Goal: Task Accomplishment & Management: Manage account settings

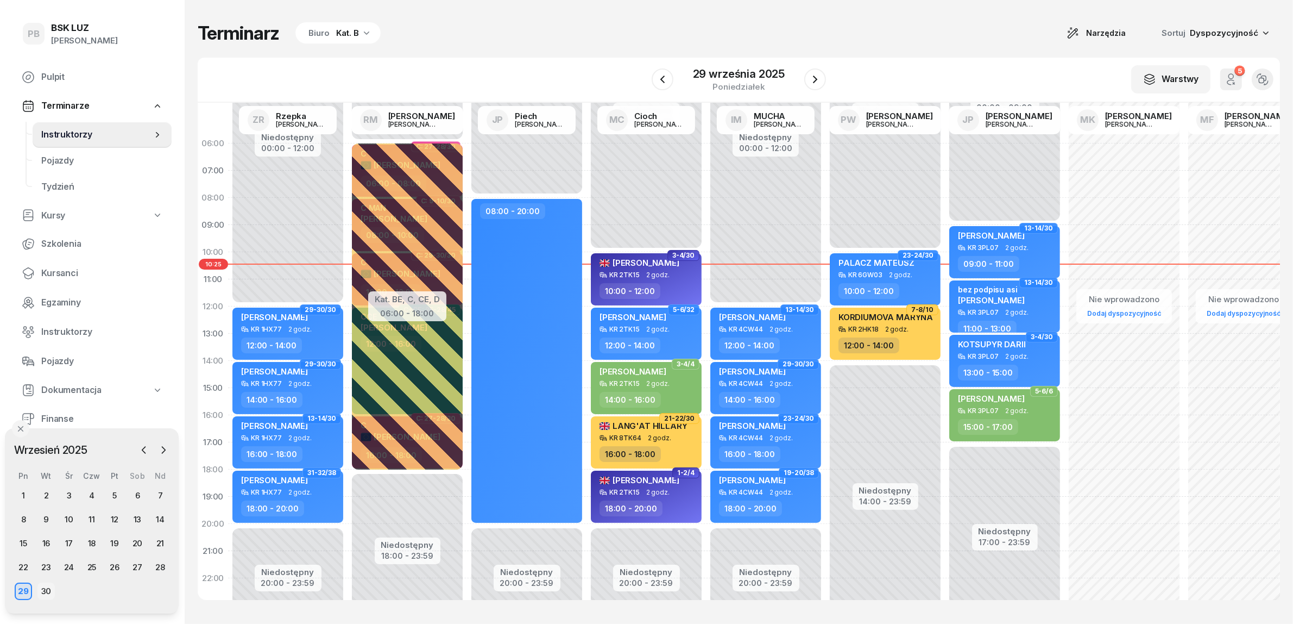
click at [45, 588] on div "30" at bounding box center [45, 590] width 17 height 17
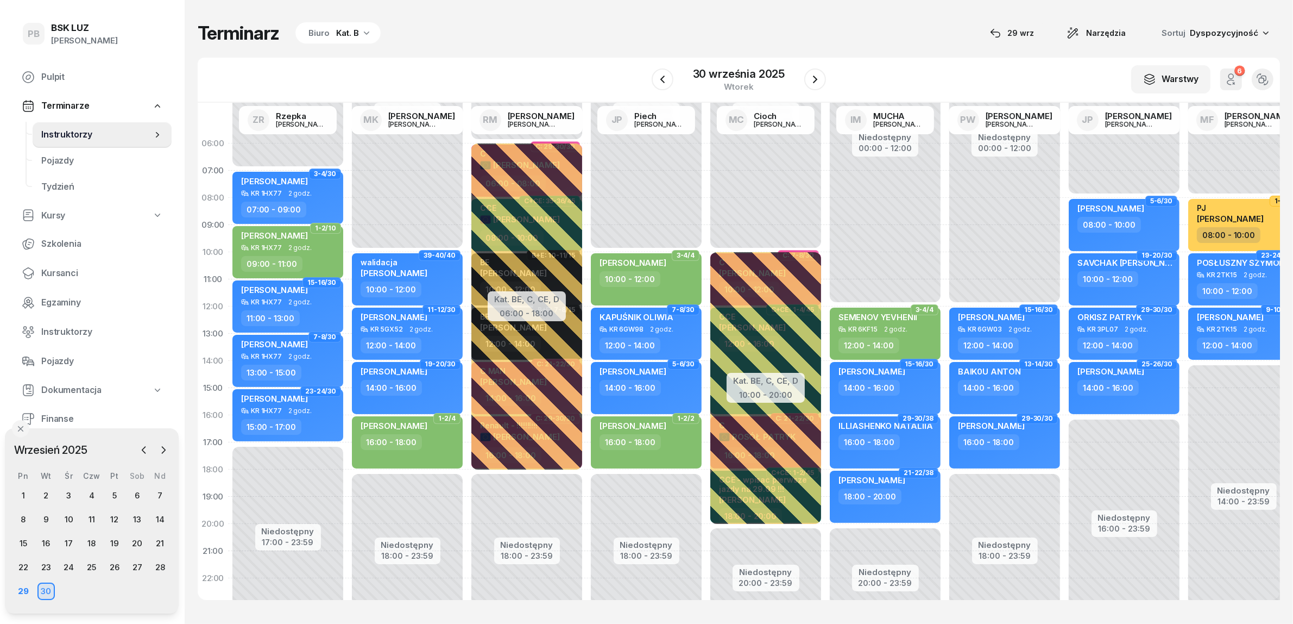
click at [348, 34] on div "Kat. B" at bounding box center [347, 33] width 23 height 13
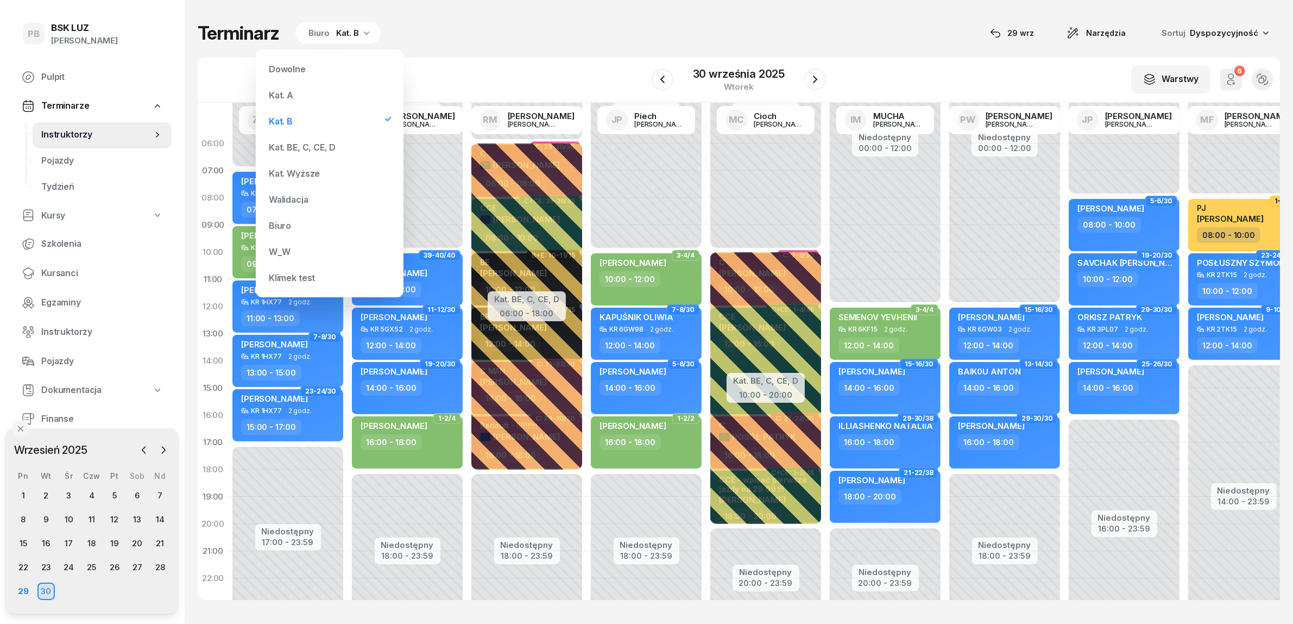
click at [304, 153] on div "Kat. BE, C, CE, D" at bounding box center [330, 147] width 130 height 22
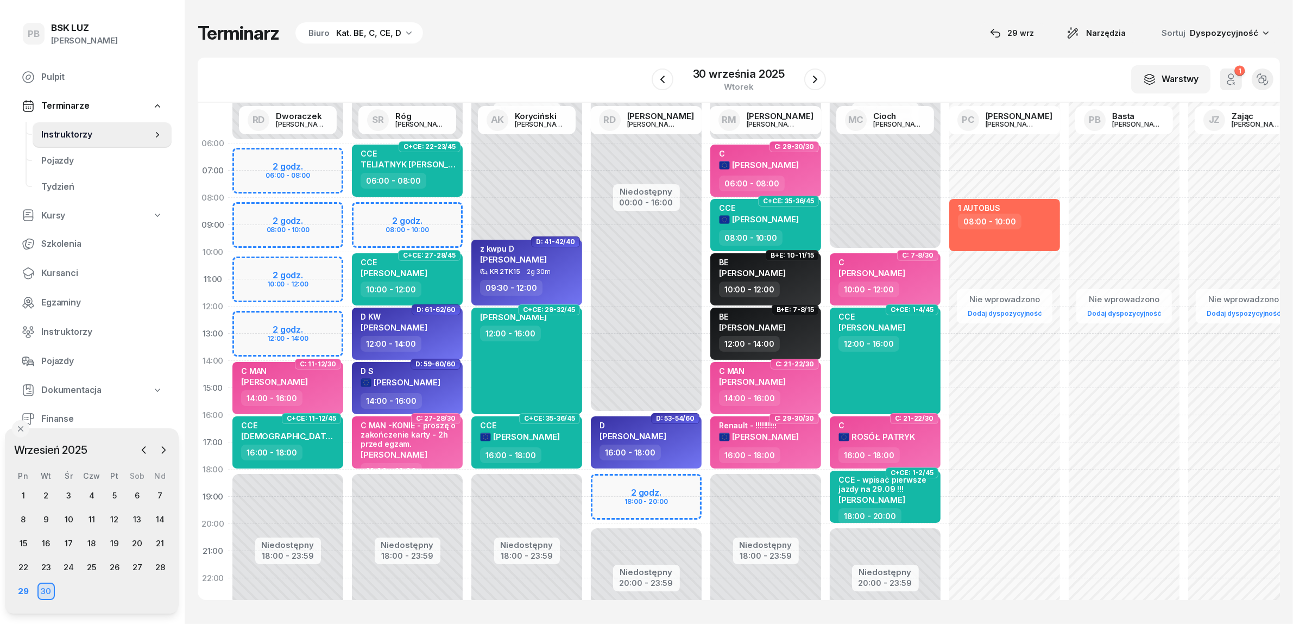
click at [530, 33] on div "Terminarz Biuro Kat. BE, C, CE, D [DATE] Narzędzia Sortuj Dyspozycyjność" at bounding box center [739, 33] width 1083 height 23
click at [907, 27] on div "Terminarz Biuro Kat. BE, C, CE, D [DATE] Narzędzia Sortuj Dyspozycyjność" at bounding box center [739, 33] width 1083 height 23
click at [740, 28] on div "Terminarz Biuro Kat. BE, C, CE, D [DATE] Narzędzia Sortuj Dyspozycyjność" at bounding box center [739, 33] width 1083 height 23
click at [665, 77] on icon "button" at bounding box center [662, 79] width 13 height 13
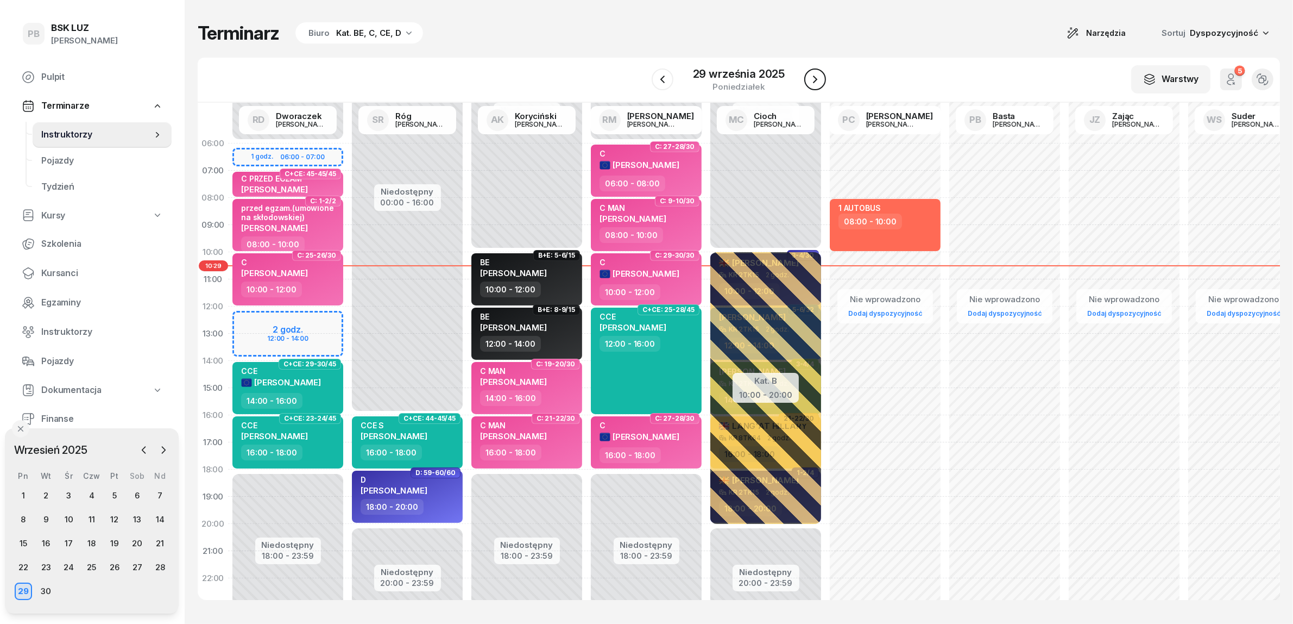
click at [813, 79] on icon "button" at bounding box center [815, 79] width 13 height 13
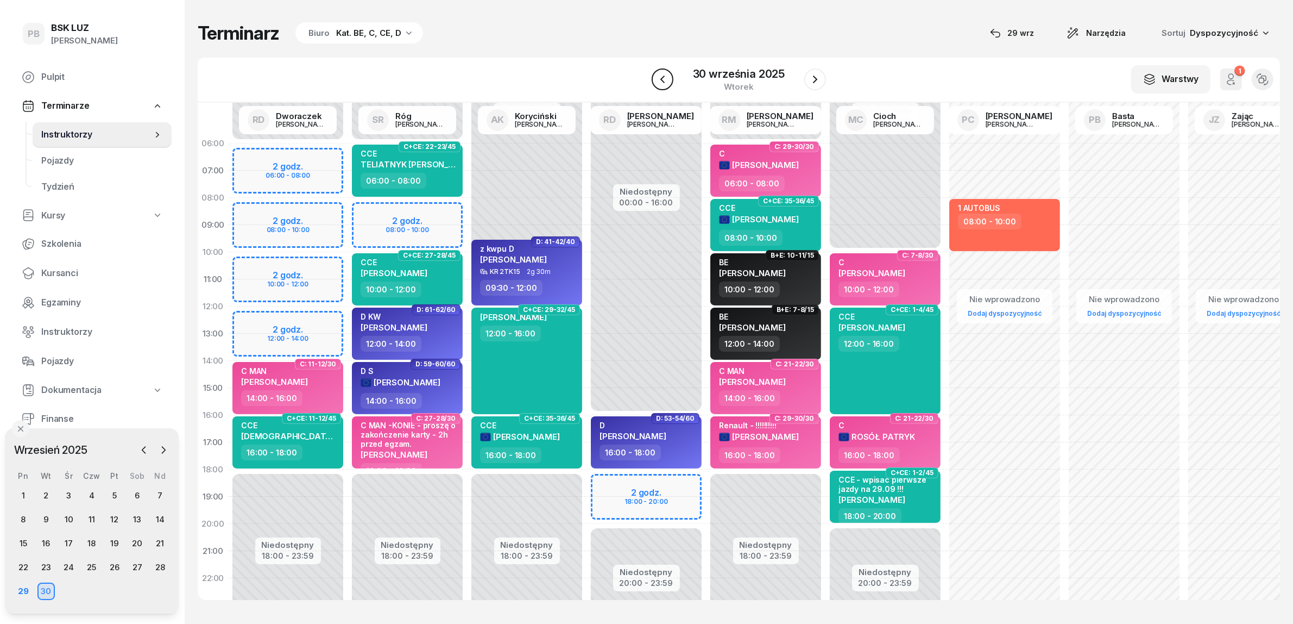
click at [660, 74] on icon "button" at bounding box center [662, 79] width 13 height 13
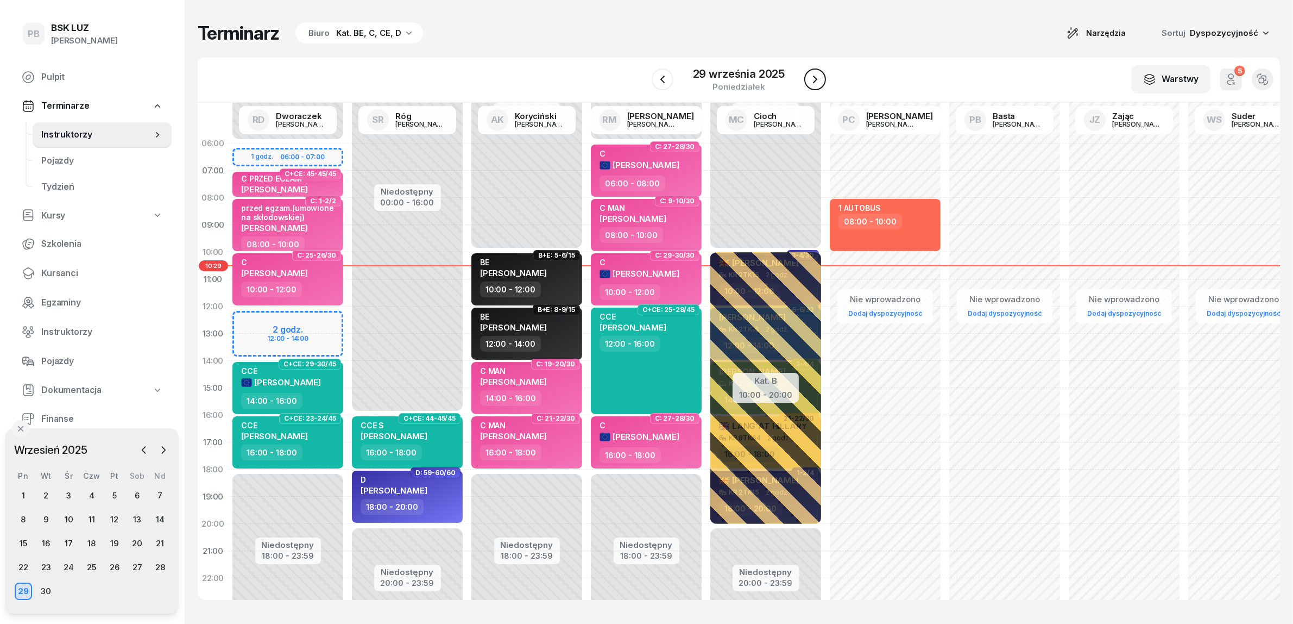
click at [818, 80] on icon "button" at bounding box center [815, 79] width 13 height 13
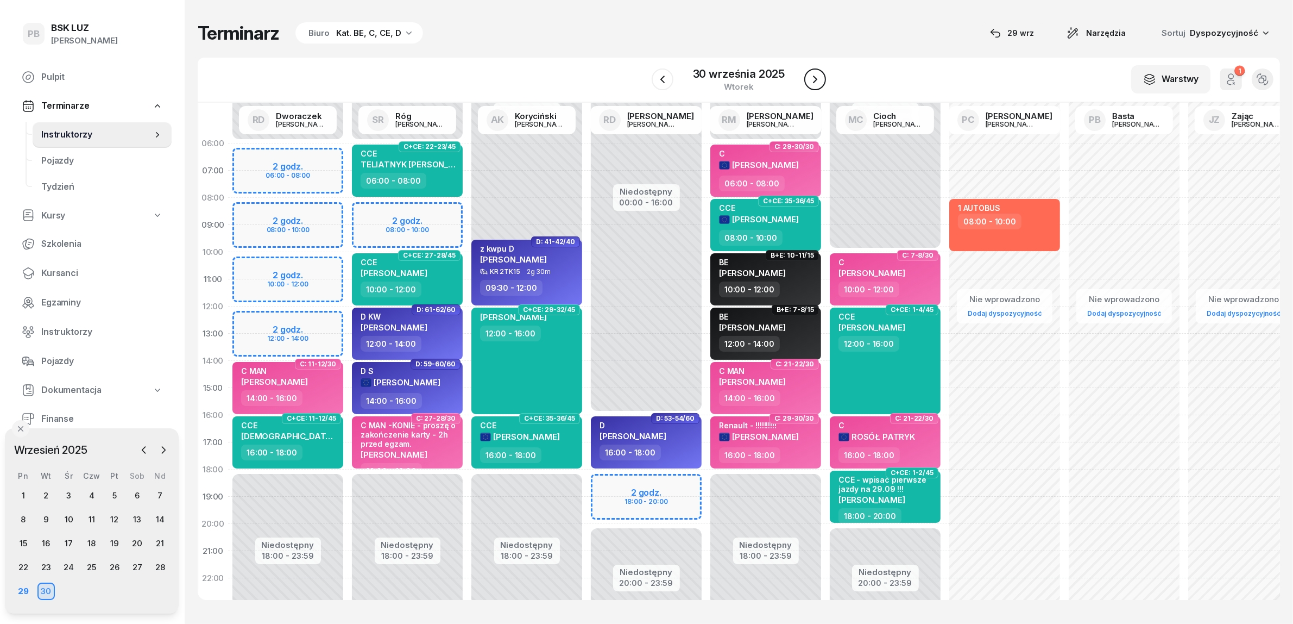
click at [818, 80] on icon "button" at bounding box center [815, 79] width 13 height 13
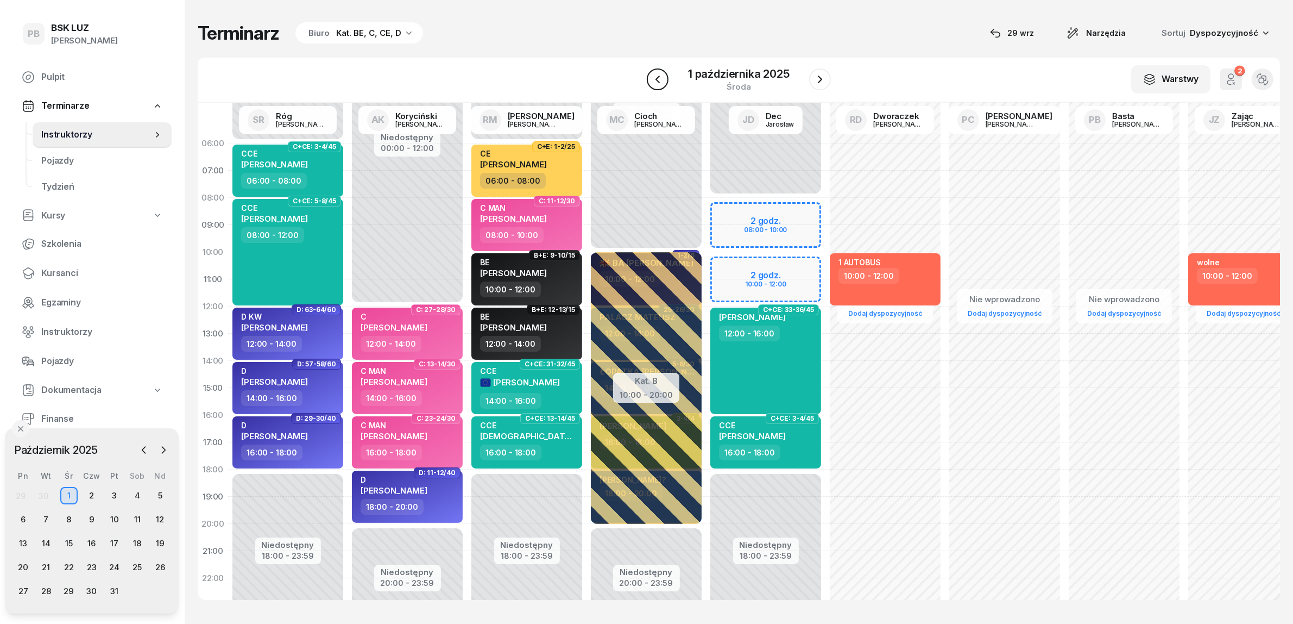
click at [660, 75] on icon "button" at bounding box center [657, 79] width 13 height 13
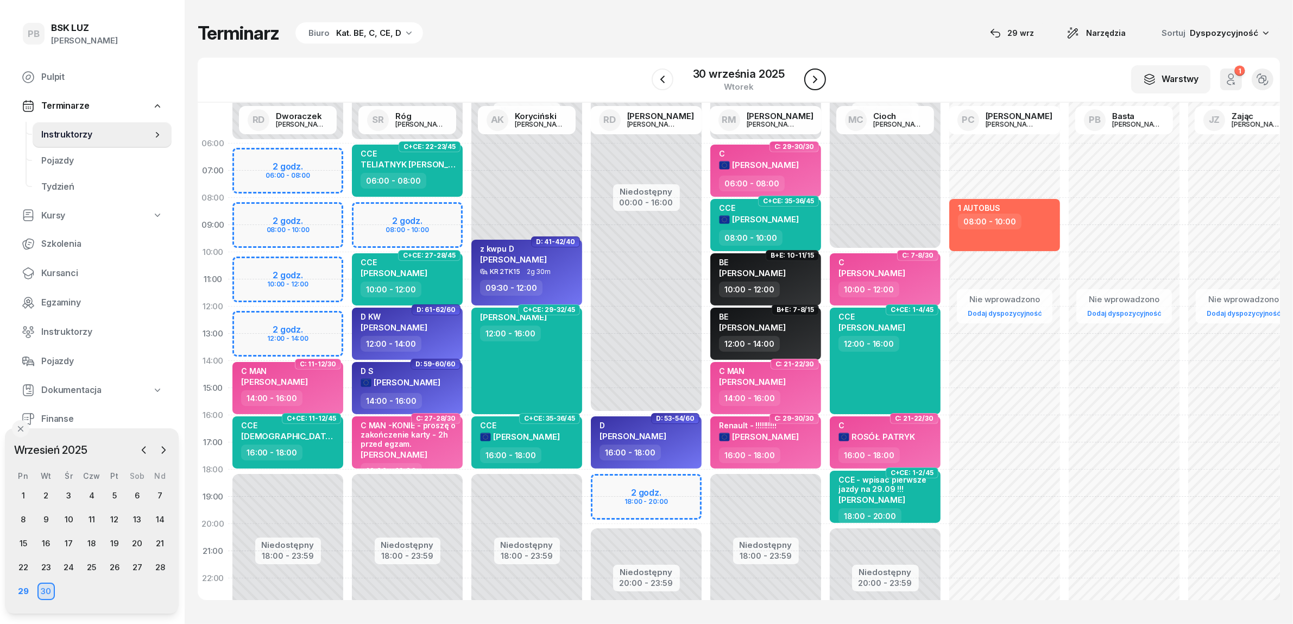
click at [815, 87] on button "button" at bounding box center [815, 79] width 22 height 22
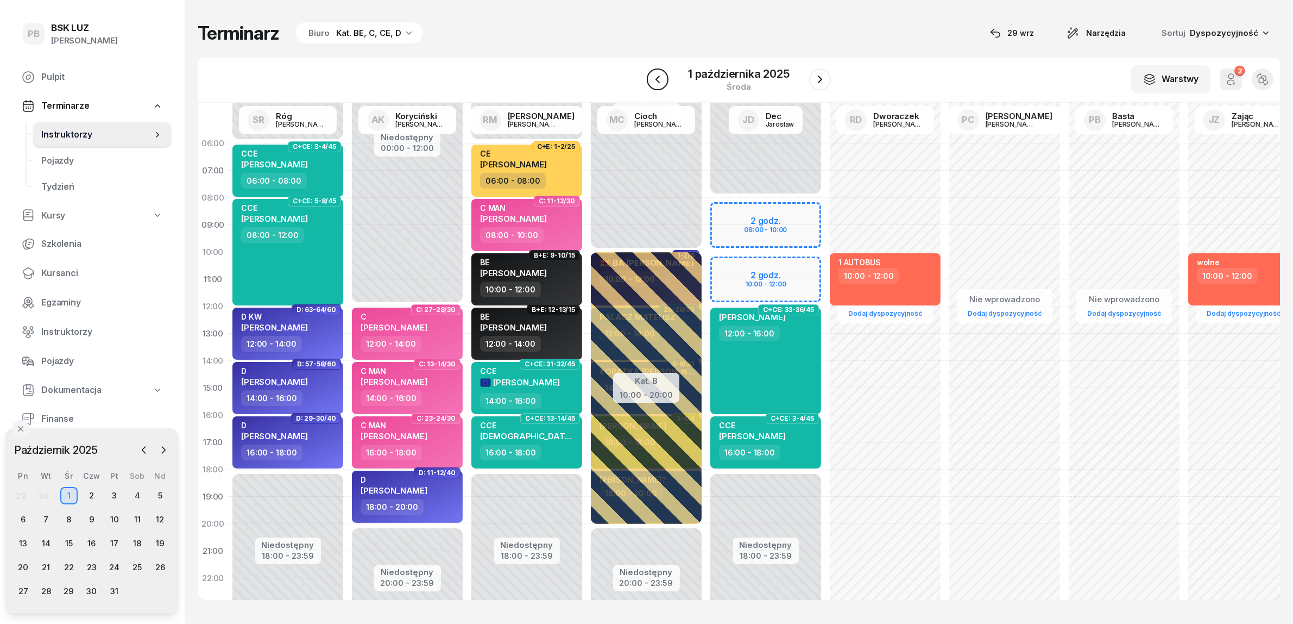
click at [655, 75] on icon "button" at bounding box center [657, 79] width 13 height 13
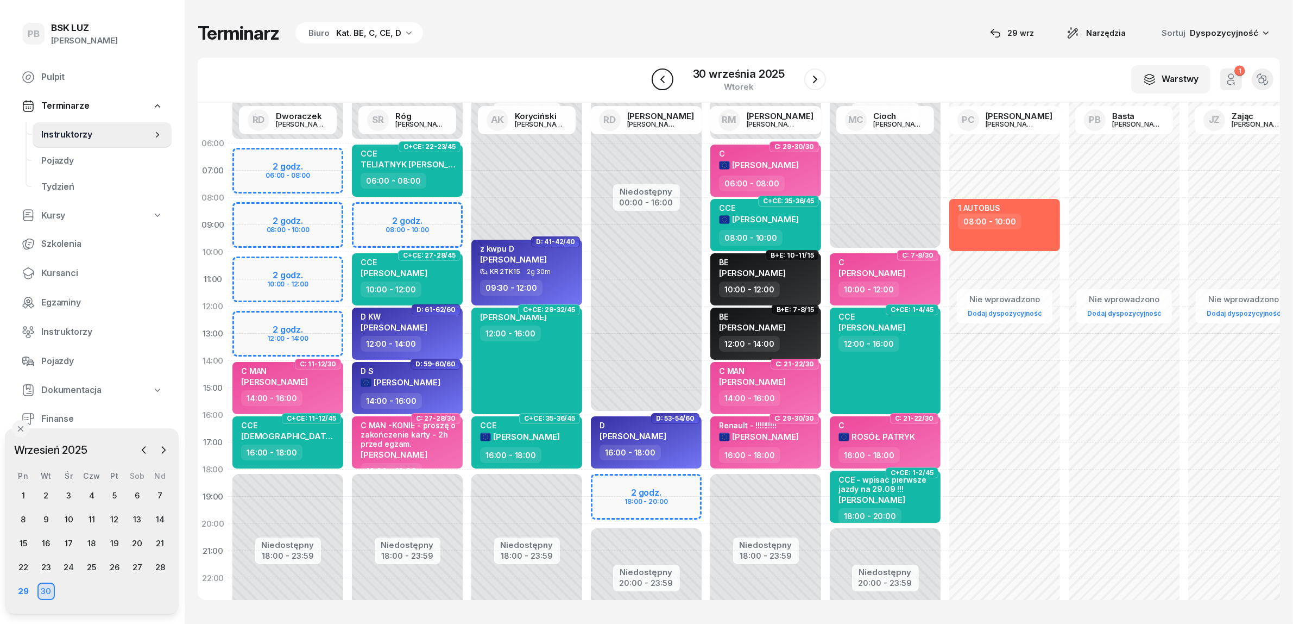
click at [655, 75] on button "button" at bounding box center [663, 79] width 22 height 22
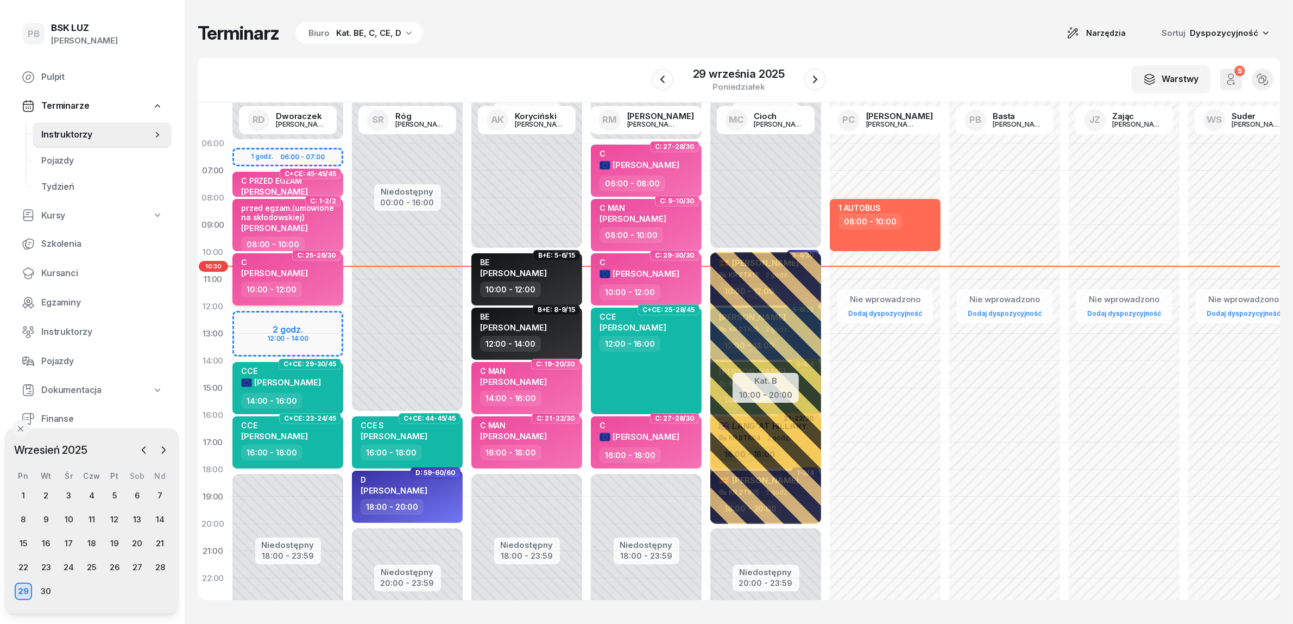
click at [289, 272] on span "[PERSON_NAME]" at bounding box center [274, 273] width 67 height 10
click at [308, 269] on span "[PERSON_NAME]" at bounding box center [274, 273] width 67 height 10
select select "10"
select select "12"
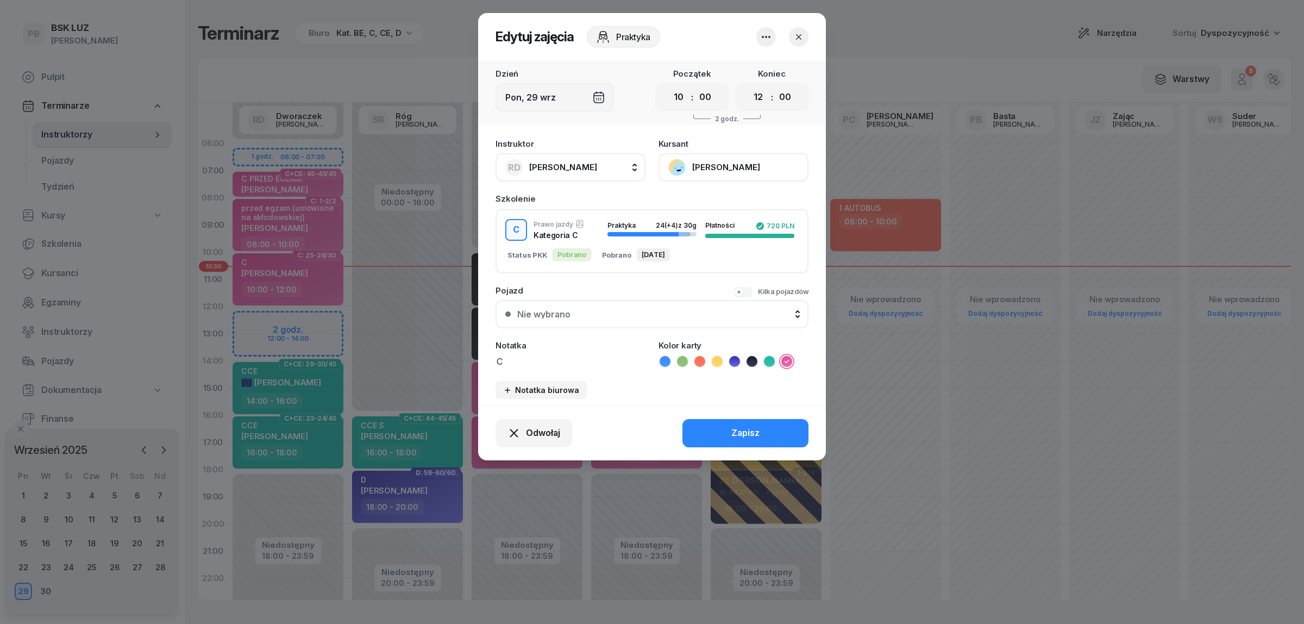
click at [713, 165] on button "[PERSON_NAME]" at bounding box center [733, 167] width 150 height 28
click at [712, 206] on div "Otwórz profil" at bounding box center [693, 204] width 53 height 14
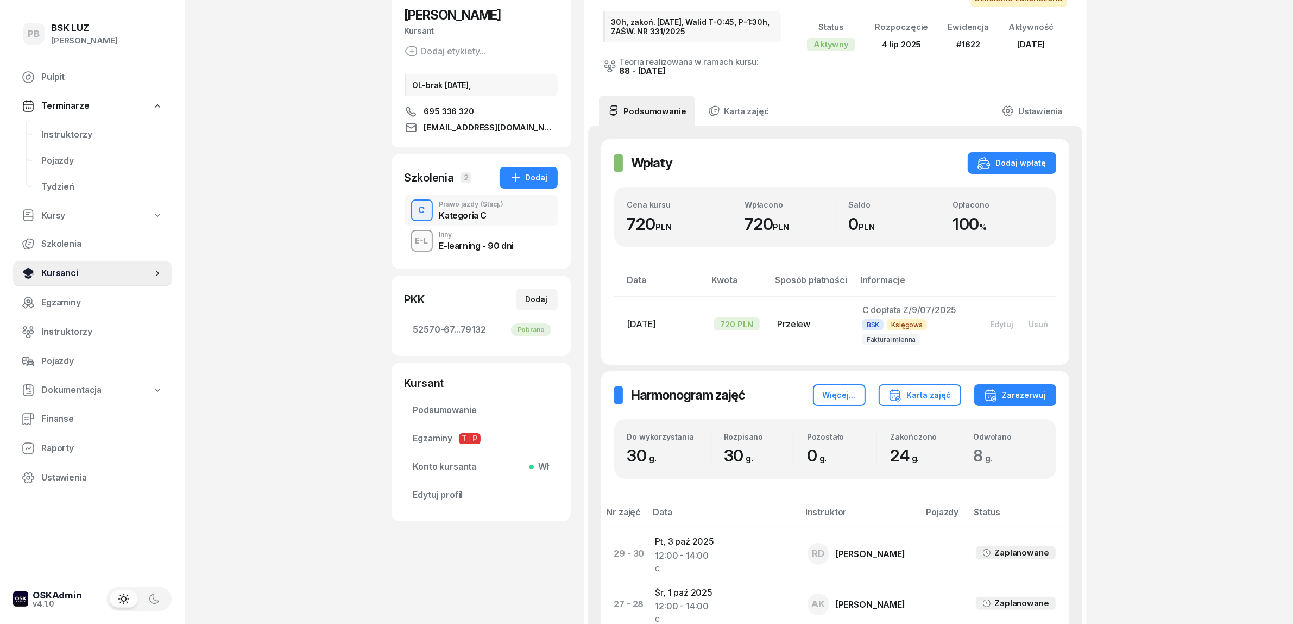
scroll to position [68, 0]
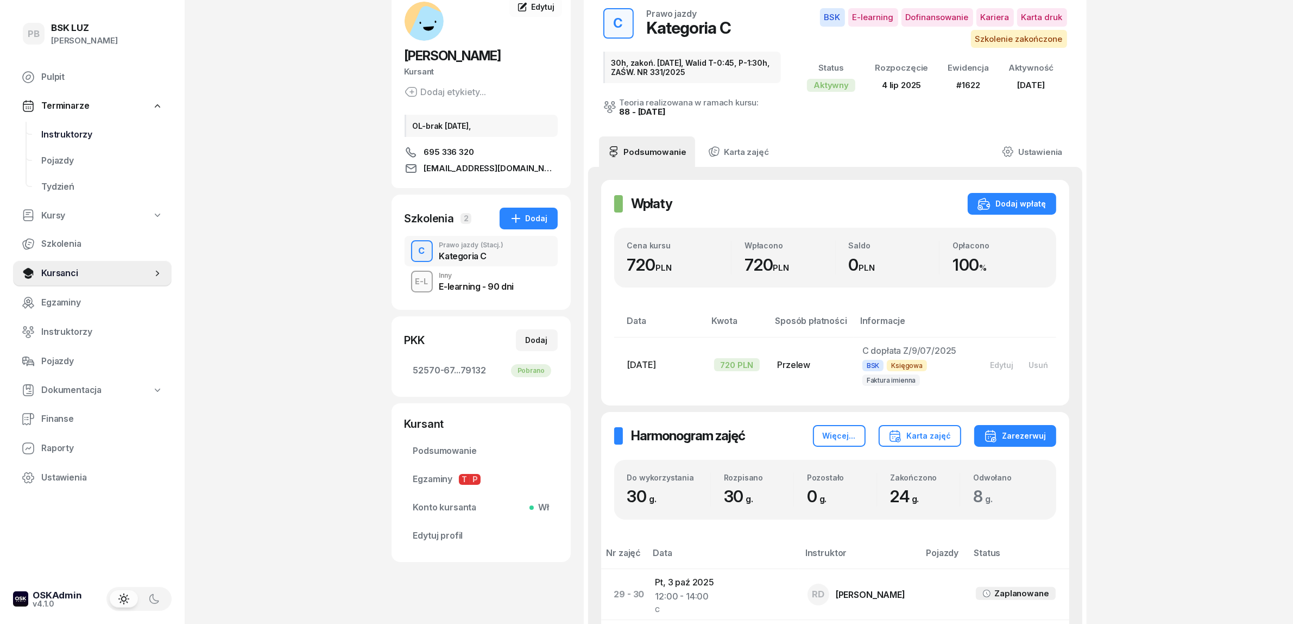
click at [69, 135] on span "Instruktorzy" at bounding box center [102, 135] width 122 height 14
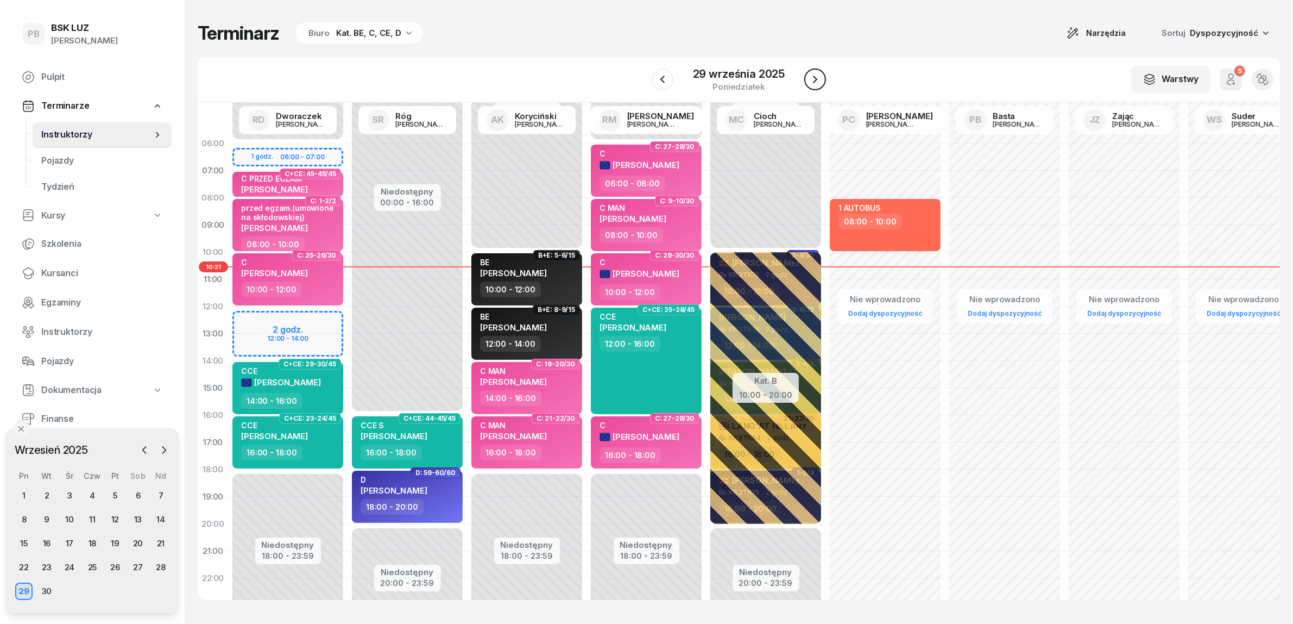
click at [815, 78] on icon "button" at bounding box center [815, 79] width 4 height 8
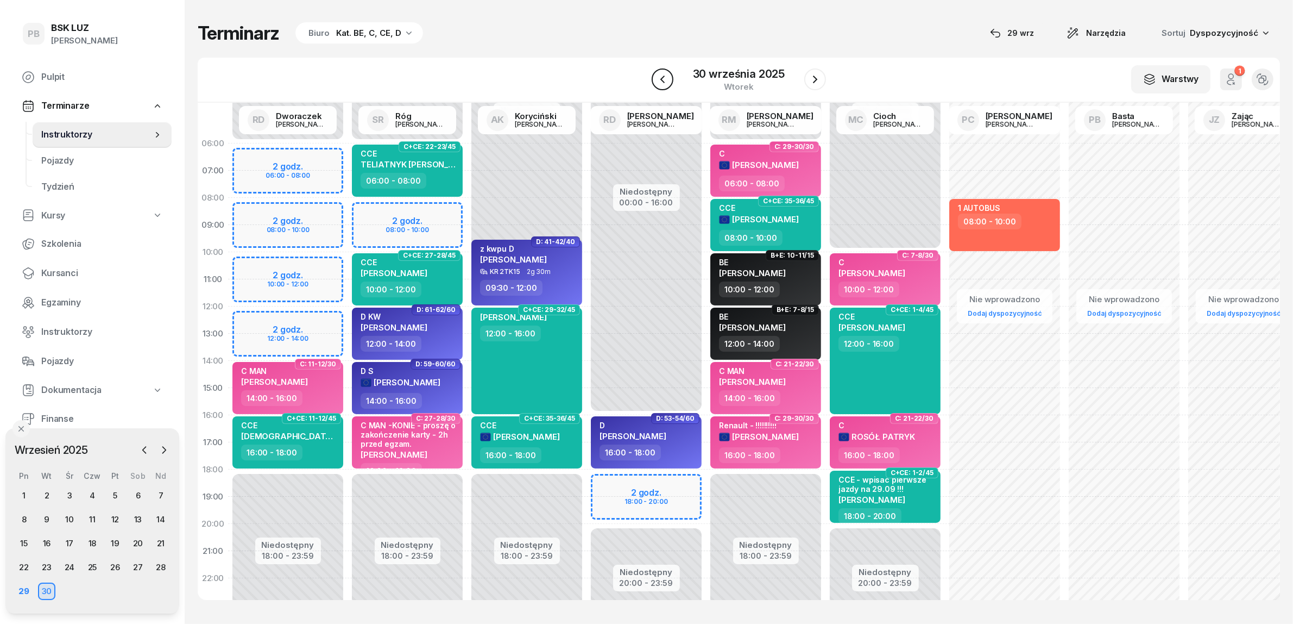
click at [662, 74] on icon "button" at bounding box center [662, 79] width 13 height 13
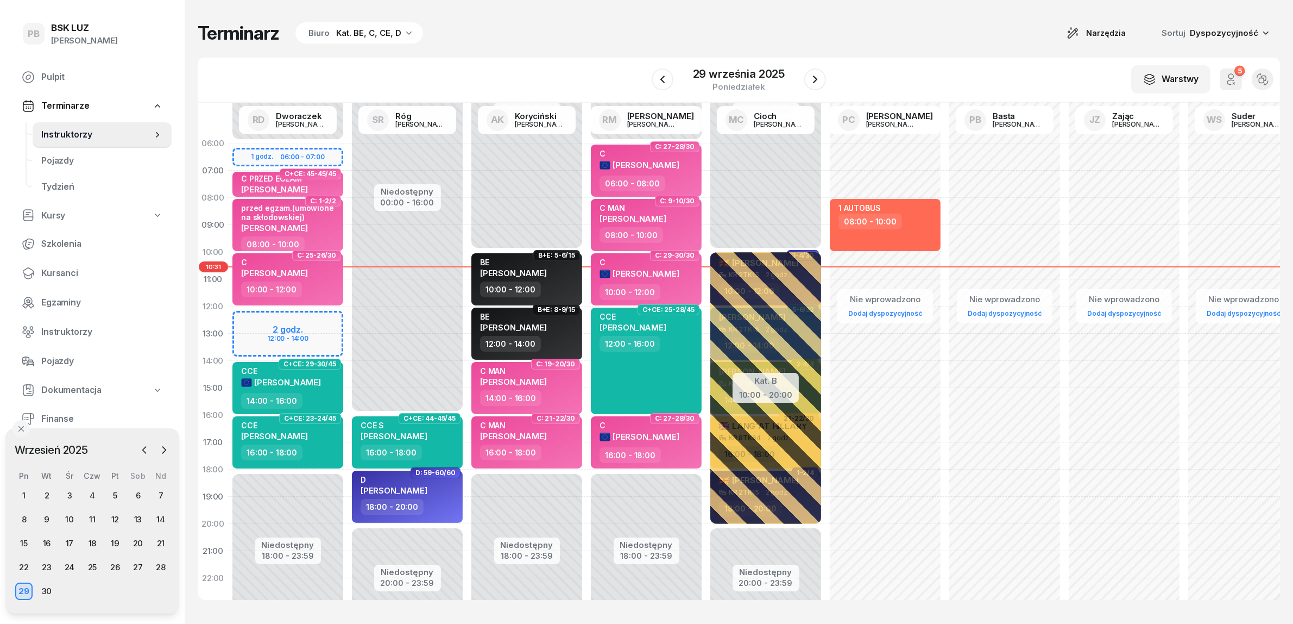
click at [709, 30] on div "Terminarz Biuro Kat. BE, C, CE, D Narzędzia Sortuj Dyspozycyjność" at bounding box center [739, 33] width 1083 height 23
click at [559, 50] on div "Terminarz Biuro Kat. BE, C, CE, D Narzędzia Sortuj Dyspozycyjność W Wybierz AK …" at bounding box center [739, 310] width 1083 height 621
click at [607, 16] on div "Terminarz Biuro Kat. BE, C, CE, D Narzędzia Sortuj Dyspozycyjność W Wybierz AK …" at bounding box center [739, 310] width 1083 height 621
click at [117, 566] on div "26" at bounding box center [114, 566] width 17 height 17
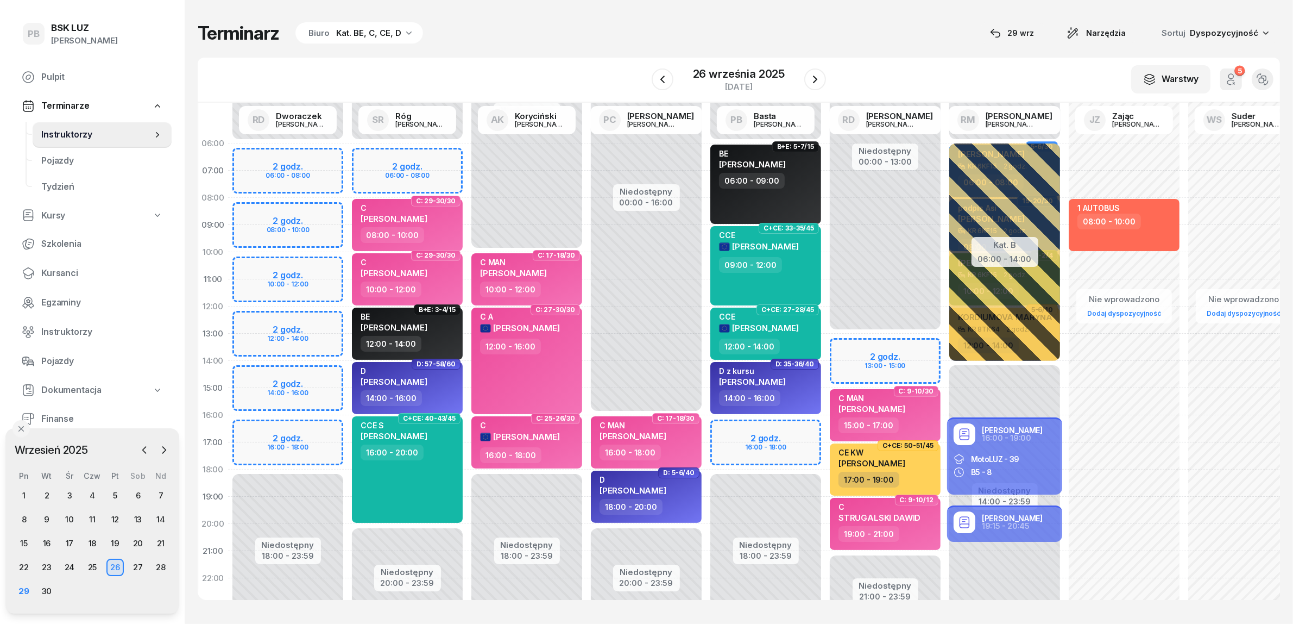
click at [357, 30] on div "Kat. BE, C, CE, D" at bounding box center [368, 33] width 65 height 13
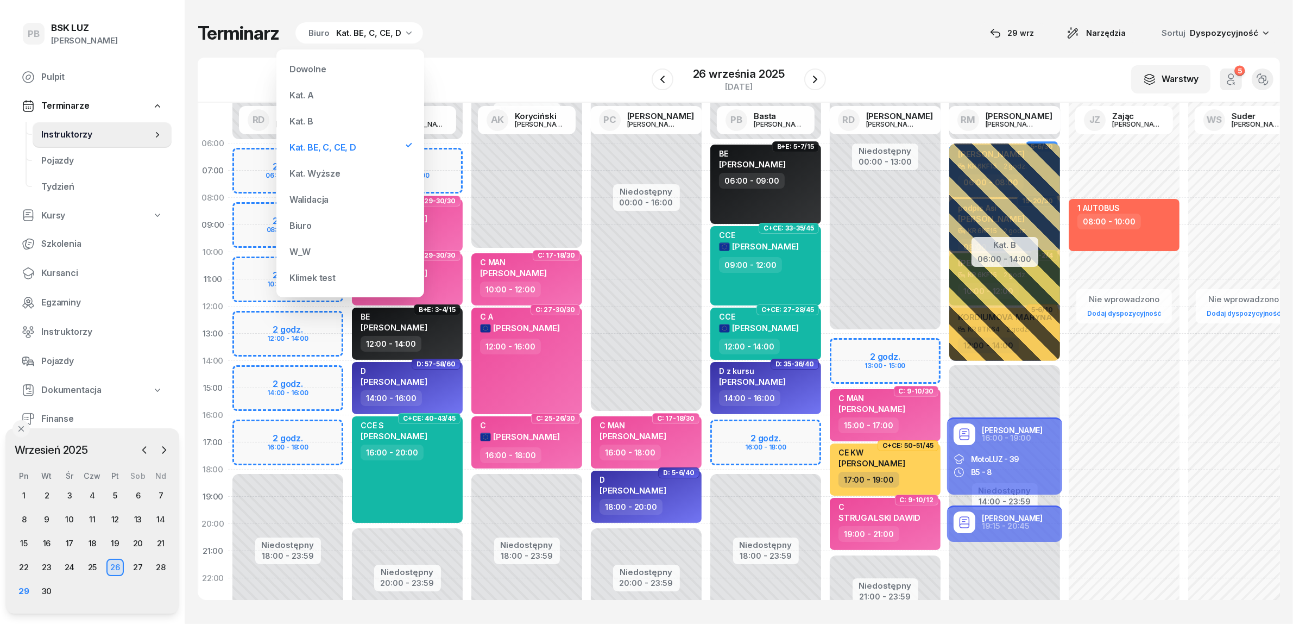
click at [317, 119] on div "Kat. B" at bounding box center [350, 121] width 130 height 22
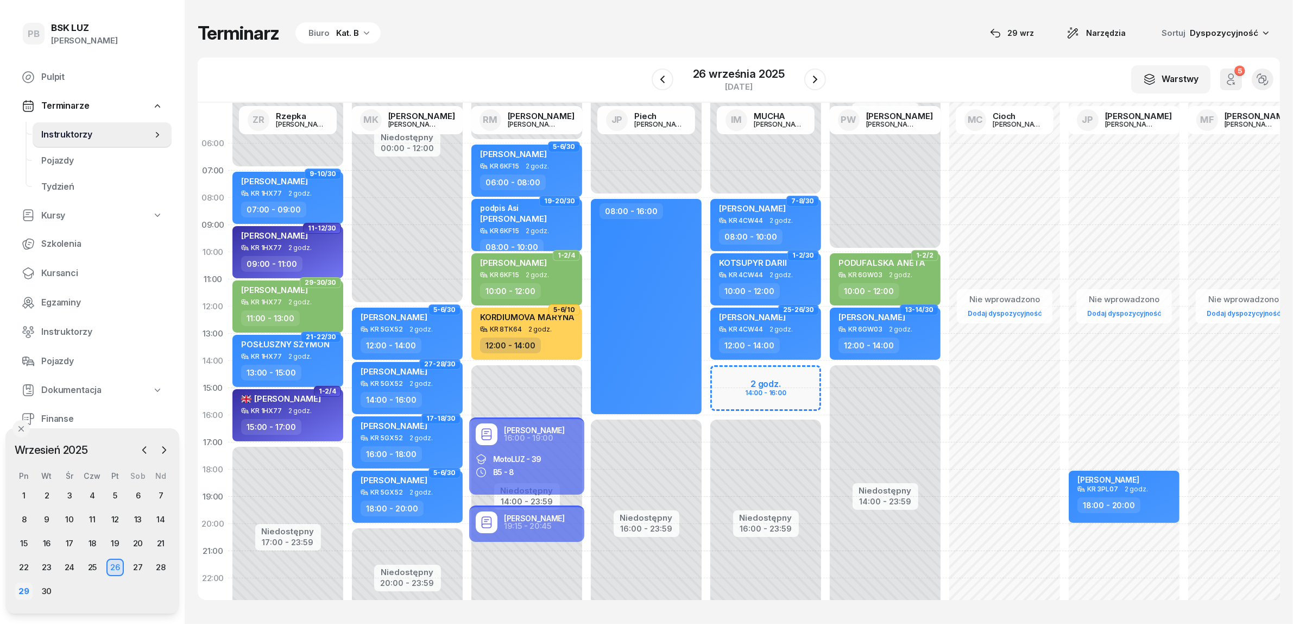
click at [17, 587] on div "29" at bounding box center [23, 590] width 17 height 17
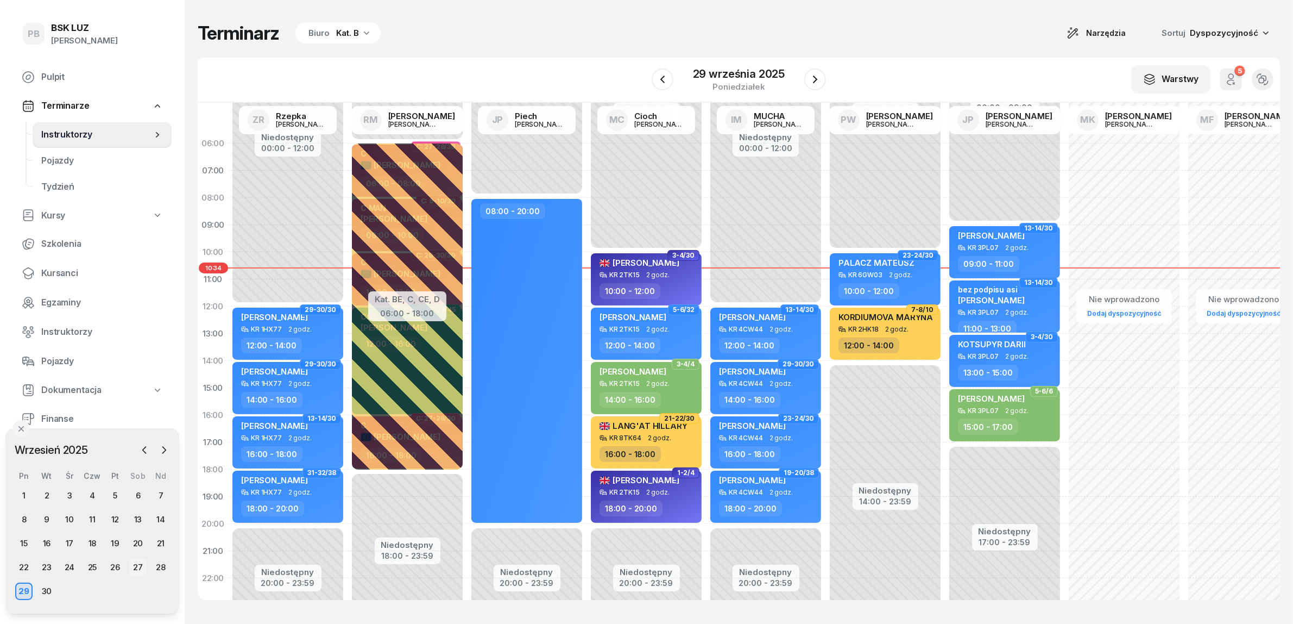
click at [135, 565] on div "27" at bounding box center [137, 566] width 17 height 17
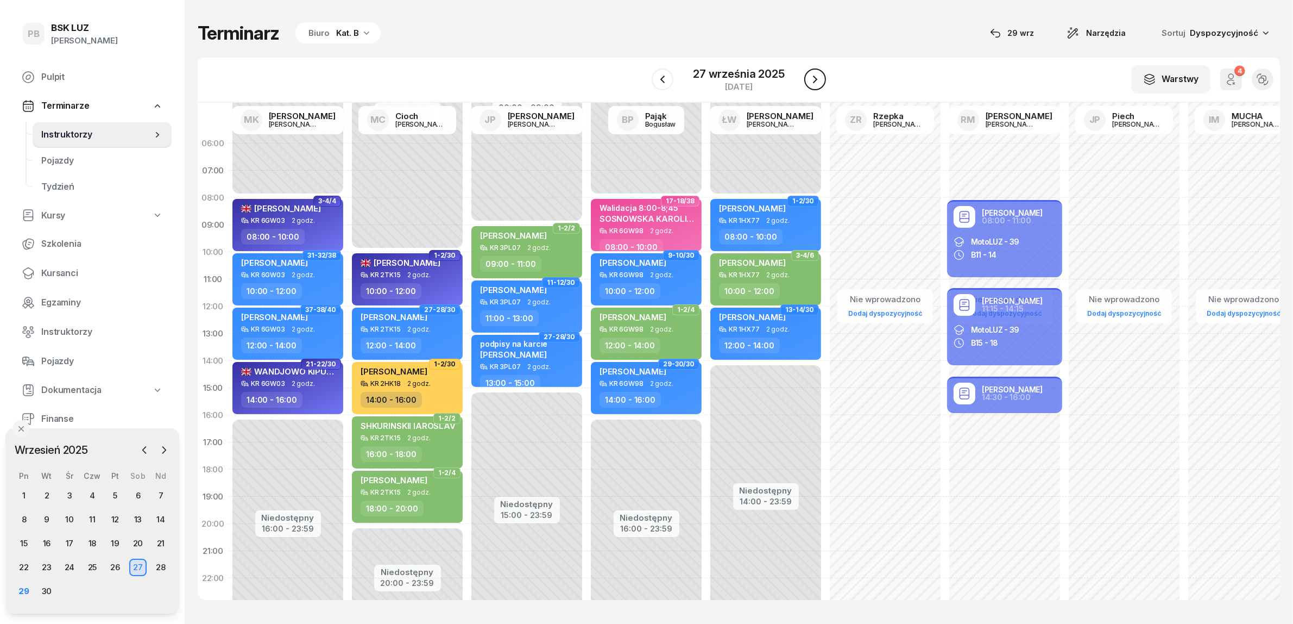
click at [814, 71] on button "button" at bounding box center [815, 79] width 22 height 22
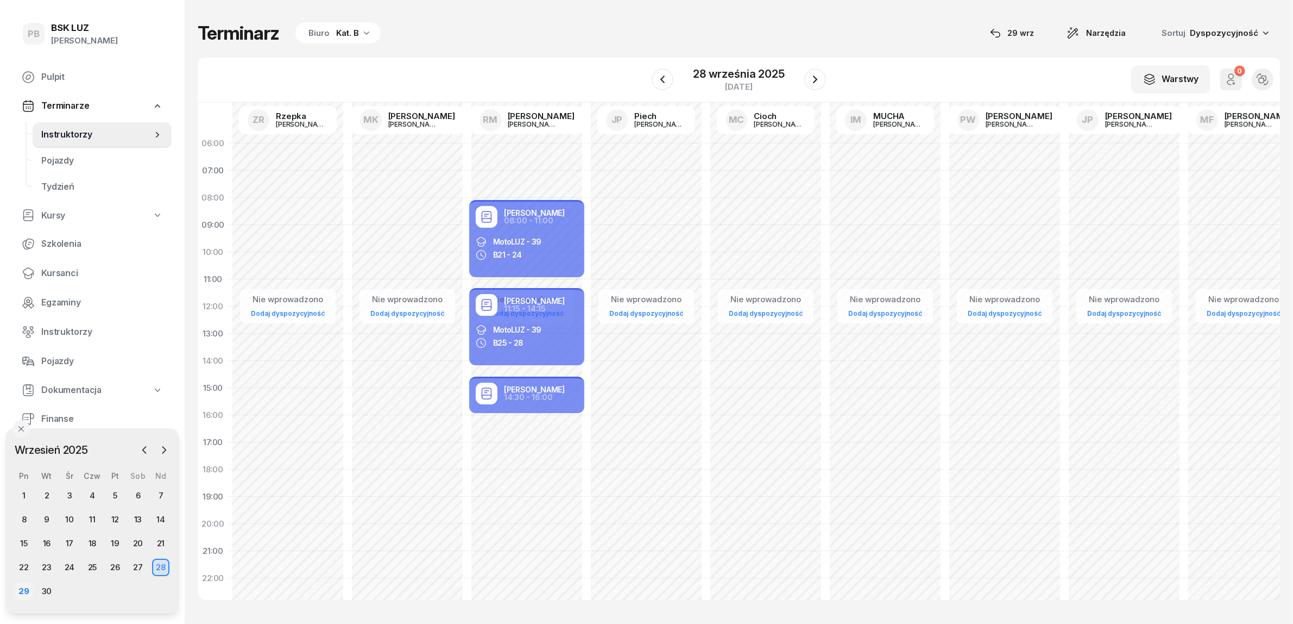
click at [28, 587] on div "29" at bounding box center [23, 590] width 17 height 17
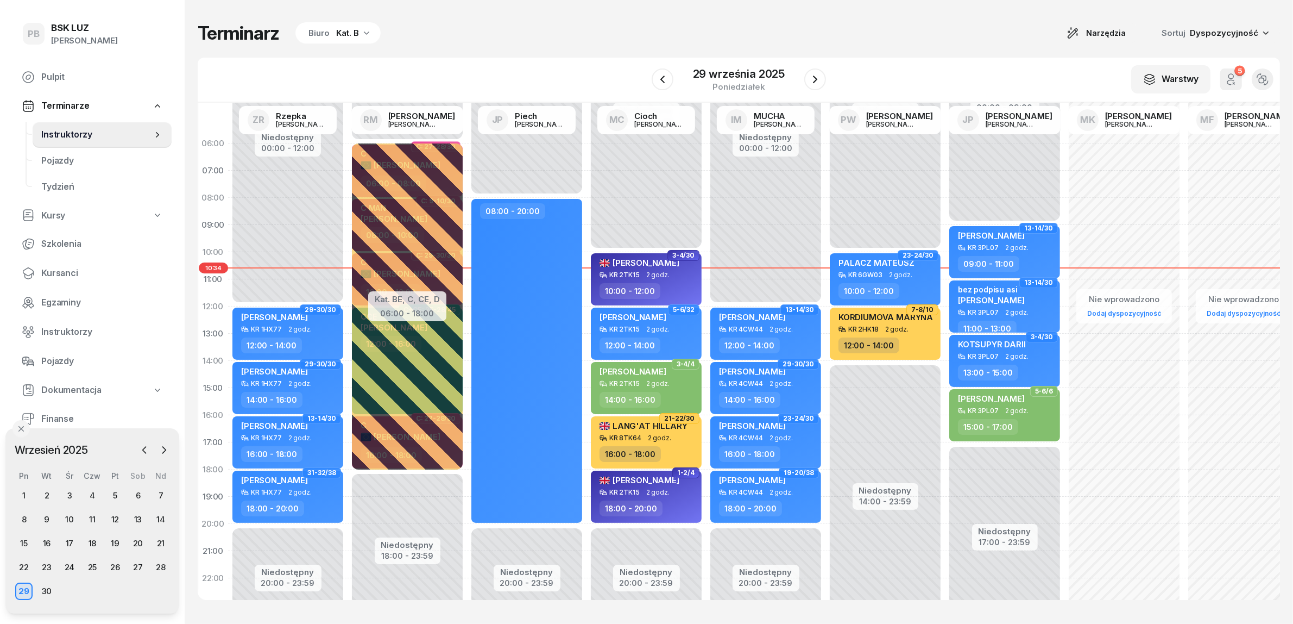
click at [520, 19] on div "Terminarz Biuro Kat. B Narzędzia Sortuj Dyspozycyjność W Wybierz AK [PERSON_NAM…" at bounding box center [739, 310] width 1083 height 621
click at [20, 591] on div "29" at bounding box center [23, 590] width 17 height 17
click at [339, 37] on div "Kat. B" at bounding box center [347, 33] width 23 height 13
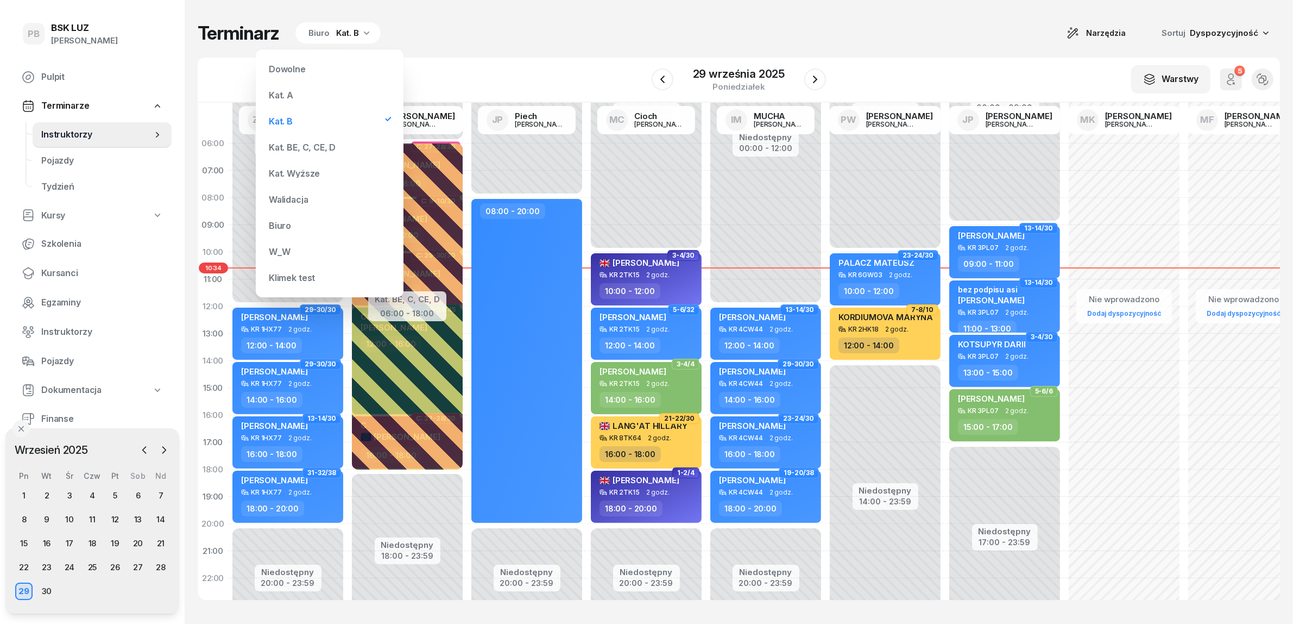
click at [310, 148] on div "Kat. BE, C, CE, D" at bounding box center [302, 147] width 67 height 9
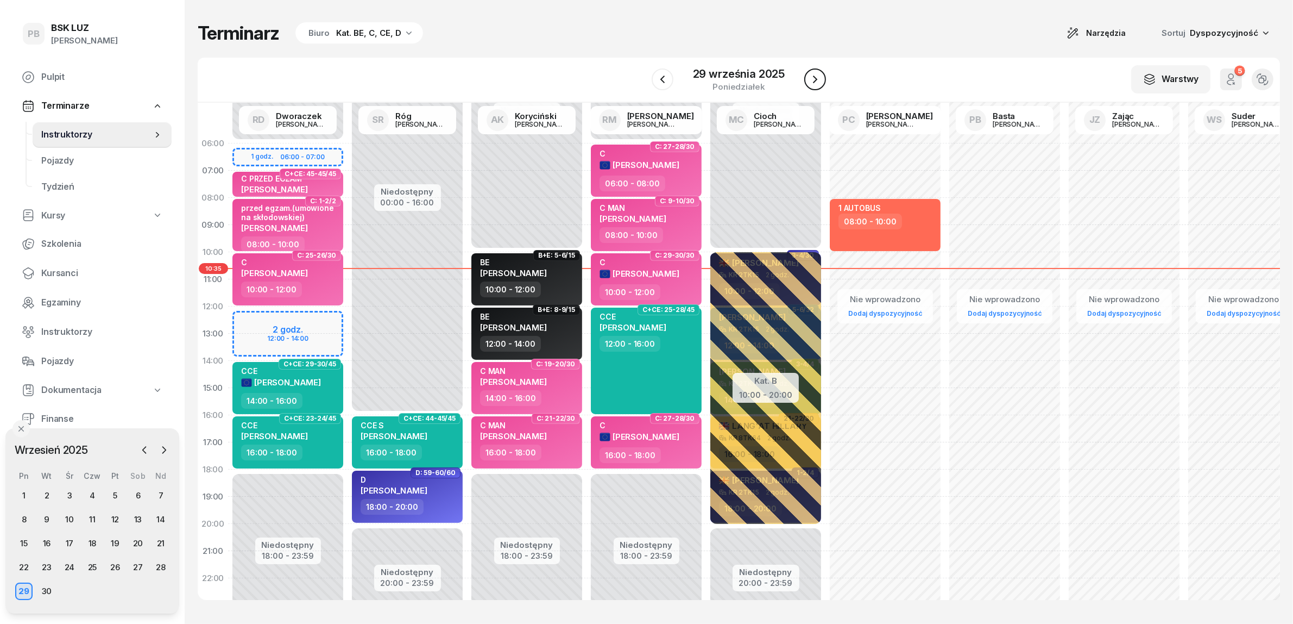
click at [813, 77] on icon "button" at bounding box center [815, 79] width 4 height 8
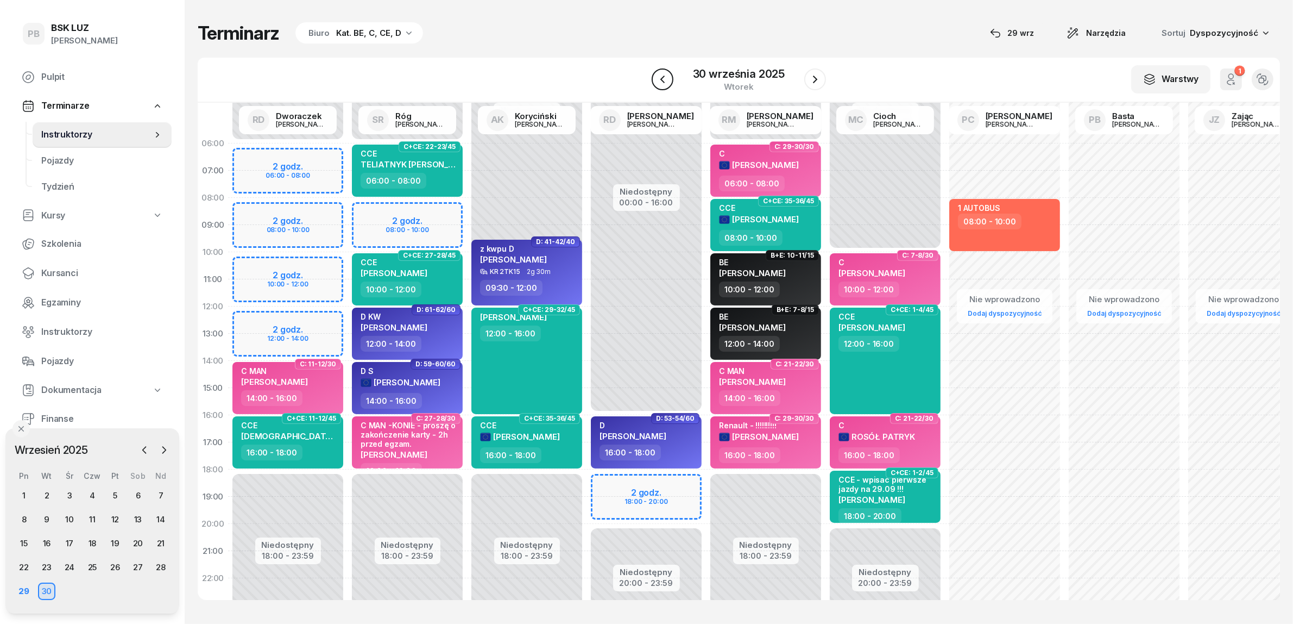
click at [666, 71] on button "button" at bounding box center [663, 79] width 22 height 22
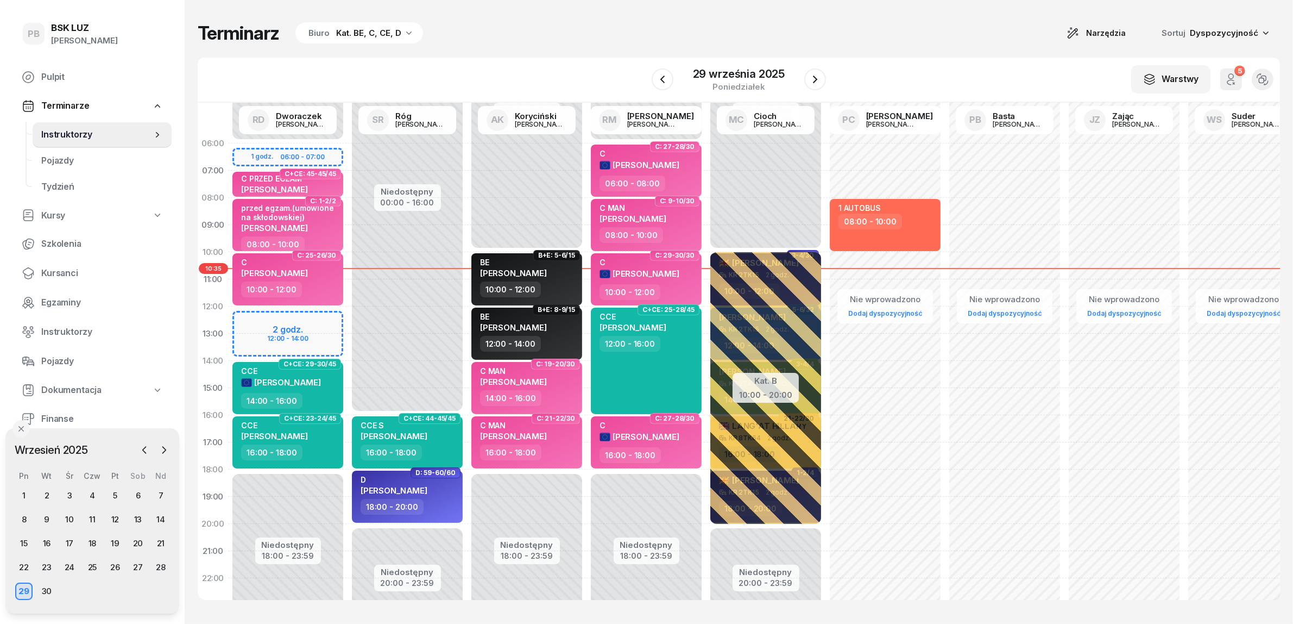
click at [657, 17] on div "Terminarz Biuro Kat. BE, C, CE, D Narzędzia Sortuj Dyspozycyjność W Wybierz AK …" at bounding box center [739, 310] width 1083 height 621
click at [821, 79] on icon "button" at bounding box center [815, 79] width 13 height 13
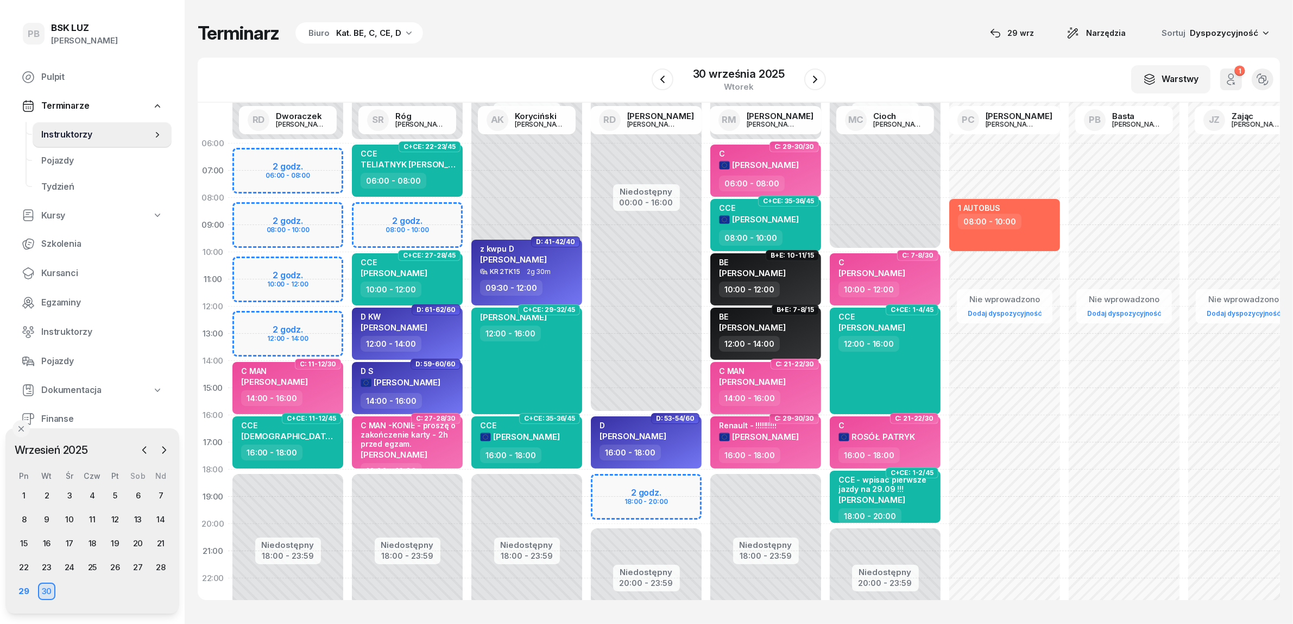
click at [786, 387] on div "C MAN [PERSON_NAME]" at bounding box center [752, 378] width 67 height 24
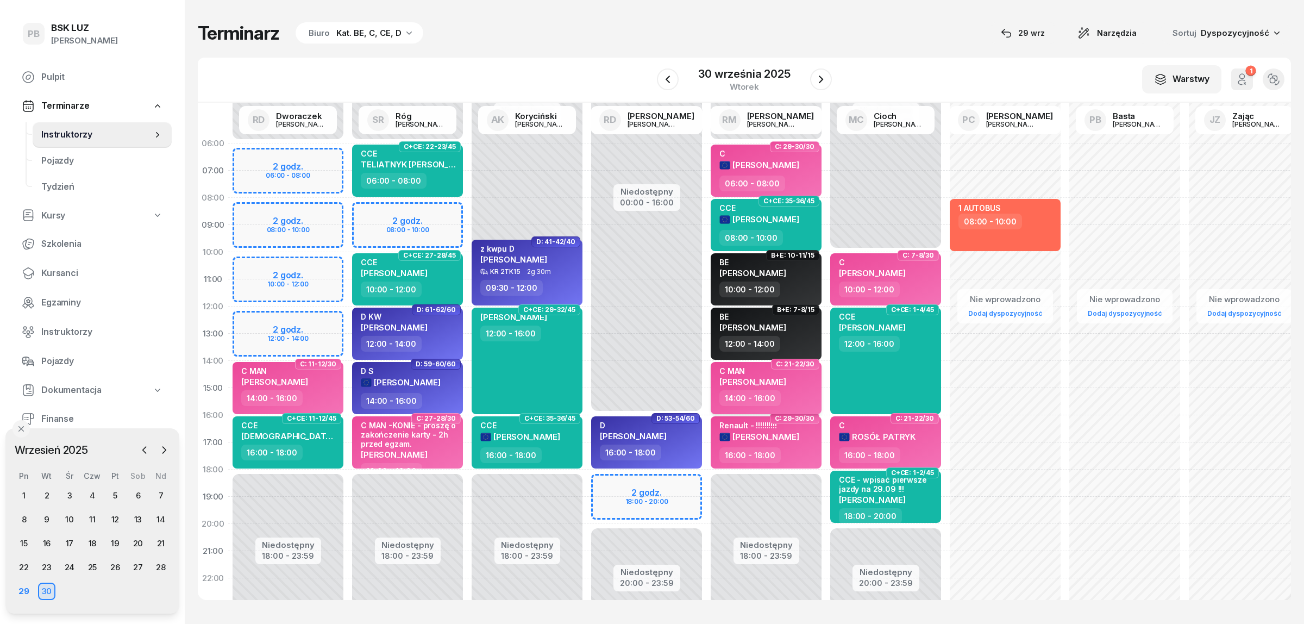
select select "14"
select select "16"
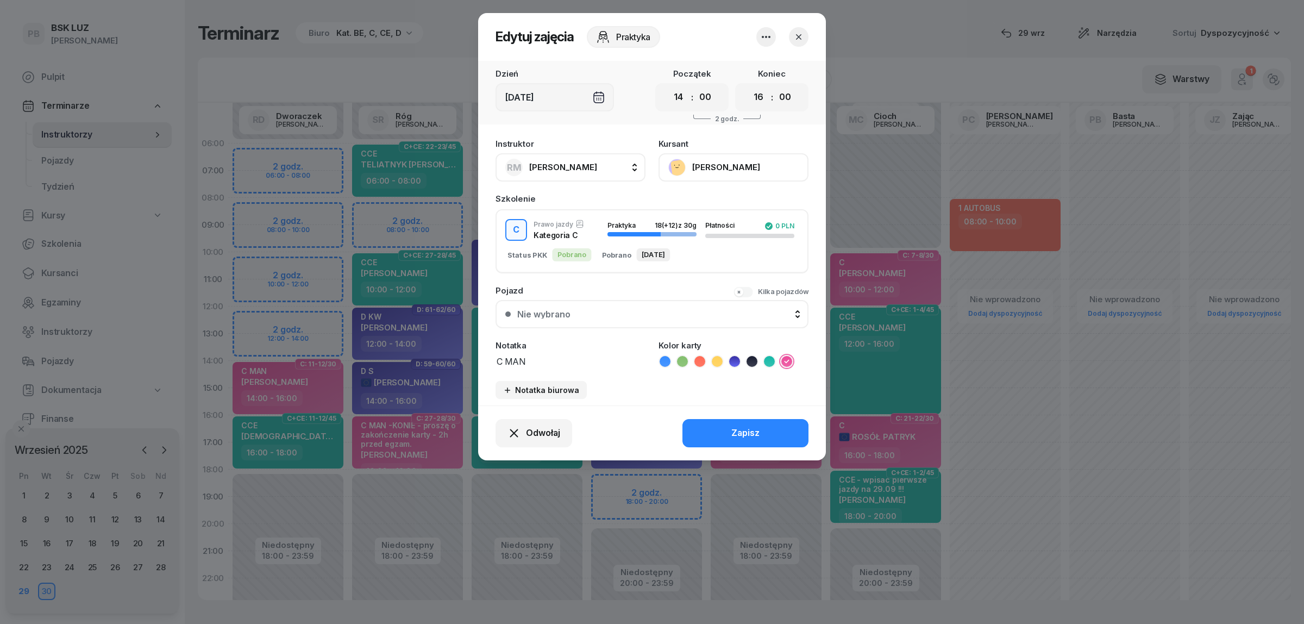
click at [796, 32] on icon "button" at bounding box center [798, 37] width 11 height 11
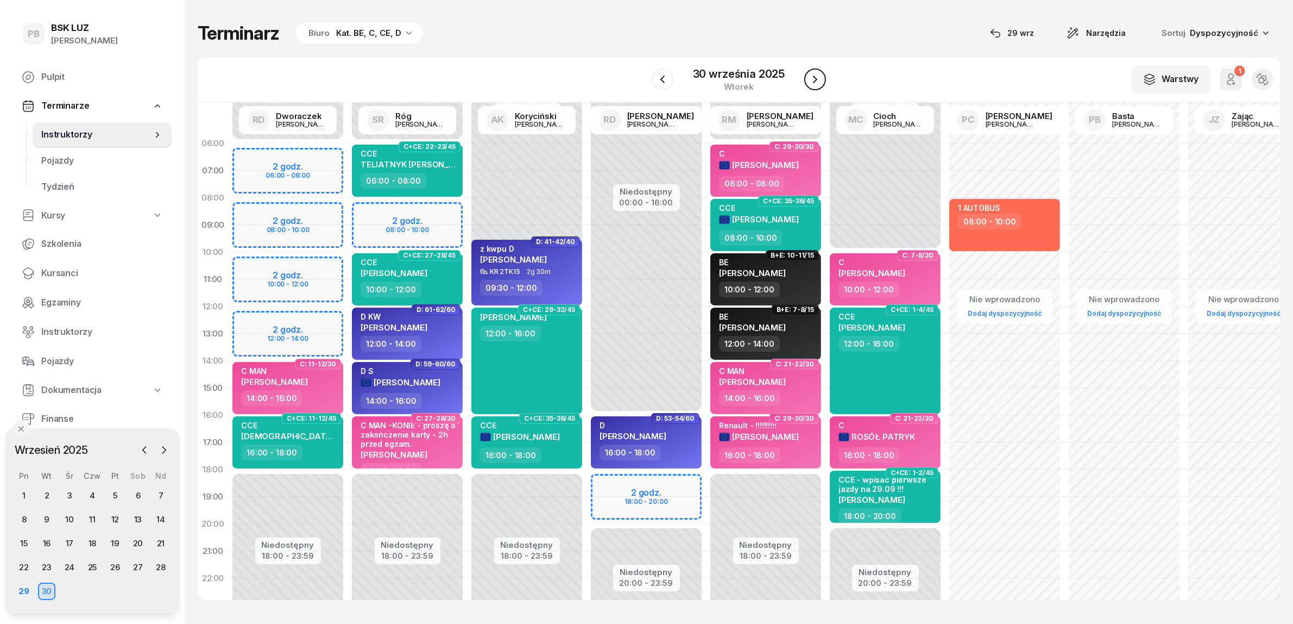
click at [819, 78] on icon "button" at bounding box center [815, 79] width 13 height 13
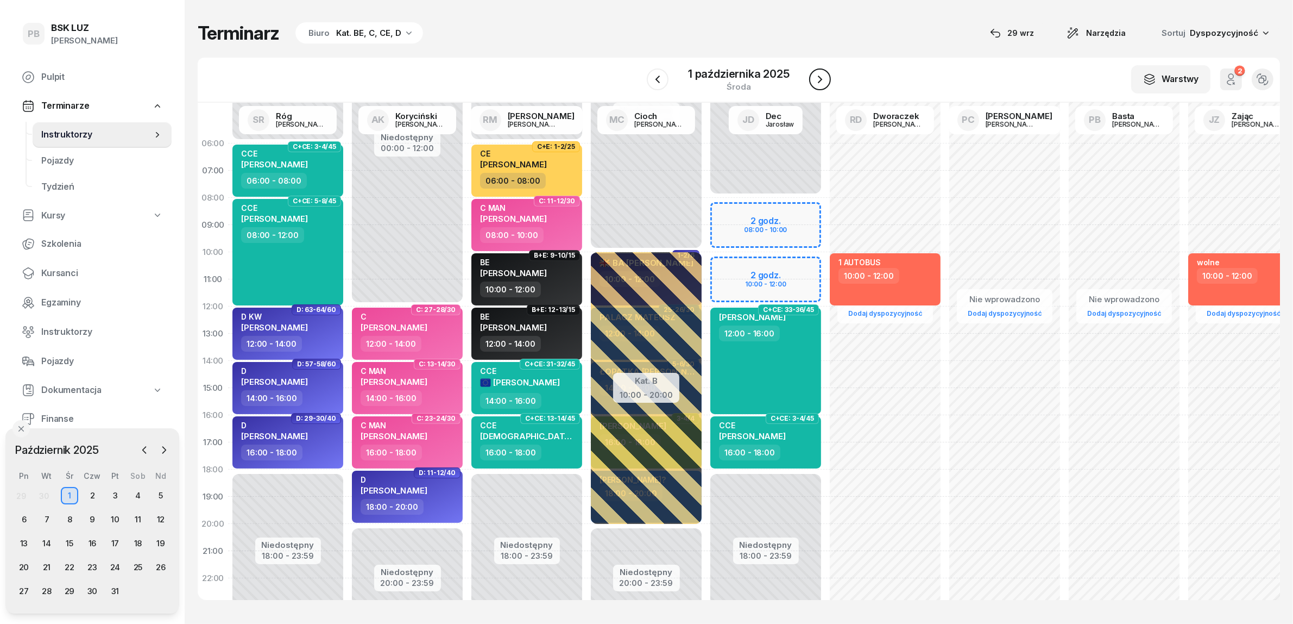
click at [819, 78] on icon "button" at bounding box center [820, 79] width 13 height 13
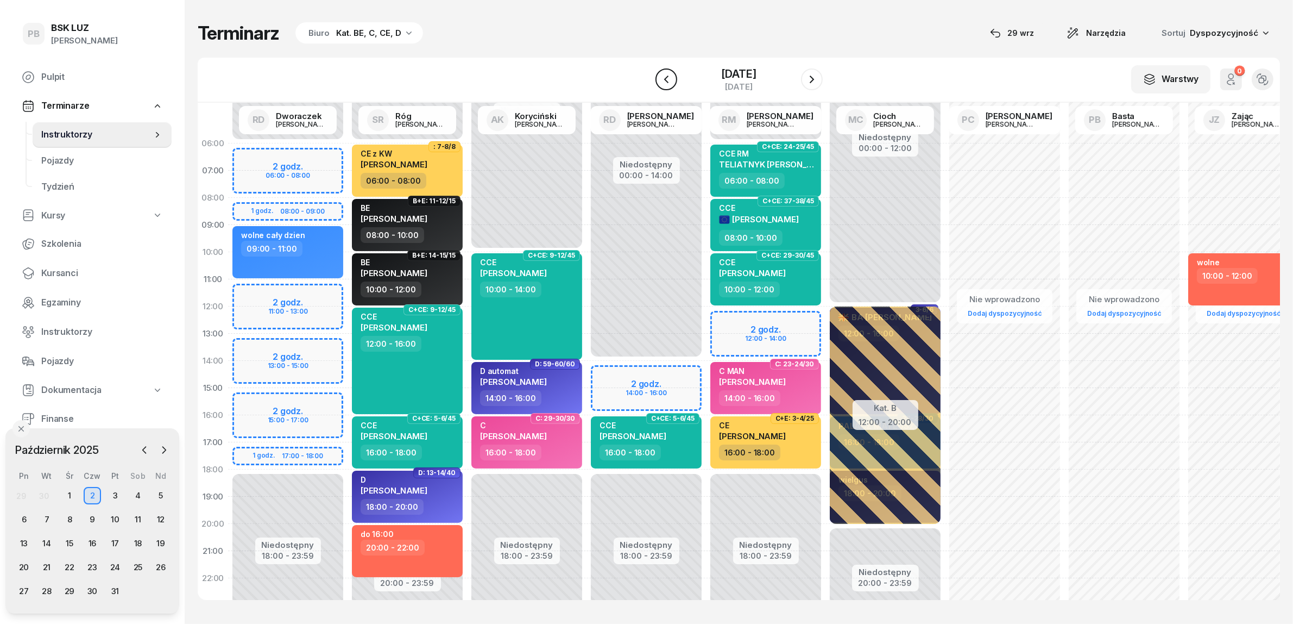
click at [660, 77] on icon "button" at bounding box center [666, 79] width 13 height 13
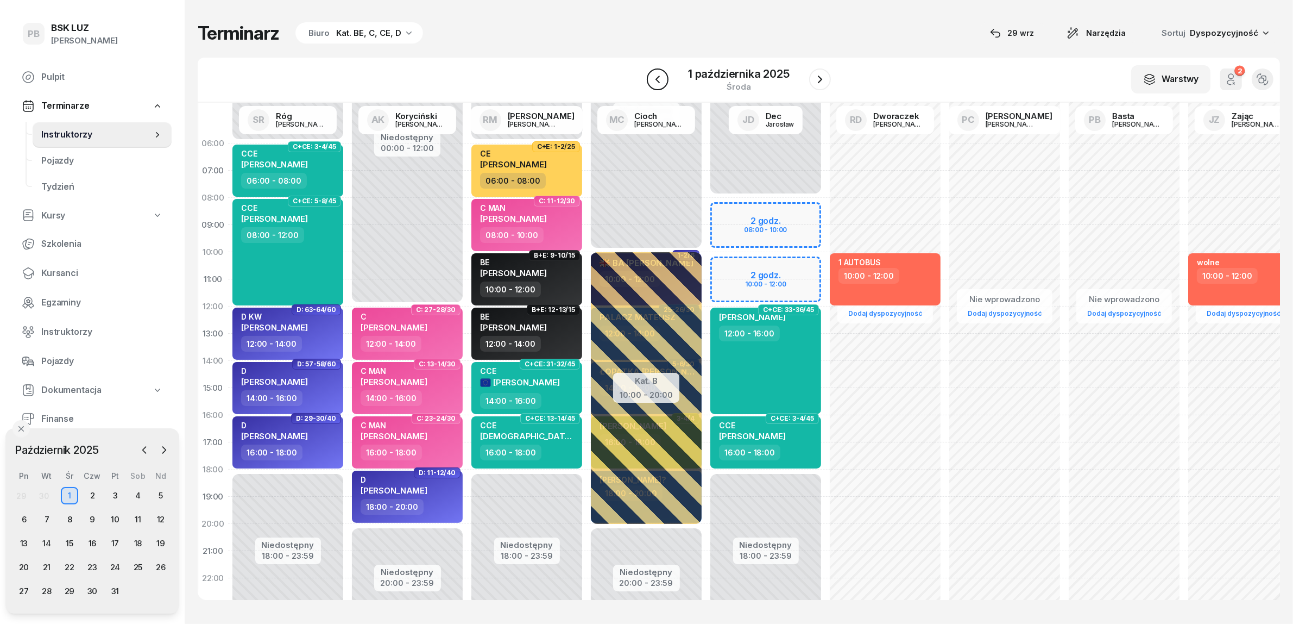
click at [663, 79] on icon "button" at bounding box center [657, 79] width 13 height 13
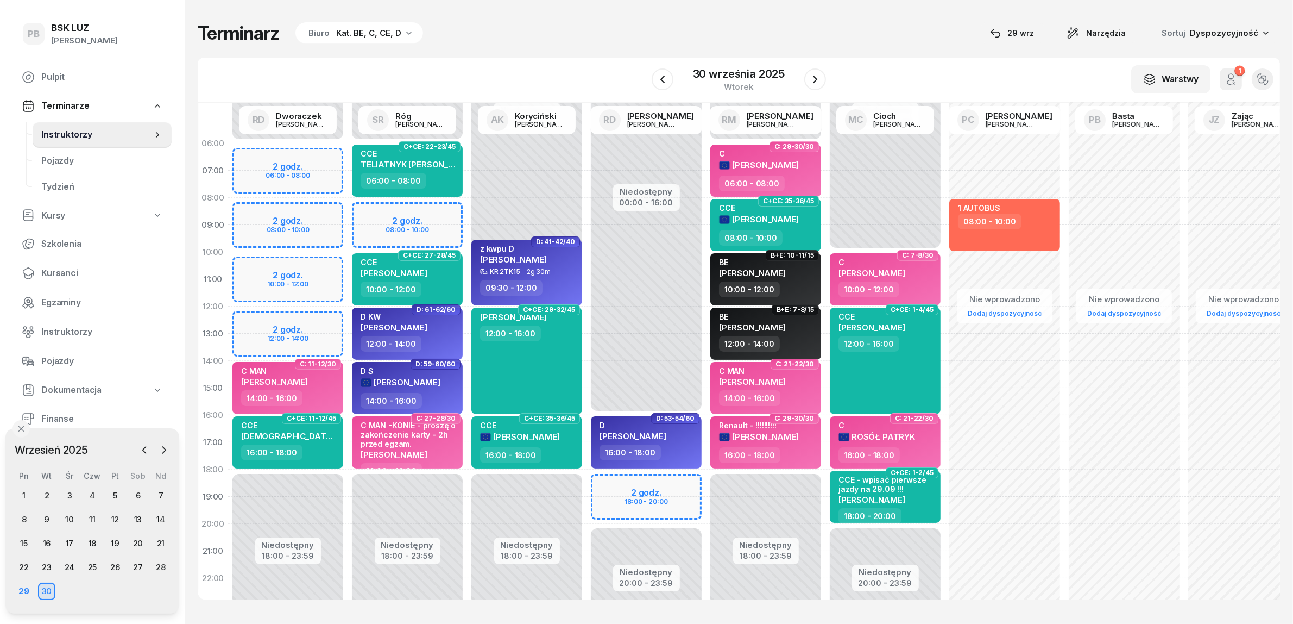
click at [52, 587] on div "30" at bounding box center [46, 590] width 17 height 17
click at [759, 380] on span "[PERSON_NAME]" at bounding box center [752, 381] width 67 height 10
select select "14"
select select "16"
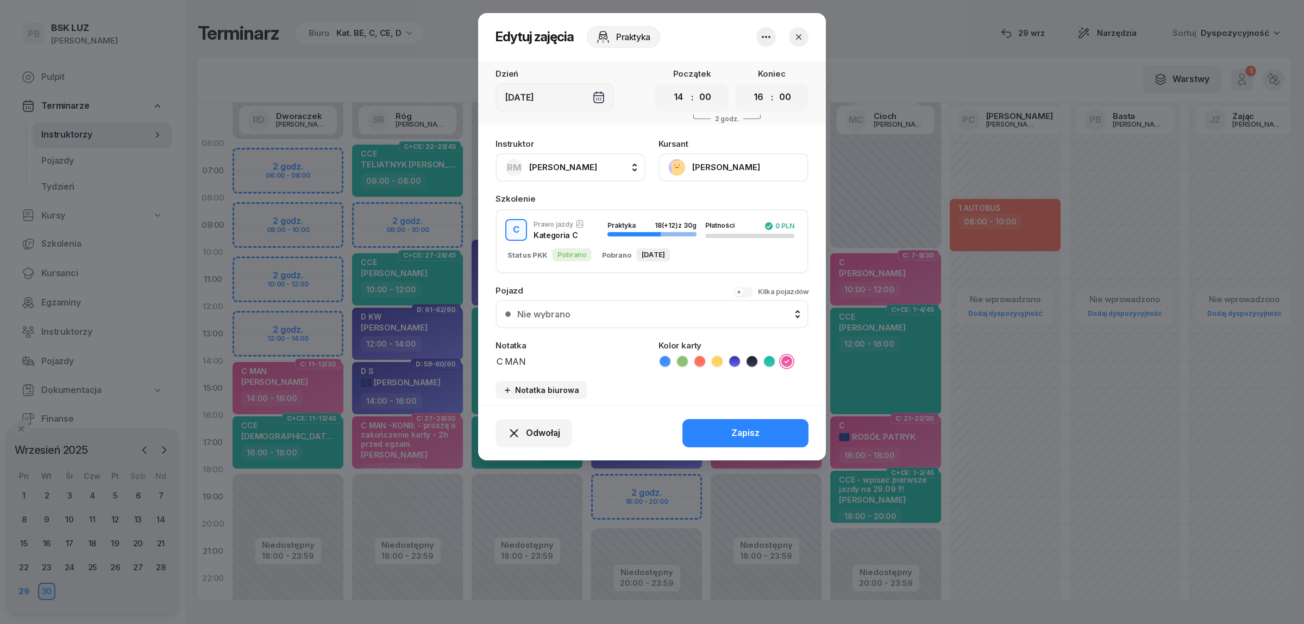
click at [734, 161] on button "[PERSON_NAME]" at bounding box center [733, 167] width 150 height 28
click at [723, 198] on link "Otwórz profil" at bounding box center [731, 203] width 143 height 27
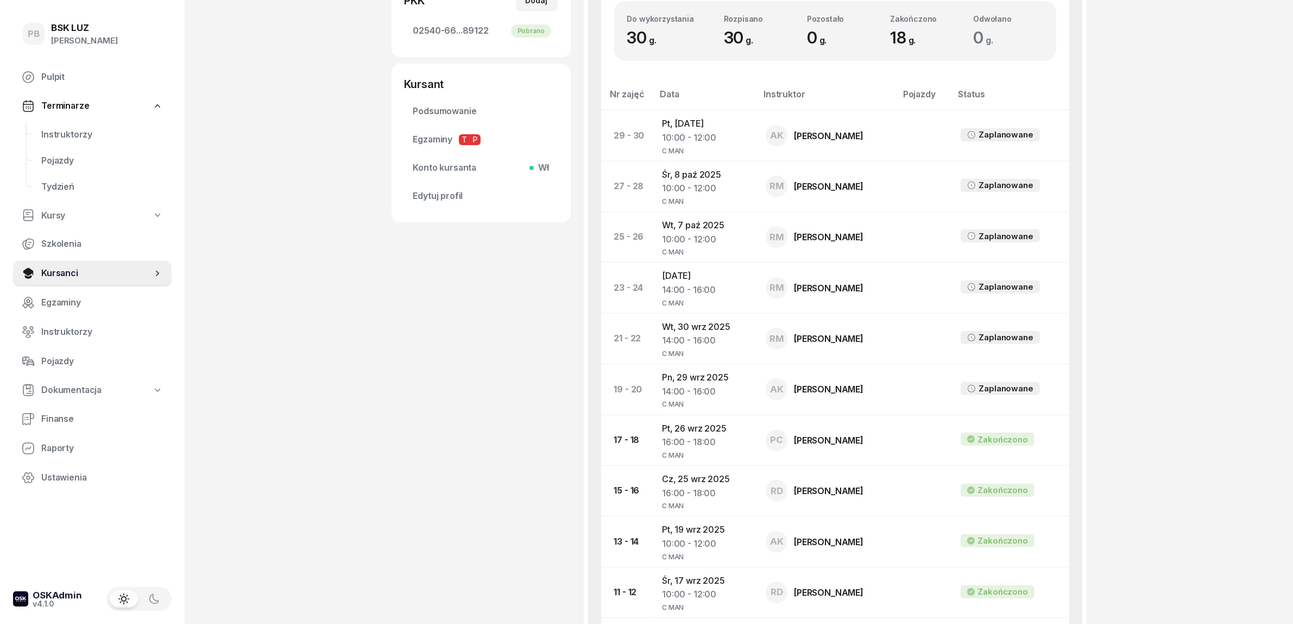
scroll to position [339, 0]
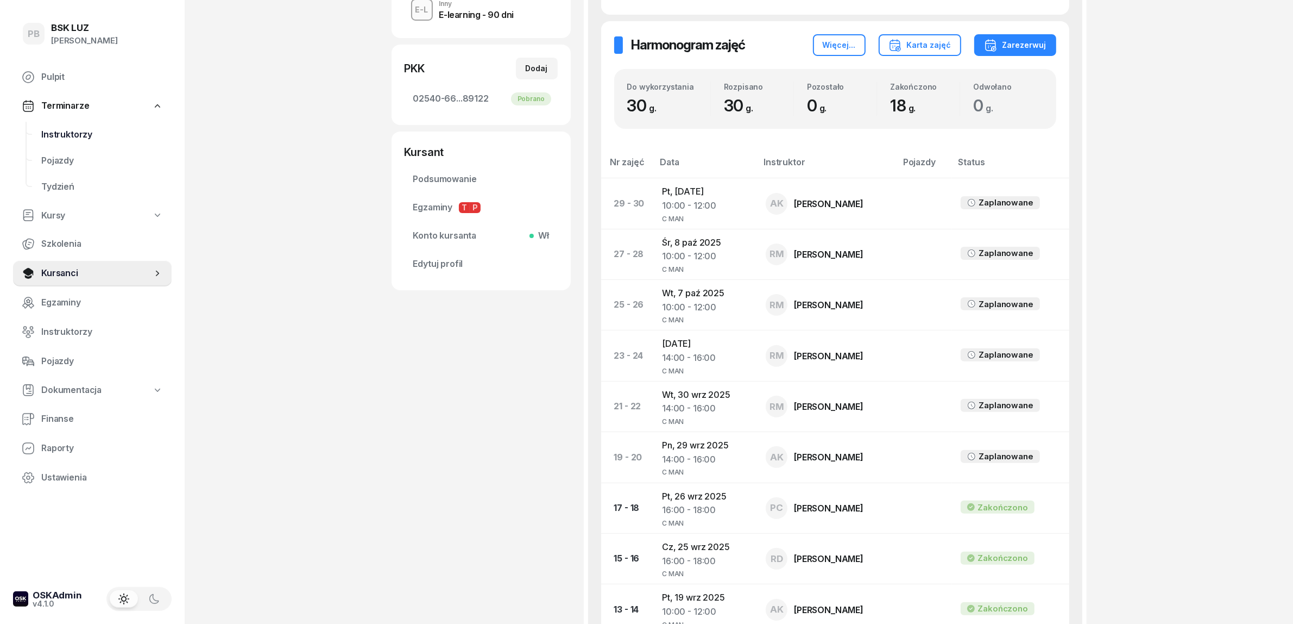
click at [74, 139] on span "Instruktorzy" at bounding box center [102, 135] width 122 height 14
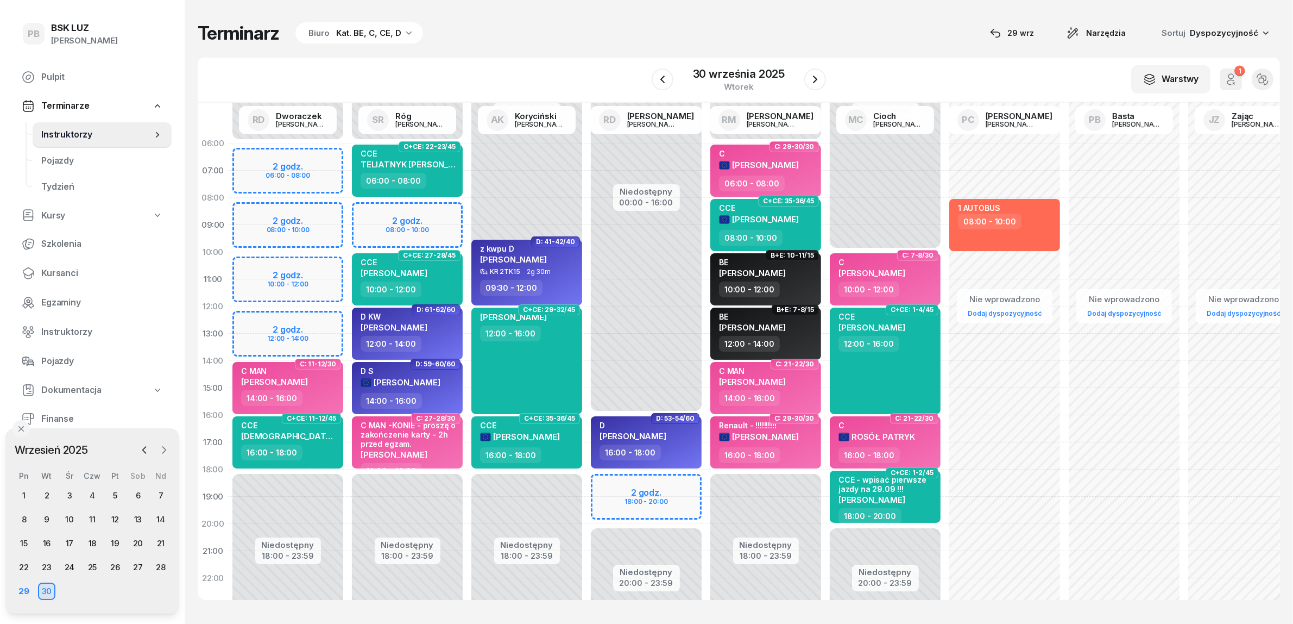
click at [160, 450] on icon "button" at bounding box center [164, 449] width 11 height 11
click at [137, 495] on div "4" at bounding box center [137, 495] width 17 height 17
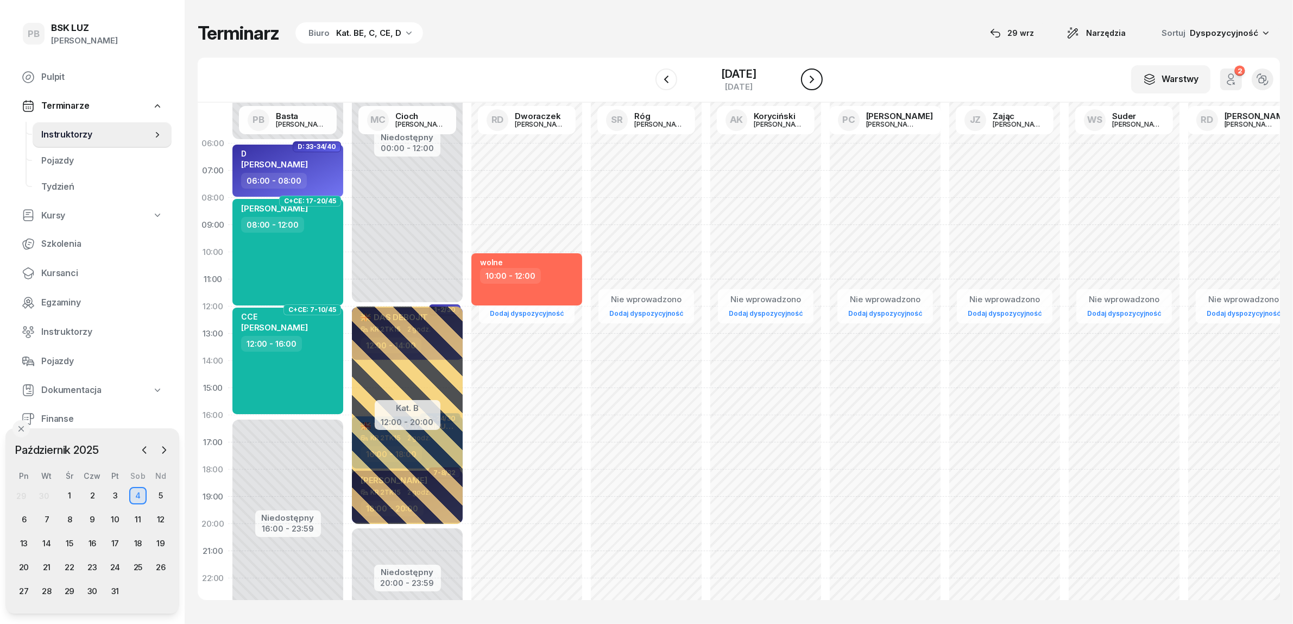
click at [819, 82] on icon "button" at bounding box center [812, 79] width 13 height 13
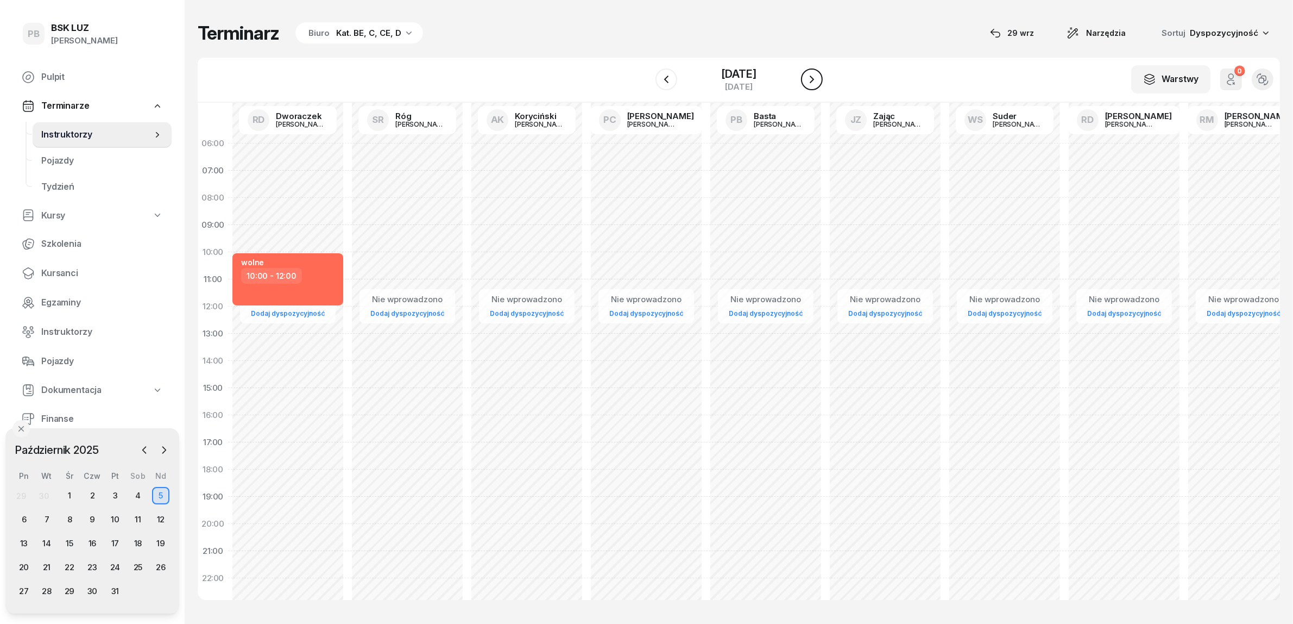
click at [819, 82] on icon "button" at bounding box center [812, 79] width 13 height 13
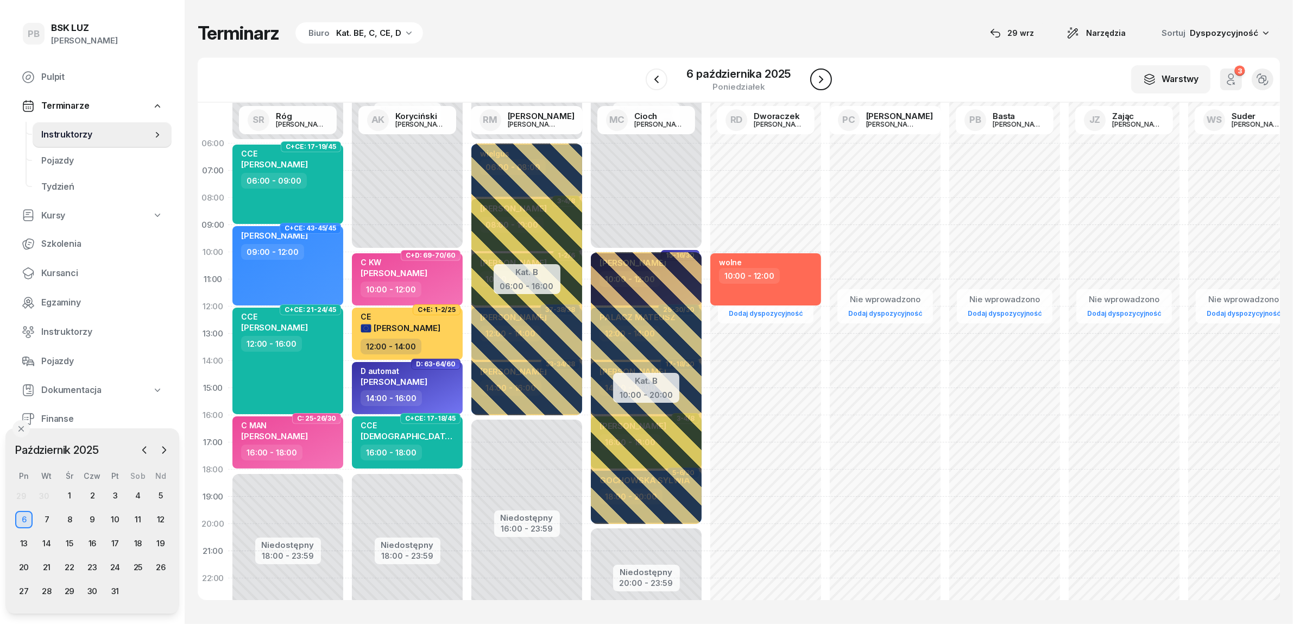
click at [823, 82] on icon "button" at bounding box center [821, 79] width 13 height 13
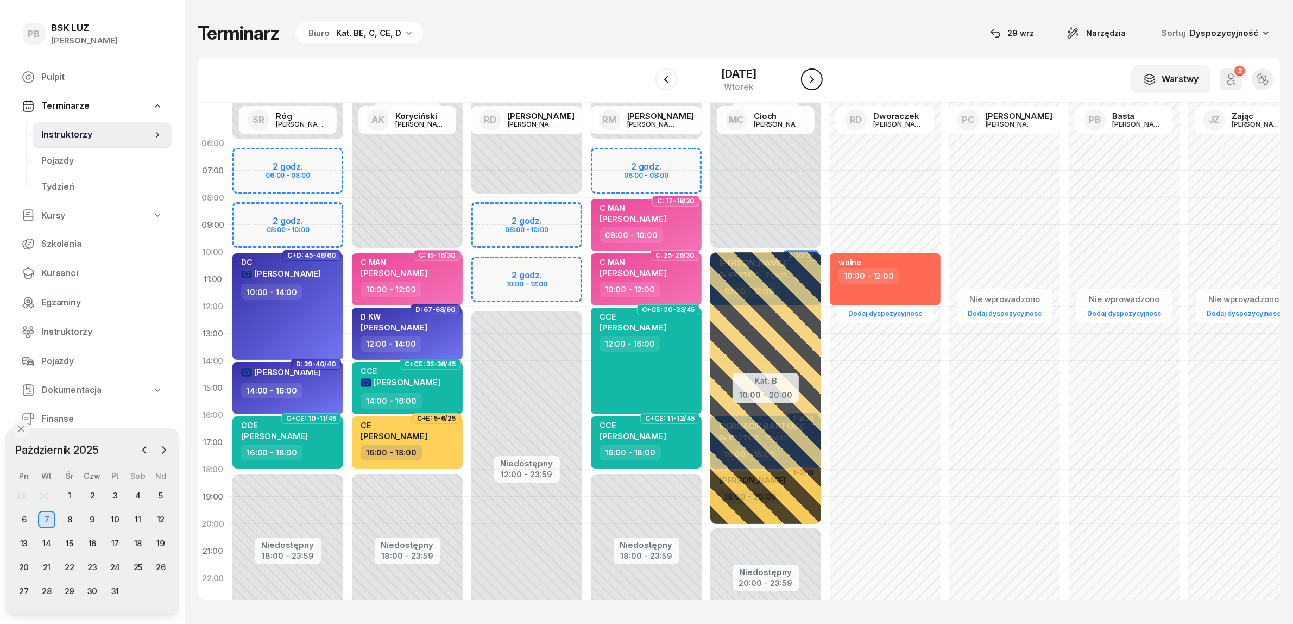
click at [819, 82] on icon "button" at bounding box center [812, 79] width 13 height 13
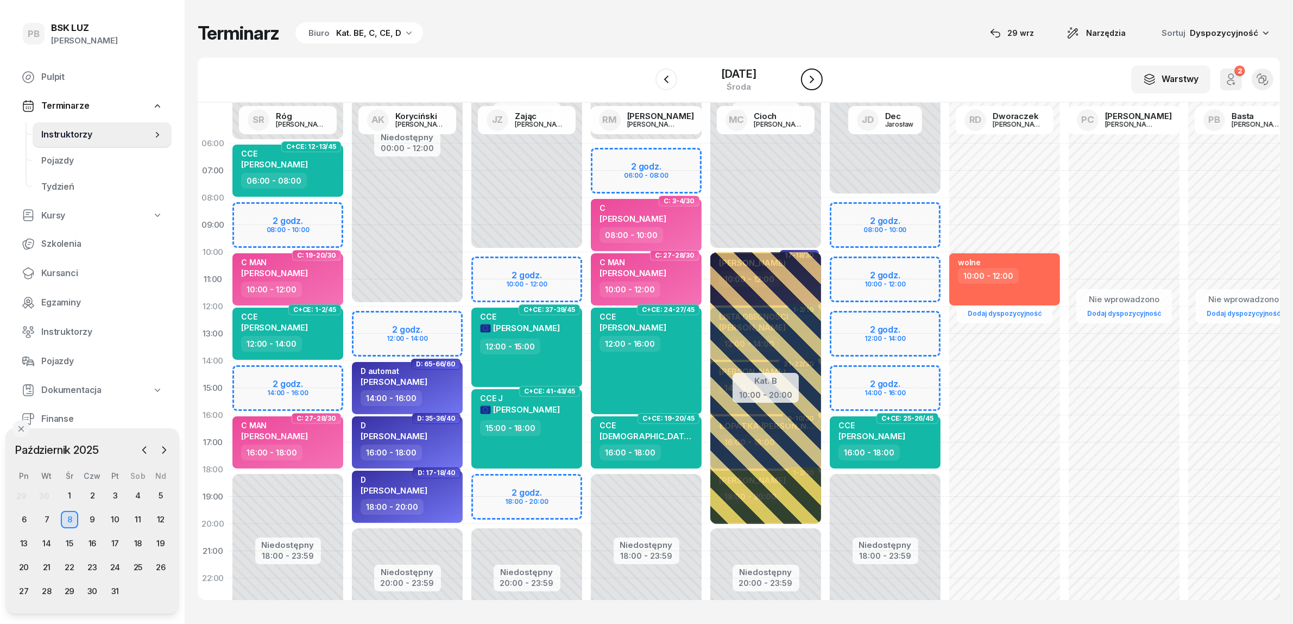
click at [819, 82] on icon "button" at bounding box center [812, 79] width 13 height 13
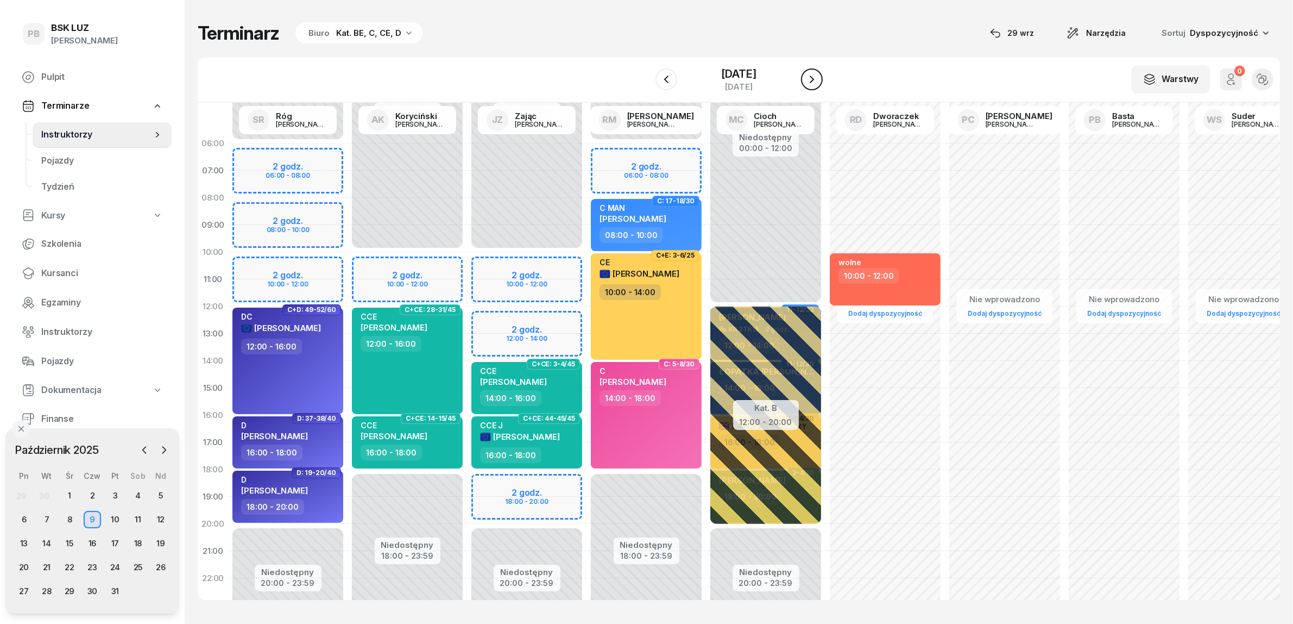
click at [819, 82] on icon "button" at bounding box center [812, 79] width 13 height 13
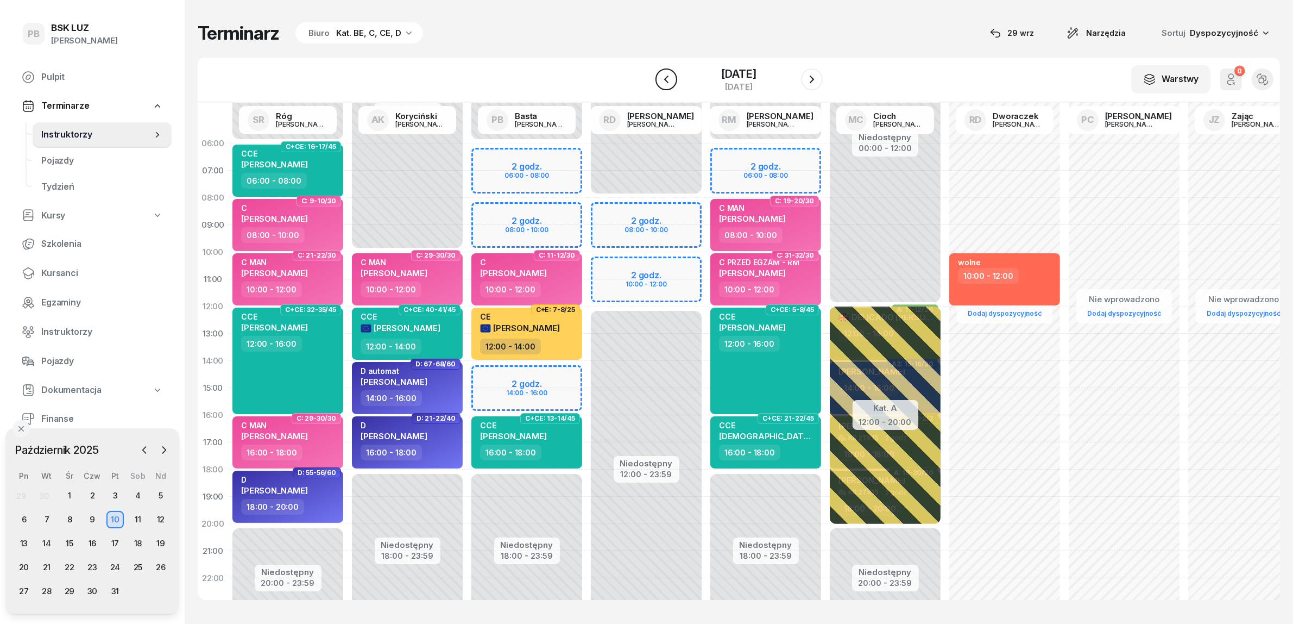
click at [660, 81] on icon "button" at bounding box center [666, 79] width 13 height 13
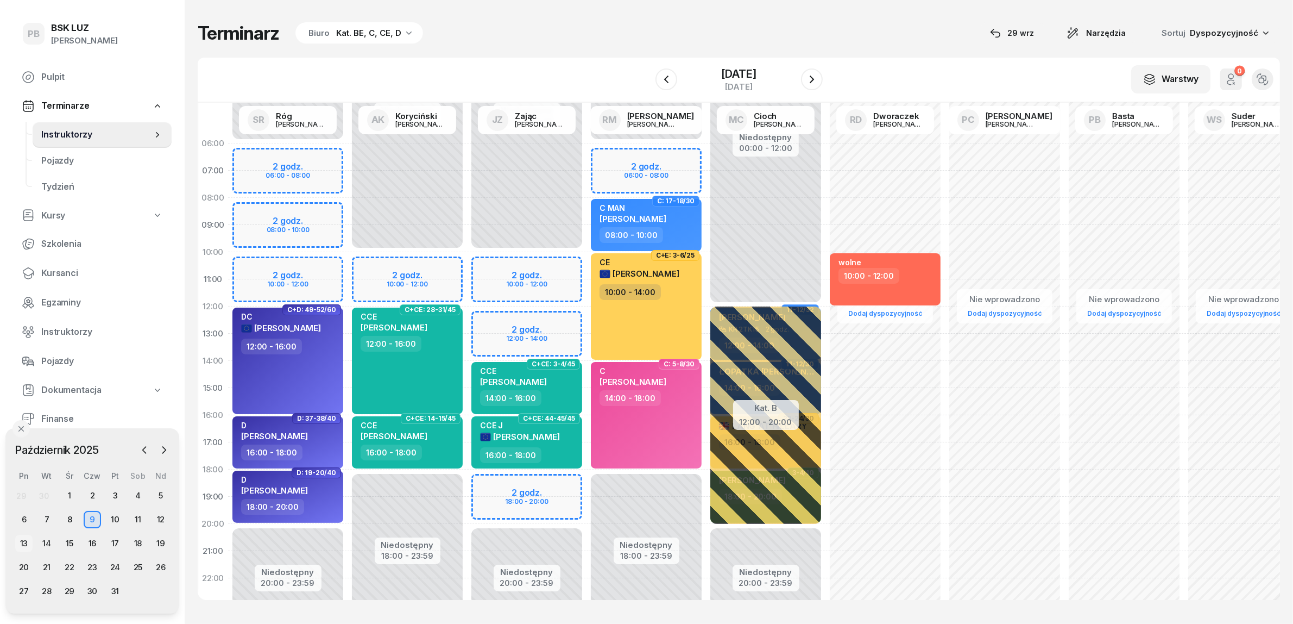
click at [20, 544] on div "13" at bounding box center [23, 542] width 17 height 17
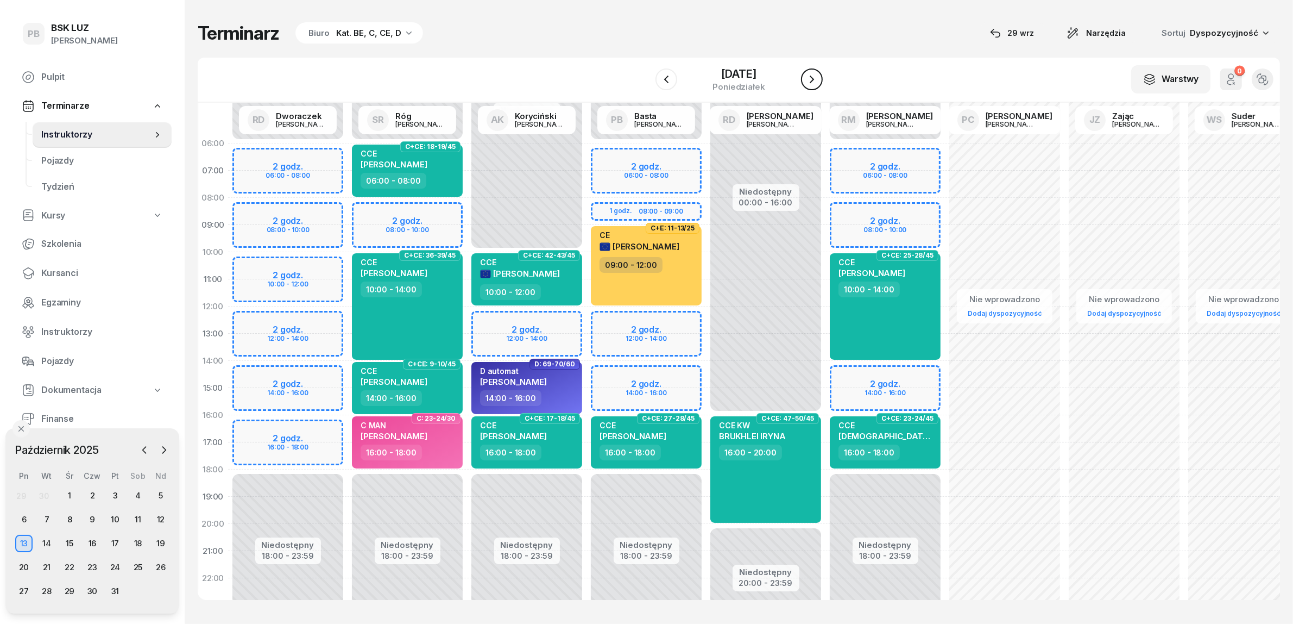
click at [819, 76] on icon "button" at bounding box center [812, 79] width 13 height 13
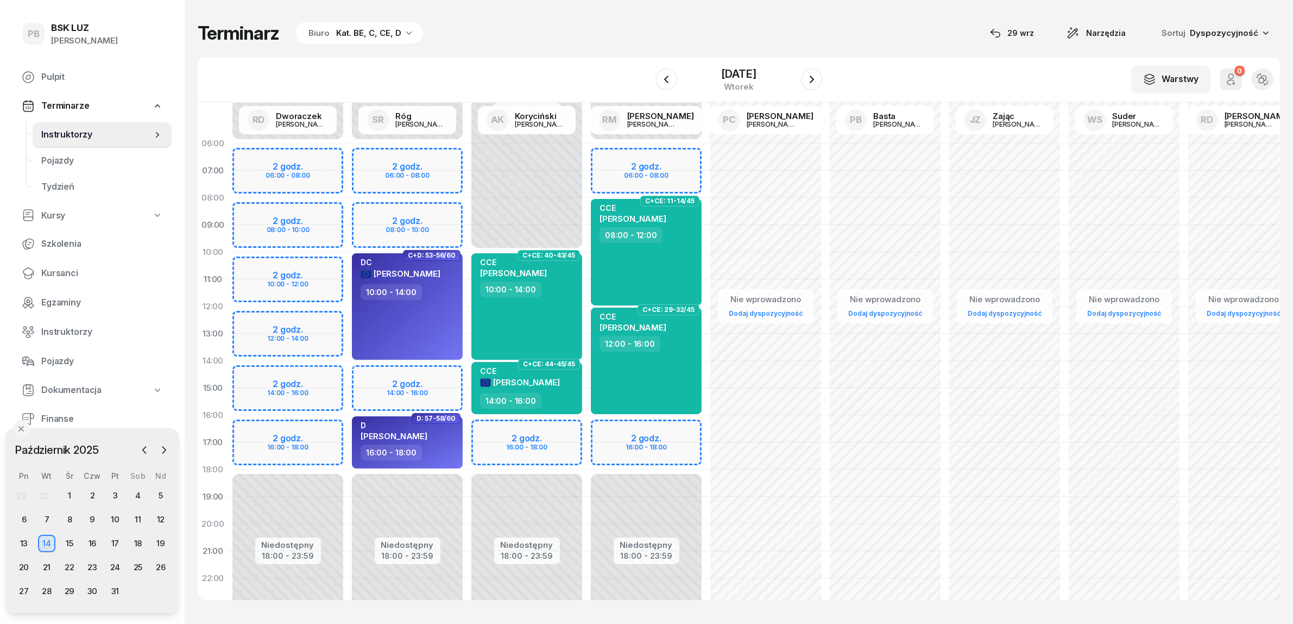
click at [494, 429] on div "Niedostępny 00:00 - 10:00 Niedostępny 18:00 - 23:59 2 godz. 16:00 - 18:00 C+CE:…" at bounding box center [526, 388] width 119 height 516
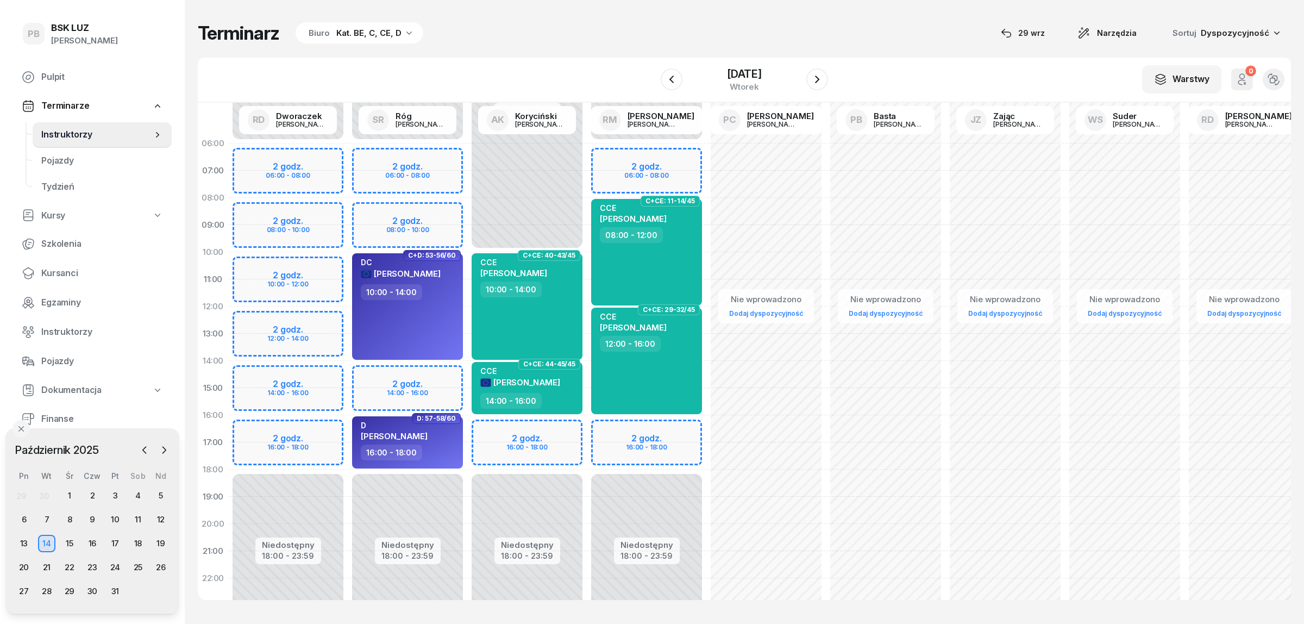
select select "16"
select select "18"
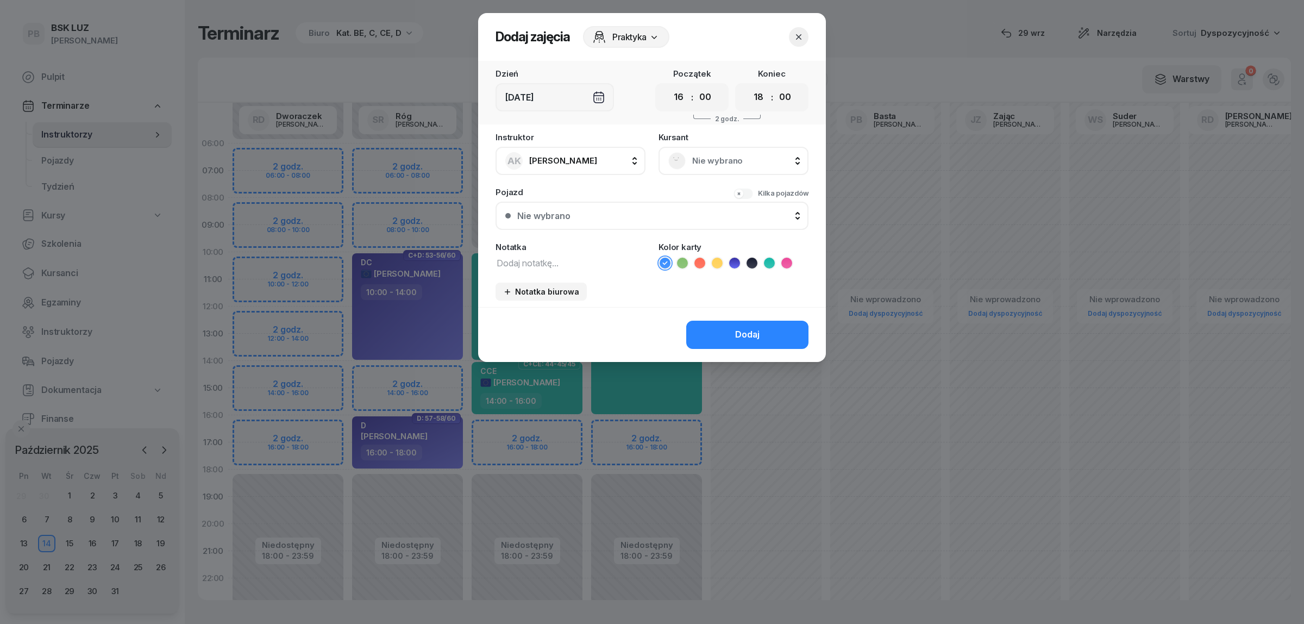
click at [721, 156] on span "Nie wybrano" at bounding box center [745, 161] width 106 height 14
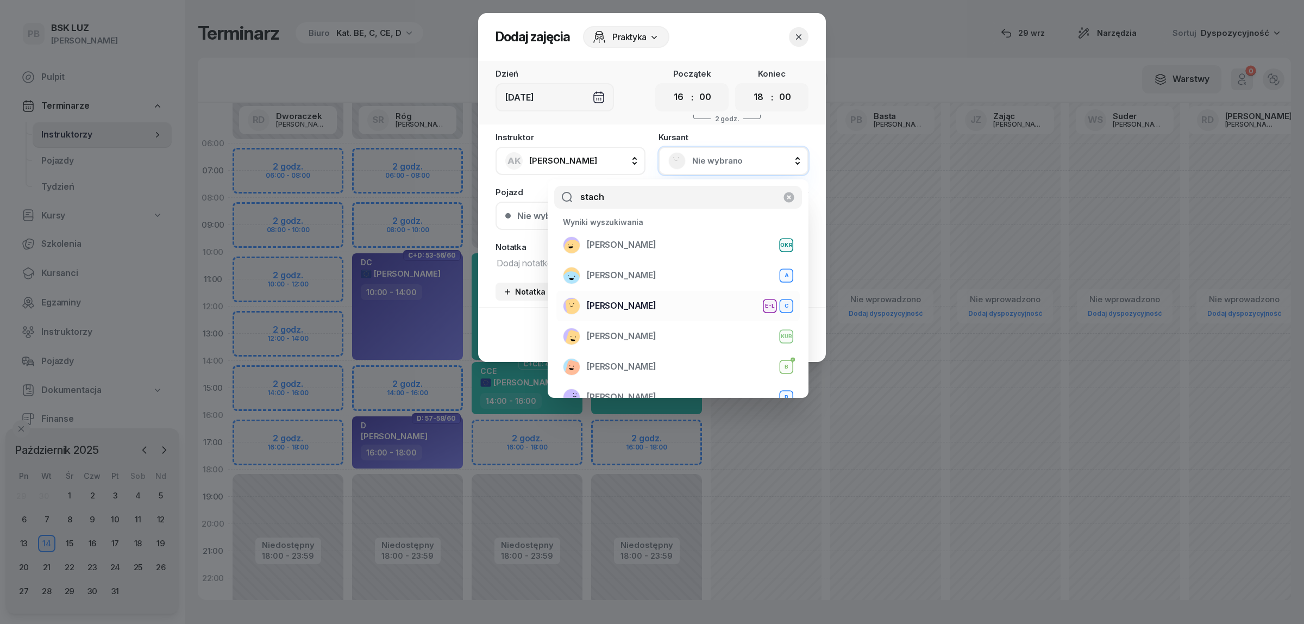
type input "stach"
click at [686, 300] on div "[PERSON_NAME] E-L C" at bounding box center [678, 305] width 230 height 17
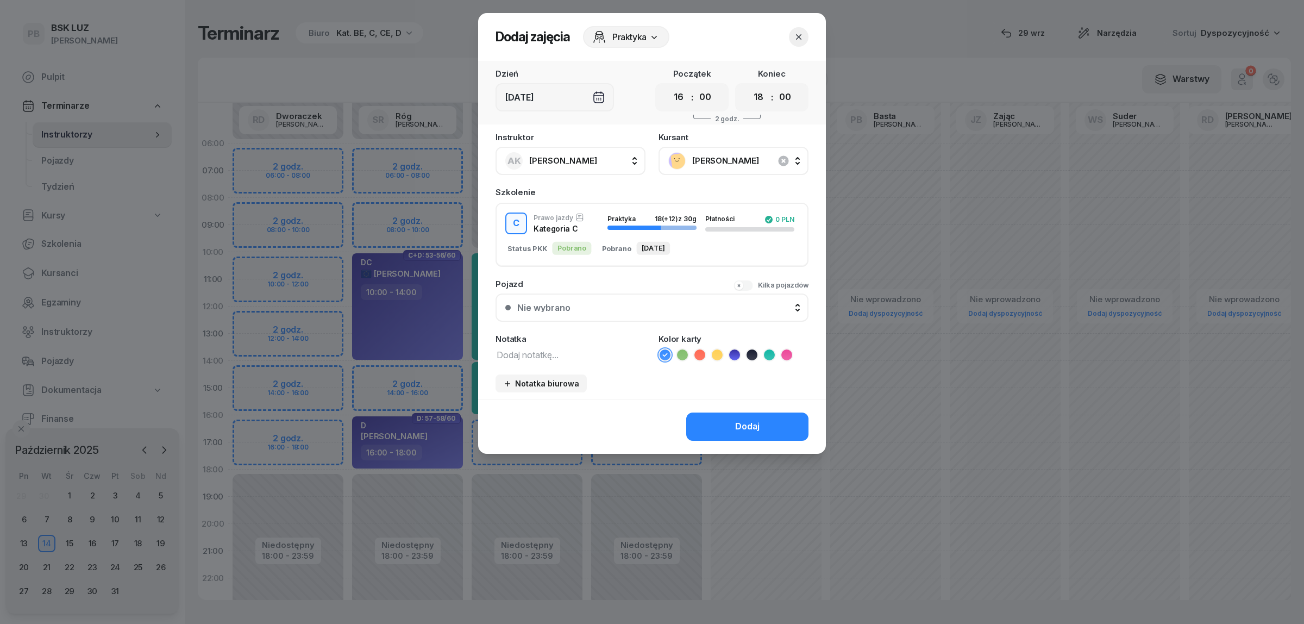
click at [788, 352] on icon at bounding box center [786, 354] width 11 height 11
click at [585, 354] on textarea at bounding box center [570, 354] width 150 height 14
type textarea "C MAN"
click at [758, 423] on div "Dodaj" at bounding box center [747, 426] width 24 height 14
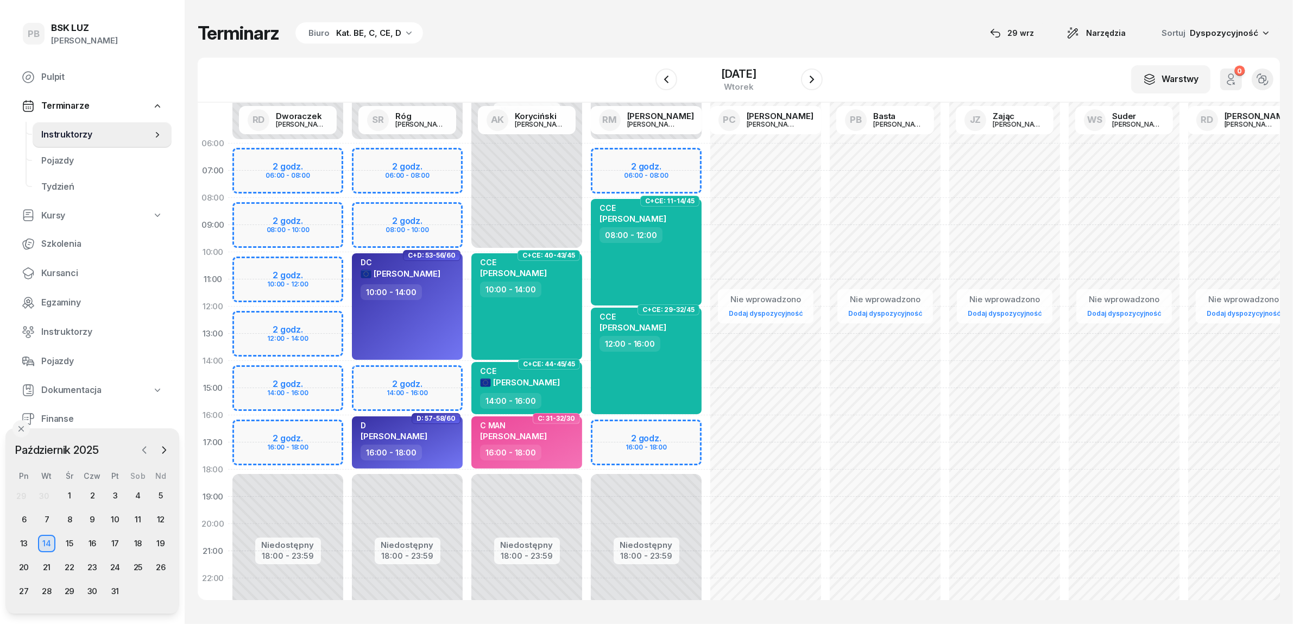
click at [147, 455] on icon "button" at bounding box center [144, 449] width 11 height 11
click at [22, 590] on div "29" at bounding box center [23, 590] width 17 height 17
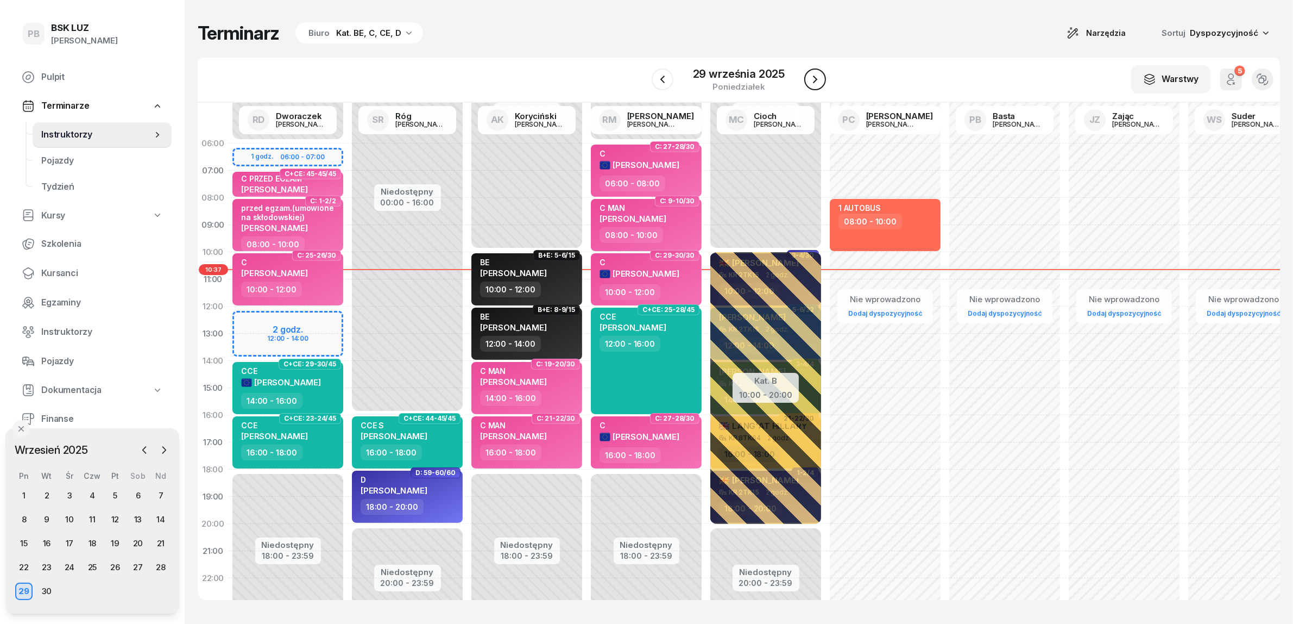
click at [814, 81] on icon "button" at bounding box center [815, 79] width 4 height 8
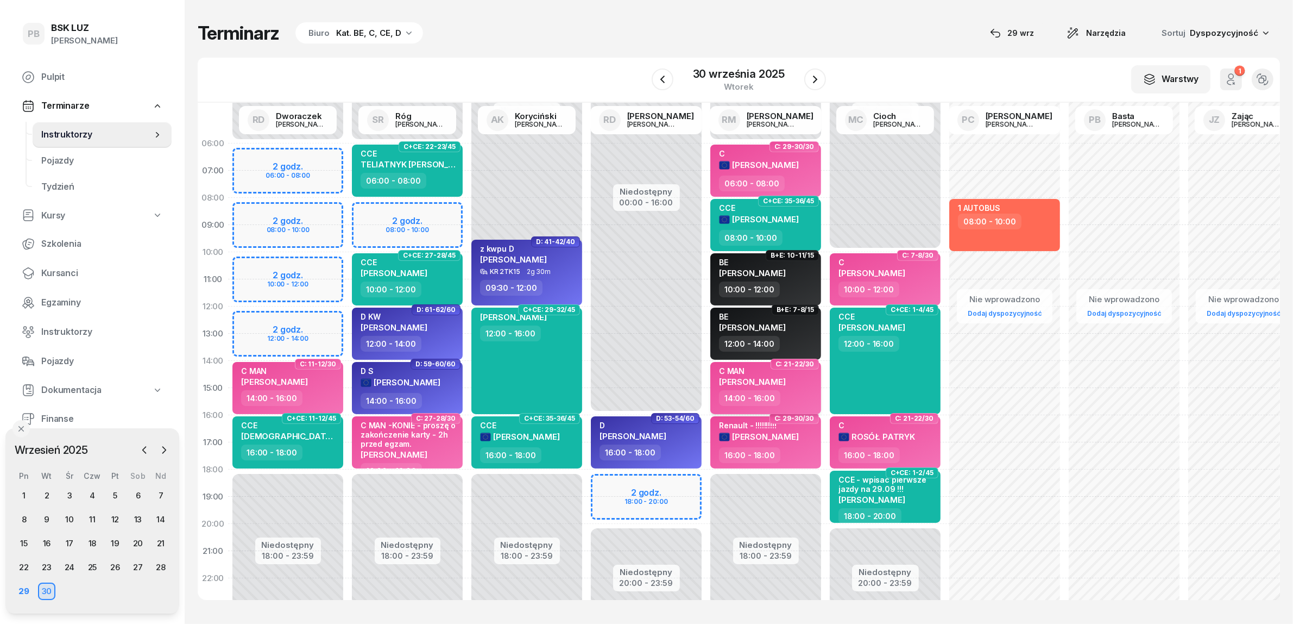
click at [777, 383] on span "[PERSON_NAME]" at bounding box center [752, 381] width 67 height 10
select select "14"
select select "16"
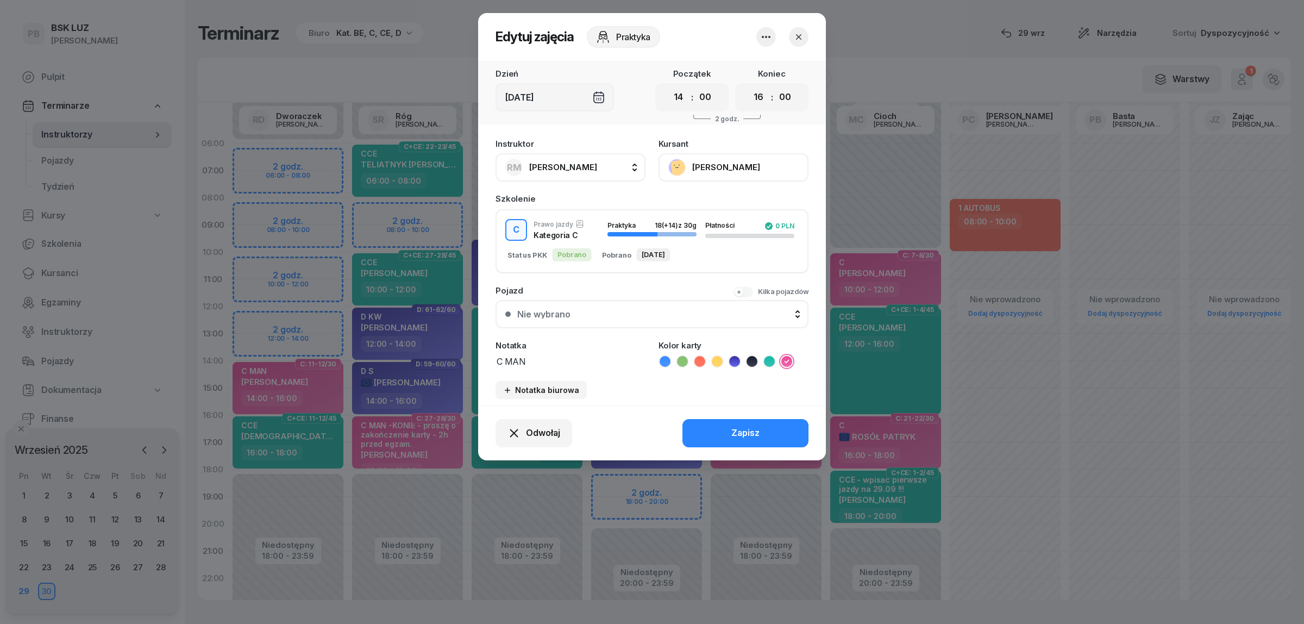
click at [766, 36] on icon "button" at bounding box center [766, 37] width 9 height 2
click at [721, 31] on header "Edytuj zajęcia Praktyka" at bounding box center [652, 37] width 348 height 48
click at [545, 426] on span "Odwołaj" at bounding box center [543, 433] width 34 height 14
click at [538, 366] on div "Kursant odwołał" at bounding box center [514, 365] width 64 height 14
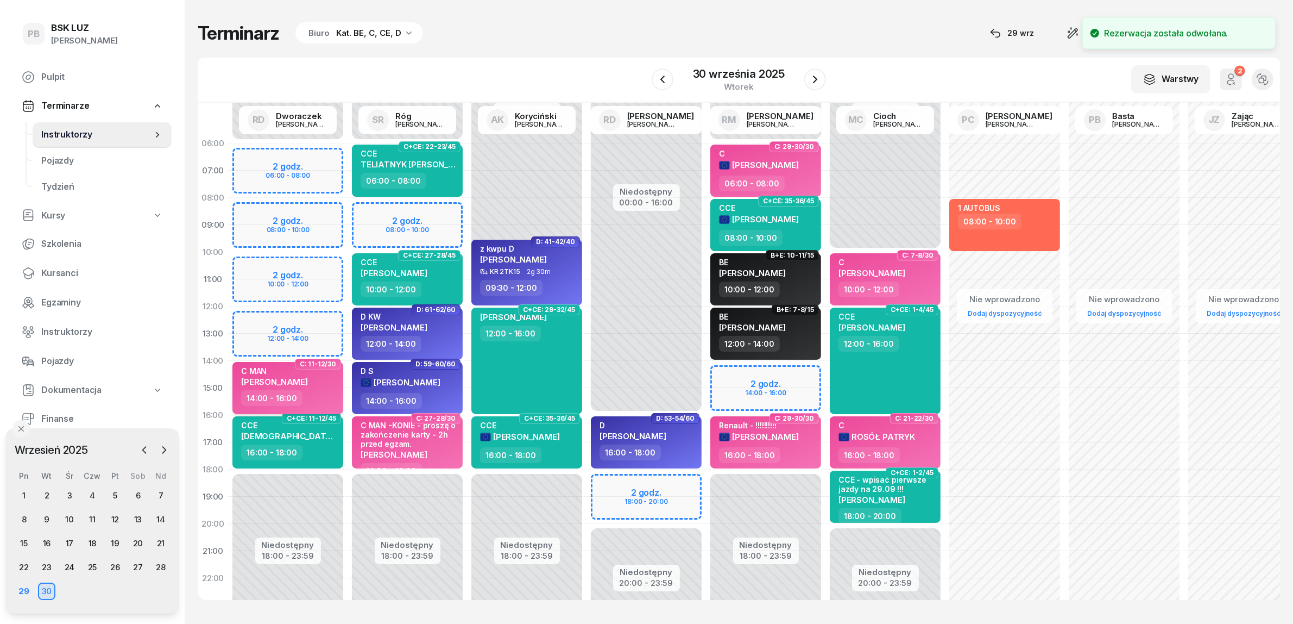
click at [323, 394] on div "14:00 - 16:00" at bounding box center [289, 398] width 96 height 16
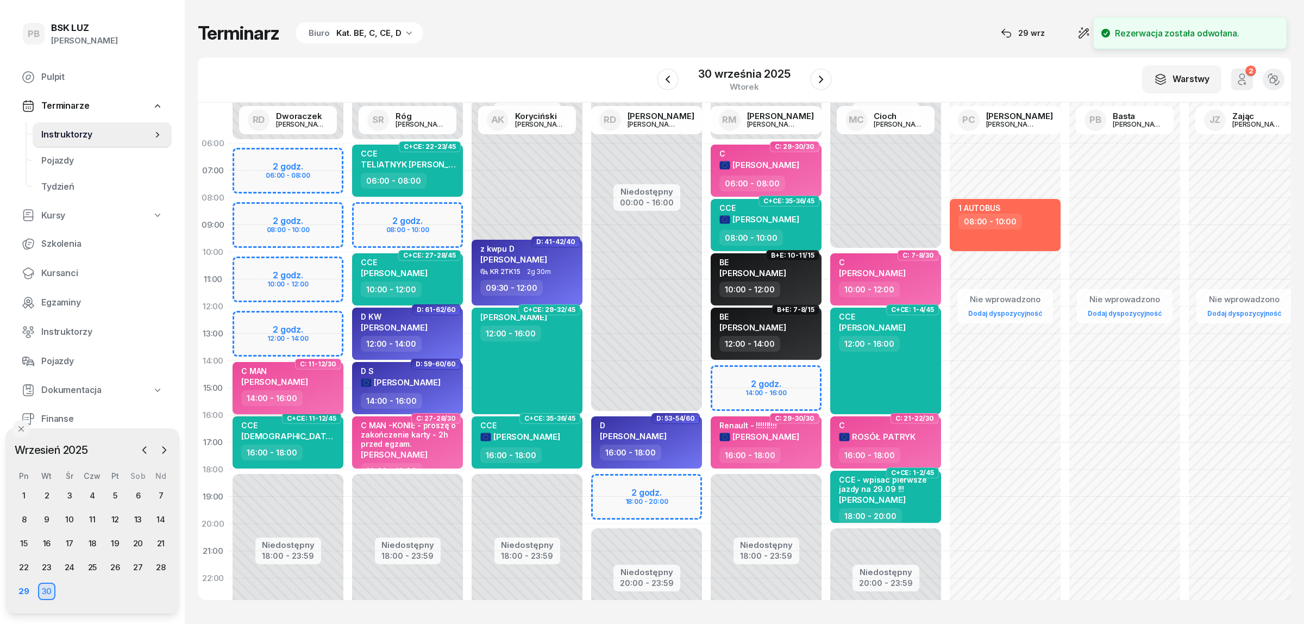
select select "14"
select select "16"
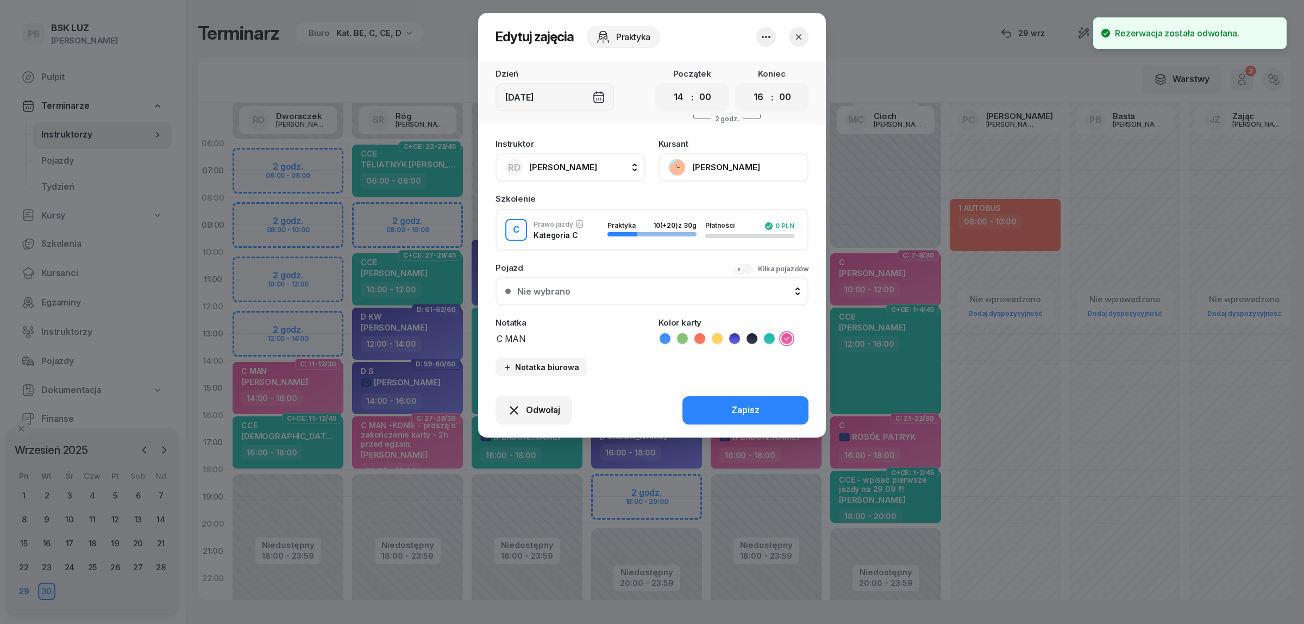
click at [806, 34] on button "button" at bounding box center [799, 37] width 20 height 20
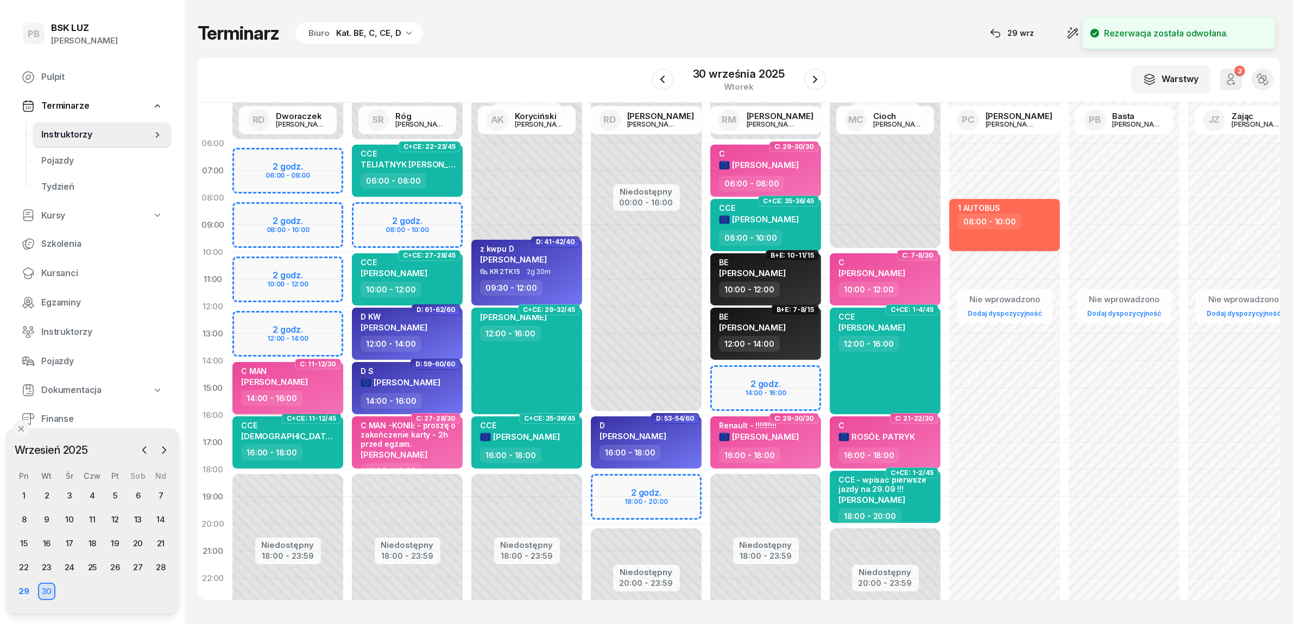
click at [324, 402] on div "14:00 - 16:00" at bounding box center [289, 398] width 96 height 16
select select "14"
select select "16"
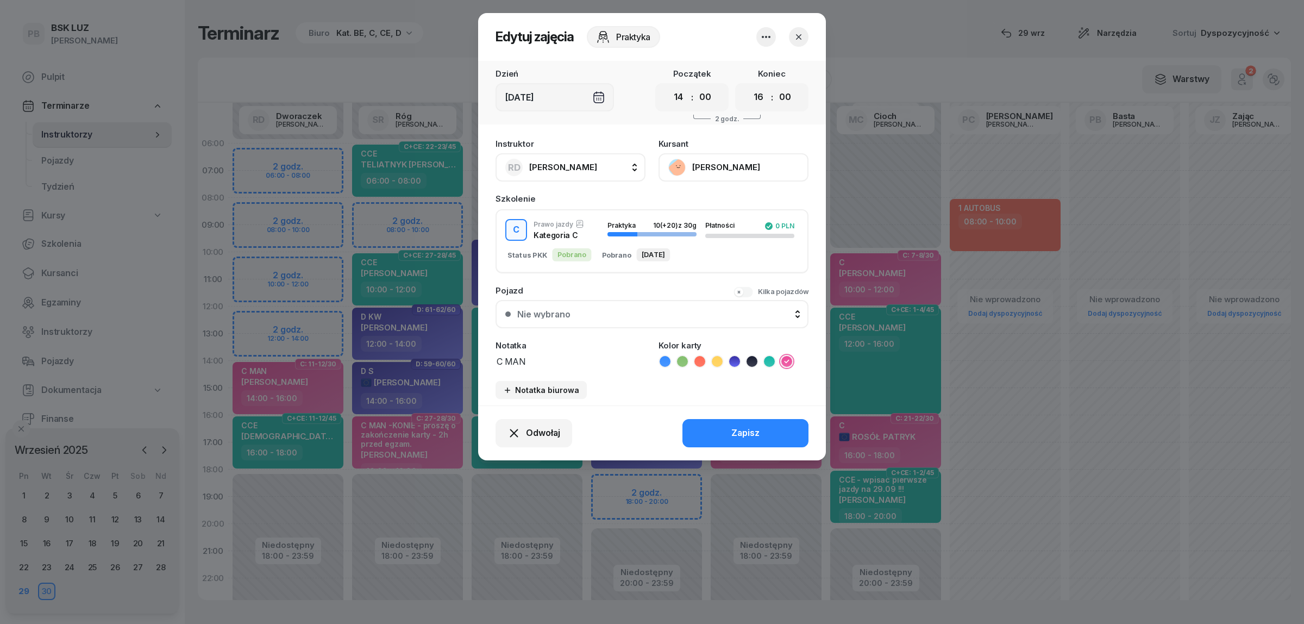
click at [581, 166] on span "[PERSON_NAME]" at bounding box center [563, 167] width 68 height 10
type input "mark"
click at [576, 239] on span "[PERSON_NAME]" at bounding box center [568, 239] width 67 height 14
click at [726, 421] on button "Zapisz" at bounding box center [745, 433] width 126 height 28
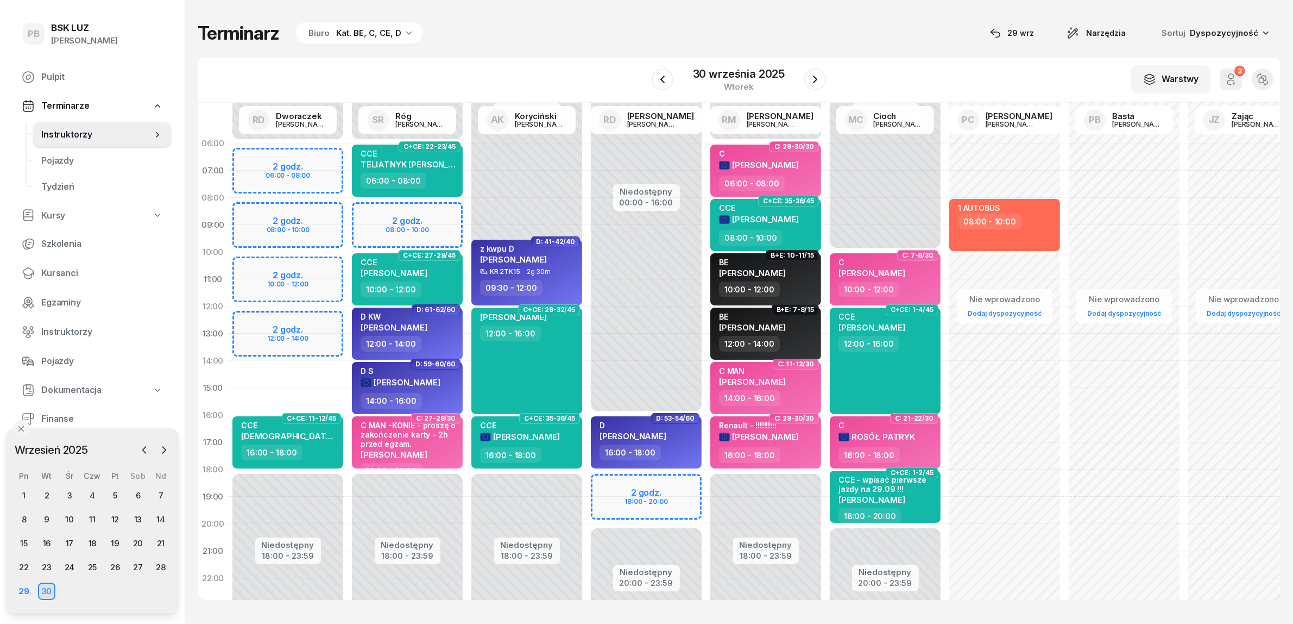
click at [625, 52] on div "Terminarz Biuro Kat. BE, C, CE, D [DATE] Narzędzia Sortuj Dyspozycyjność W Wybi…" at bounding box center [739, 310] width 1083 height 621
click at [631, 41] on div "Terminarz Biuro Kat. BE, C, CE, D [DATE] Narzędzia Sortuj Dyspozycyjność" at bounding box center [739, 33] width 1083 height 23
click at [818, 73] on icon "button" at bounding box center [815, 79] width 13 height 13
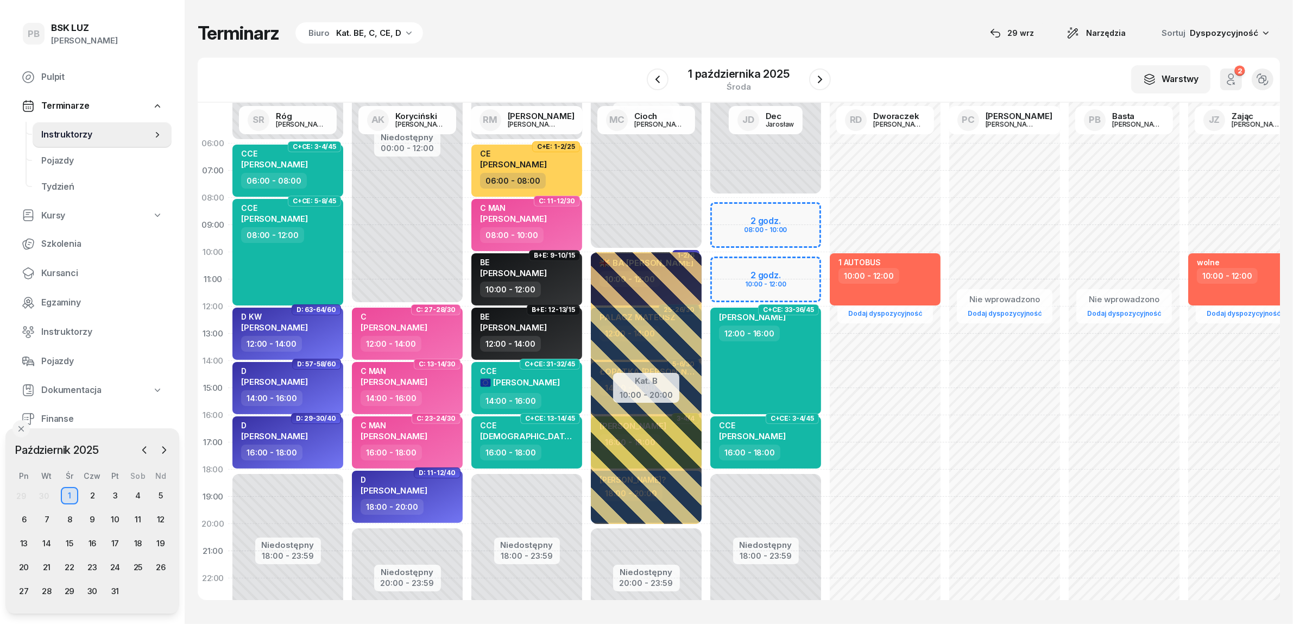
click at [843, 34] on div "Terminarz Biuro Kat. BE, C, CE, D [DATE] Narzędzia Sortuj Dyspozycyjność" at bounding box center [739, 33] width 1083 height 23
click at [142, 447] on icon "button" at bounding box center [144, 449] width 11 height 11
click at [52, 591] on div "30" at bounding box center [46, 590] width 17 height 17
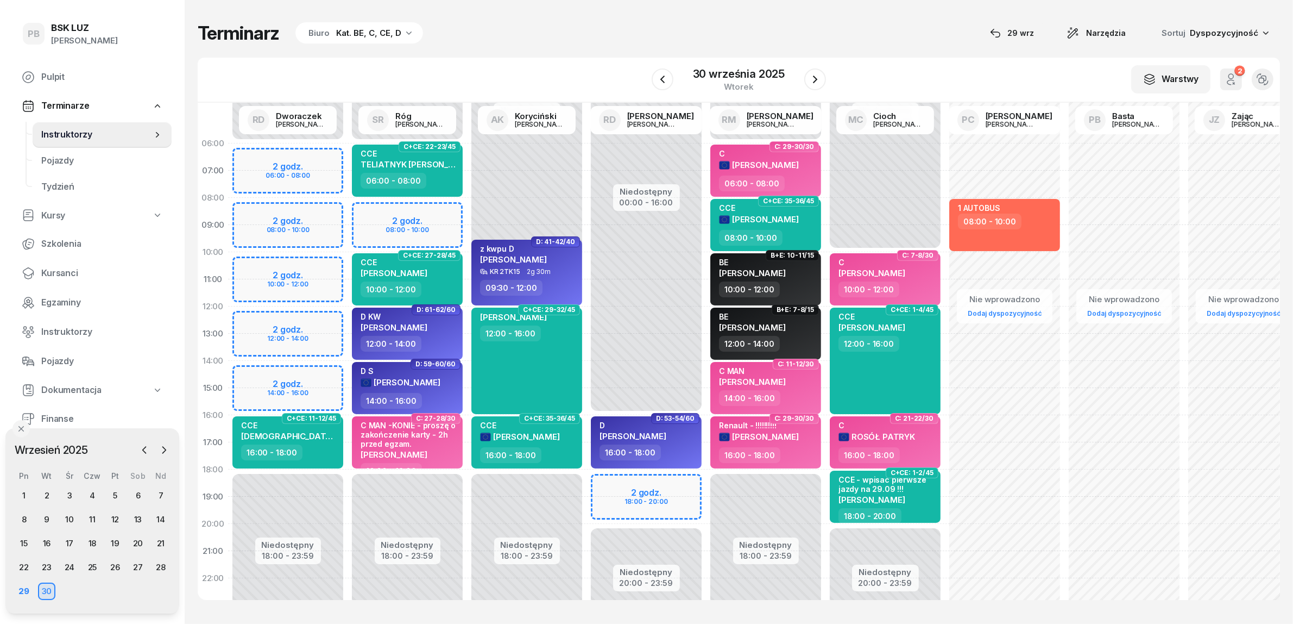
click at [520, 35] on div "Terminarz Biuro Kat. BE, C, CE, D [DATE] Narzędzia Sortuj Dyspozycyjność" at bounding box center [739, 33] width 1083 height 23
click at [599, 52] on div "Terminarz Biuro Kat. BE, C, CE, D [DATE] Narzędzia Sortuj Dyspozycyjność W Wybi…" at bounding box center [739, 310] width 1083 height 621
click at [942, 38] on div "Terminarz Biuro Kat. BE, C, CE, D [DATE] Narzędzia Sortuj Dyspozycyjność" at bounding box center [739, 33] width 1083 height 23
click at [21, 588] on div "29" at bounding box center [24, 590] width 17 height 17
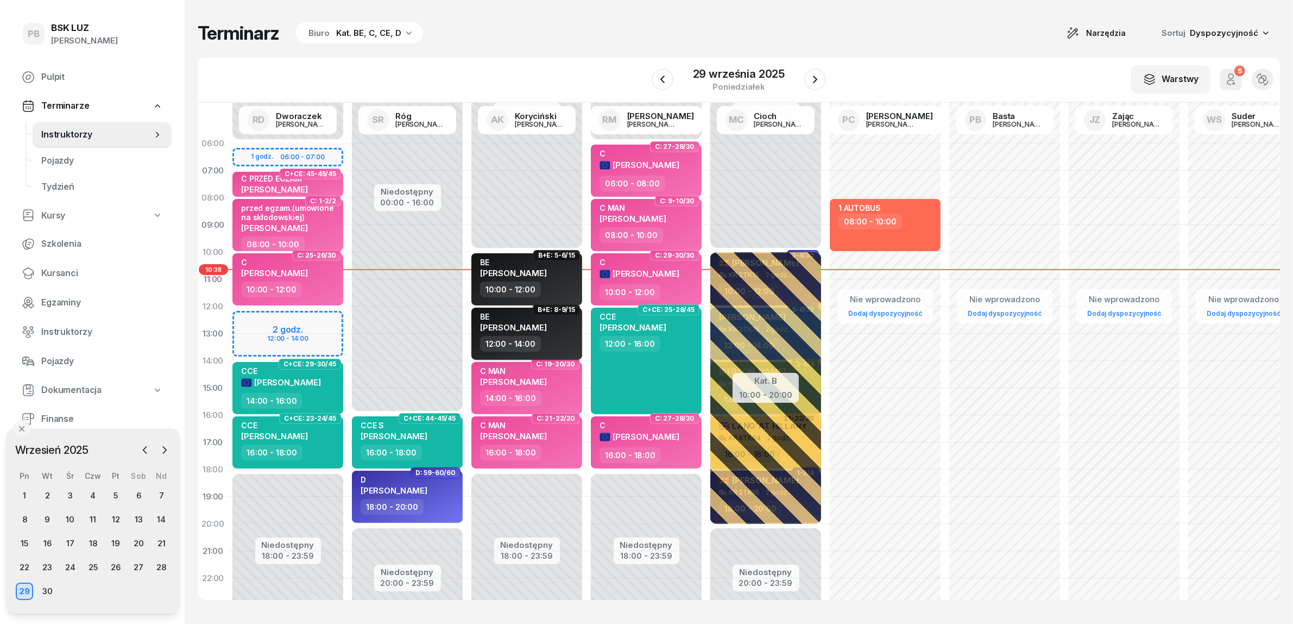
click at [522, 322] on span "[PERSON_NAME]" at bounding box center [513, 327] width 67 height 10
select select "12"
select select "14"
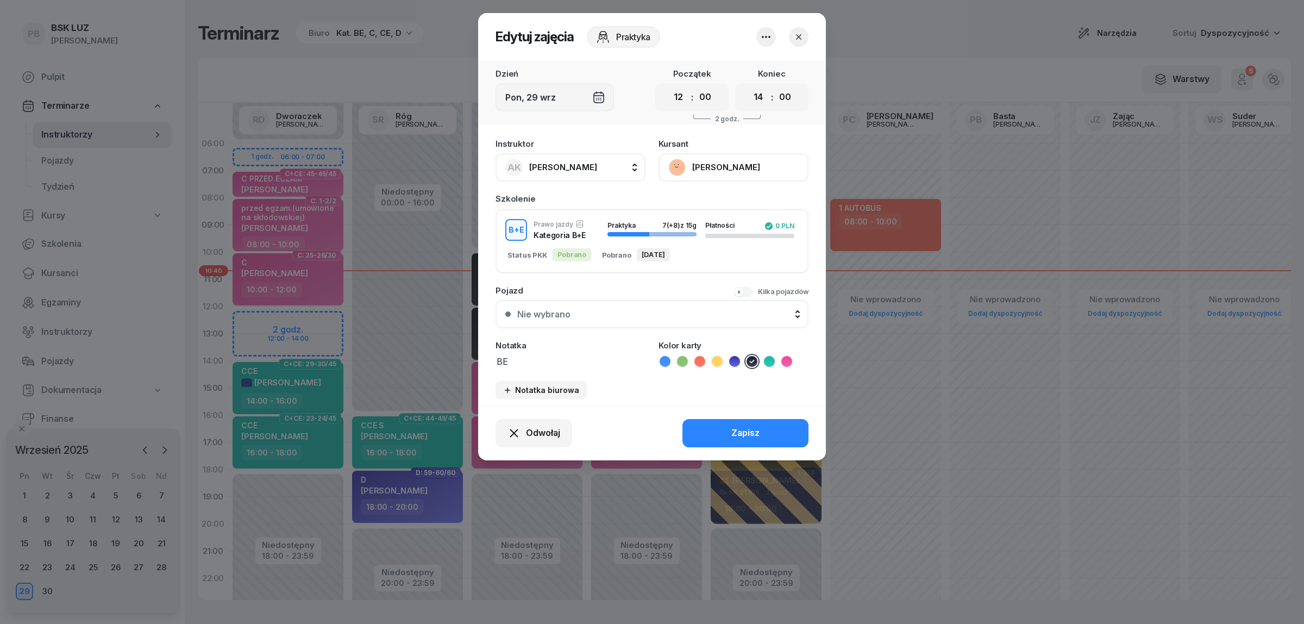
click at [876, 34] on div at bounding box center [652, 312] width 1304 height 624
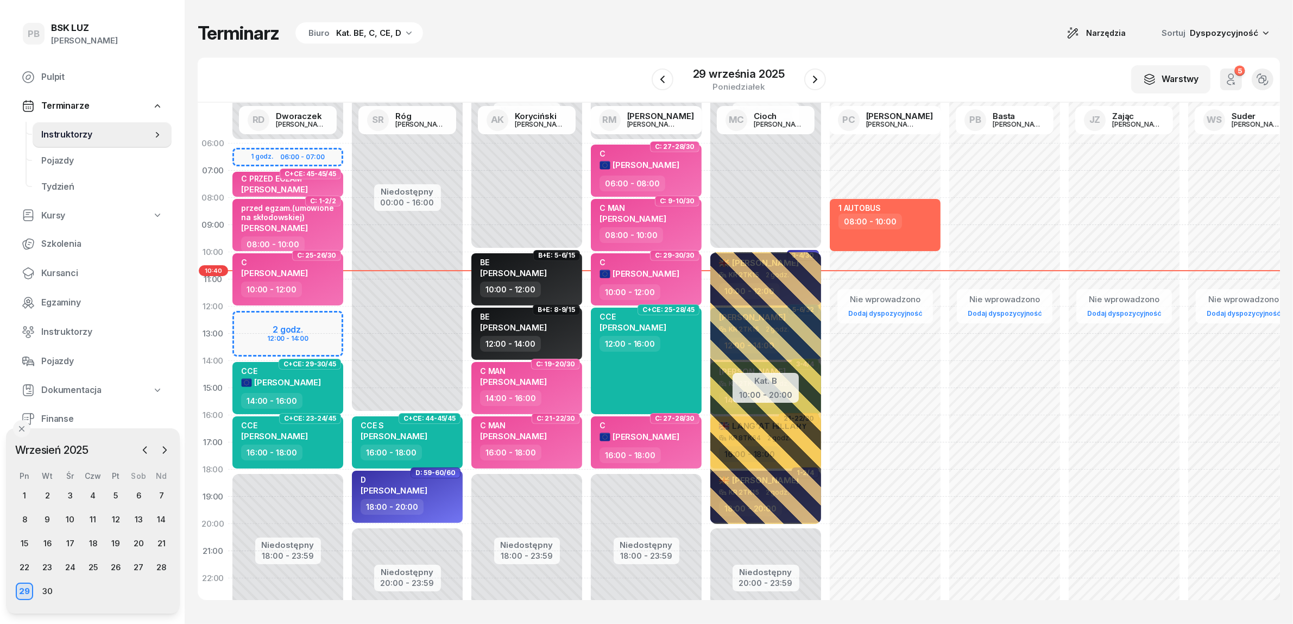
click at [864, 33] on div "Terminarz Biuro Kat. BE, C, CE, D Narzędzia Sortuj Dyspozycyjność" at bounding box center [739, 33] width 1083 height 23
click at [587, 28] on div "Terminarz Biuro Kat. BE, C, CE, D Narzędzia Sortuj Dyspozycyjność" at bounding box center [739, 33] width 1083 height 23
click at [817, 82] on icon "button" at bounding box center [815, 79] width 13 height 13
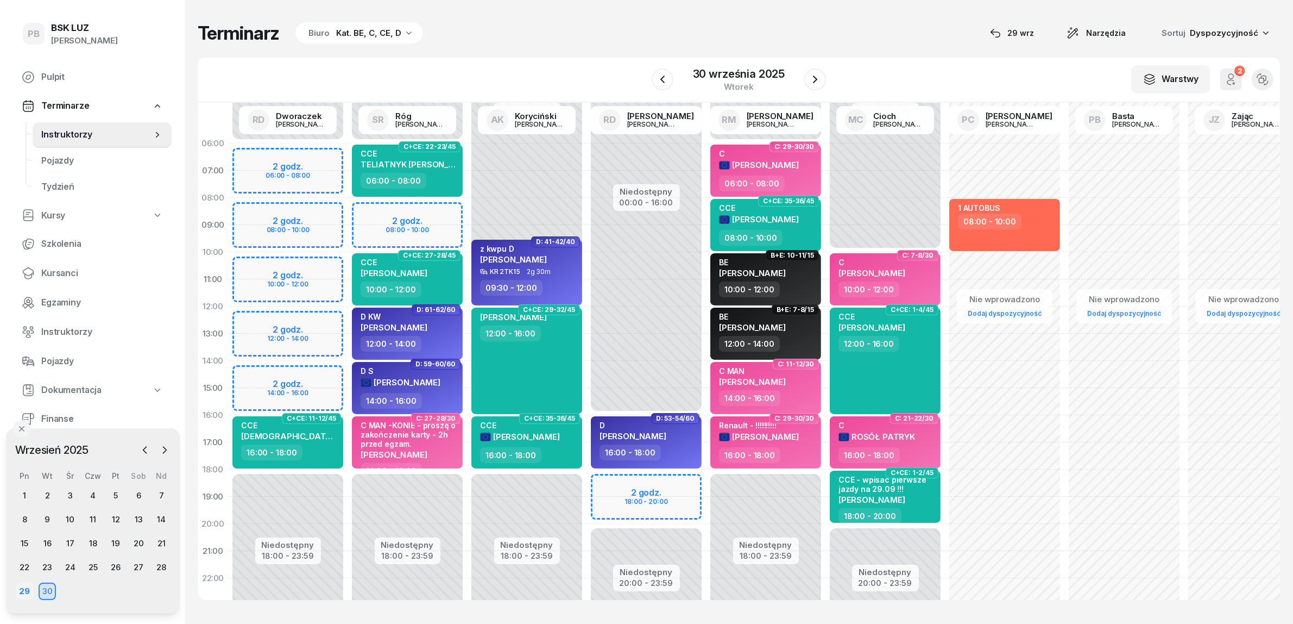
click at [23, 589] on div "29" at bounding box center [24, 590] width 17 height 17
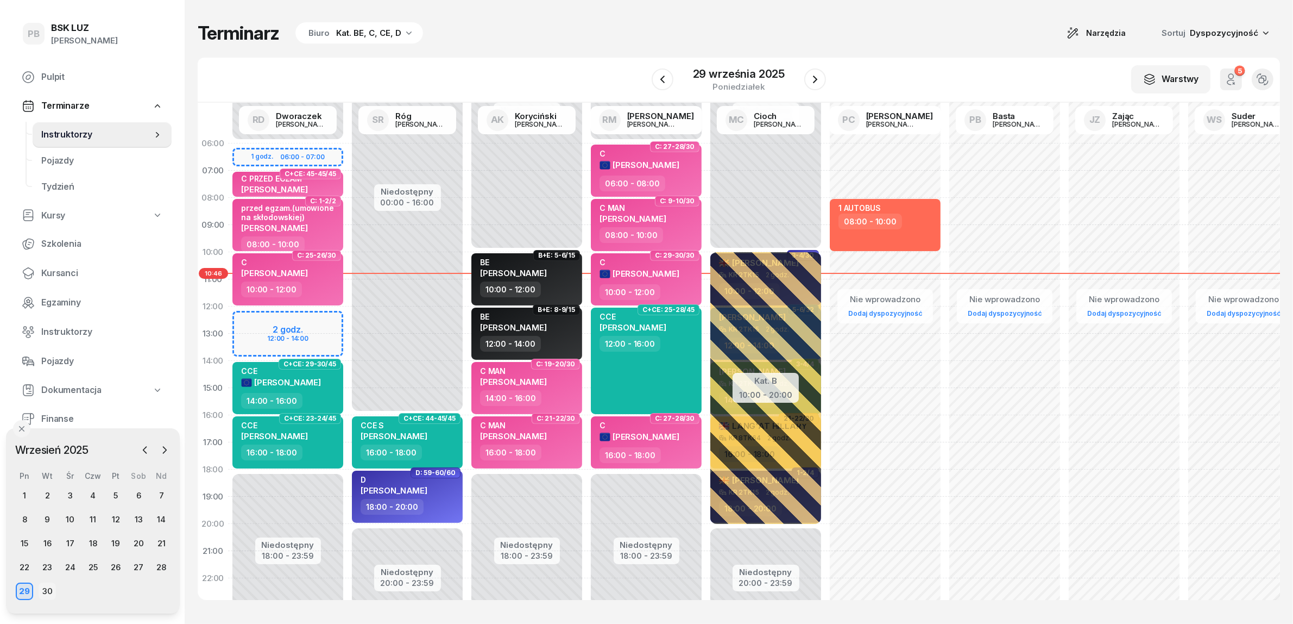
click at [46, 592] on div "30" at bounding box center [47, 590] width 17 height 17
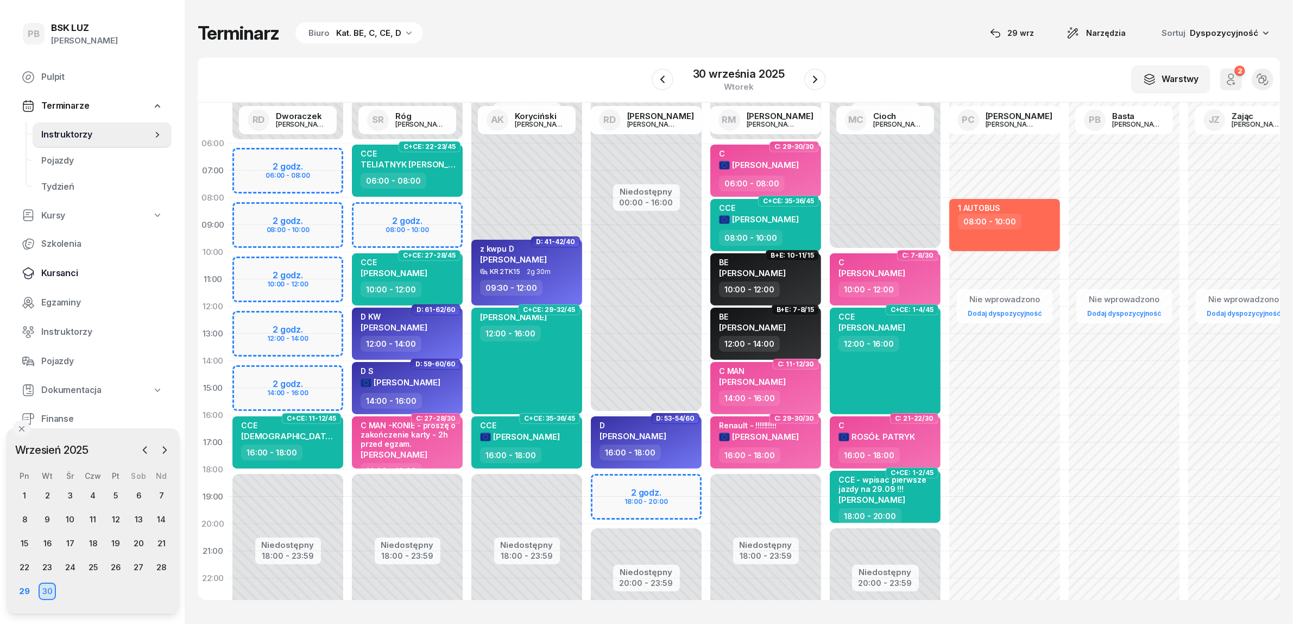
click at [80, 273] on span "Kursanci" at bounding box center [102, 273] width 122 height 14
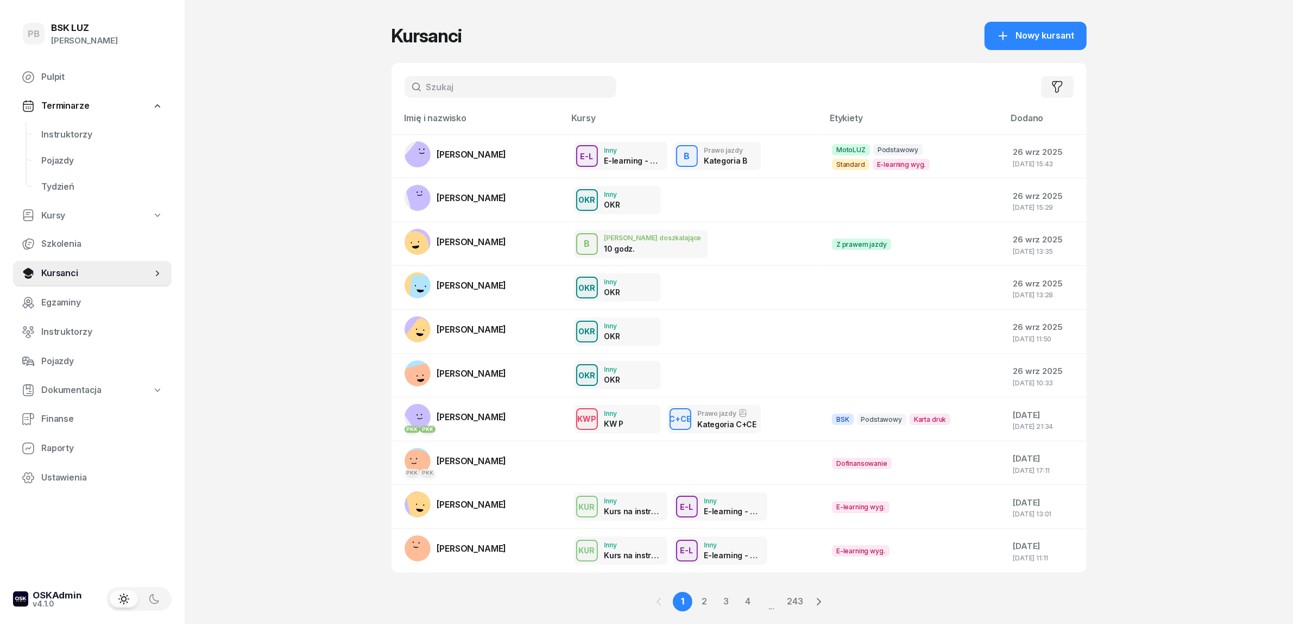
click at [482, 93] on input "text" at bounding box center [511, 87] width 212 height 22
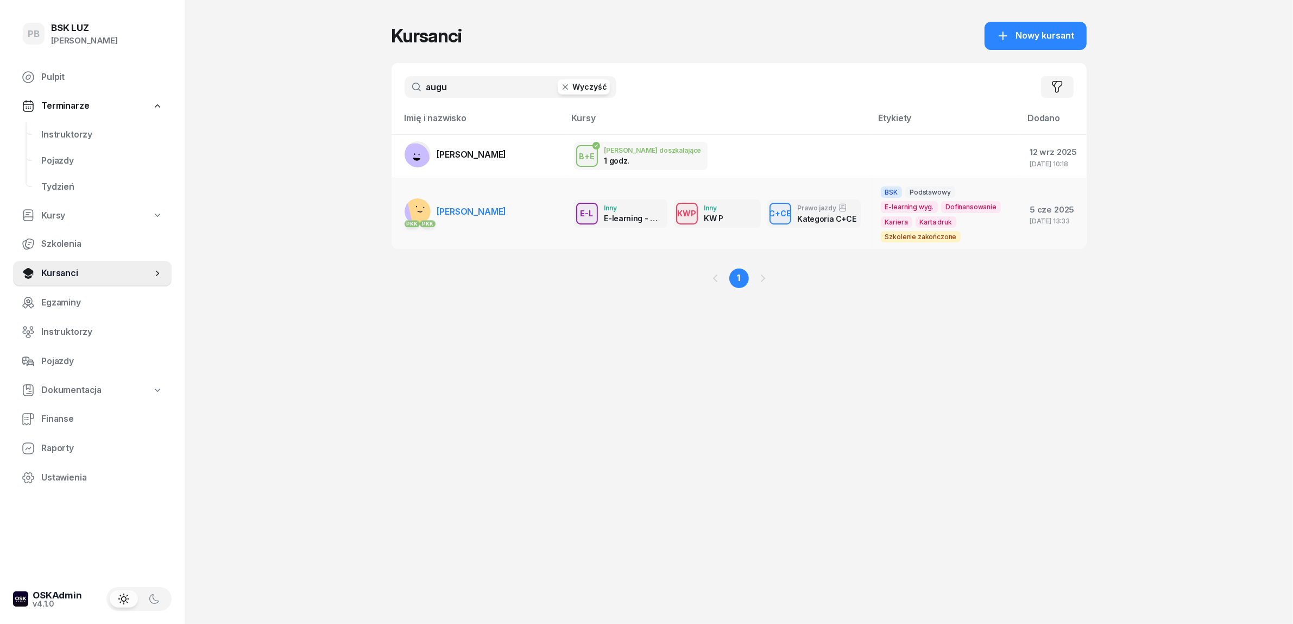
type input "augu"
click at [490, 210] on span "[PERSON_NAME]" at bounding box center [472, 211] width 70 height 11
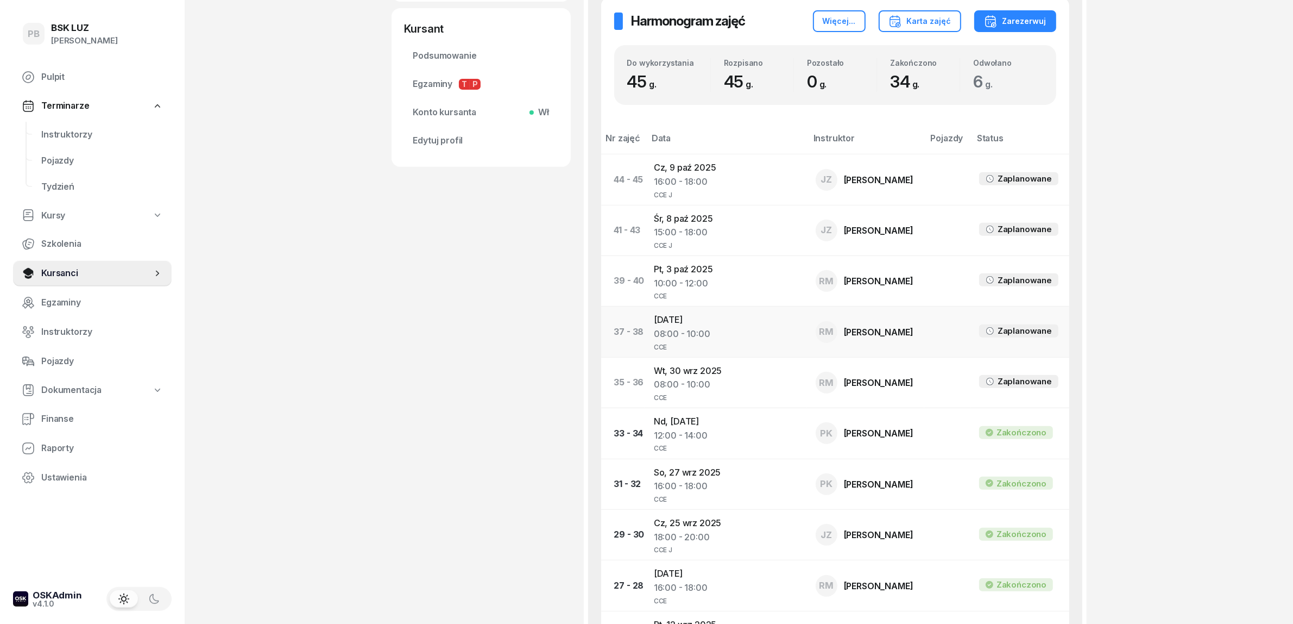
scroll to position [475, 0]
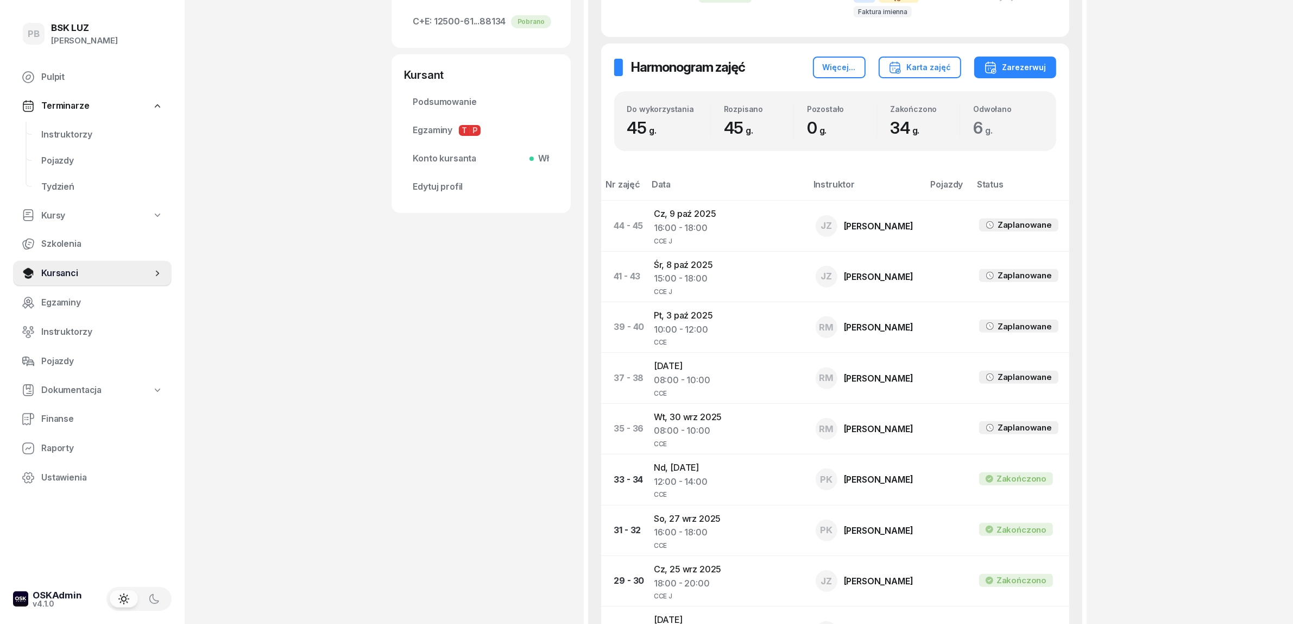
click at [322, 395] on div "PB BSK [PERSON_NAME] Terminarze Instruktorzy Pojazdy Tydzień Kursy Szkolenia Ku…" at bounding box center [646, 560] width 1293 height 2071
click at [64, 131] on span "Instruktorzy" at bounding box center [102, 135] width 122 height 14
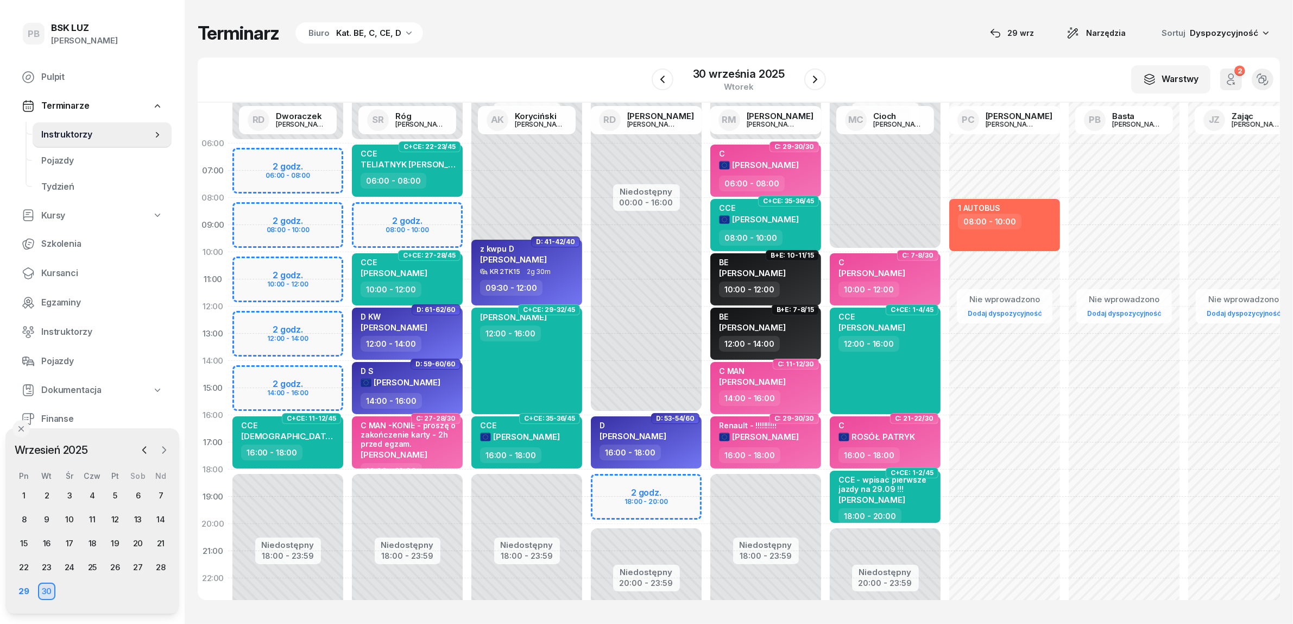
click at [159, 449] on icon "button" at bounding box center [164, 449] width 11 height 11
click at [132, 542] on div "18" at bounding box center [137, 542] width 17 height 17
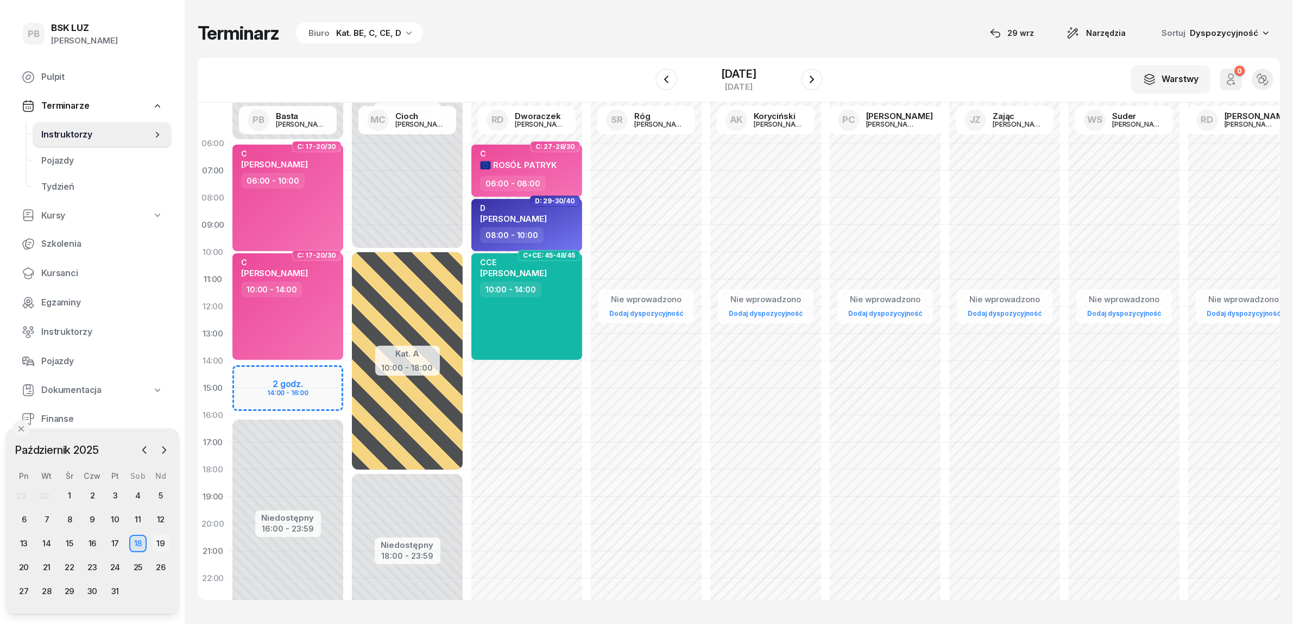
click at [159, 539] on div "19" at bounding box center [160, 542] width 17 height 17
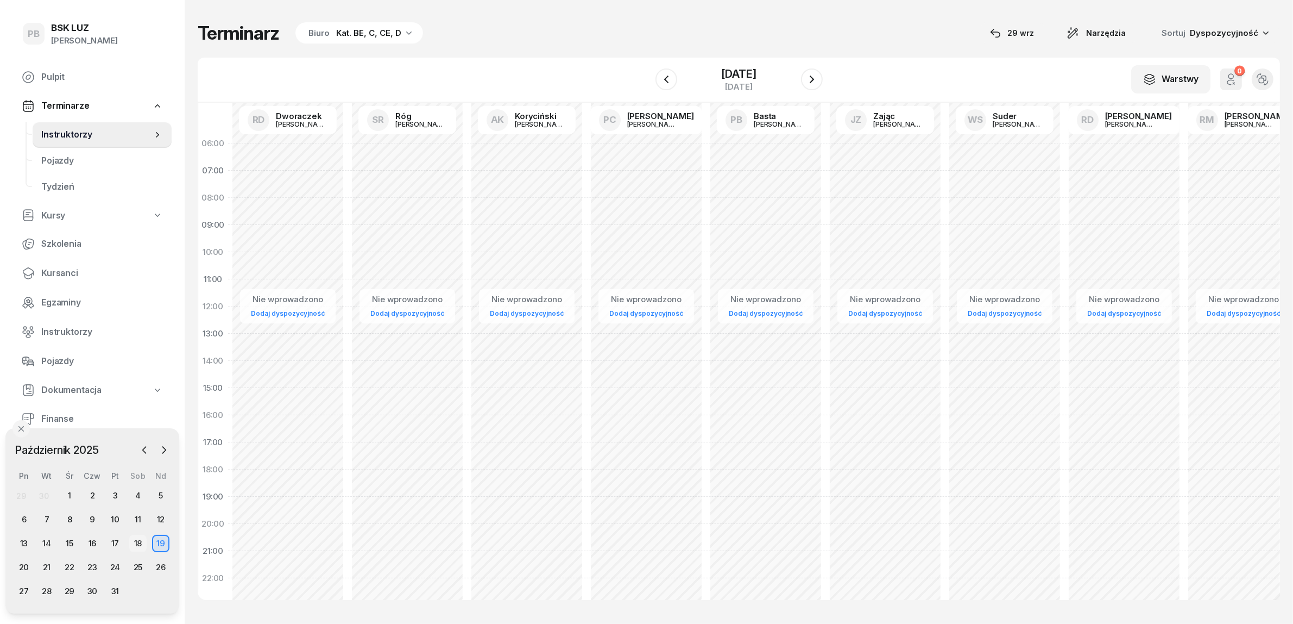
click at [131, 544] on div "18" at bounding box center [137, 542] width 17 height 17
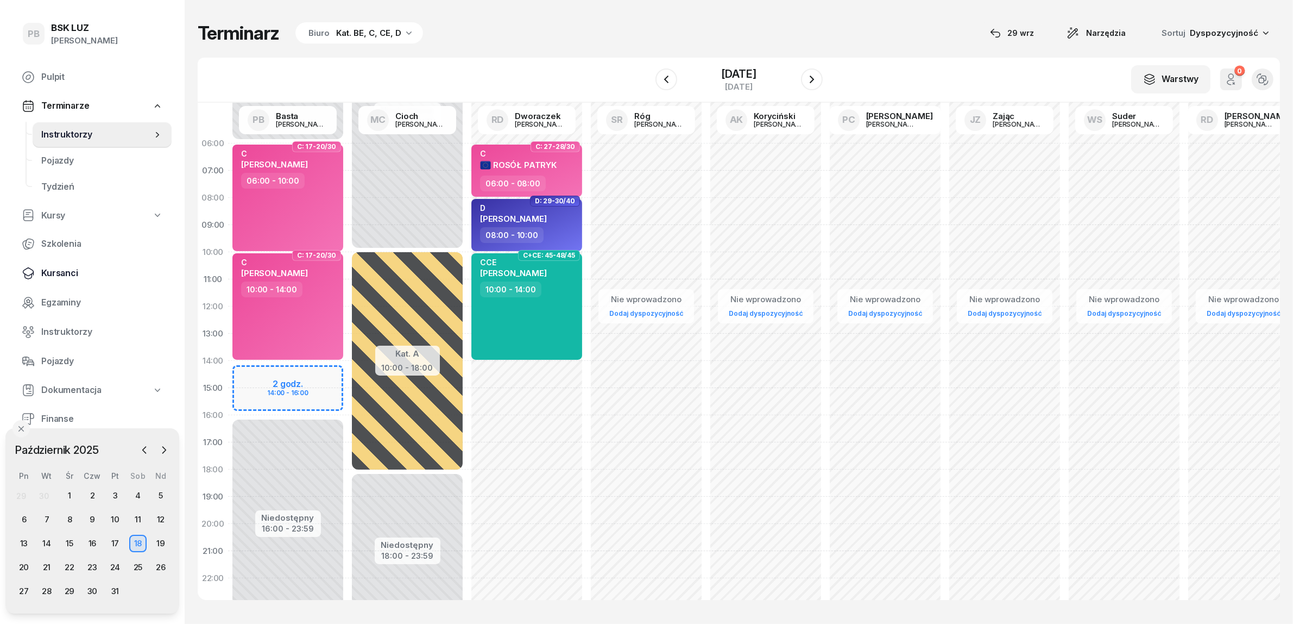
click at [71, 268] on span "Kursanci" at bounding box center [102, 273] width 122 height 14
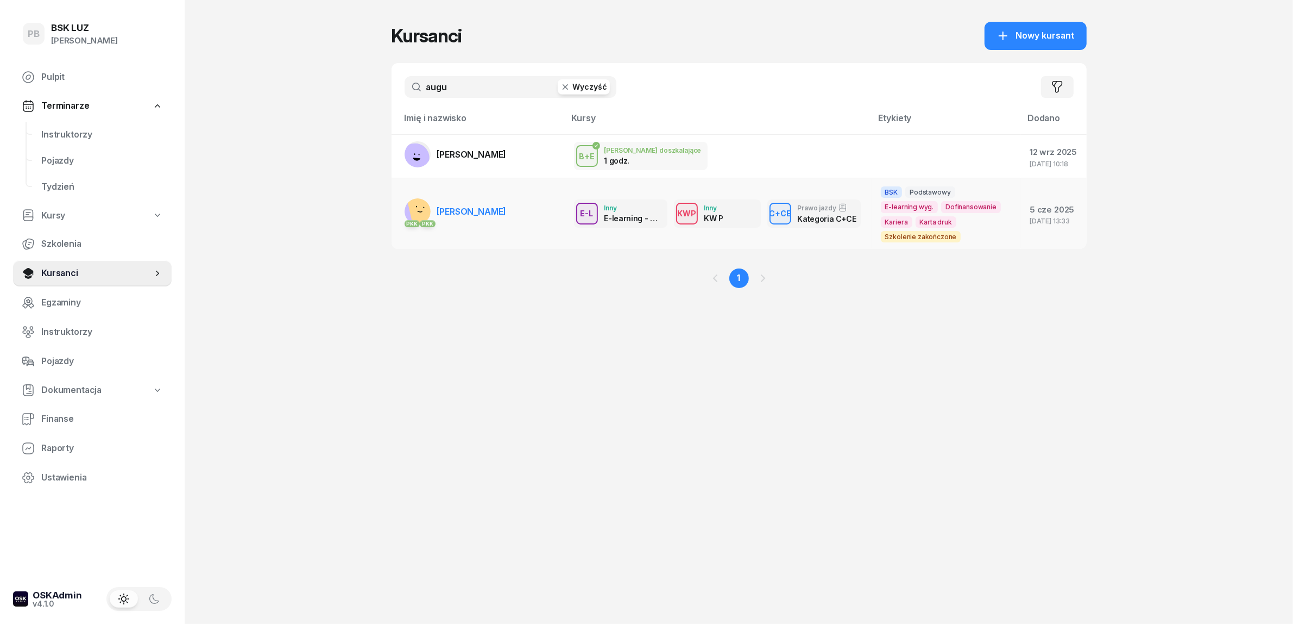
click at [495, 210] on span "[PERSON_NAME]" at bounding box center [472, 211] width 70 height 11
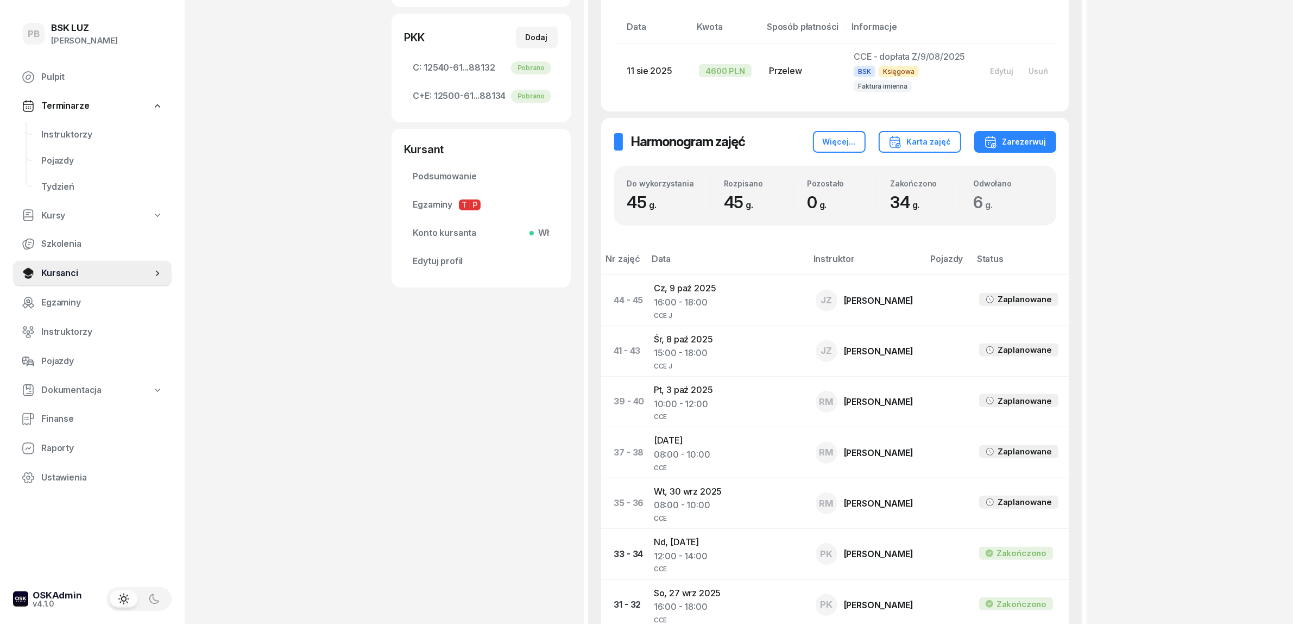
scroll to position [407, 0]
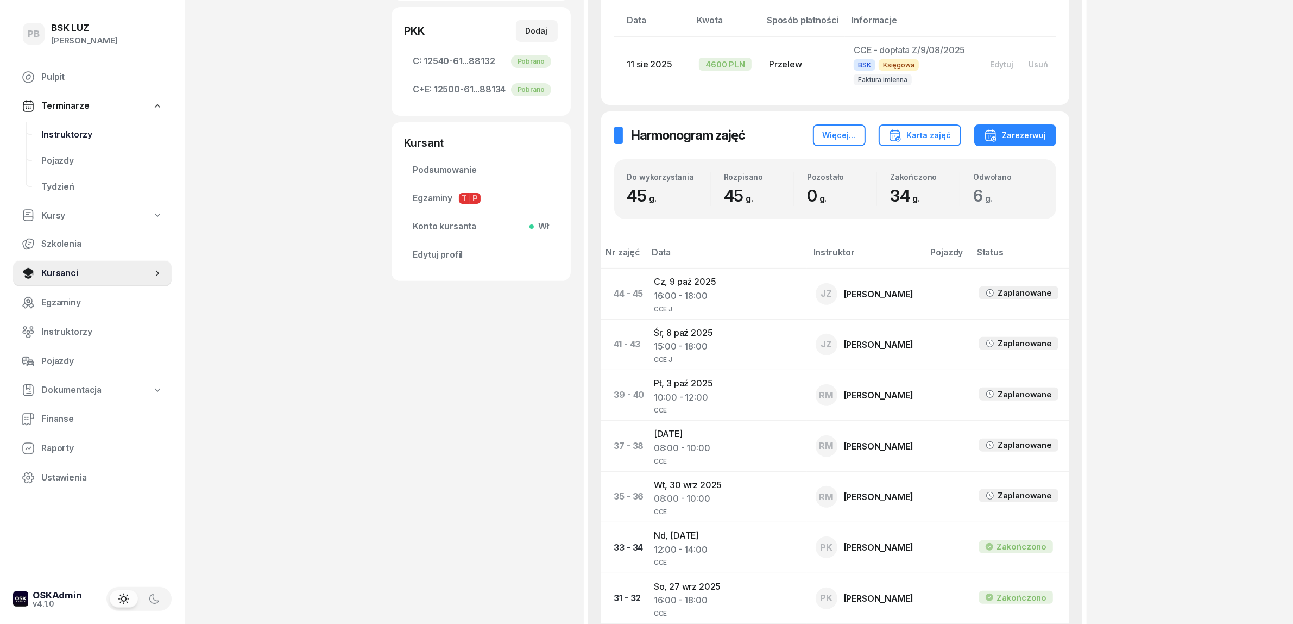
click at [55, 134] on span "Instruktorzy" at bounding box center [102, 135] width 122 height 14
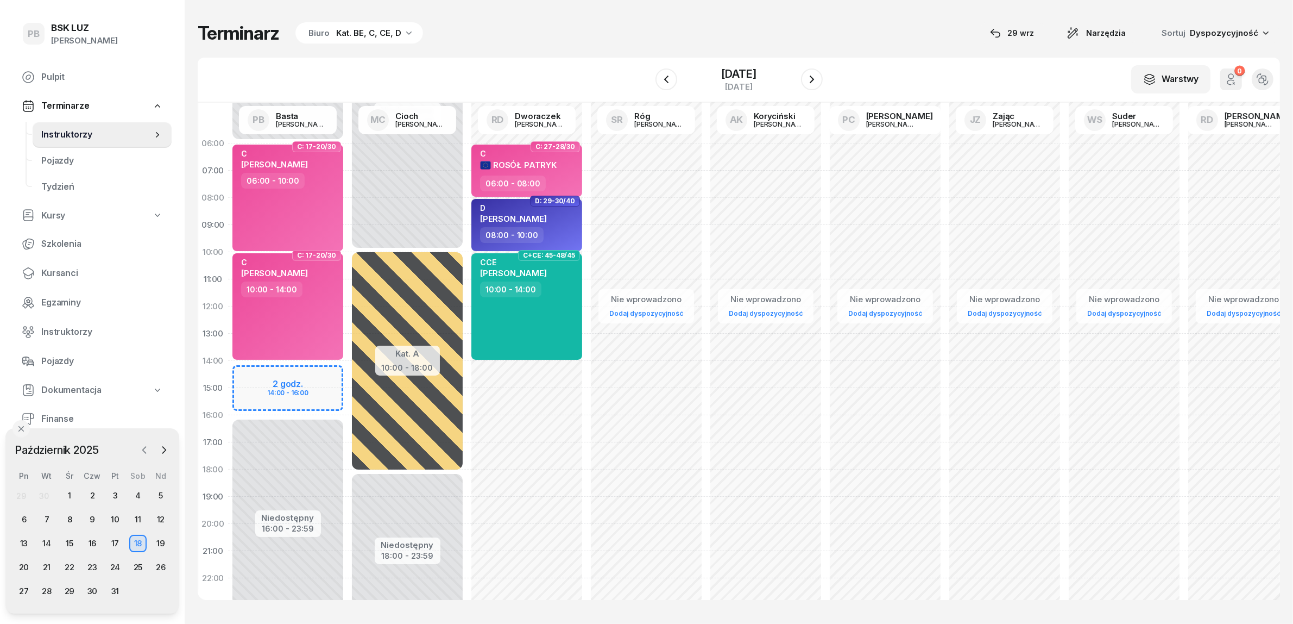
click at [144, 454] on icon "button" at bounding box center [144, 449] width 11 height 11
click at [156, 448] on button "button" at bounding box center [164, 450] width 16 height 16
click at [19, 519] on div "6" at bounding box center [23, 519] width 17 height 17
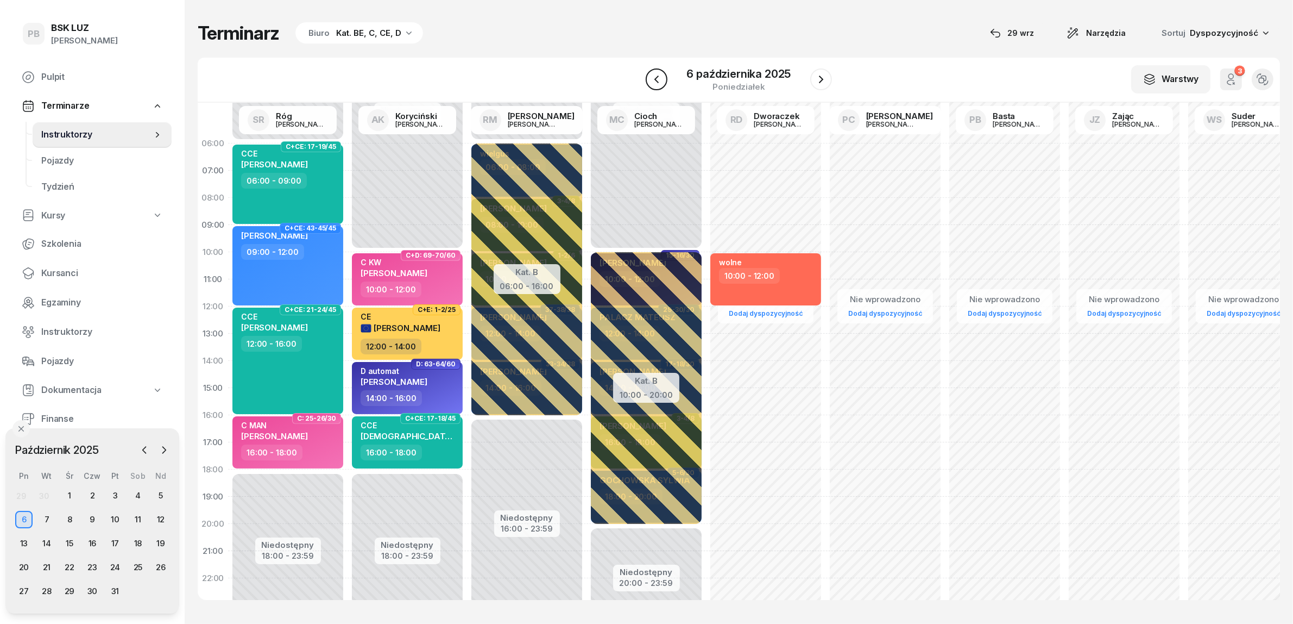
click at [659, 77] on icon "button" at bounding box center [656, 79] width 13 height 13
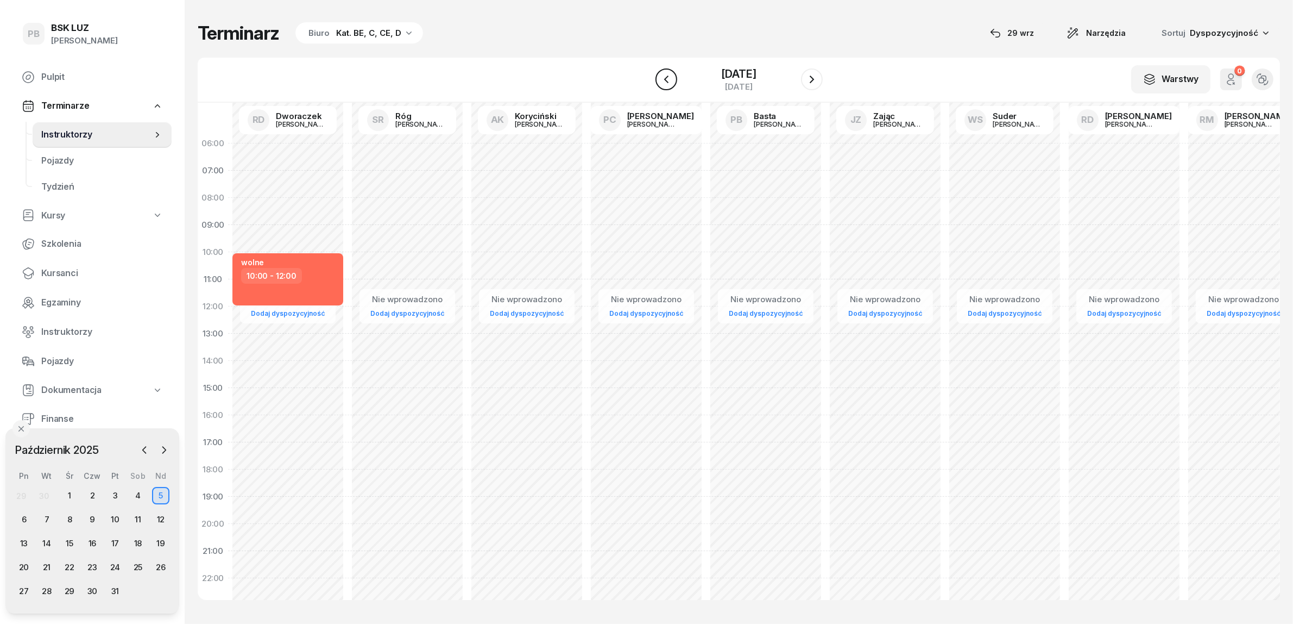
click at [660, 77] on icon "button" at bounding box center [666, 79] width 13 height 13
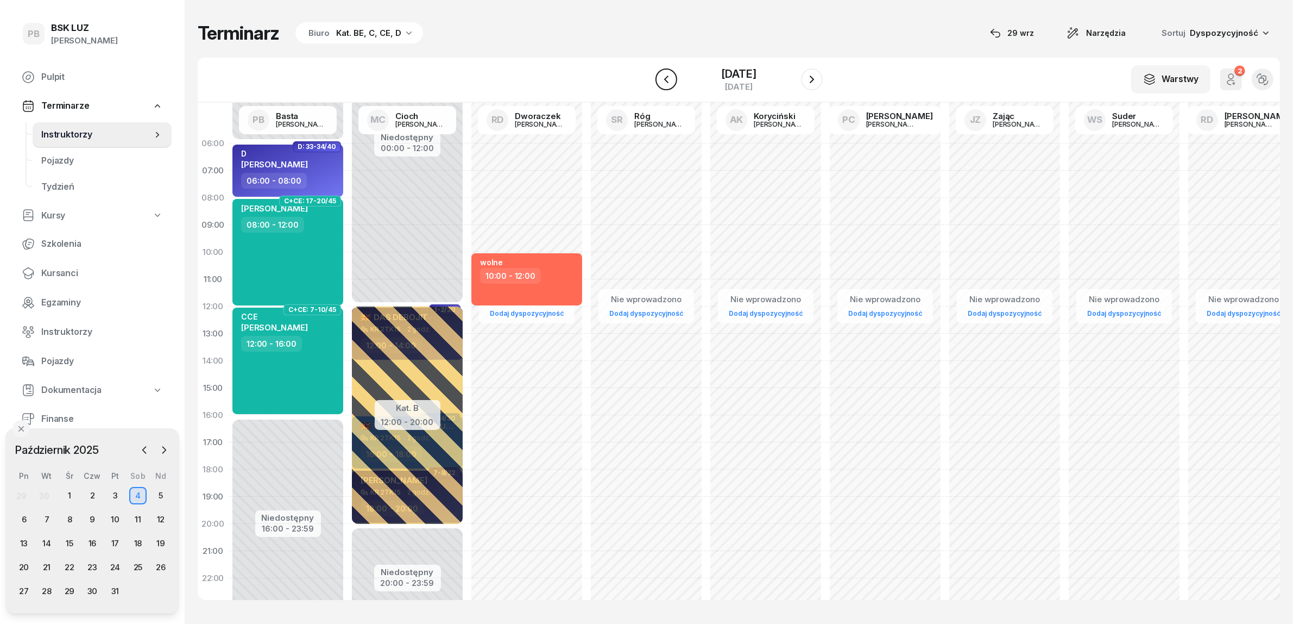
click at [660, 77] on icon "button" at bounding box center [666, 79] width 13 height 13
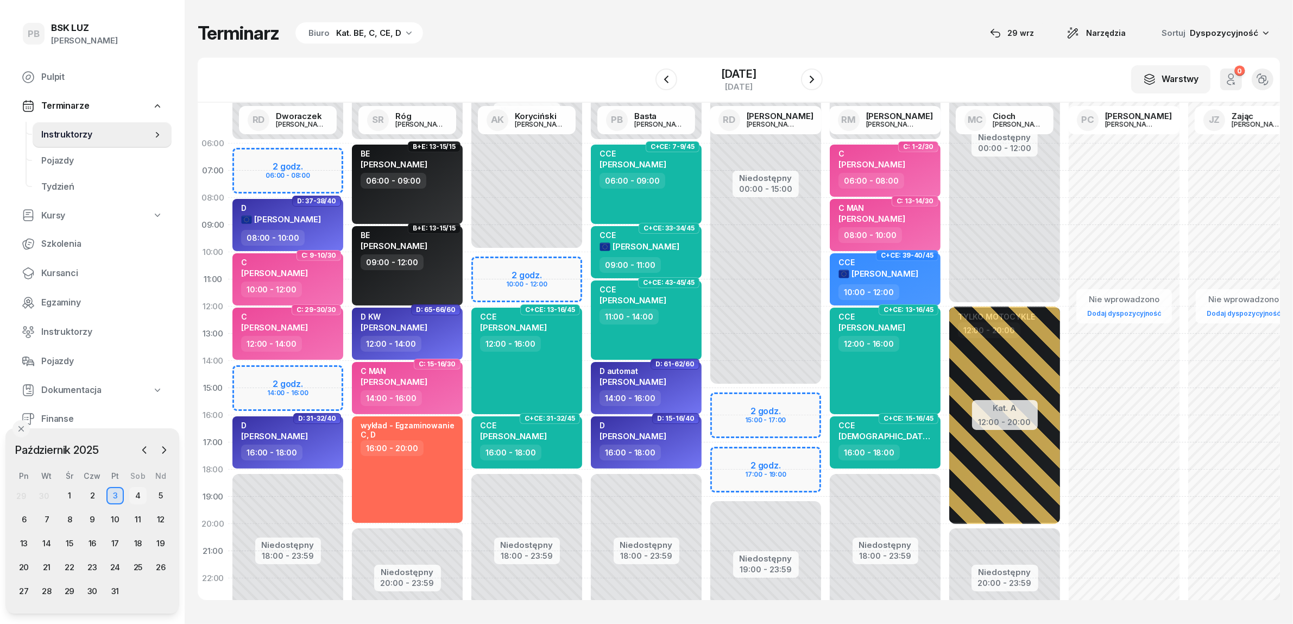
click at [133, 495] on div "4" at bounding box center [137, 495] width 17 height 17
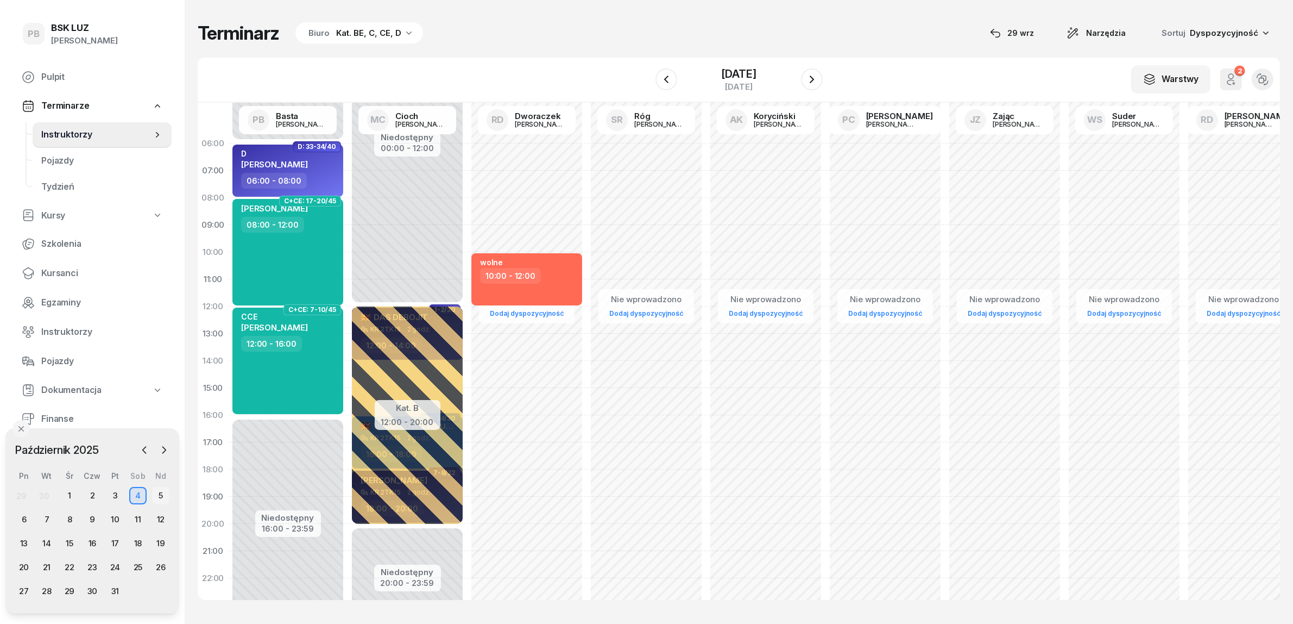
click at [160, 492] on div "5" at bounding box center [160, 495] width 17 height 17
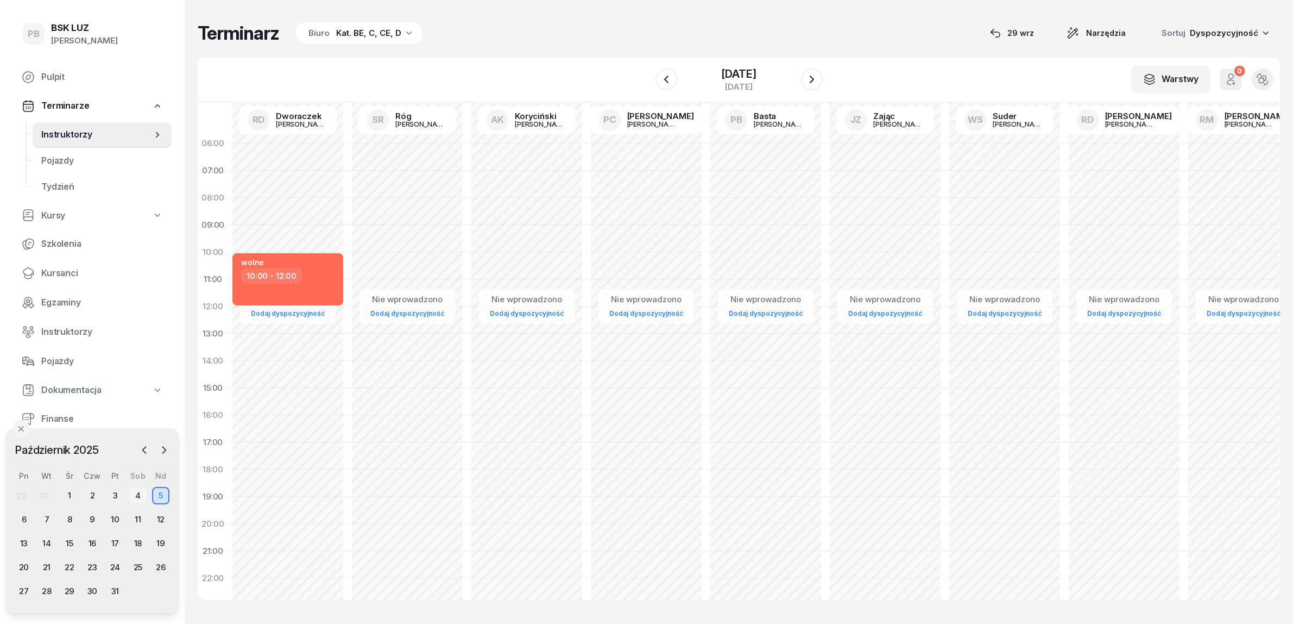
click at [137, 490] on div "4" at bounding box center [137, 495] width 17 height 17
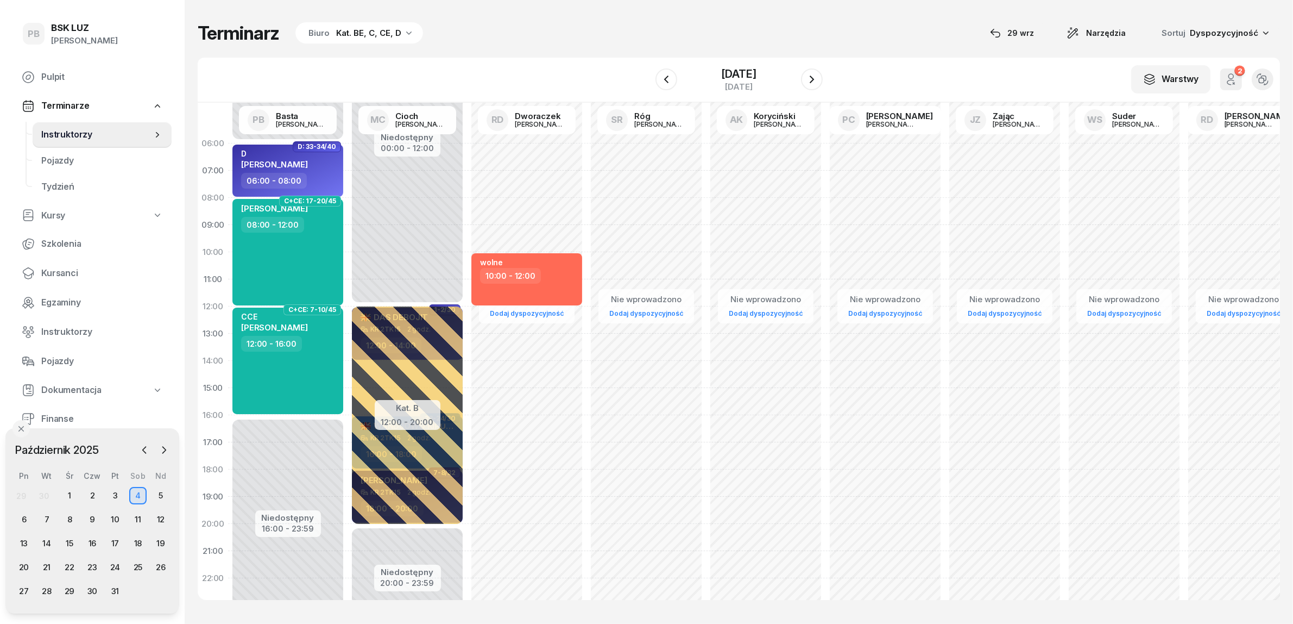
click at [652, 23] on div "Terminarz Biuro Kat. BE, C, CE, D [DATE] Narzędzia Sortuj Dyspozycyjność" at bounding box center [739, 33] width 1083 height 23
click at [142, 448] on icon "button" at bounding box center [144, 449] width 11 height 11
click at [47, 591] on div "30" at bounding box center [46, 590] width 17 height 17
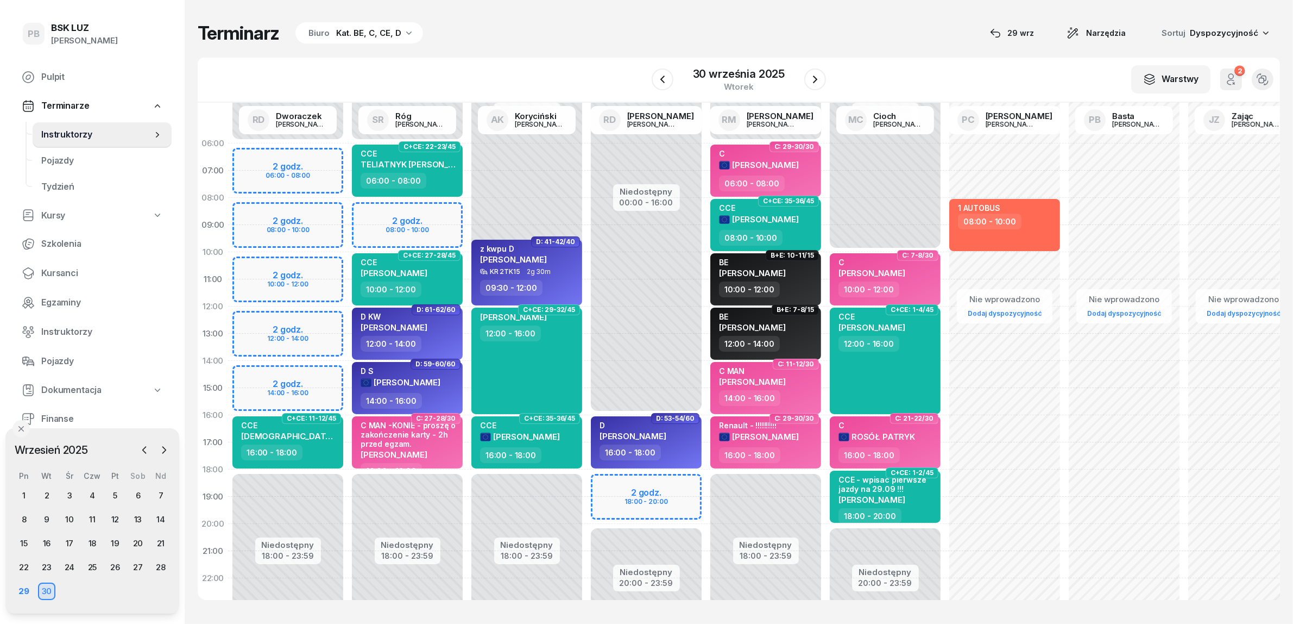
click at [70, 589] on div "1 2 3 4 5 6 7 8 9 10 11 12 13 14 15 16 17 18 19 20 21 22 23 24 25 26 27 28 29 30" at bounding box center [92, 543] width 160 height 113
click at [814, 77] on icon "button" at bounding box center [815, 79] width 4 height 8
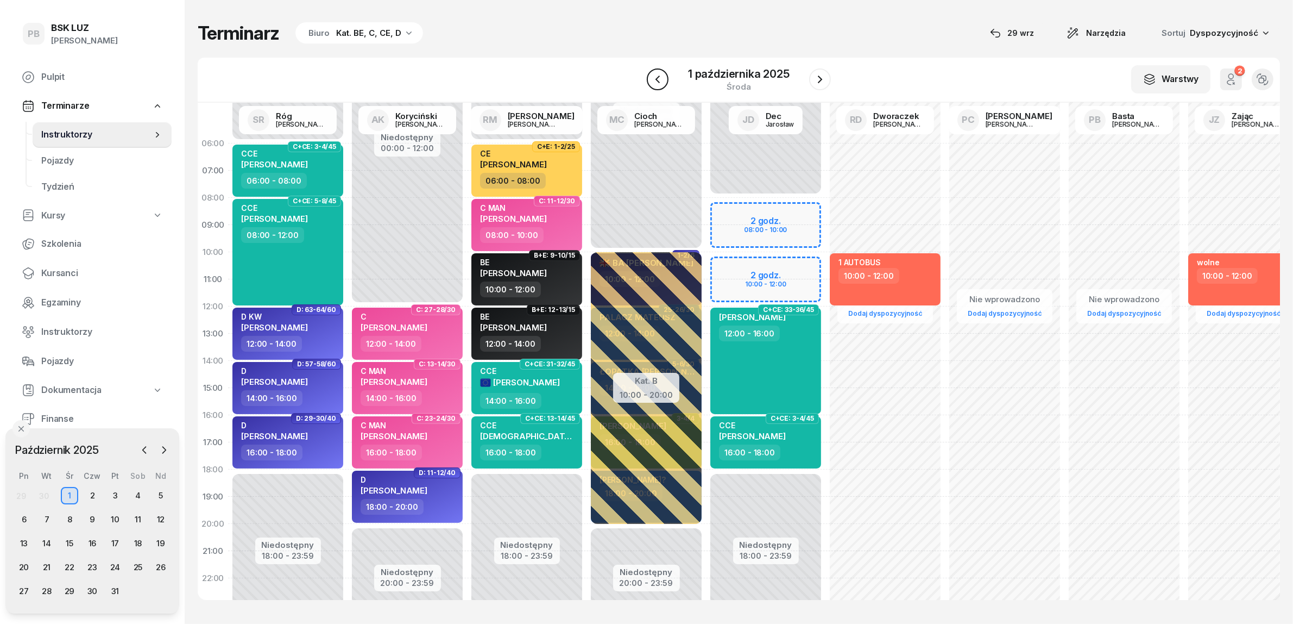
click at [660, 82] on icon "button" at bounding box center [658, 79] width 4 height 8
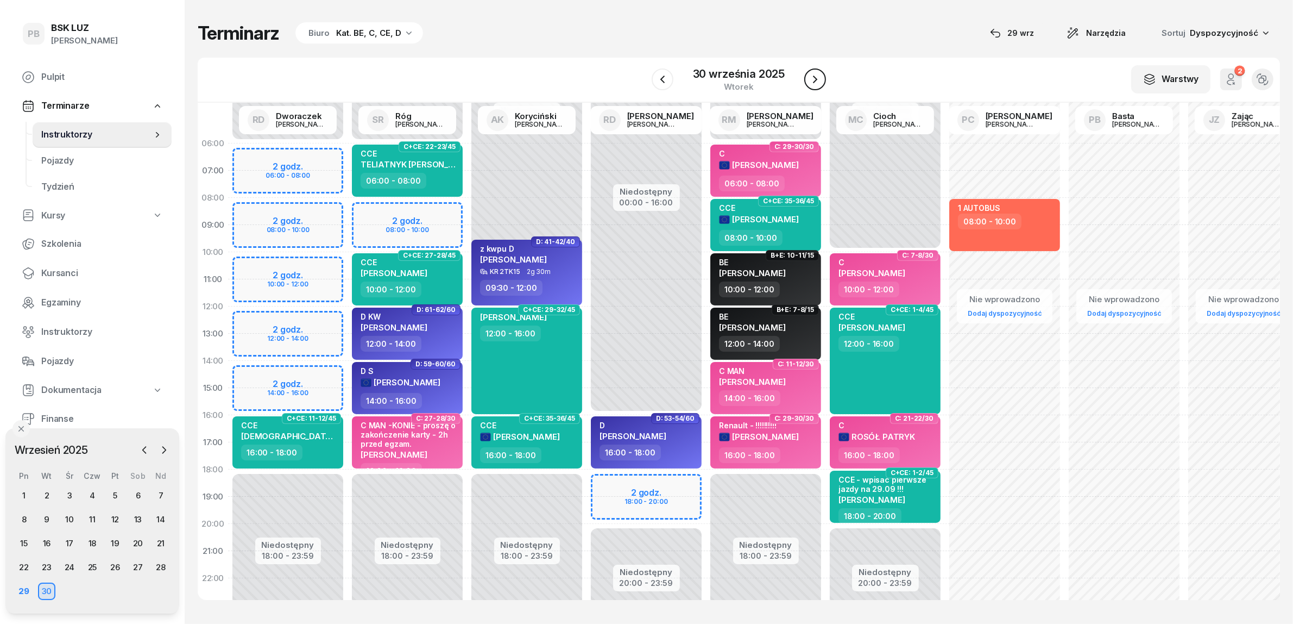
click at [822, 76] on button "button" at bounding box center [815, 79] width 22 height 22
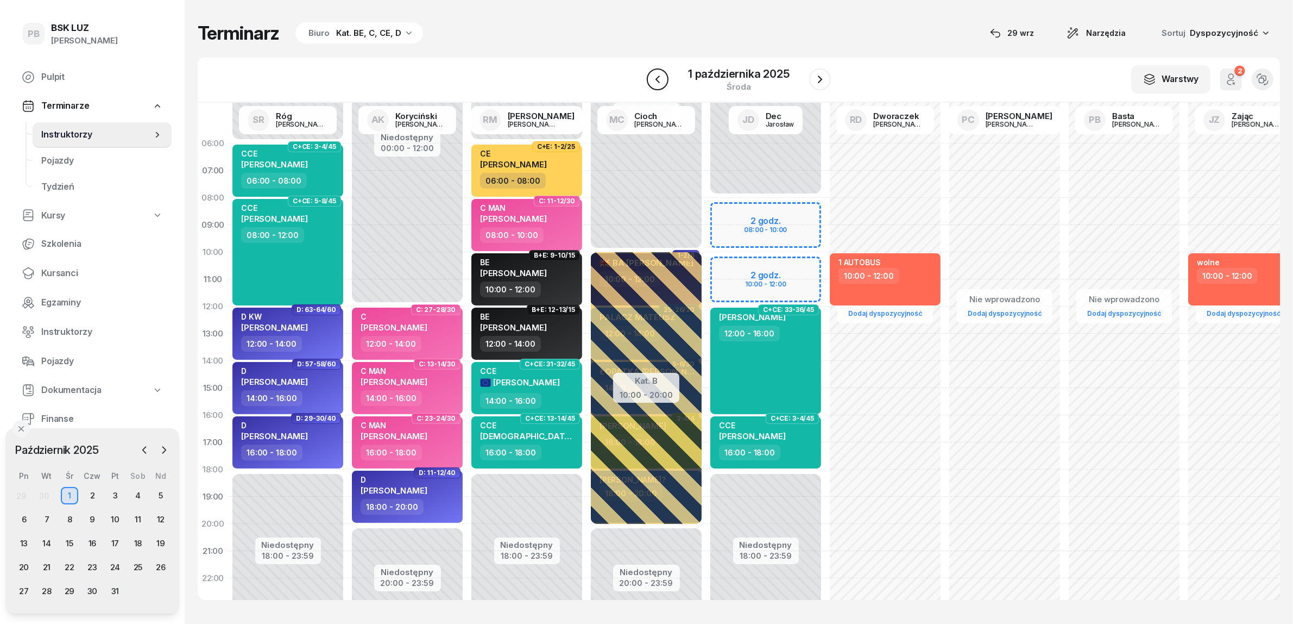
click at [665, 80] on button "button" at bounding box center [658, 79] width 22 height 22
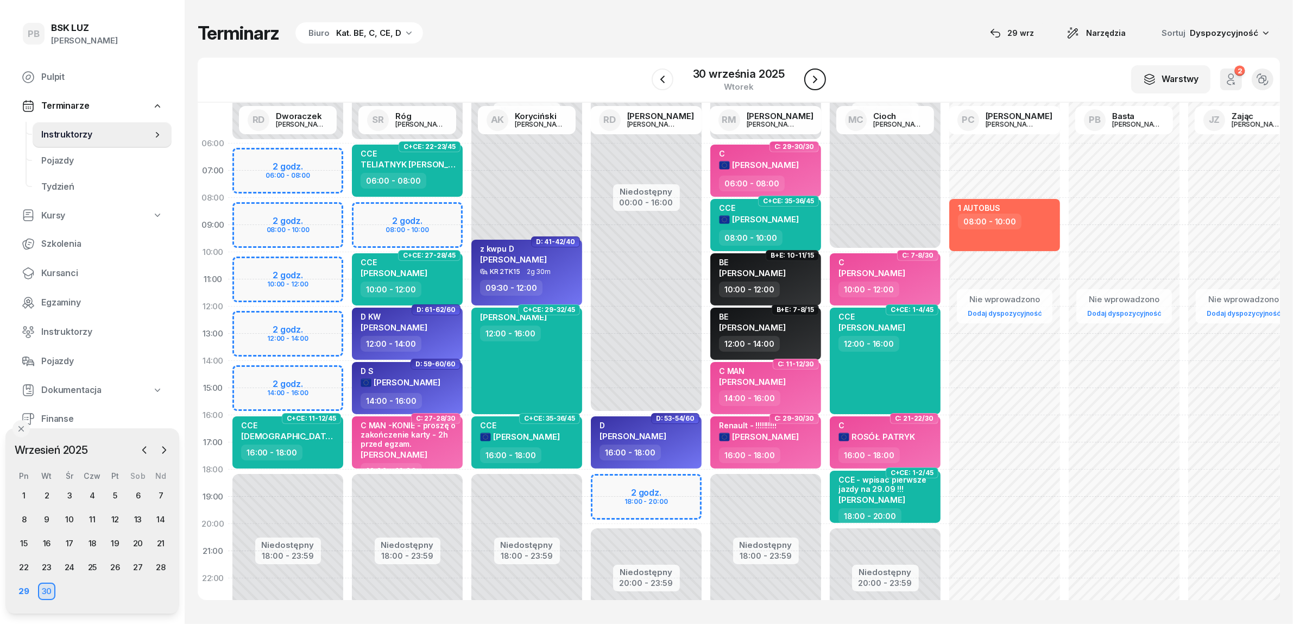
click at [821, 82] on button "button" at bounding box center [815, 79] width 22 height 22
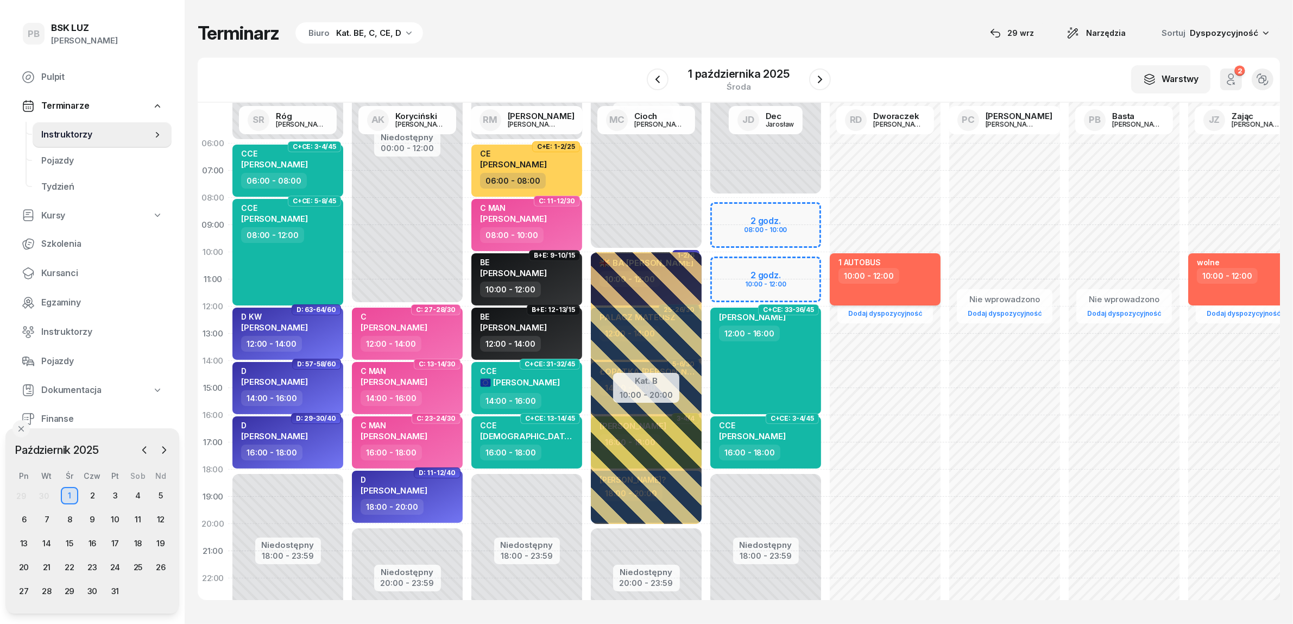
click at [918, 286] on div "1 AUTOBUS 10:00 - 12:00" at bounding box center [885, 279] width 111 height 52
select select "10"
select select "12"
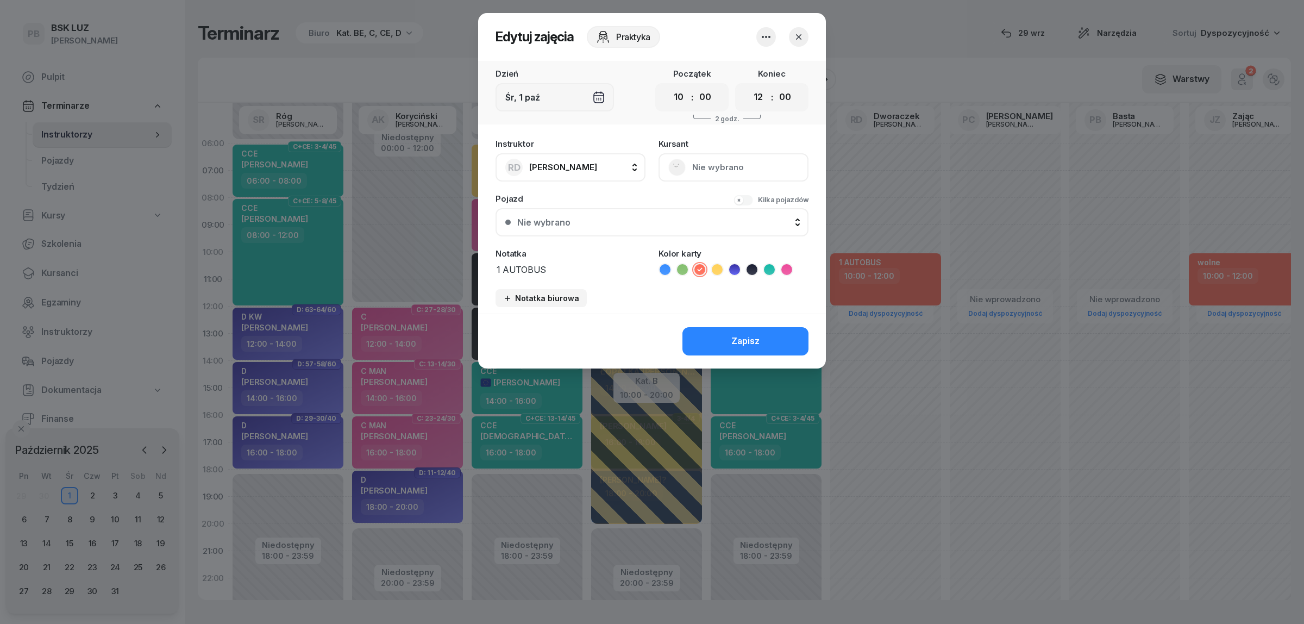
click at [582, 163] on span "[PERSON_NAME]" at bounding box center [563, 167] width 68 height 10
type input "cich"
click at [564, 232] on span "[PERSON_NAME]" at bounding box center [568, 239] width 67 height 14
click at [737, 334] on div "Zapisz" at bounding box center [745, 341] width 28 height 14
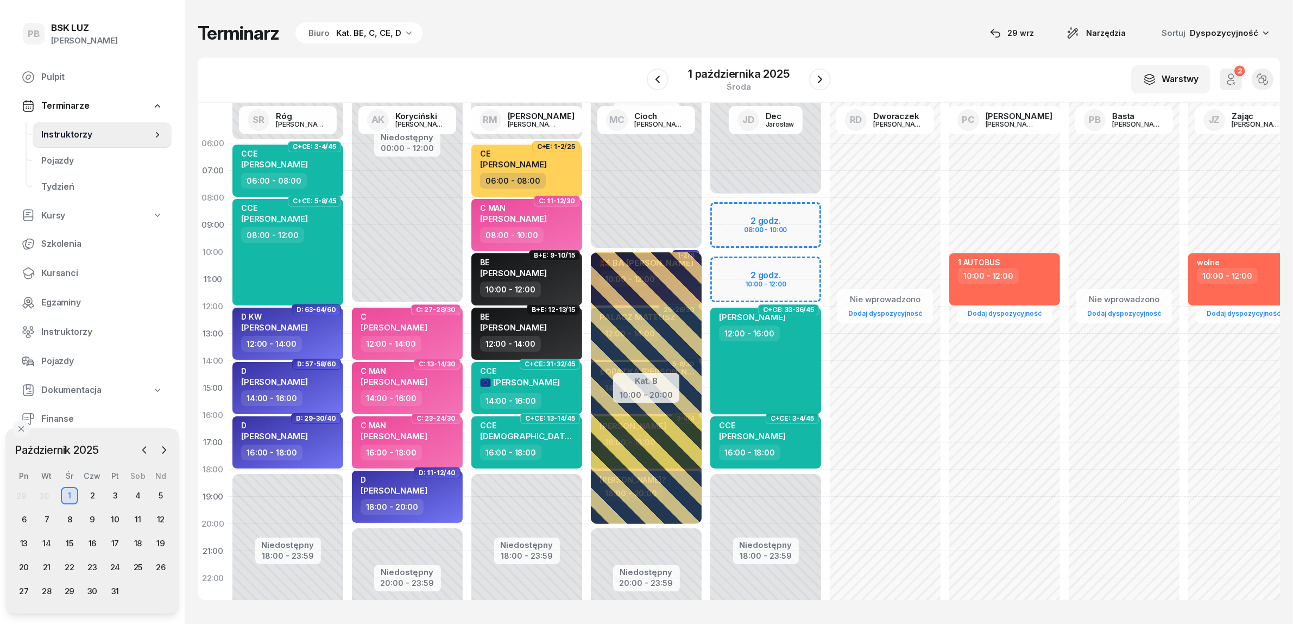
click at [794, 349] on div "[PERSON_NAME] 12:00 - 16:00" at bounding box center [765, 360] width 111 height 106
select select "12"
select select "16"
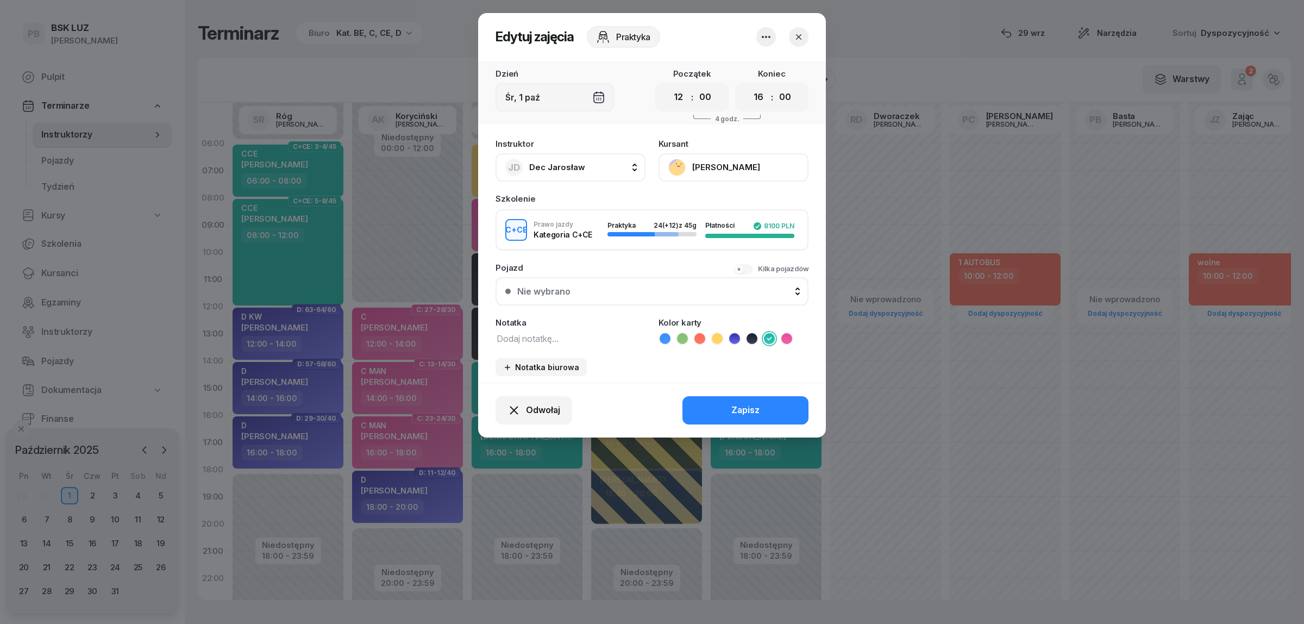
click at [590, 161] on button "JD Dec Jarosław" at bounding box center [570, 167] width 150 height 28
type input "dw"
click at [598, 234] on span "[PERSON_NAME]" at bounding box center [568, 239] width 67 height 14
click at [758, 408] on div "Zapisz" at bounding box center [745, 410] width 28 height 14
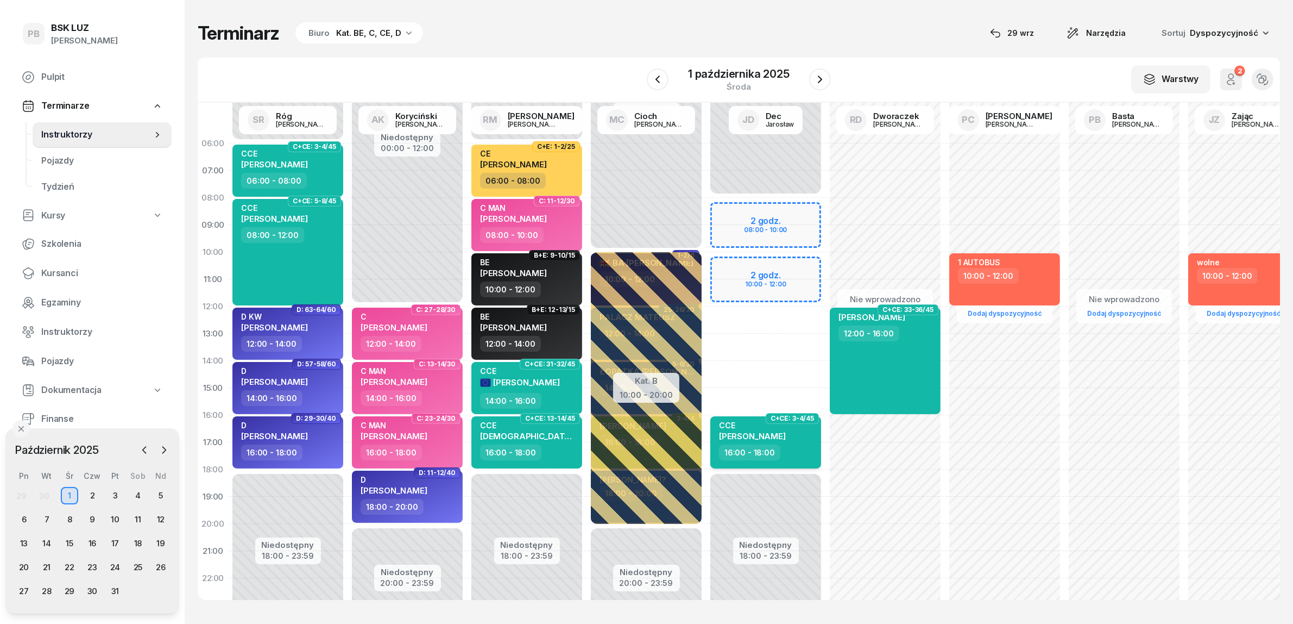
click at [772, 451] on div "16:00 - 18:00" at bounding box center [749, 452] width 61 height 16
select select "16"
select select "18"
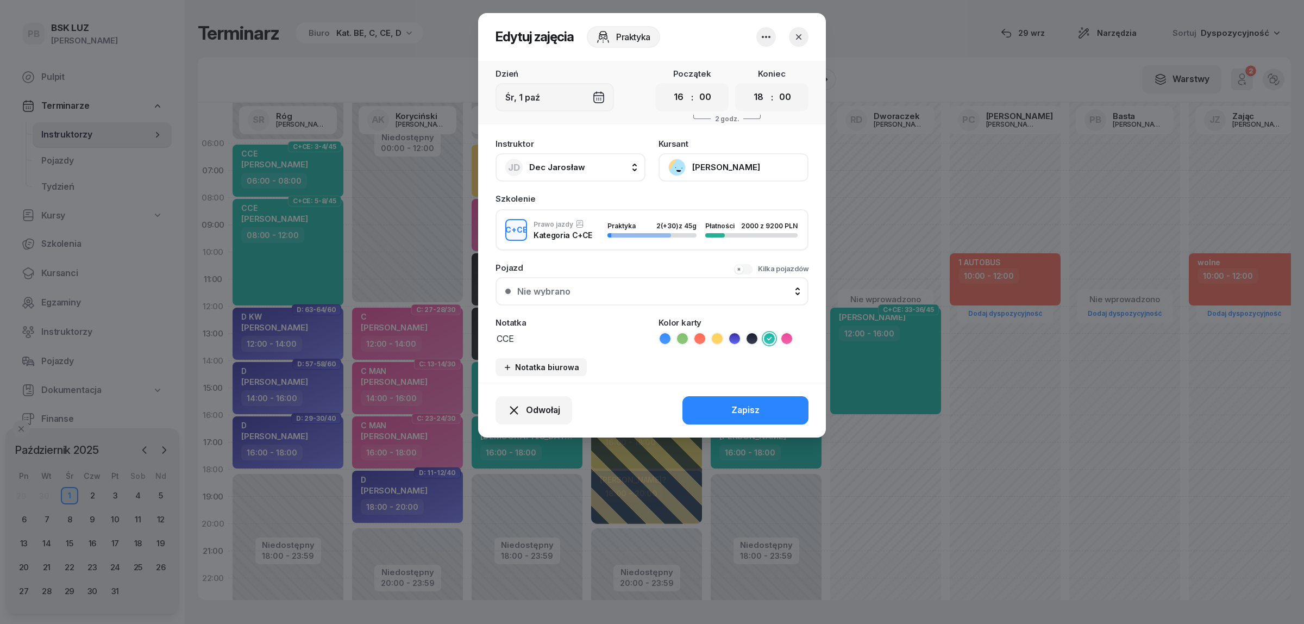
click at [557, 167] on span "Dec Jarosław" at bounding box center [557, 167] width 56 height 10
type input "dw"
click at [596, 248] on li "RD [PERSON_NAME]" at bounding box center [582, 239] width 155 height 30
click at [747, 403] on div "Zapisz" at bounding box center [745, 410] width 28 height 14
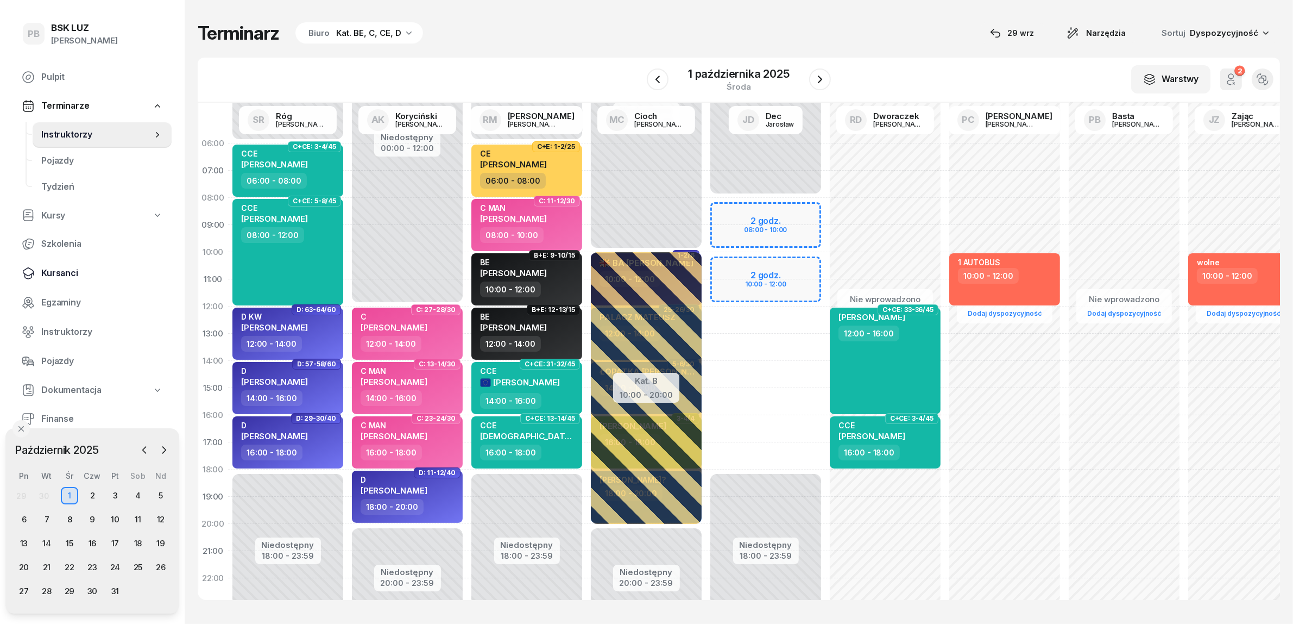
click at [58, 275] on span "Kursanci" at bounding box center [102, 273] width 122 height 14
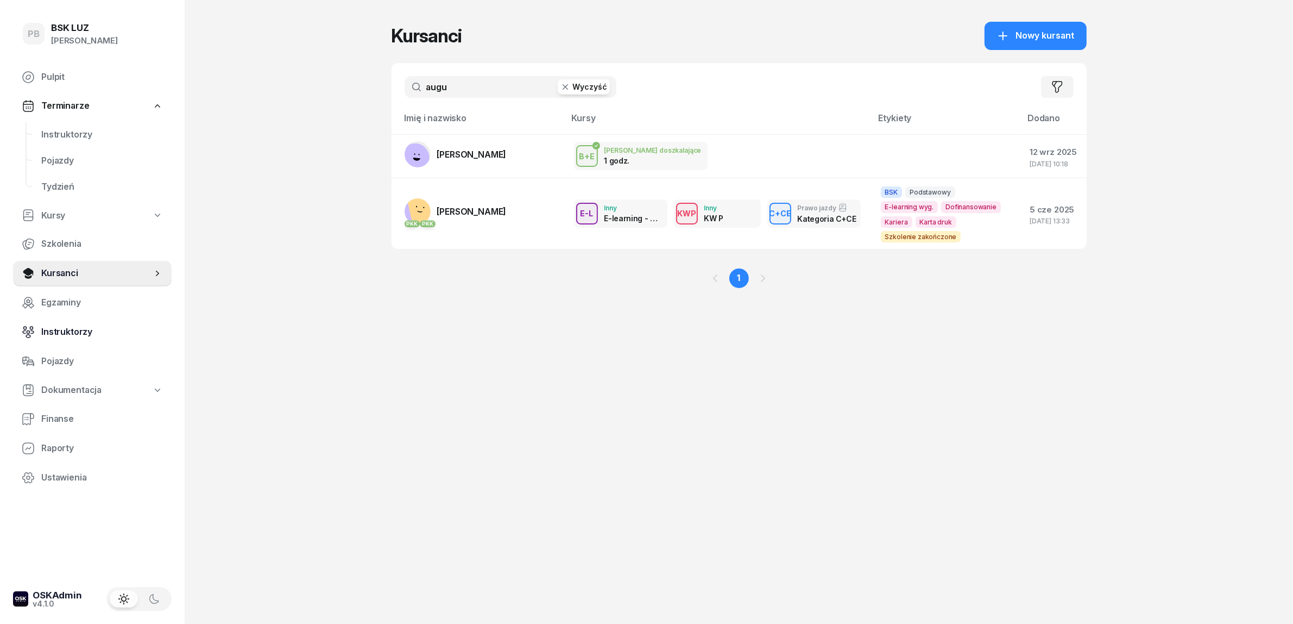
click at [52, 330] on span "Instruktorzy" at bounding box center [102, 332] width 122 height 14
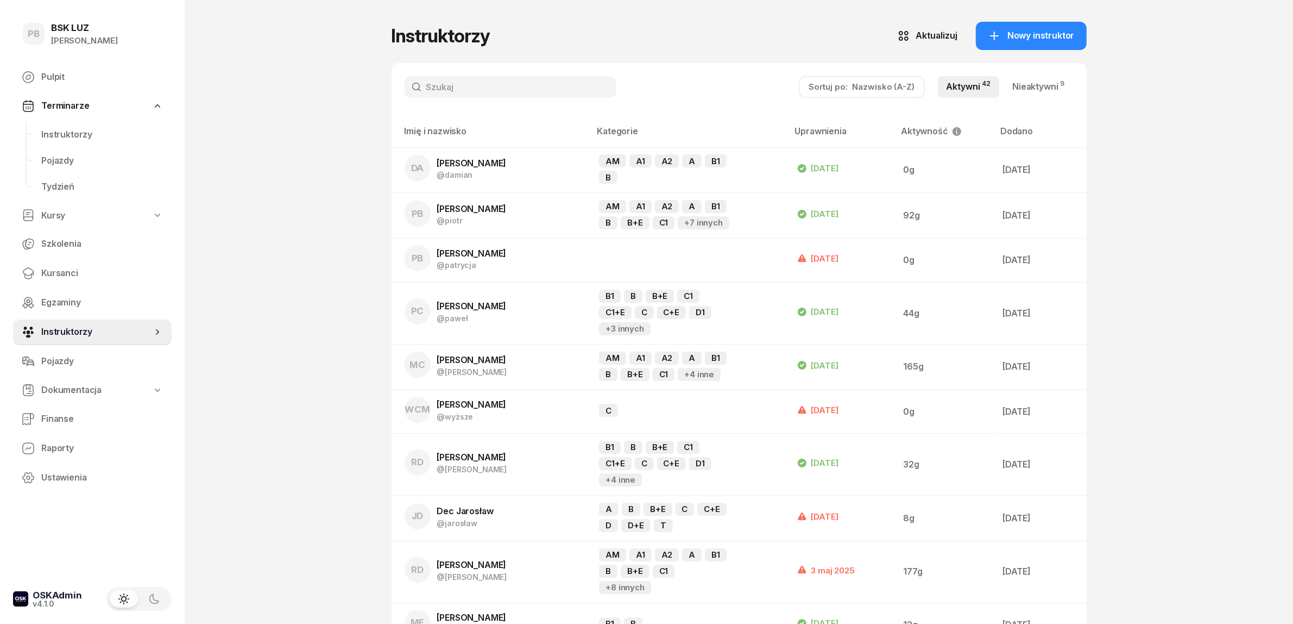
click at [455, 89] on input "text" at bounding box center [511, 87] width 212 height 22
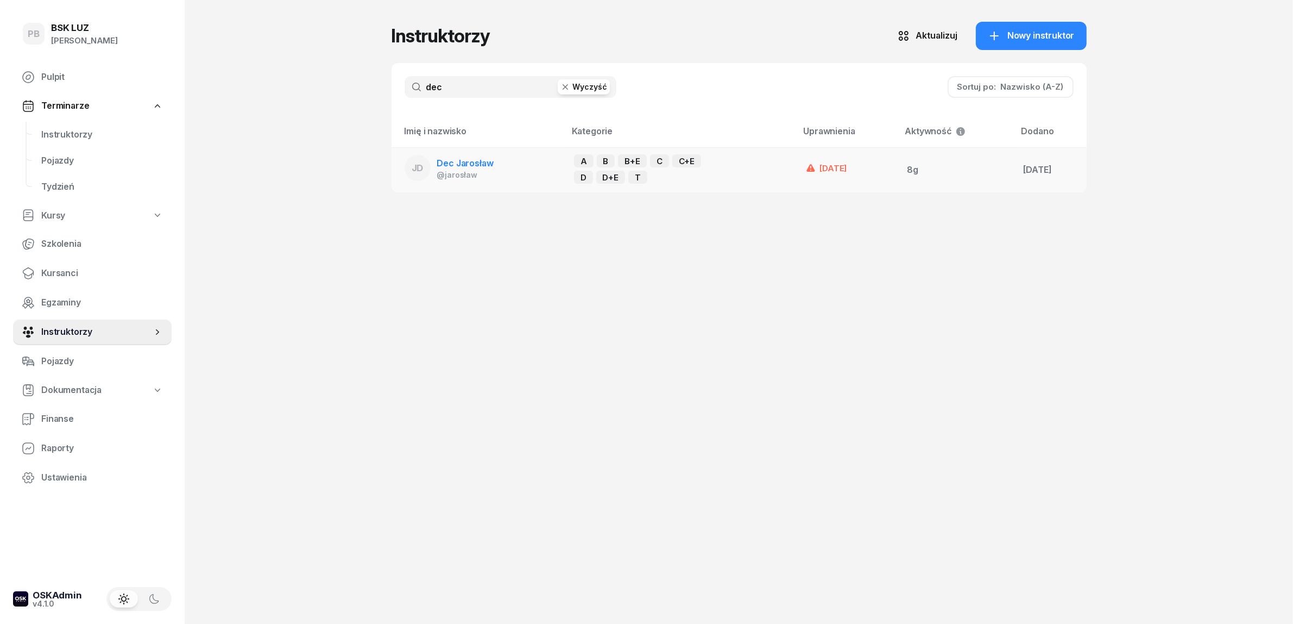
type input "dec"
click at [454, 159] on span "Dec Jarosław" at bounding box center [465, 163] width 56 height 11
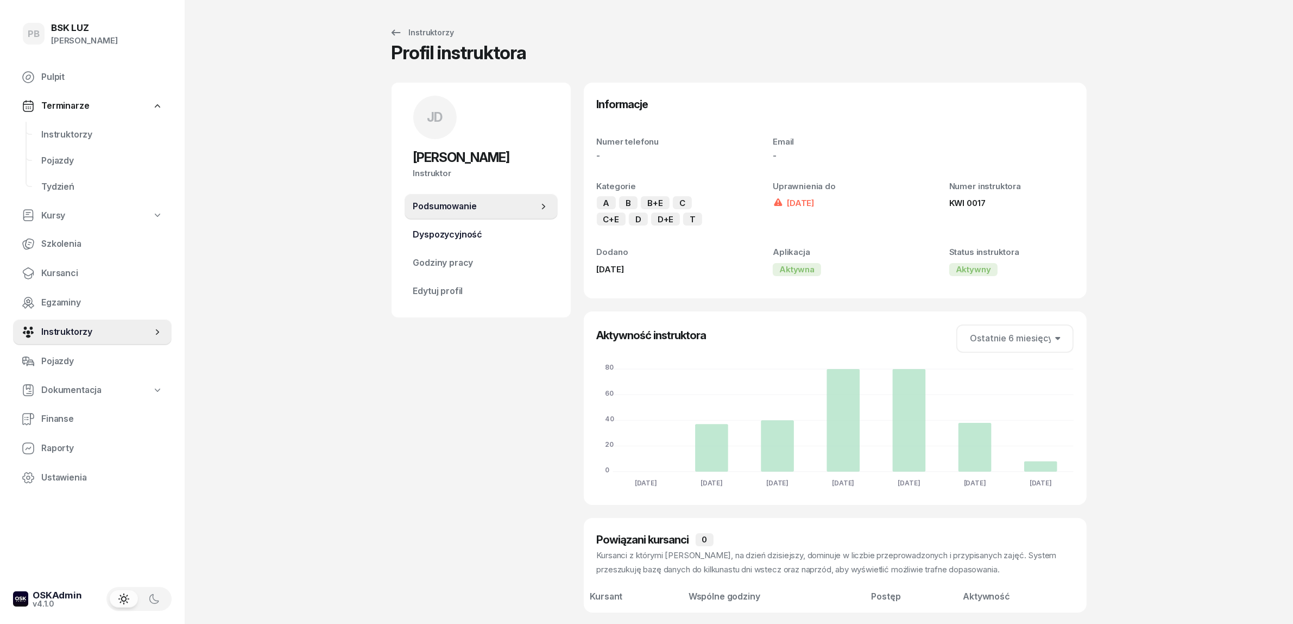
click at [444, 232] on span "Dyspozycyjność" at bounding box center [481, 235] width 136 height 14
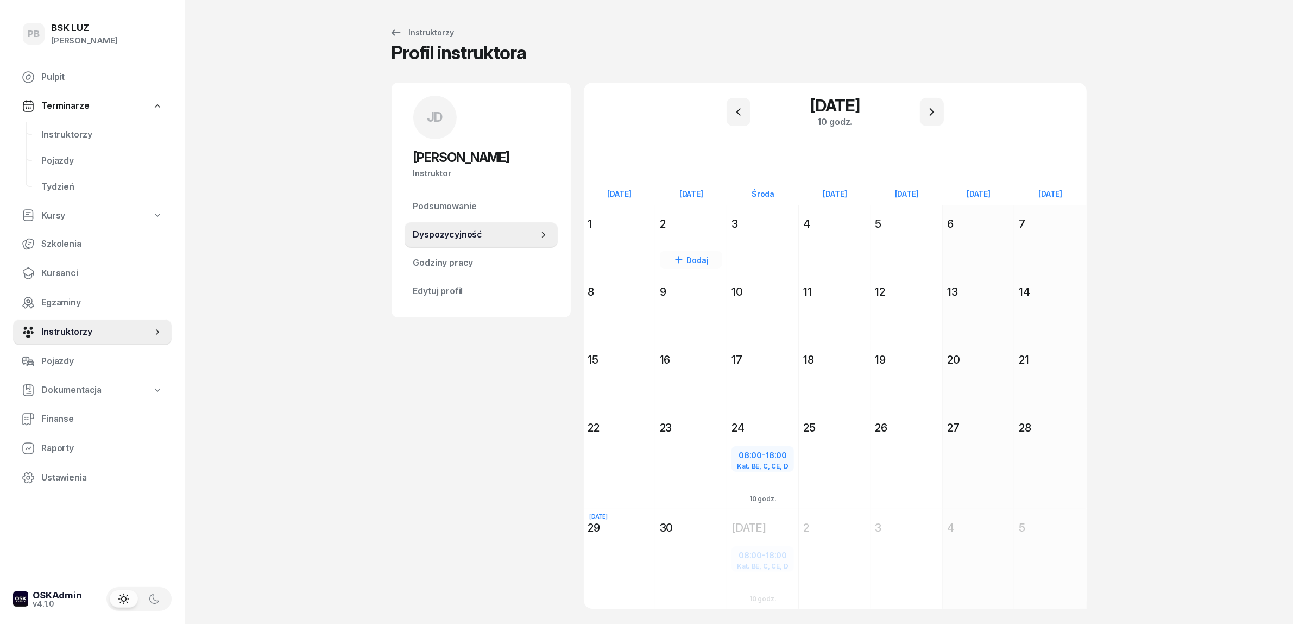
scroll to position [31, 0]
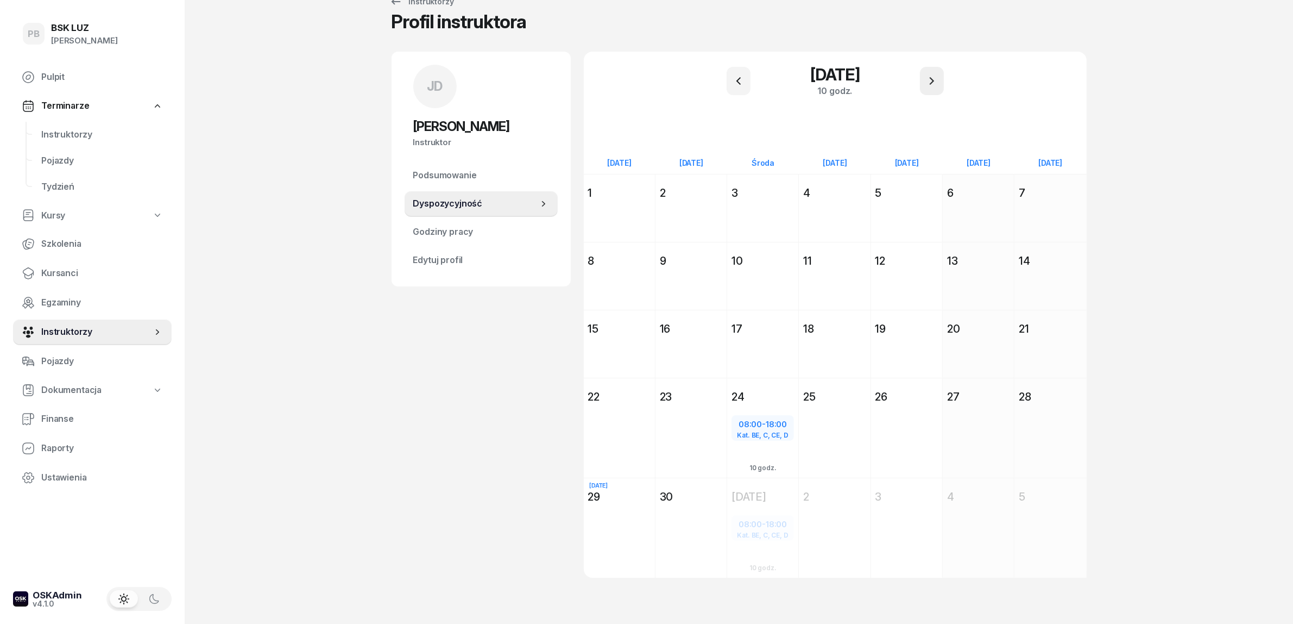
click at [926, 84] on icon "button" at bounding box center [932, 80] width 13 height 13
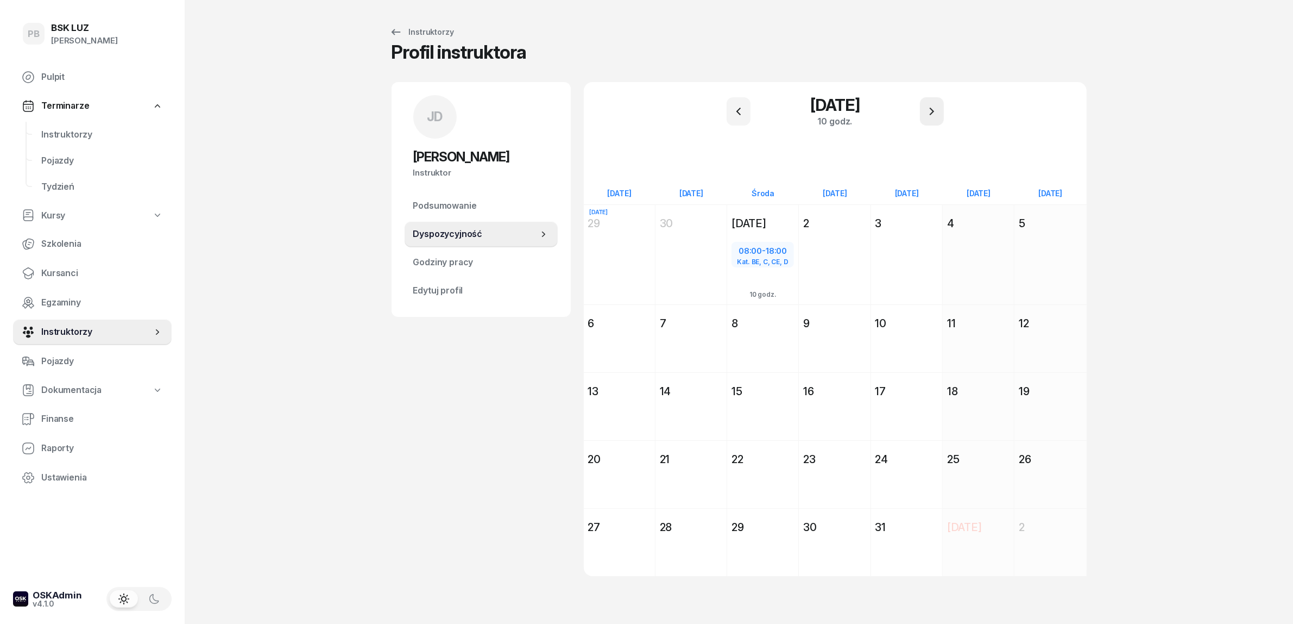
scroll to position [0, 0]
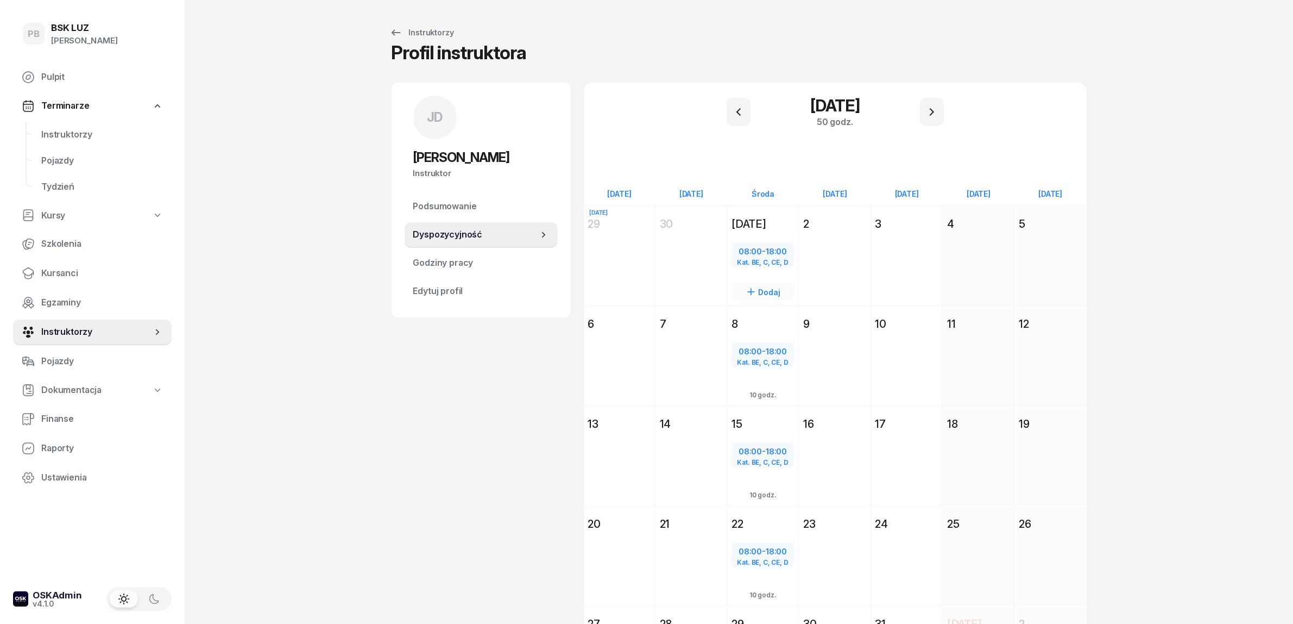
click at [772, 248] on span "18:00" at bounding box center [776, 251] width 21 height 10
select select "08"
select select "18"
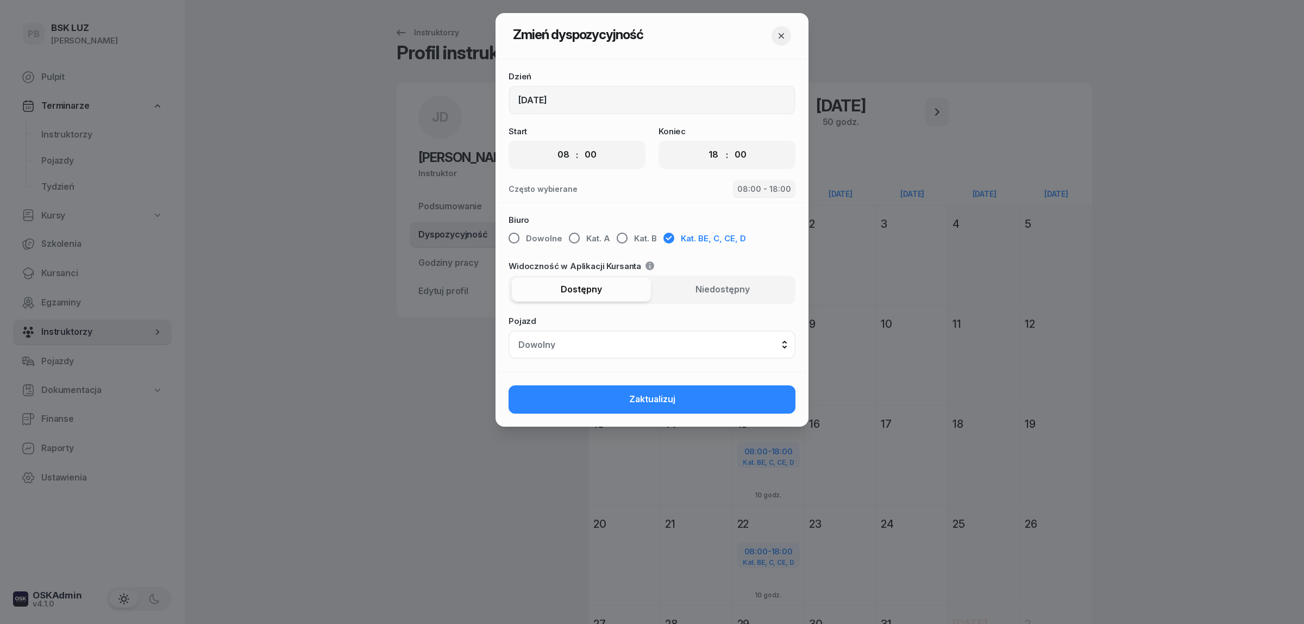
drag, startPoint x: 774, startPoint y: 34, endPoint x: 781, endPoint y: 43, distance: 12.1
click at [774, 34] on button "button" at bounding box center [781, 36] width 20 height 20
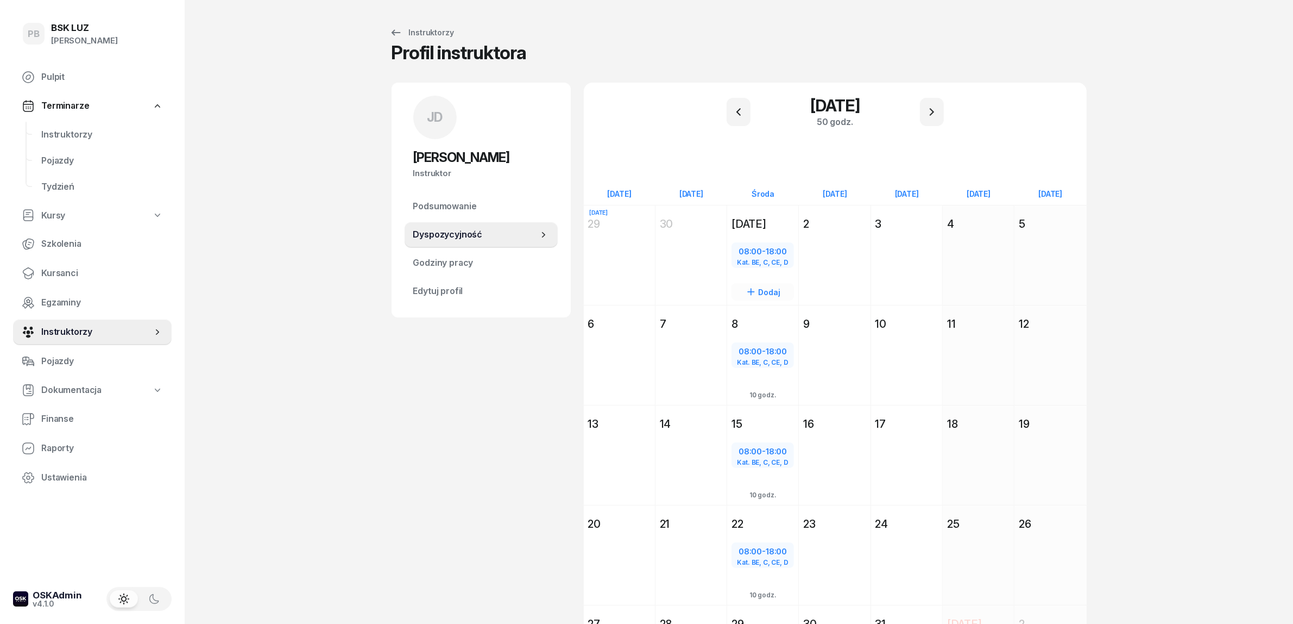
click at [785, 212] on div "[DATE] [DATE] 08:00 - 18:00 Kat. BE, C, CE, D Dodaj 10 godz." at bounding box center [763, 255] width 72 height 100
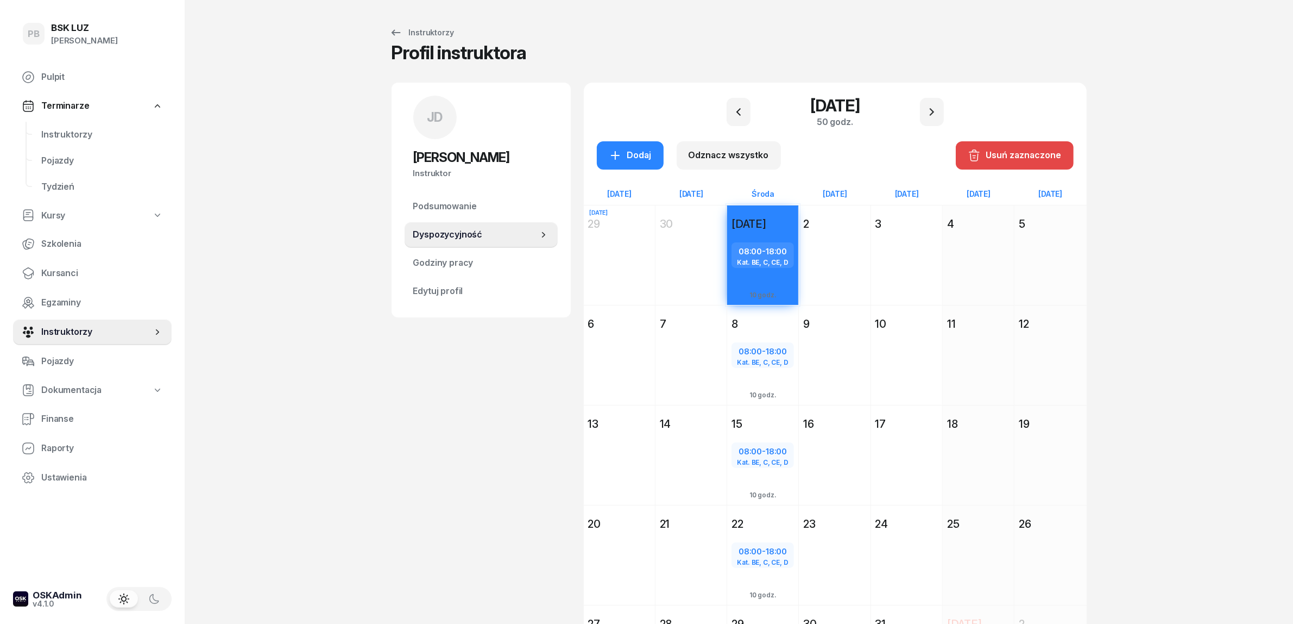
click at [973, 152] on icon "button" at bounding box center [975, 152] width 10 height 1
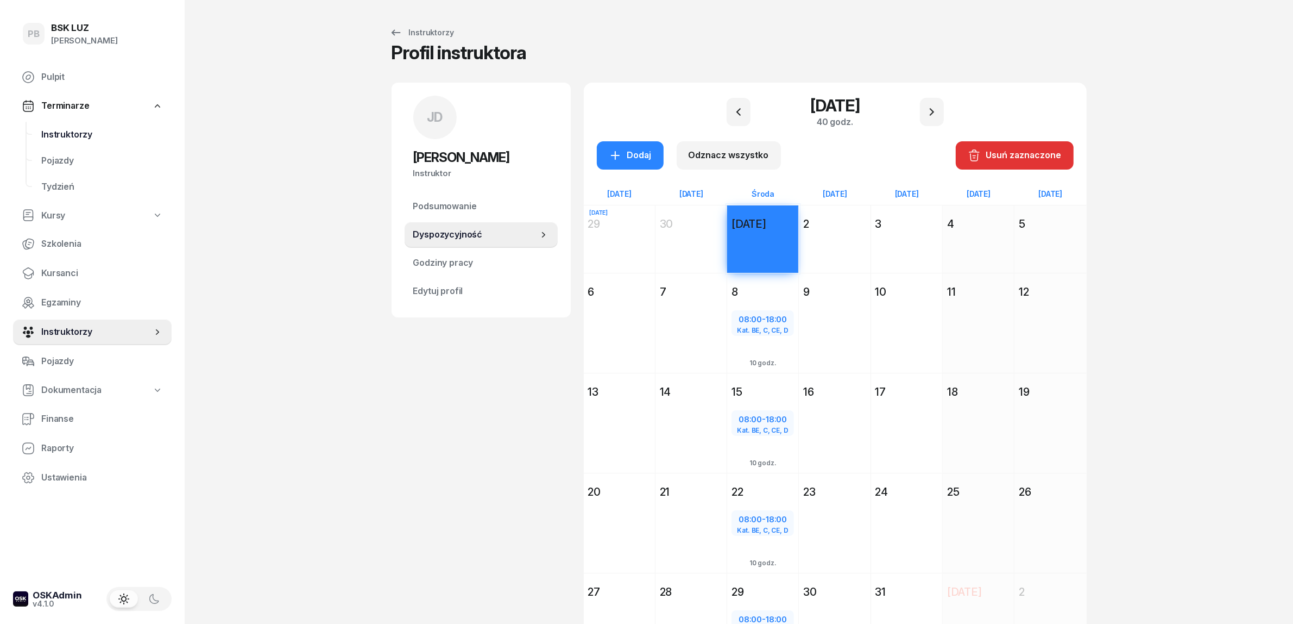
click at [85, 136] on span "Instruktorzy" at bounding box center [102, 135] width 122 height 14
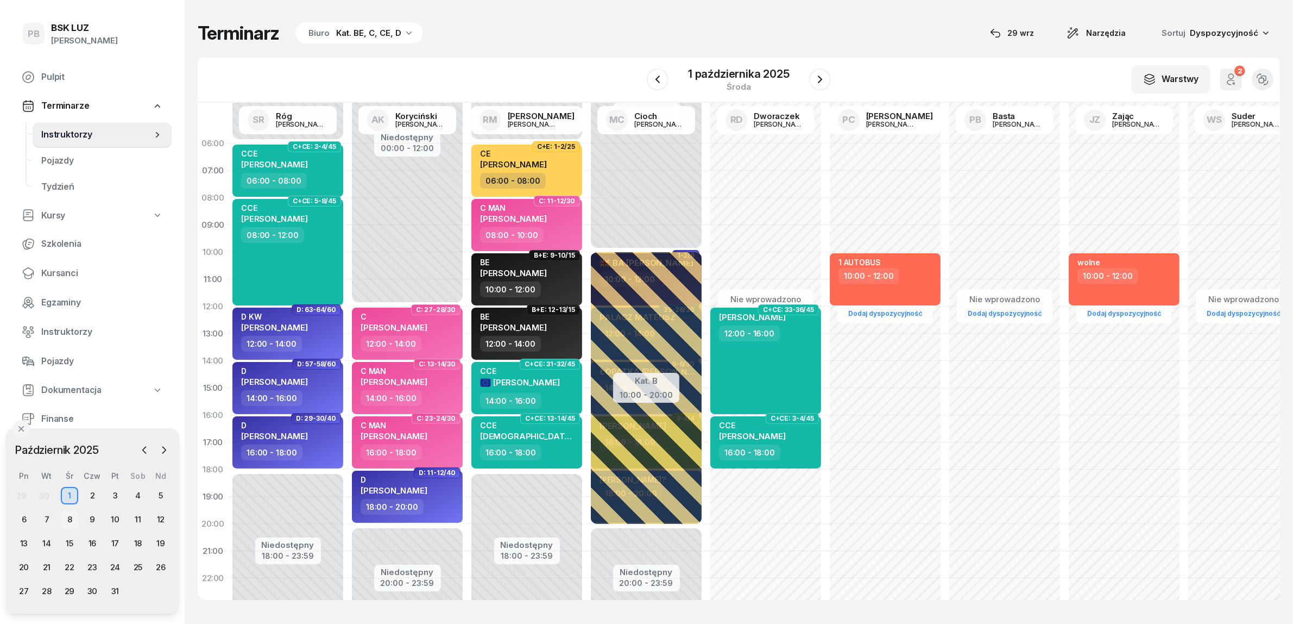
click at [64, 514] on div "8" at bounding box center [69, 519] width 17 height 17
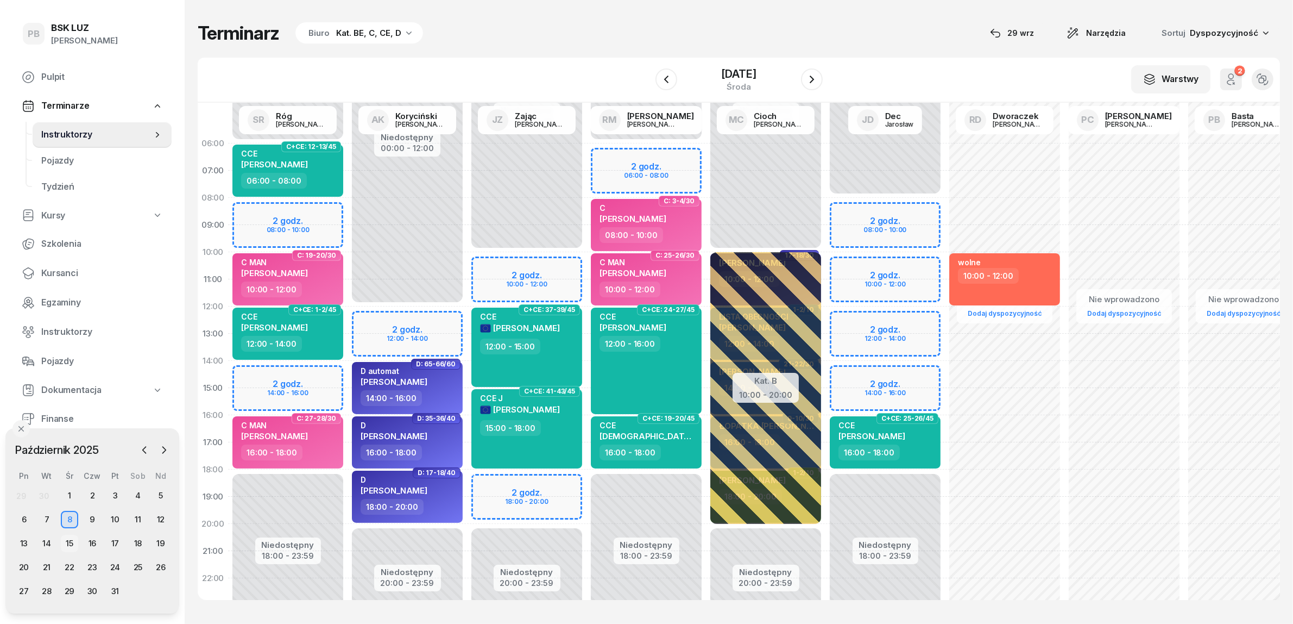
click at [70, 538] on div "15" at bounding box center [69, 542] width 17 height 17
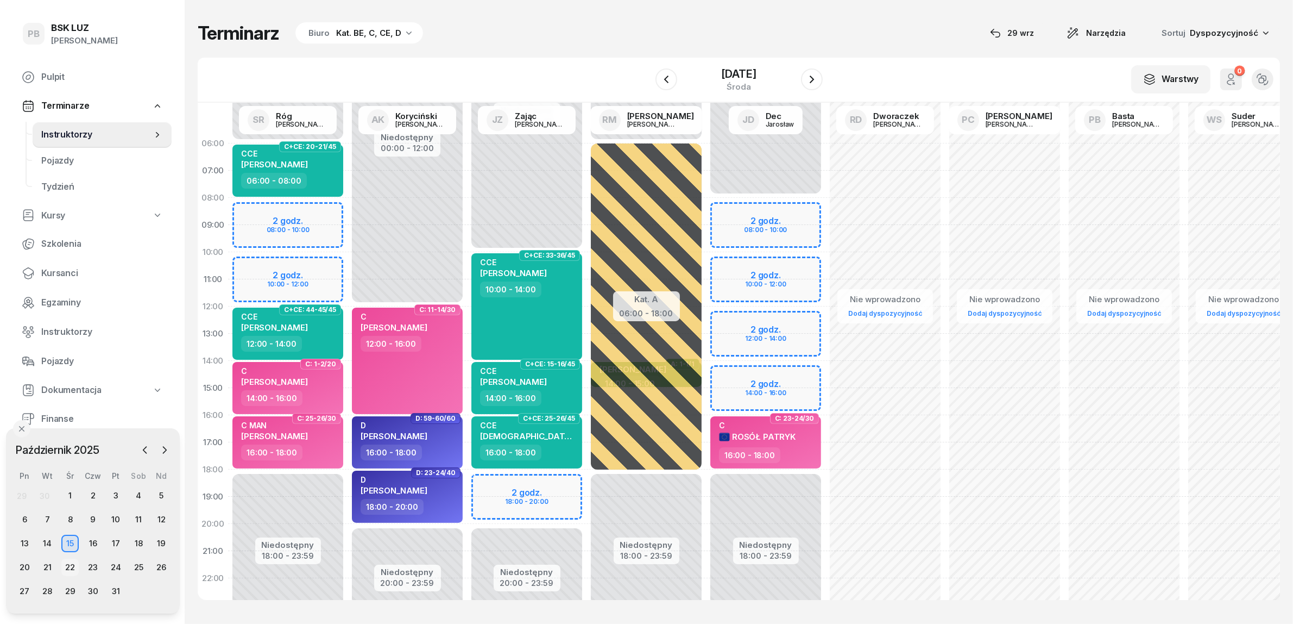
click at [65, 568] on div "22" at bounding box center [69, 566] width 17 height 17
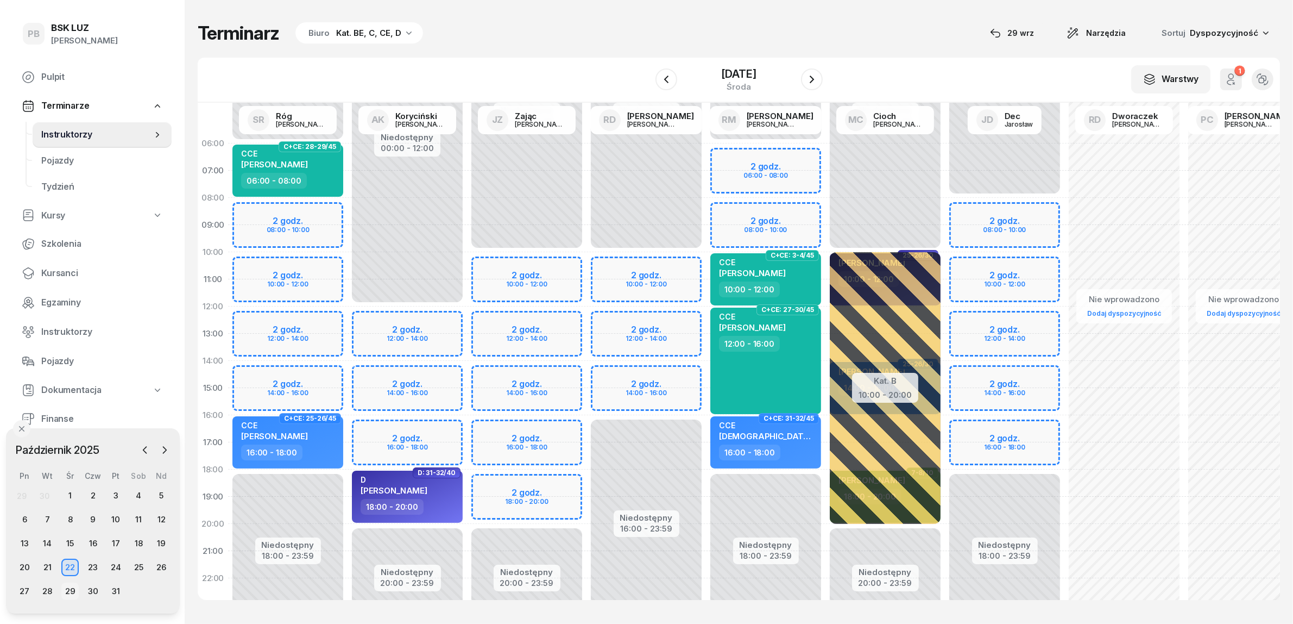
click at [71, 594] on div "29" at bounding box center [69, 590] width 17 height 17
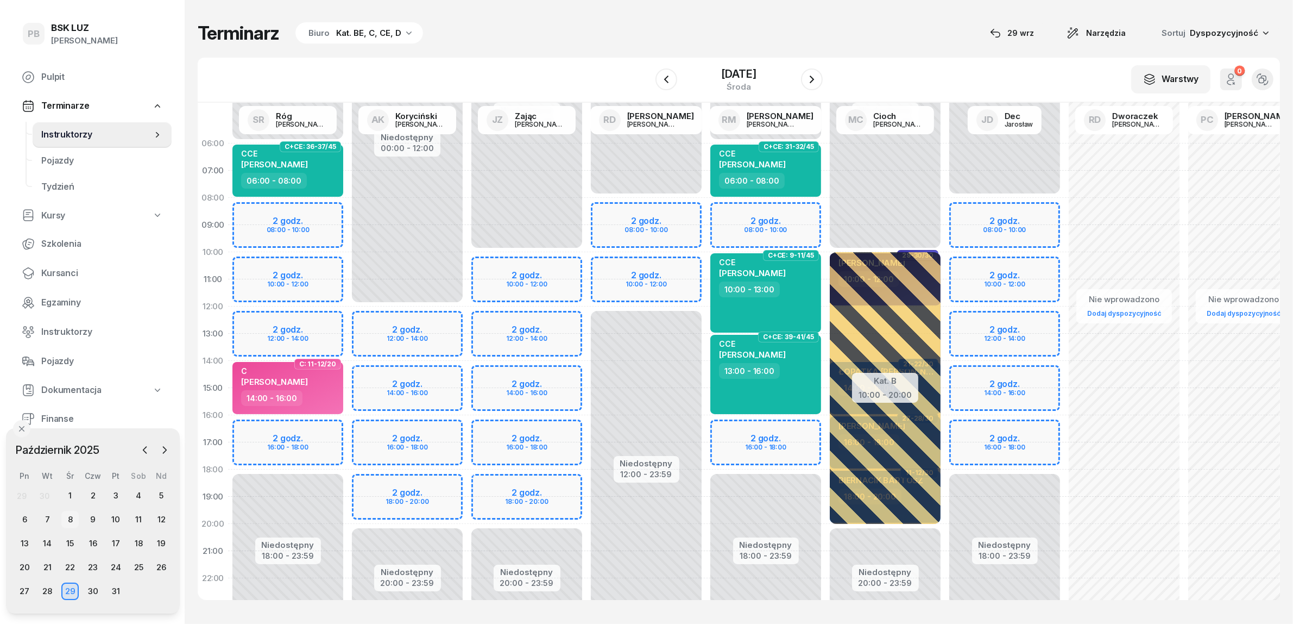
click at [73, 520] on div "8" at bounding box center [69, 519] width 17 height 17
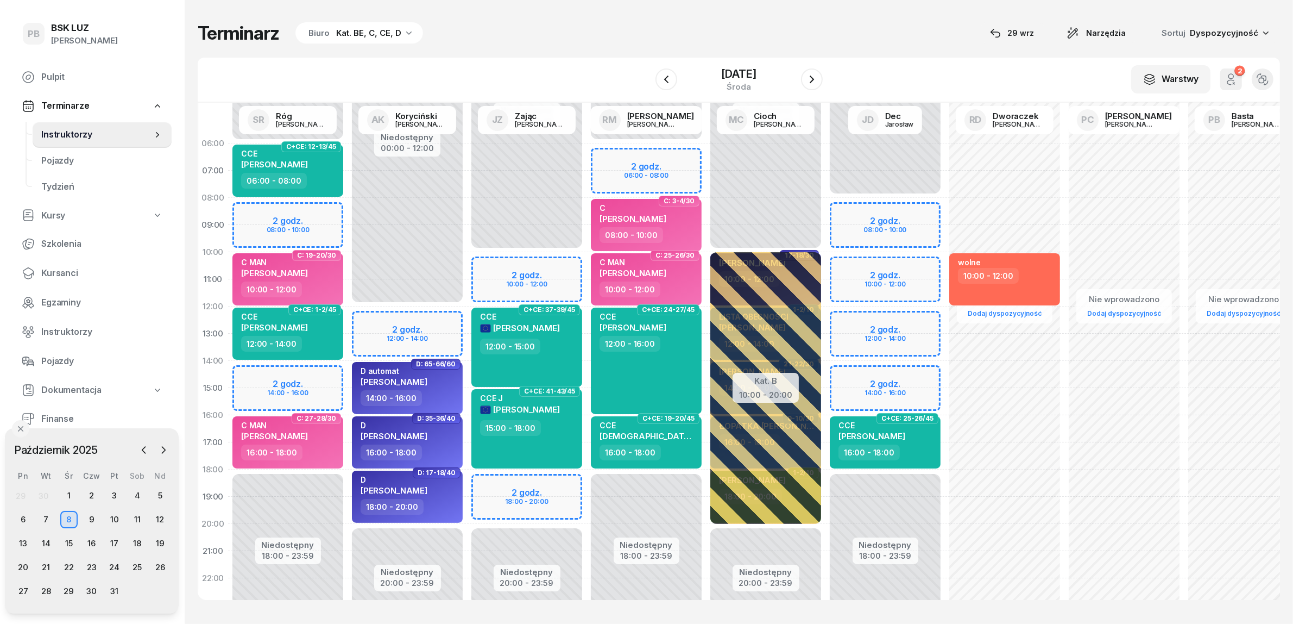
click at [622, 37] on div "Terminarz Biuro Kat. BE, C, CE, D [DATE] Narzędzia Sortuj Dyspozycyjność" at bounding box center [739, 33] width 1083 height 23
click at [463, 62] on div "W Wybierz AK [PERSON_NAME] BP [PERSON_NAME] DP [PERSON_NAME] GS [PERSON_NAME] I…" at bounding box center [739, 80] width 1083 height 45
click at [72, 270] on span "Kursanci" at bounding box center [102, 273] width 122 height 14
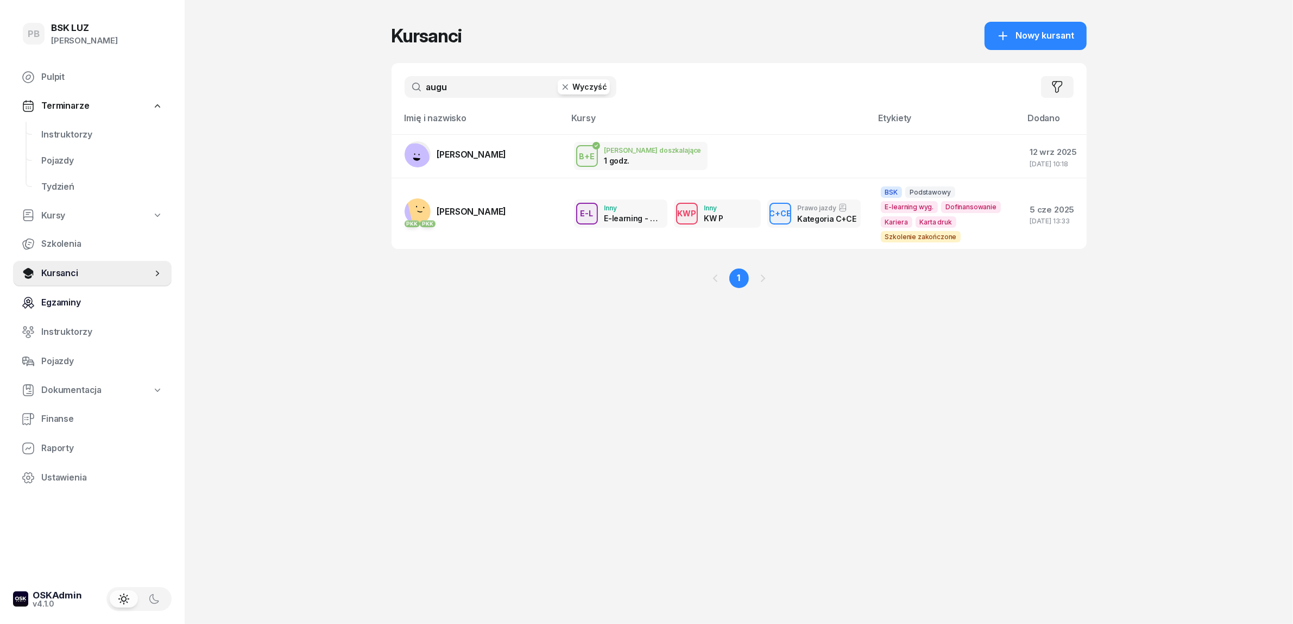
click at [49, 335] on span "Instruktorzy" at bounding box center [102, 332] width 122 height 14
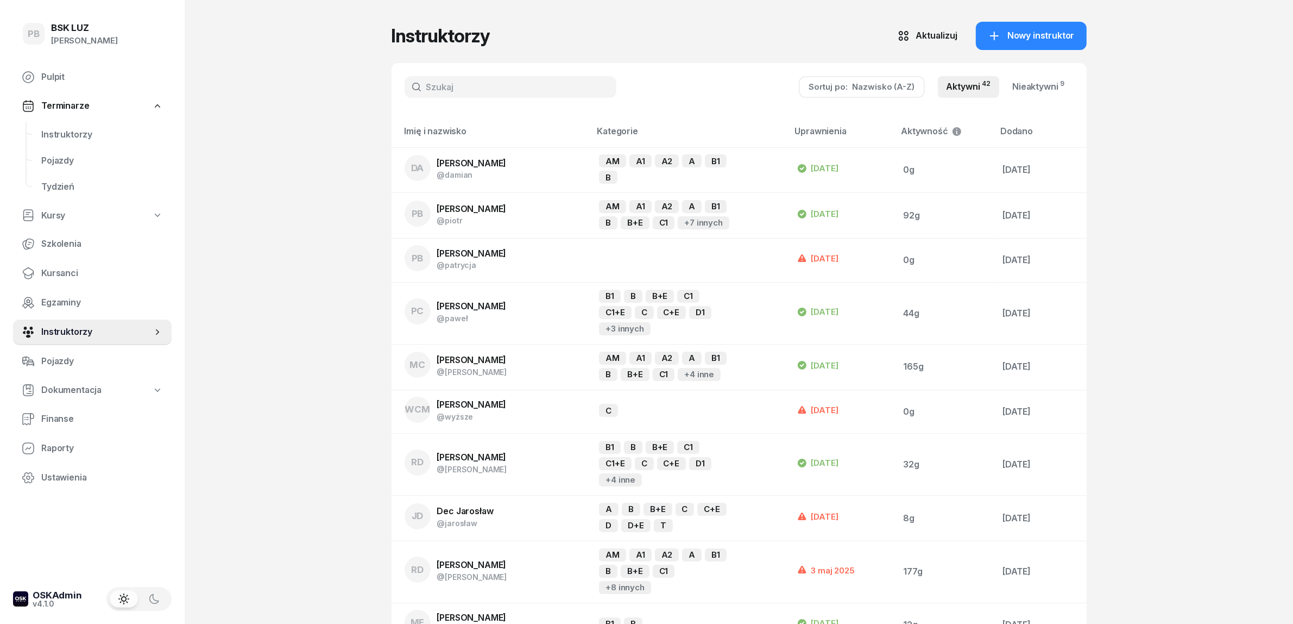
click at [455, 87] on input "text" at bounding box center [511, 87] width 212 height 22
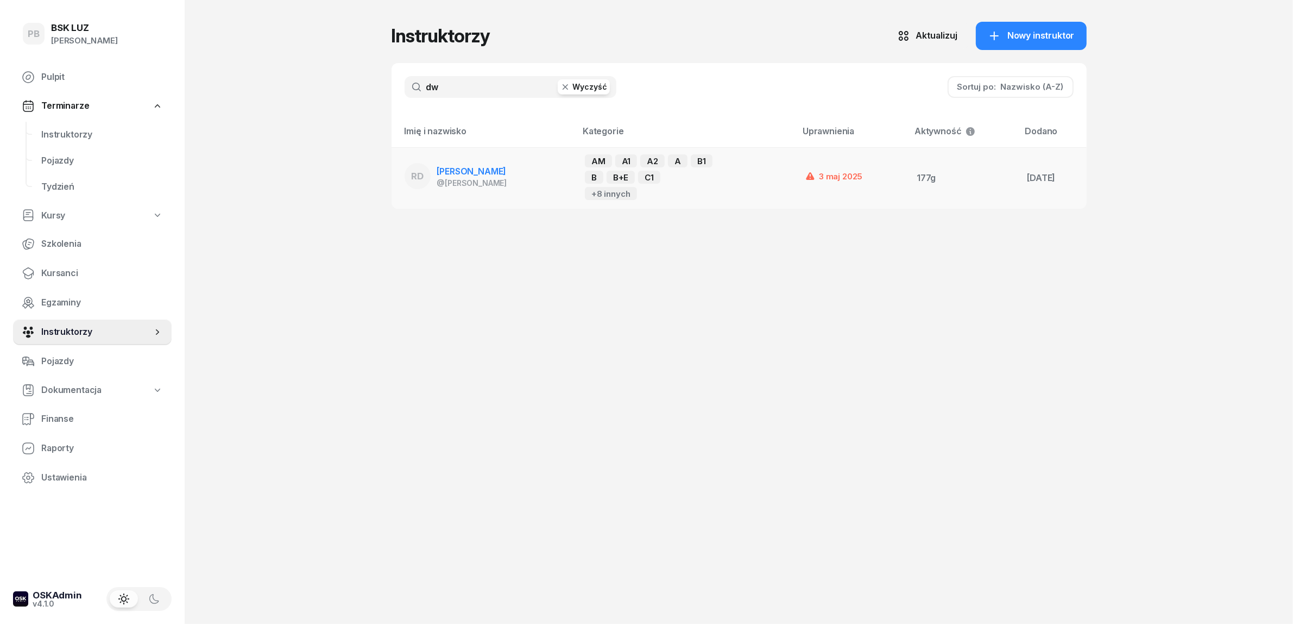
type input "dw"
click at [486, 178] on div "@[PERSON_NAME]" at bounding box center [472, 182] width 70 height 9
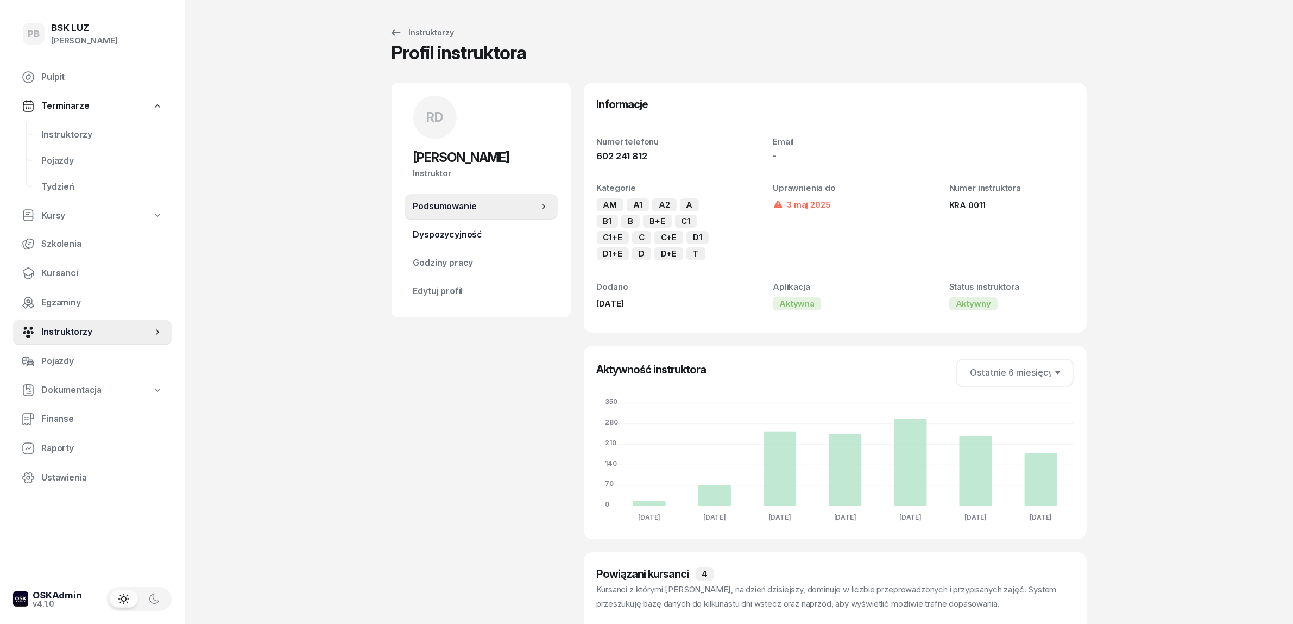
click at [498, 231] on span "Dyspozycyjność" at bounding box center [481, 235] width 136 height 14
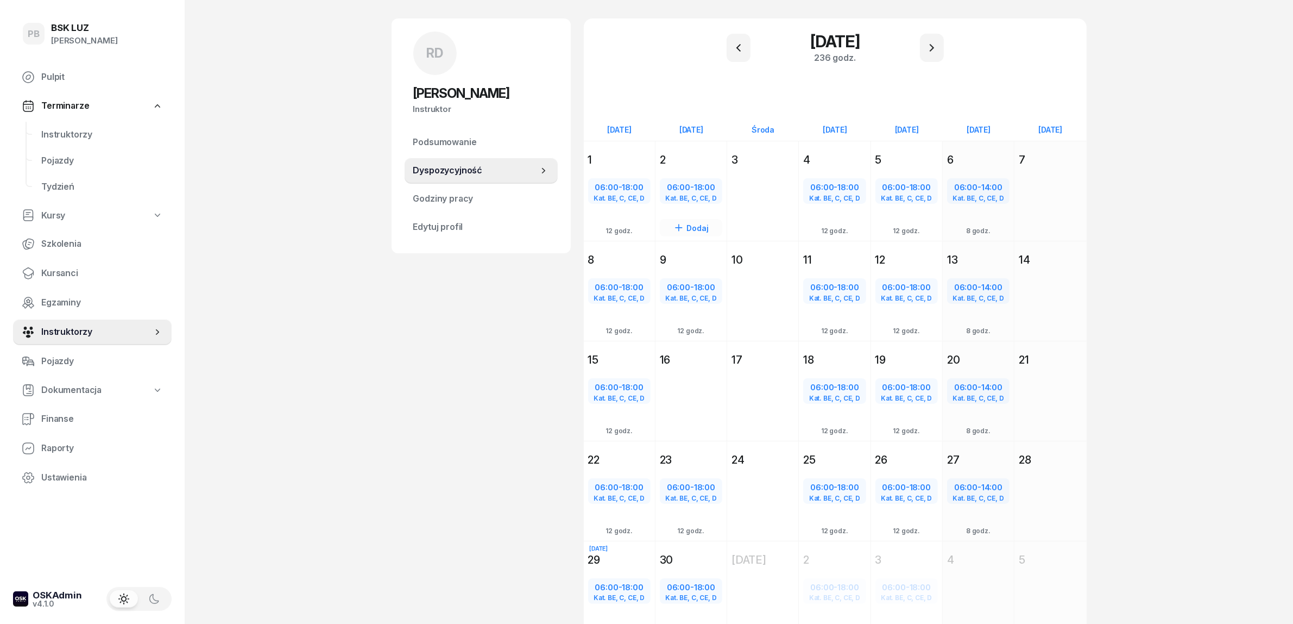
scroll to position [68, 0]
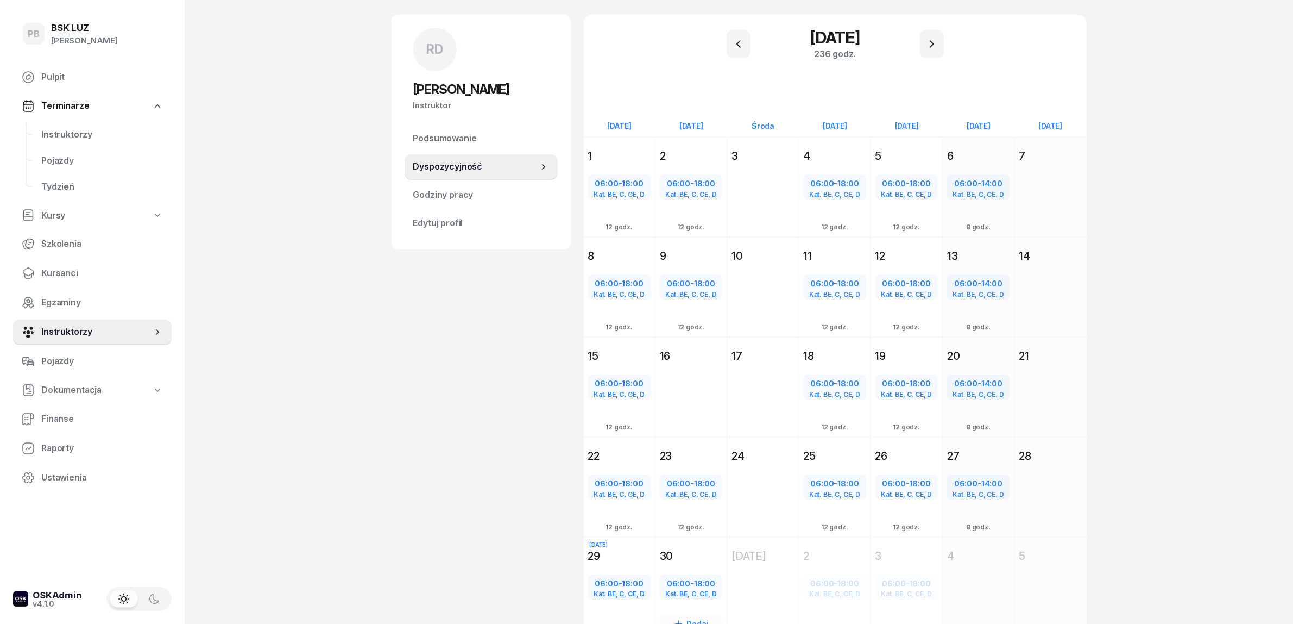
click at [709, 548] on div "30" at bounding box center [691, 555] width 62 height 15
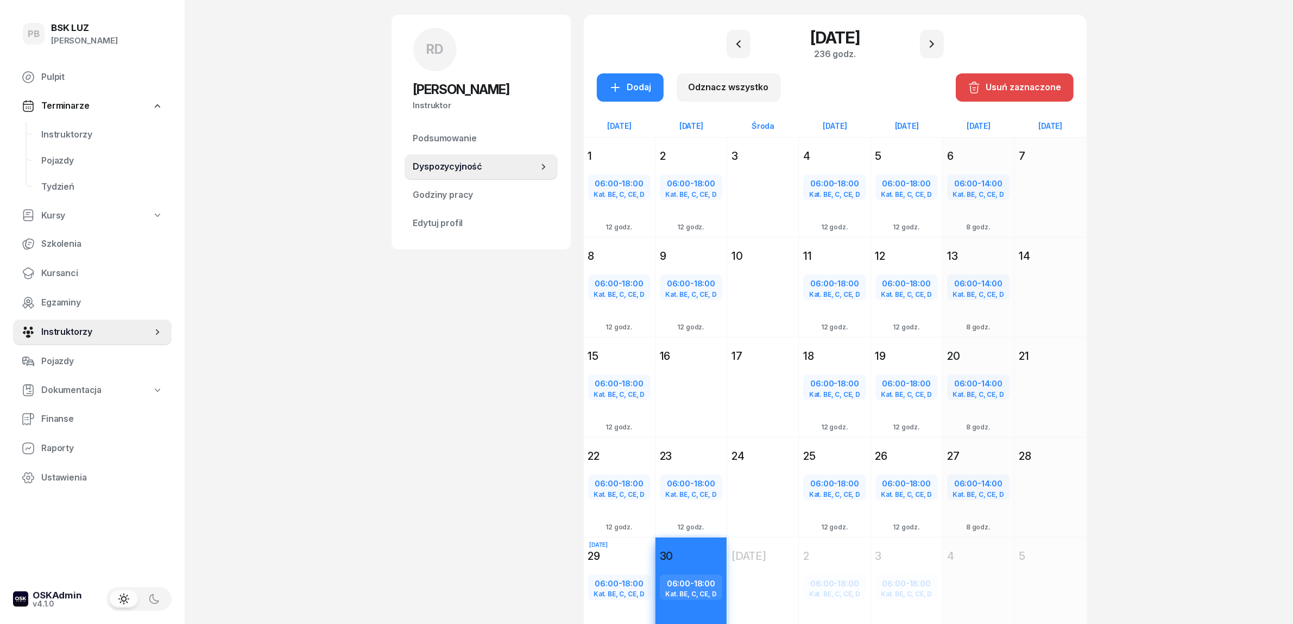
click at [1014, 73] on button "Usuń zaznaczone" at bounding box center [1015, 87] width 118 height 28
click at [747, 584] on div "[DATE] [PERSON_NAME] [DATE] 1 06:00 - 18:00 Kat. BE, C, CE, D Dodaj 12 godz. [D…" at bounding box center [835, 386] width 503 height 499
click at [929, 45] on icon "button" at bounding box center [932, 43] width 13 height 13
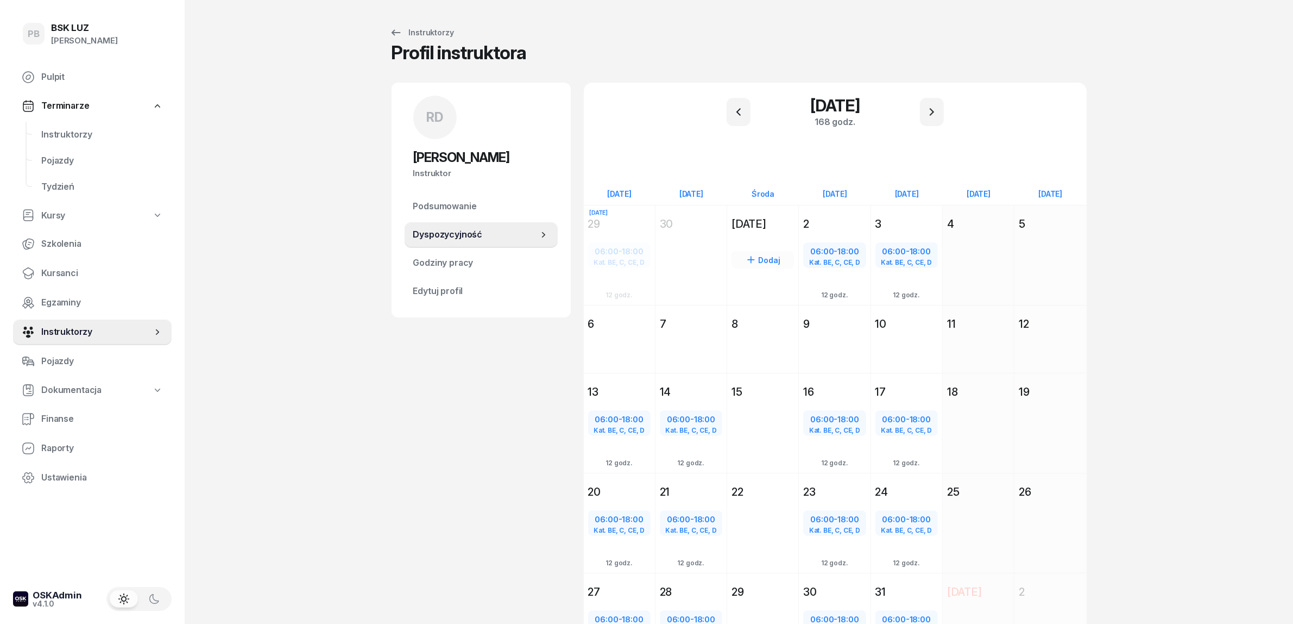
click at [769, 262] on div "Dodaj" at bounding box center [763, 259] width 62 height 17
select select "08"
select select "16"
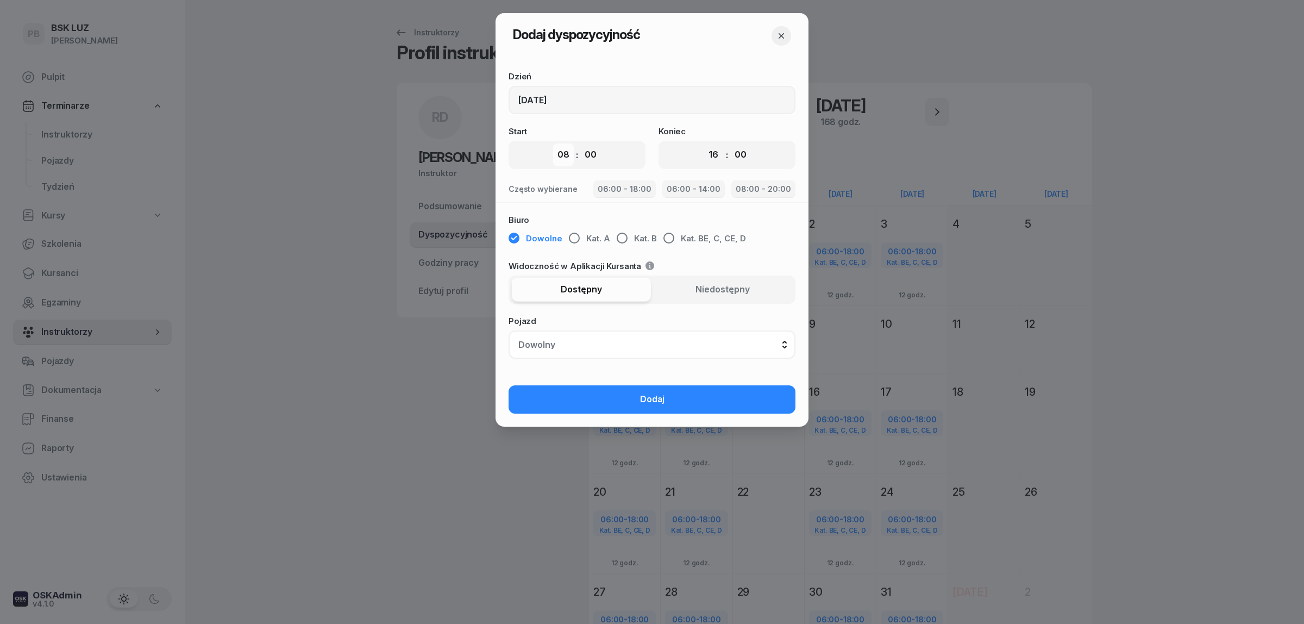
click at [565, 151] on select "00 01 02 03 04 05 06 07 08 09 10 11 12 13 14 15 16 17 18 19 20 21 22 23" at bounding box center [563, 154] width 21 height 23
select select "06"
click at [553, 143] on select "00 01 02 03 04 05 06 07 08 09 10 11 12 13 14 15 16 17 18 19 20 21 22 23" at bounding box center [563, 154] width 21 height 23
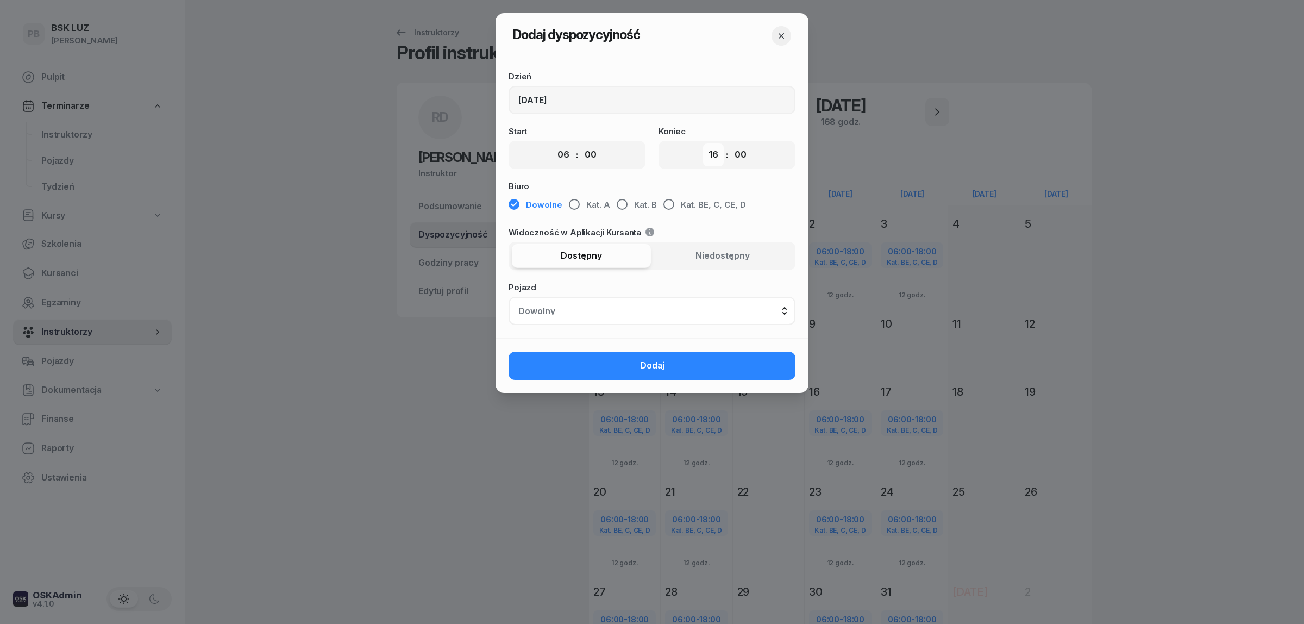
click at [713, 152] on select "00 01 02 03 04 05 06 07 08 09 10 11 12 13 14 15 16 17 18 19 20 21 22 23" at bounding box center [713, 154] width 21 height 23
select select "18"
click at [703, 143] on select "00 01 02 03 04 05 06 07 08 09 10 11 12 13 14 15 16 17 18 19 20 21 22 23" at bounding box center [713, 154] width 21 height 23
click at [701, 204] on span "Kat. BE, C, CE, D" at bounding box center [713, 205] width 65 height 14
click at [683, 368] on button "Dodaj" at bounding box center [651, 365] width 287 height 28
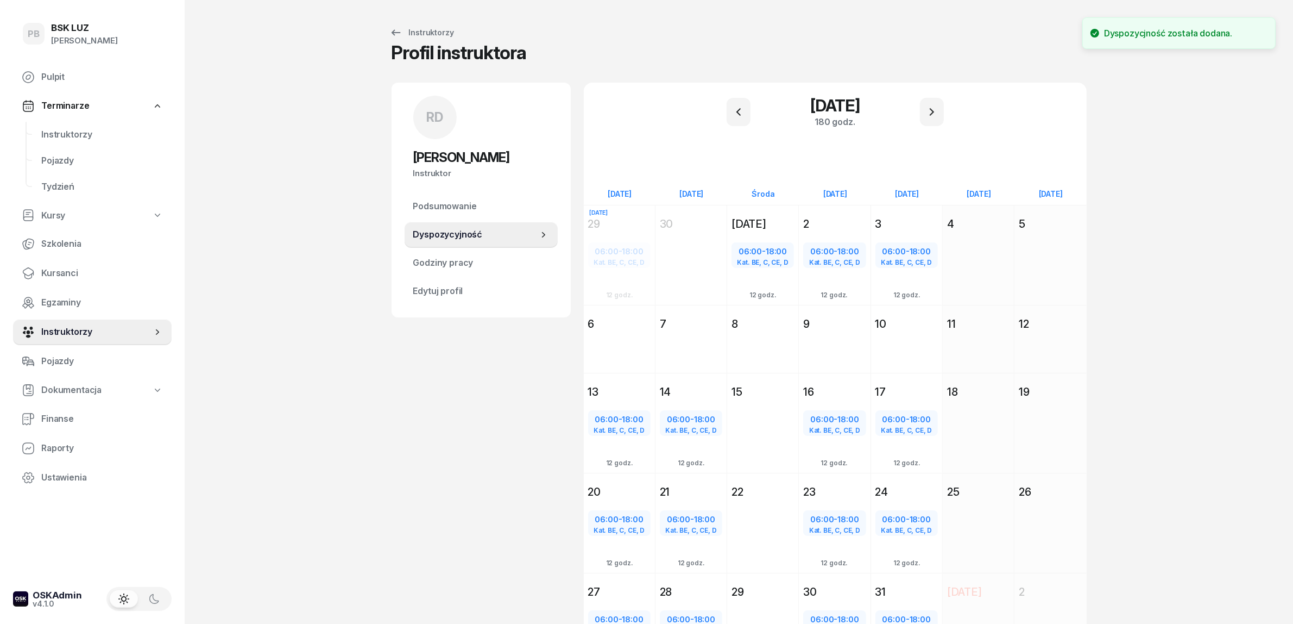
click at [362, 426] on div "PB BSK [PERSON_NAME] Terminarze Instruktorzy Pojazdy Tydzień Kursy Szkolenia Ku…" at bounding box center [646, 360] width 1293 height 720
click at [74, 129] on span "Instruktorzy" at bounding box center [102, 135] width 122 height 14
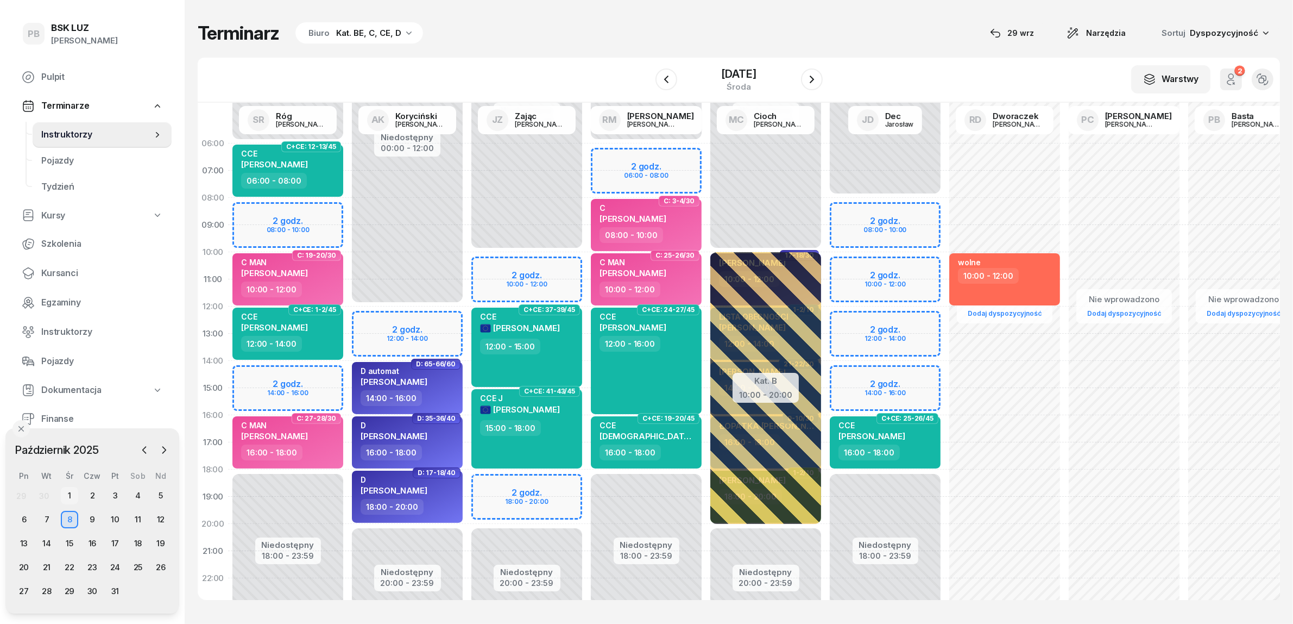
click at [71, 496] on div "1" at bounding box center [69, 495] width 17 height 17
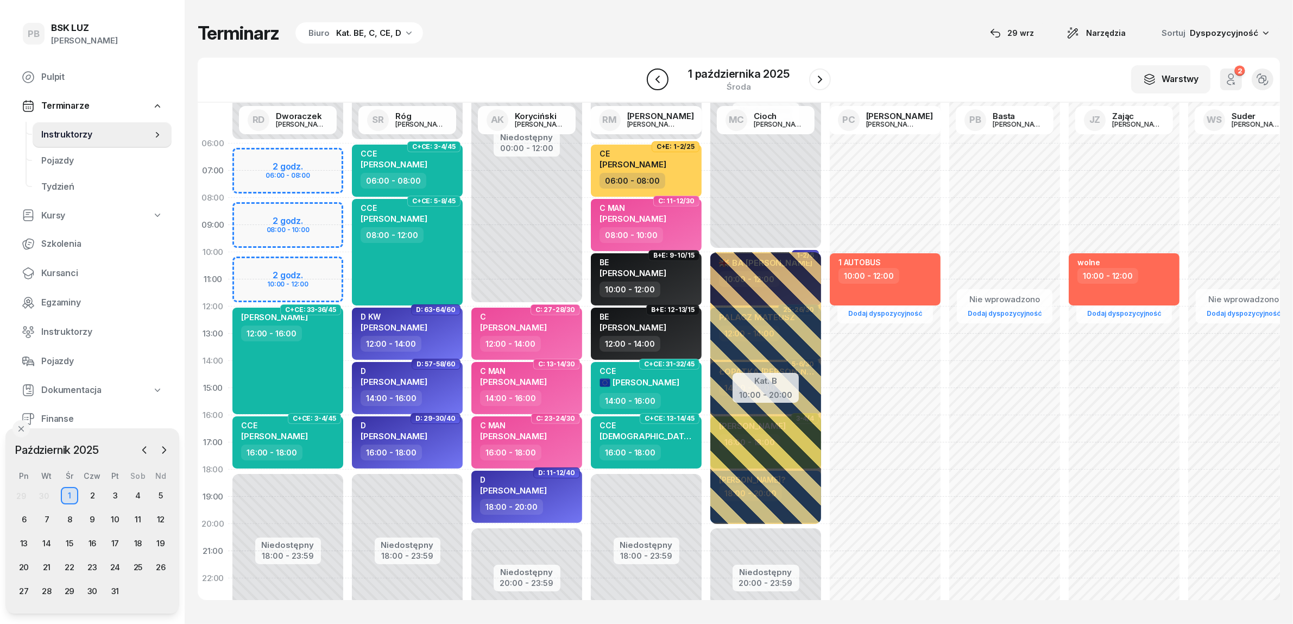
click at [658, 79] on icon "button" at bounding box center [657, 79] width 13 height 13
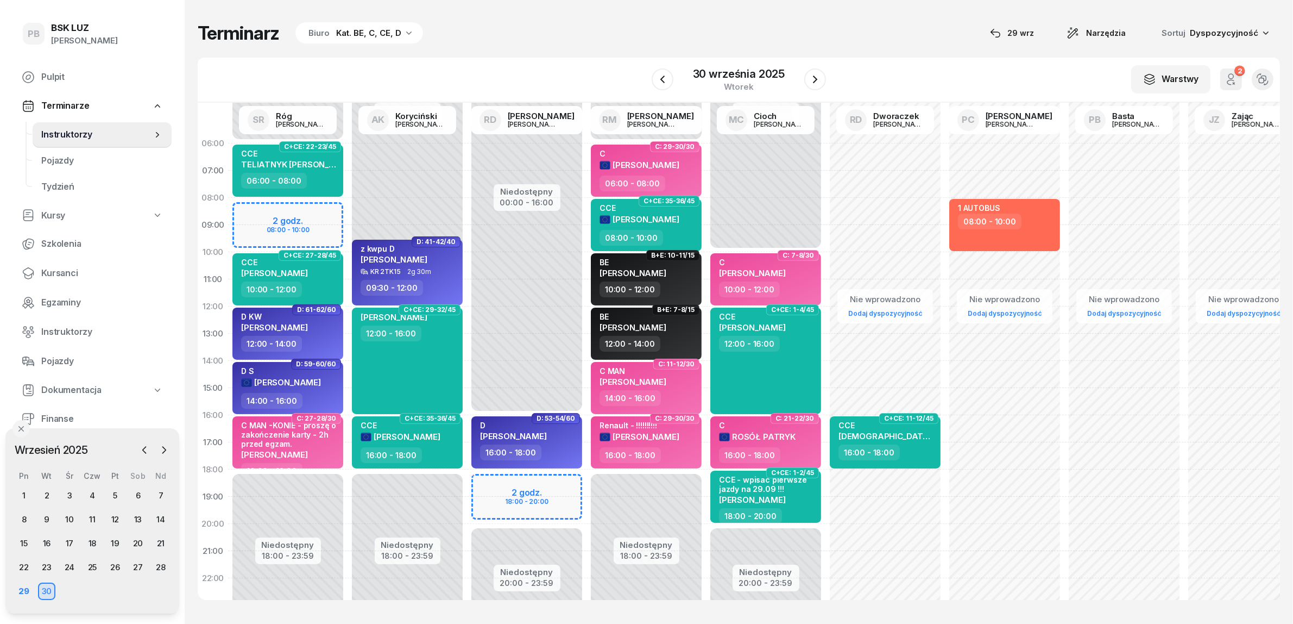
click at [658, 23] on div "Terminarz Biuro Kat. BE, C, CE, D [DATE] Narzędzia Sortuj Dyspozycyjność" at bounding box center [739, 33] width 1083 height 23
click at [667, 81] on icon "button" at bounding box center [662, 79] width 13 height 13
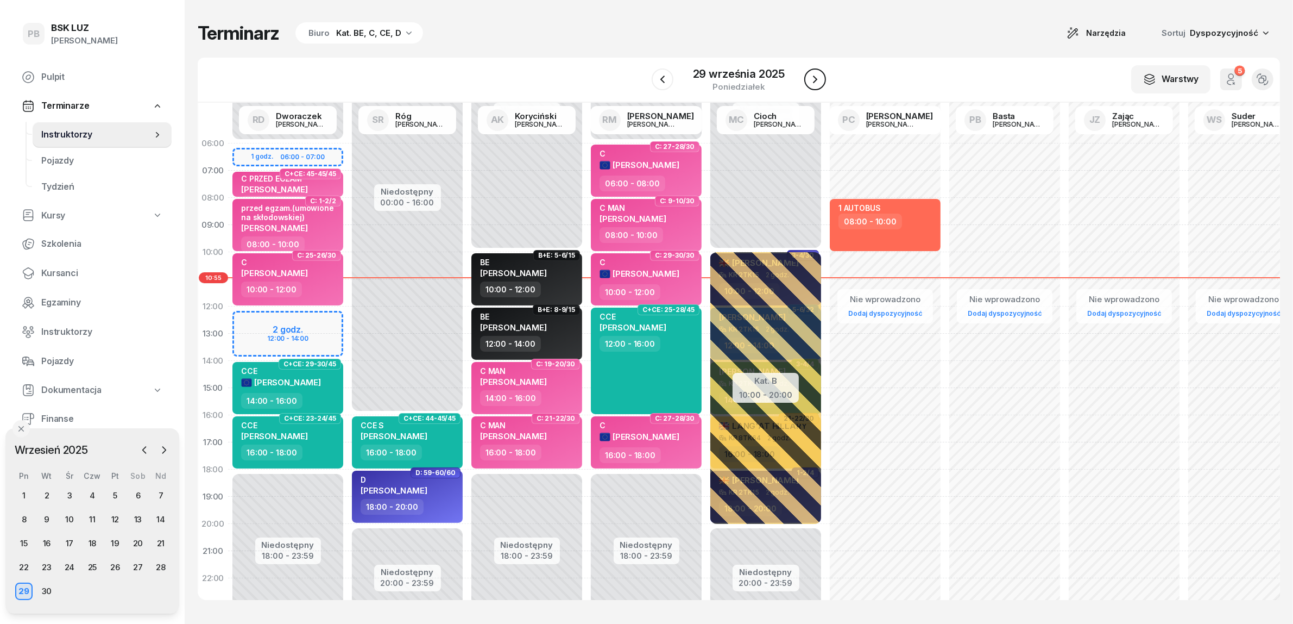
click at [813, 77] on icon "button" at bounding box center [815, 79] width 13 height 13
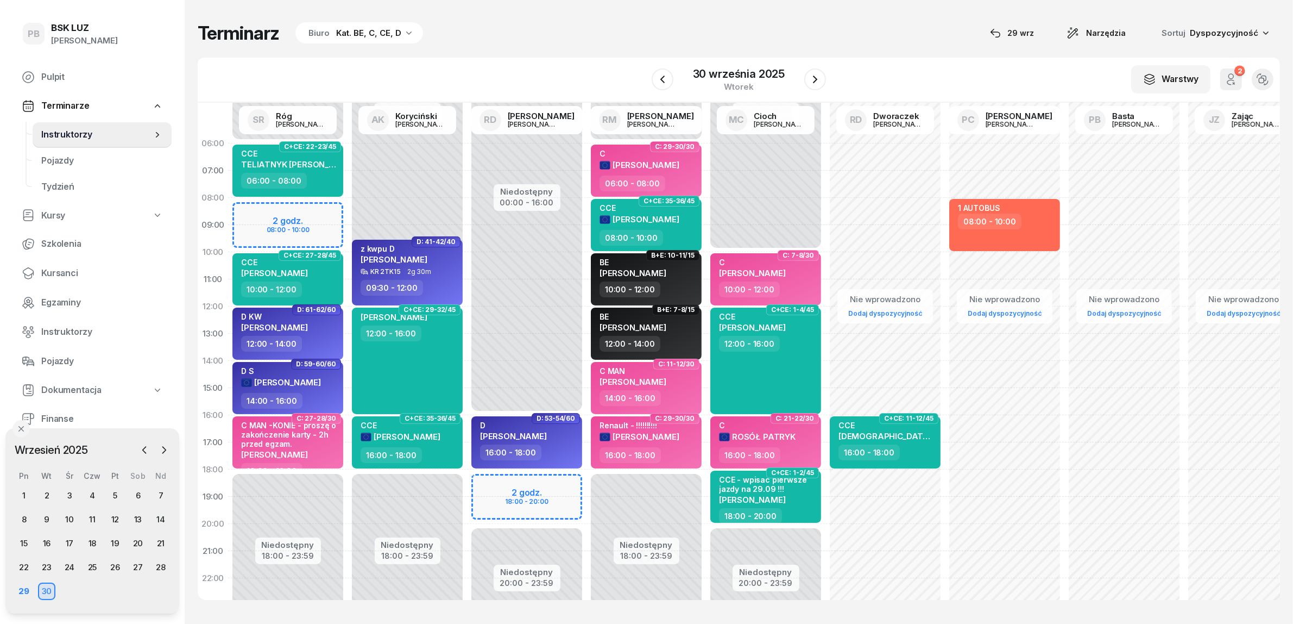
click at [549, 60] on div "W Wybierz AK [PERSON_NAME] BP [PERSON_NAME] DP [PERSON_NAME] GS [PERSON_NAME] I…" at bounding box center [739, 80] width 1083 height 45
click at [671, 81] on button "button" at bounding box center [663, 79] width 22 height 22
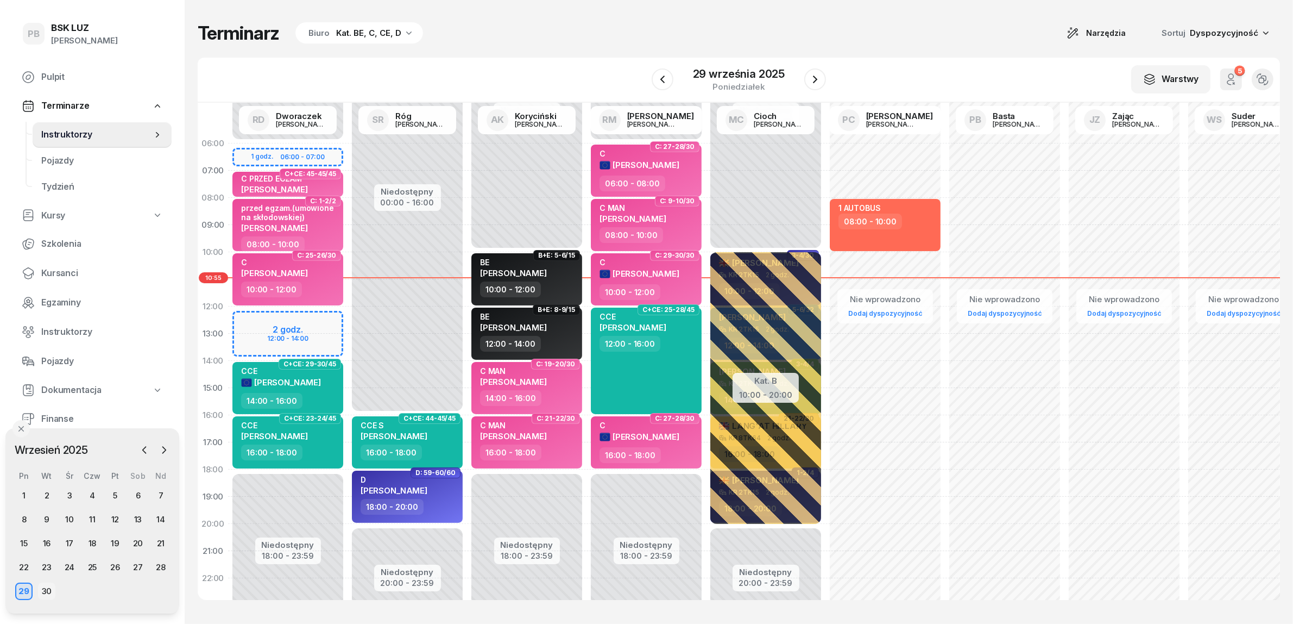
click at [47, 590] on div "30" at bounding box center [46, 590] width 17 height 17
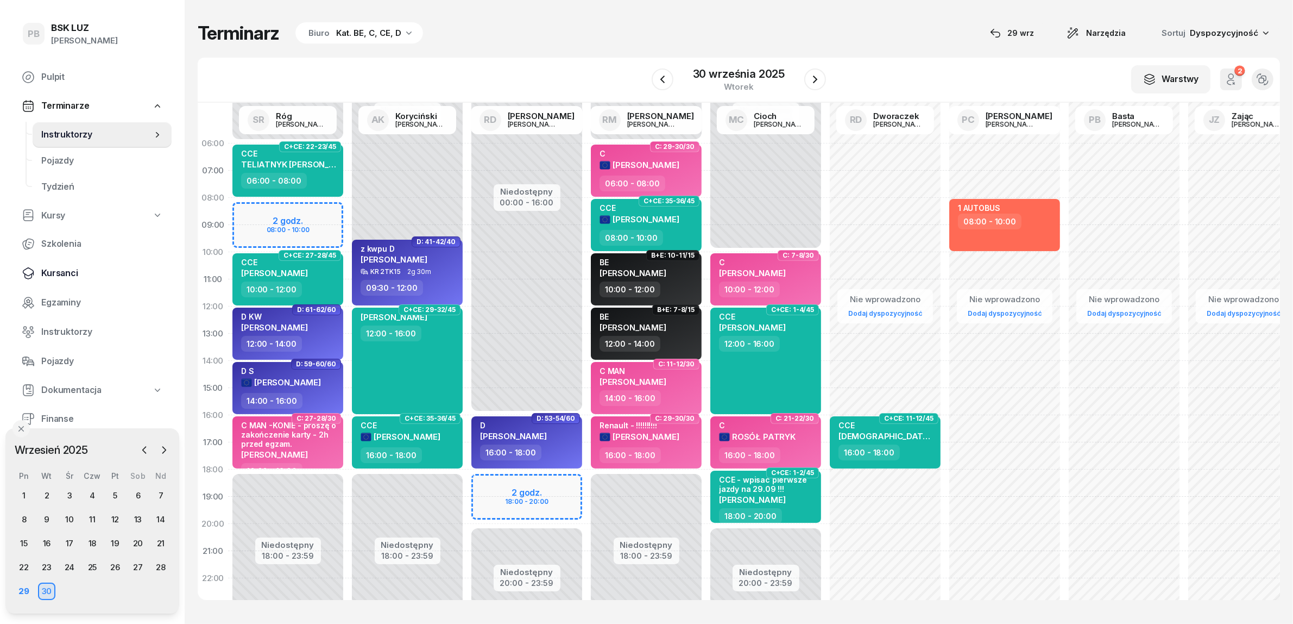
click at [47, 266] on span "Kursanci" at bounding box center [102, 273] width 122 height 14
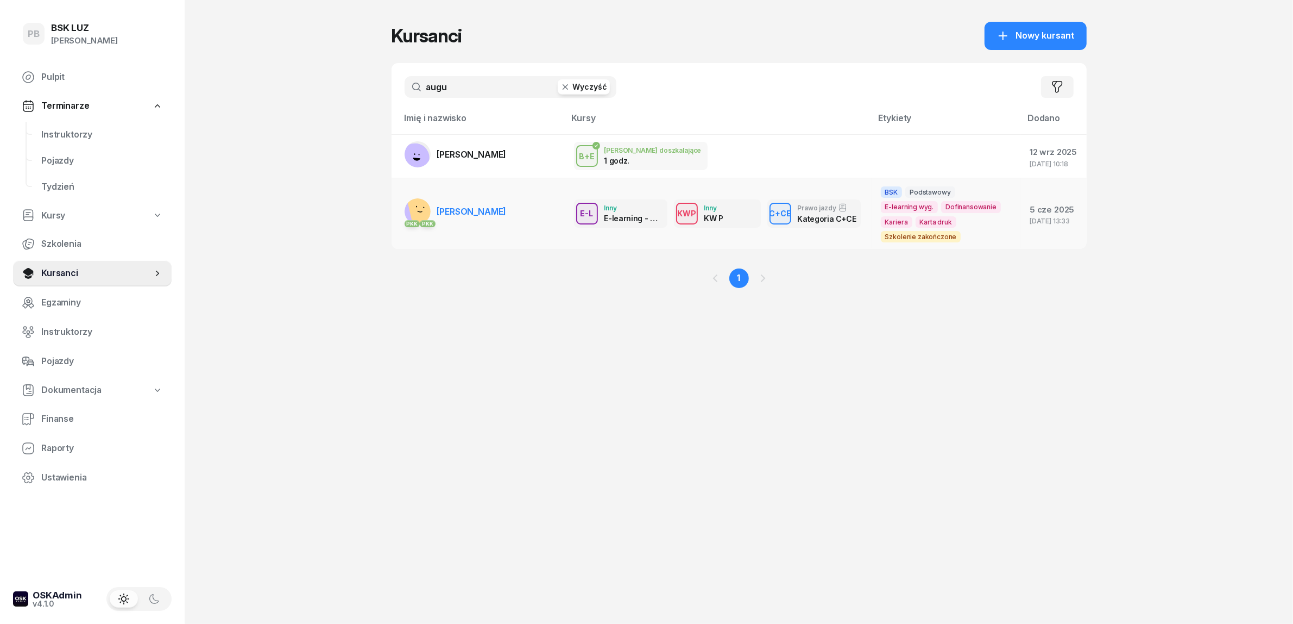
click at [507, 217] on link "PKK [PERSON_NAME]" at bounding box center [456, 211] width 102 height 26
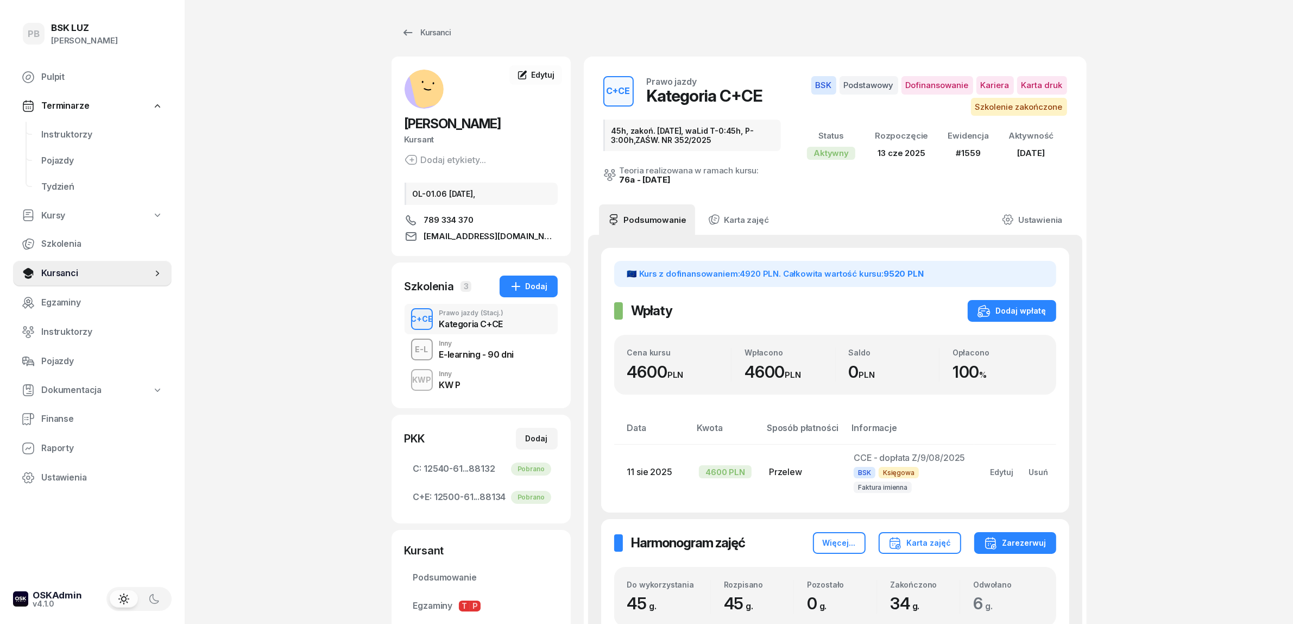
scroll to position [339, 0]
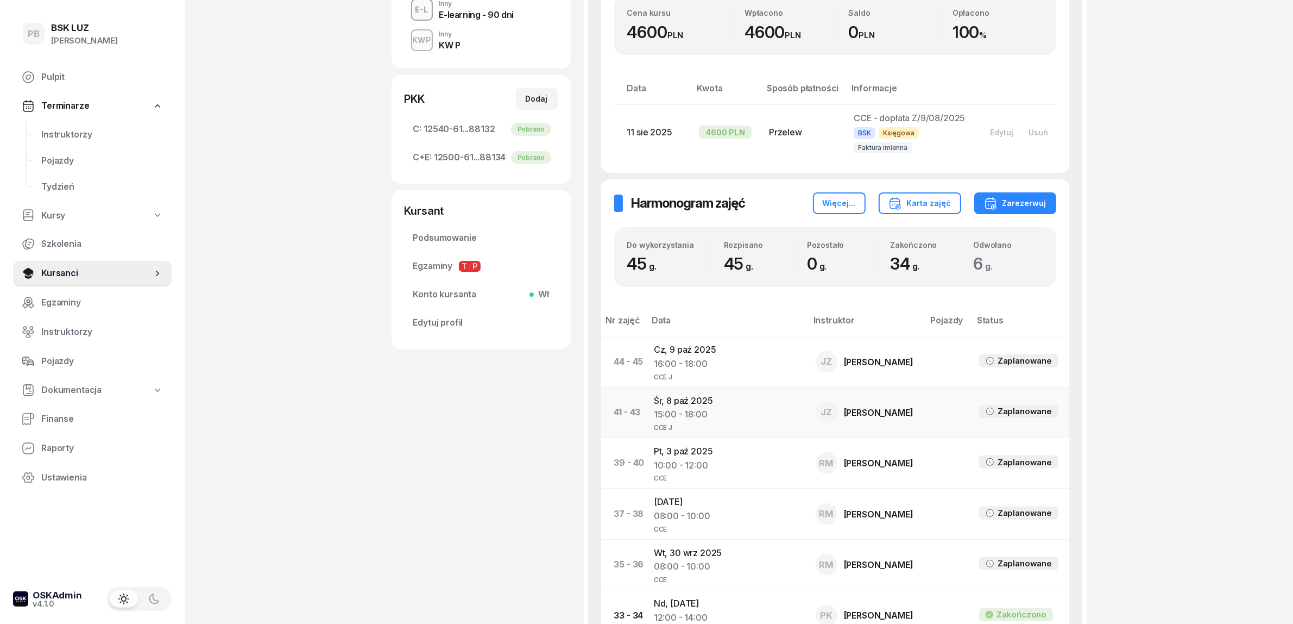
click at [705, 402] on td "[DATE] 15:00 - 18:00 CCE J" at bounding box center [726, 412] width 162 height 51
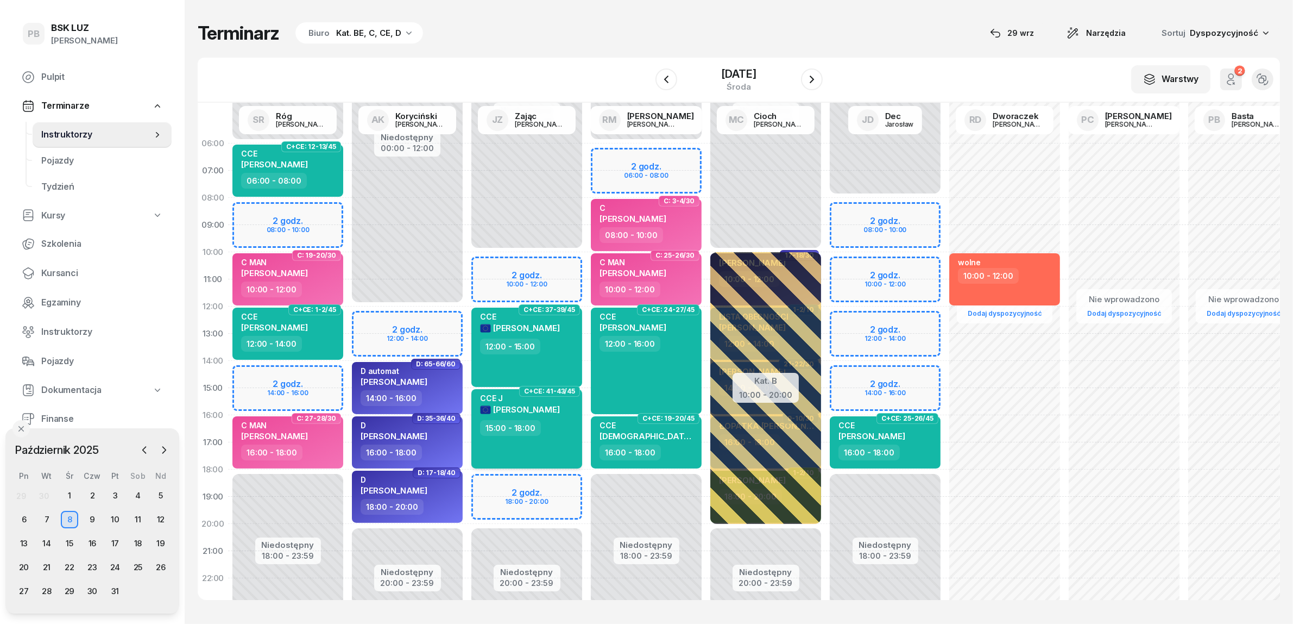
click at [560, 426] on div "15:00 - 18:00" at bounding box center [528, 428] width 96 height 16
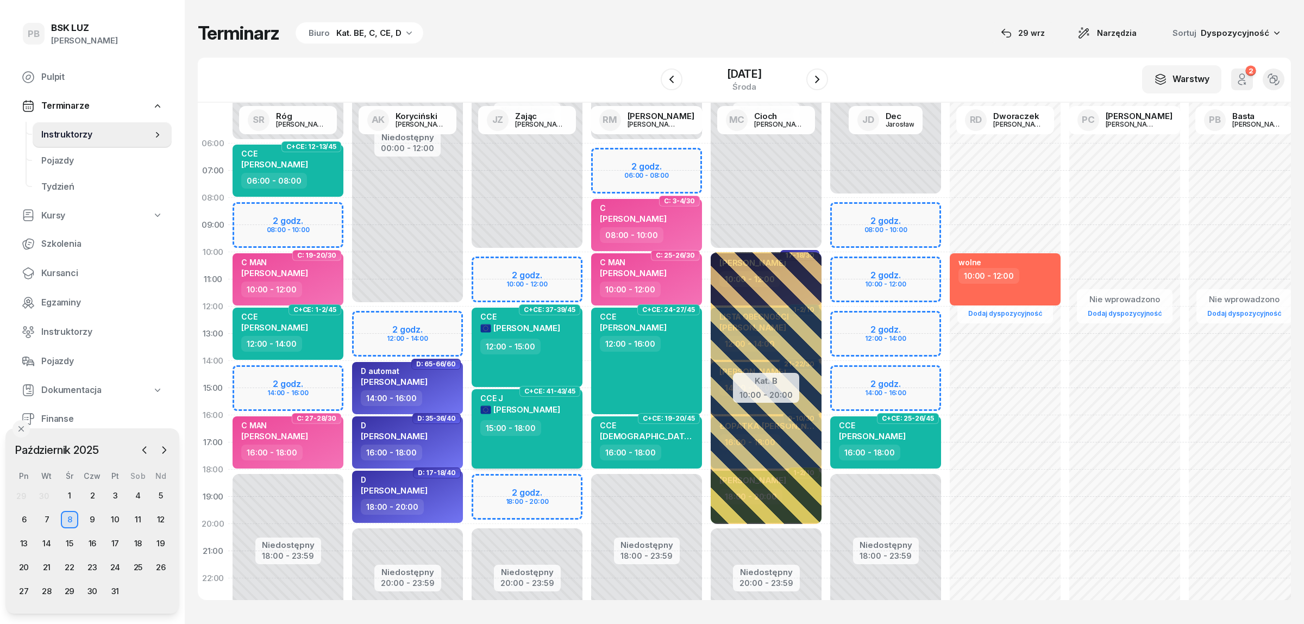
select select "15"
select select "18"
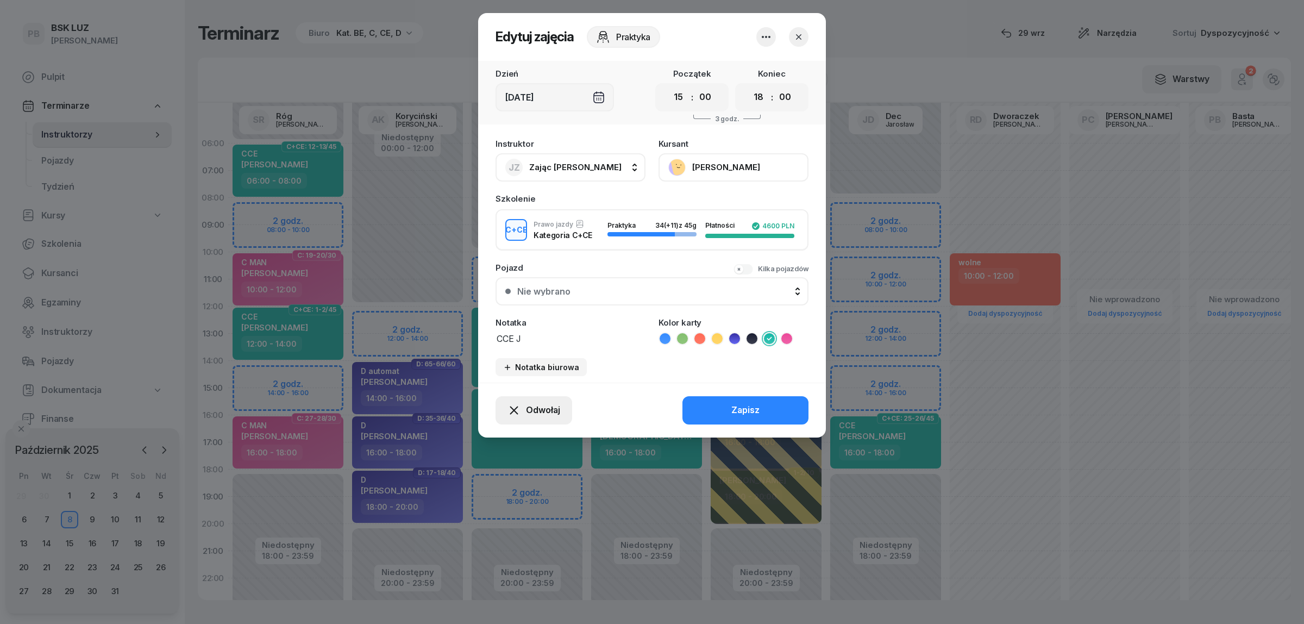
click at [552, 403] on span "Odwołaj" at bounding box center [543, 410] width 34 height 14
click at [553, 345] on link "Kursant odwołał" at bounding box center [527, 342] width 143 height 27
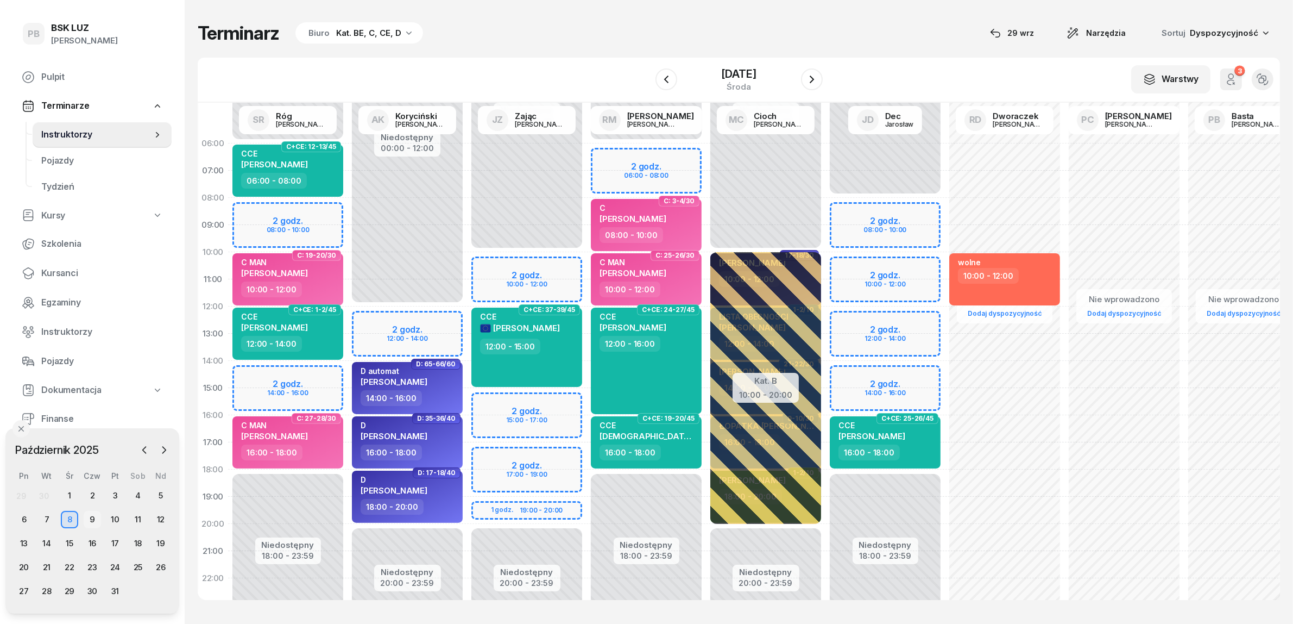
click at [90, 519] on div "9" at bounding box center [92, 519] width 17 height 17
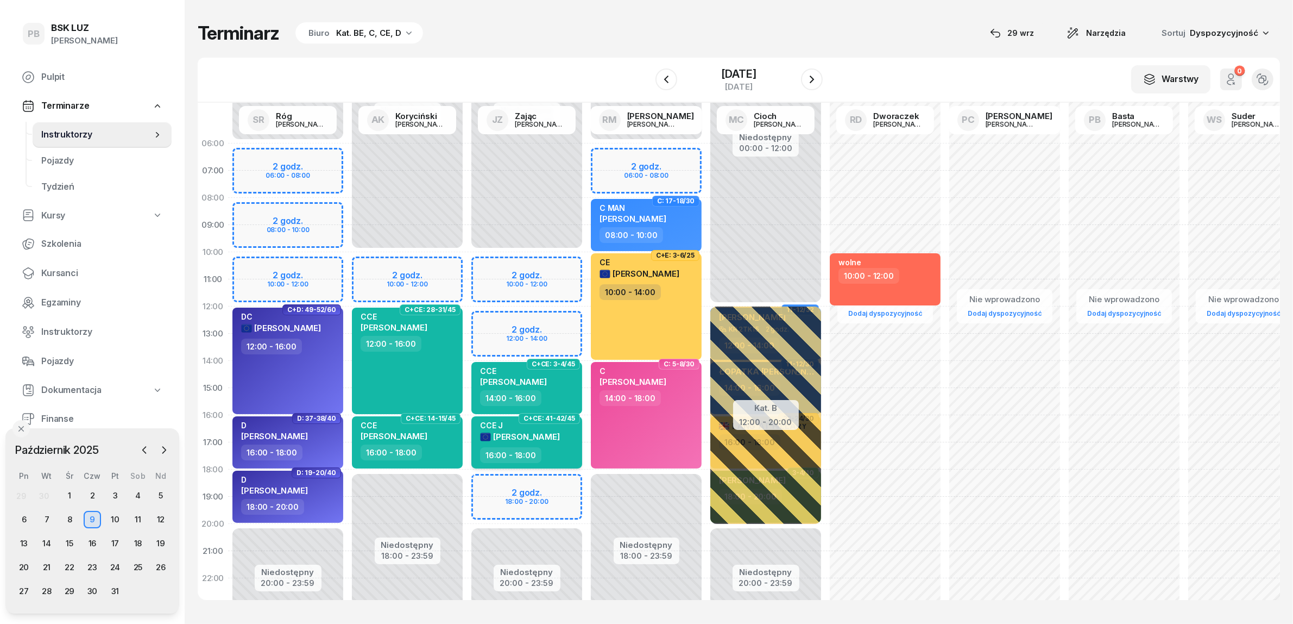
click at [550, 441] on div "[PERSON_NAME]" at bounding box center [520, 437] width 80 height 12
select select "16"
select select "18"
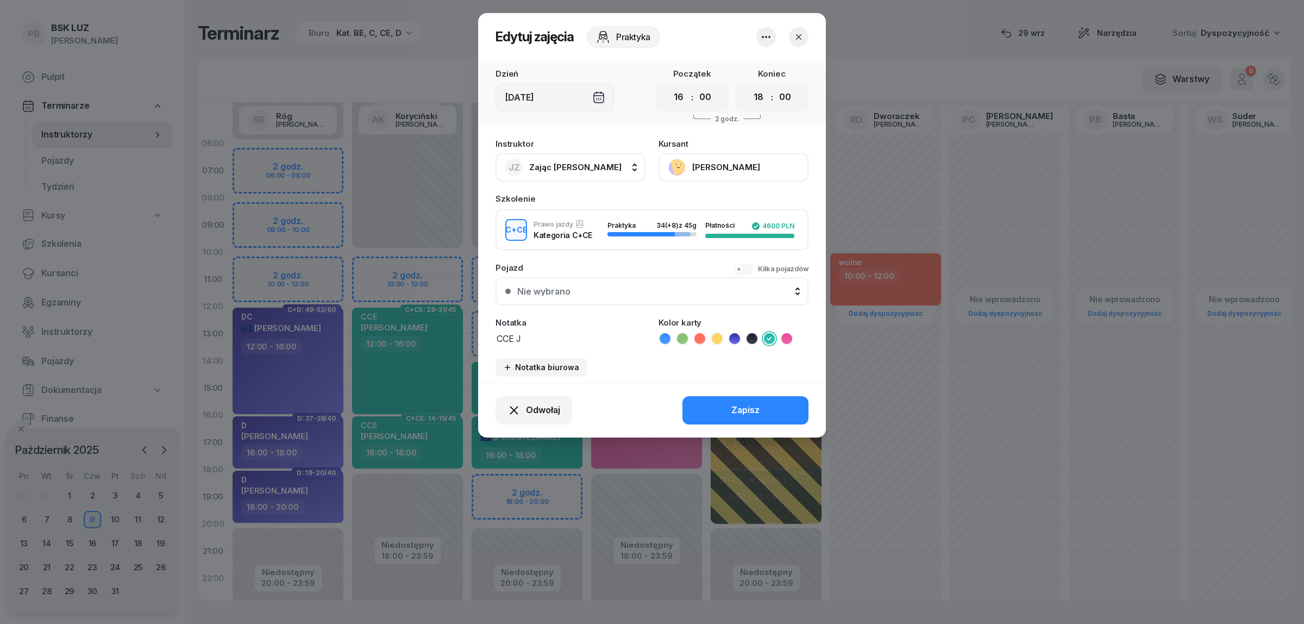
click at [769, 36] on icon "button" at bounding box center [766, 37] width 9 height 2
click at [548, 404] on span "Odwołaj" at bounding box center [543, 410] width 34 height 14
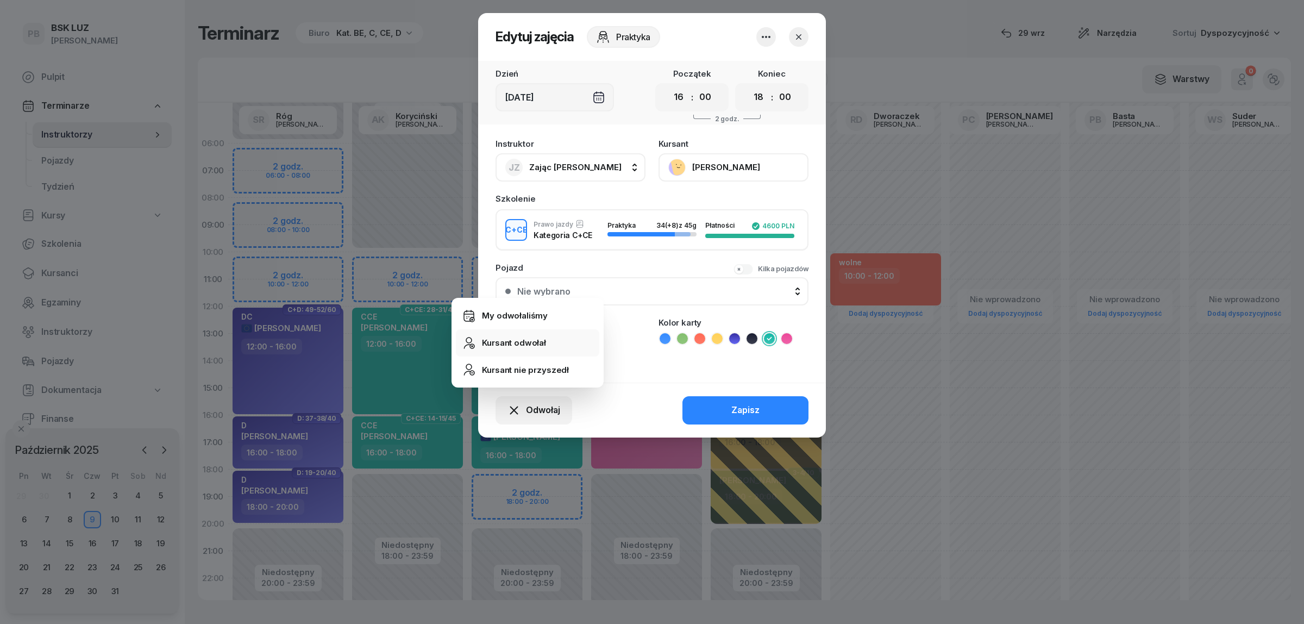
click at [551, 343] on link "Kursant odwołał" at bounding box center [527, 342] width 143 height 27
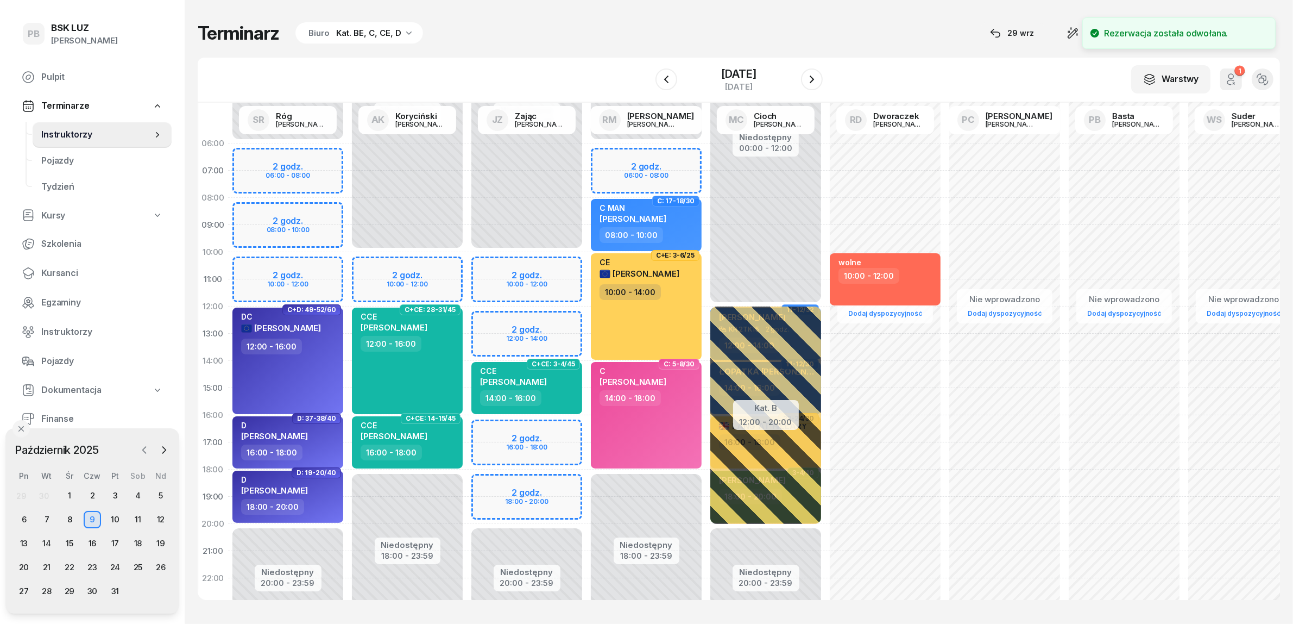
click at [146, 449] on icon "button" at bounding box center [144, 449] width 11 height 11
click at [20, 590] on div "29" at bounding box center [23, 590] width 17 height 17
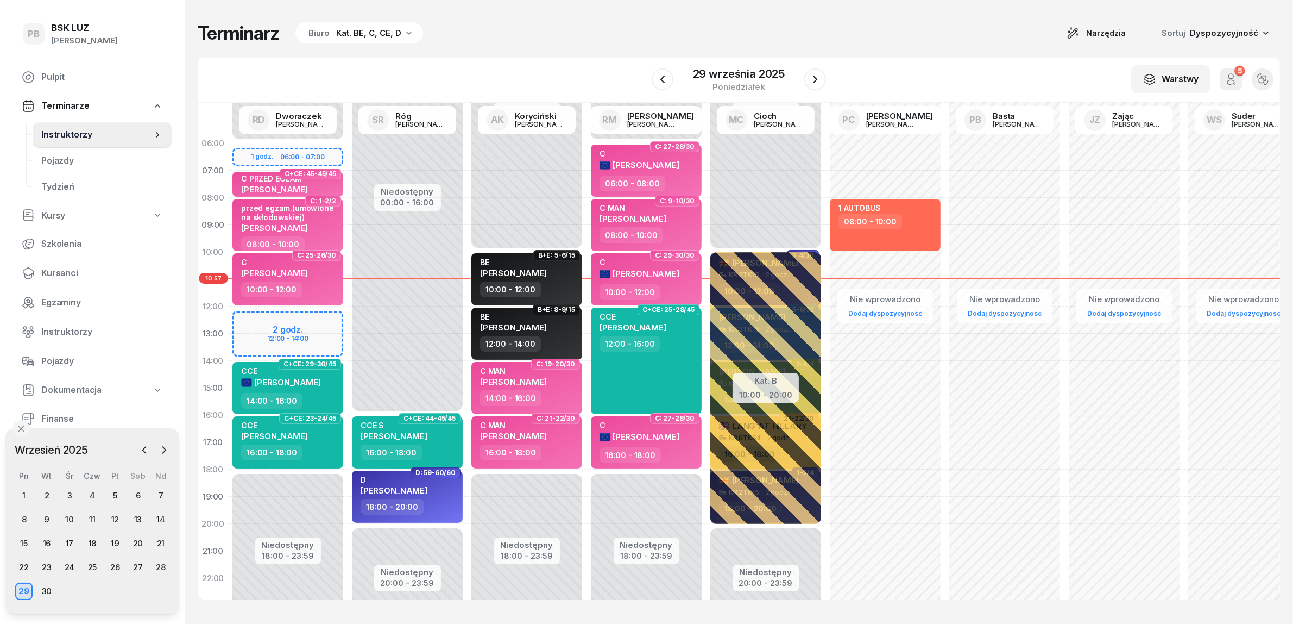
click at [589, 44] on div "Terminarz Biuro Kat. BE, C, CE, D Narzędzia Sortuj Dyspozycyjność" at bounding box center [739, 33] width 1083 height 23
click at [46, 593] on div "30" at bounding box center [46, 590] width 17 height 17
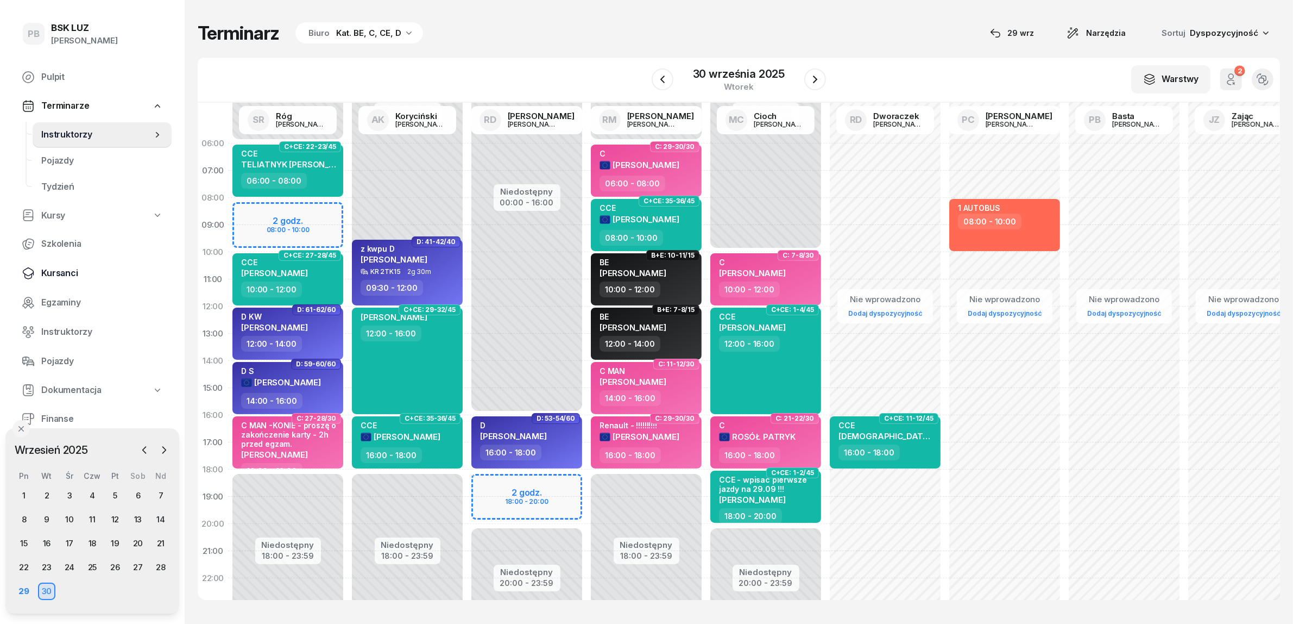
click at [42, 270] on span "Kursanci" at bounding box center [102, 273] width 122 height 14
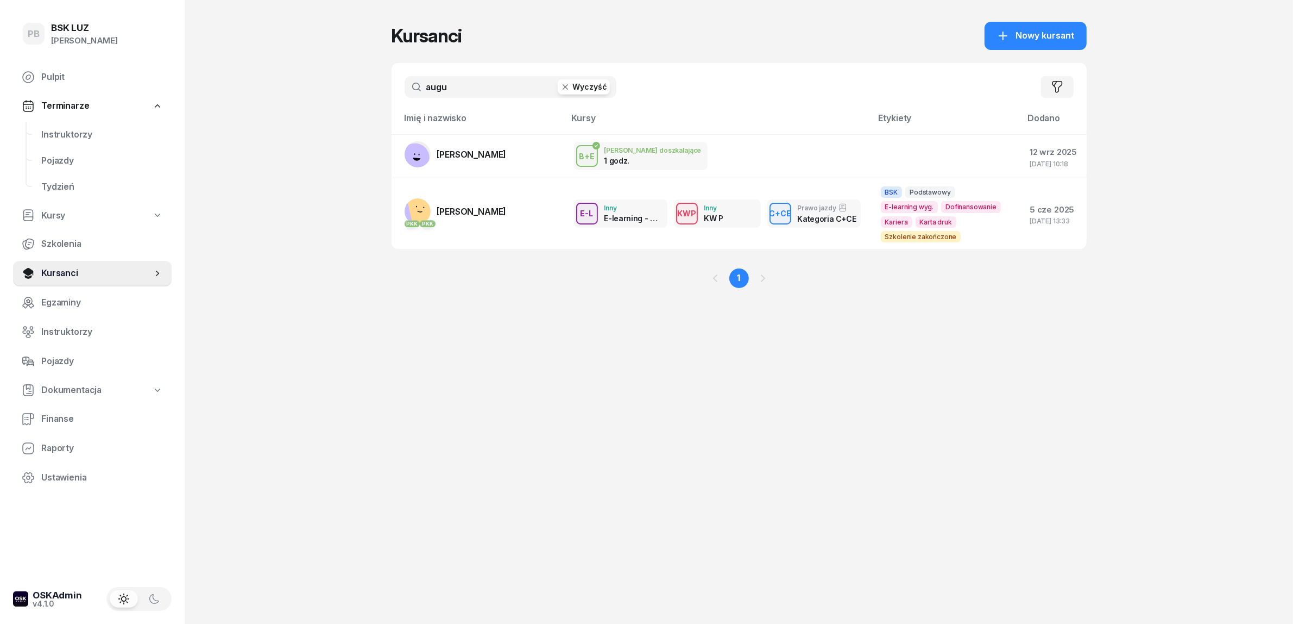
click at [432, 89] on input "augu" at bounding box center [511, 87] width 212 height 22
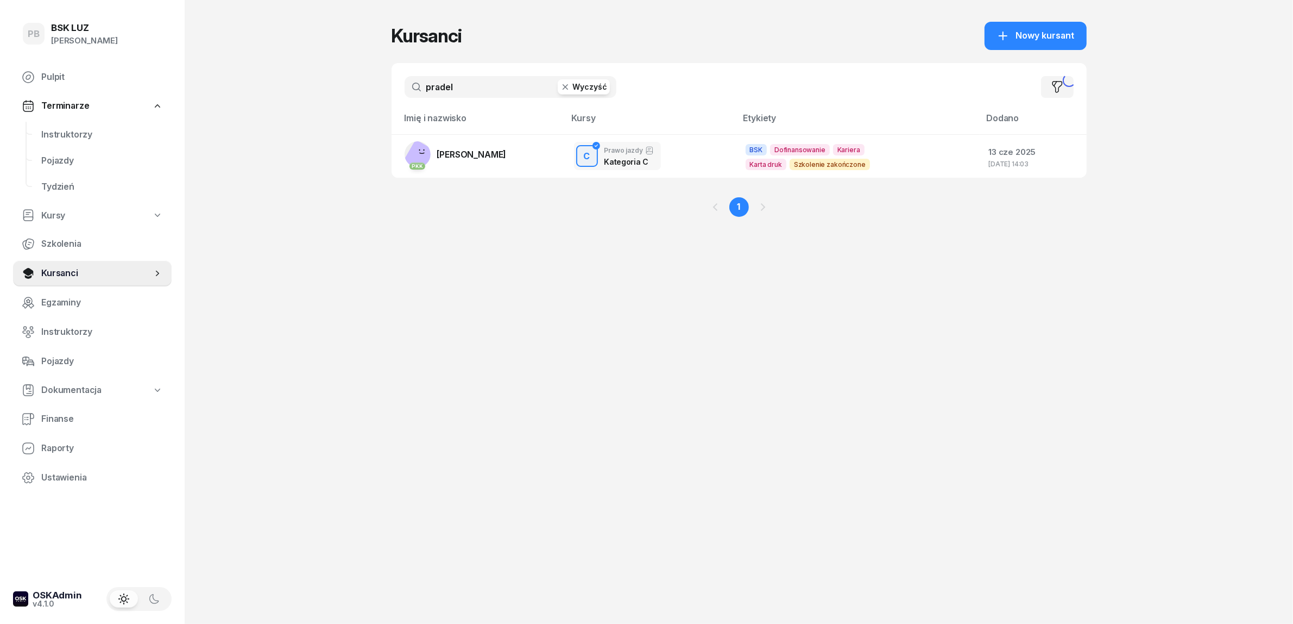
type input "pradel"
click at [473, 141] on link "PKK [PERSON_NAME]" at bounding box center [456, 154] width 102 height 26
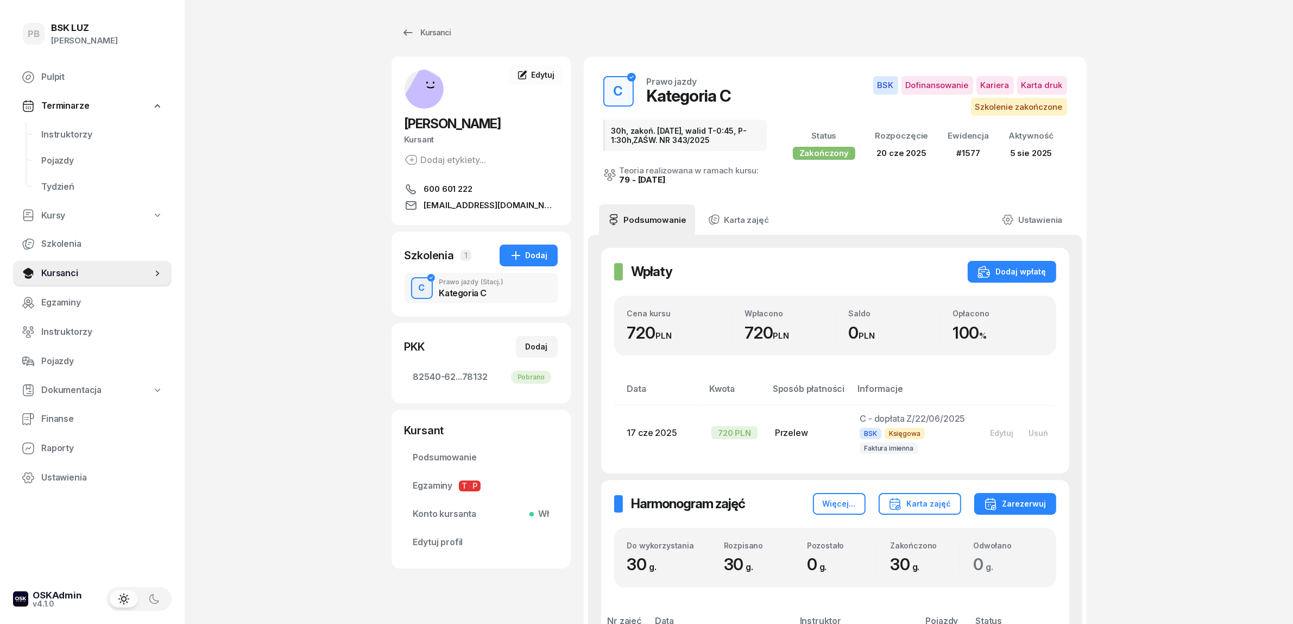
click at [482, 293] on div "Kategoria C" at bounding box center [471, 292] width 65 height 9
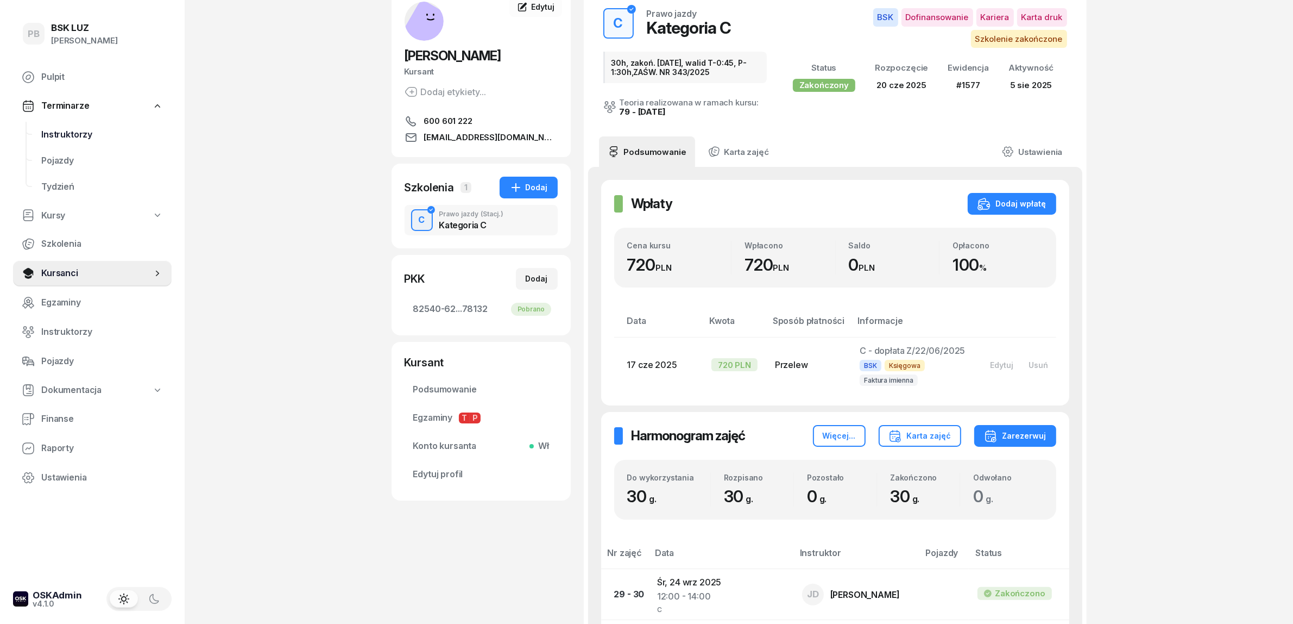
click at [79, 130] on span "Instruktorzy" at bounding box center [102, 135] width 122 height 14
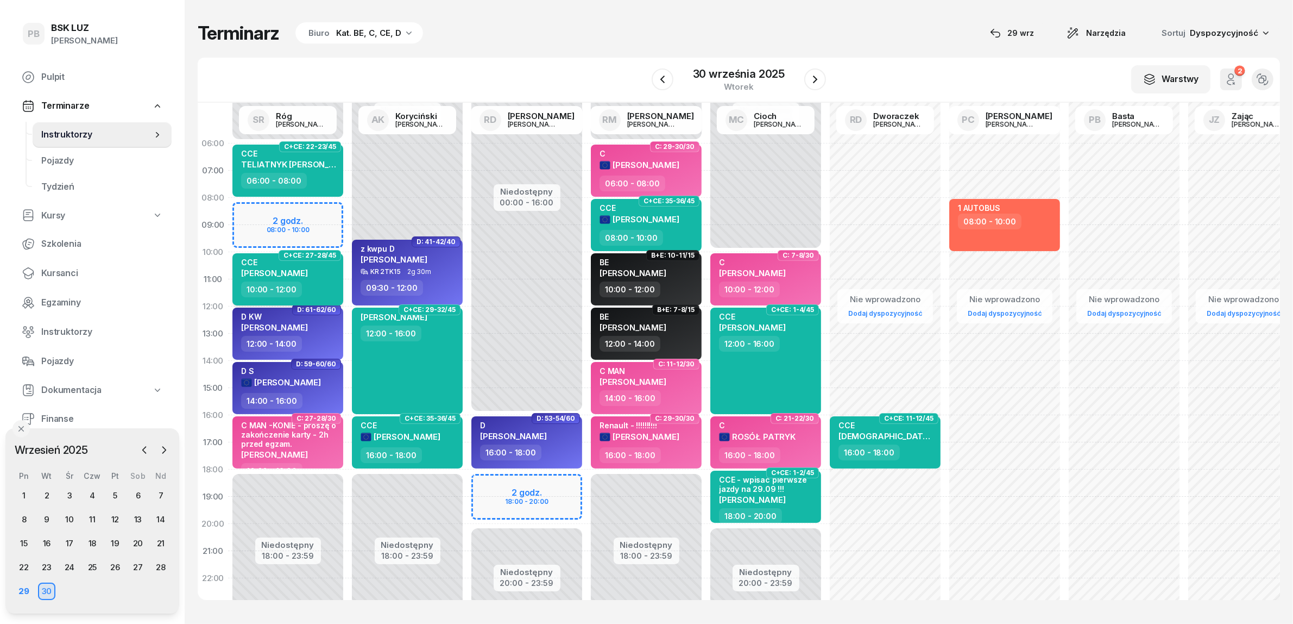
click at [317, 270] on div "CCE [PERSON_NAME]" at bounding box center [289, 269] width 96 height 24
select select "10"
select select "12"
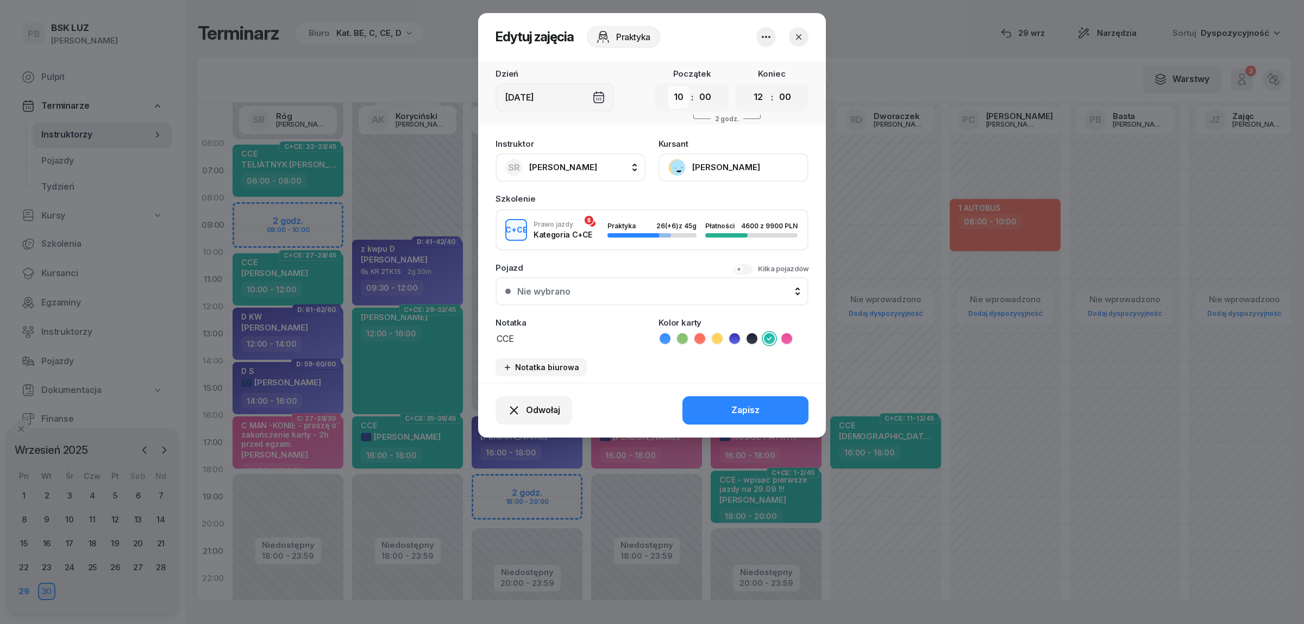
click at [682, 98] on select "00 01 02 03 04 05 06 07 08 09 10 11 12 13 14 15 16 17 18 19 20 21 22 23" at bounding box center [678, 97] width 21 height 23
select select "08"
click at [668, 86] on select "00 01 02 03 04 05 06 07 08 09 10 11 12 13 14 15 16 17 18 19 20 21 22 23" at bounding box center [678, 97] width 21 height 23
click at [734, 424] on div "Odwołaj Zapisz" at bounding box center [652, 409] width 348 height 55
click at [735, 409] on div "Zapisz" at bounding box center [745, 410] width 28 height 14
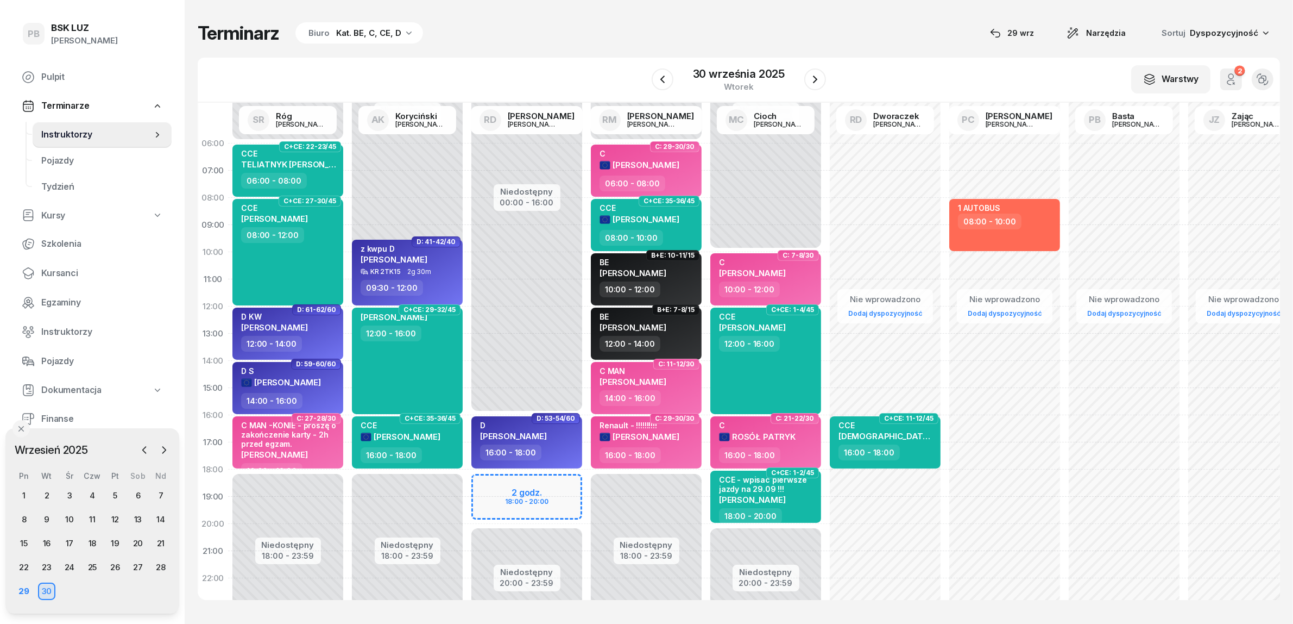
click at [454, 65] on div "W Wybierz AK [PERSON_NAME] BP [PERSON_NAME] DP [PERSON_NAME] GS [PERSON_NAME] I…" at bounding box center [739, 80] width 1083 height 45
click at [316, 243] on div "CCE [PERSON_NAME] 08:00 - 12:00" at bounding box center [287, 252] width 111 height 106
select select "08"
select select "12"
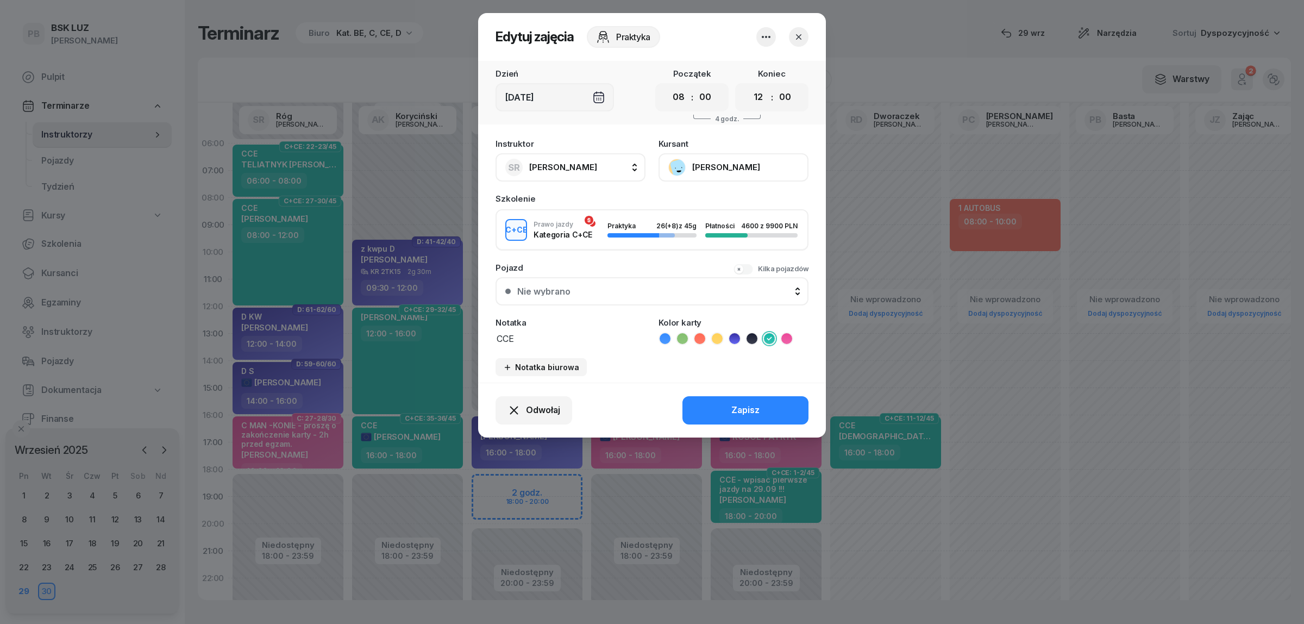
click at [751, 169] on button "[PERSON_NAME]" at bounding box center [733, 167] width 150 height 28
click at [744, 209] on link "Otwórz profil" at bounding box center [731, 203] width 143 height 27
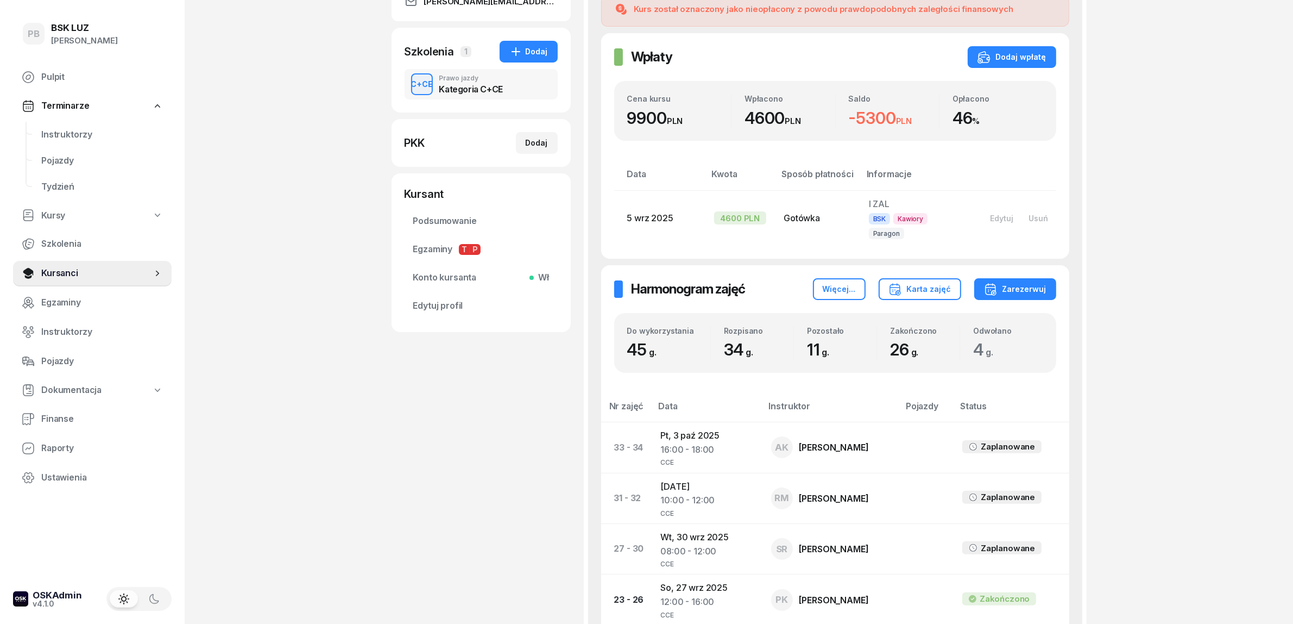
scroll to position [136, 0]
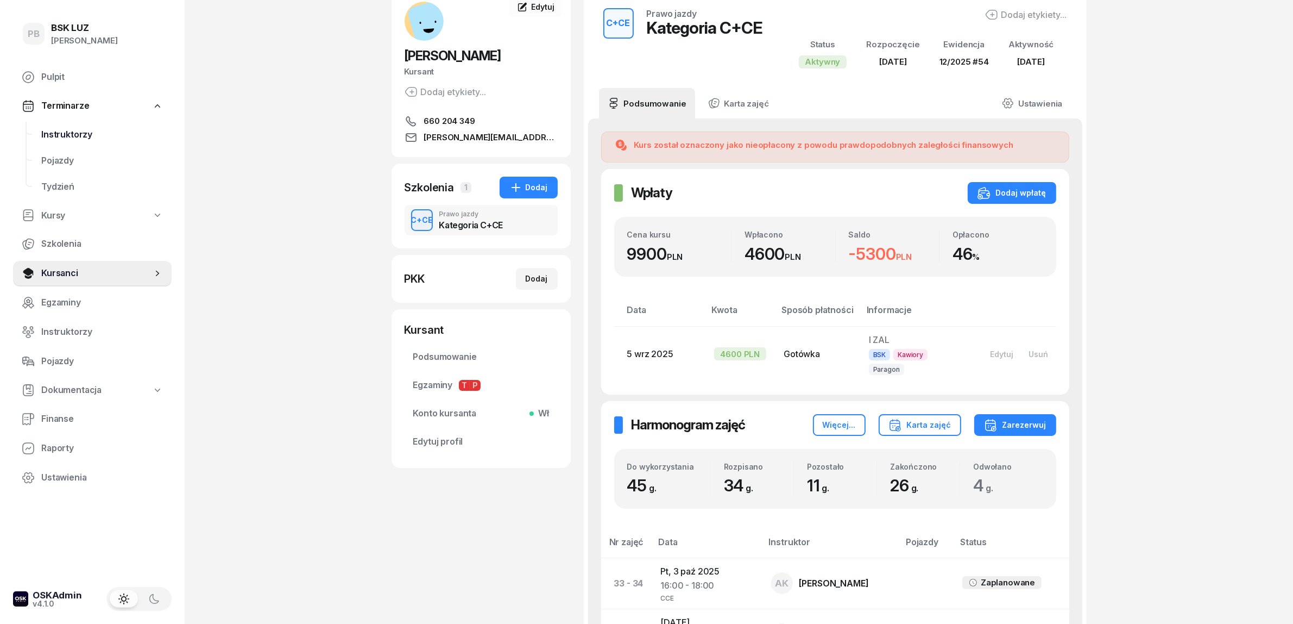
click at [62, 137] on span "Instruktorzy" at bounding box center [102, 135] width 122 height 14
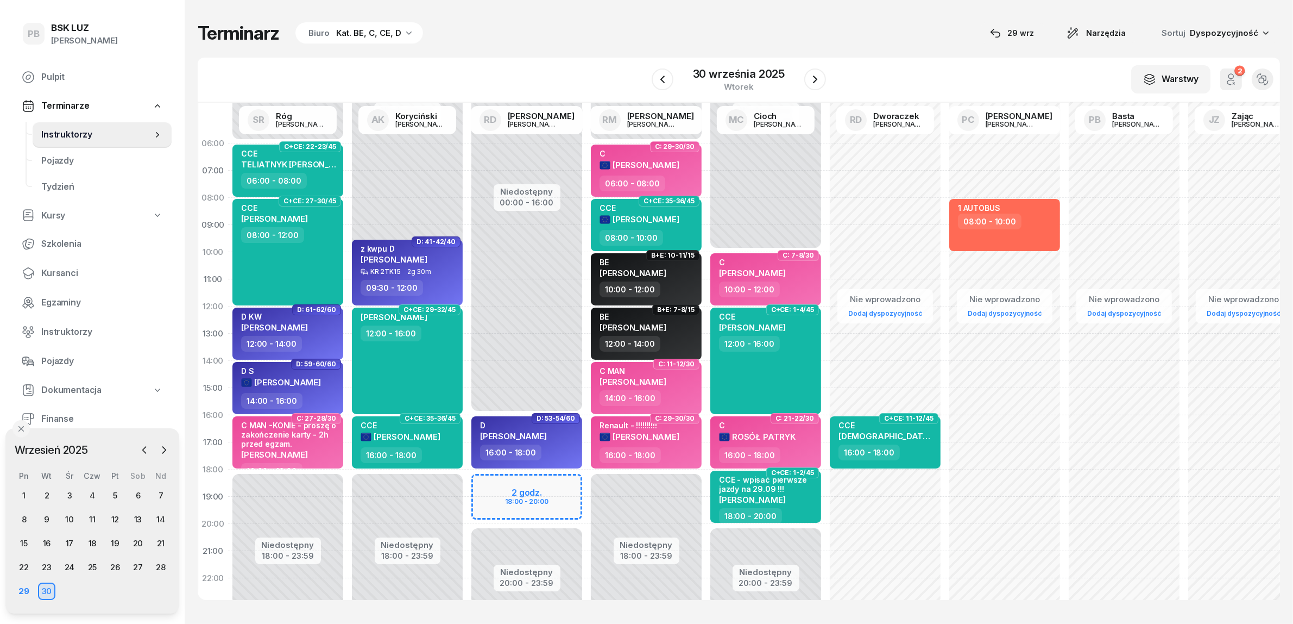
click at [587, 26] on div "Terminarz Biuro Kat. BE, C, CE, D [DATE] Narzędzia Sortuj Dyspozycyjność" at bounding box center [739, 33] width 1083 height 23
click at [618, 14] on div "Terminarz Biuro Kat. BE, C, CE, D [DATE] Narzędzia Sortuj Dyspozycyjność W Wybi…" at bounding box center [739, 310] width 1083 height 621
click at [606, 27] on div "Terminarz Biuro Kat. BE, C, CE, D [DATE] Narzędzia Sortuj Dyspozycyjność" at bounding box center [739, 33] width 1083 height 23
click at [27, 587] on div "29" at bounding box center [23, 590] width 17 height 17
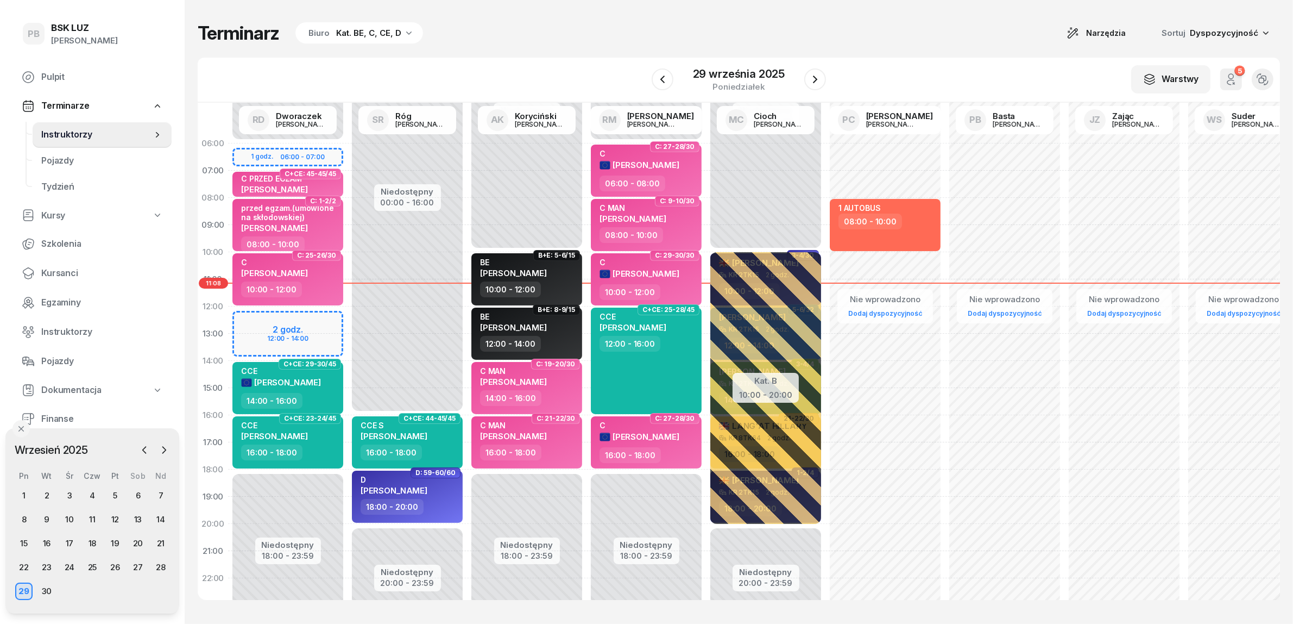
click at [589, 55] on div "Terminarz Biuro Kat. BE, C, CE, D Narzędzia Sortuj Dyspozycyjność W Wybierz AK …" at bounding box center [739, 310] width 1083 height 621
click at [517, 41] on div "Terminarz Biuro Kat. BE, C, CE, D Narzędzia Sortuj Dyspozycyjność" at bounding box center [739, 33] width 1083 height 23
click at [53, 270] on span "Kursanci" at bounding box center [102, 273] width 122 height 14
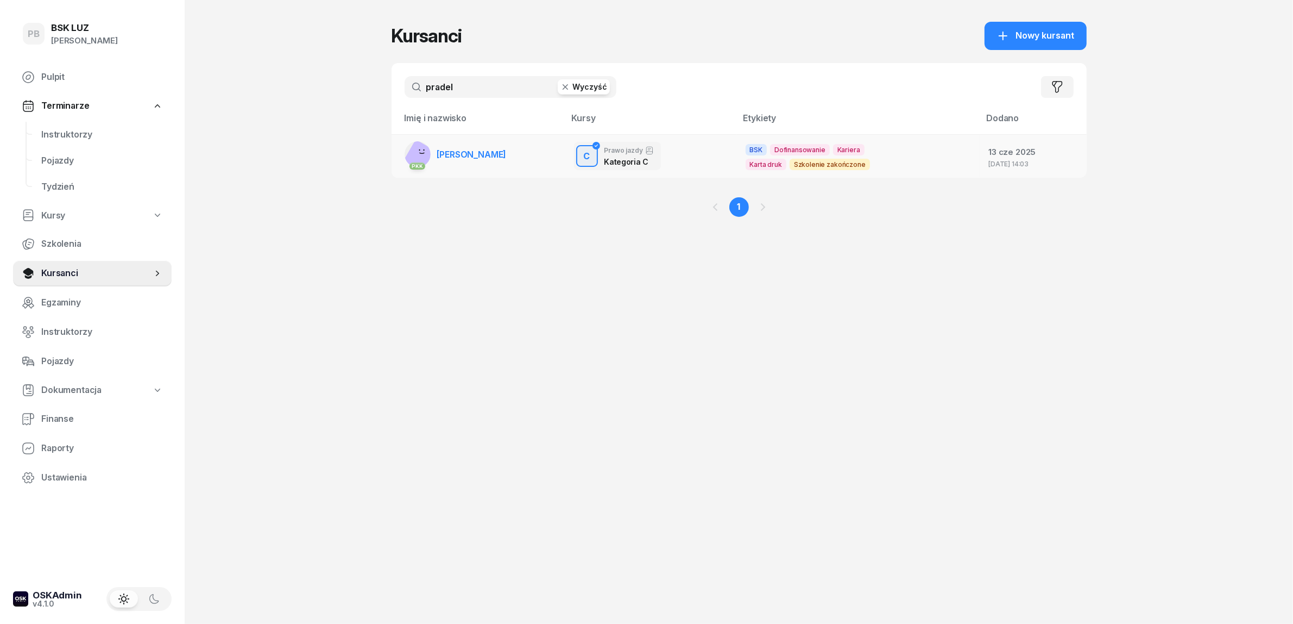
click at [470, 152] on span "[PERSON_NAME]" at bounding box center [472, 154] width 70 height 11
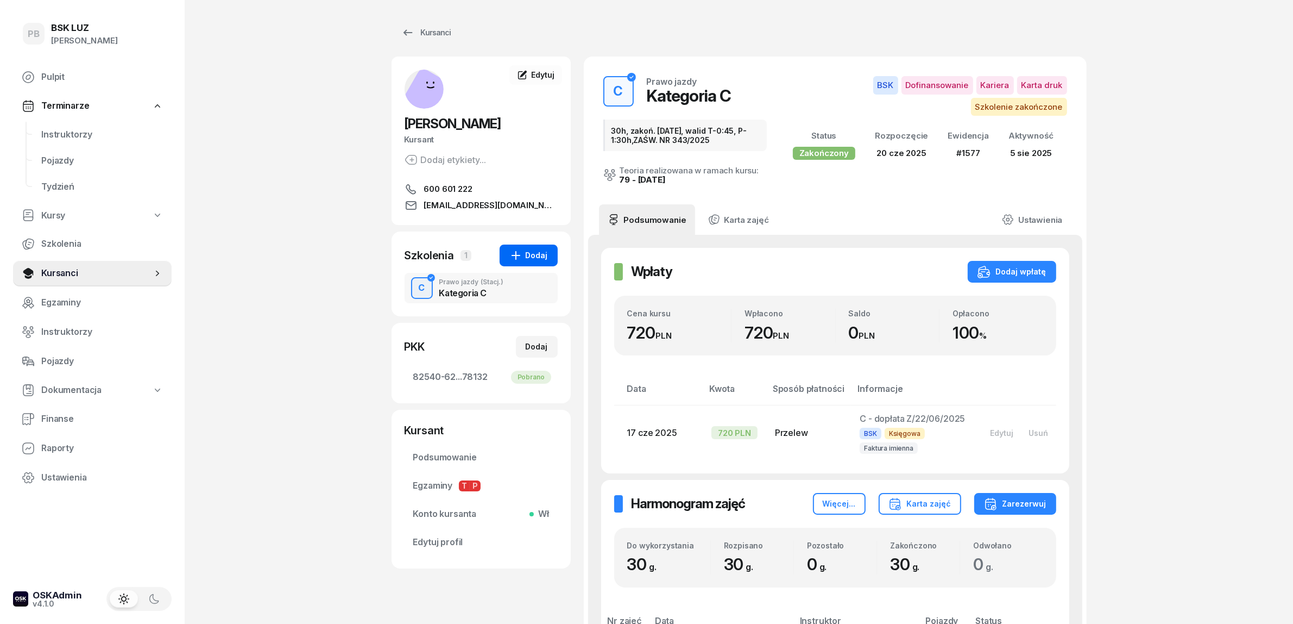
click at [530, 256] on div "Dodaj" at bounding box center [528, 255] width 39 height 13
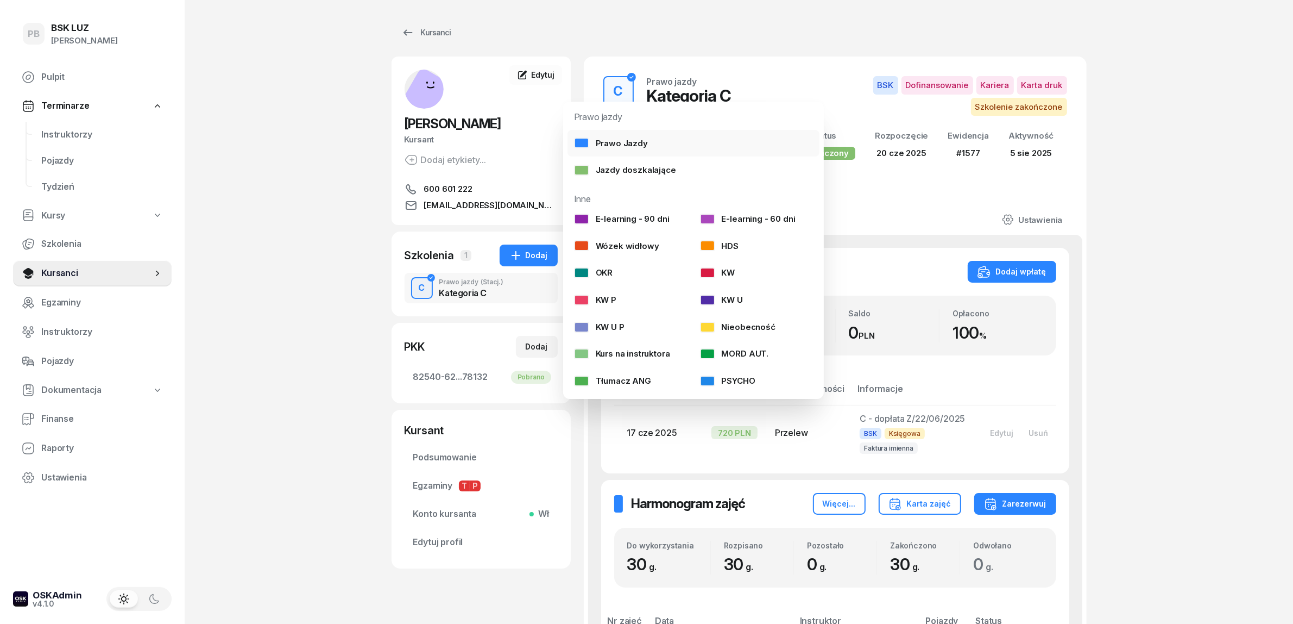
click at [625, 139] on div "Prawo Jazdy" at bounding box center [611, 143] width 74 height 14
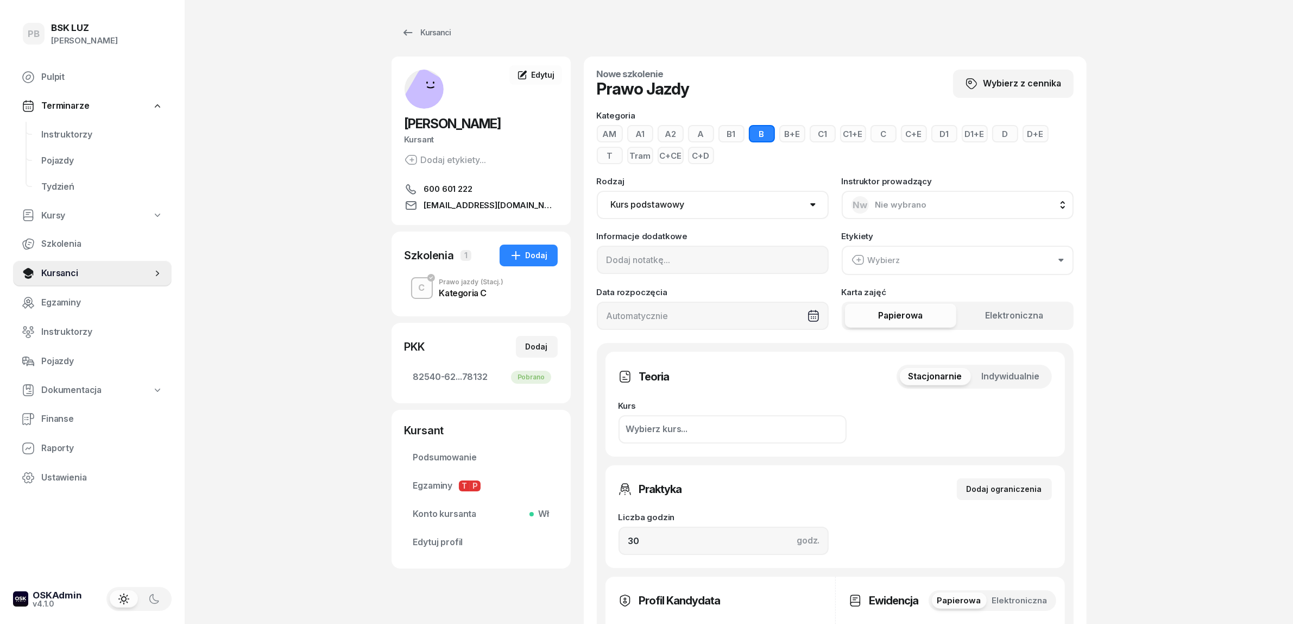
click at [917, 131] on button "C+E" at bounding box center [914, 133] width 26 height 17
drag, startPoint x: 606, startPoint y: 545, endPoint x: 551, endPoint y: 542, distance: 54.9
click at [552, 542] on div "[PERSON_NAME] Dodaj etykiety... 600 601 222 [EMAIL_ADDRESS][DOMAIN_NAME] PP [PE…" at bounding box center [739, 530] width 695 height 949
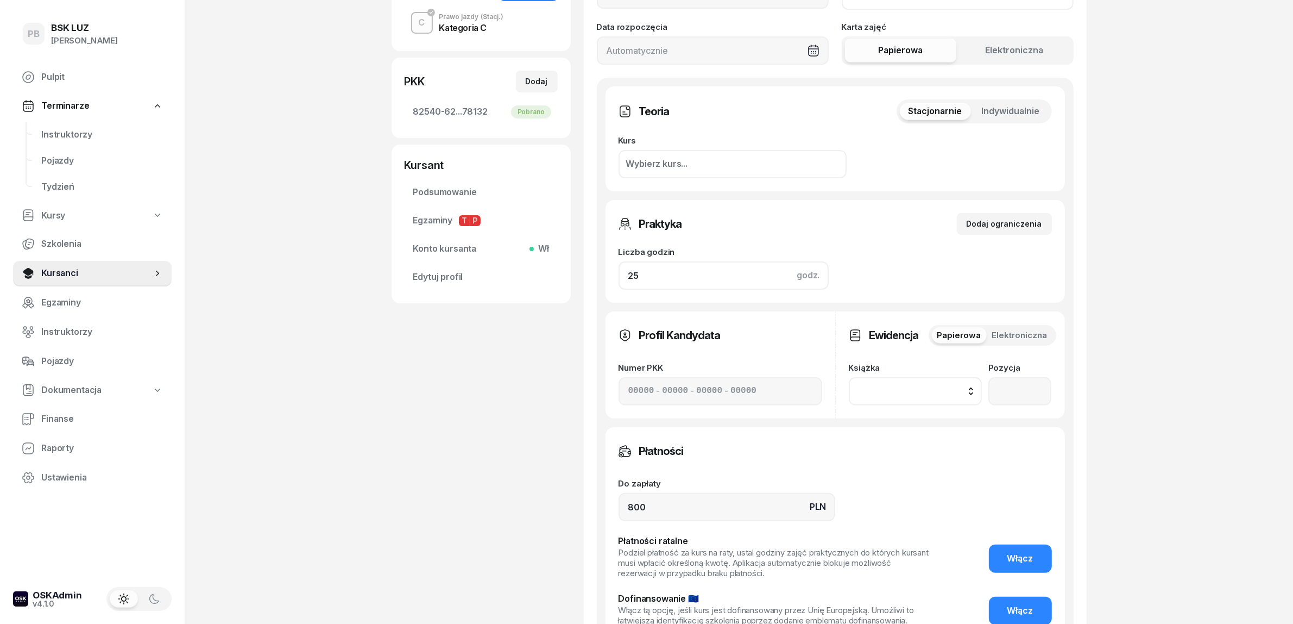
scroll to position [272, 0]
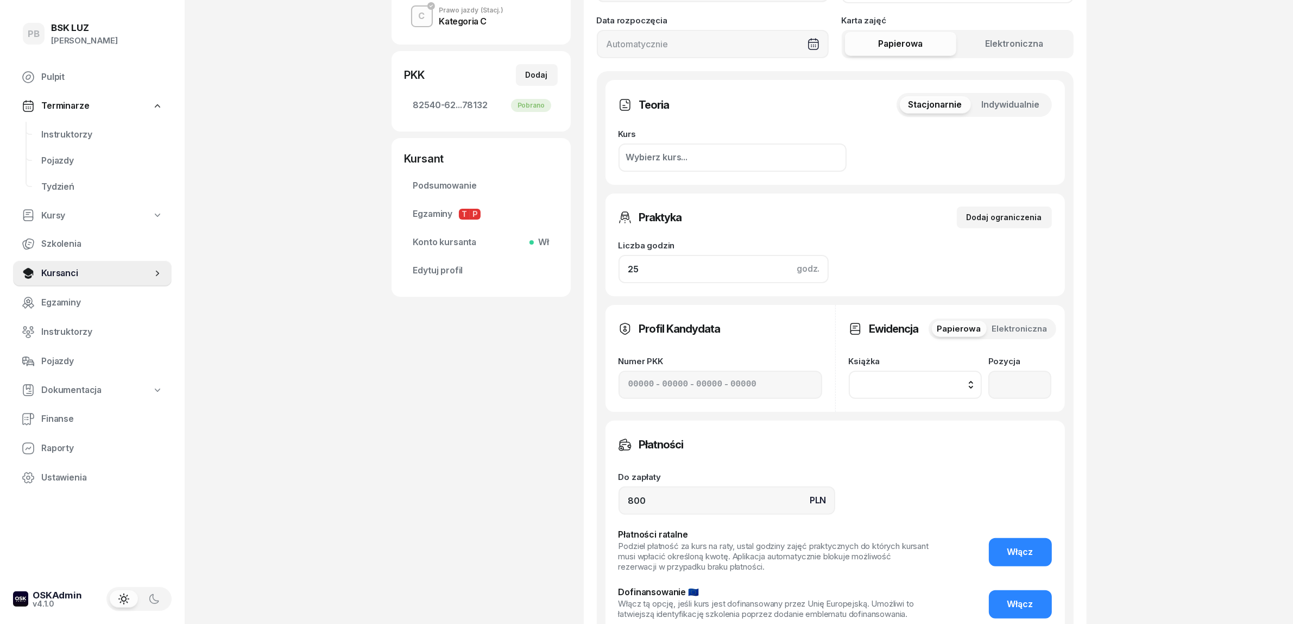
type input "25"
drag, startPoint x: 645, startPoint y: 495, endPoint x: 587, endPoint y: 504, distance: 58.8
click at [587, 504] on div "Nowe szkolenie Prawo Jazdy Wybierz z cennika Kategoria AM A1 A2 A B1 B B+E C1 C…" at bounding box center [835, 246] width 503 height 923
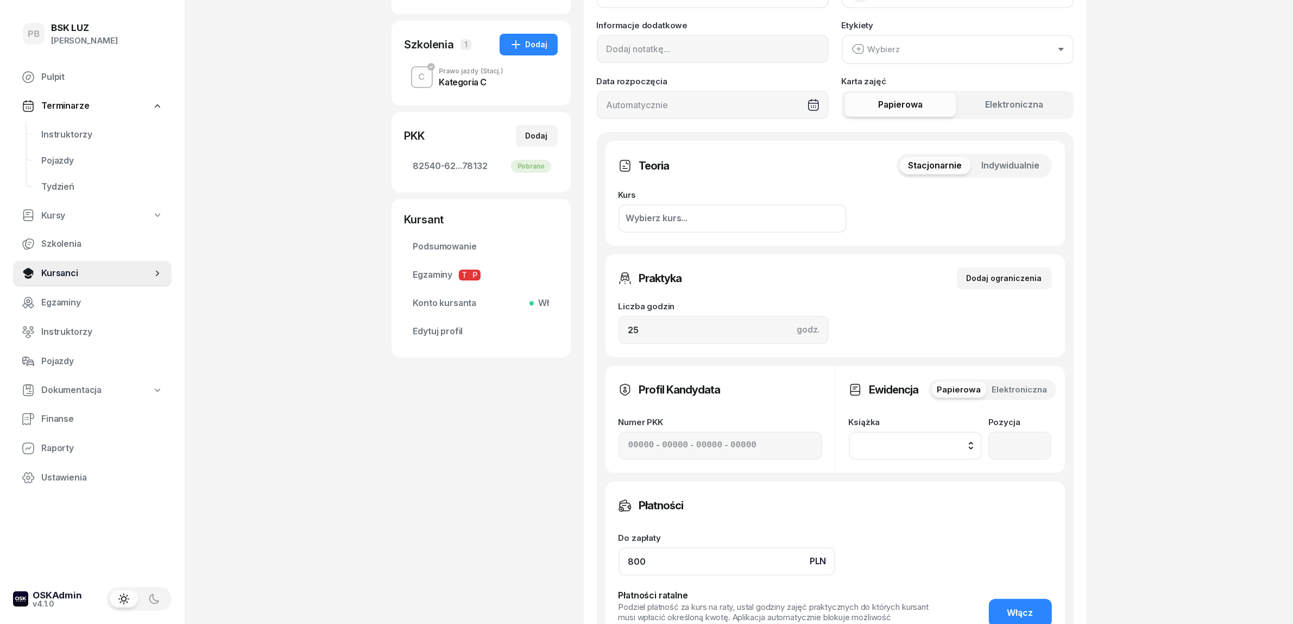
scroll to position [407, 0]
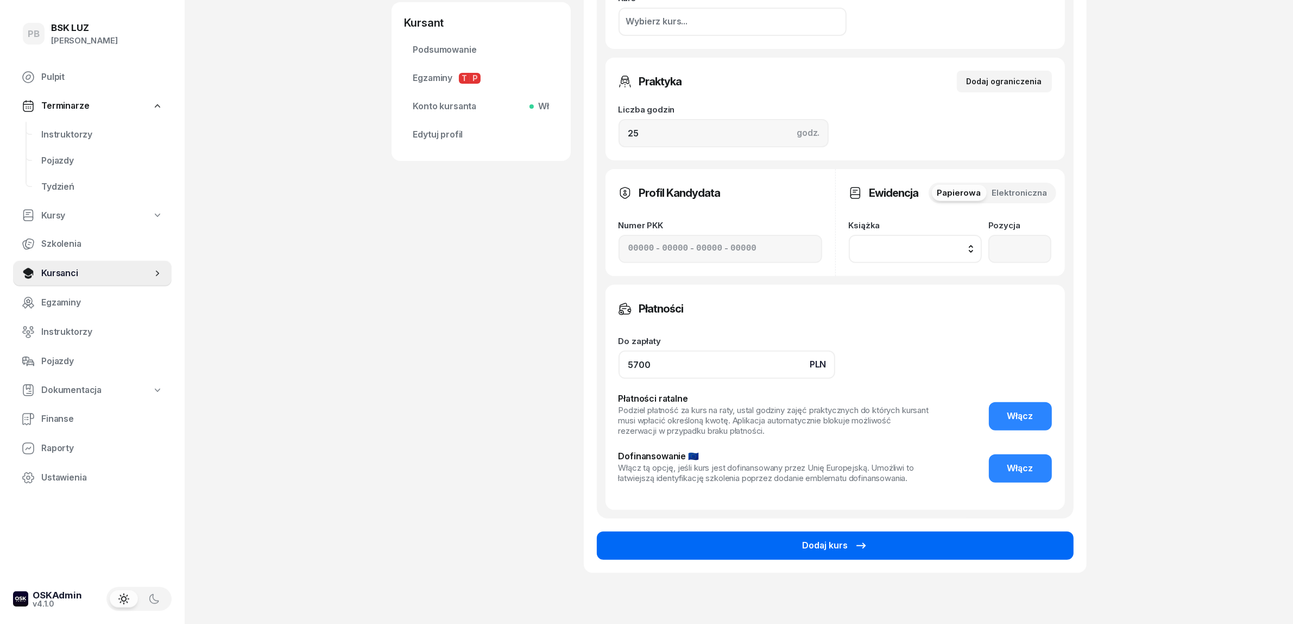
type input "5700"
click at [759, 549] on button "Dodaj kurs" at bounding box center [835, 545] width 477 height 28
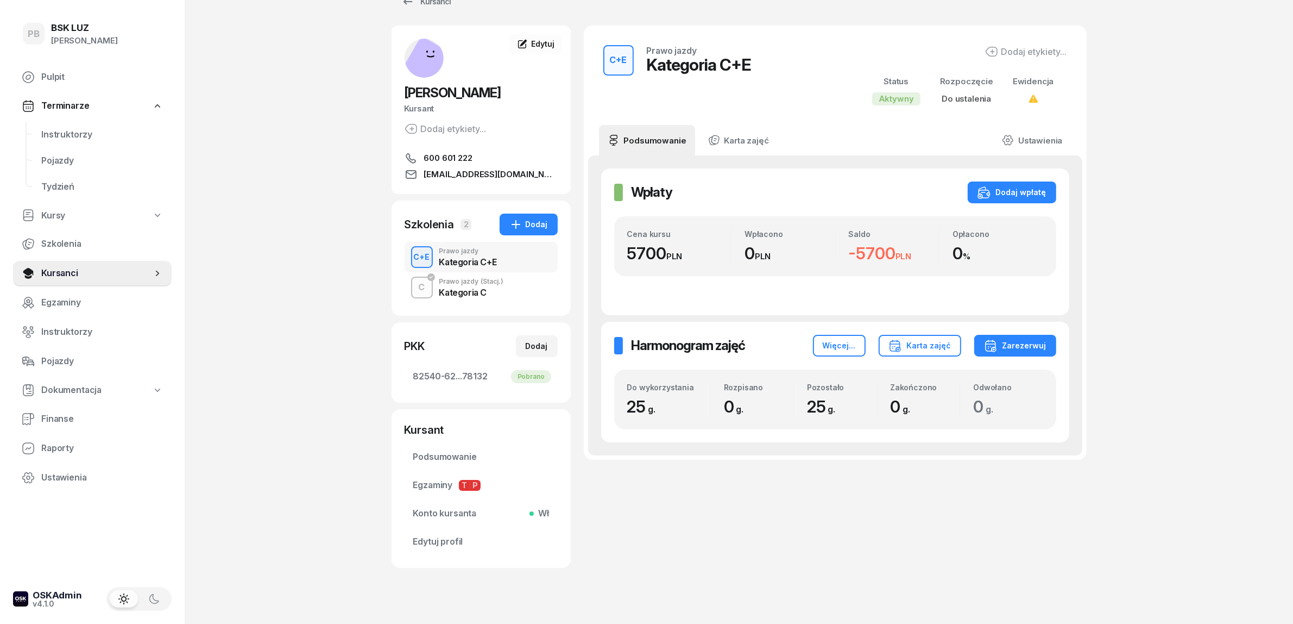
scroll to position [48, 0]
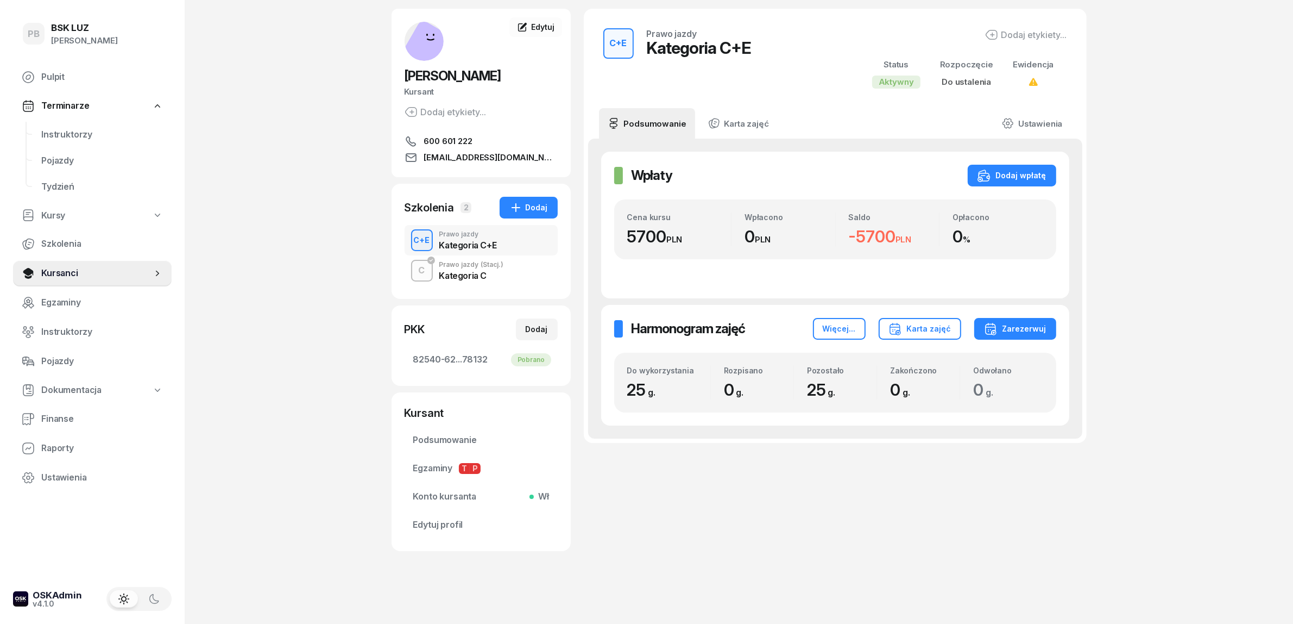
click at [287, 262] on div "PB BSK [PERSON_NAME] Terminarze Instruktorzy Pojazdy Tydzień Kursy Szkolenia Ku…" at bounding box center [646, 288] width 1293 height 672
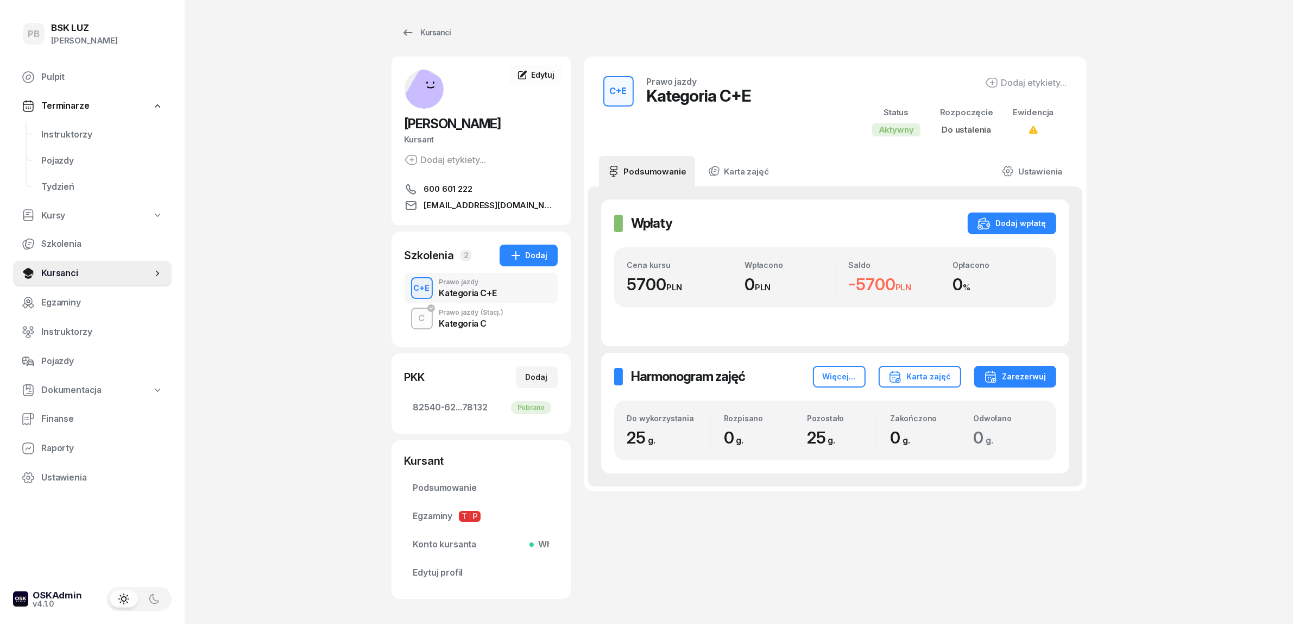
click at [304, 261] on div "PB BSK [PERSON_NAME] Terminarze Instruktorzy Pojazdy Tydzień Kursy Szkolenia Ku…" at bounding box center [646, 336] width 1293 height 672
click at [50, 128] on span "Instruktorzy" at bounding box center [102, 135] width 122 height 14
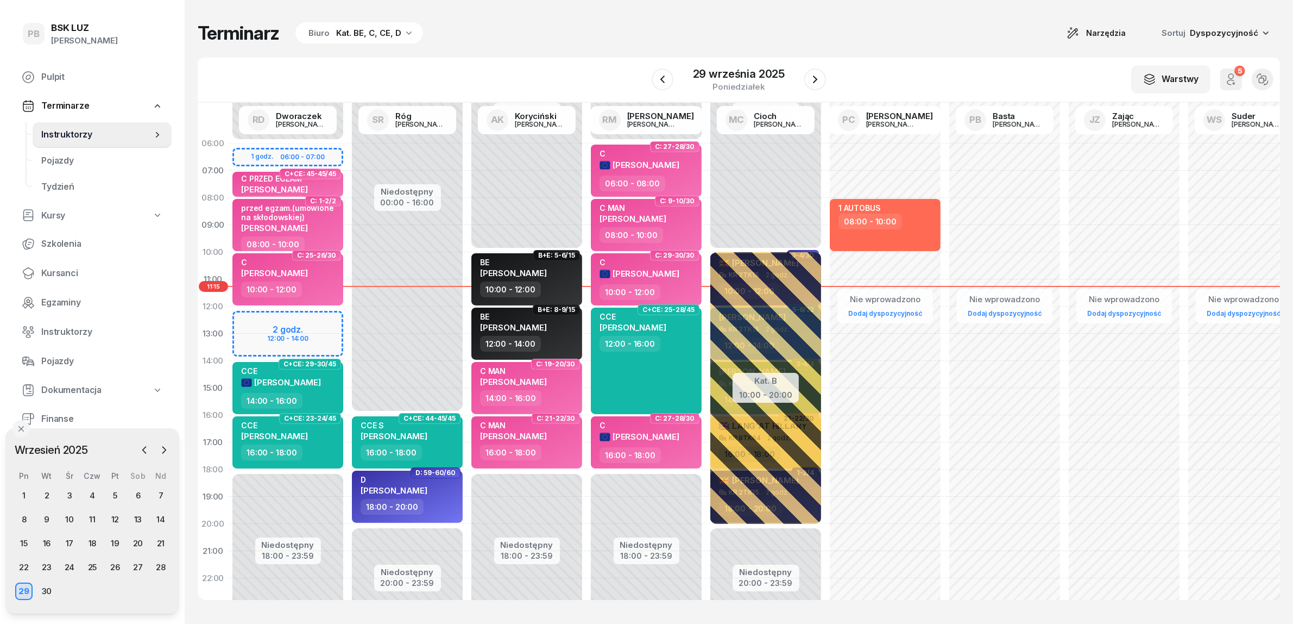
click at [542, 42] on div "Terminarz Biuro Kat. BE, C, CE, D Narzędzia Sortuj Dyspozycyjność" at bounding box center [739, 33] width 1083 height 23
click at [815, 77] on icon "button" at bounding box center [815, 79] width 4 height 8
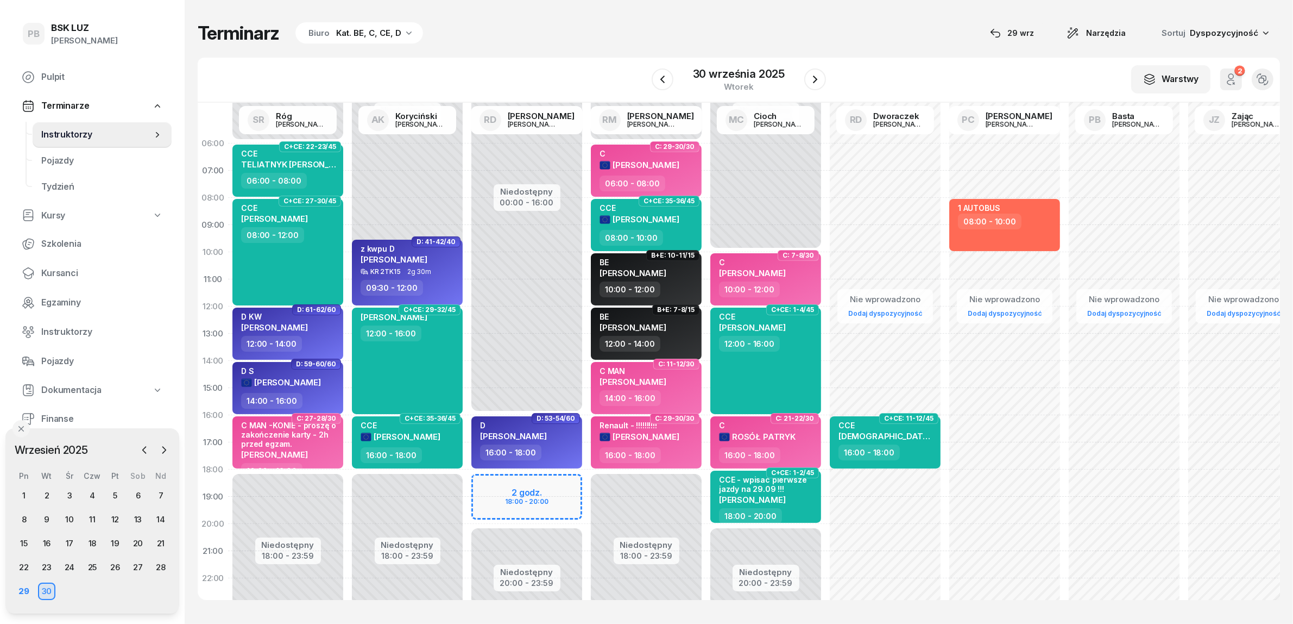
click at [797, 28] on div "Terminarz Biuro Kat. BE, C, CE, D [DATE] Narzędzia Sortuj Dyspozycyjność" at bounding box center [739, 33] width 1083 height 23
click at [320, 452] on div "[PERSON_NAME]" at bounding box center [289, 453] width 96 height 9
select select "16"
select select "18"
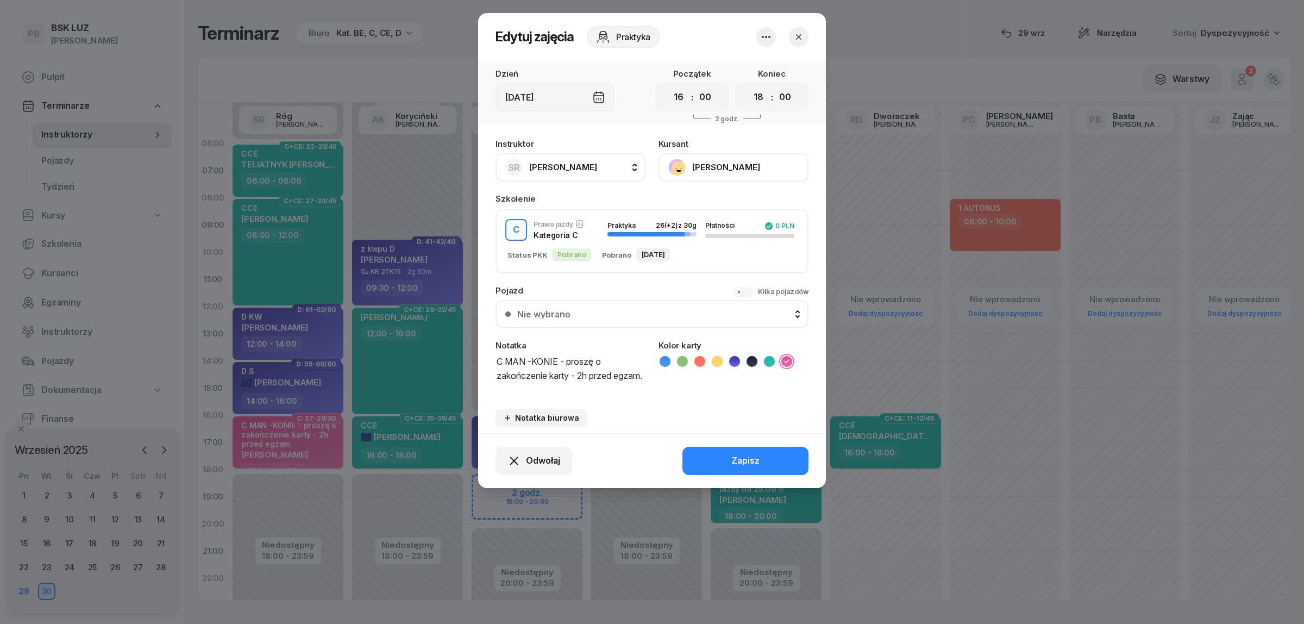
click at [562, 166] on span "[PERSON_NAME]" at bounding box center [563, 167] width 68 height 10
type input "darm"
click at [572, 245] on span "[PERSON_NAME]" at bounding box center [568, 239] width 67 height 14
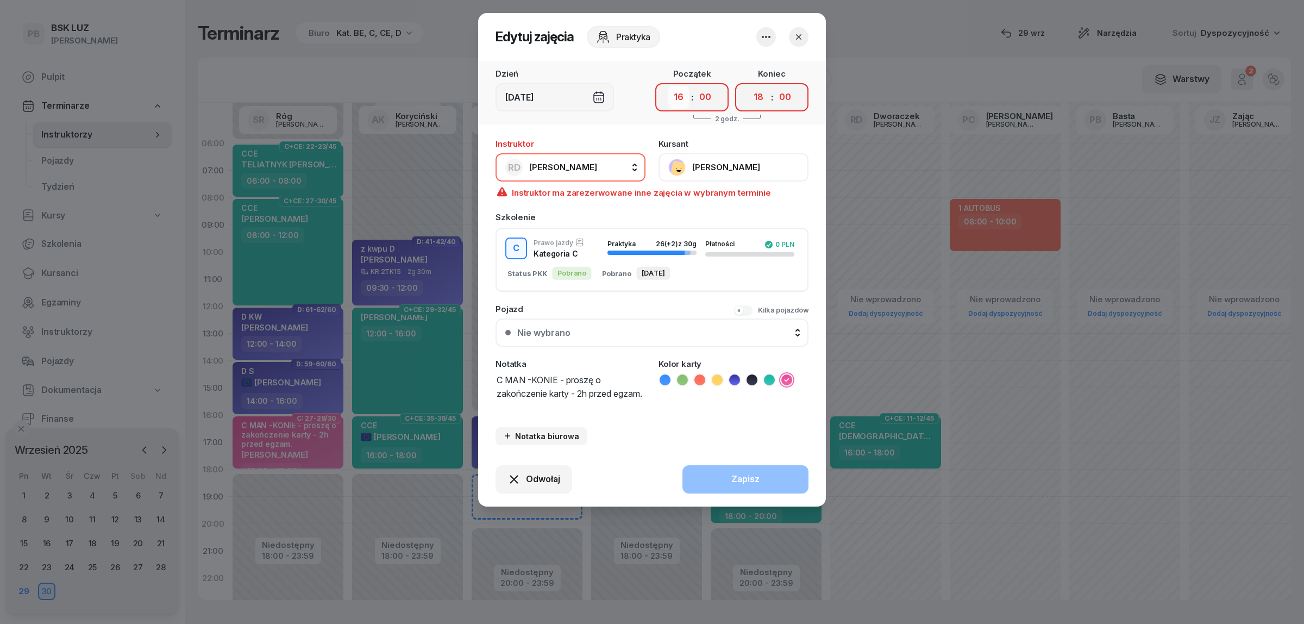
click at [676, 98] on select "00 01 02 03 04 05 06 07 08 09 10 11 12 13 14 15 16 17 18 19 20 21 22 23" at bounding box center [678, 97] width 21 height 23
select select "18"
click at [668, 86] on select "00 01 02 03 04 05 06 07 08 09 10 11 12 13 14 15 16 17 18 19 20 21 22 23" at bounding box center [678, 97] width 21 height 23
drag, startPoint x: 762, startPoint y: 98, endPoint x: 759, endPoint y: 106, distance: 8.4
click at [762, 98] on select "00 01 02 03 04 05 06 07 08 09 10 11 12 13 14 15 16 17 18 19 20 21 22 23" at bounding box center [758, 97] width 21 height 23
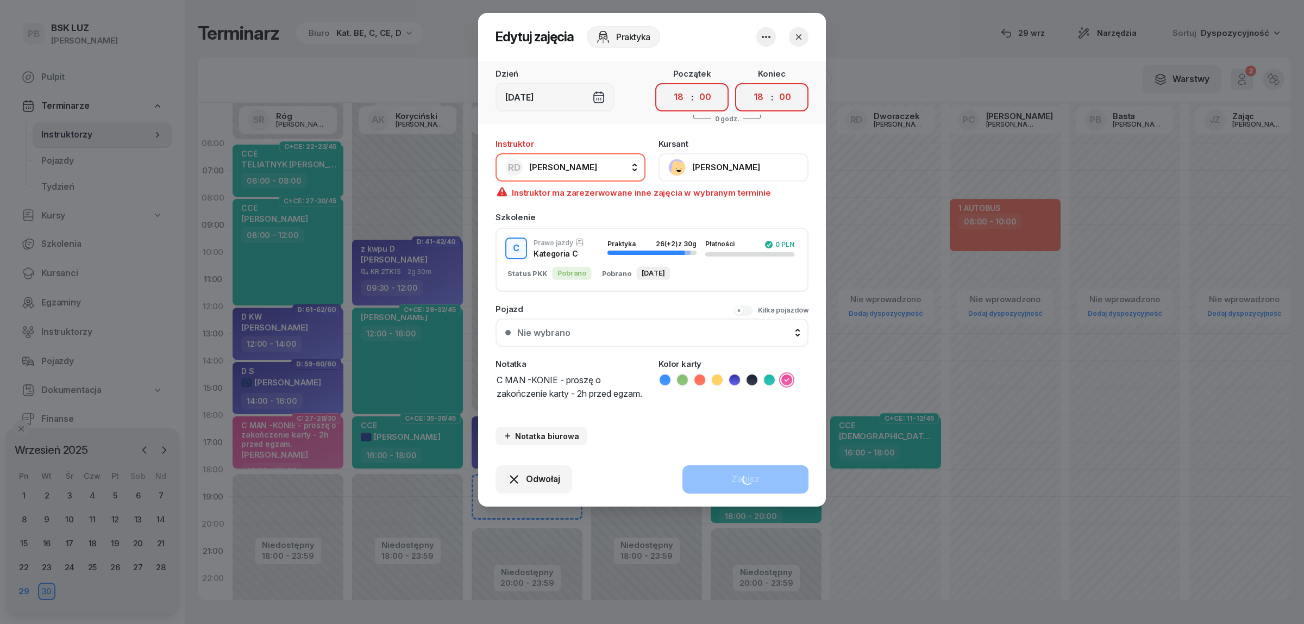
select select "20"
click at [748, 86] on select "00 01 02 03 04 05 06 07 08 09 10 11 12 13 14 15 16 17 18 19 20 21 22 23" at bounding box center [758, 97] width 21 height 23
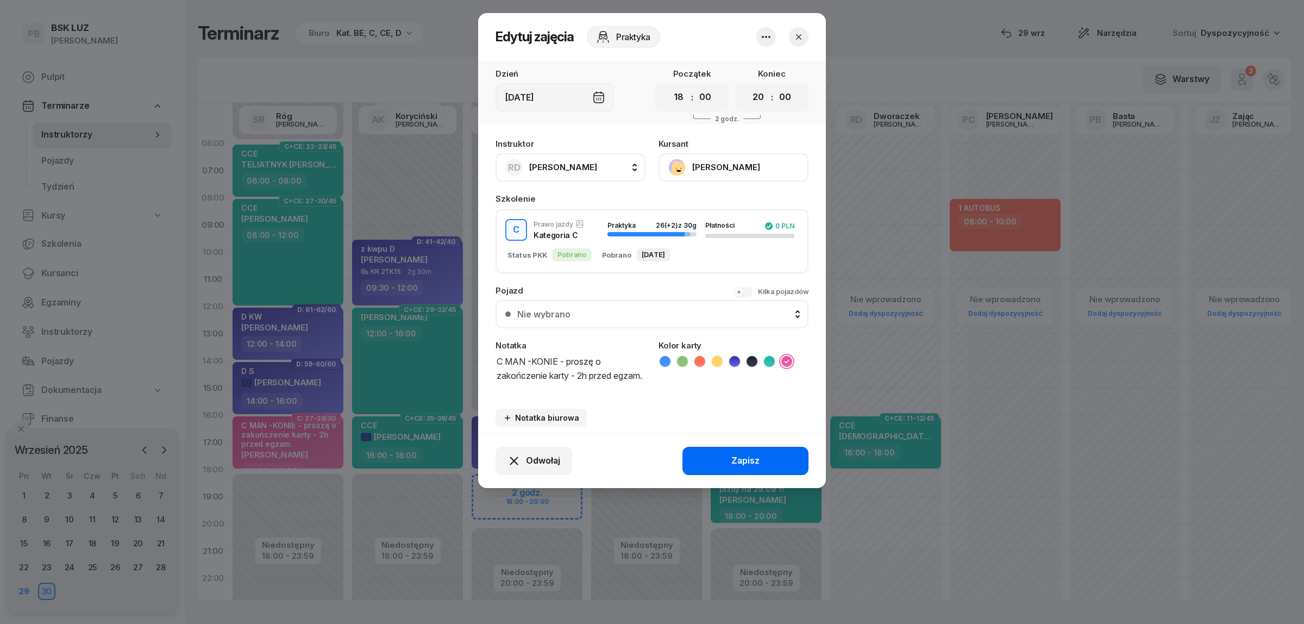
click at [754, 457] on div "Zapisz" at bounding box center [745, 461] width 28 height 14
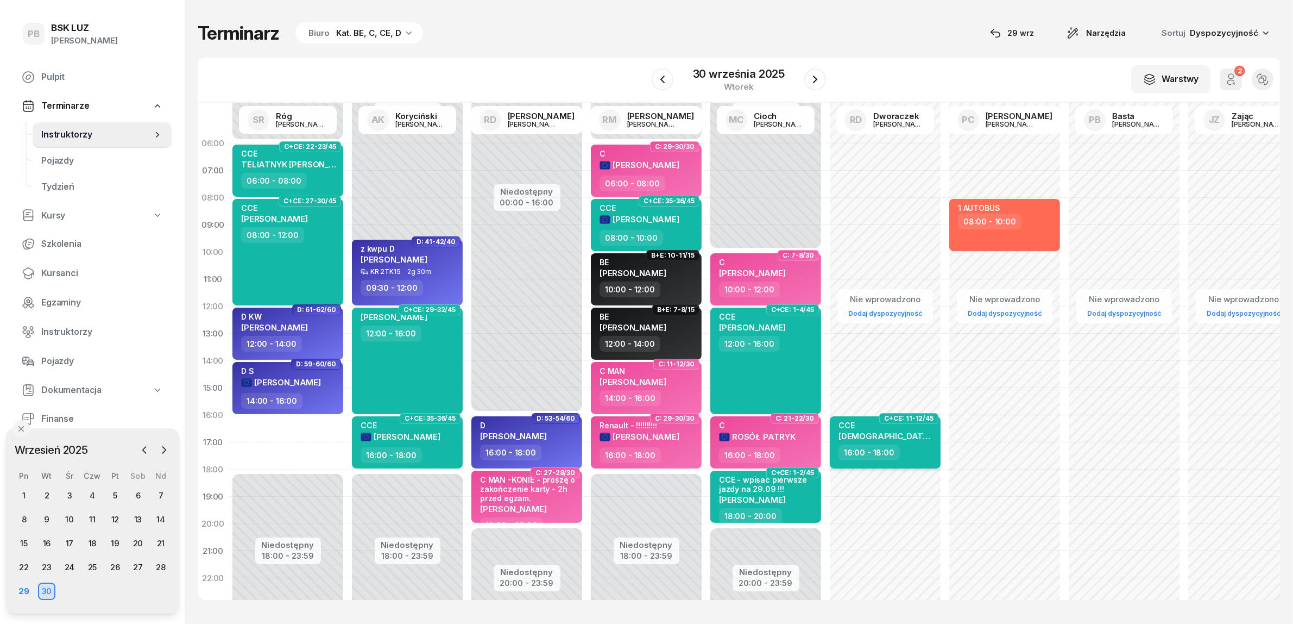
click at [921, 437] on div "CCE [PERSON_NAME]" at bounding box center [887, 432] width 96 height 24
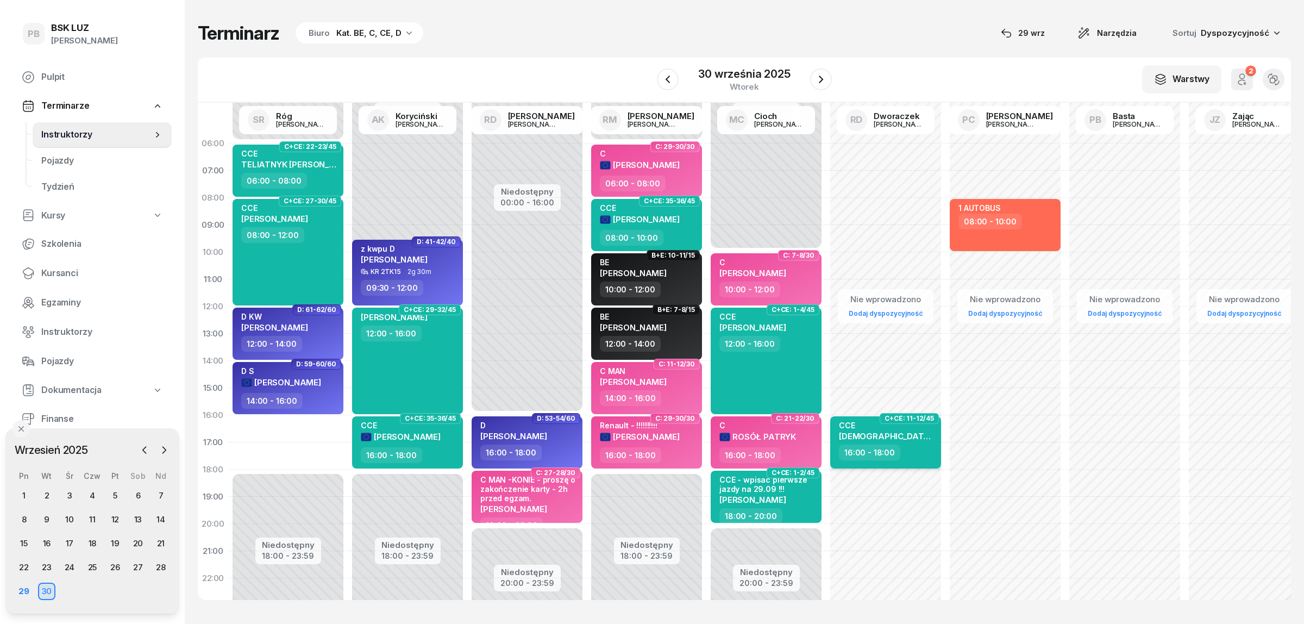
select select "16"
select select "18"
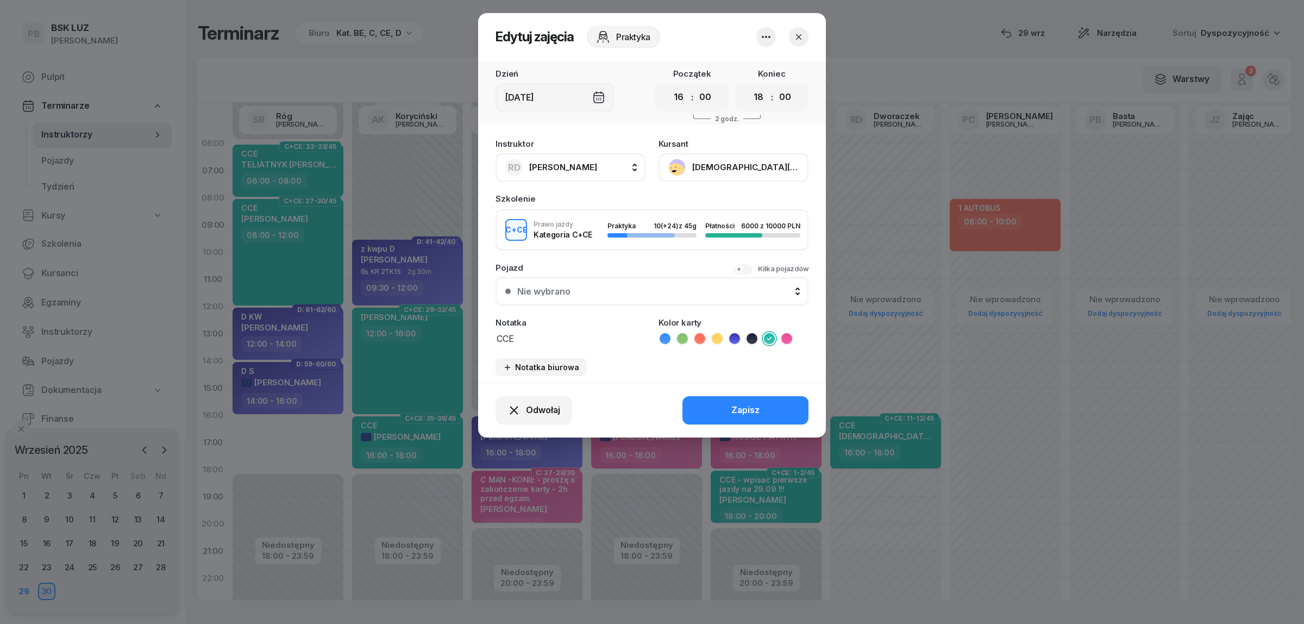
click at [573, 166] on span "[PERSON_NAME]" at bounding box center [563, 167] width 68 height 10
type input "róg"
click at [587, 236] on span "[PERSON_NAME]" at bounding box center [568, 239] width 67 height 14
click at [735, 403] on div "Zapisz" at bounding box center [745, 410] width 28 height 14
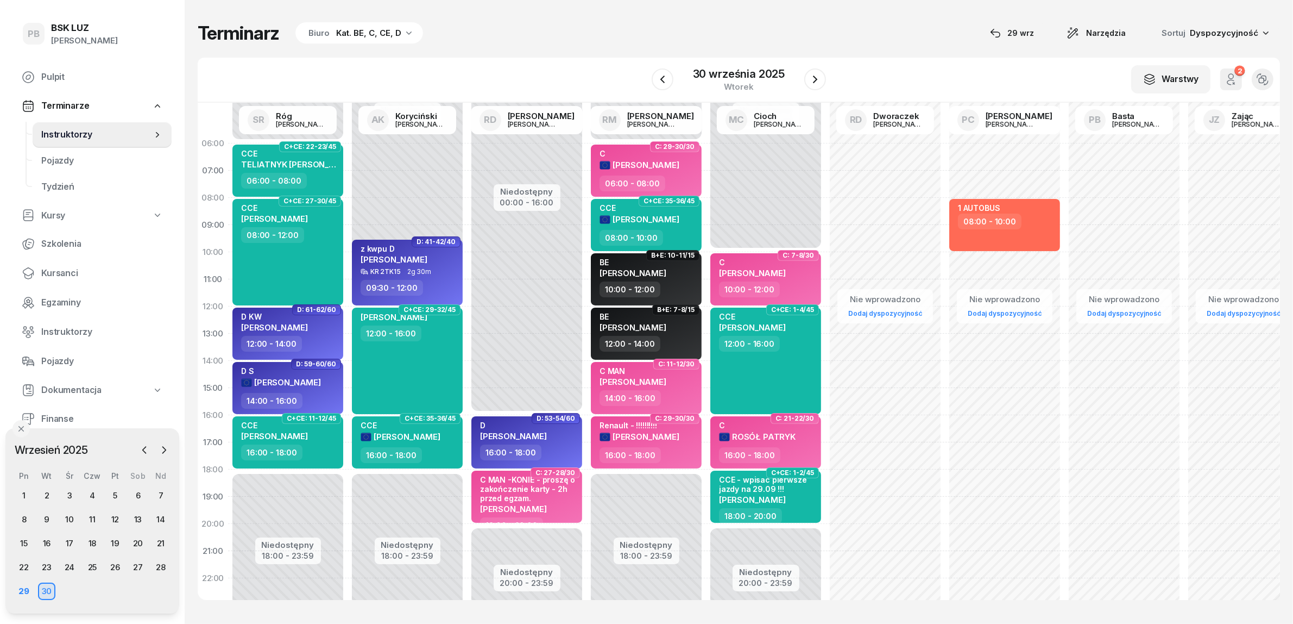
click at [516, 47] on div "Terminarz Biuro Kat. BE, C, CE, D [DATE] Narzędzia Sortuj Dyspozycyjność W Wybi…" at bounding box center [739, 310] width 1083 height 621
click at [810, 76] on icon "button" at bounding box center [815, 79] width 13 height 13
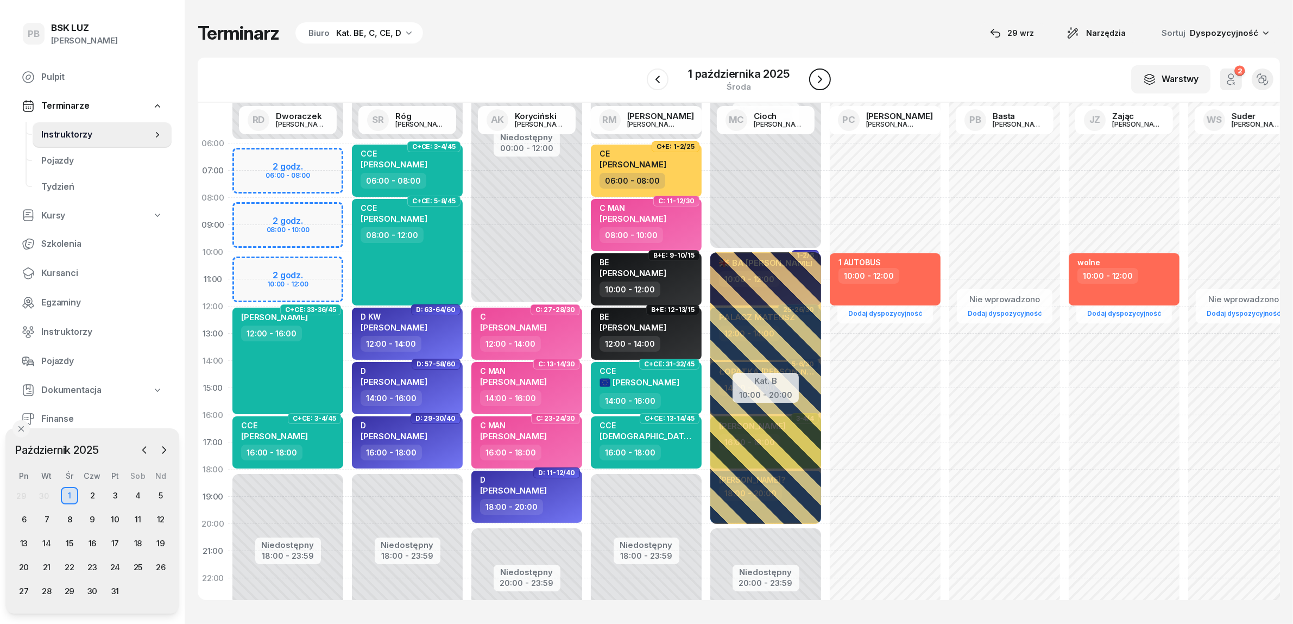
click at [822, 77] on icon "button" at bounding box center [820, 79] width 13 height 13
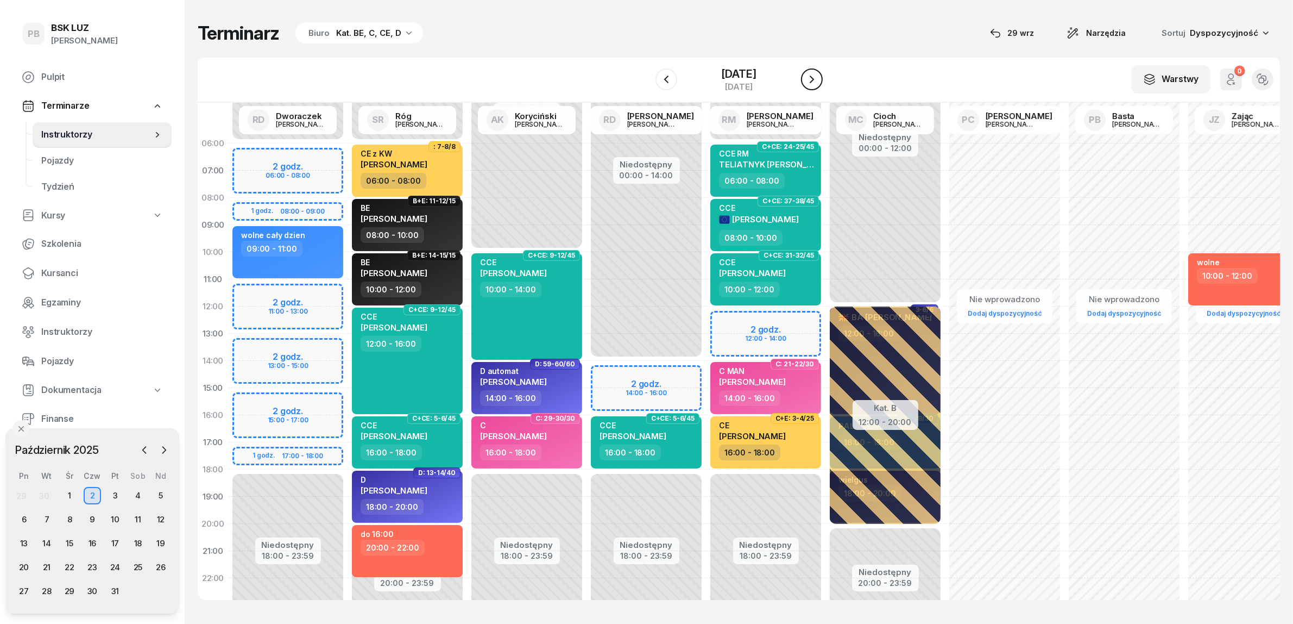
click at [819, 77] on icon "button" at bounding box center [812, 79] width 13 height 13
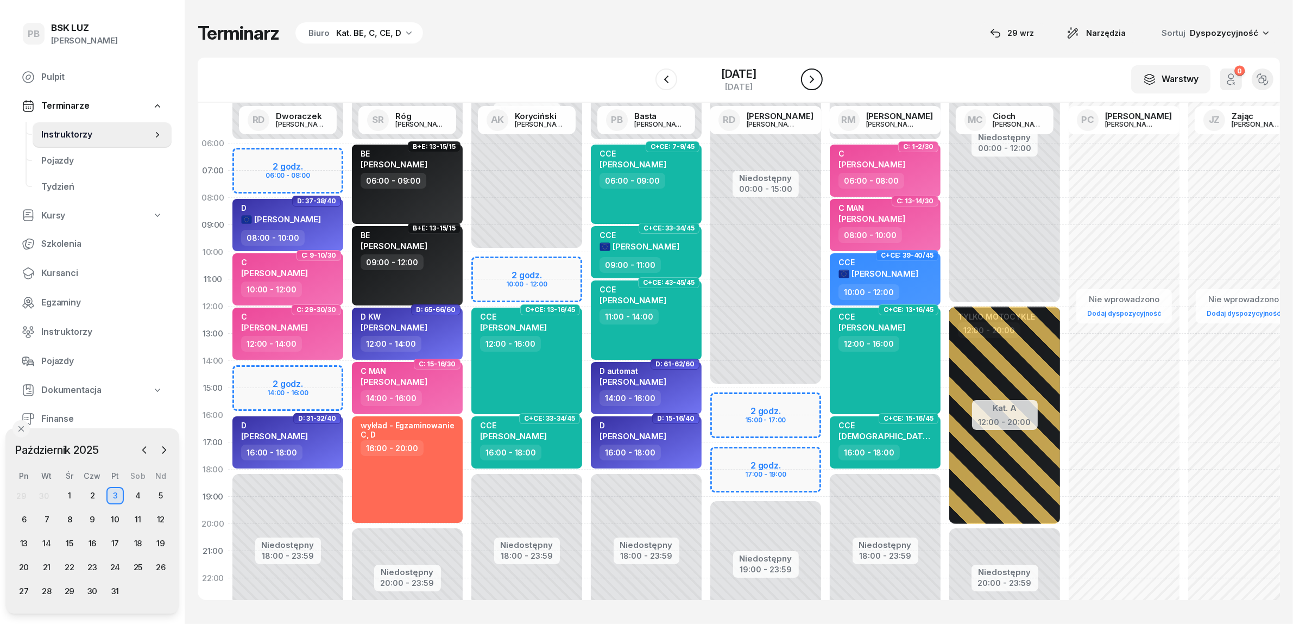
click at [819, 79] on icon "button" at bounding box center [812, 79] width 13 height 13
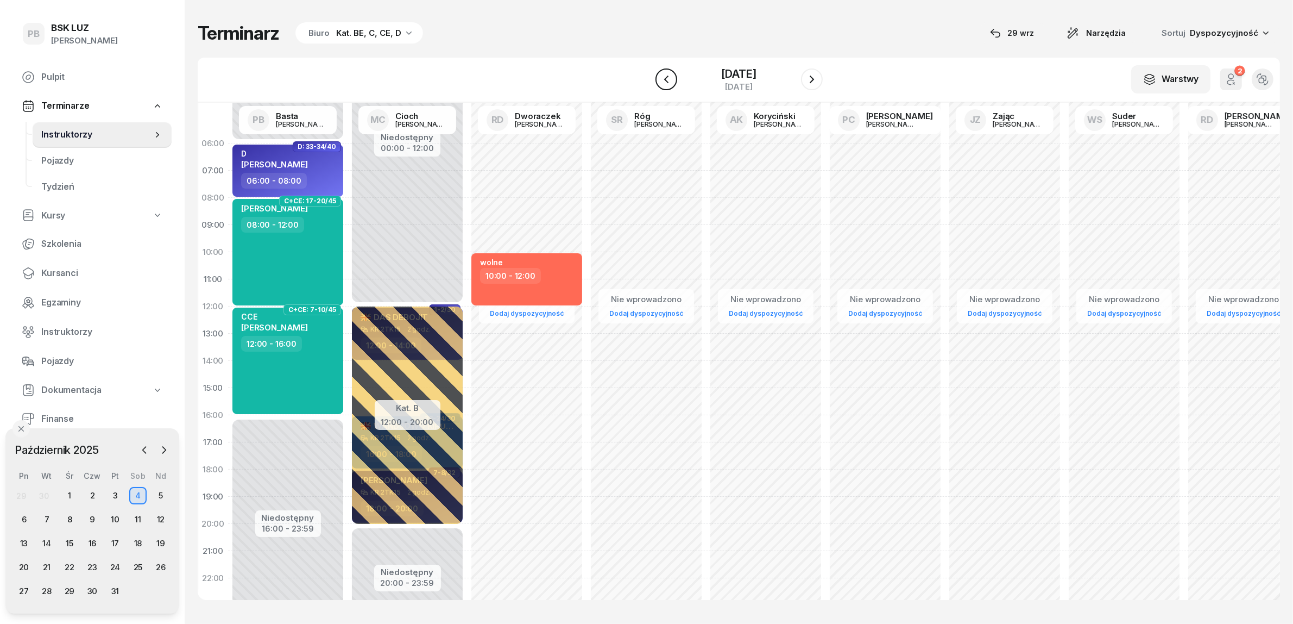
click at [660, 83] on icon "button" at bounding box center [666, 79] width 13 height 13
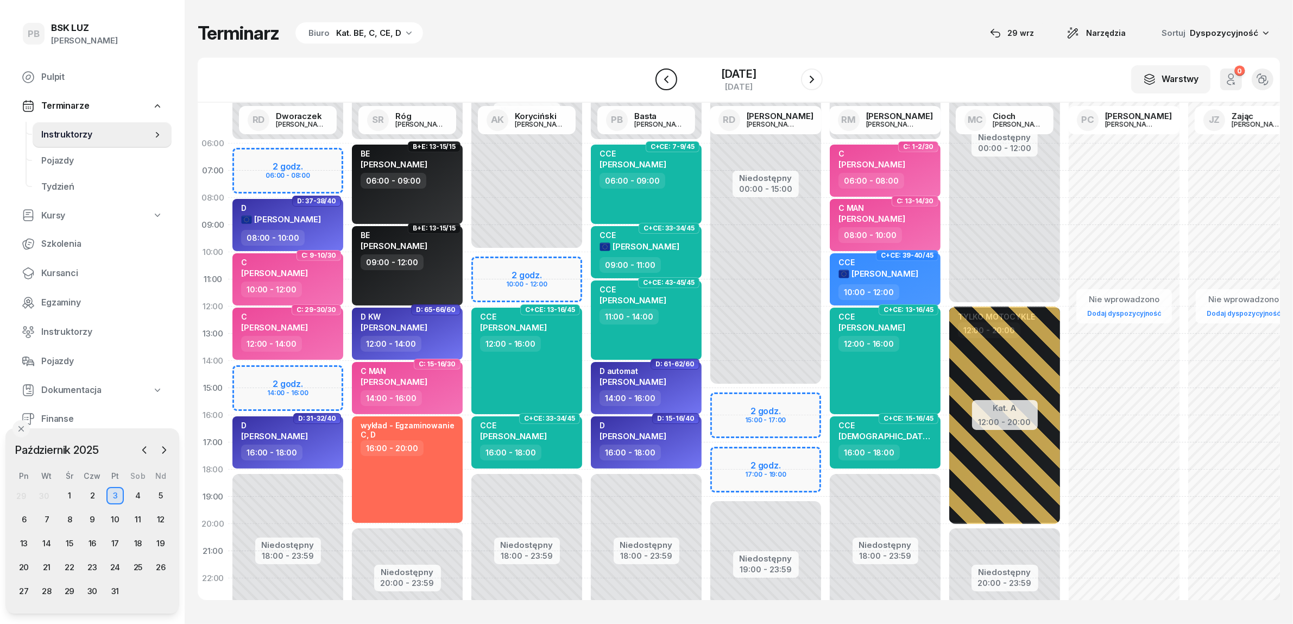
click at [660, 83] on icon "button" at bounding box center [666, 79] width 13 height 13
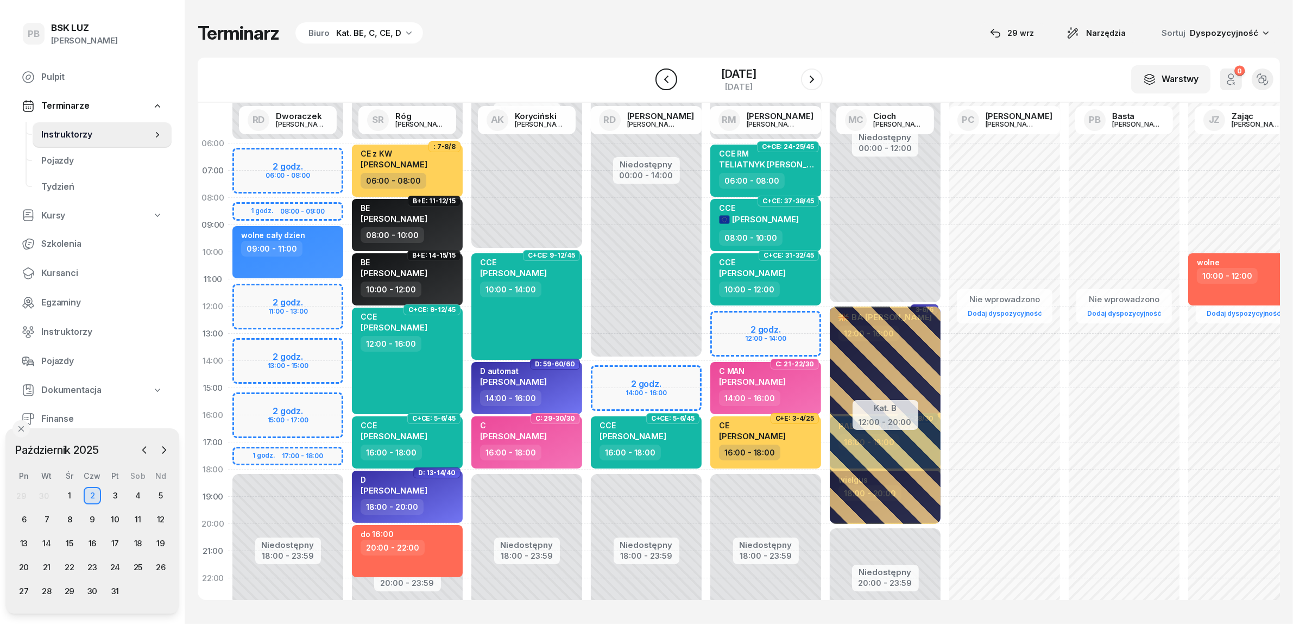
click at [660, 83] on icon "button" at bounding box center [666, 79] width 13 height 13
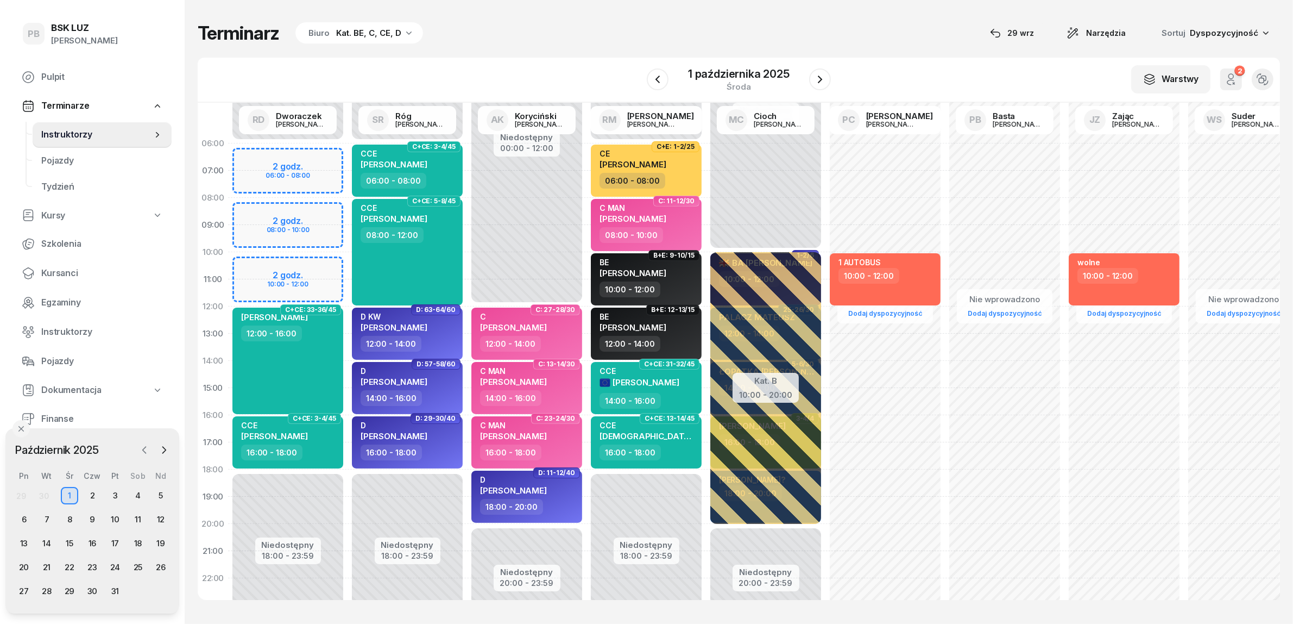
click at [144, 452] on icon "button" at bounding box center [144, 449] width 11 height 11
click at [30, 593] on div "29" at bounding box center [23, 590] width 17 height 17
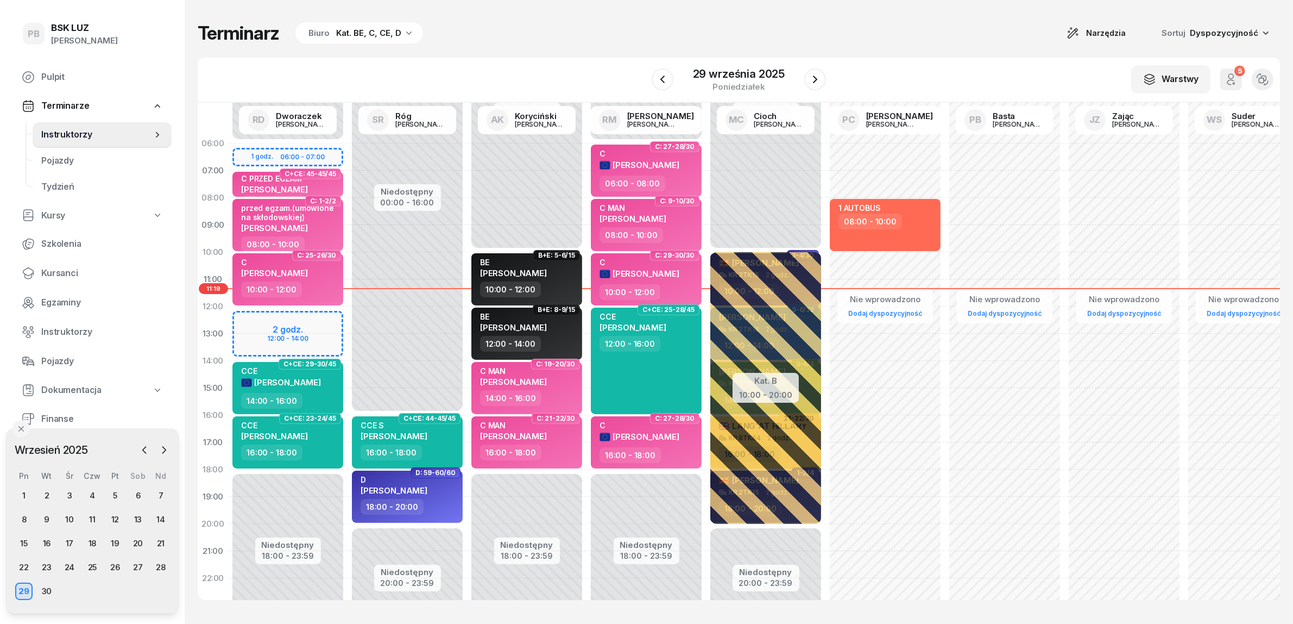
click at [937, 31] on div "Terminarz Biuro Kat. BE, C, CE, D Narzędzia Sortuj Dyspozycyjność" at bounding box center [739, 33] width 1083 height 23
click at [650, 53] on div "Terminarz Biuro Kat. BE, C, CE, D Narzędzia Sortuj Dyspozycyjność W Wybierz AK …" at bounding box center [739, 310] width 1083 height 621
click at [810, 81] on icon "button" at bounding box center [815, 79] width 13 height 13
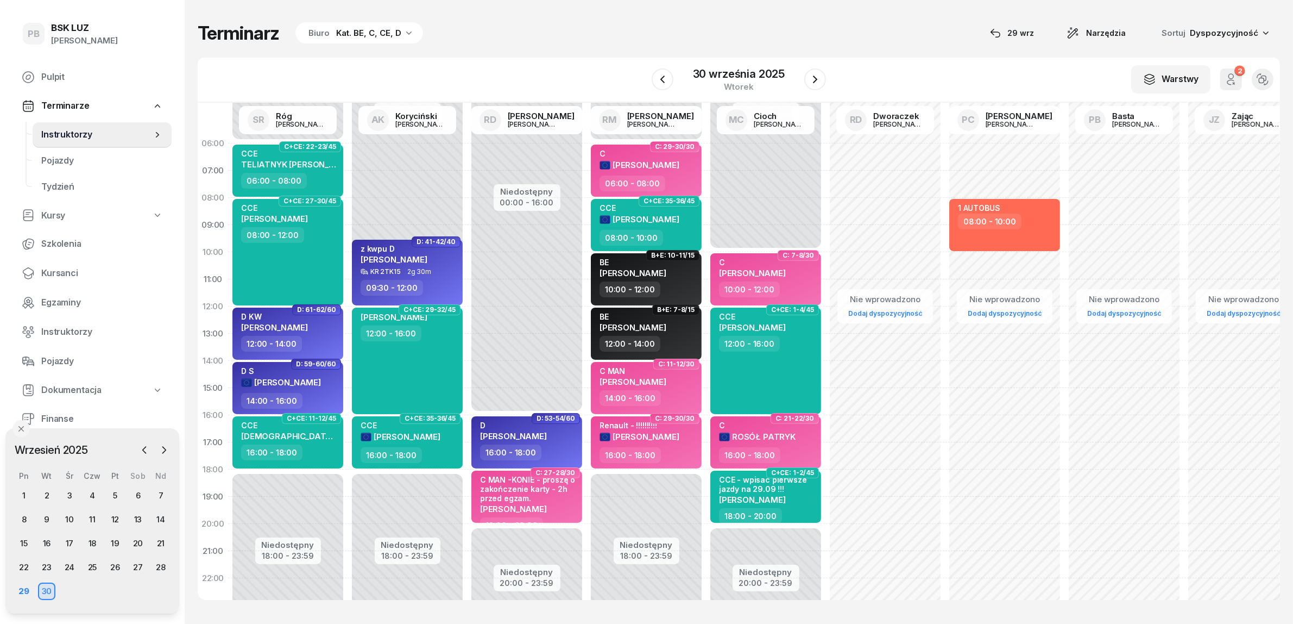
click at [515, 46] on div "Terminarz Biuro Kat. BE, C, CE, D [DATE] Narzędzia Sortuj Dyspozycyjność W Wybi…" at bounding box center [739, 310] width 1083 height 621
click at [655, 77] on button "button" at bounding box center [663, 79] width 22 height 22
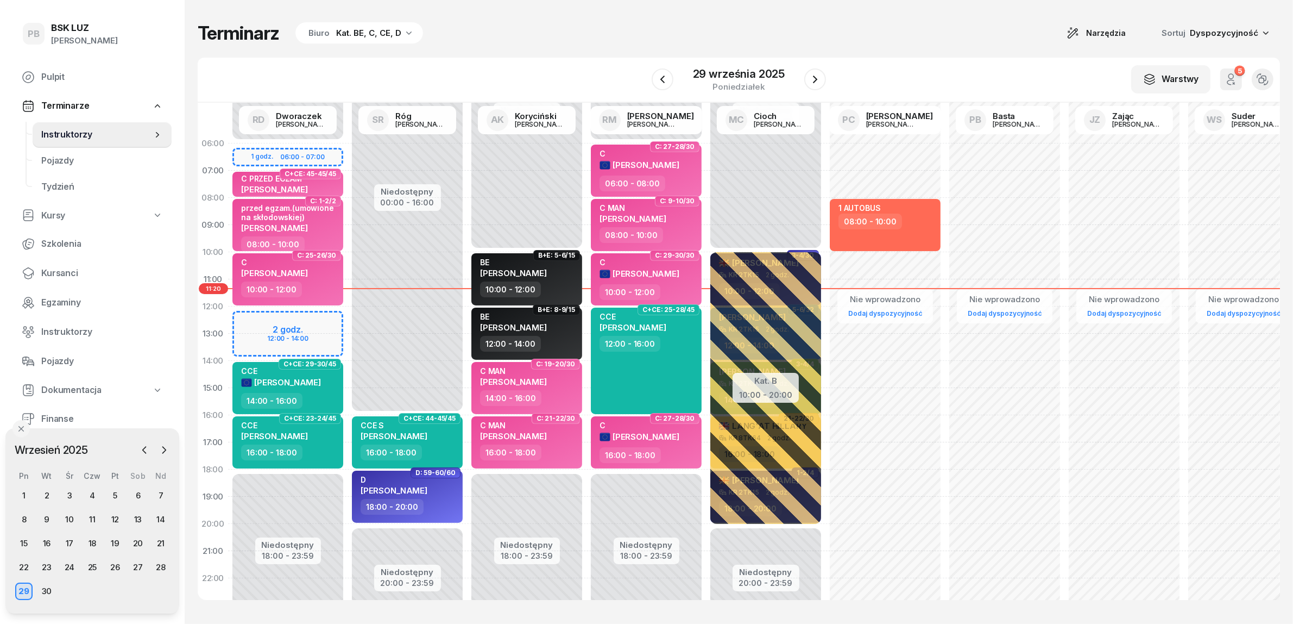
click at [628, 14] on div "Terminarz Biuro Kat. BE, C, CE, D Narzędzia Sortuj Dyspozycyjność W Wybierz AK …" at bounding box center [739, 310] width 1083 height 621
click at [683, 20] on div "Terminarz Biuro Kat. BE, C, CE, D Narzędzia Sortuj Dyspozycyjność W Wybierz AK …" at bounding box center [739, 310] width 1083 height 621
click at [47, 590] on div "30" at bounding box center [46, 590] width 17 height 17
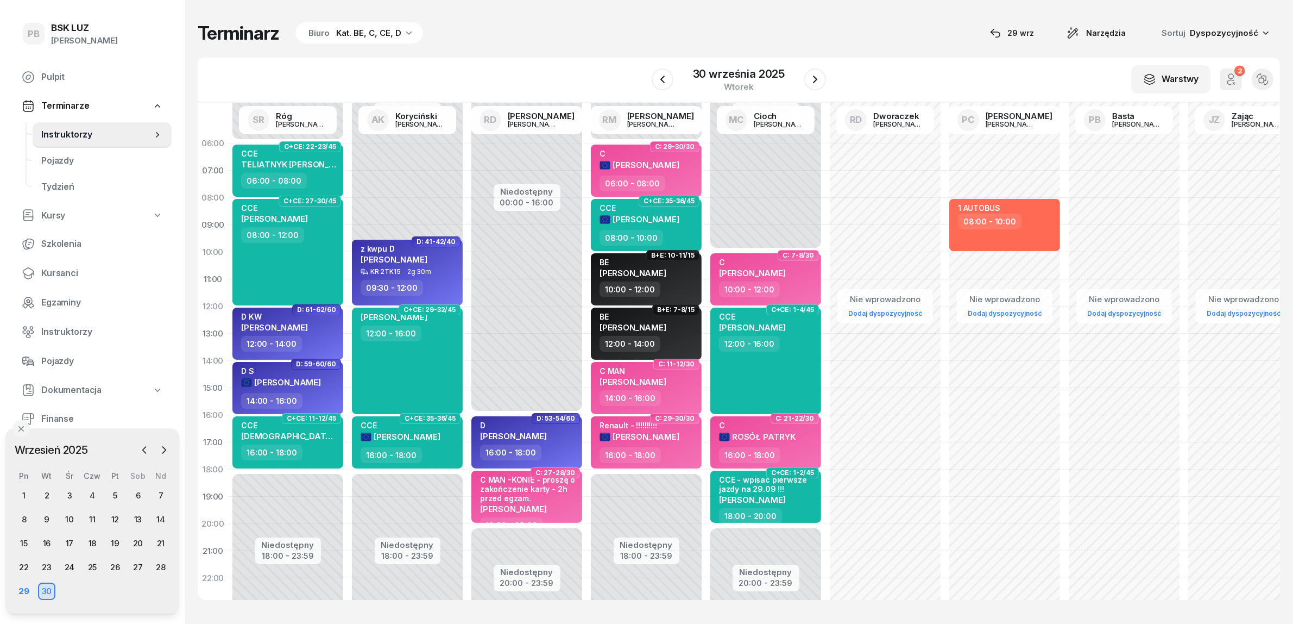
click at [545, 14] on div "Terminarz Biuro Kat. BE, C, CE, D [DATE] Narzędzia Sortuj Dyspozycyjność W Wybi…" at bounding box center [739, 310] width 1083 height 621
click at [556, 63] on div "W Wybierz AK [PERSON_NAME] BP [PERSON_NAME] DP [PERSON_NAME] GS [PERSON_NAME] I…" at bounding box center [739, 80] width 1083 height 45
click at [545, 54] on div "Terminarz Biuro Kat. BE, C, CE, D [DATE] Narzędzia Sortuj Dyspozycyjność W Wybi…" at bounding box center [739, 310] width 1083 height 621
click at [675, 30] on div "Terminarz Biuro Kat. BE, C, CE, D [DATE] Narzędzia Sortuj Dyspozycyjność" at bounding box center [739, 33] width 1083 height 23
click at [668, 79] on icon "button" at bounding box center [662, 79] width 13 height 13
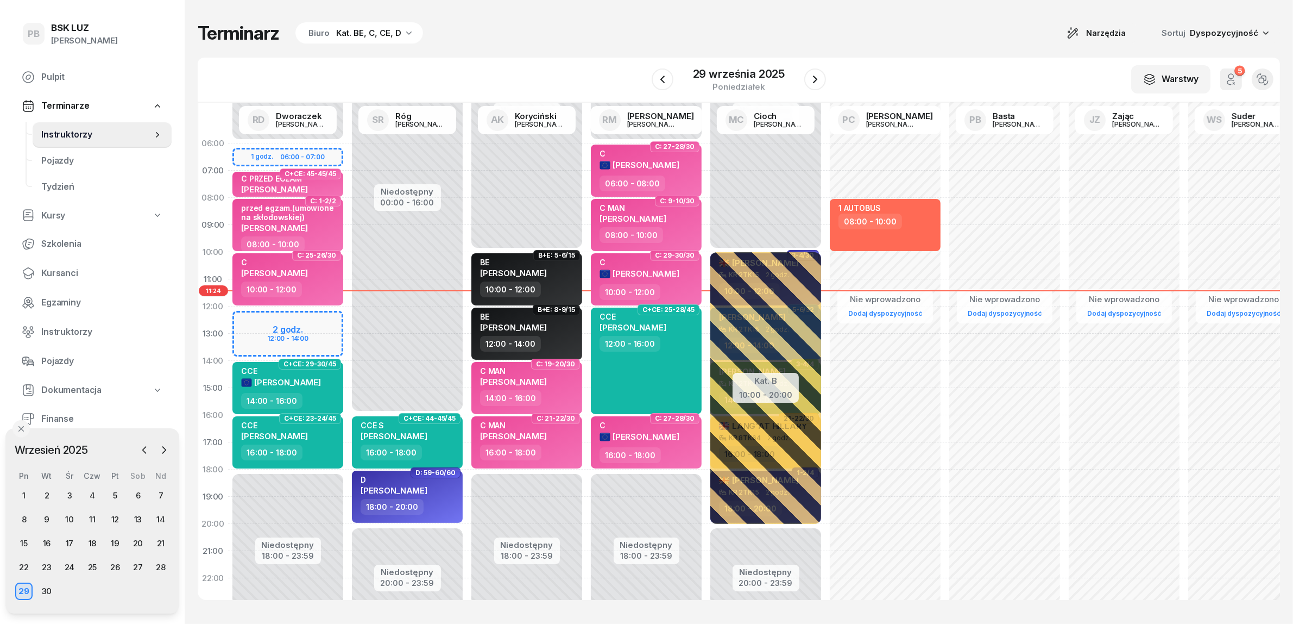
click at [892, 66] on div "W Wybierz AK [PERSON_NAME] BP [PERSON_NAME] DP [PERSON_NAME] GS [PERSON_NAME] I…" at bounding box center [739, 80] width 1083 height 45
click at [846, 23] on div "Terminarz Biuro Kat. BE, C, CE, D Narzędzia Sortuj Dyspozycyjność" at bounding box center [739, 33] width 1083 height 23
click at [959, 36] on div "Terminarz Biuro Kat. BE, C, CE, D Narzędzia Sortuj Dyspozycyjność" at bounding box center [739, 33] width 1083 height 23
click at [52, 590] on div "30" at bounding box center [46, 590] width 17 height 17
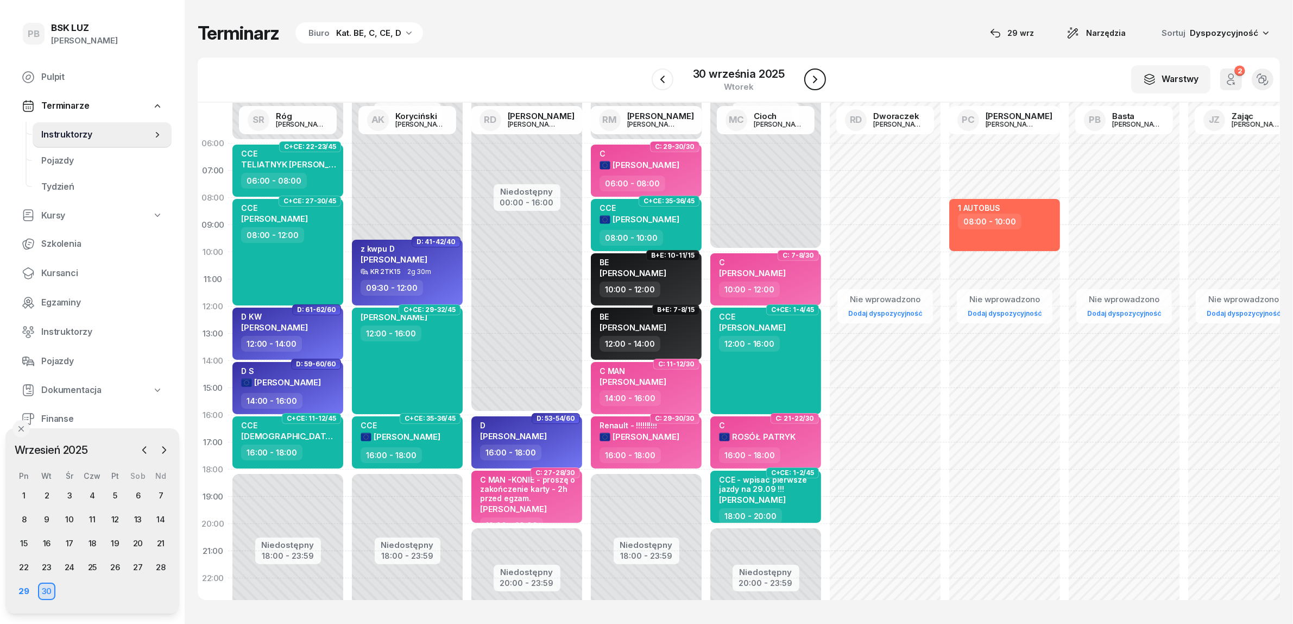
click at [820, 81] on icon "button" at bounding box center [815, 79] width 13 height 13
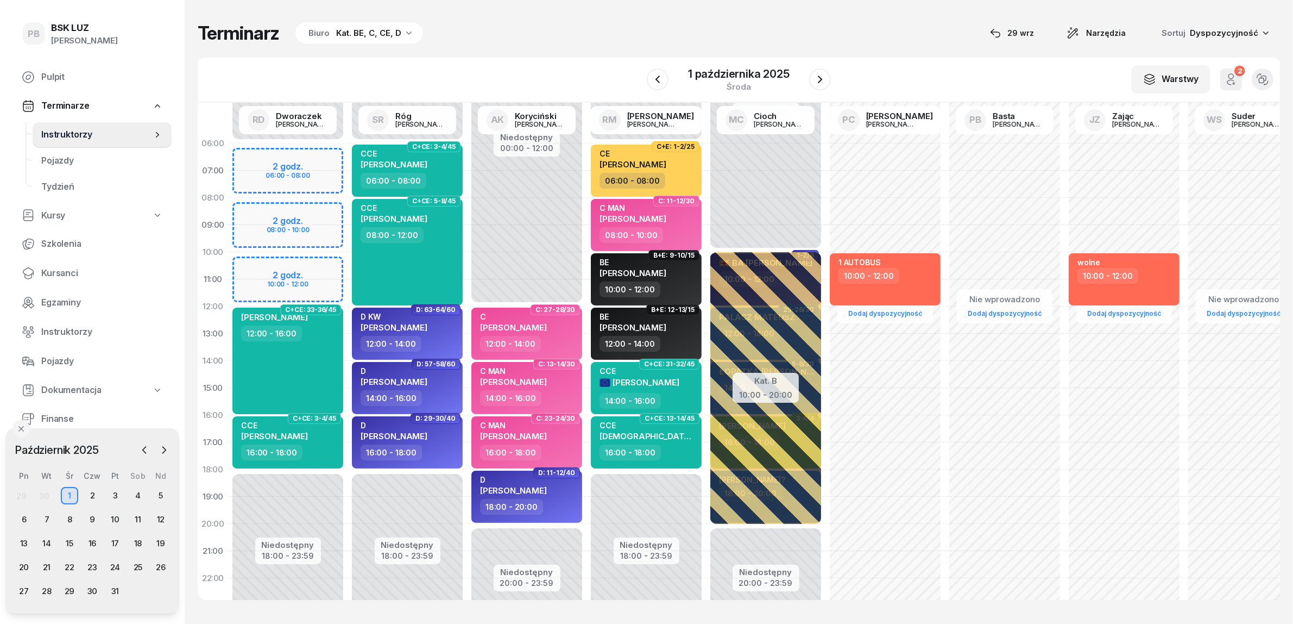
click at [329, 265] on div "Niedostępny 00:00 - 06:00 Niedostępny 18:00 - 23:59 2 godz. 06:00 - 08:00 2 god…" at bounding box center [287, 388] width 119 height 516
select select "10"
select select "12"
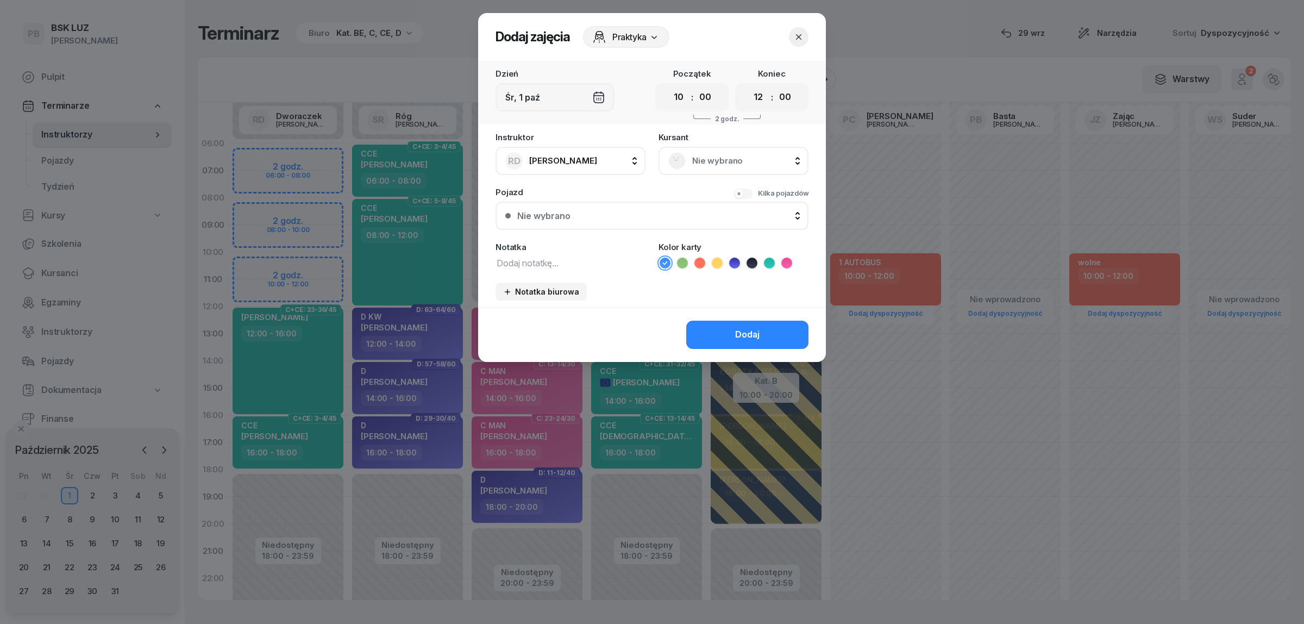
click at [715, 155] on span "Nie wybrano" at bounding box center [745, 161] width 106 height 14
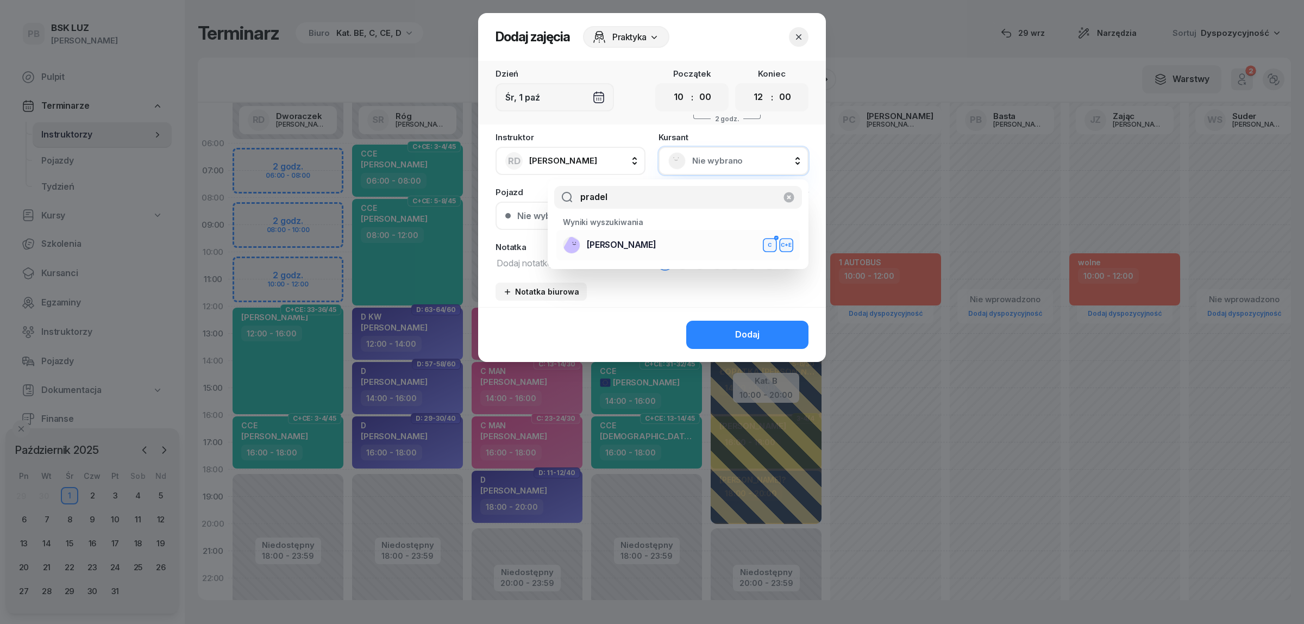
type input "pradel"
click at [701, 248] on div "[PERSON_NAME]+E" at bounding box center [678, 244] width 230 height 17
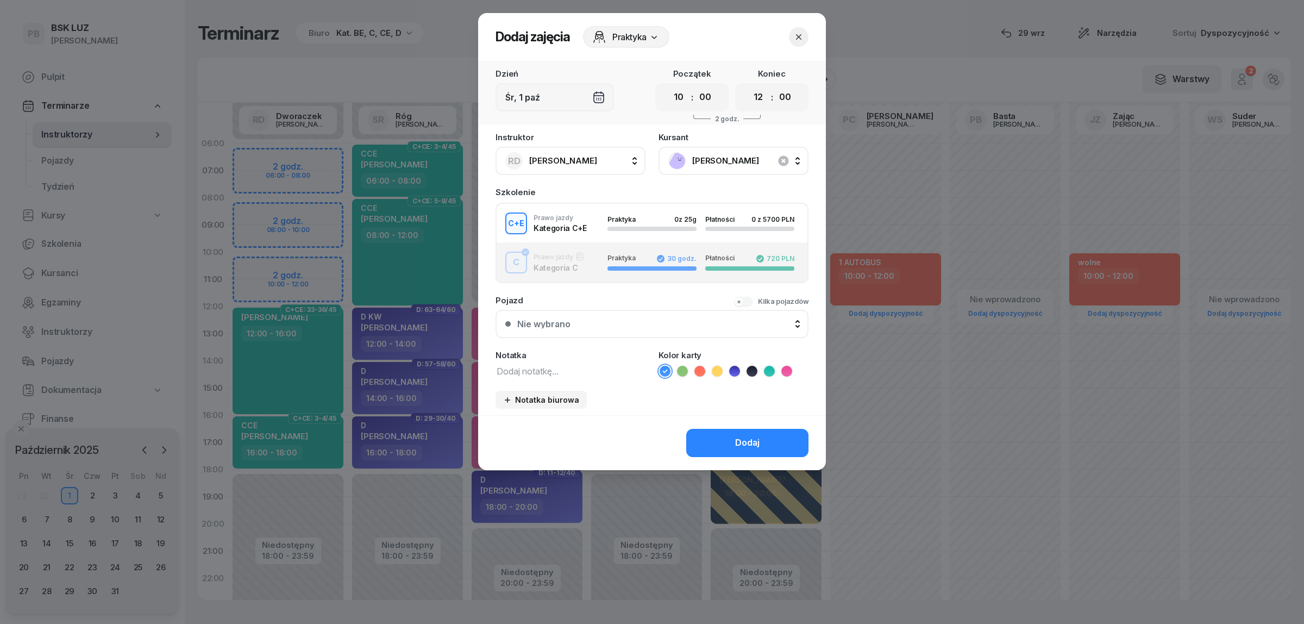
click at [549, 366] on textarea at bounding box center [570, 370] width 150 height 14
type textarea "CE"
drag, startPoint x: 716, startPoint y: 368, endPoint x: 723, endPoint y: 389, distance: 22.8
click at [716, 369] on icon at bounding box center [716, 371] width 5 height 4
click at [729, 429] on button "Dodaj" at bounding box center [747, 443] width 122 height 28
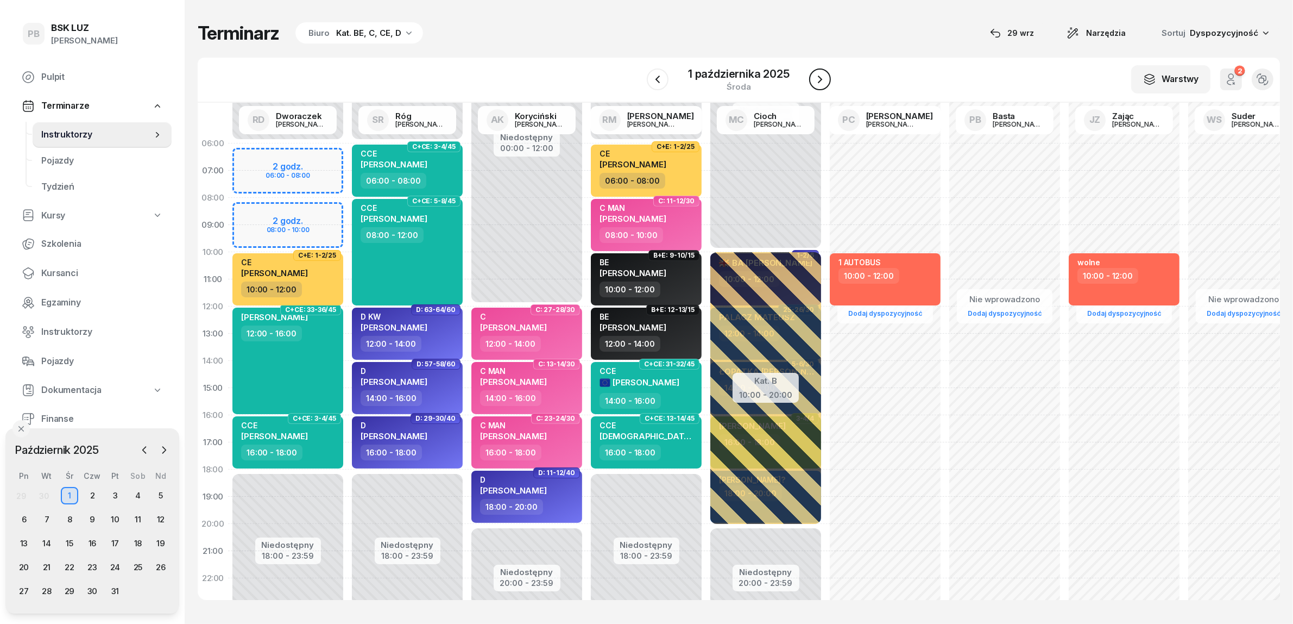
click at [823, 81] on icon "button" at bounding box center [820, 79] width 13 height 13
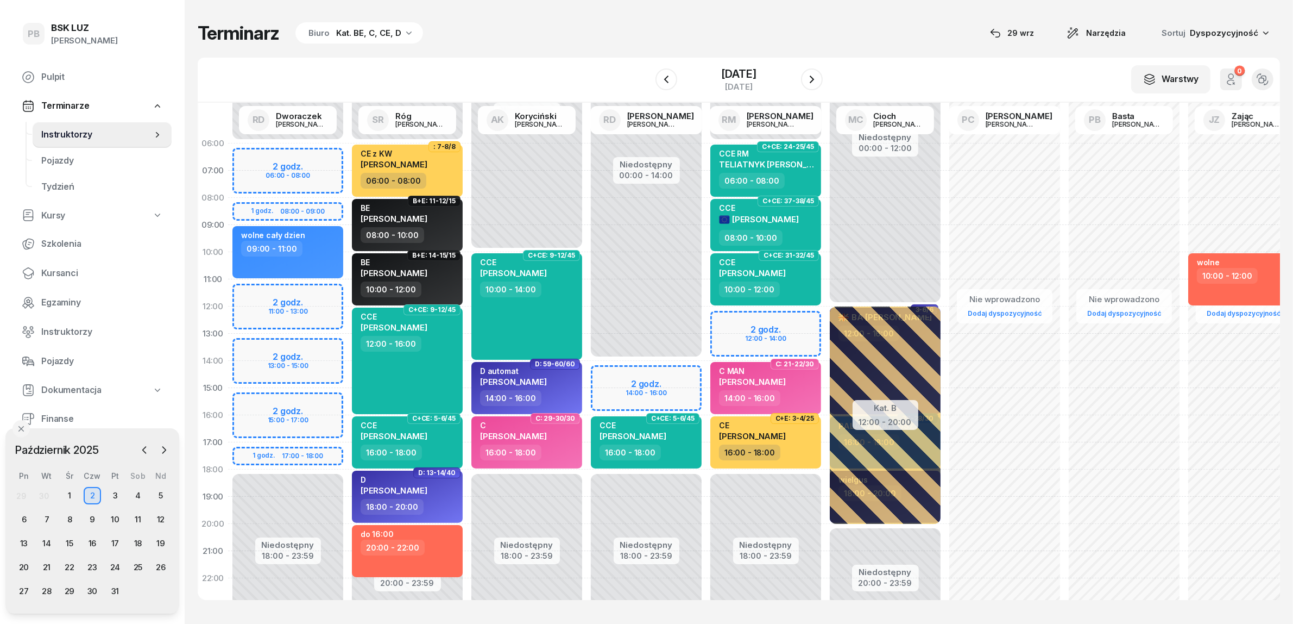
click at [795, 315] on div "Niedostępny 00:00 - 06:00 Niedostępny 18:00 - 23:59 2 godz. 12:00 - 14:00 C+CE:…" at bounding box center [765, 388] width 119 height 516
select select "12"
select select "14"
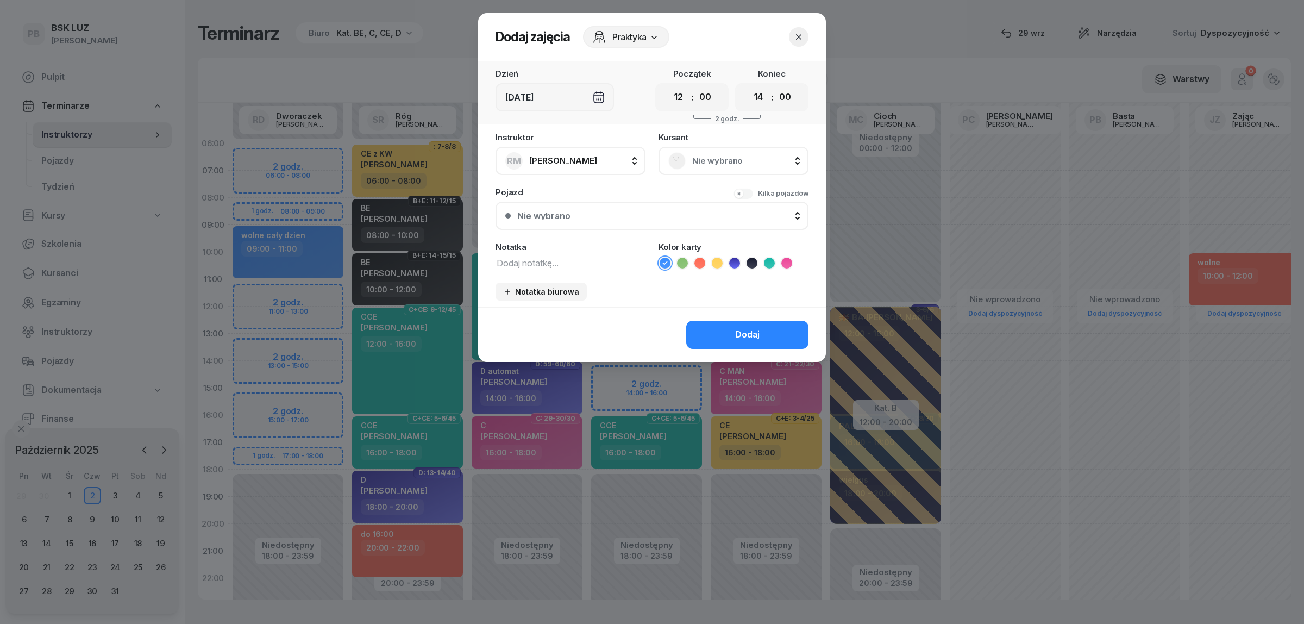
click at [718, 152] on div "Nie wybrano" at bounding box center [733, 160] width 130 height 17
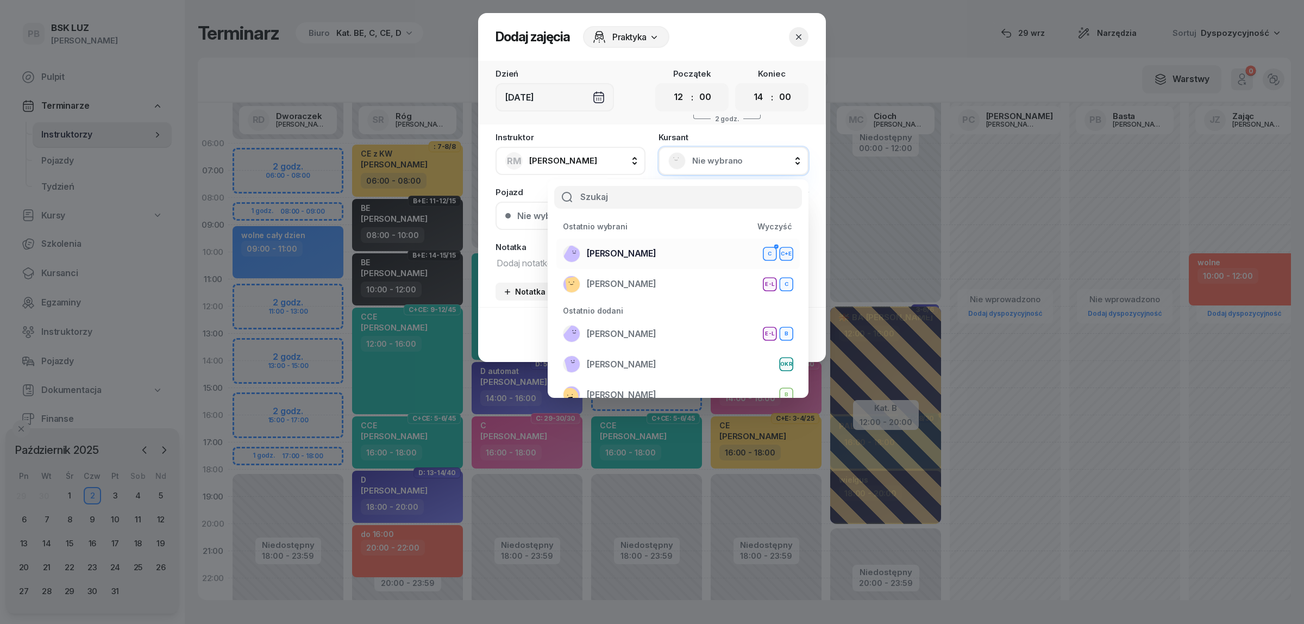
click at [659, 245] on div "[PERSON_NAME]+E" at bounding box center [678, 253] width 230 height 17
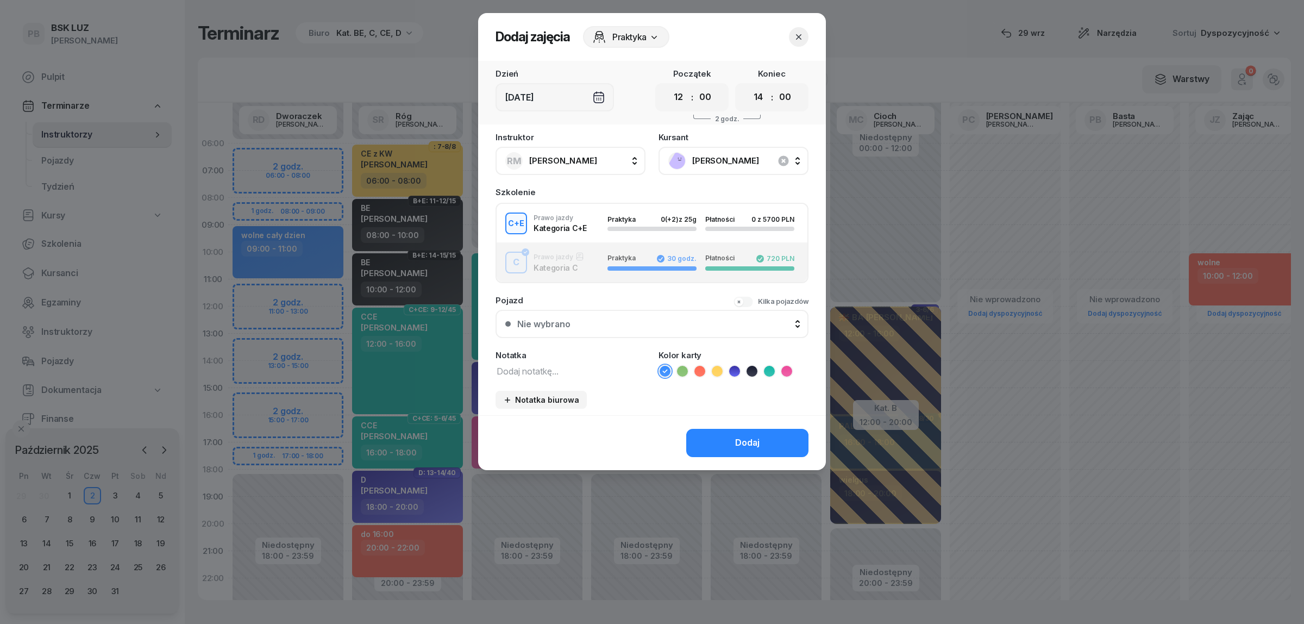
click at [590, 366] on textarea at bounding box center [570, 370] width 150 height 14
type textarea "CE"
click at [718, 368] on icon at bounding box center [717, 371] width 11 height 11
click at [729, 433] on button "Dodaj" at bounding box center [747, 443] width 122 height 28
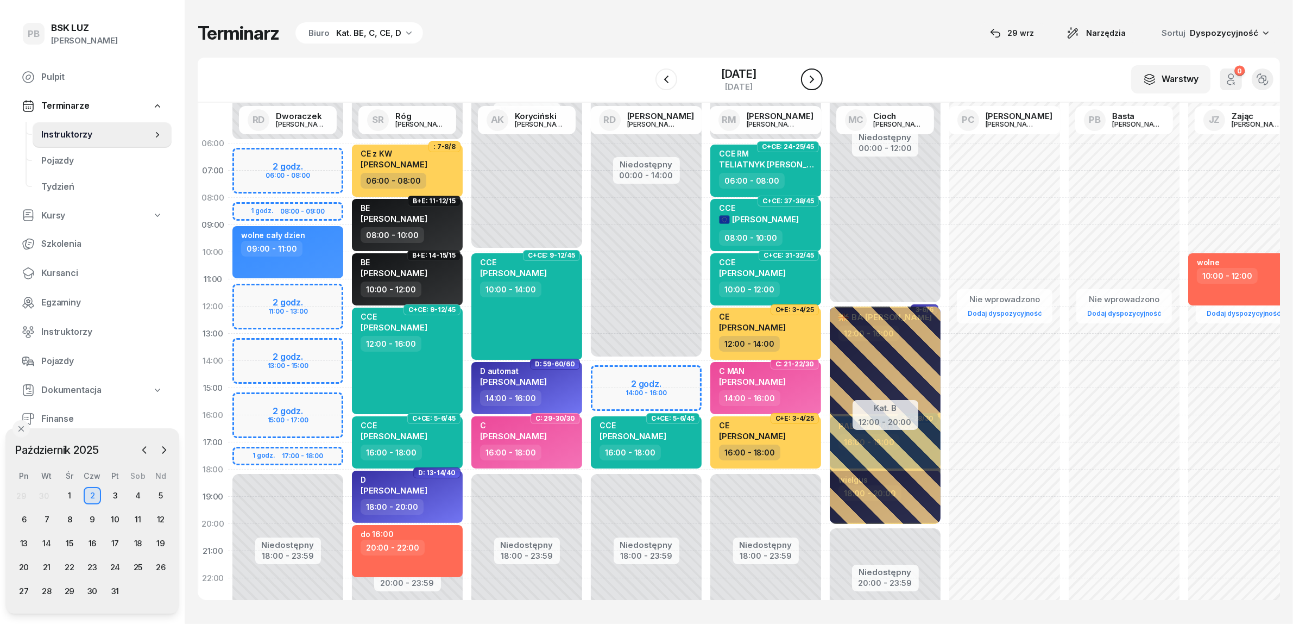
click at [818, 79] on icon "button" at bounding box center [812, 79] width 13 height 13
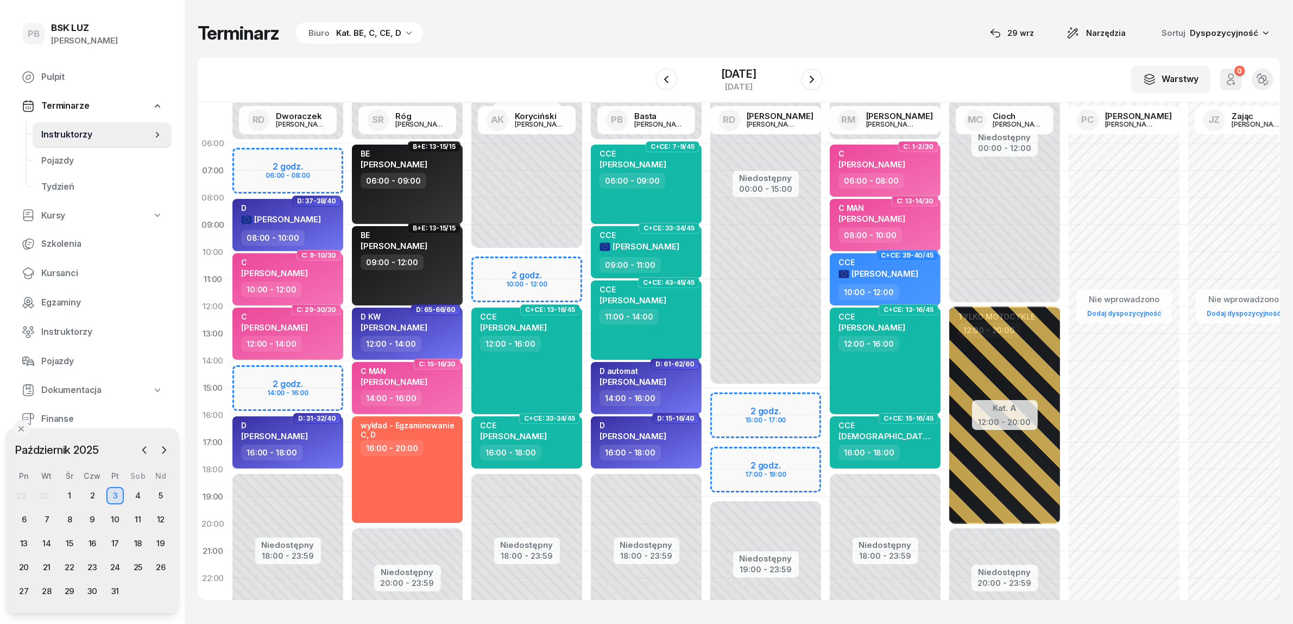
click at [563, 262] on div "Niedostępny 00:00 - 10:00 Niedostępny 18:00 - 23:59 2 godz. 10:00 - 12:00 C+CE:…" at bounding box center [526, 388] width 119 height 516
select select "10"
select select "12"
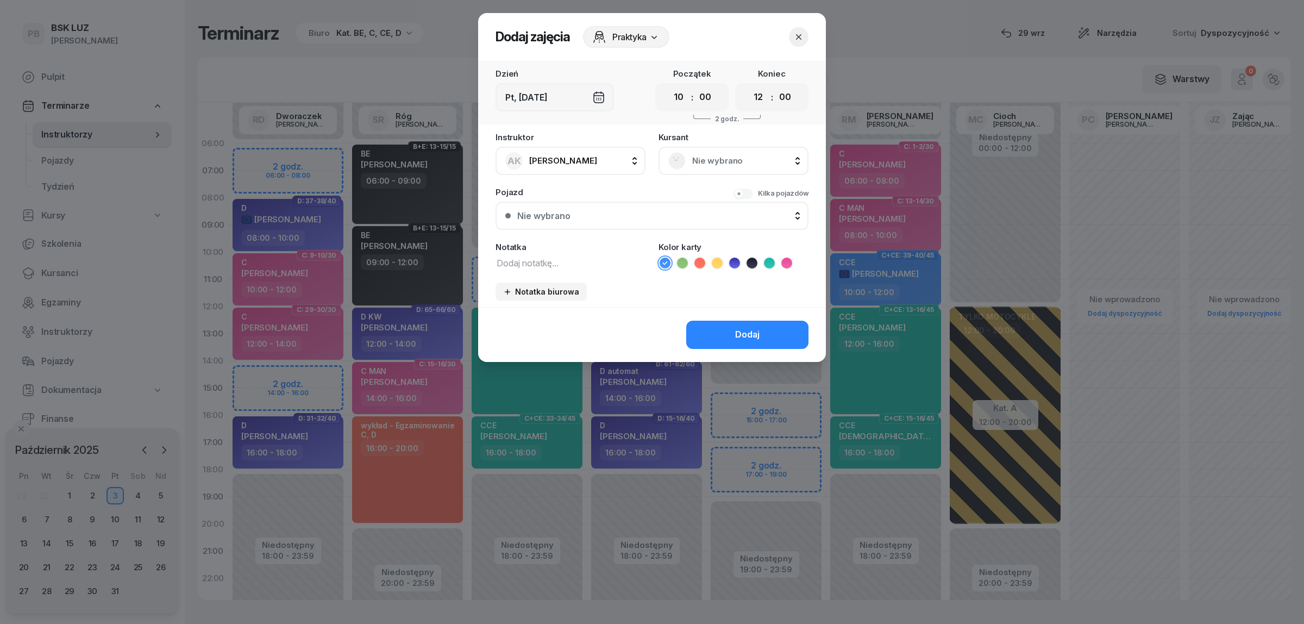
click at [729, 162] on span "Nie wybrano" at bounding box center [745, 161] width 106 height 14
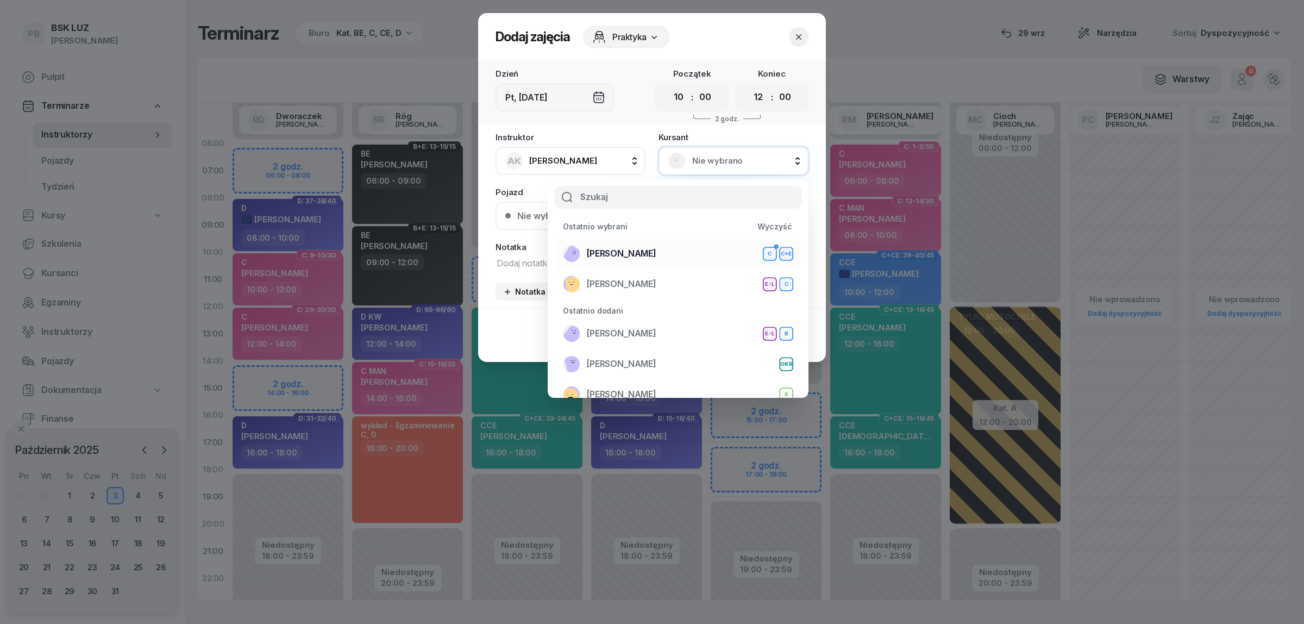
click at [645, 248] on span "[PERSON_NAME]" at bounding box center [622, 254] width 70 height 14
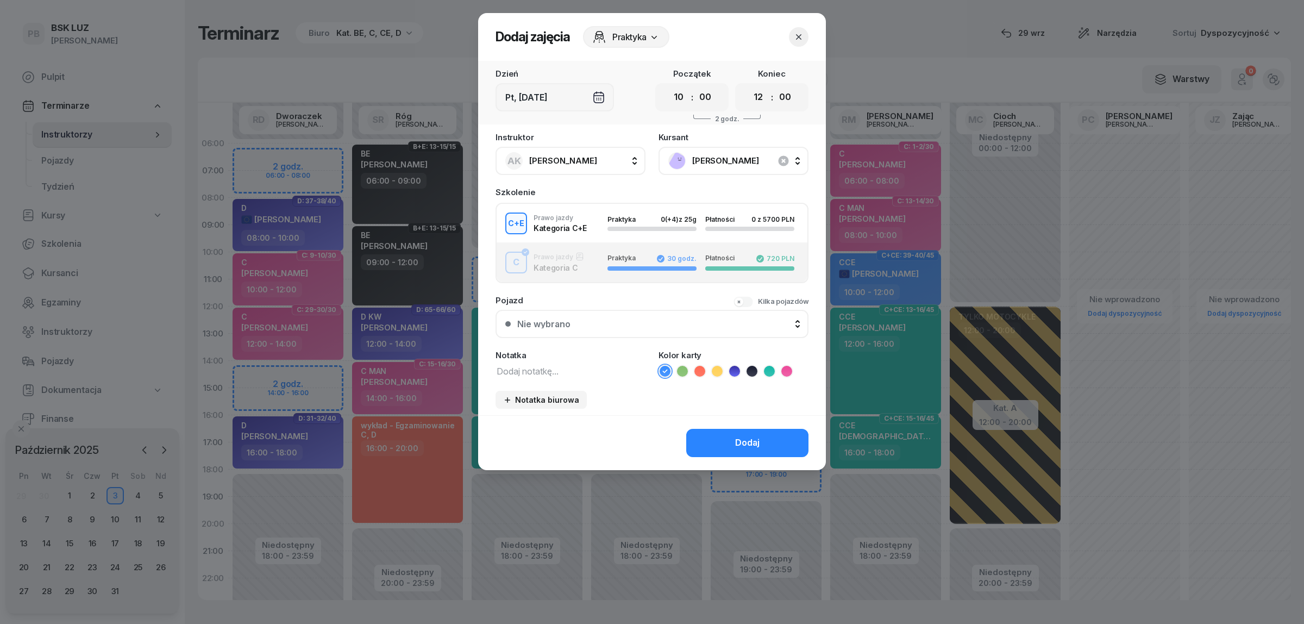
click at [517, 369] on textarea at bounding box center [570, 370] width 150 height 14
type textarea "CE"
click at [715, 369] on icon at bounding box center [717, 371] width 11 height 11
click at [710, 442] on button "Dodaj" at bounding box center [747, 443] width 122 height 28
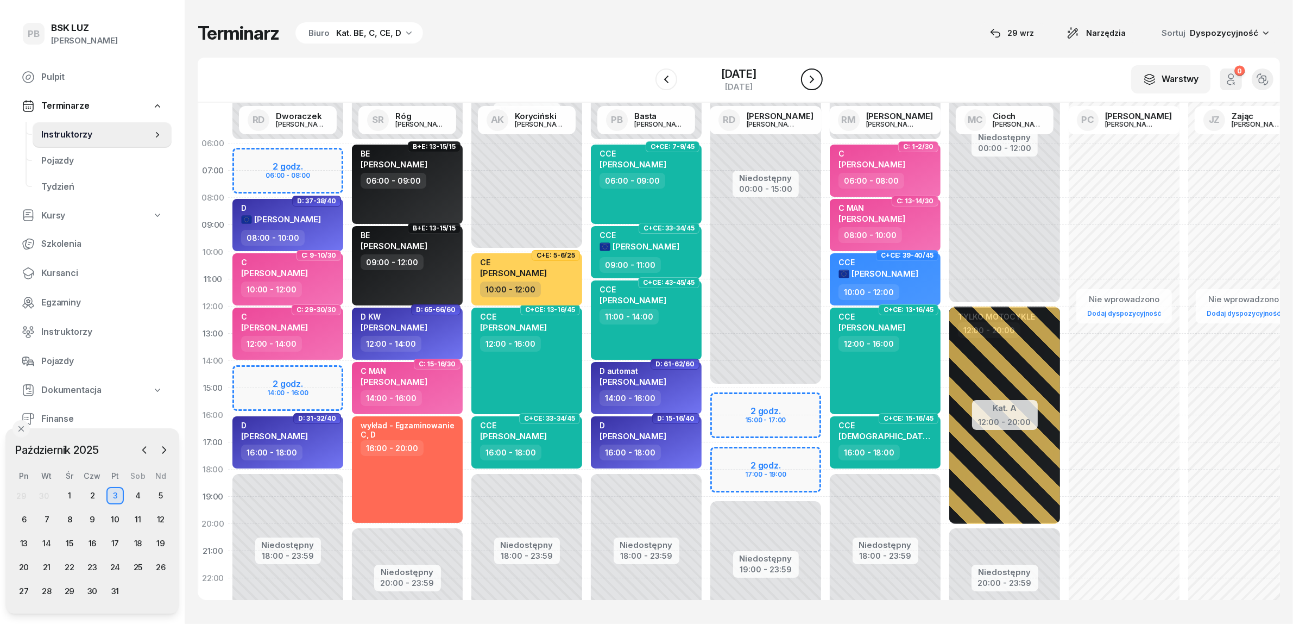
click at [819, 75] on icon "button" at bounding box center [812, 79] width 13 height 13
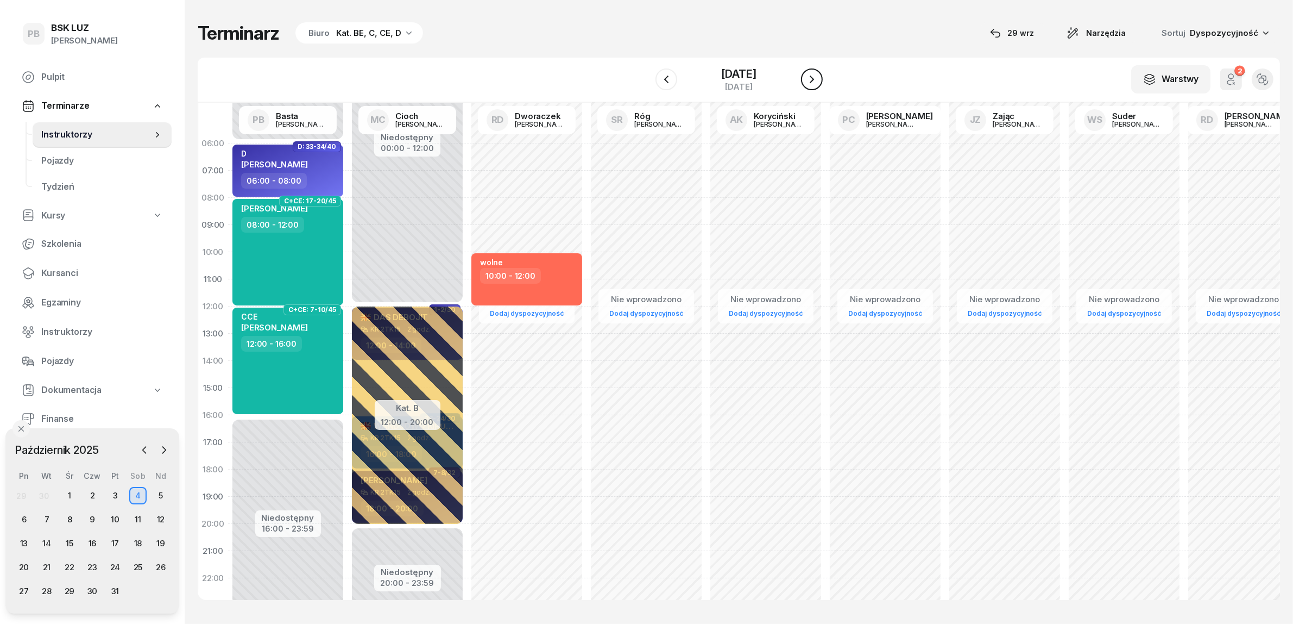
click at [819, 75] on icon "button" at bounding box center [812, 79] width 13 height 13
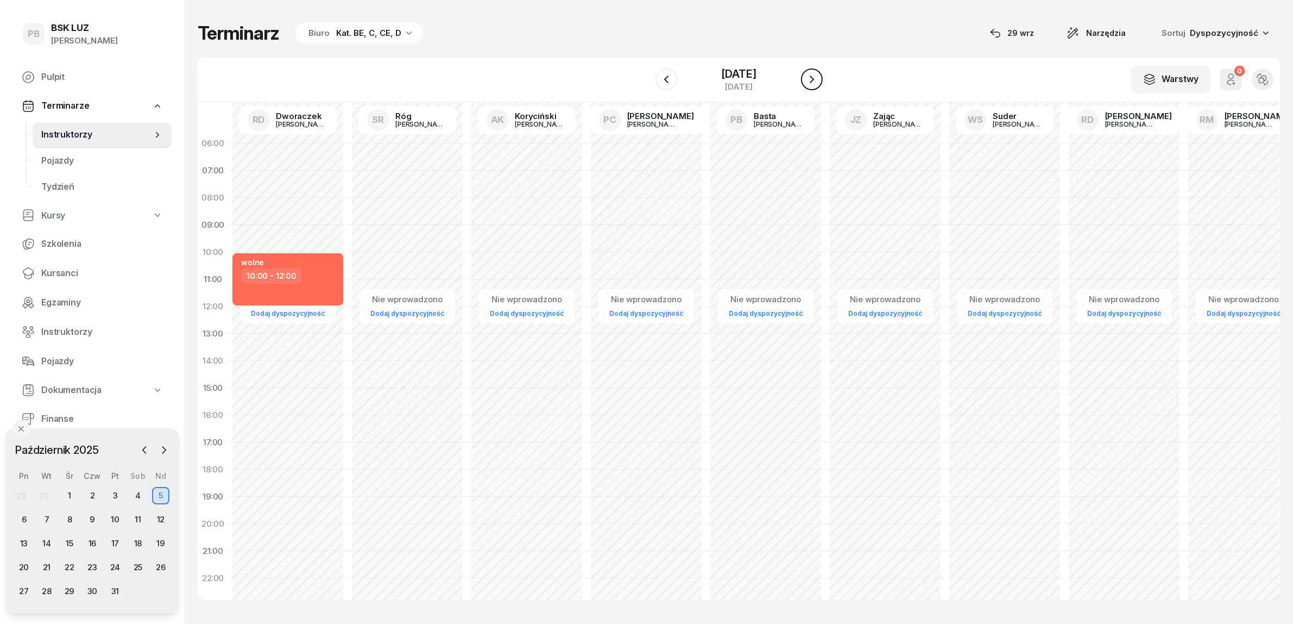
click at [819, 75] on icon "button" at bounding box center [812, 79] width 13 height 13
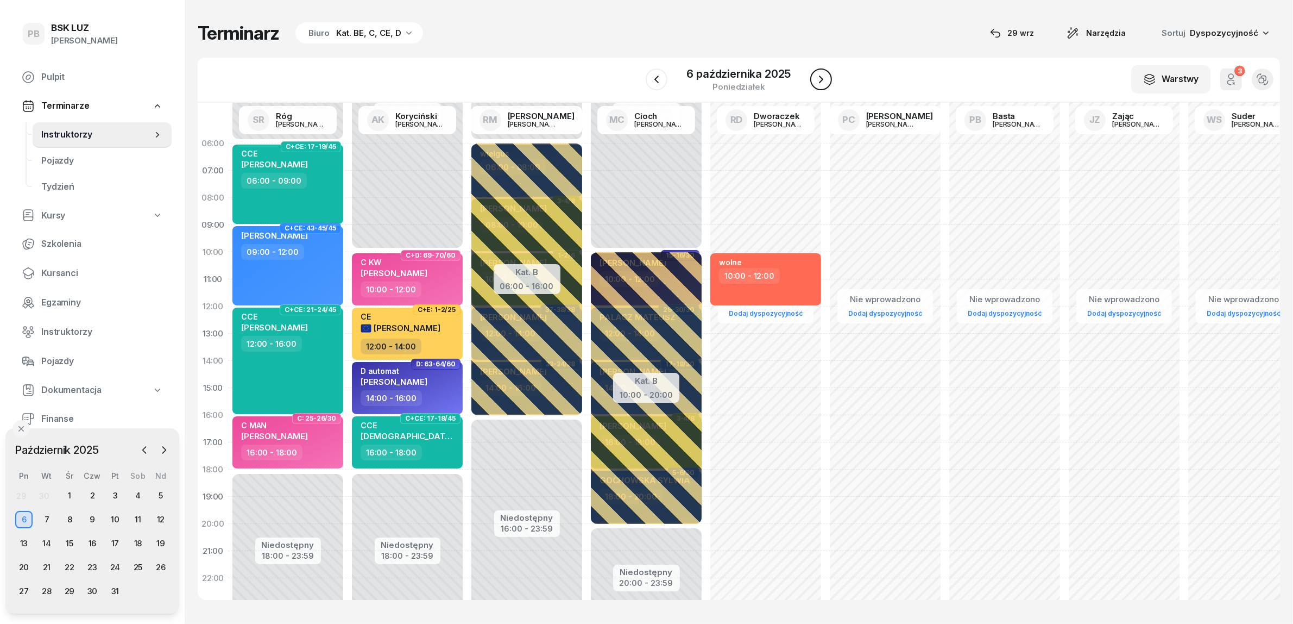
click at [819, 75] on icon "button" at bounding box center [821, 79] width 13 height 13
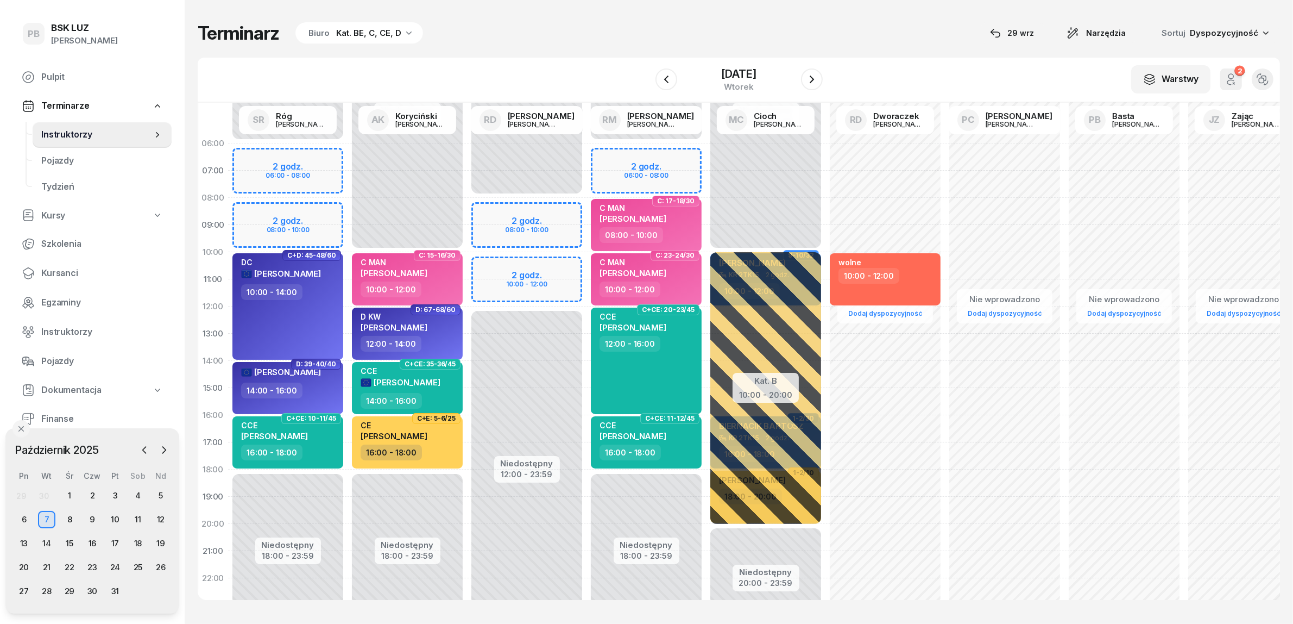
click at [300, 212] on div "Niedostępny 00:00 - 06:00 Niedostępny 18:00 - 23:59 2 godz. 06:00 - 08:00 2 god…" at bounding box center [287, 388] width 119 height 516
click at [329, 213] on div "Niedostępny 00:00 - 06:00 Niedostępny 18:00 - 23:59 2 godz. 06:00 - 08:00 2 god…" at bounding box center [287, 388] width 119 height 516
select select "08"
select select "10"
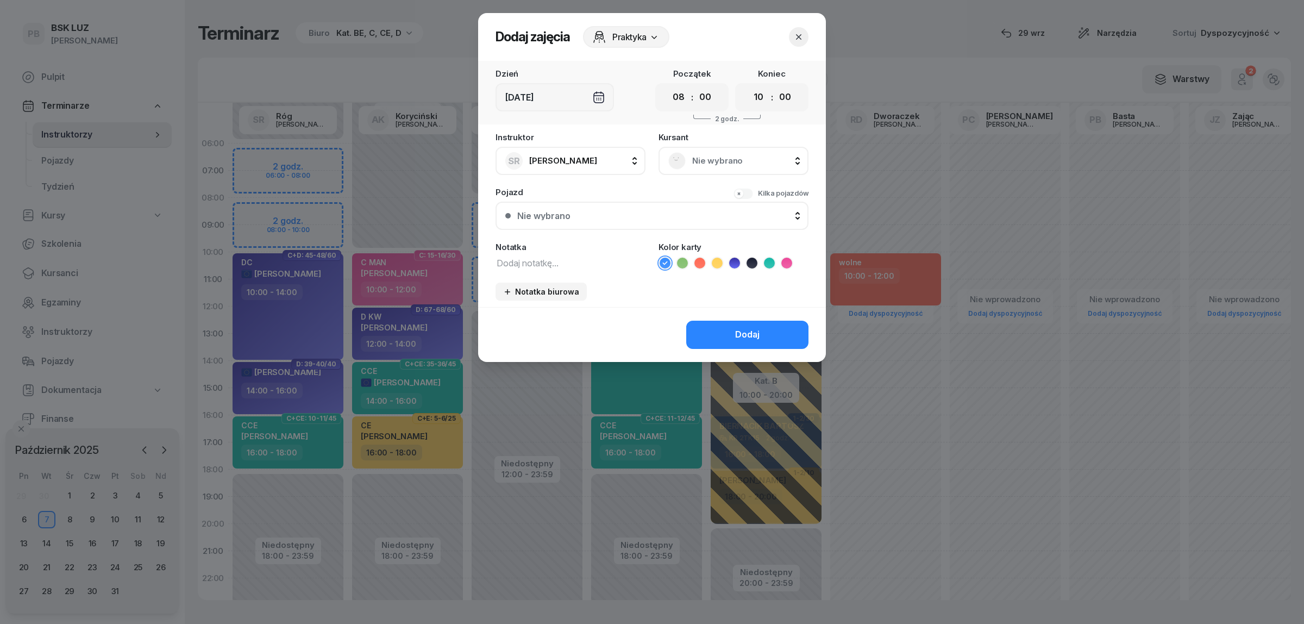
click at [727, 154] on span "Nie wybrano" at bounding box center [745, 161] width 106 height 14
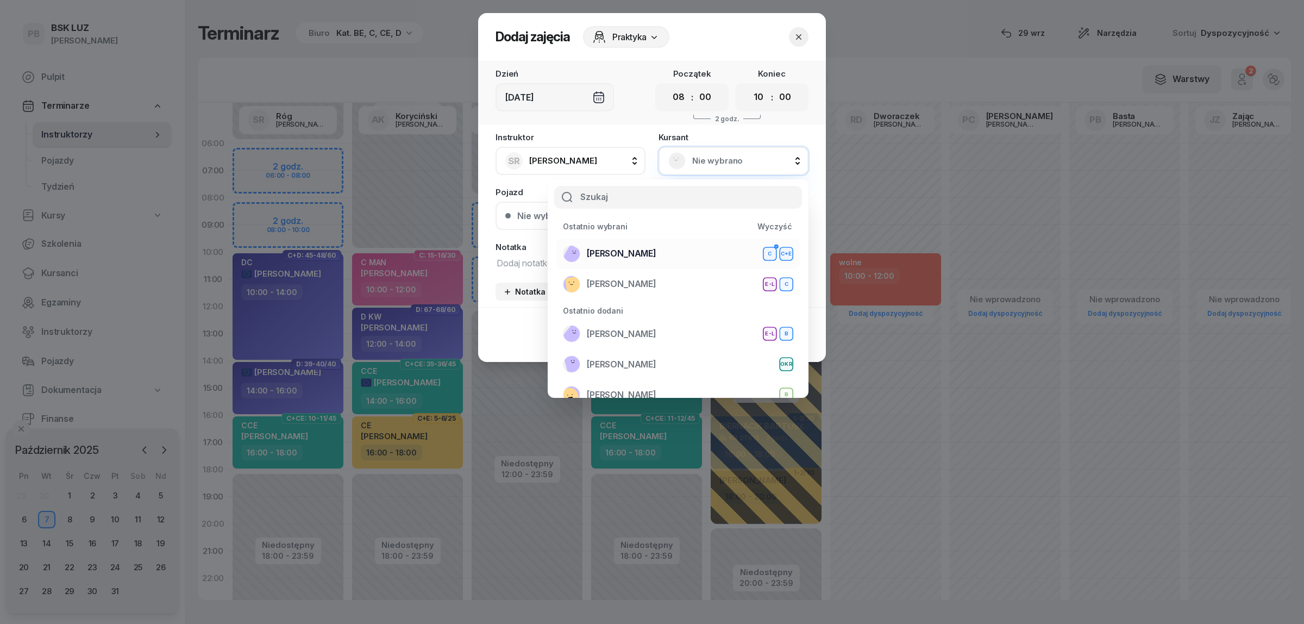
click at [617, 254] on span "[PERSON_NAME]" at bounding box center [622, 254] width 70 height 14
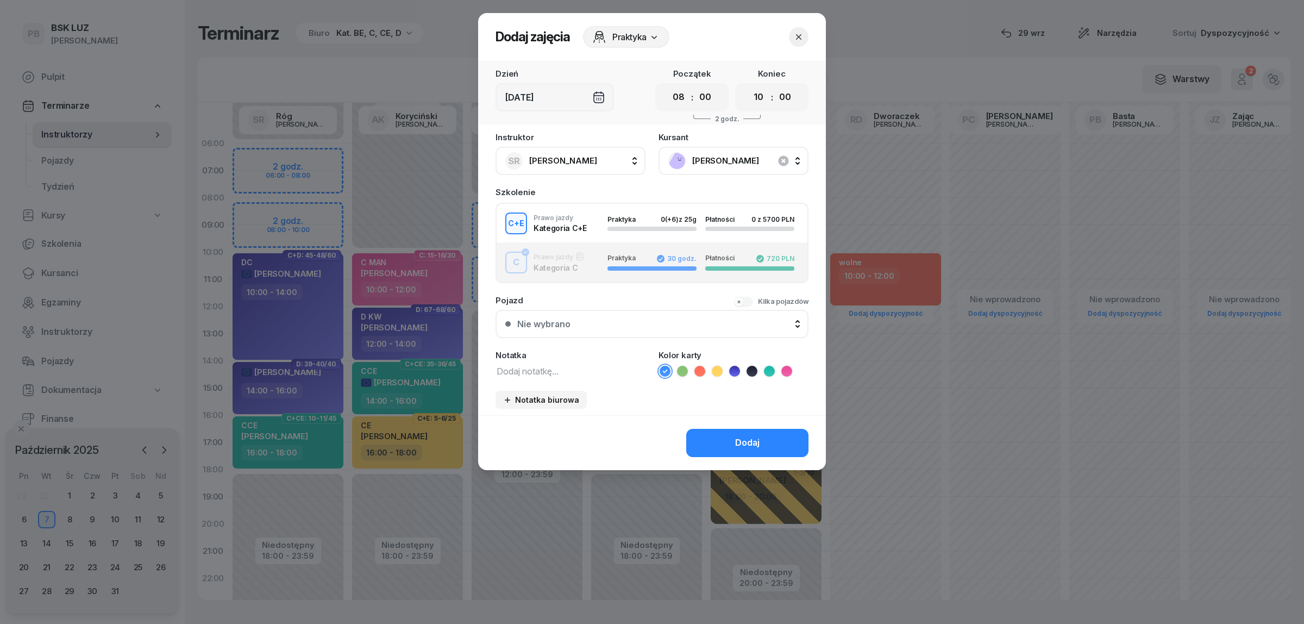
click at [540, 368] on textarea at bounding box center [570, 370] width 150 height 14
type textarea "CE"
click at [715, 366] on icon at bounding box center [717, 371] width 11 height 11
click at [720, 433] on button "Dodaj" at bounding box center [747, 443] width 122 height 28
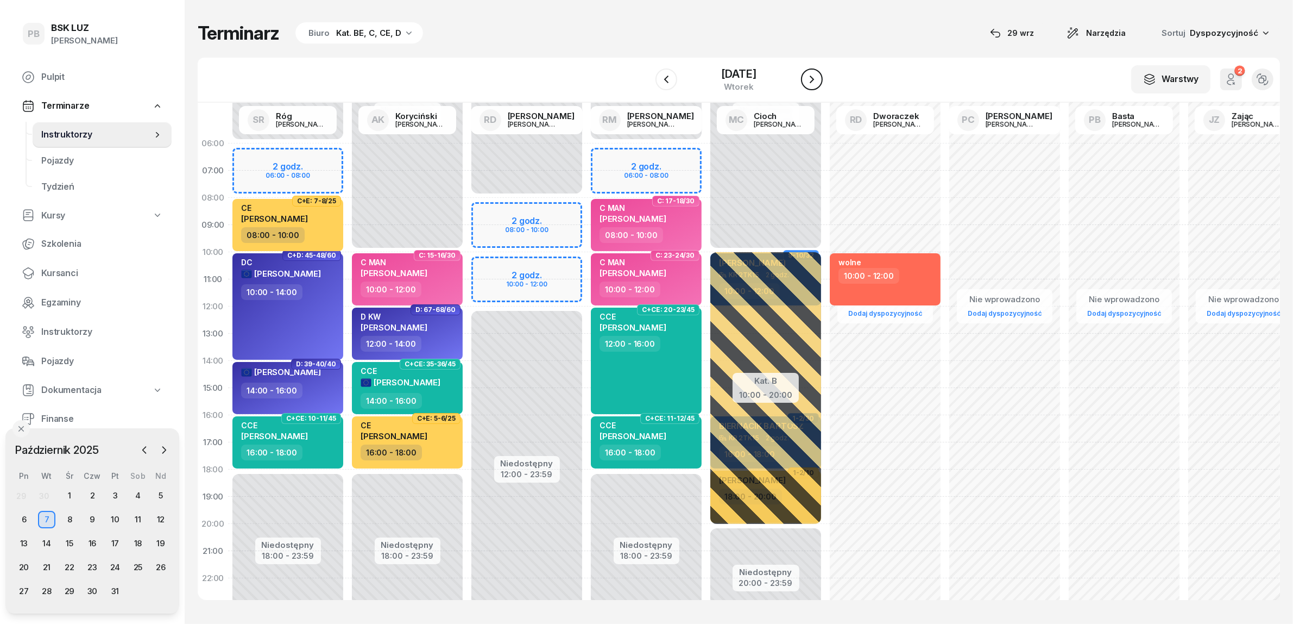
click at [819, 77] on icon "button" at bounding box center [812, 79] width 13 height 13
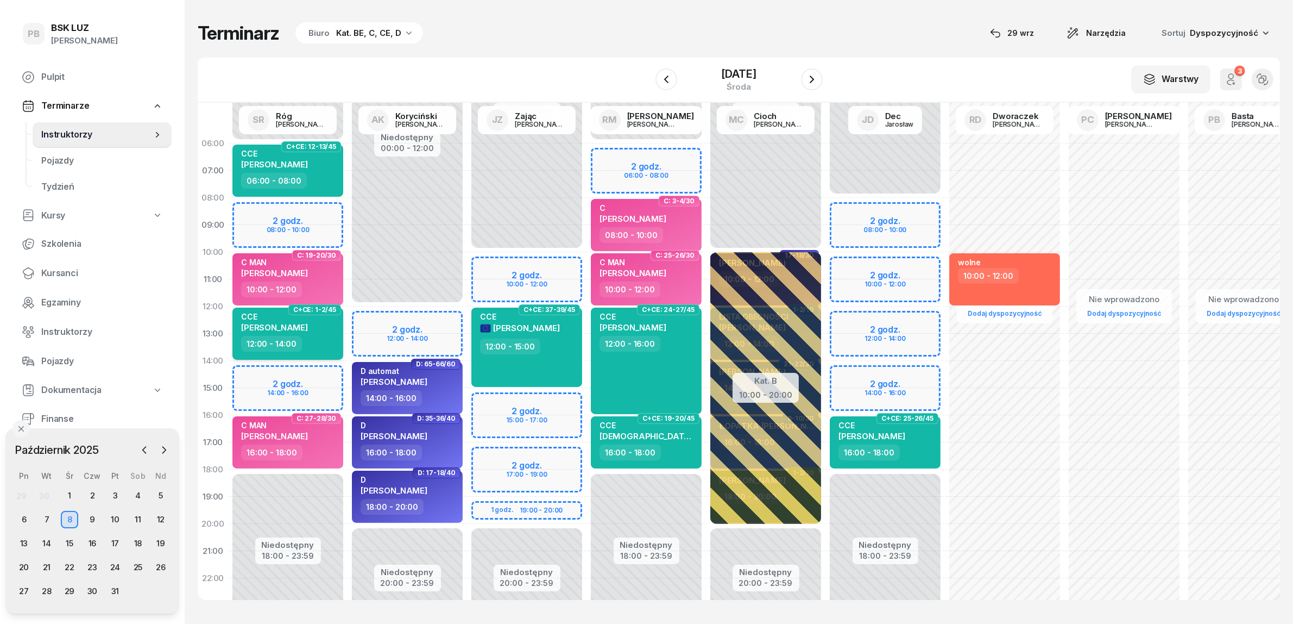
click at [323, 349] on div "12:00 - 14:00" at bounding box center [289, 344] width 96 height 16
select select "12"
select select "14"
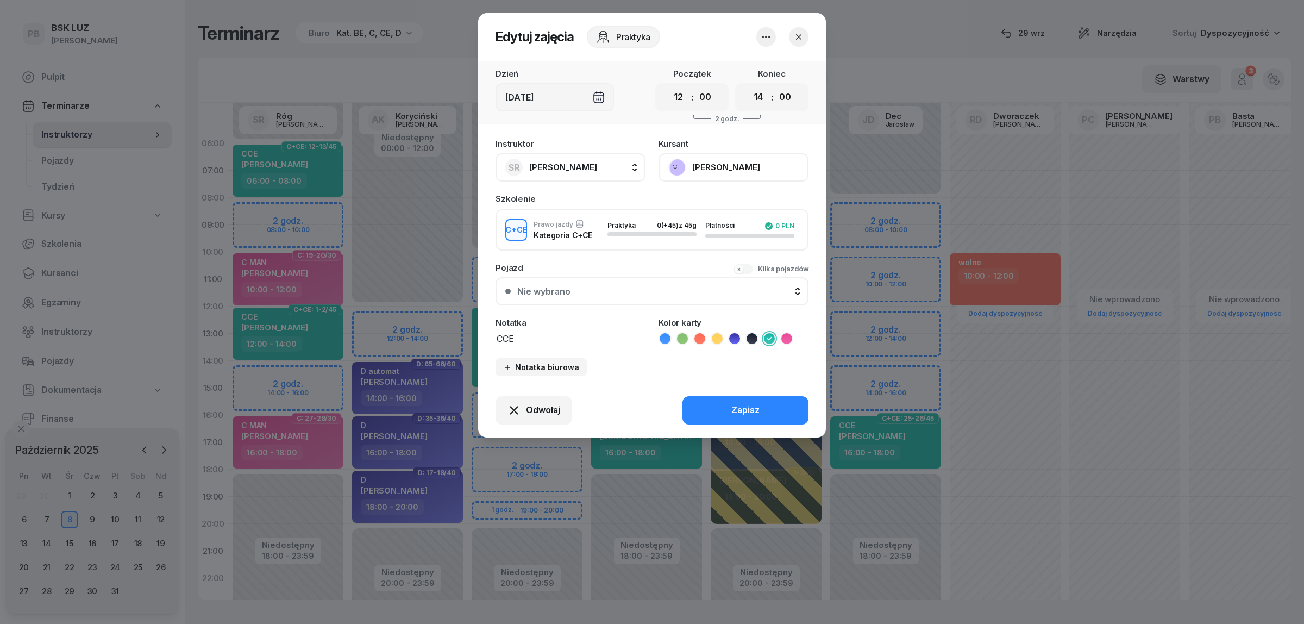
click at [791, 39] on button "button" at bounding box center [799, 37] width 20 height 20
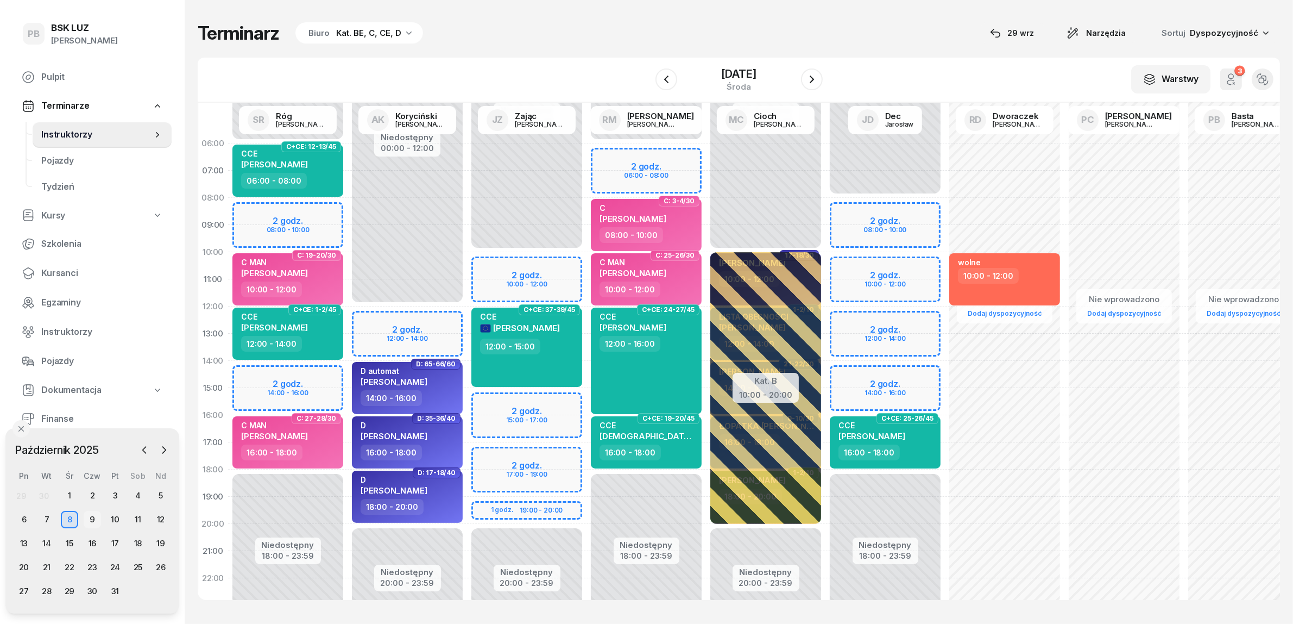
click at [93, 516] on div "9" at bounding box center [92, 519] width 17 height 17
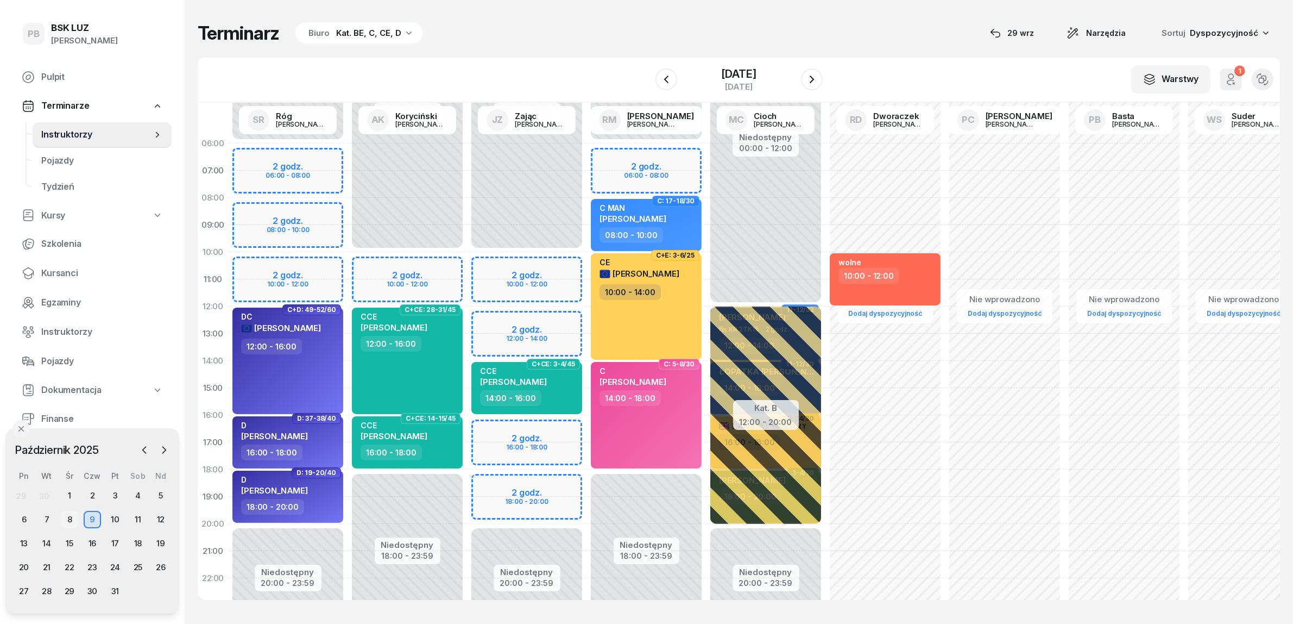
click at [67, 518] on div "8" at bounding box center [69, 519] width 17 height 17
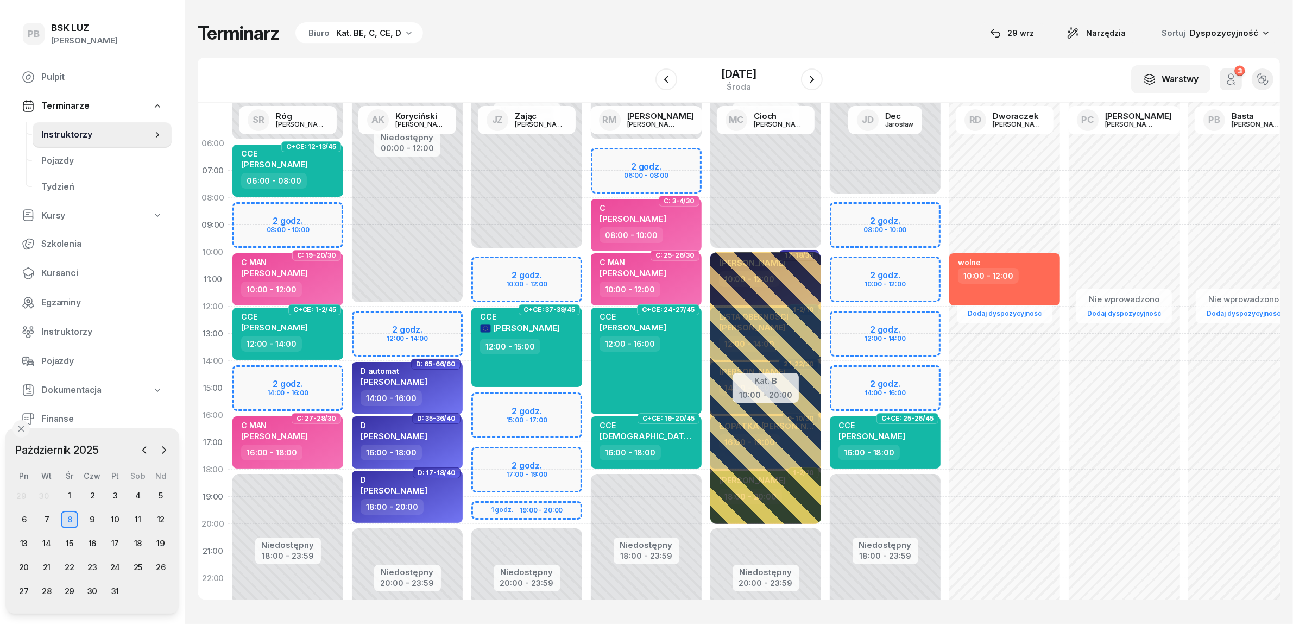
click at [578, 43] on div "Terminarz Biuro Kat. BE, C, CE, D [DATE] Narzędzia Sortuj Dyspozycyjność" at bounding box center [739, 33] width 1083 height 23
click at [93, 519] on div "9" at bounding box center [92, 519] width 17 height 17
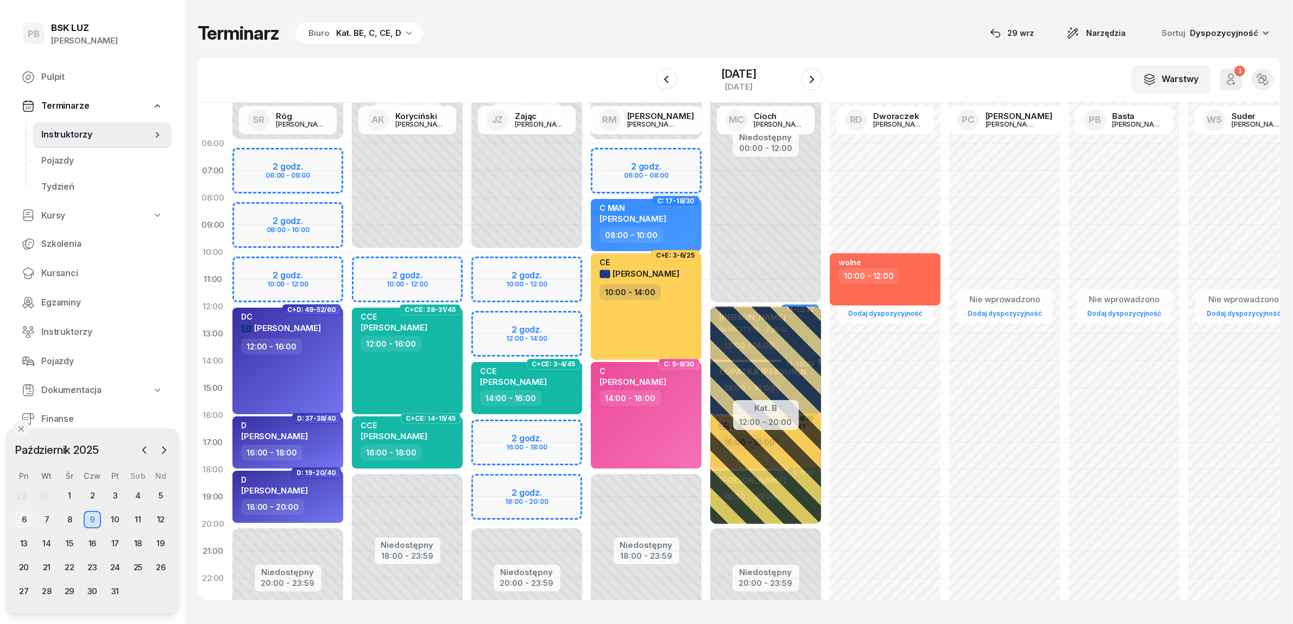
click at [28, 512] on div "6" at bounding box center [23, 519] width 17 height 17
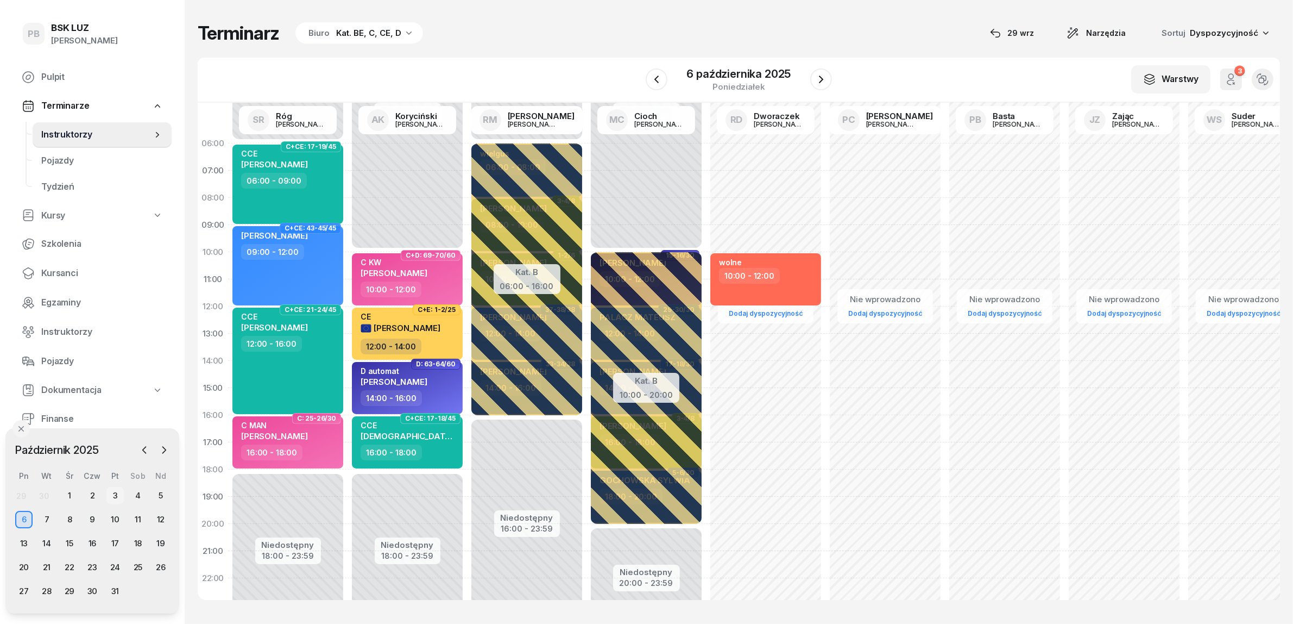
click at [118, 493] on div "3" at bounding box center [114, 495] width 17 height 17
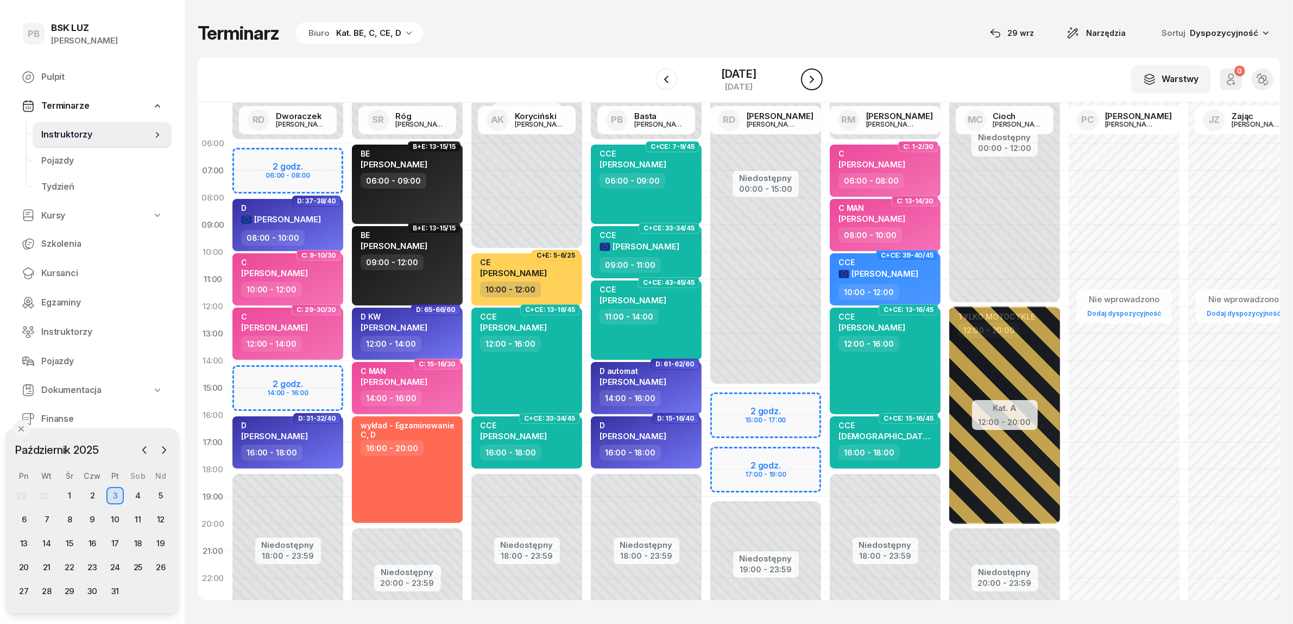
click at [814, 79] on icon "button" at bounding box center [812, 79] width 4 height 8
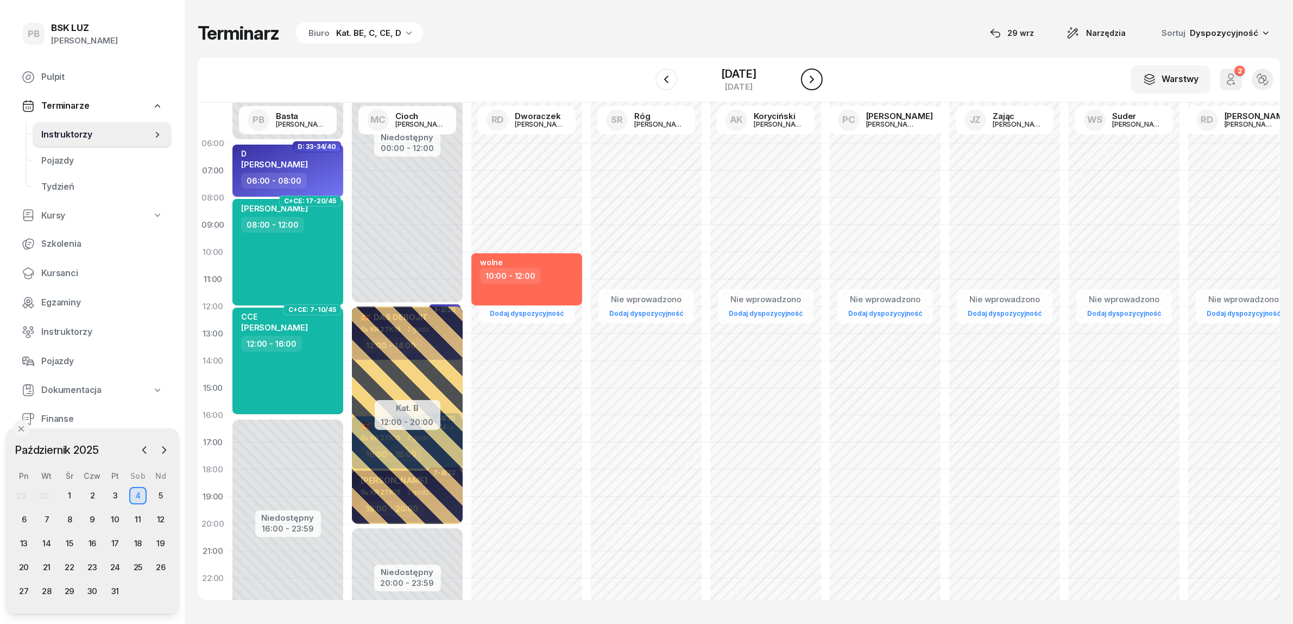
click at [814, 79] on icon "button" at bounding box center [812, 79] width 4 height 8
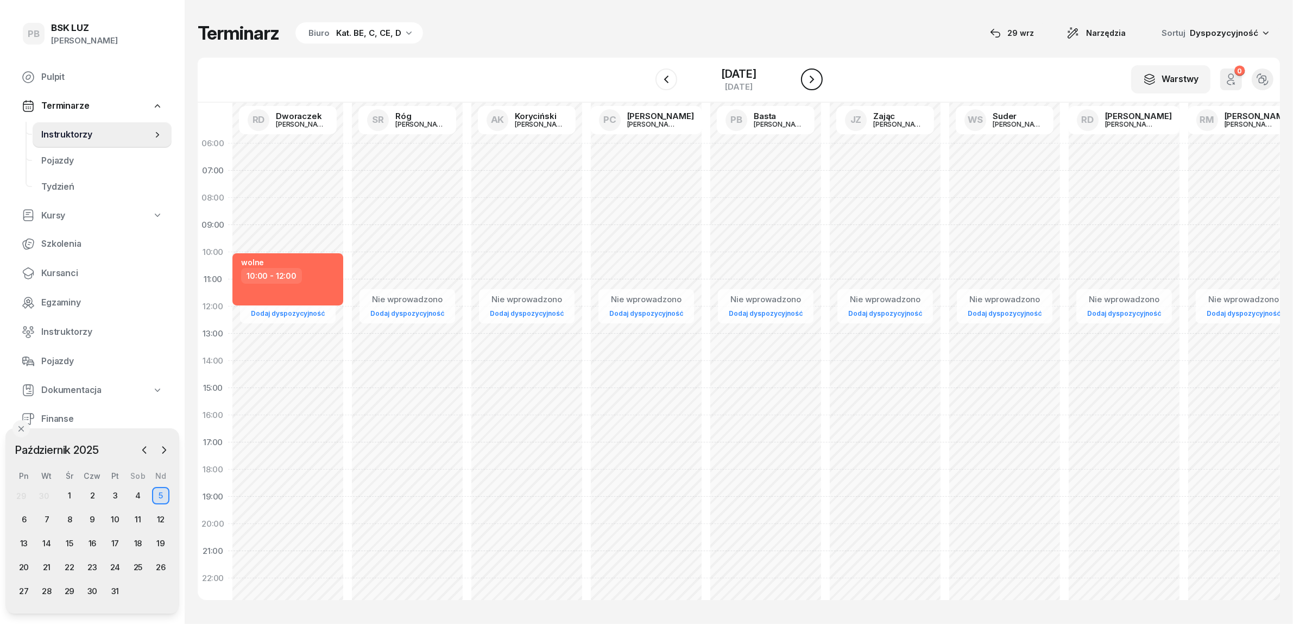
click at [814, 79] on icon "button" at bounding box center [812, 79] width 4 height 8
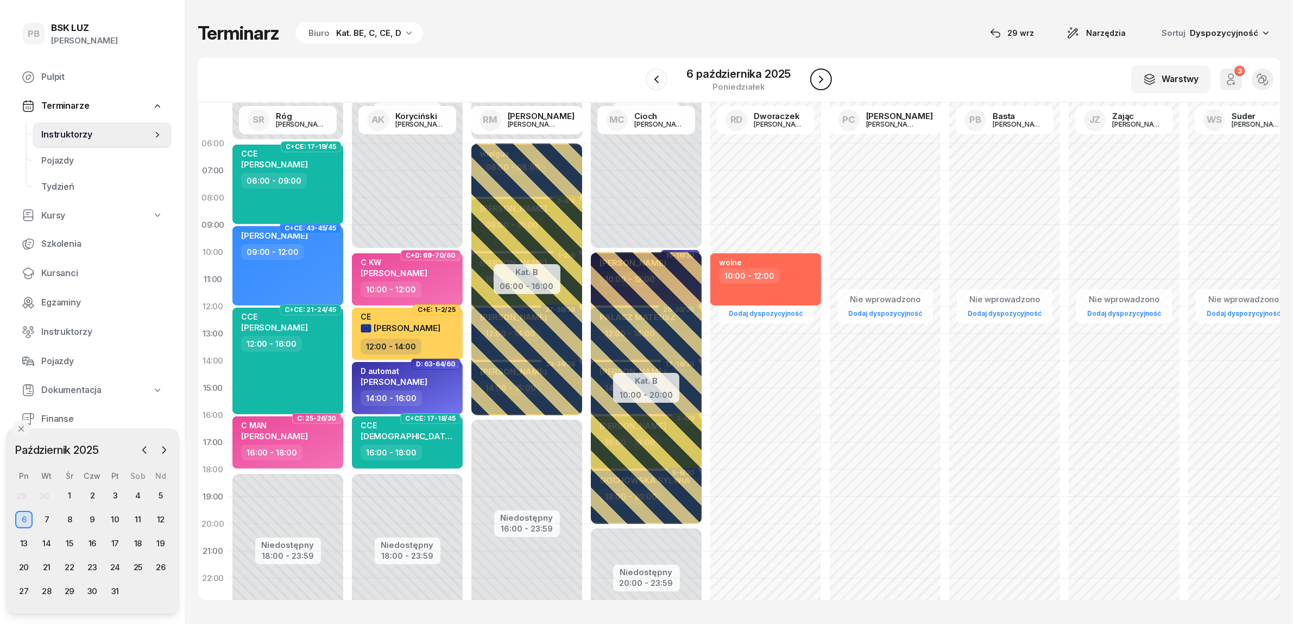
click at [822, 79] on icon "button" at bounding box center [821, 79] width 4 height 8
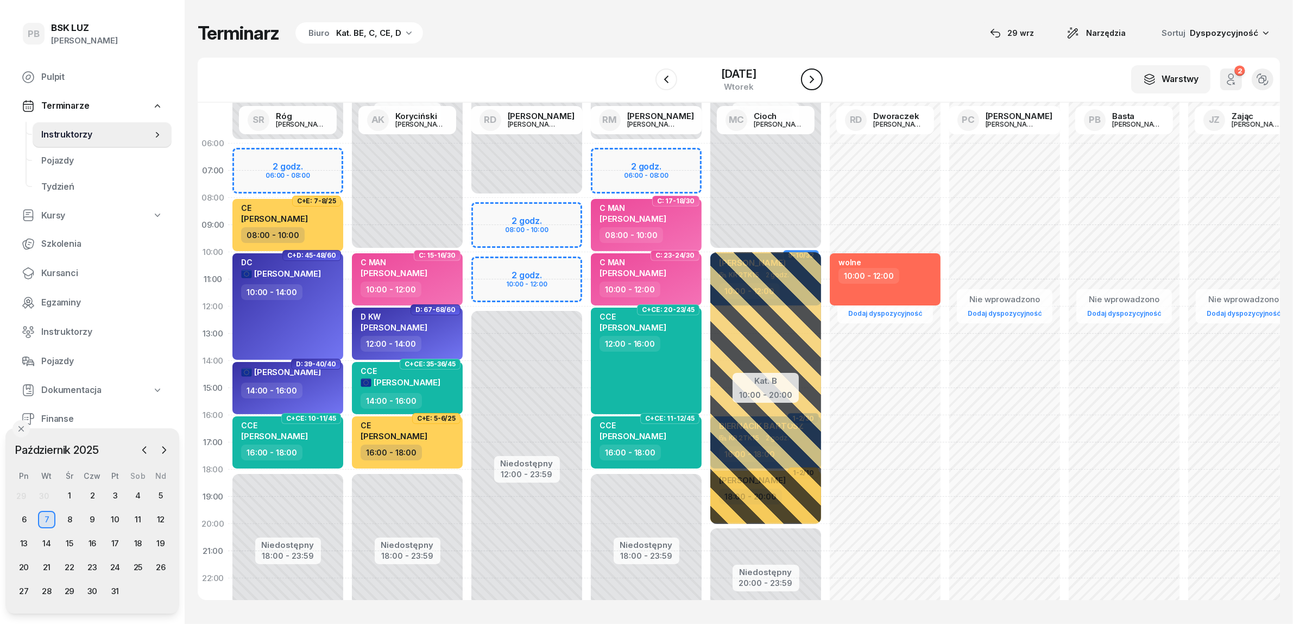
click at [814, 79] on icon "button" at bounding box center [812, 79] width 4 height 8
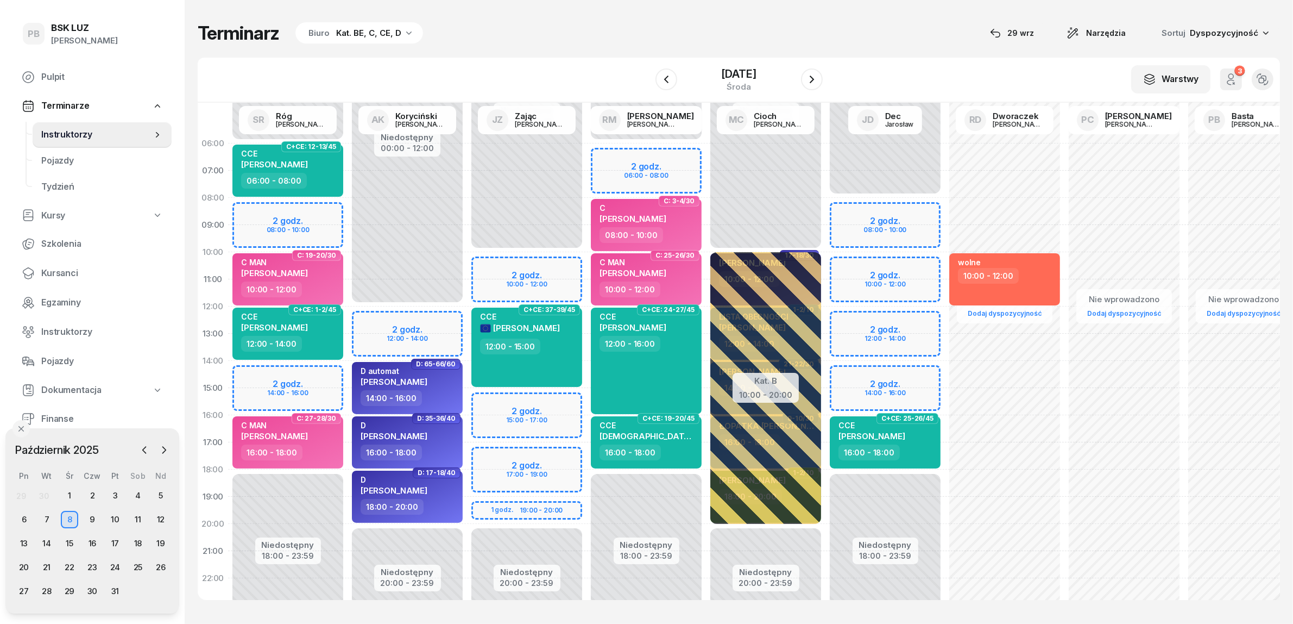
click at [488, 398] on div "Niedostępny 00:00 - 10:00 Niedostępny 20:00 - 23:59 2 godz. 10:00 - 12:00 2 god…" at bounding box center [526, 388] width 119 height 516
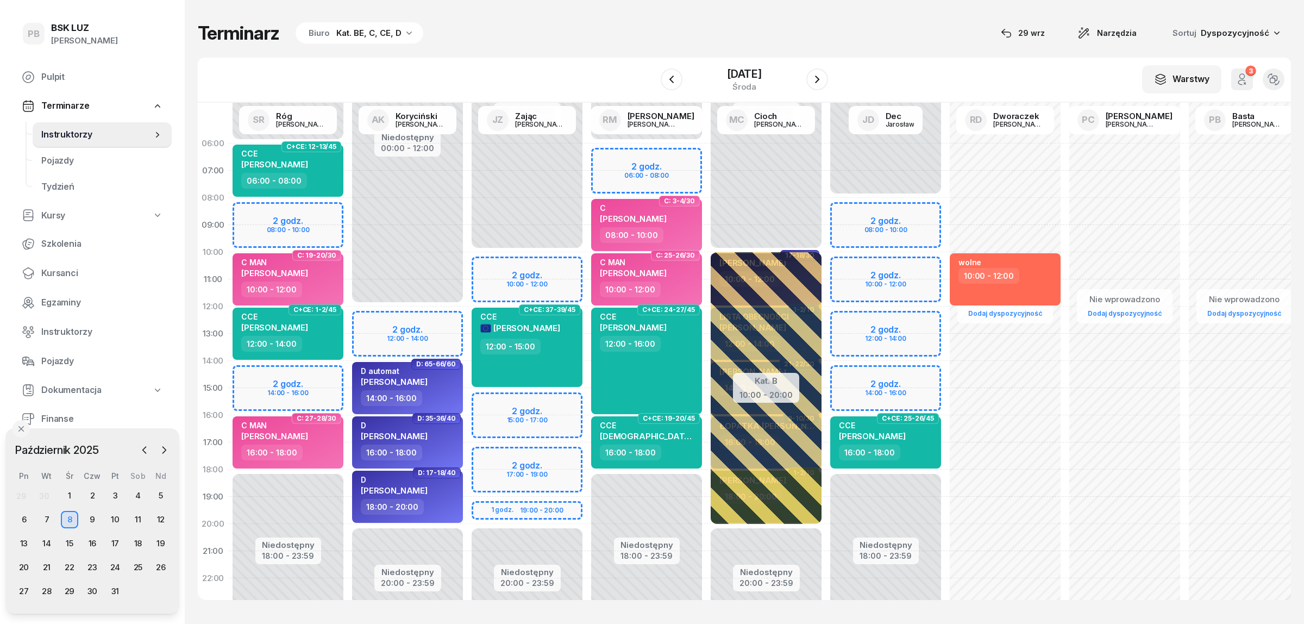
select select "15"
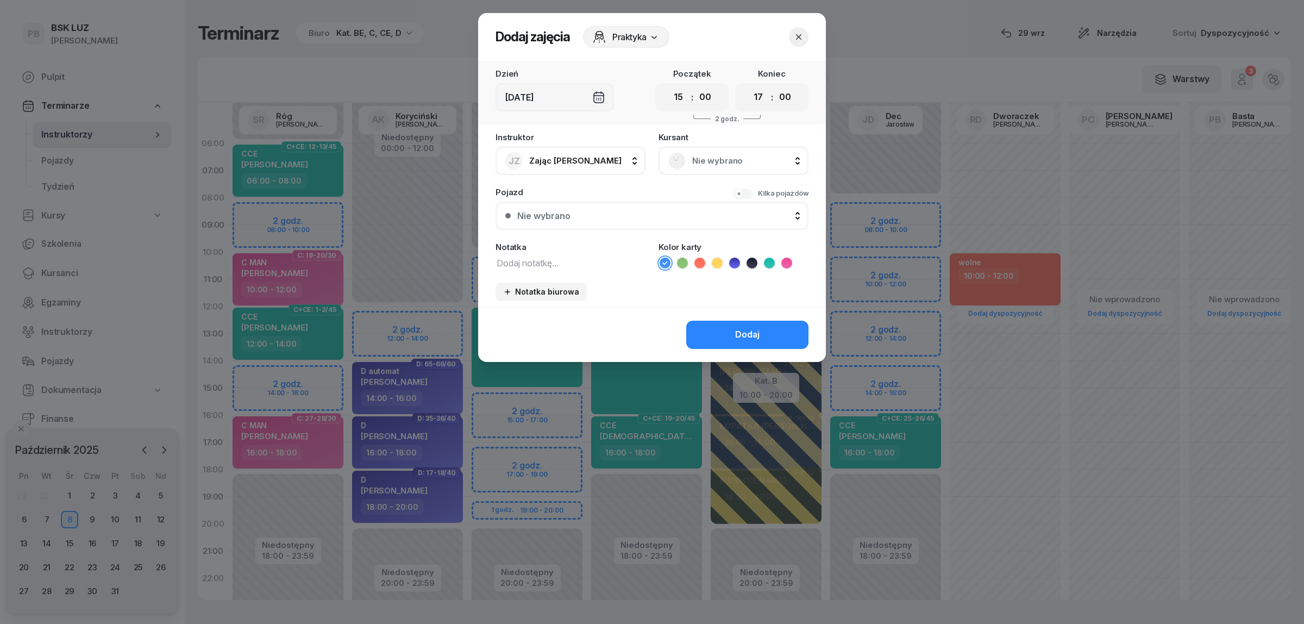
click at [731, 159] on span "Nie wybrano" at bounding box center [745, 161] width 106 height 14
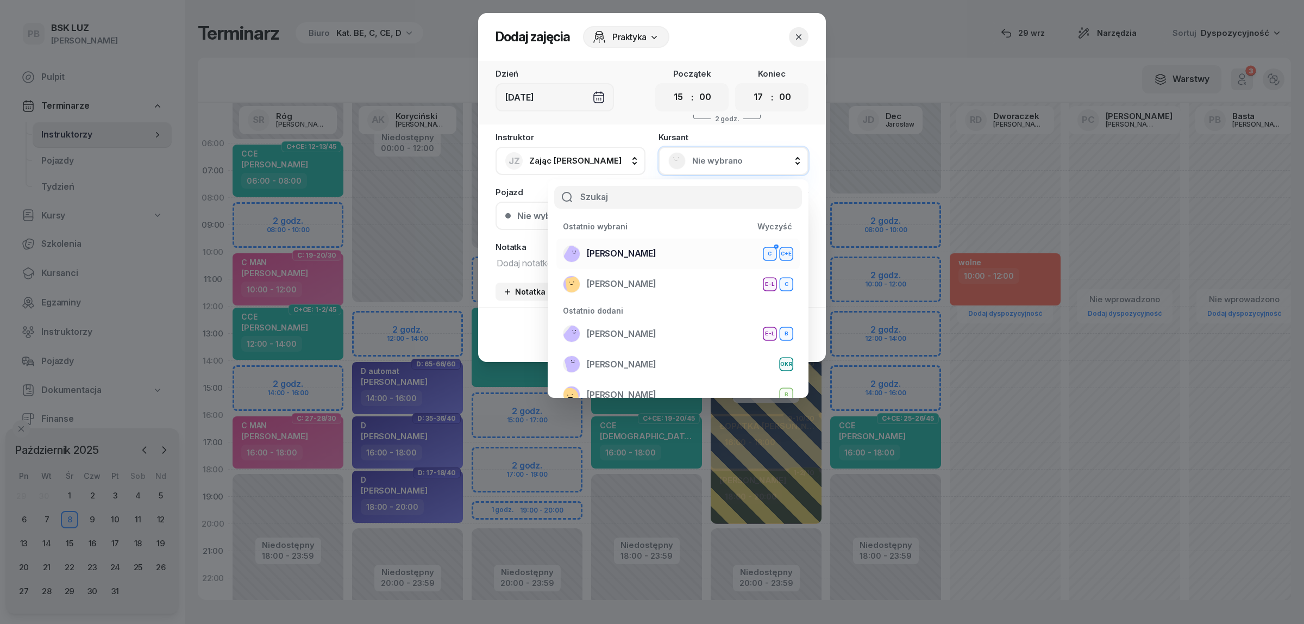
click at [666, 243] on li "[PERSON_NAME]+E" at bounding box center [677, 253] width 243 height 30
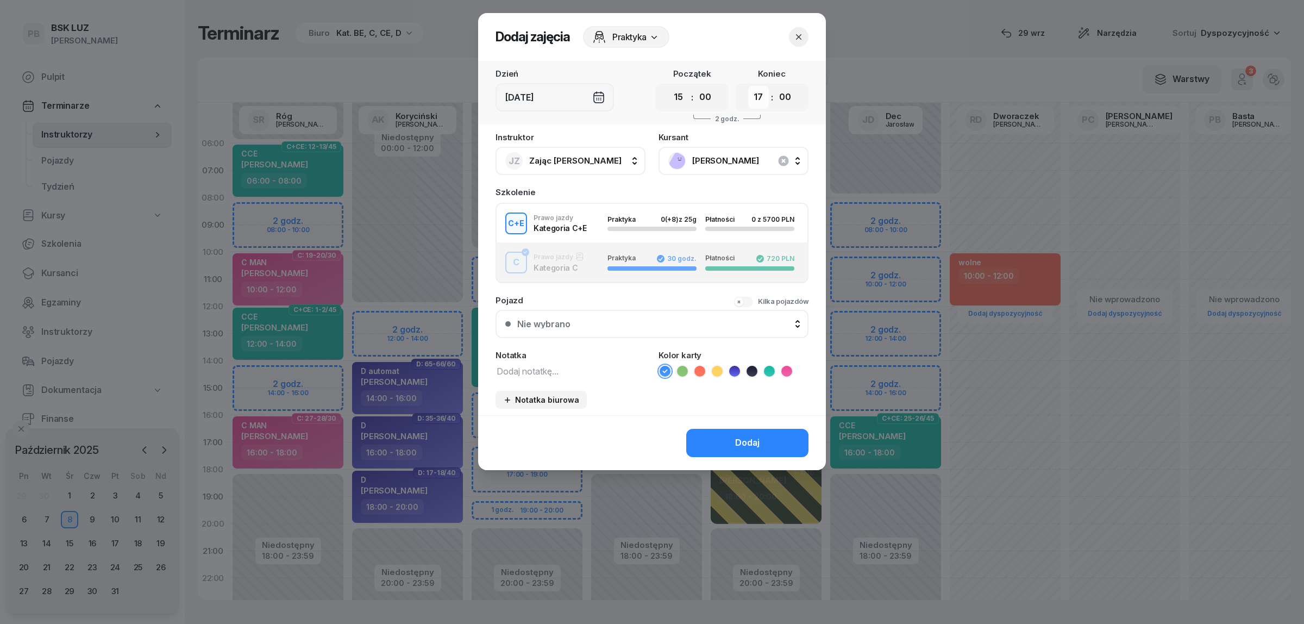
click at [753, 97] on select "00 01 02 03 04 05 06 07 08 09 10 11 12 13 14 15 16 17 18 19 20 21 22 23" at bounding box center [758, 97] width 21 height 23
select select "18"
click at [748, 86] on select "00 01 02 03 04 05 06 07 08 09 10 11 12 13 14 15 16 17 18 19 20 21 22 23" at bounding box center [758, 97] width 21 height 23
click at [759, 441] on div "Dodaj" at bounding box center [747, 443] width 24 height 14
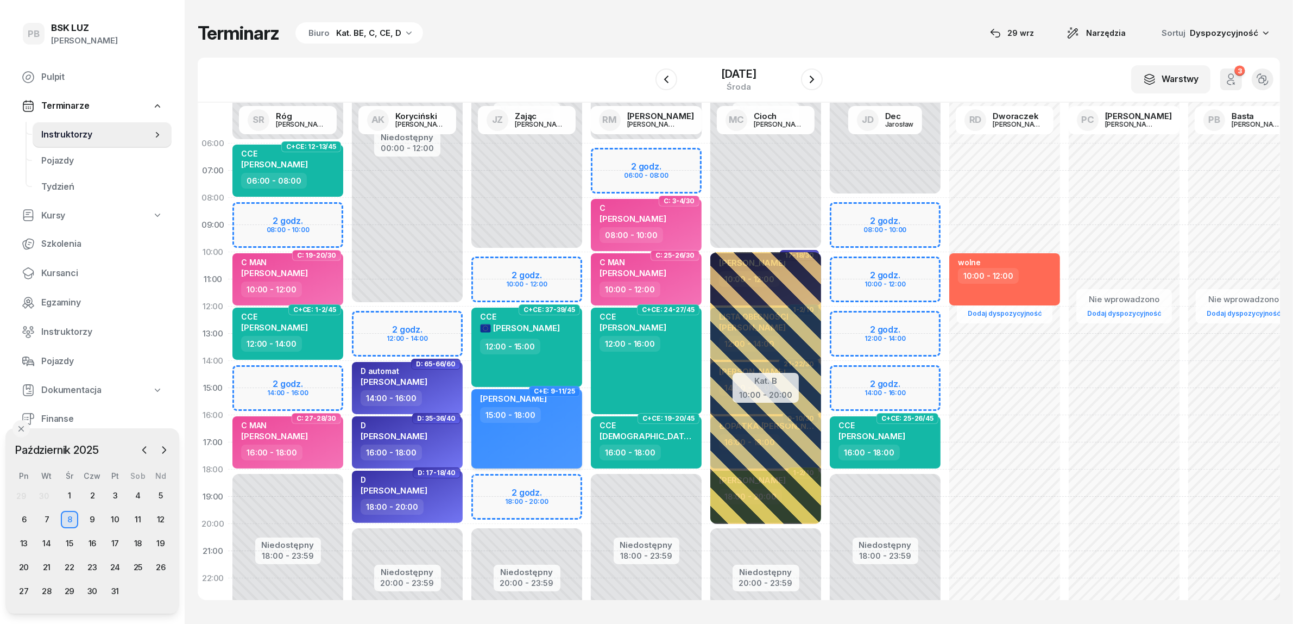
click at [538, 442] on div "[PERSON_NAME] 15:00 - 18:00" at bounding box center [526, 428] width 111 height 79
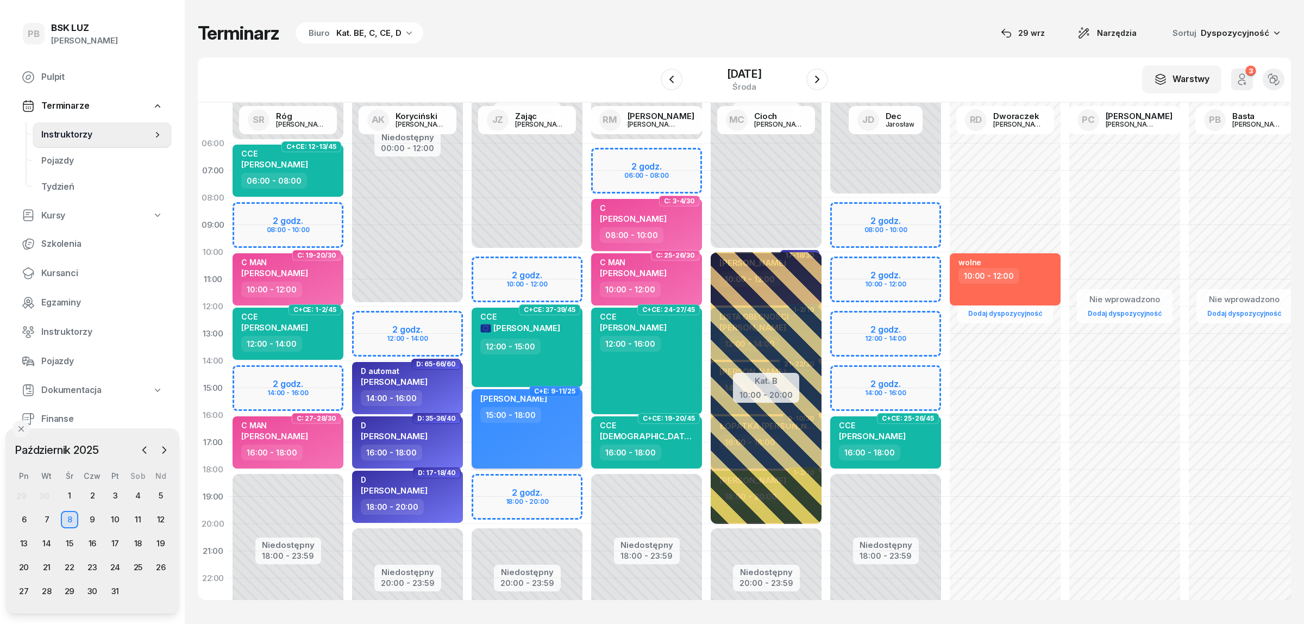
select select "15"
select select "18"
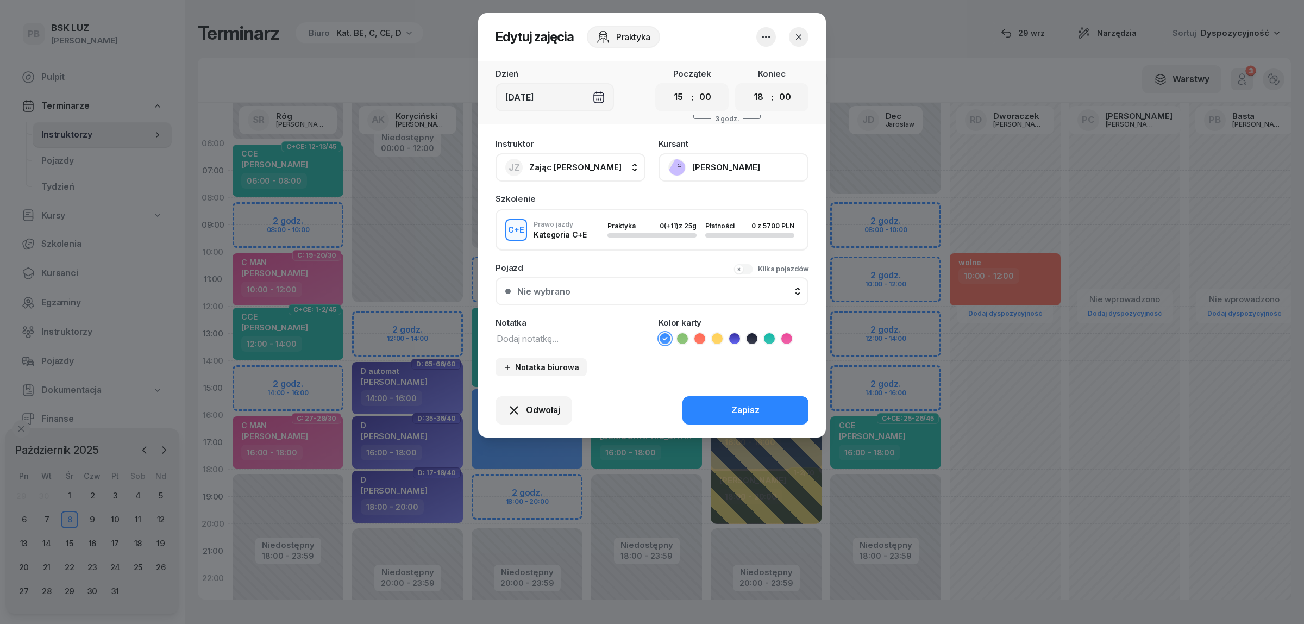
click at [553, 335] on textarea at bounding box center [570, 338] width 150 height 14
type textarea "CE"
click at [714, 336] on icon at bounding box center [717, 338] width 11 height 11
click at [720, 419] on button "Zapisz" at bounding box center [745, 410] width 126 height 28
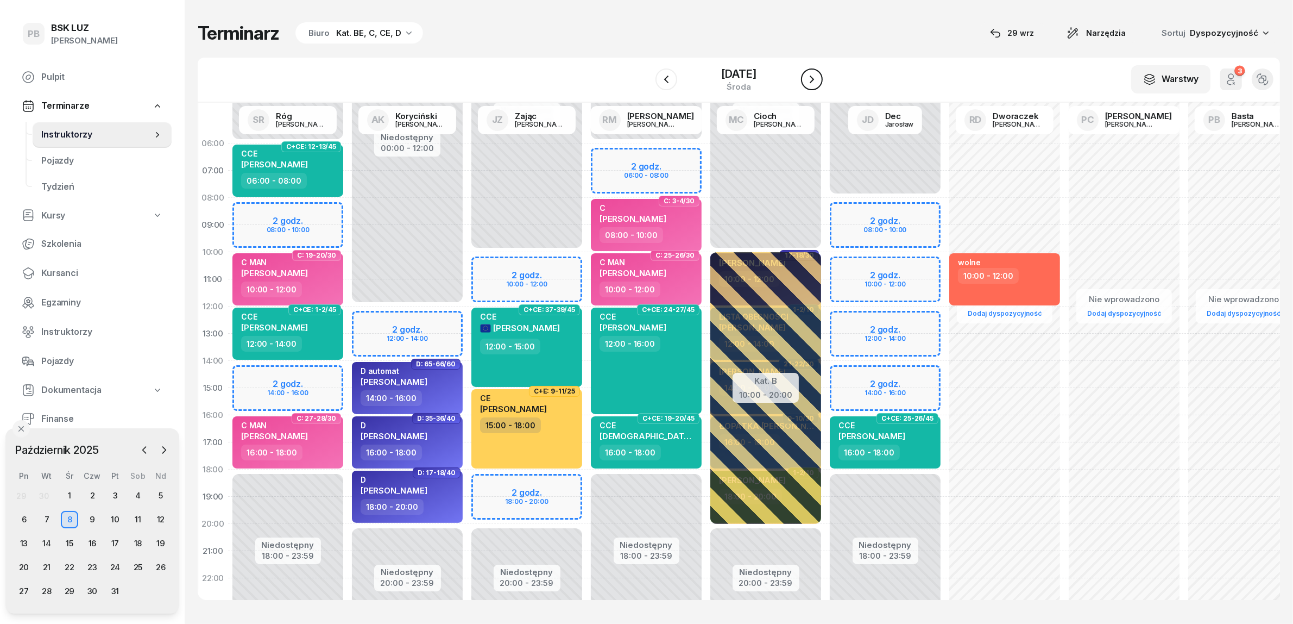
click at [812, 77] on button "button" at bounding box center [812, 79] width 22 height 22
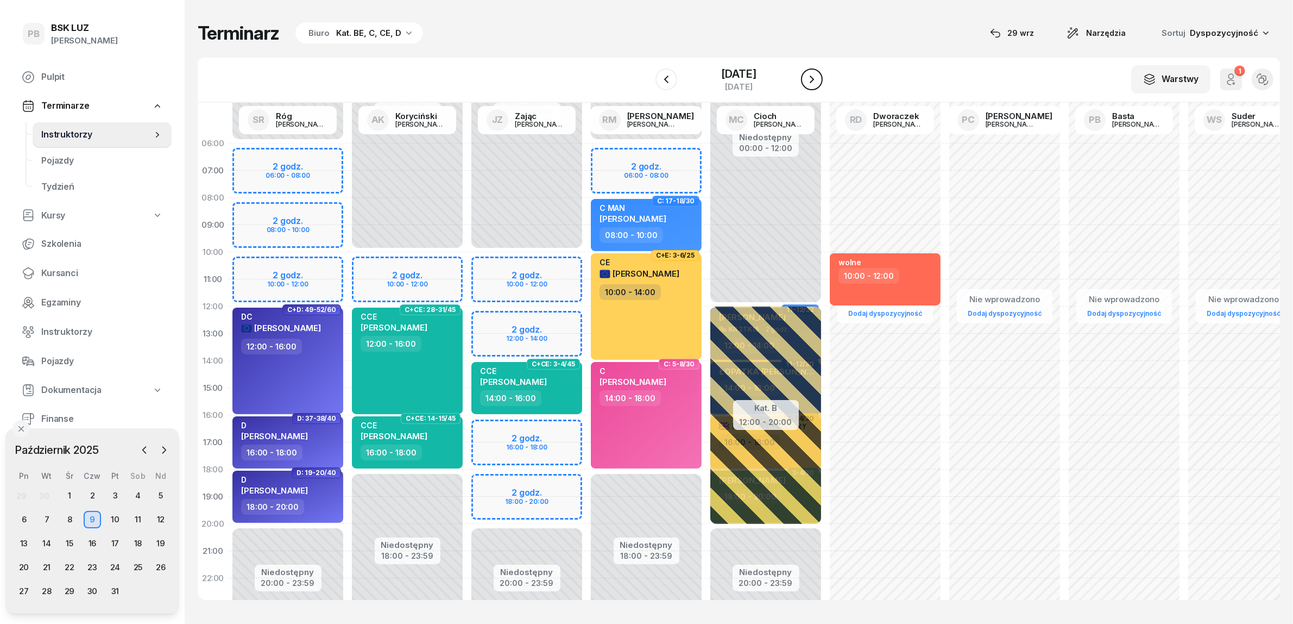
click at [812, 77] on button "button" at bounding box center [812, 79] width 22 height 22
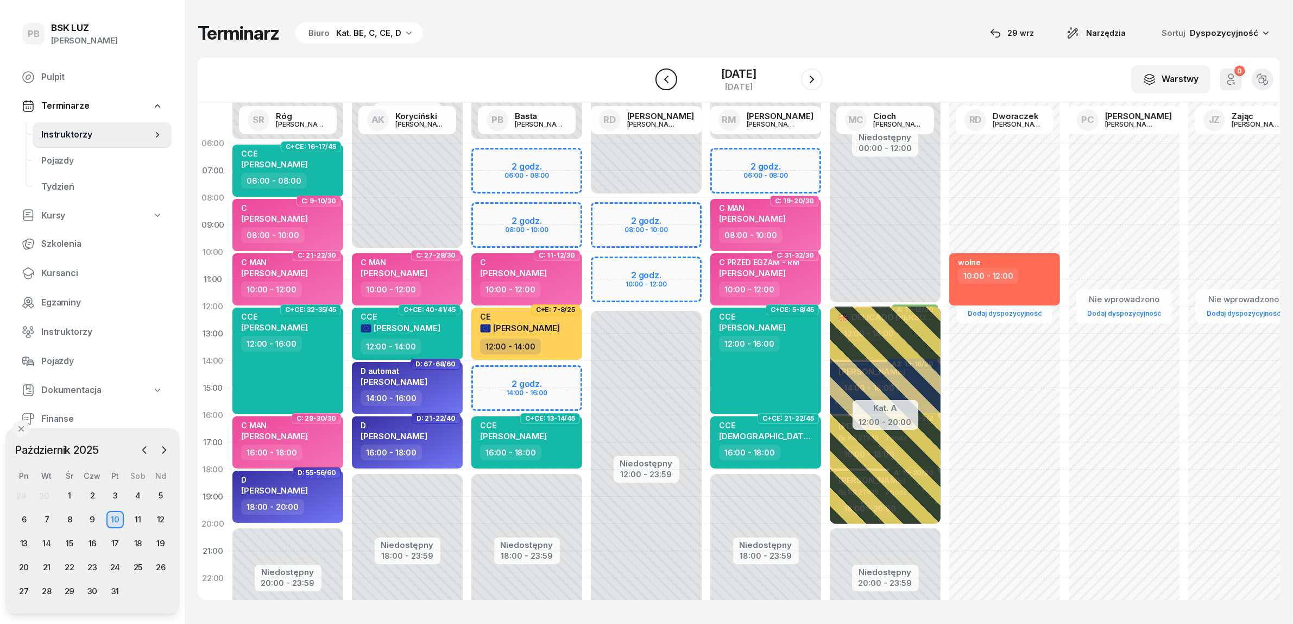
click at [661, 78] on button "button" at bounding box center [667, 79] width 22 height 22
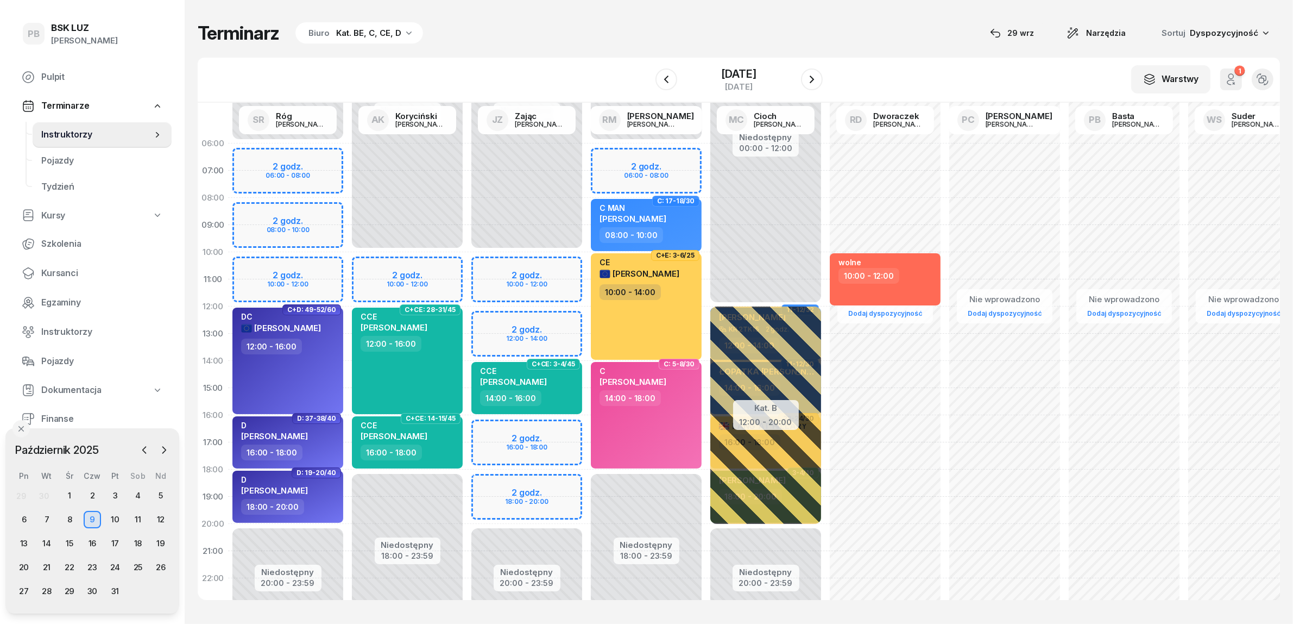
click at [486, 314] on div "Niedostępny 00:00 - 10:00 Niedostępny 20:00 - 23:59 2 godz. 10:00 - 12:00 2 god…" at bounding box center [526, 388] width 119 height 516
select select "12"
select select "14"
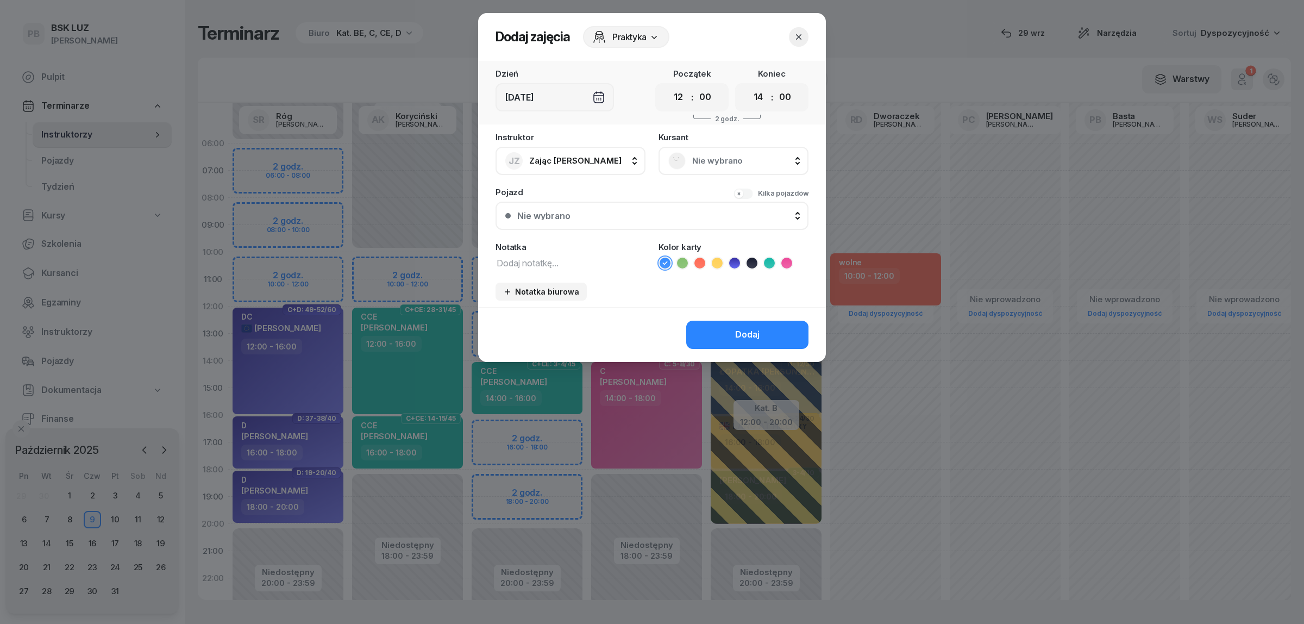
click at [701, 163] on span "Nie wybrano" at bounding box center [745, 161] width 106 height 14
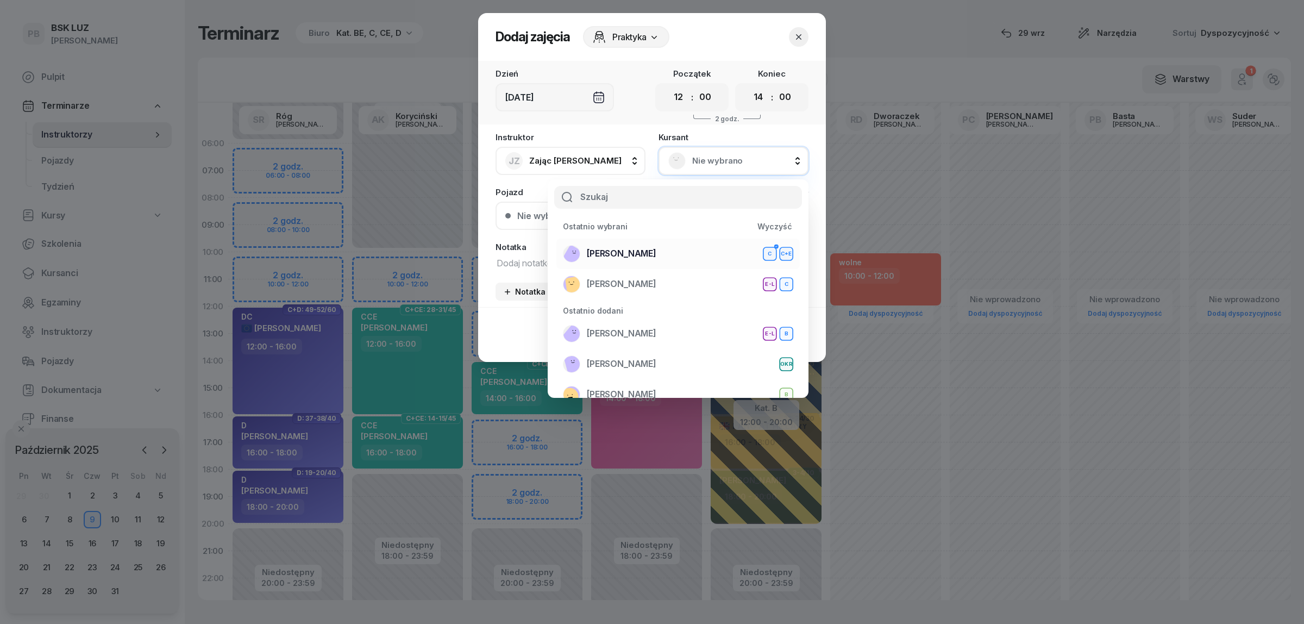
click at [650, 248] on span "[PERSON_NAME]" at bounding box center [622, 254] width 70 height 14
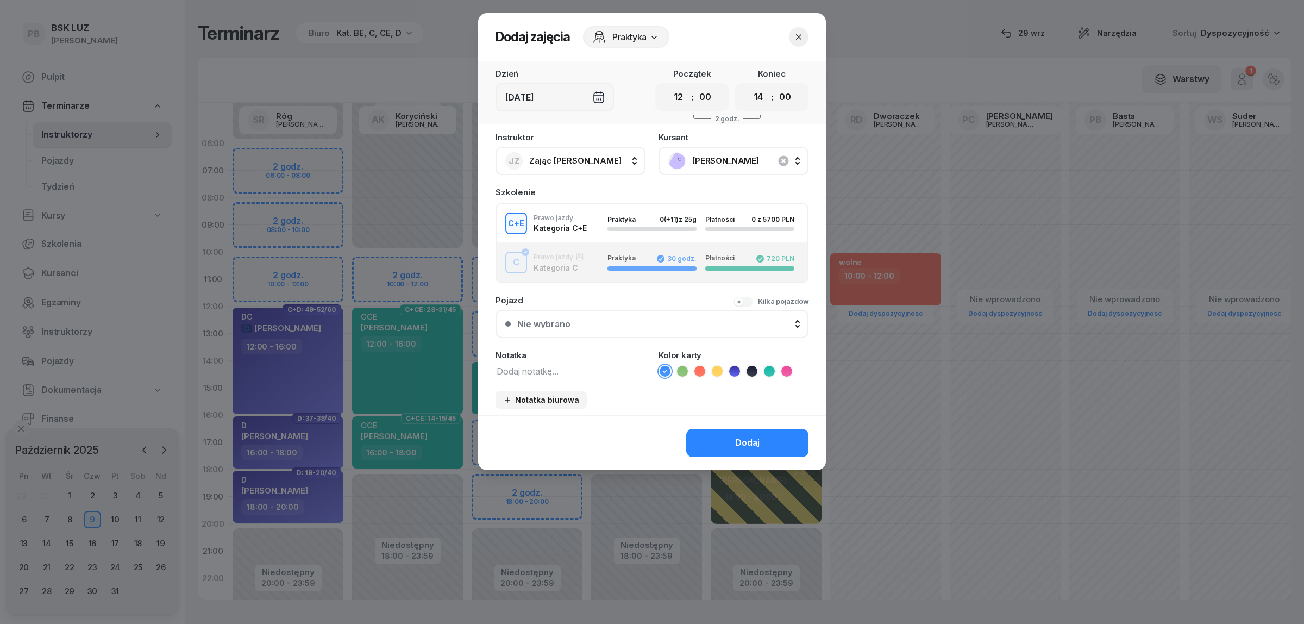
click at [801, 39] on icon "button" at bounding box center [798, 37] width 11 height 11
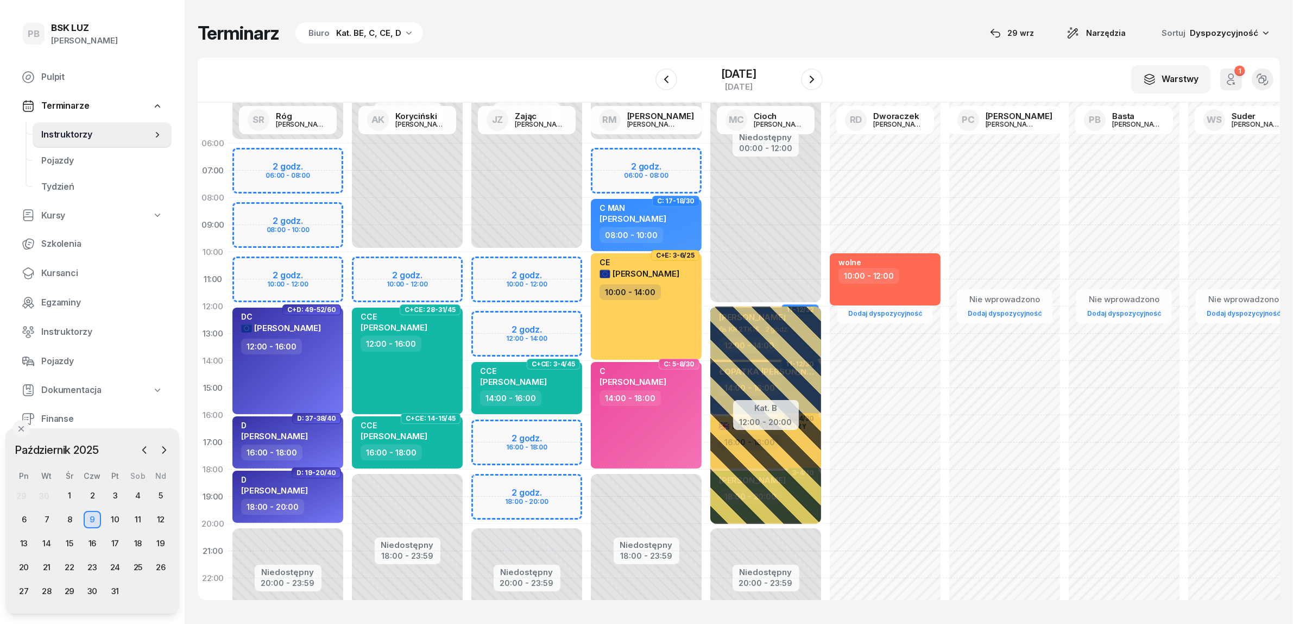
click at [571, 324] on div "Niedostępny 00:00 - 10:00 Niedostępny 20:00 - 23:59 2 godz. 10:00 - 12:00 2 god…" at bounding box center [526, 388] width 119 height 516
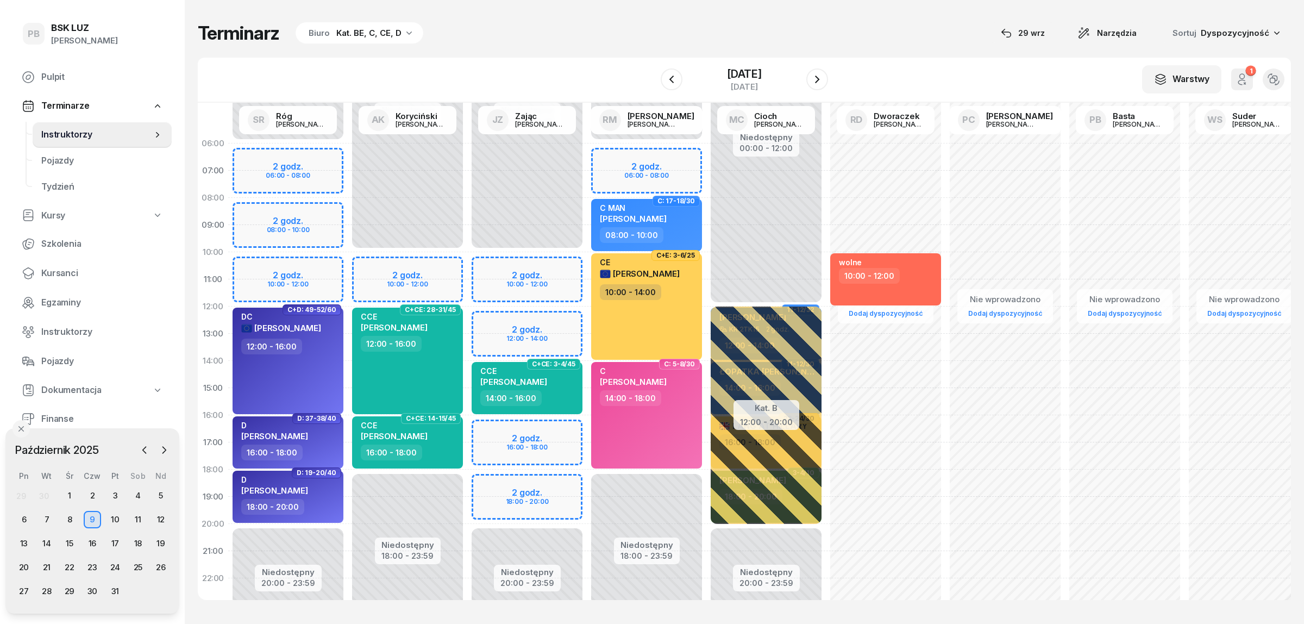
select select "12"
select select "14"
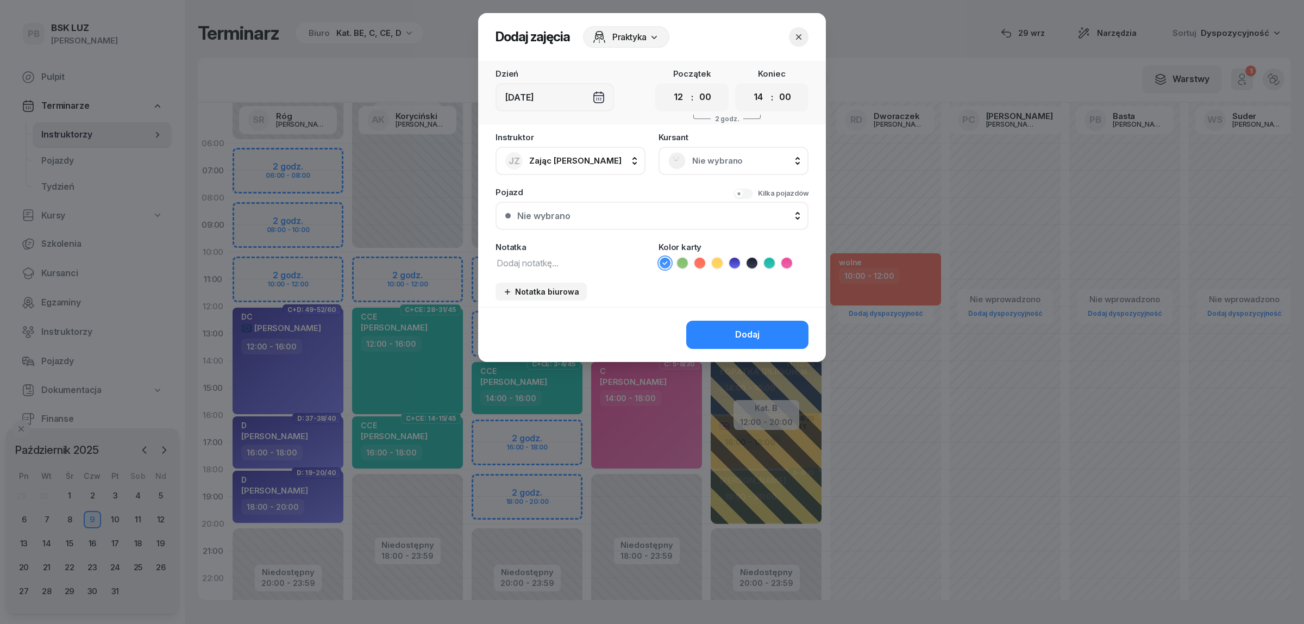
click at [715, 160] on span "Nie wybrano" at bounding box center [745, 161] width 106 height 14
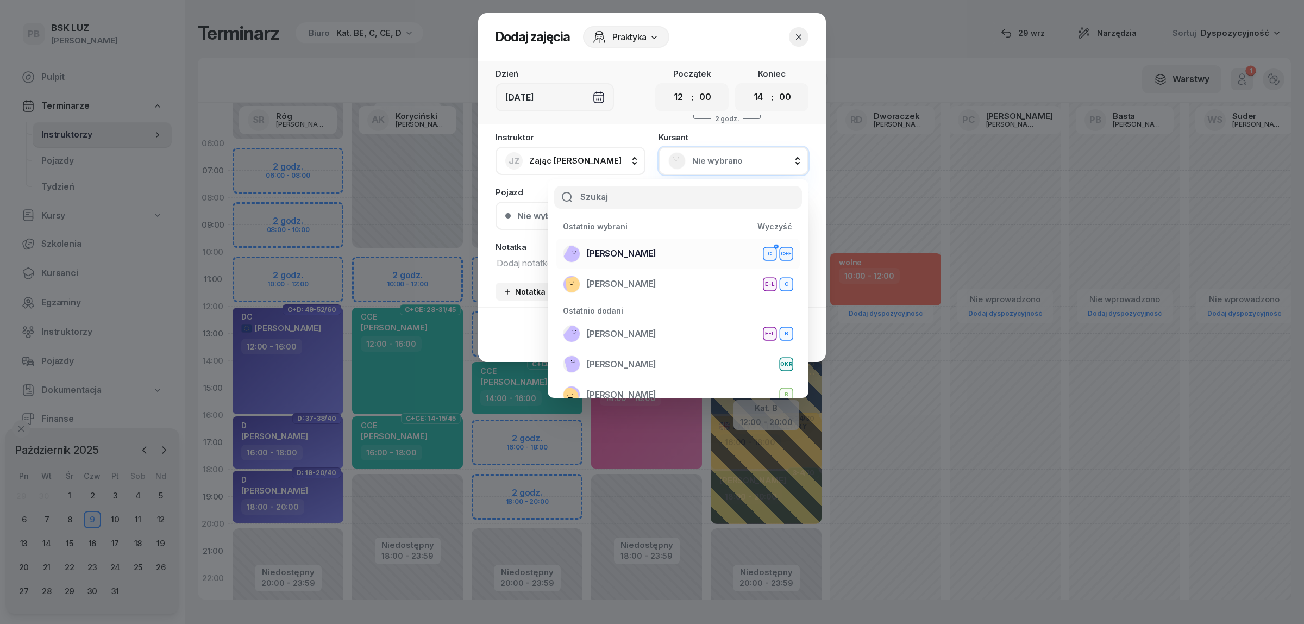
click at [655, 251] on div "[PERSON_NAME]+E" at bounding box center [678, 253] width 230 height 17
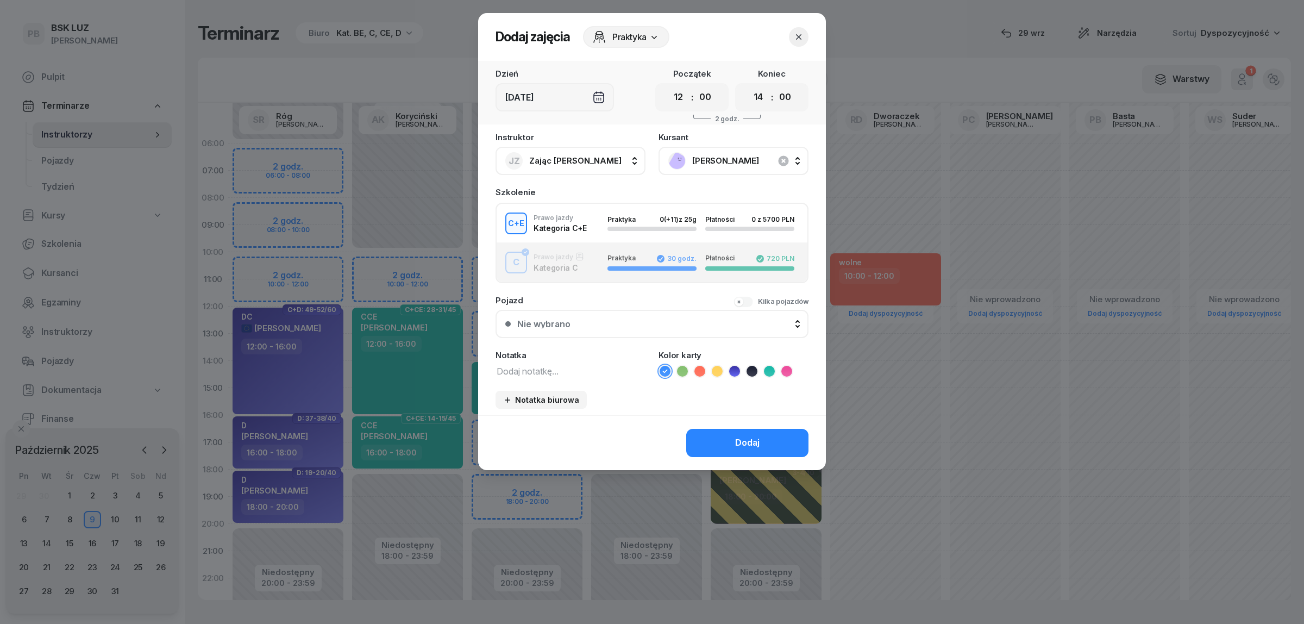
click at [546, 367] on textarea at bounding box center [570, 370] width 150 height 14
type textarea "CE"
click at [799, 33] on icon "button" at bounding box center [798, 37] width 11 height 11
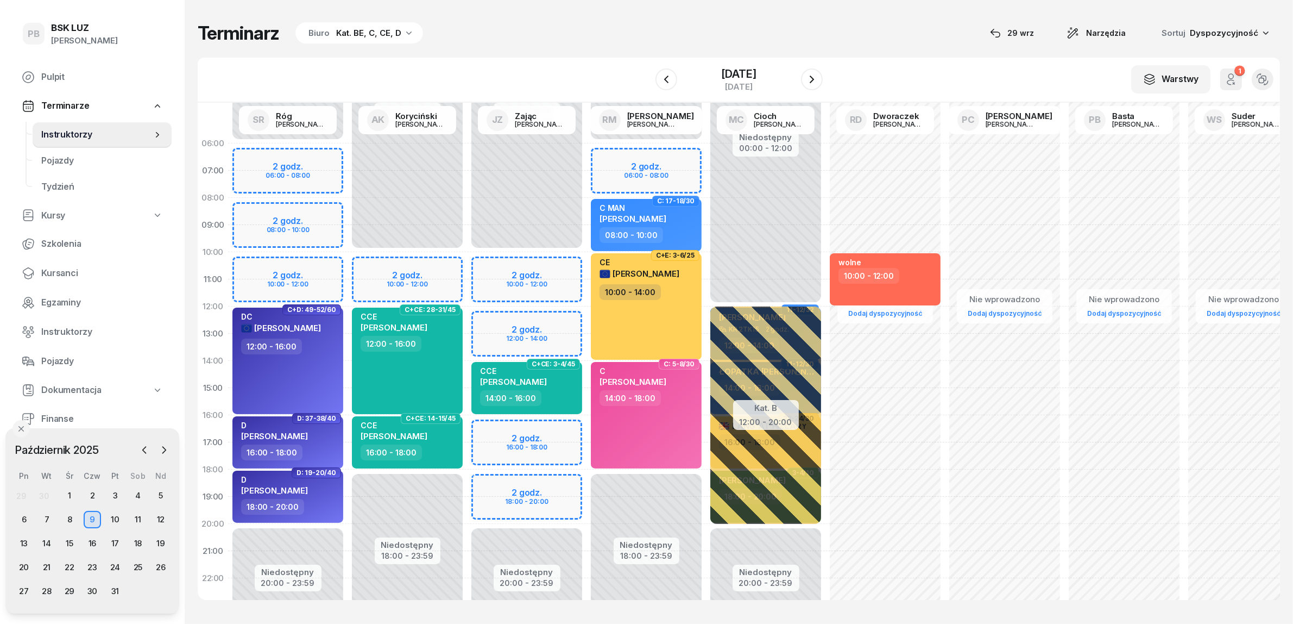
click at [418, 268] on div "Niedostępny 00:00 - 10:00 Niedostępny 18:00 - 23:59 2 godz. 10:00 - 12:00 C+CE:…" at bounding box center [407, 388] width 119 height 516
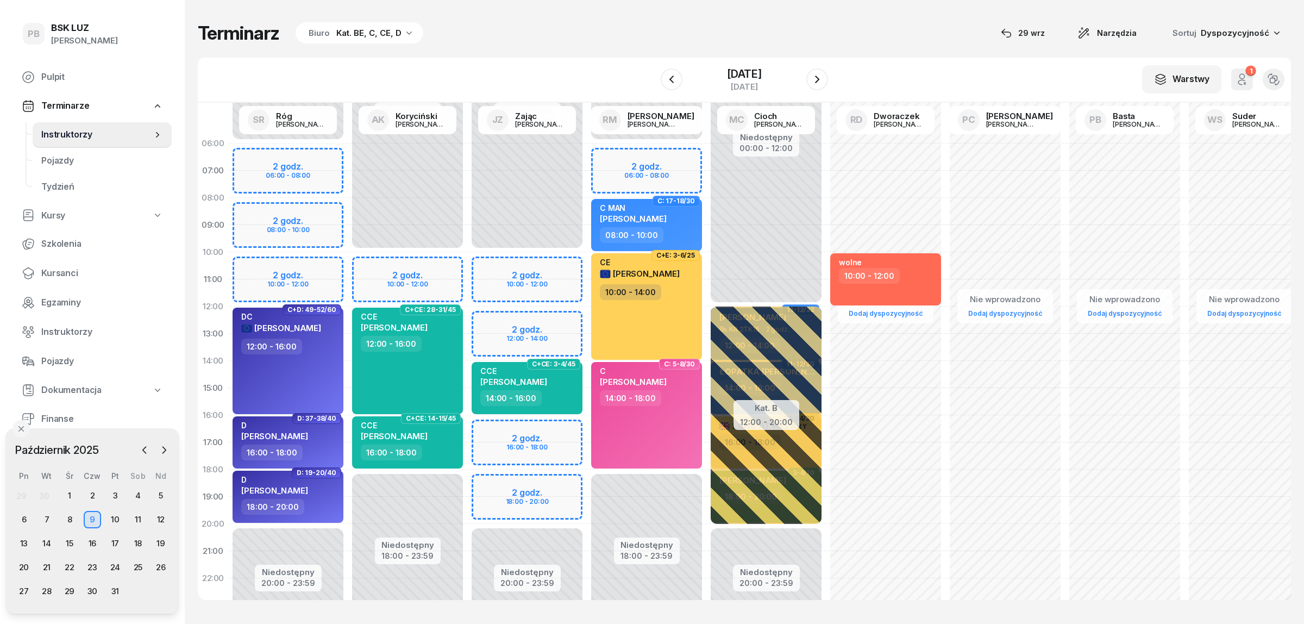
select select "10"
select select "12"
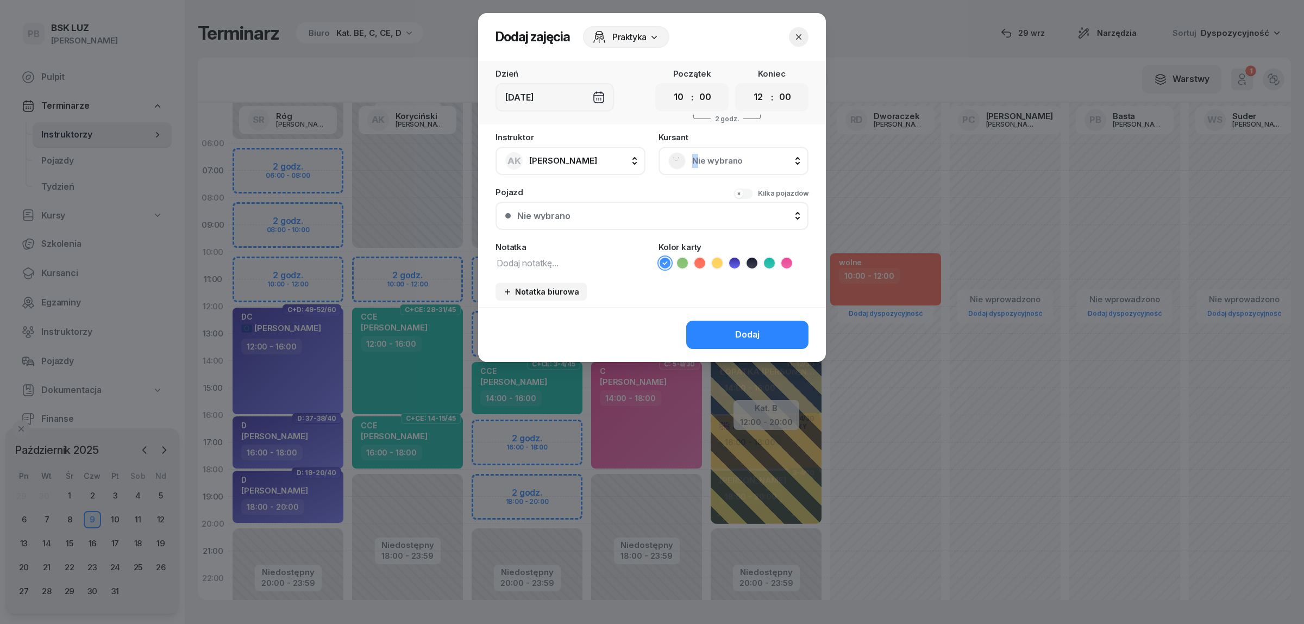
click at [695, 161] on span "Nie wybrano" at bounding box center [745, 161] width 106 height 14
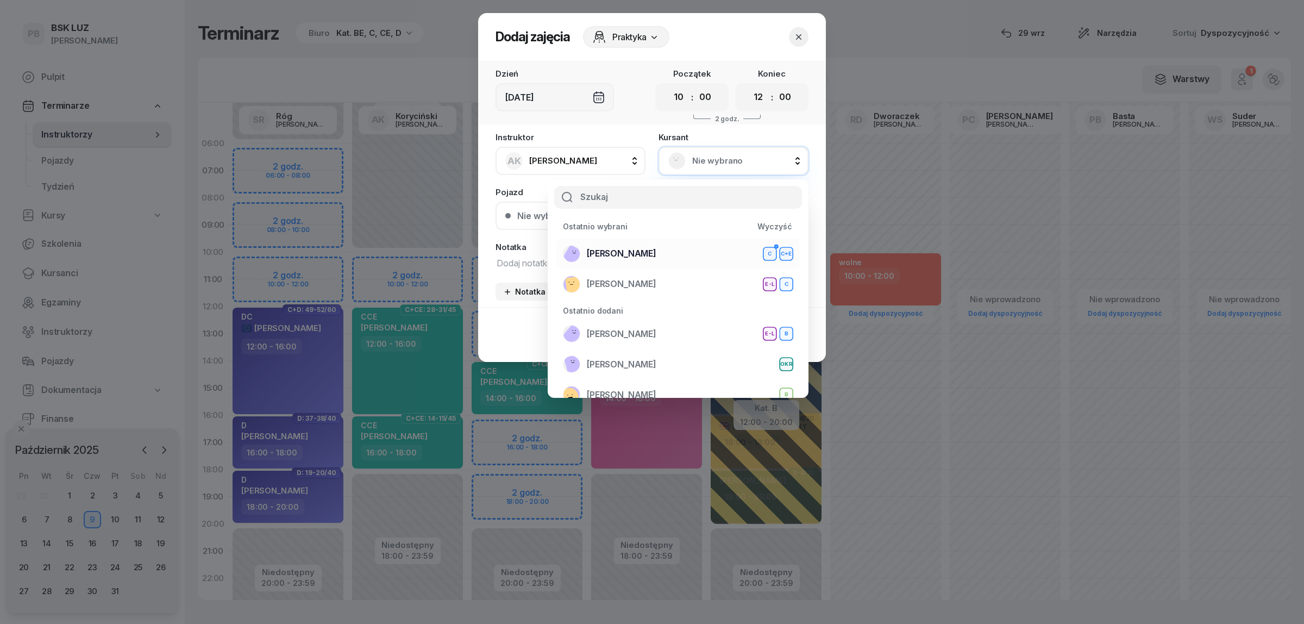
click at [649, 247] on span "[PERSON_NAME]" at bounding box center [622, 254] width 70 height 14
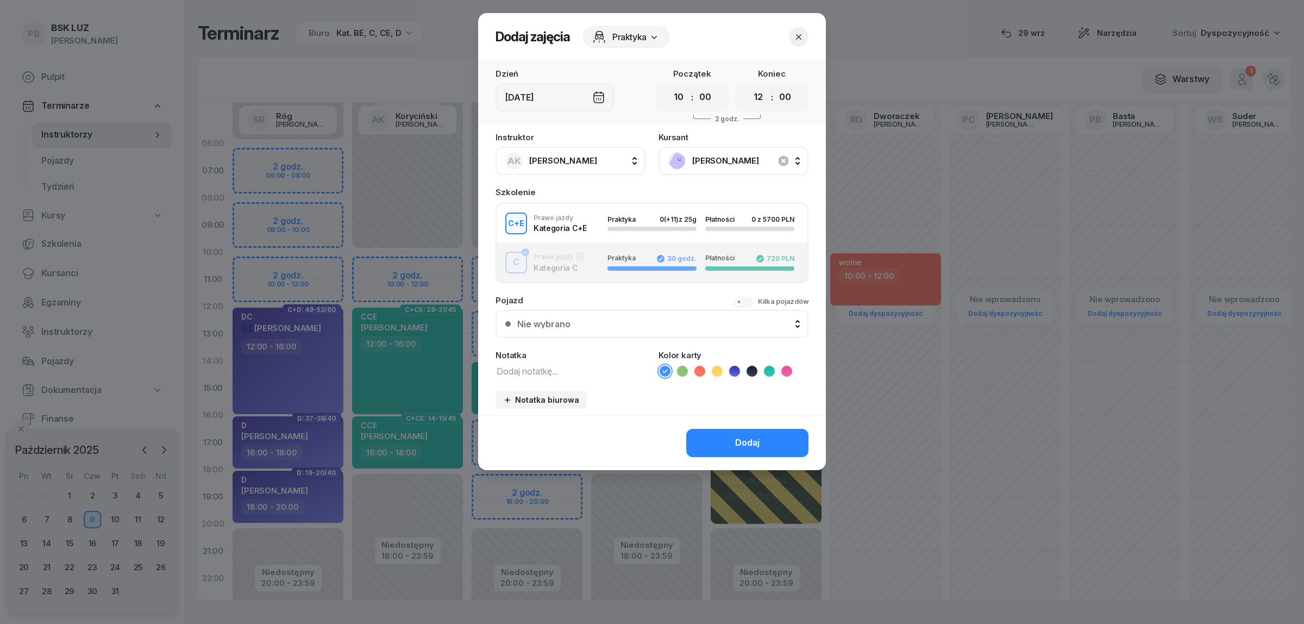
click at [547, 364] on textarea at bounding box center [570, 370] width 150 height 14
type textarea "CE"
drag, startPoint x: 715, startPoint y: 368, endPoint x: 714, endPoint y: 379, distance: 10.9
click at [715, 369] on icon at bounding box center [717, 371] width 11 height 11
click at [723, 443] on button "Dodaj" at bounding box center [747, 443] width 122 height 28
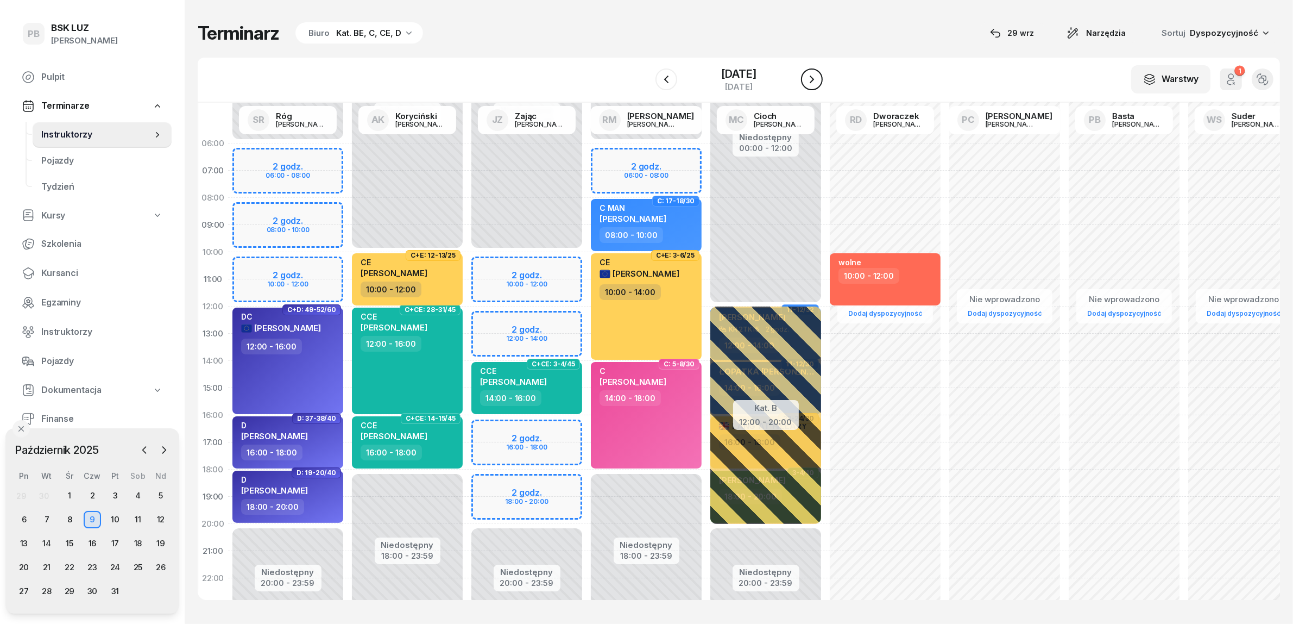
click at [813, 76] on button "button" at bounding box center [812, 79] width 22 height 22
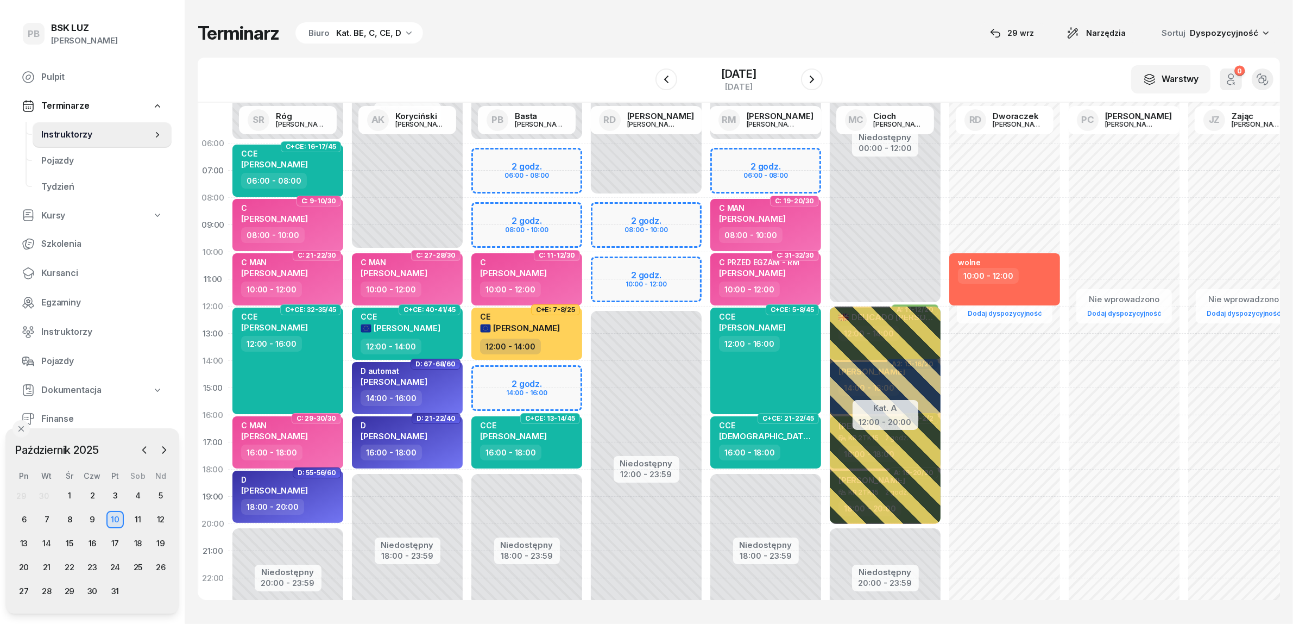
click at [490, 373] on div "Niedostępny 00:00 - 06:00 Niedostępny 18:00 - 23:59 2 godz. 06:00 - 08:00 2 god…" at bounding box center [526, 388] width 119 height 516
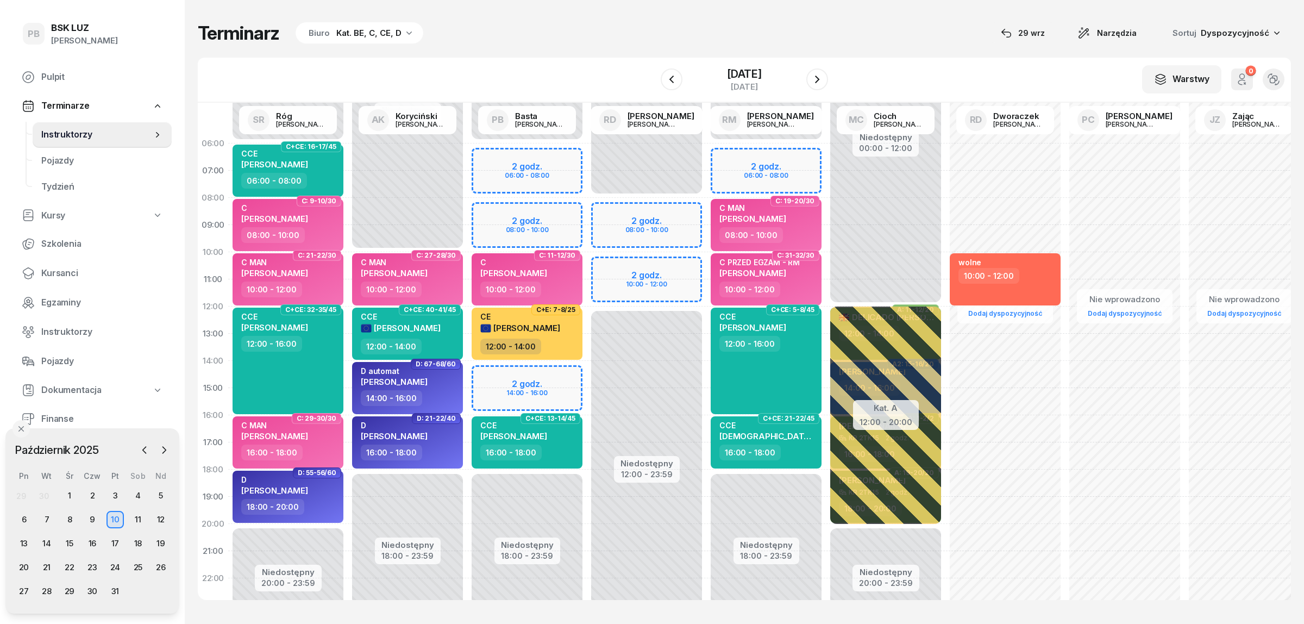
select select "14"
select select "16"
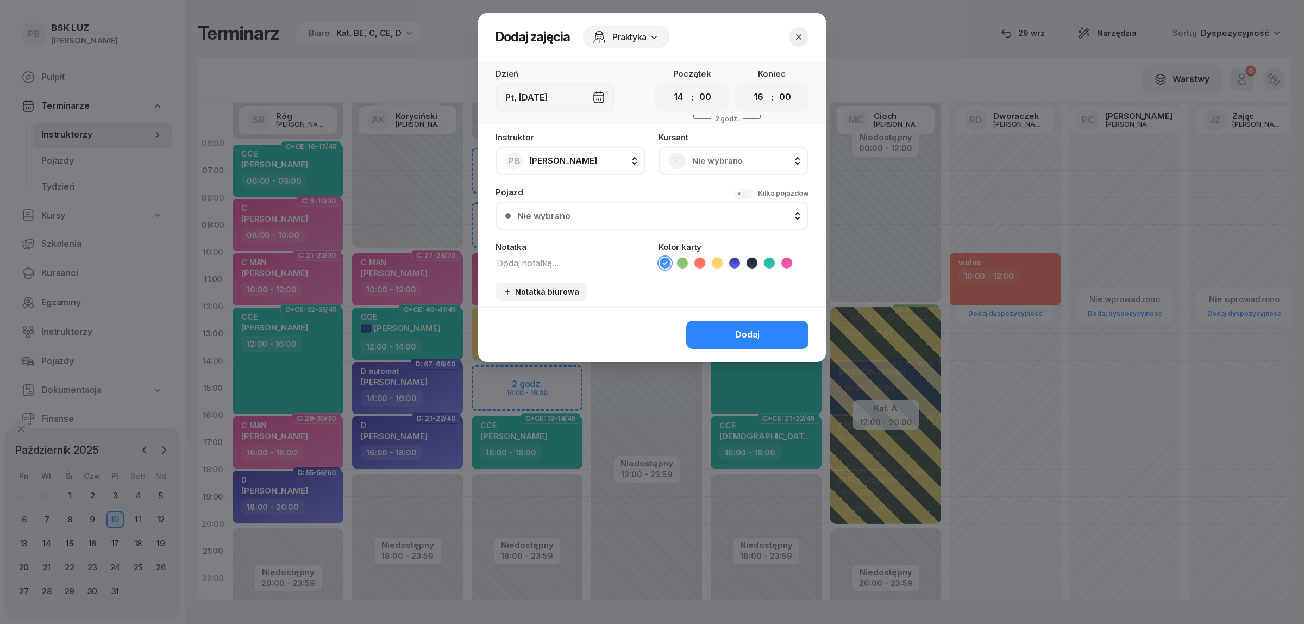
click at [693, 159] on span "Nie wybrano" at bounding box center [745, 161] width 106 height 14
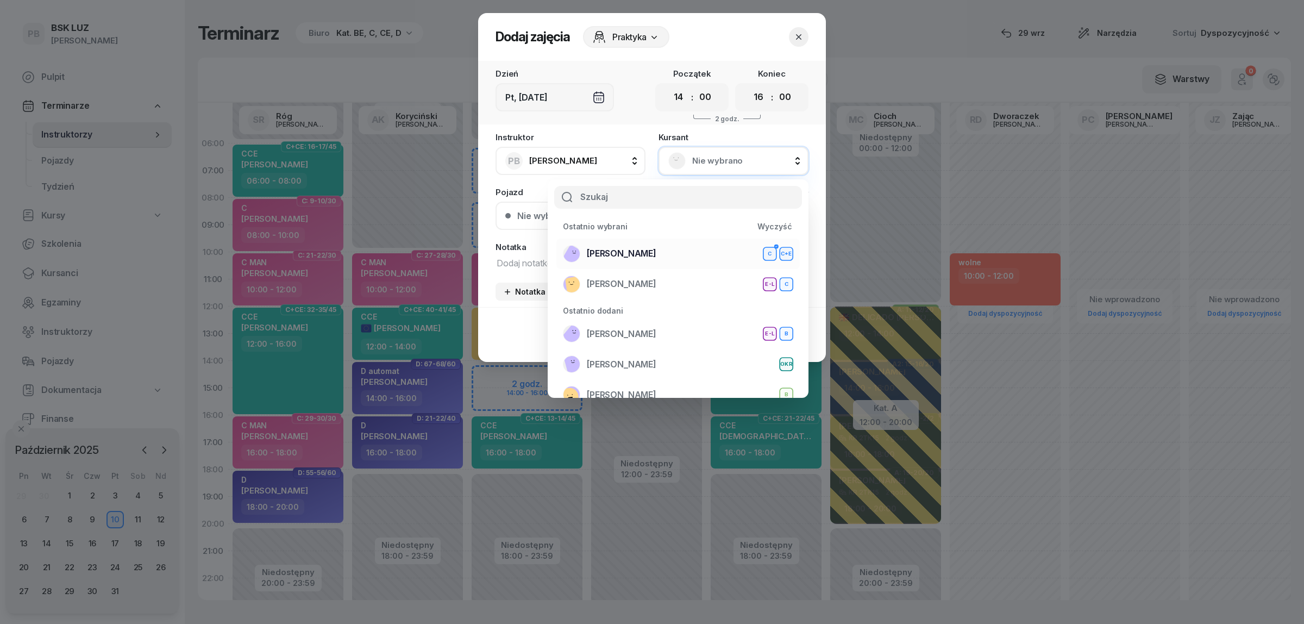
click at [656, 261] on div "[PERSON_NAME]+E" at bounding box center [678, 253] width 230 height 17
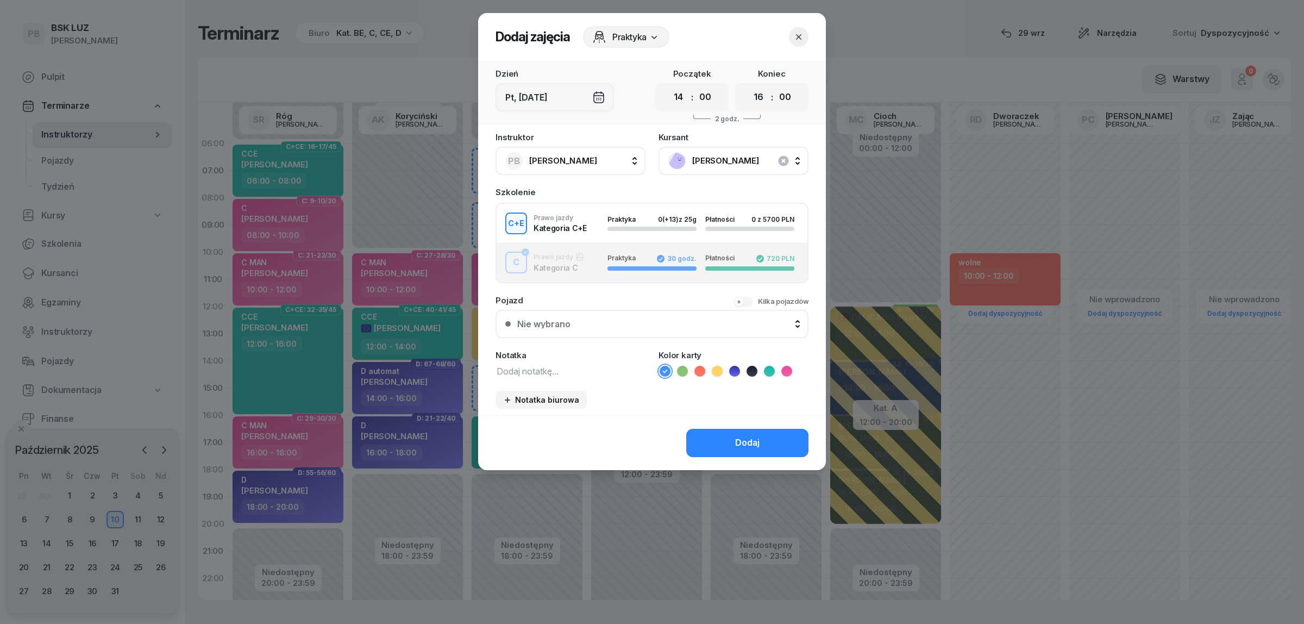
click at [537, 358] on div "Notatka" at bounding box center [570, 364] width 150 height 27
click at [536, 364] on textarea at bounding box center [570, 370] width 150 height 14
type textarea "CE"
click at [709, 367] on ul at bounding box center [733, 370] width 150 height 13
click at [717, 369] on icon at bounding box center [717, 371] width 11 height 11
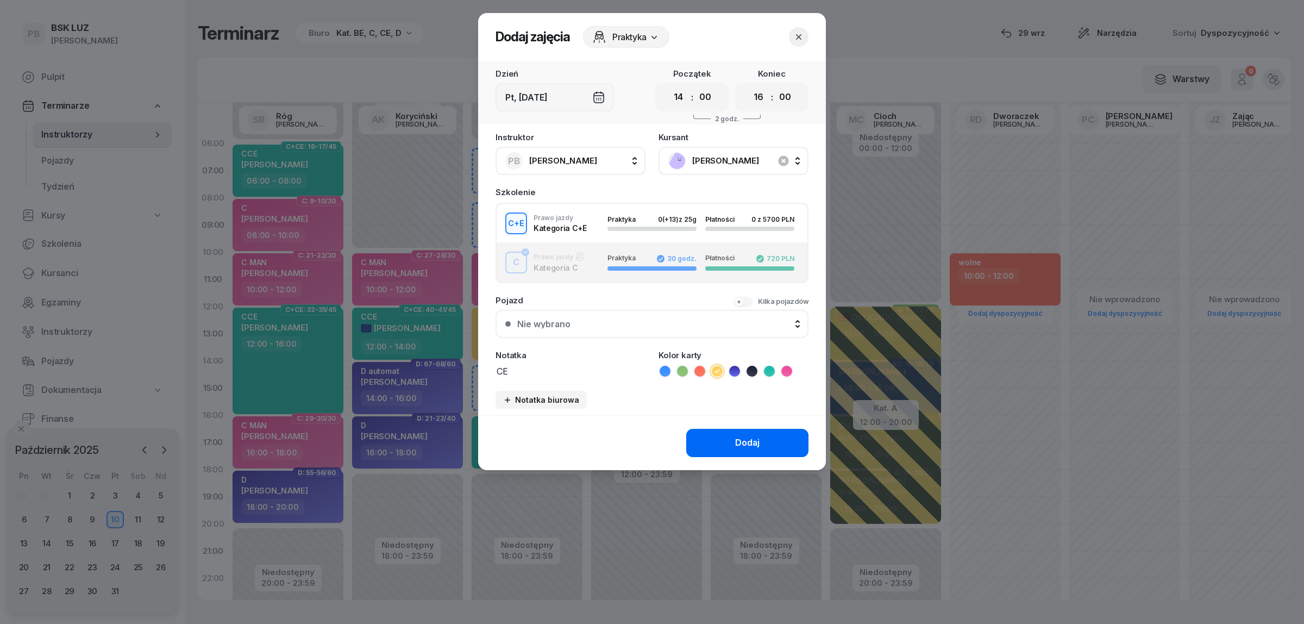
click at [713, 438] on button "Dodaj" at bounding box center [747, 443] width 122 height 28
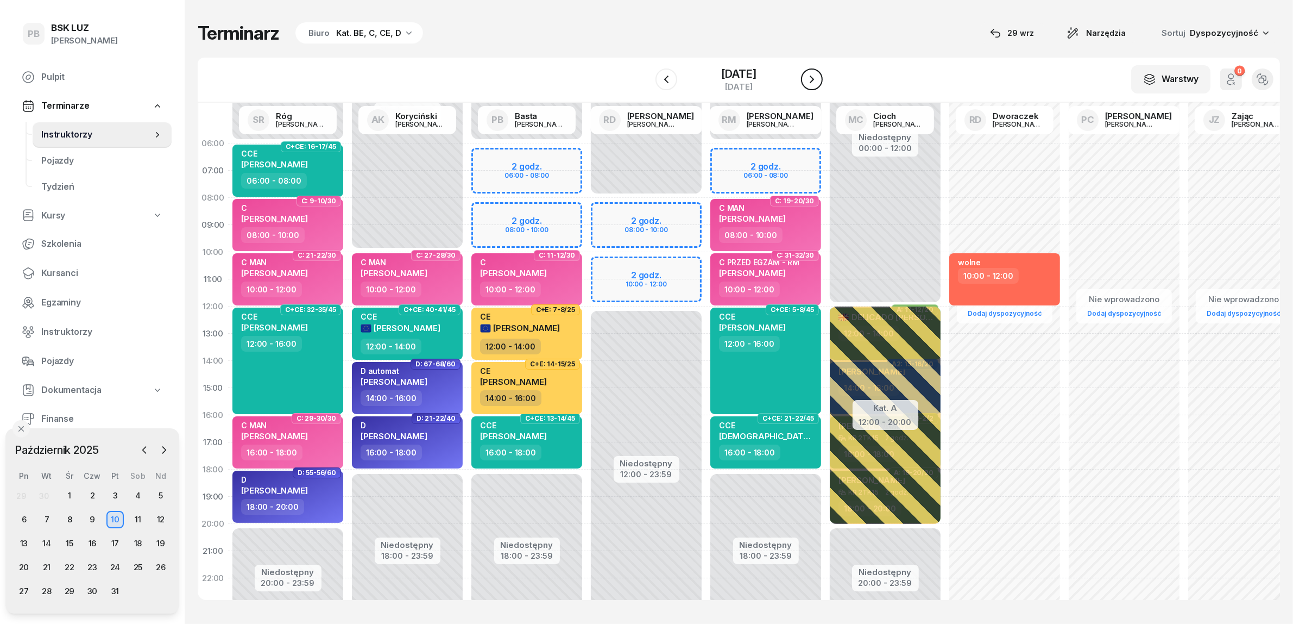
click at [823, 72] on button "button" at bounding box center [812, 79] width 22 height 22
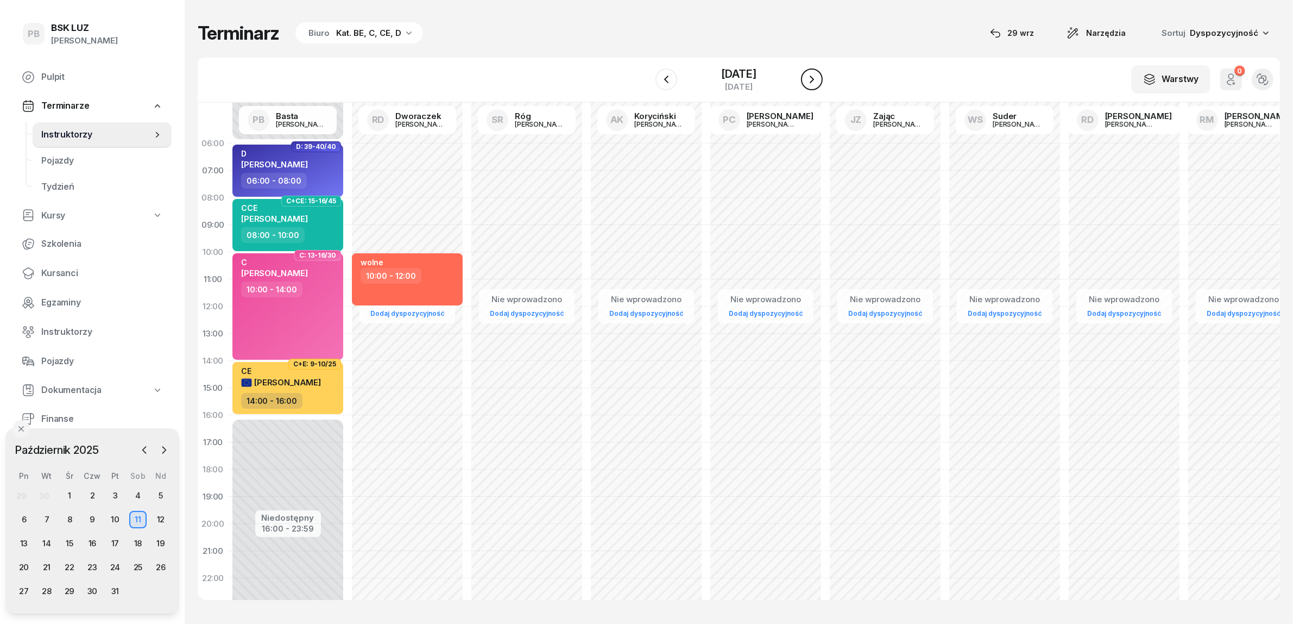
click at [823, 72] on button "button" at bounding box center [812, 79] width 22 height 22
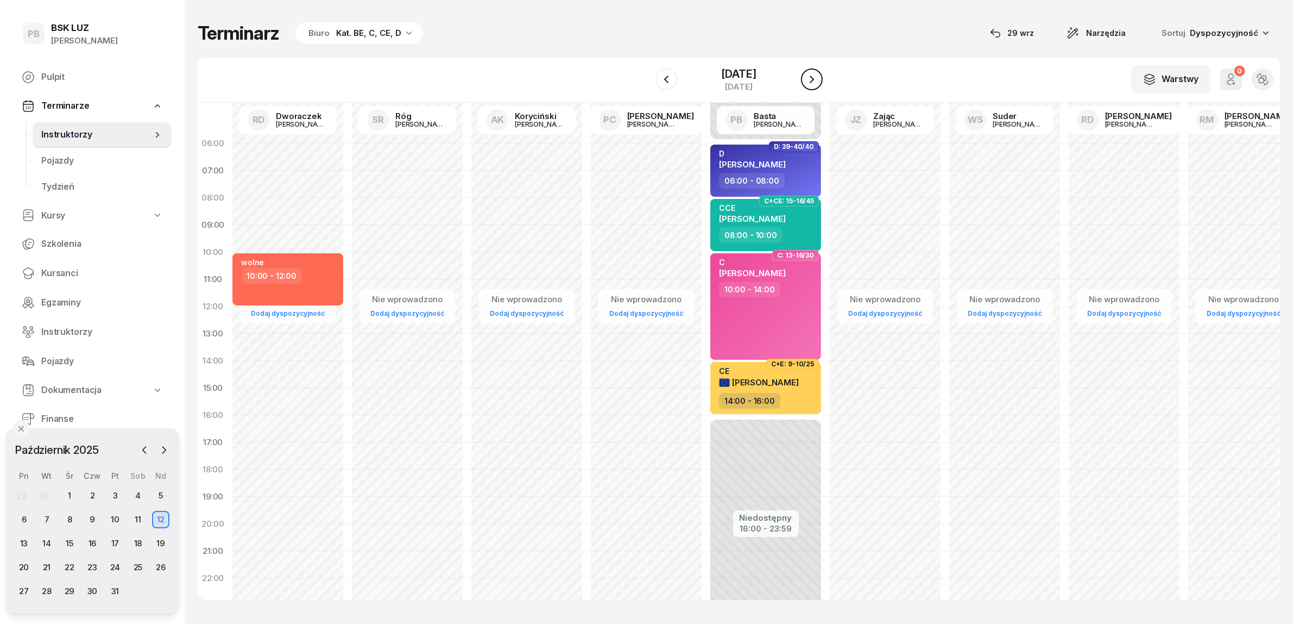
click at [823, 72] on button "button" at bounding box center [812, 79] width 22 height 22
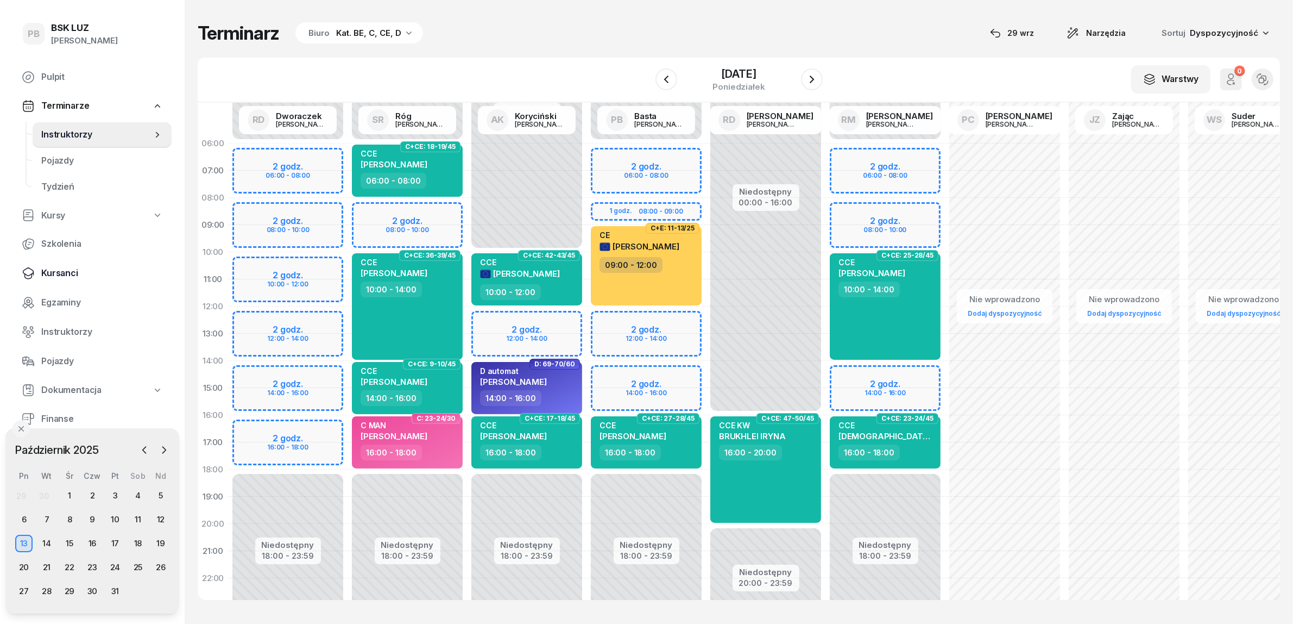
click at [60, 269] on span "Kursanci" at bounding box center [102, 273] width 122 height 14
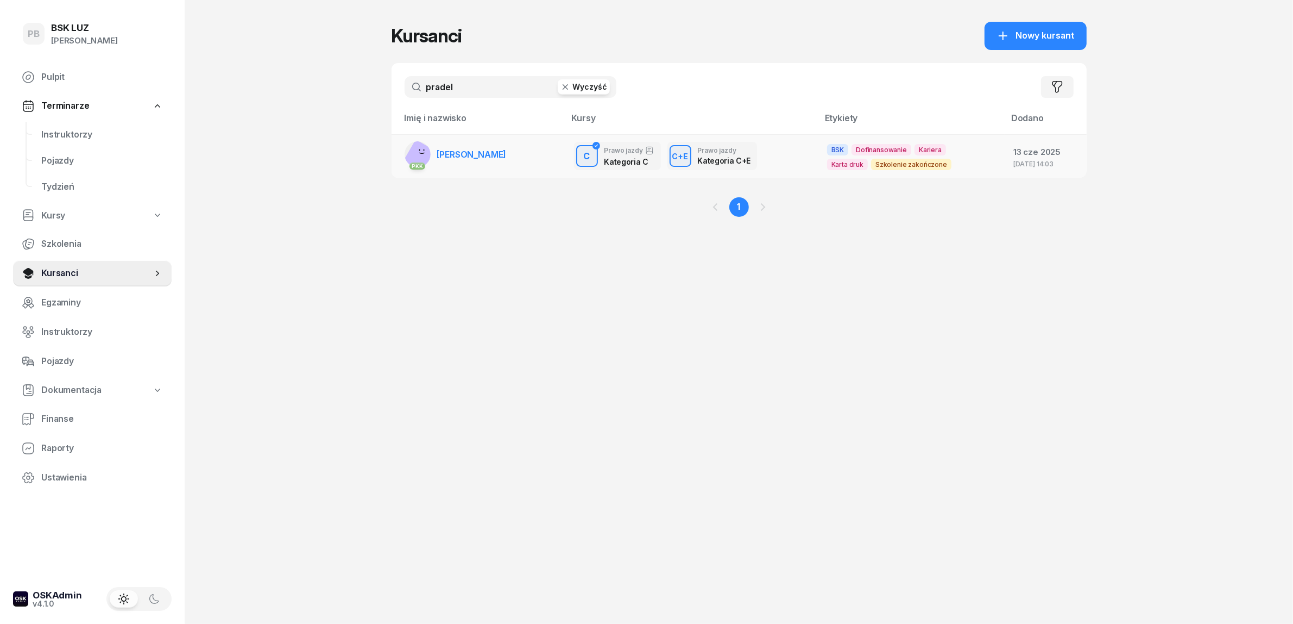
click at [463, 155] on span "[PERSON_NAME]" at bounding box center [472, 154] width 70 height 11
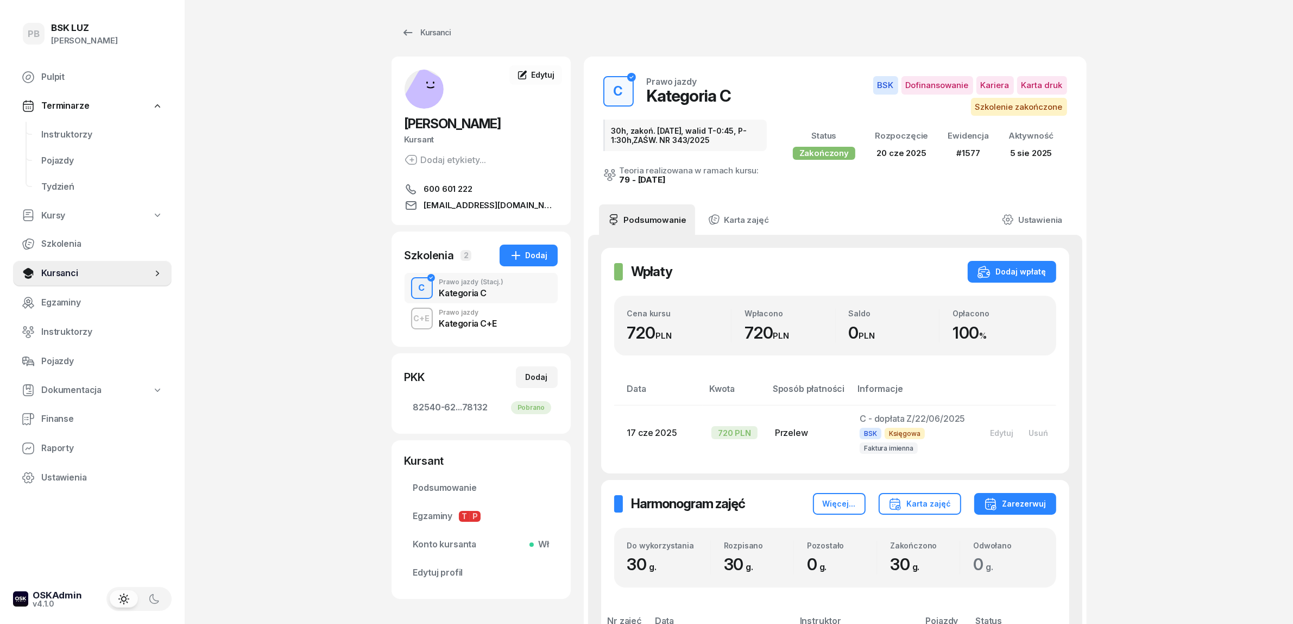
click at [500, 324] on div "C+E Prawo jazdy Kategoria C+E" at bounding box center [481, 318] width 153 height 30
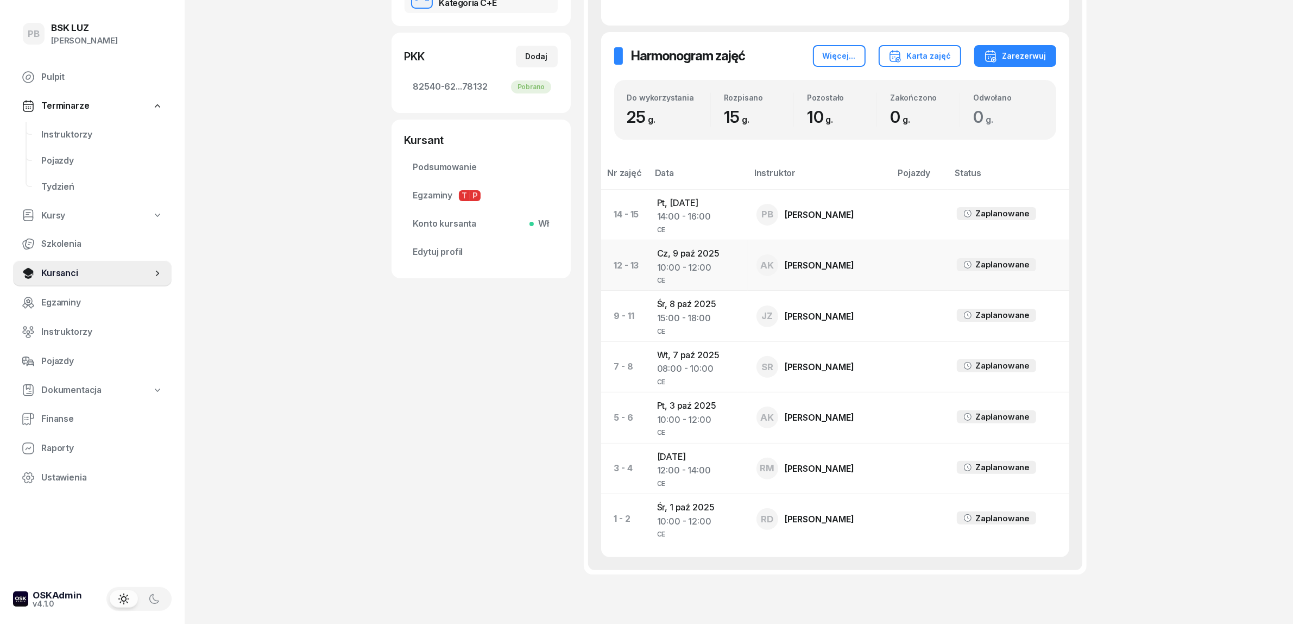
scroll to position [339, 0]
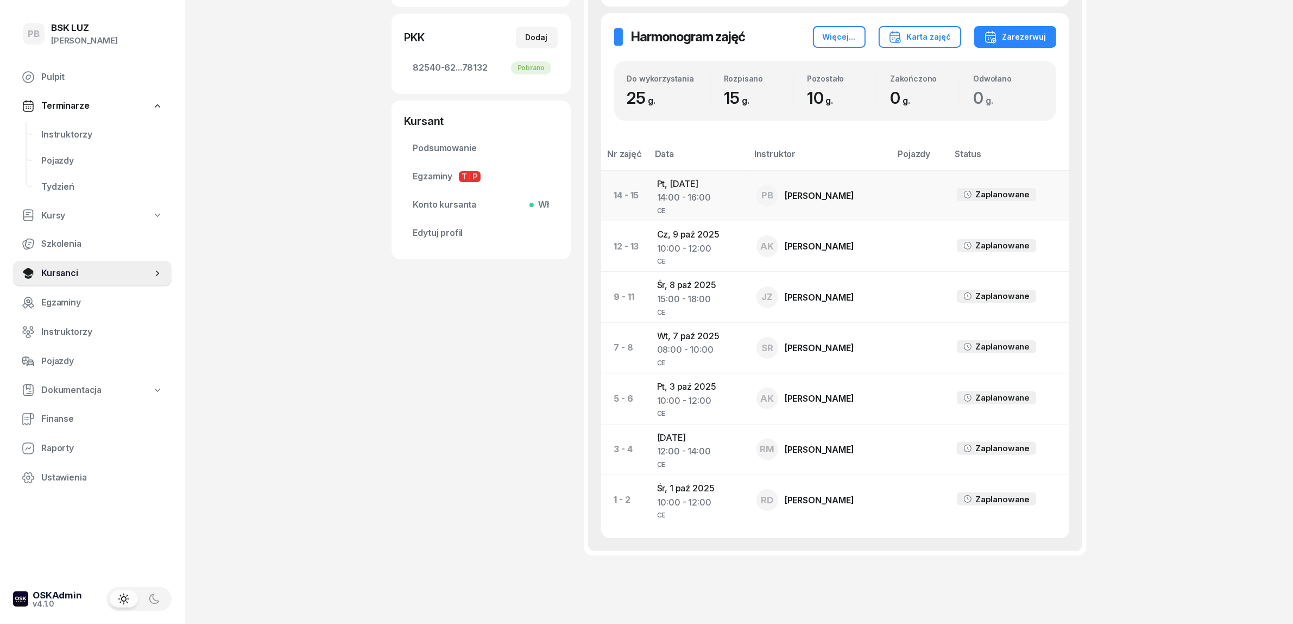
click at [688, 185] on td "Pt, [DATE] 14:00 - 16:00 CE" at bounding box center [698, 195] width 99 height 51
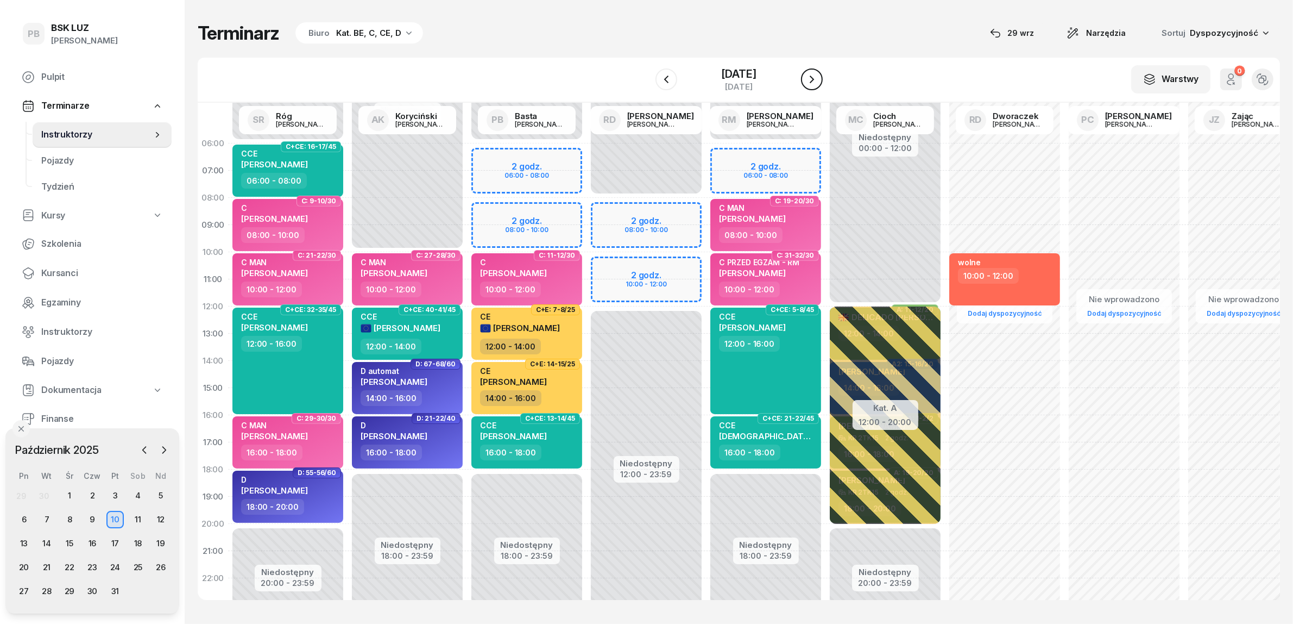
click at [814, 80] on icon "button" at bounding box center [812, 79] width 4 height 8
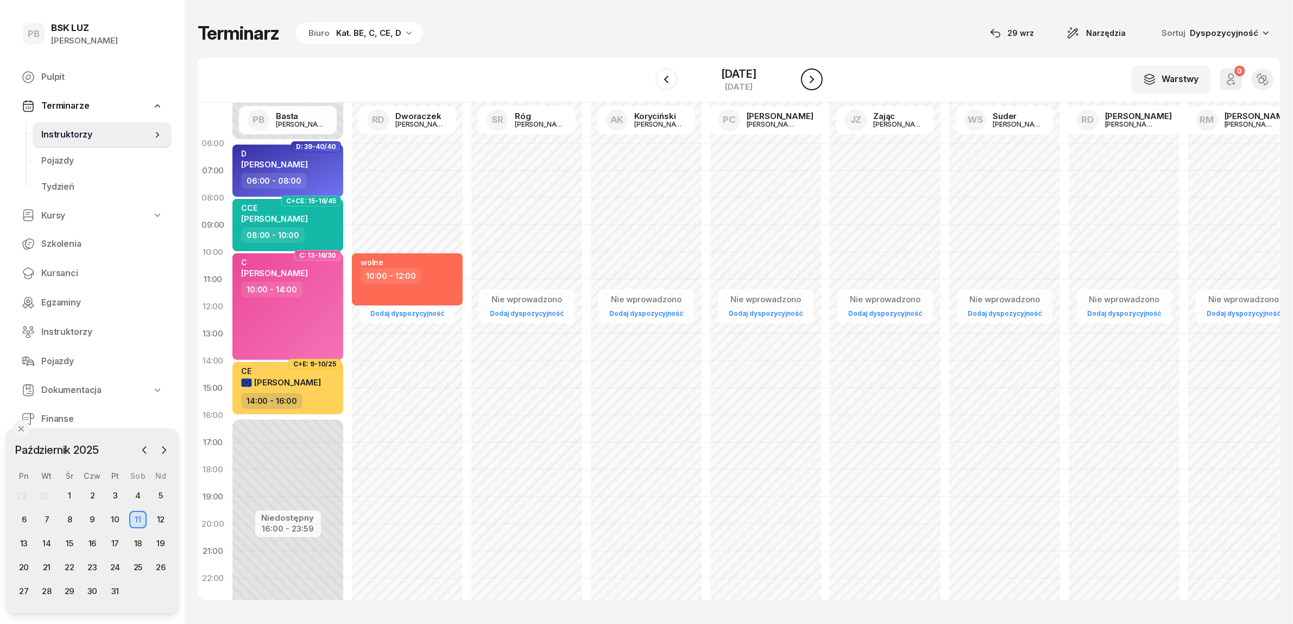
click at [819, 80] on icon "button" at bounding box center [812, 79] width 13 height 13
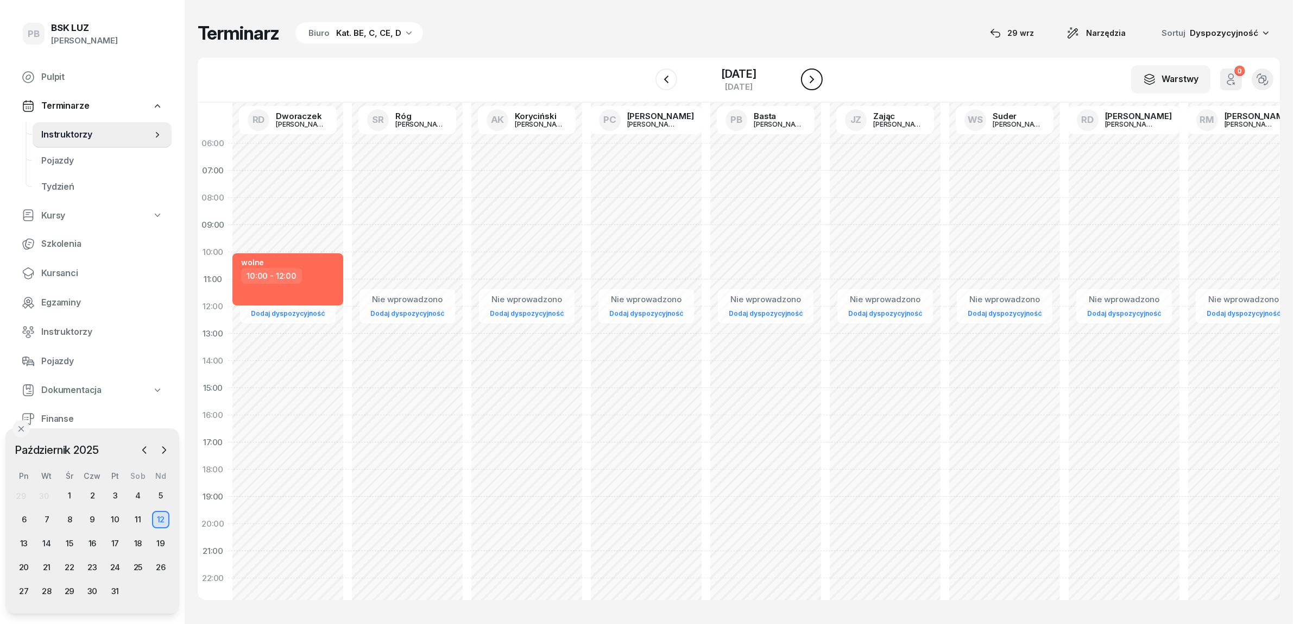
click at [819, 80] on icon "button" at bounding box center [812, 79] width 13 height 13
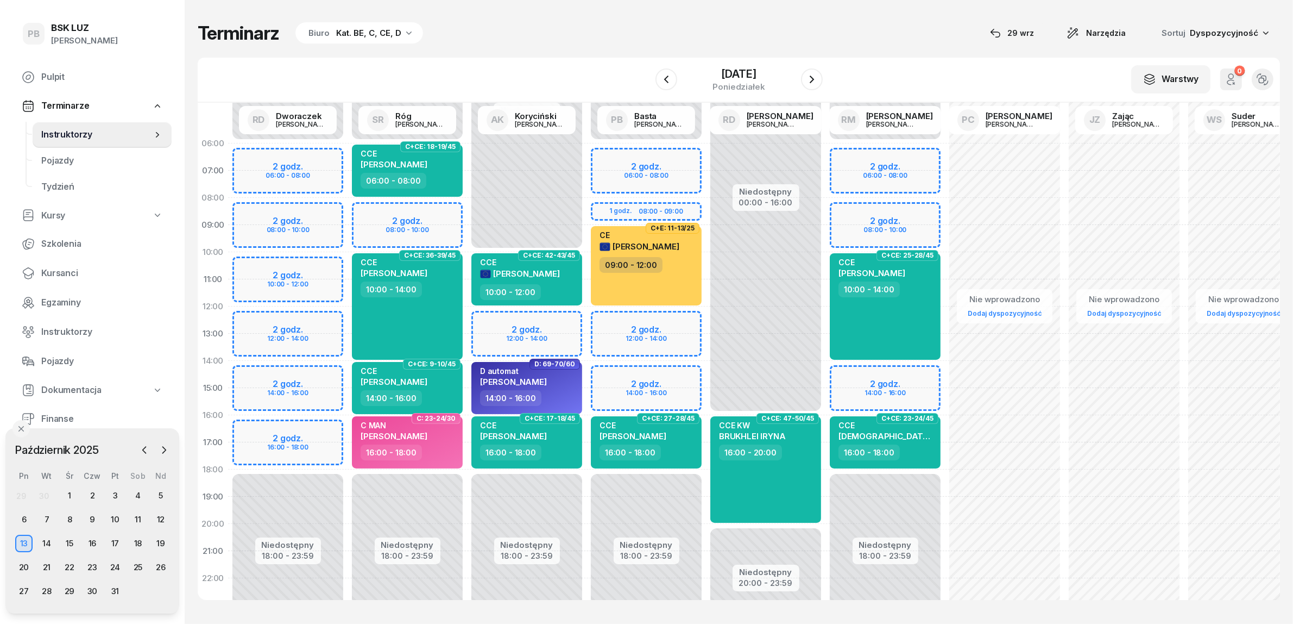
click at [662, 322] on div "Niedostępny 00:00 - 06:00 Niedostępny 18:00 - 23:59 2 godz. 06:00 - 08:00 1 god…" at bounding box center [646, 388] width 119 height 516
select select "12"
select select "14"
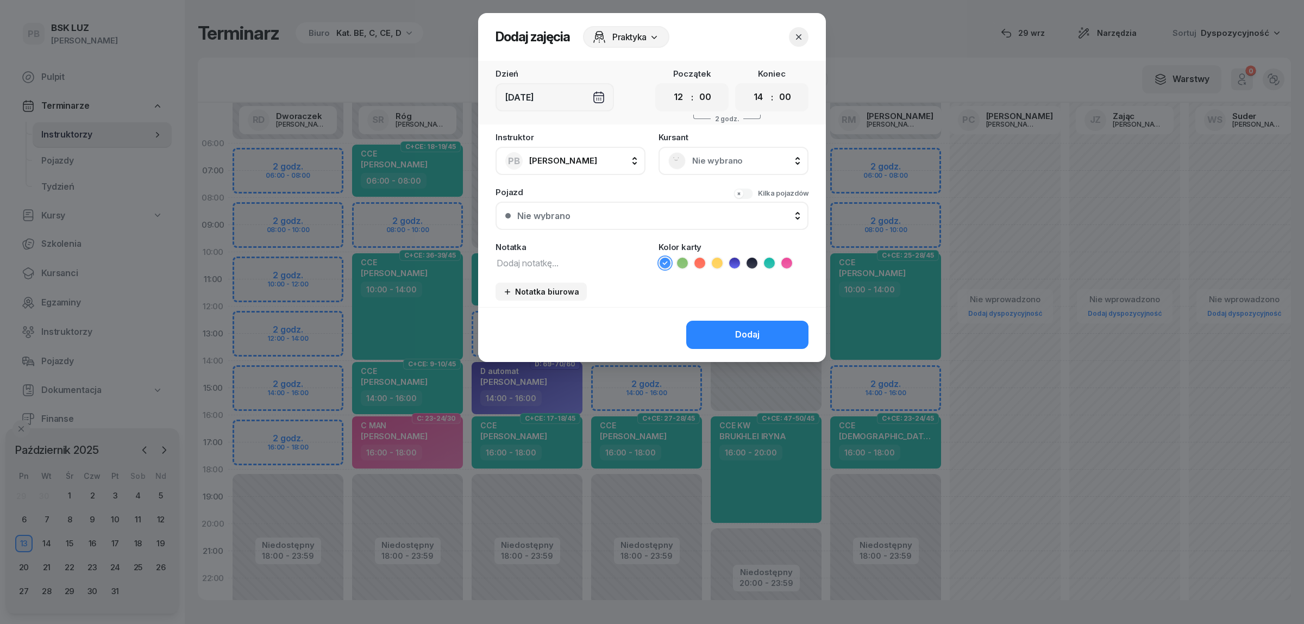
click at [748, 172] on div "Nie wybrano" at bounding box center [733, 161] width 150 height 28
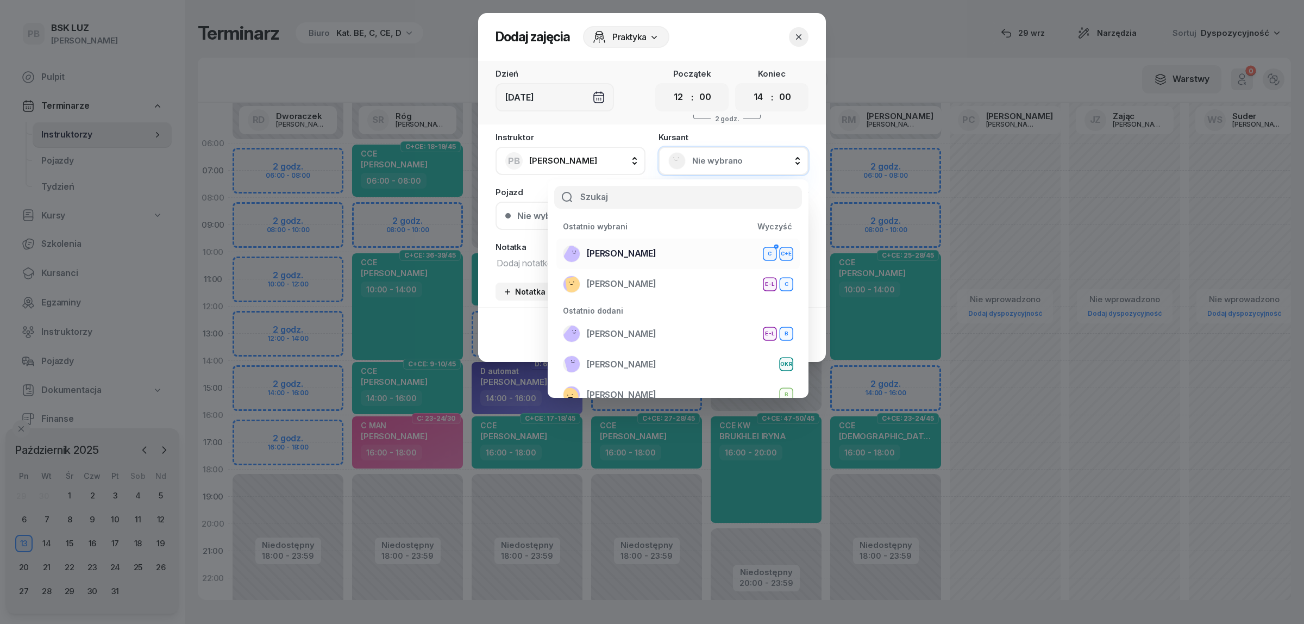
click at [691, 246] on div "[PERSON_NAME]+E" at bounding box center [678, 253] width 230 height 17
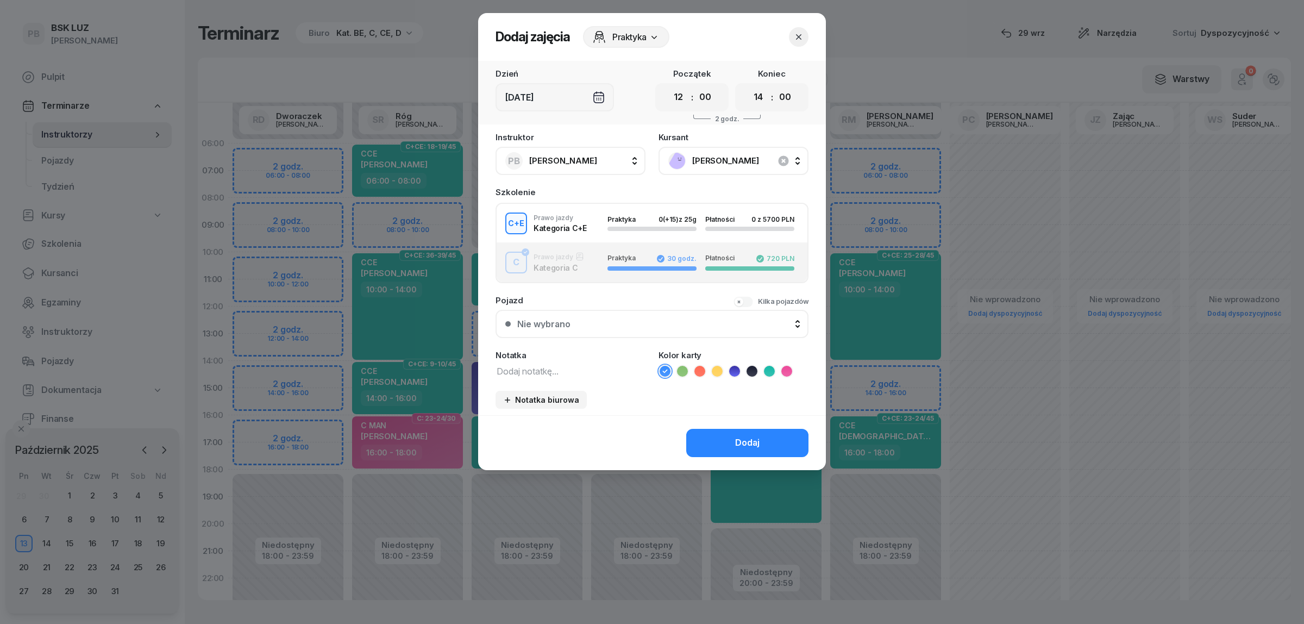
click at [536, 364] on textarea at bounding box center [570, 370] width 150 height 14
type textarea "CE"
drag, startPoint x: 716, startPoint y: 365, endPoint x: 715, endPoint y: 404, distance: 38.6
click at [717, 366] on icon at bounding box center [717, 371] width 11 height 11
click at [715, 429] on button "Dodaj" at bounding box center [747, 443] width 122 height 28
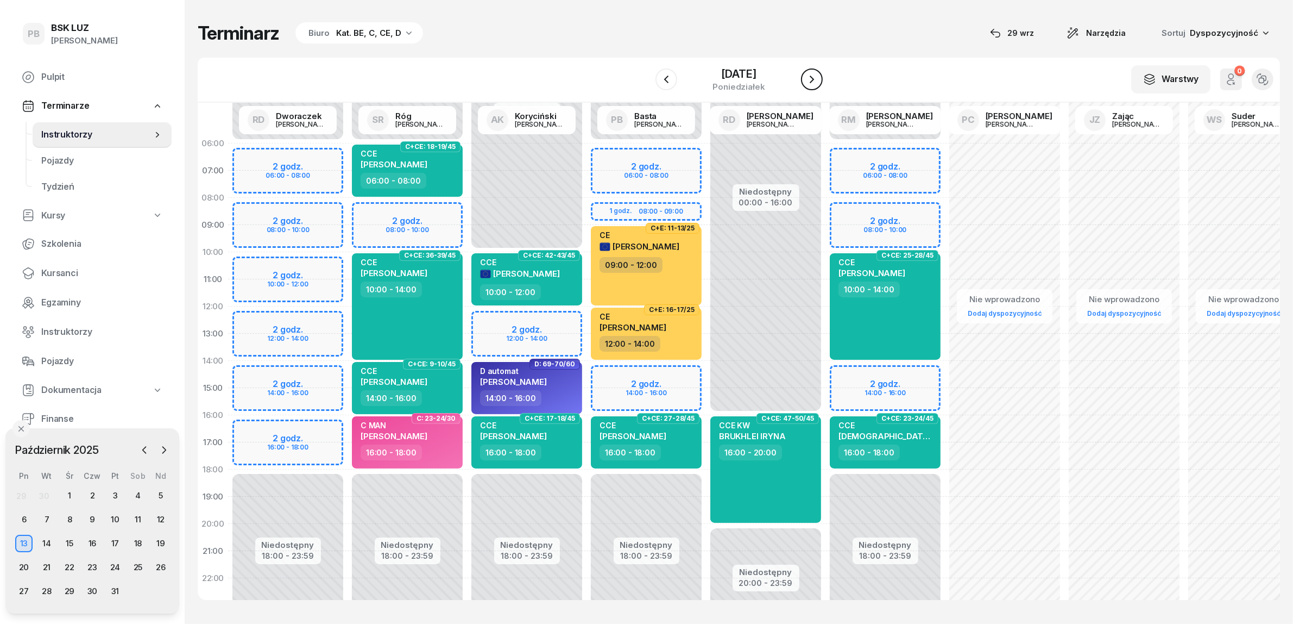
click at [819, 80] on icon "button" at bounding box center [812, 79] width 13 height 13
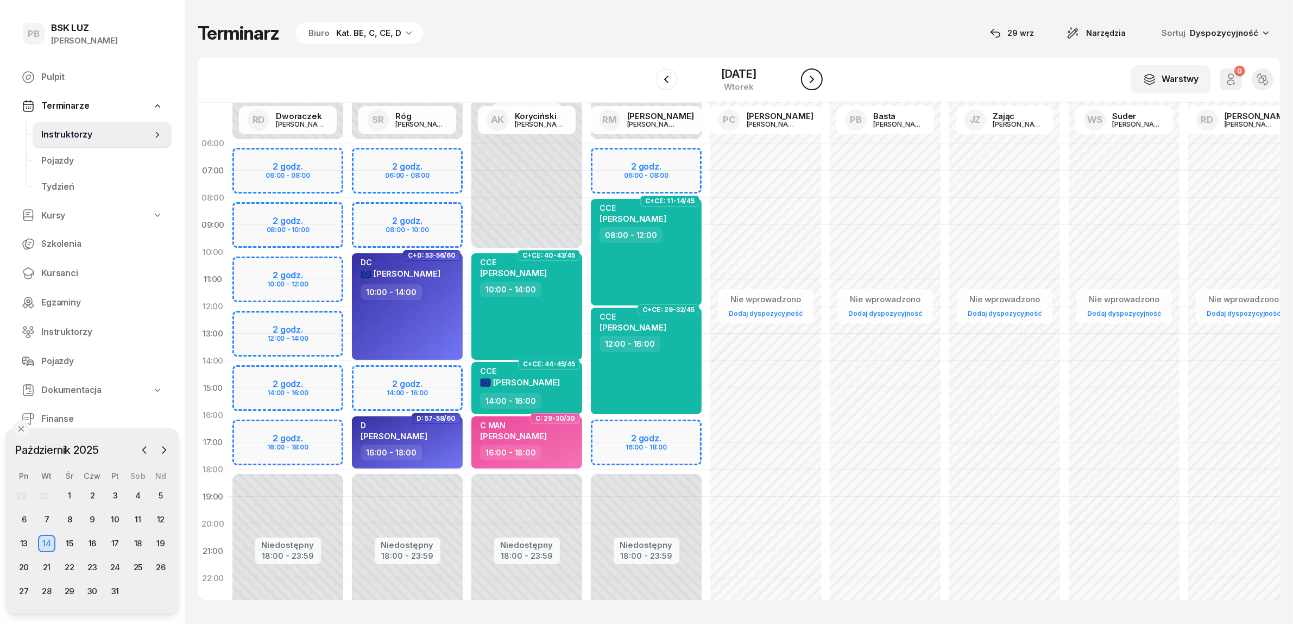
click at [819, 80] on icon "button" at bounding box center [812, 79] width 13 height 13
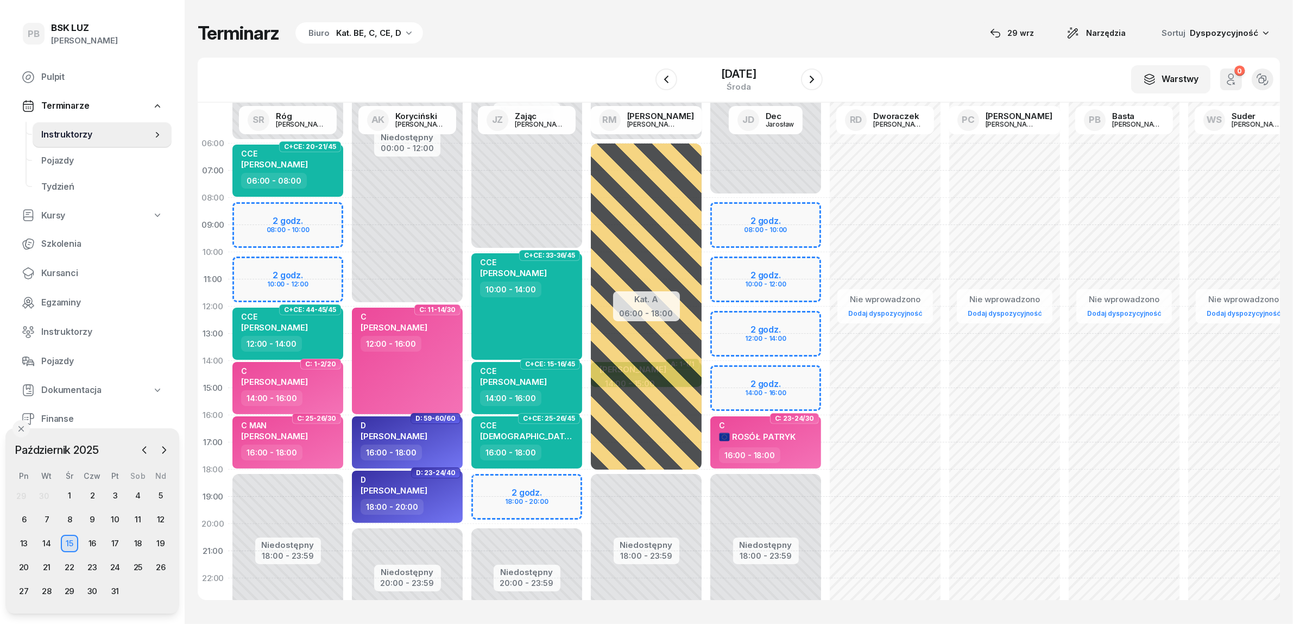
click at [286, 265] on div "Niedostępny 00:00 - 06:00 Niedostępny 18:00 - 23:59 2 godz. 08:00 - 10:00 2 god…" at bounding box center [287, 388] width 119 height 516
select select "10"
select select "12"
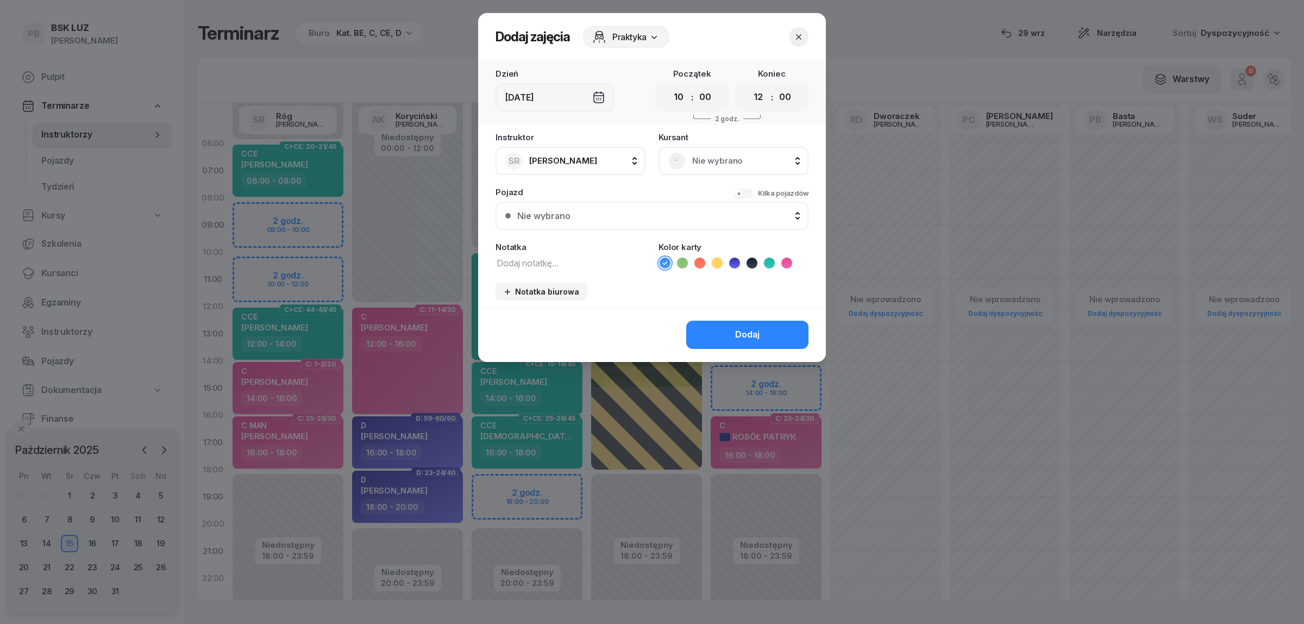
click at [713, 158] on span "Nie wybrano" at bounding box center [745, 161] width 106 height 14
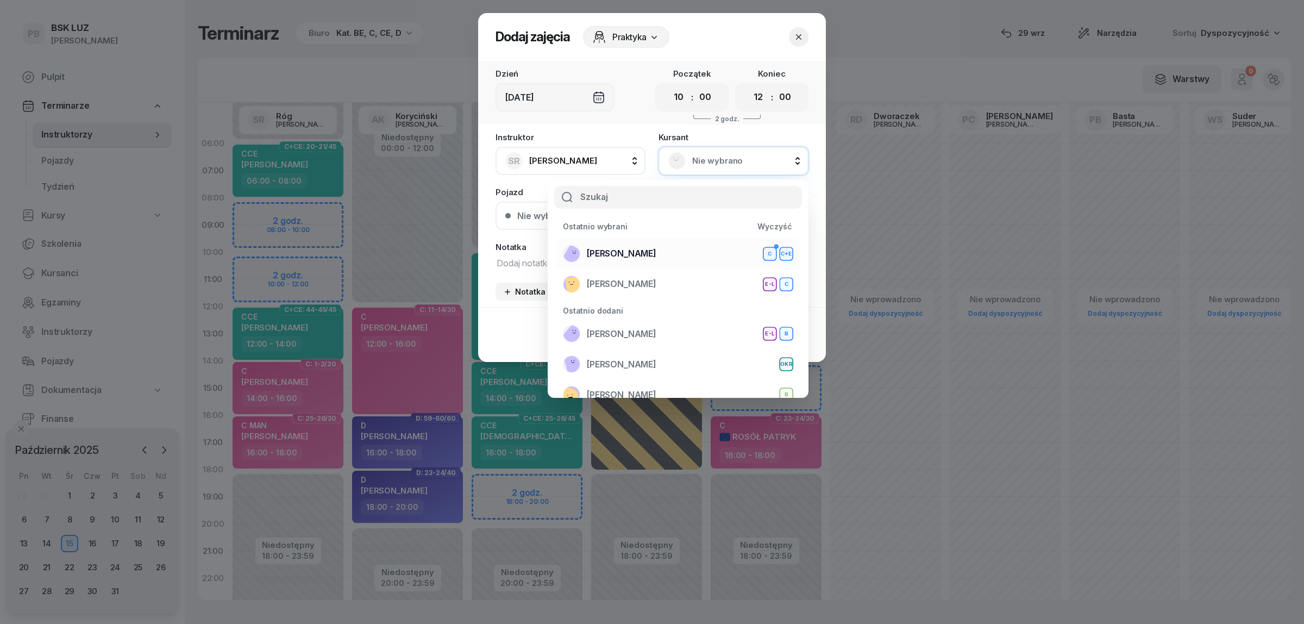
click at [630, 247] on span "[PERSON_NAME]" at bounding box center [622, 254] width 70 height 14
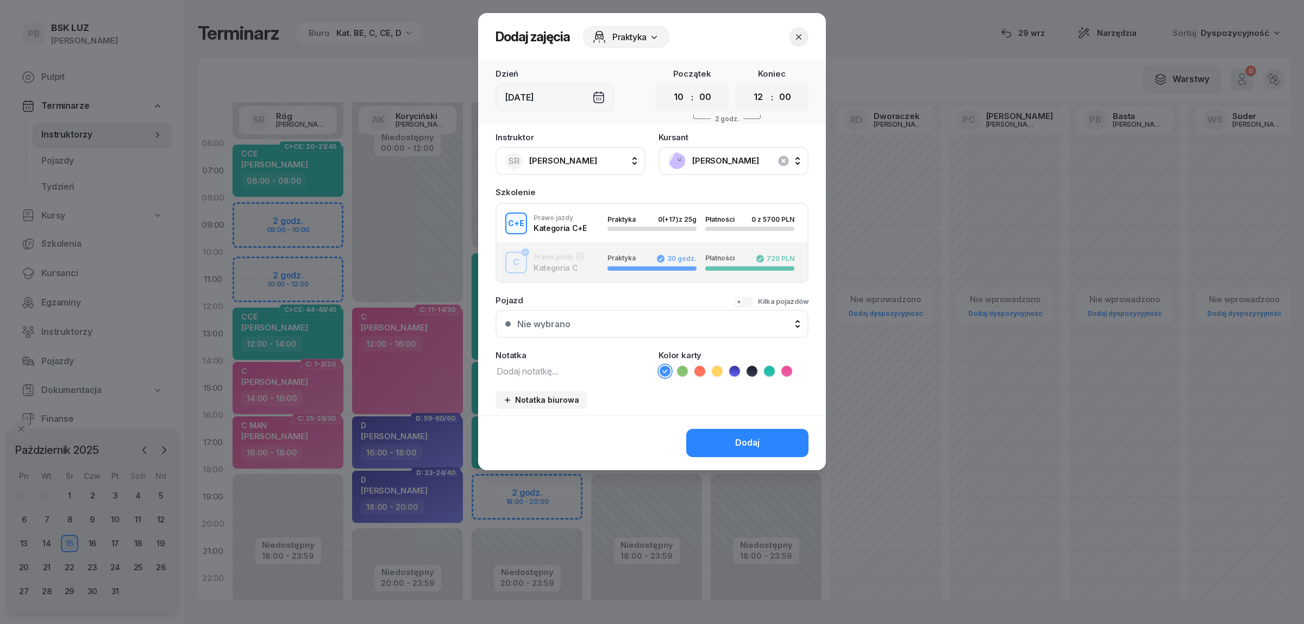
click at [536, 365] on textarea at bounding box center [570, 370] width 150 height 14
type textarea "CE"
click at [716, 366] on icon at bounding box center [717, 371] width 11 height 11
click at [717, 436] on button "Dodaj" at bounding box center [747, 443] width 122 height 28
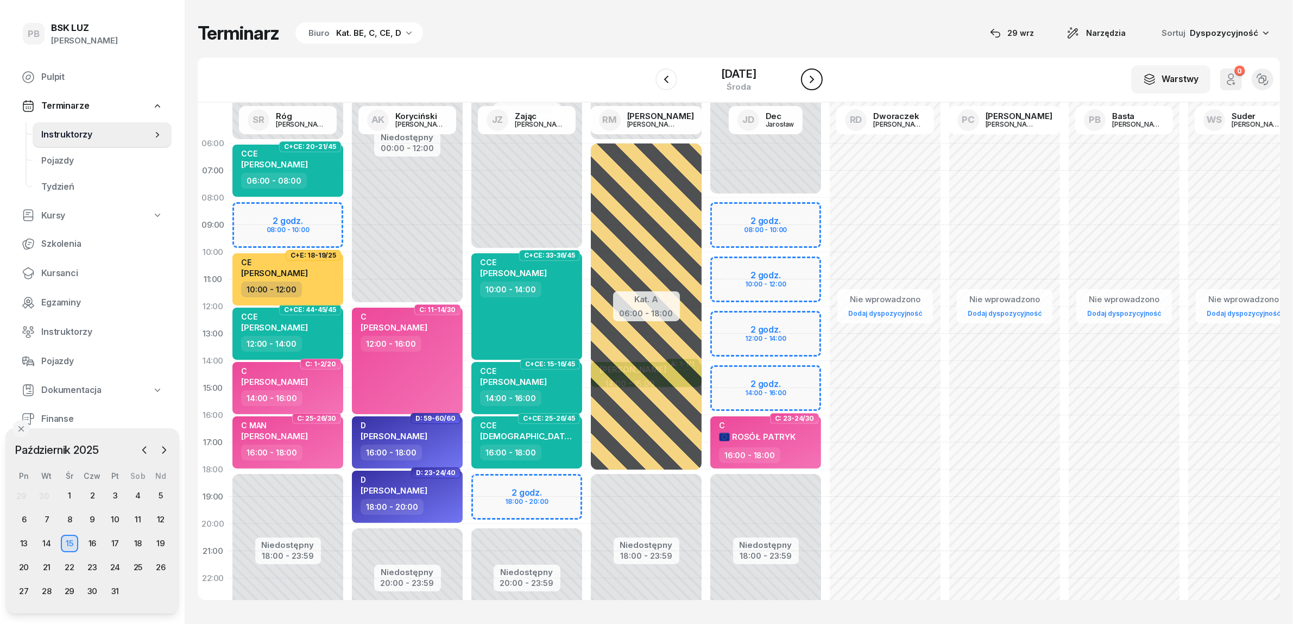
click at [819, 80] on icon "button" at bounding box center [812, 79] width 13 height 13
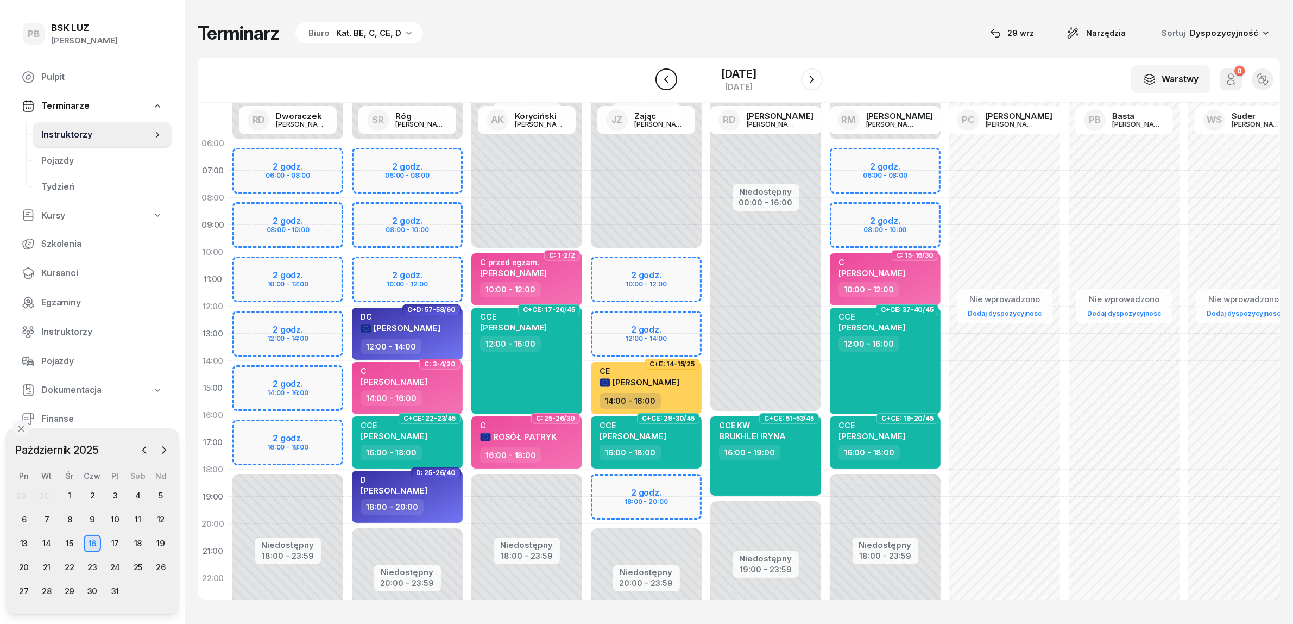
click at [660, 77] on icon "button" at bounding box center [666, 79] width 13 height 13
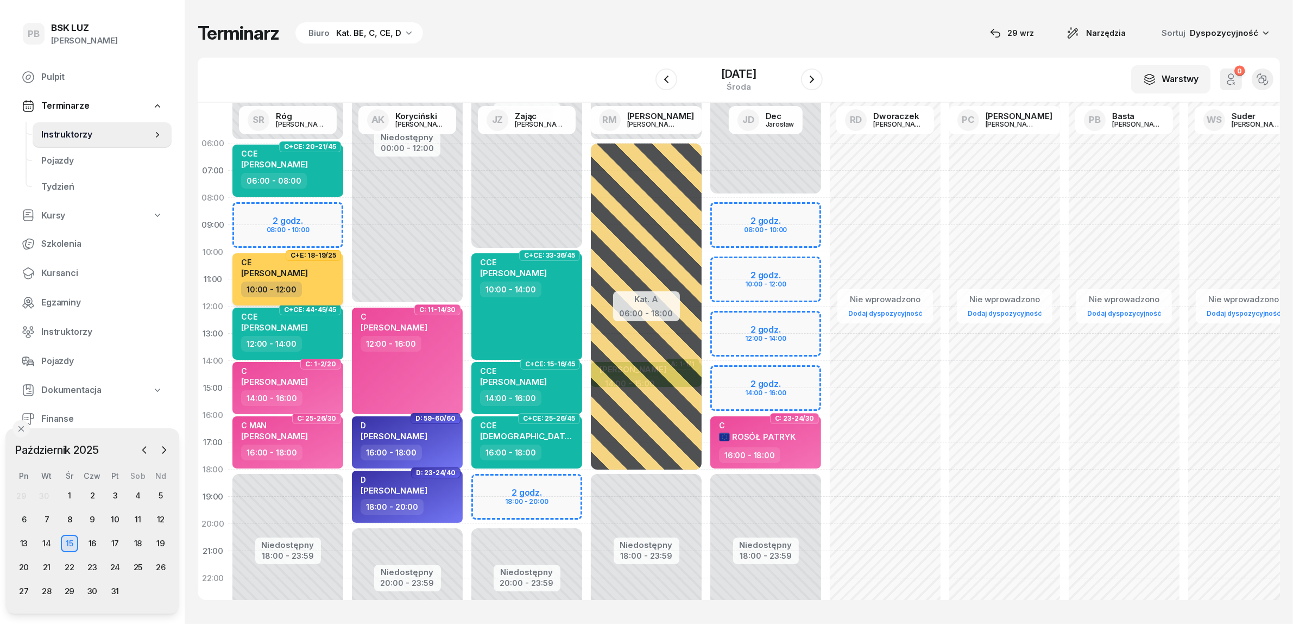
click at [318, 272] on div "CE [PERSON_NAME]" at bounding box center [289, 269] width 96 height 24
select select "10"
select select "12"
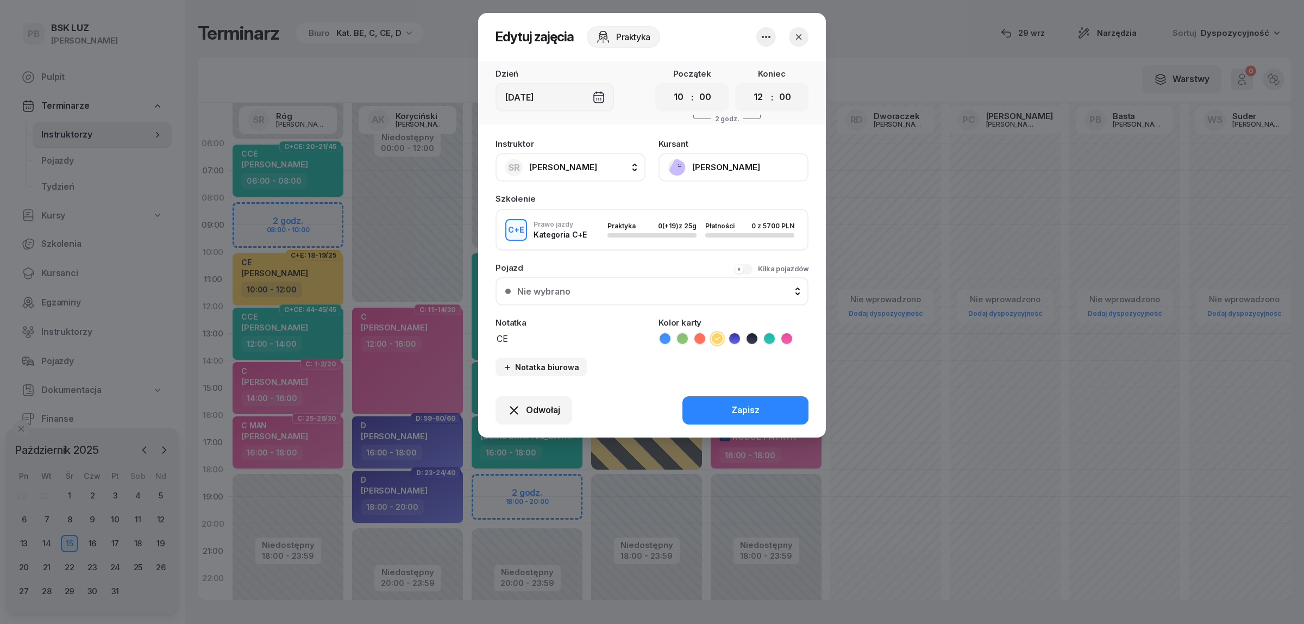
click at [762, 33] on icon "button" at bounding box center [765, 36] width 13 height 13
click at [746, 60] on link "Usuń" at bounding box center [760, 69] width 143 height 27
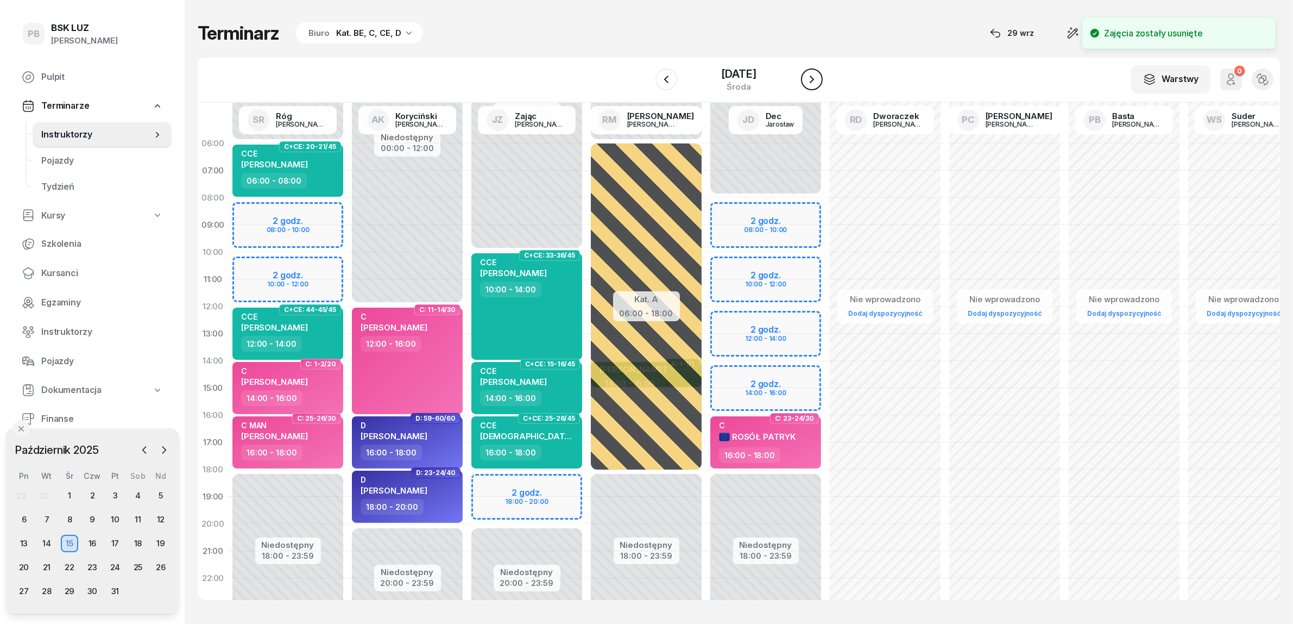
click at [823, 77] on button "button" at bounding box center [812, 79] width 22 height 22
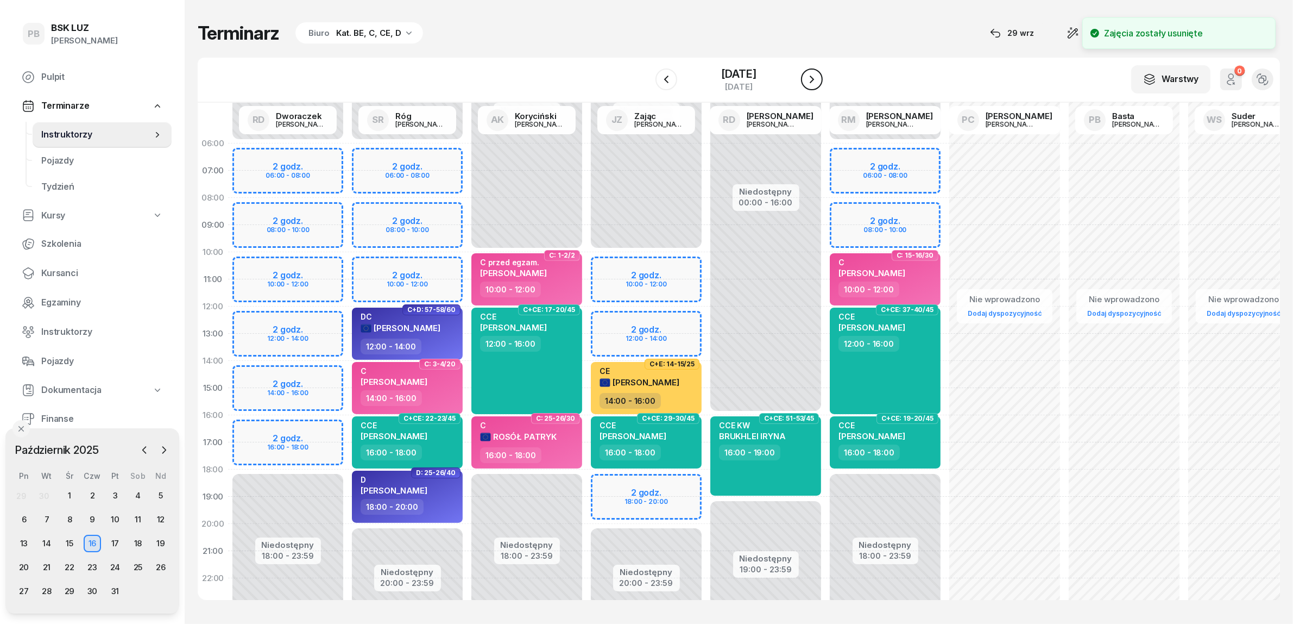
click at [819, 79] on icon "button" at bounding box center [812, 79] width 13 height 13
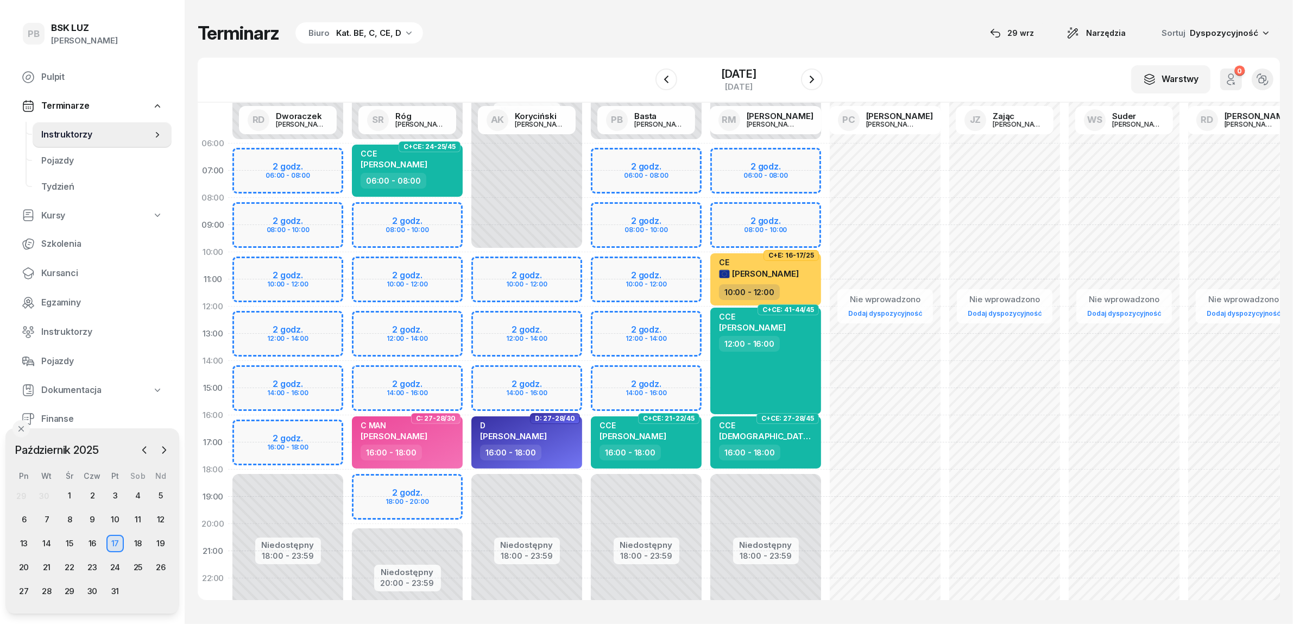
click at [444, 321] on div "Niedostępny 00:00 - 06:00 Niedostępny 20:00 - 23:59 2 godz. 08:00 - 10:00 2 god…" at bounding box center [407, 388] width 119 height 516
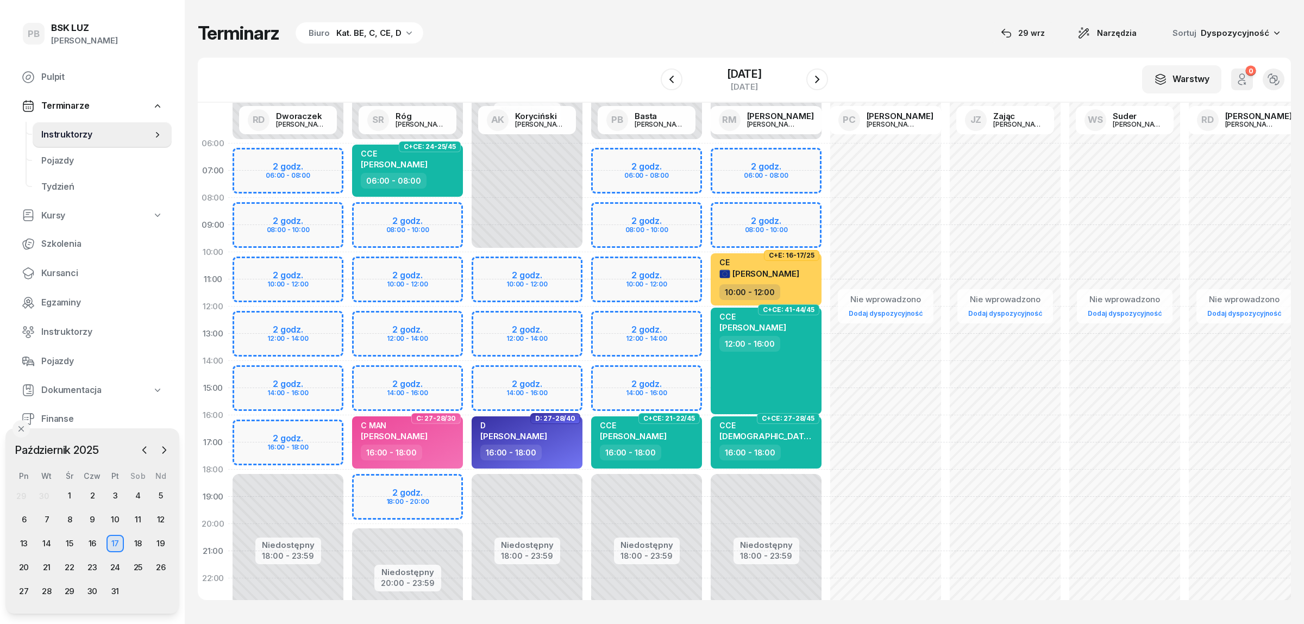
select select "12"
select select "14"
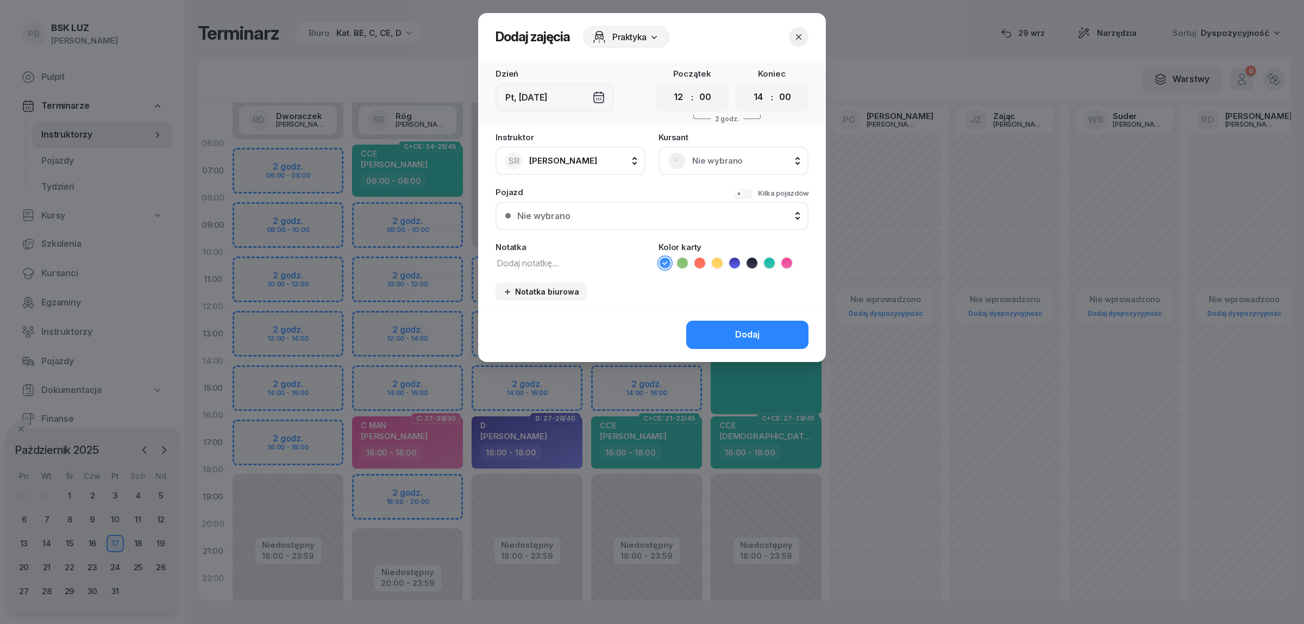
click at [701, 155] on span "Nie wybrano" at bounding box center [745, 161] width 106 height 14
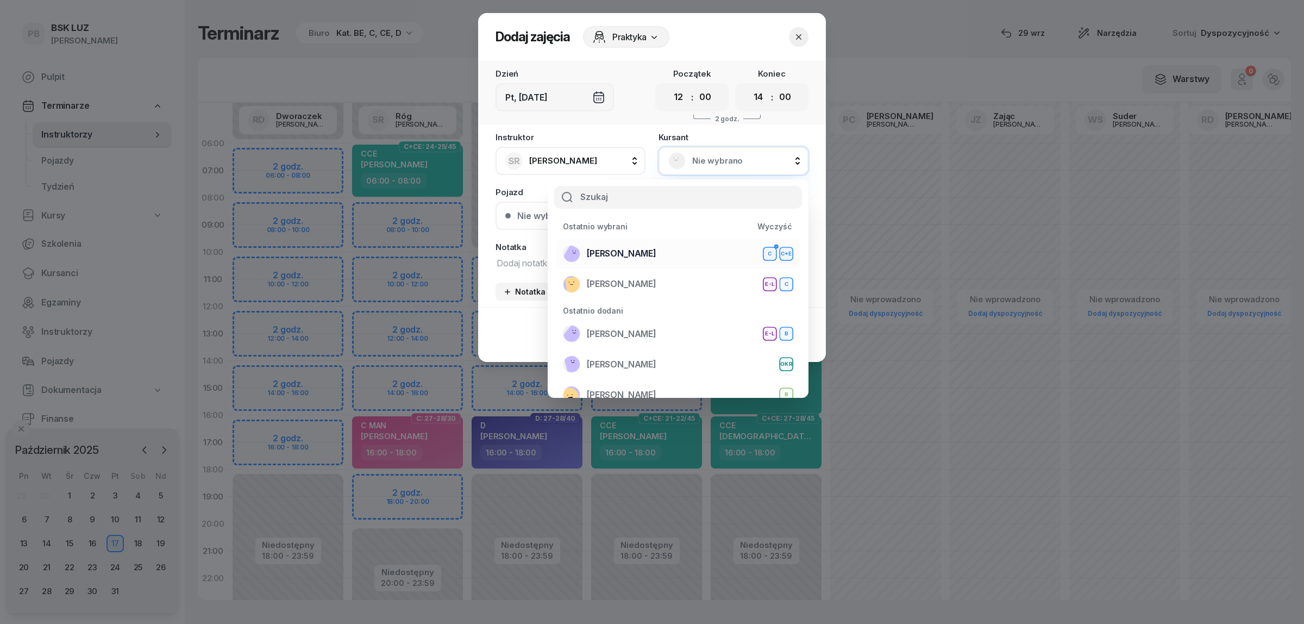
click at [671, 251] on div "[PERSON_NAME]+E" at bounding box center [678, 253] width 230 height 17
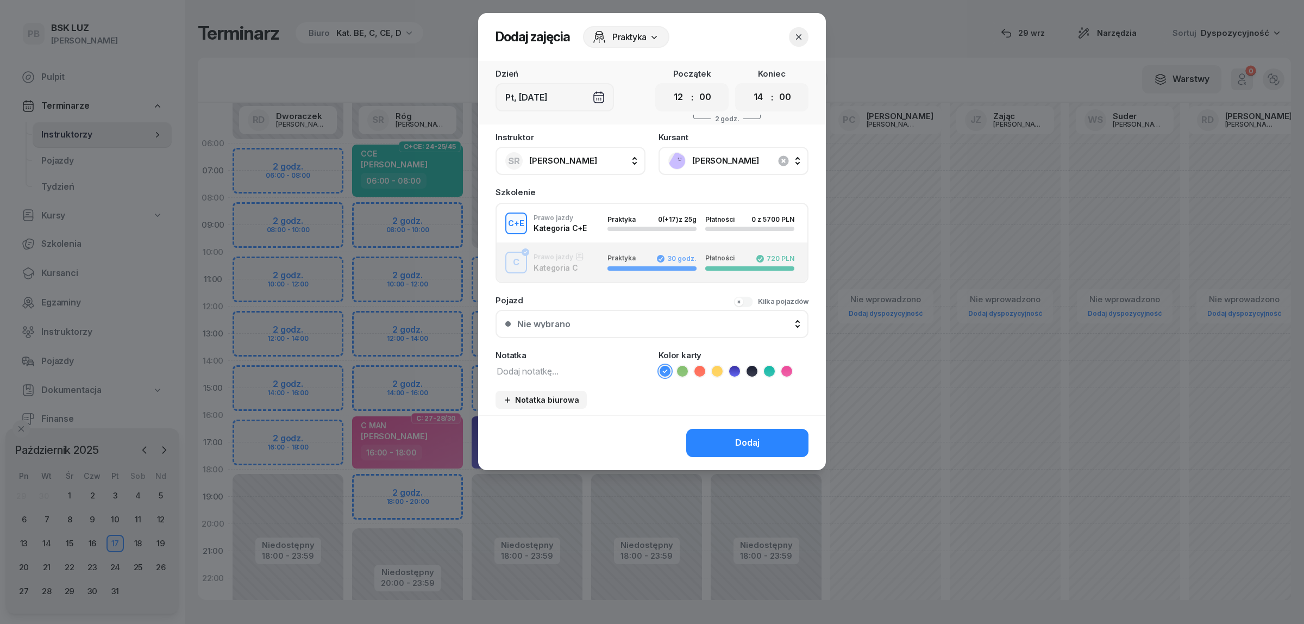
drag, startPoint x: 714, startPoint y: 364, endPoint x: 696, endPoint y: 364, distance: 18.5
click at [715, 366] on icon at bounding box center [717, 371] width 11 height 11
click at [557, 370] on textarea at bounding box center [570, 370] width 150 height 14
type textarea "CE"
click at [763, 93] on select "00 01 02 03 04 05 06 07 08 09 10 11 12 13 14 15 16 17 18 19 20 21 22 23" at bounding box center [758, 97] width 21 height 23
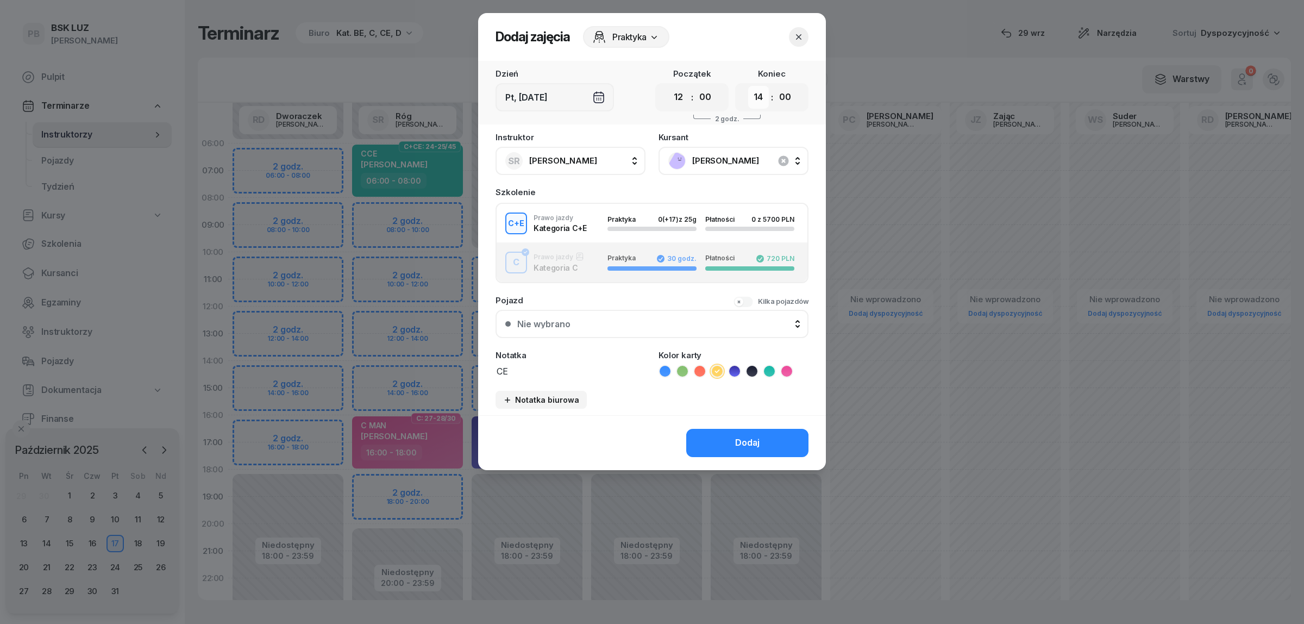
select select "16"
click at [748, 86] on select "00 01 02 03 04 05 06 07 08 09 10 11 12 13 14 15 16 17 18 19 20 21 22 23" at bounding box center [758, 97] width 21 height 23
click at [759, 436] on div "Dodaj" at bounding box center [747, 443] width 24 height 14
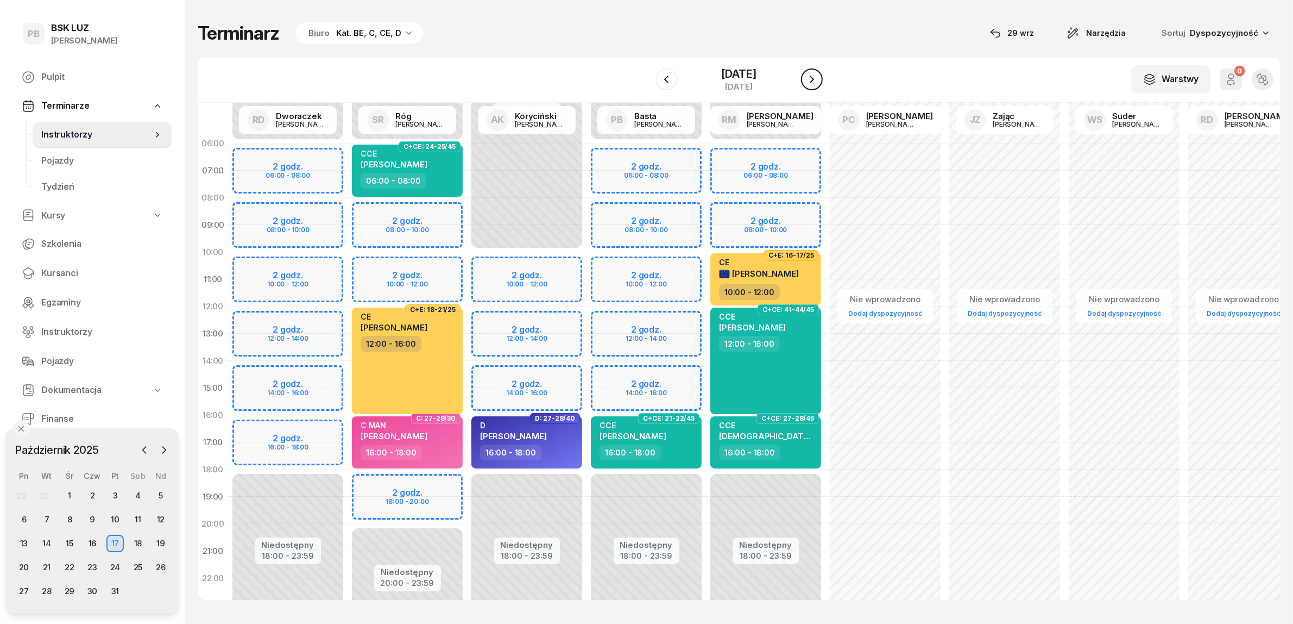
click at [819, 78] on icon "button" at bounding box center [812, 79] width 13 height 13
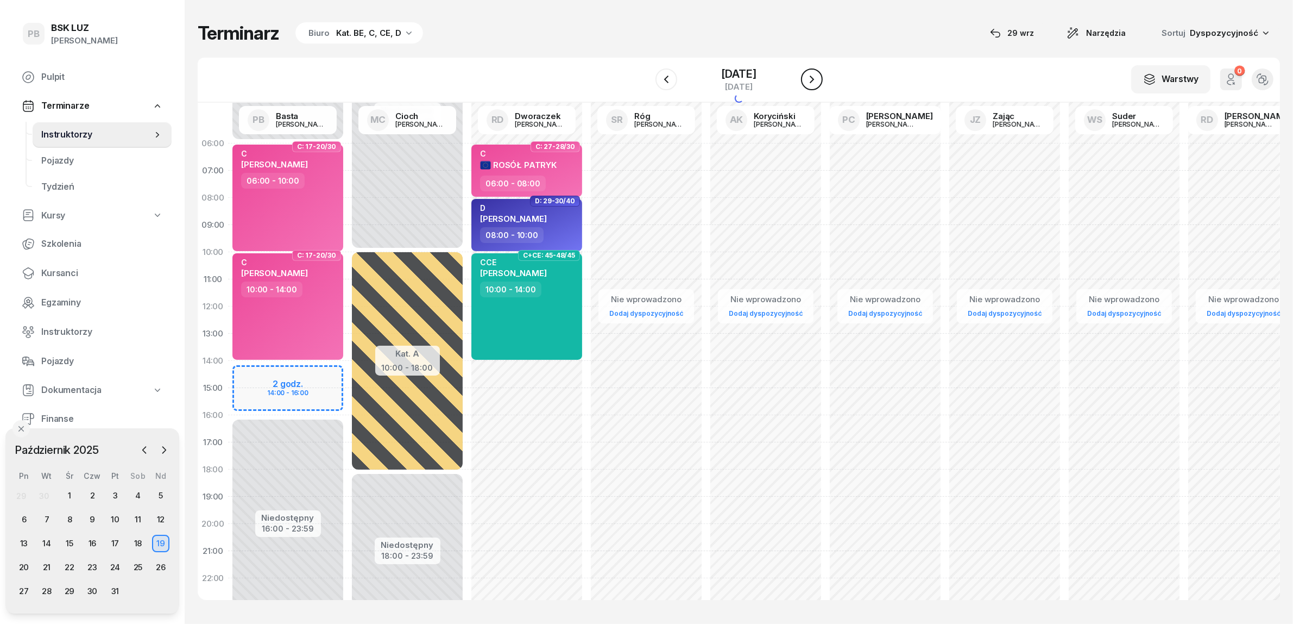
click at [819, 78] on icon "button" at bounding box center [812, 79] width 13 height 13
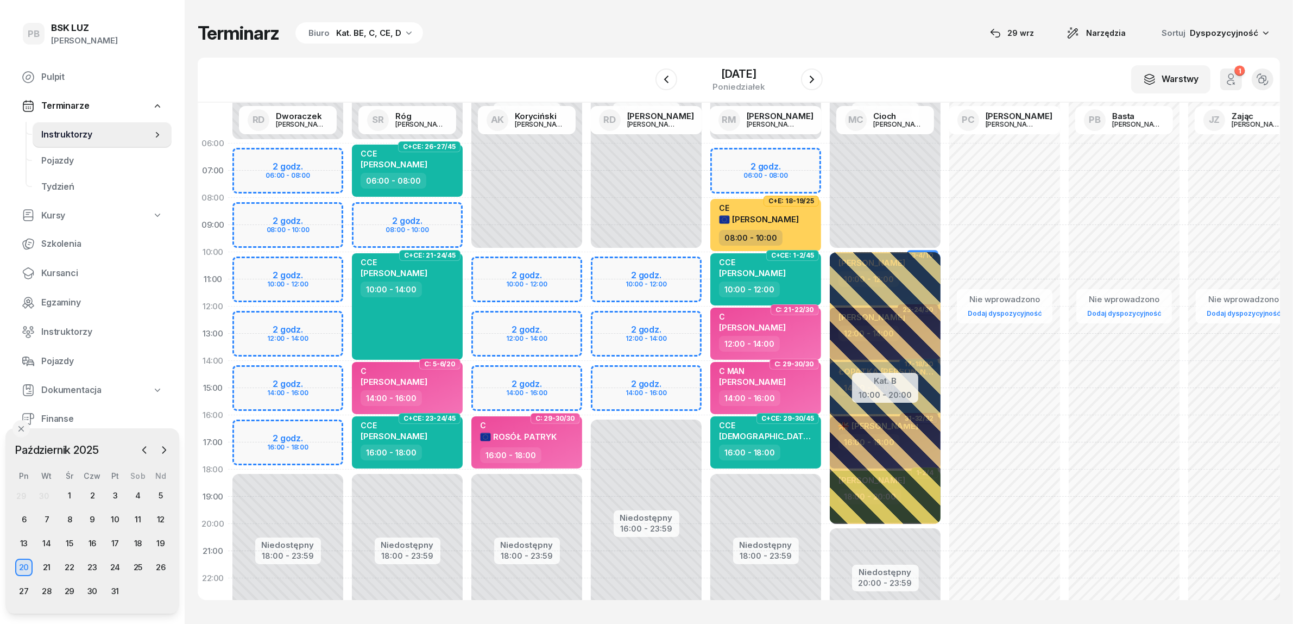
click at [571, 264] on div "Niedostępny 00:00 - 10:00 Niedostępny 18:00 - 23:59 2 godz. 10:00 - 12:00 2 god…" at bounding box center [526, 388] width 119 height 516
select select "10"
select select "12"
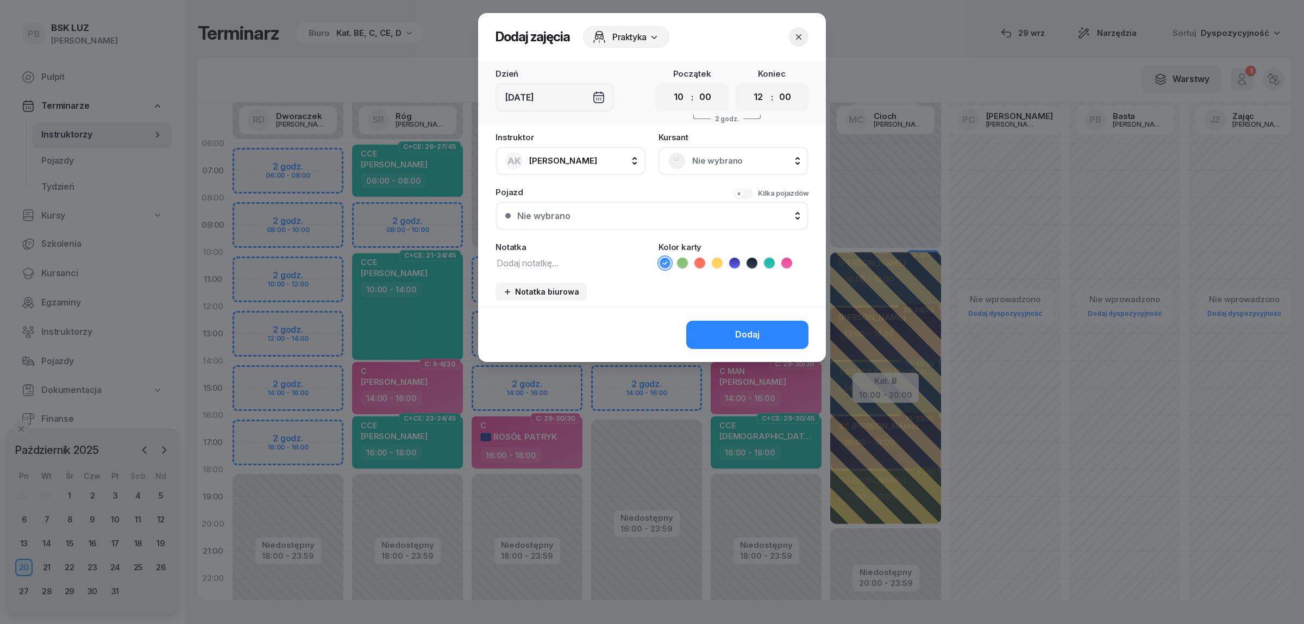
click at [688, 163] on div "Nie wybrano" at bounding box center [733, 160] width 130 height 17
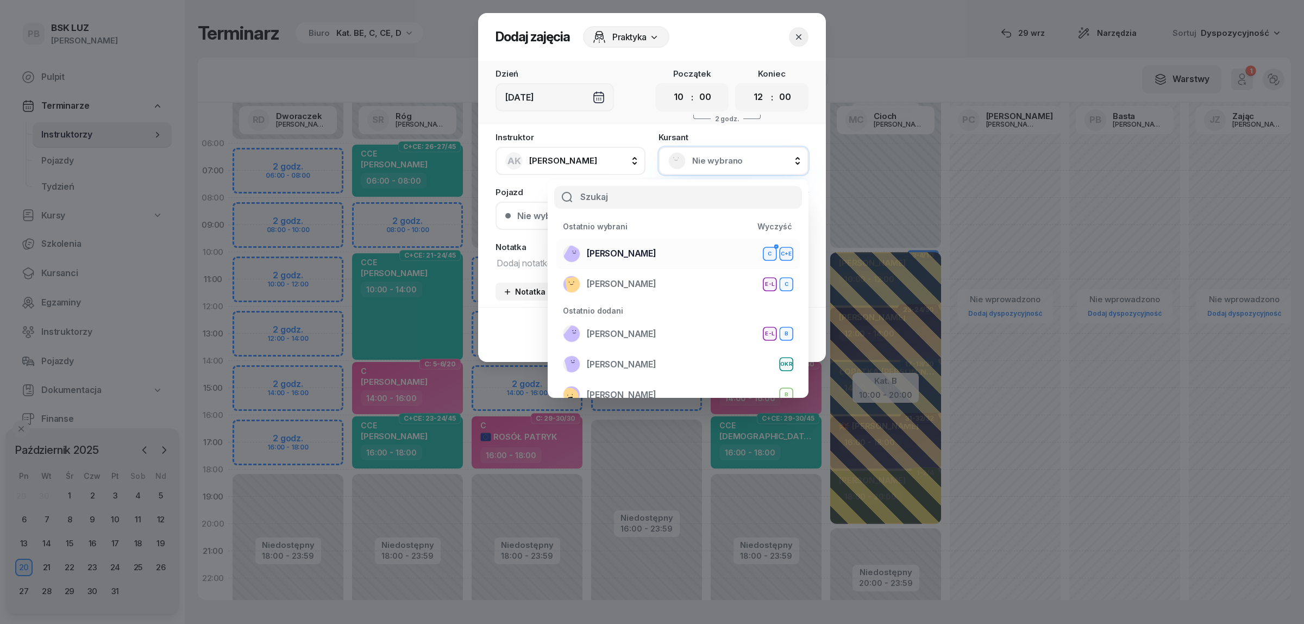
click at [664, 245] on div "[PERSON_NAME]+E" at bounding box center [678, 253] width 230 height 17
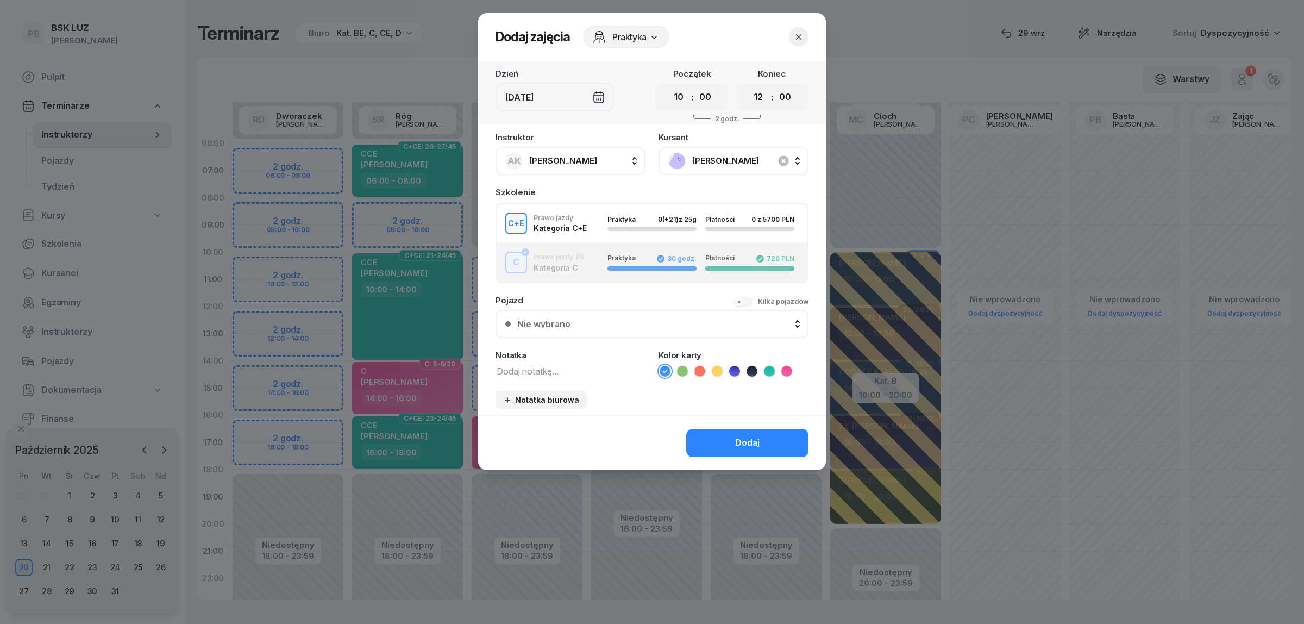
click at [542, 364] on textarea at bounding box center [570, 370] width 150 height 14
type textarea "CE"
click at [714, 366] on icon at bounding box center [717, 371] width 11 height 11
click at [702, 431] on button "Dodaj" at bounding box center [747, 443] width 122 height 28
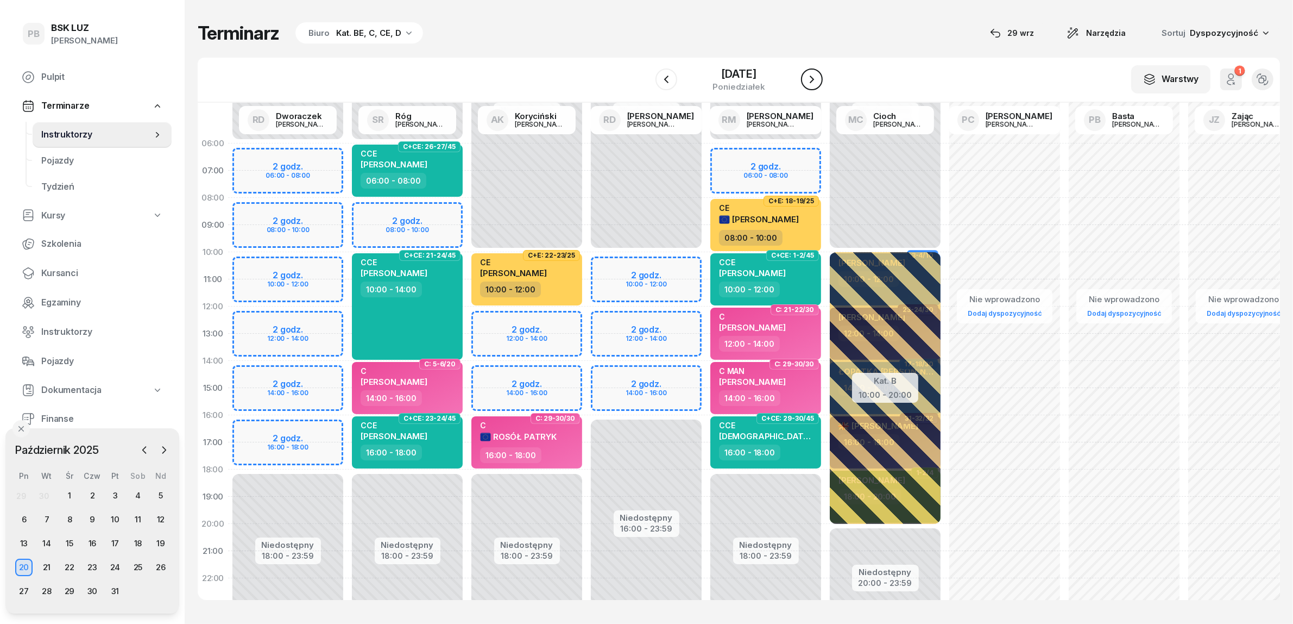
click at [819, 83] on icon "button" at bounding box center [812, 79] width 13 height 13
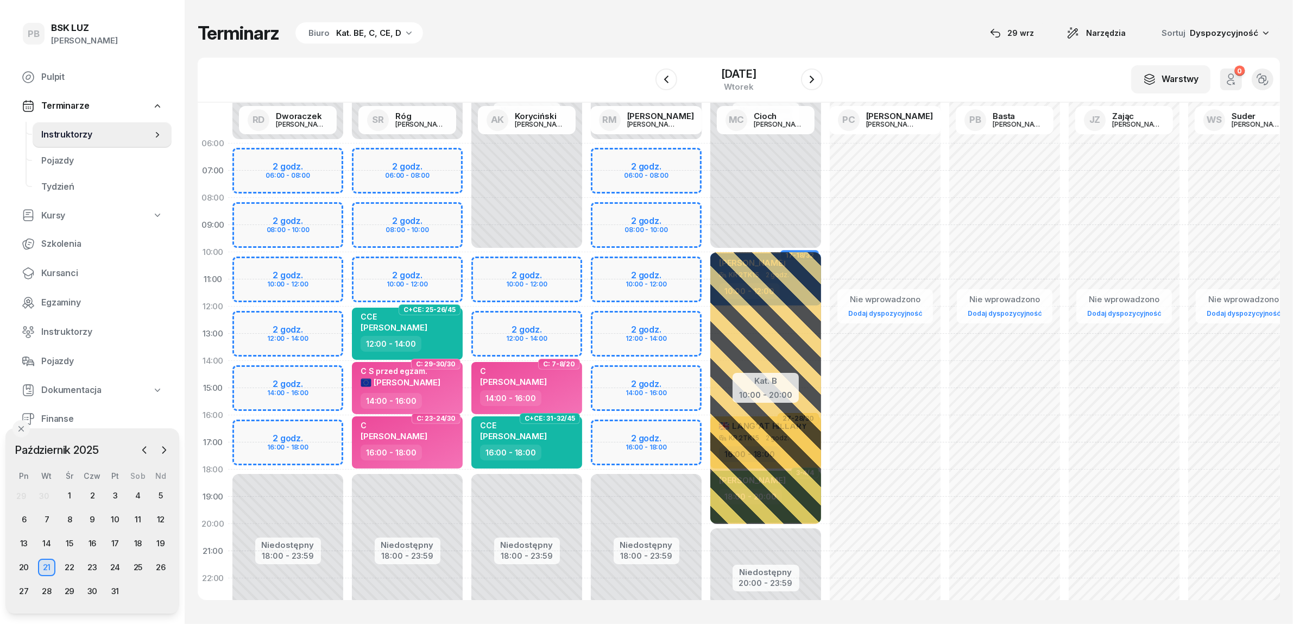
click at [563, 319] on div "Niedostępny 00:00 - 10:00 Niedostępny 18:00 - 23:59 2 godz. 10:00 - 12:00 2 god…" at bounding box center [526, 388] width 119 height 516
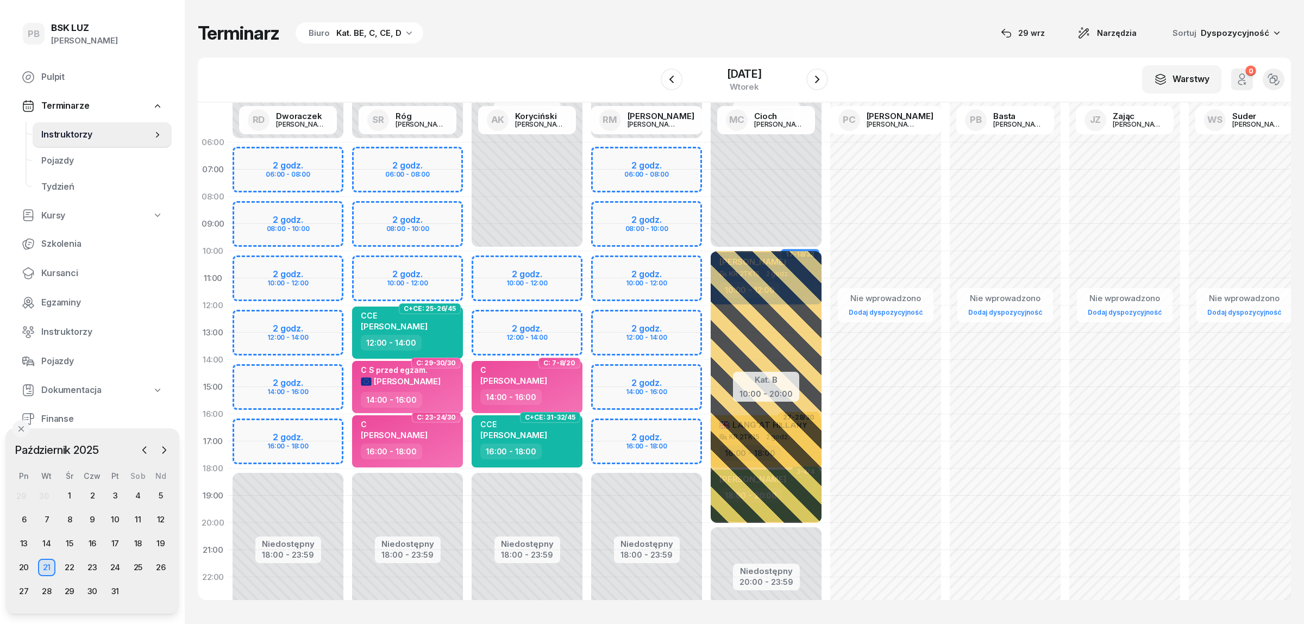
select select "12"
select select "14"
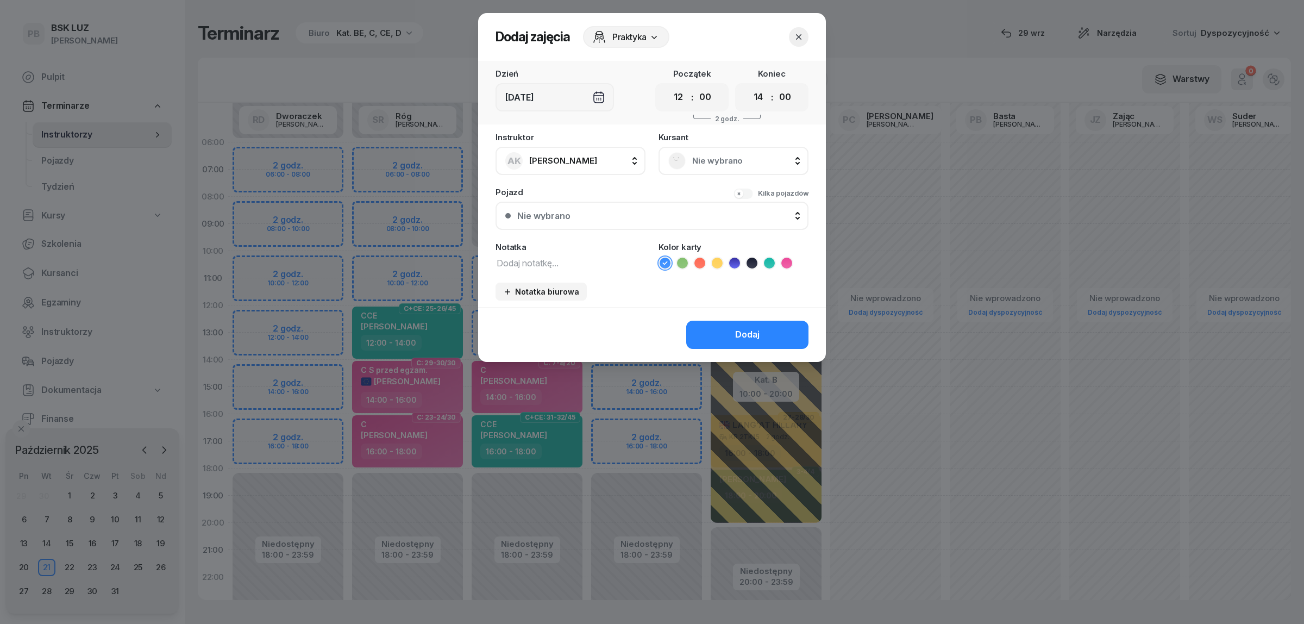
click at [705, 166] on span "Nie wybrano" at bounding box center [745, 161] width 106 height 14
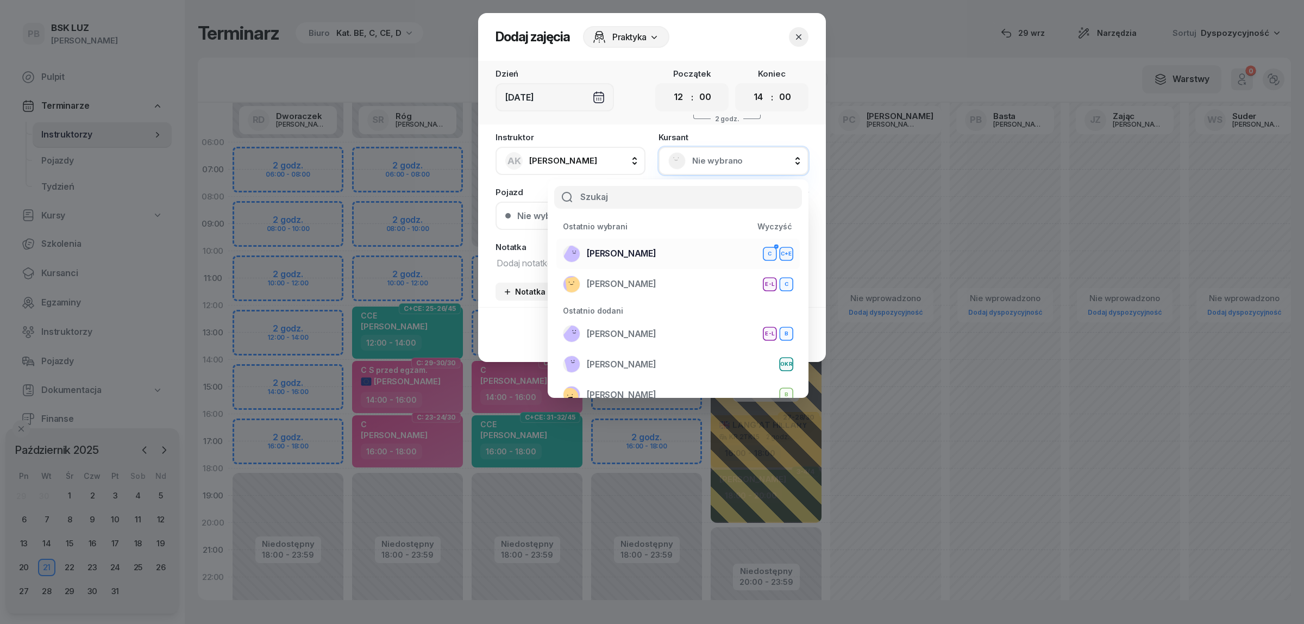
click at [636, 251] on span "[PERSON_NAME]" at bounding box center [622, 254] width 70 height 14
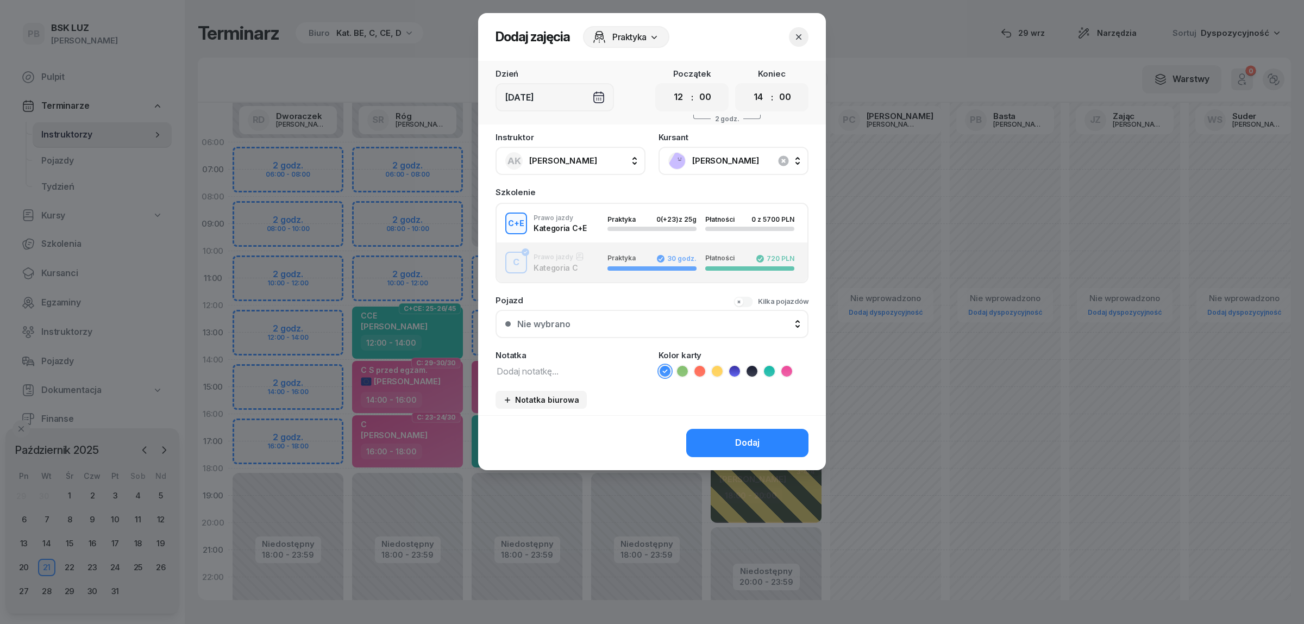
click at [553, 369] on textarea at bounding box center [570, 370] width 150 height 14
type textarea "CE"
click at [719, 368] on icon at bounding box center [717, 371] width 11 height 11
click at [715, 438] on button "Dodaj" at bounding box center [747, 443] width 122 height 28
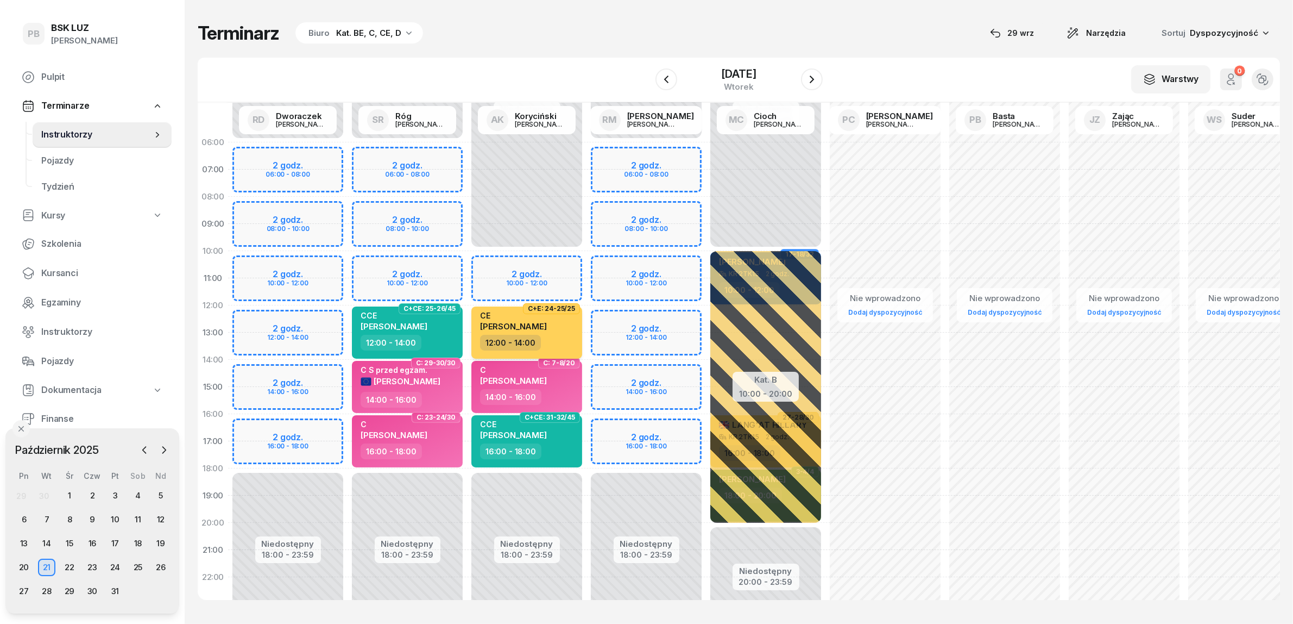
click at [535, 318] on div "CE" at bounding box center [513, 315] width 67 height 9
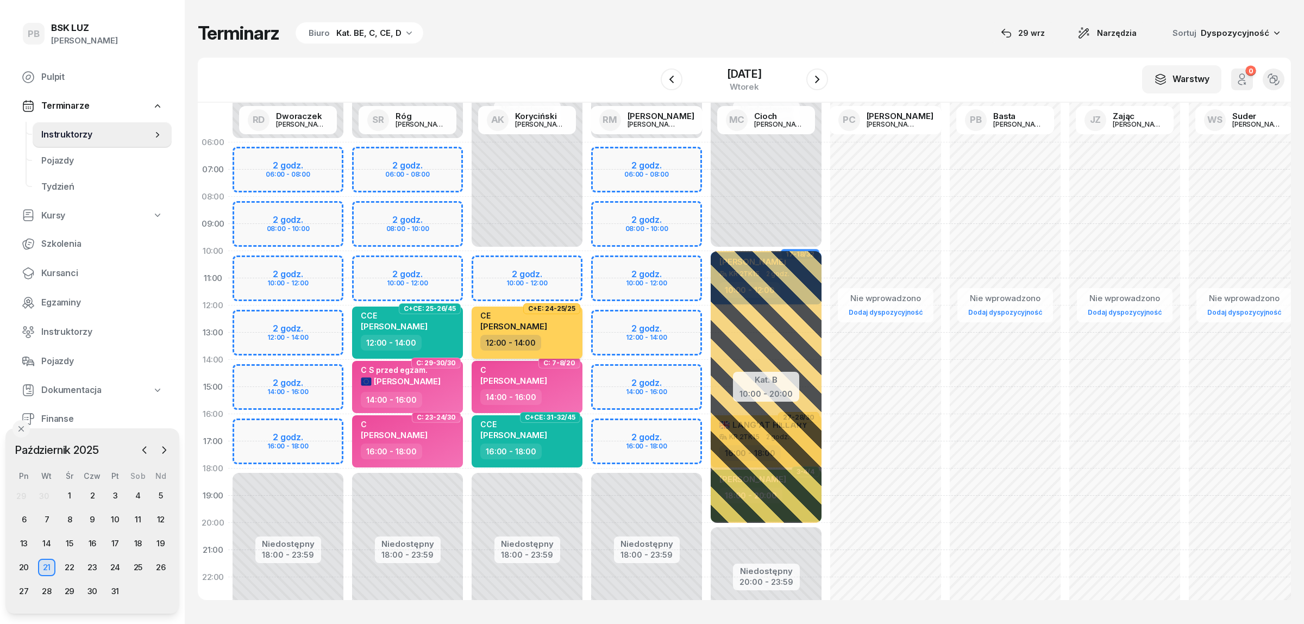
select select "12"
select select "14"
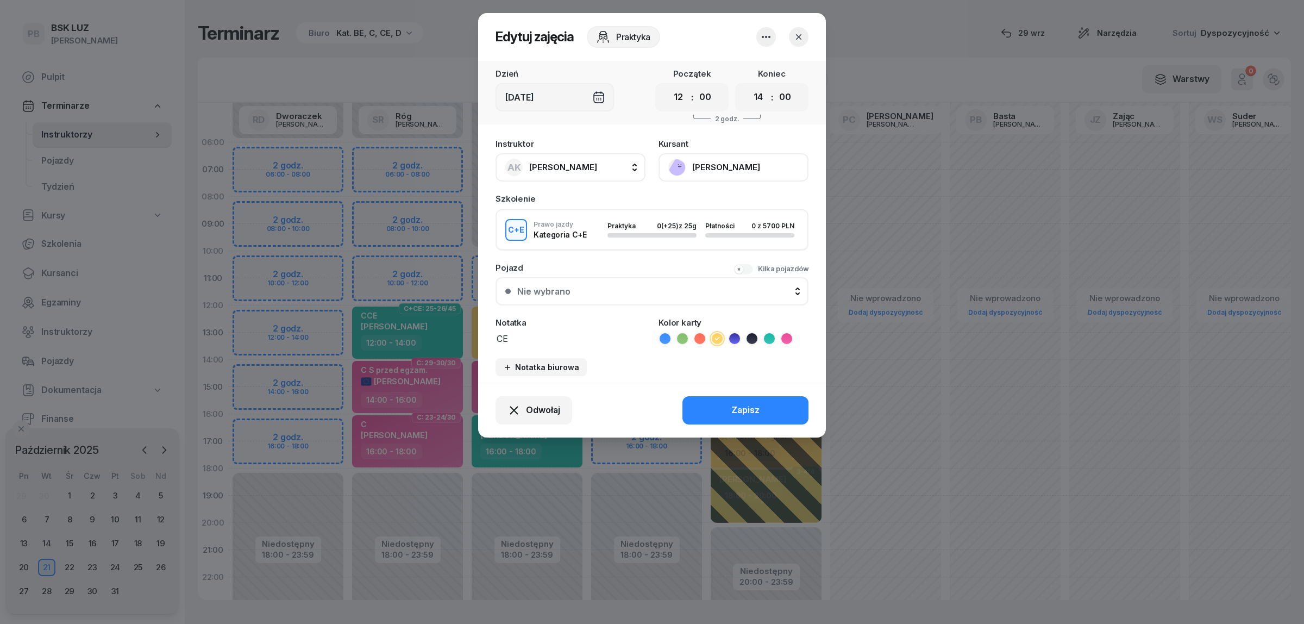
click at [708, 166] on button "[PERSON_NAME]" at bounding box center [733, 167] width 150 height 28
click at [696, 201] on div "Otwórz profil" at bounding box center [693, 204] width 53 height 14
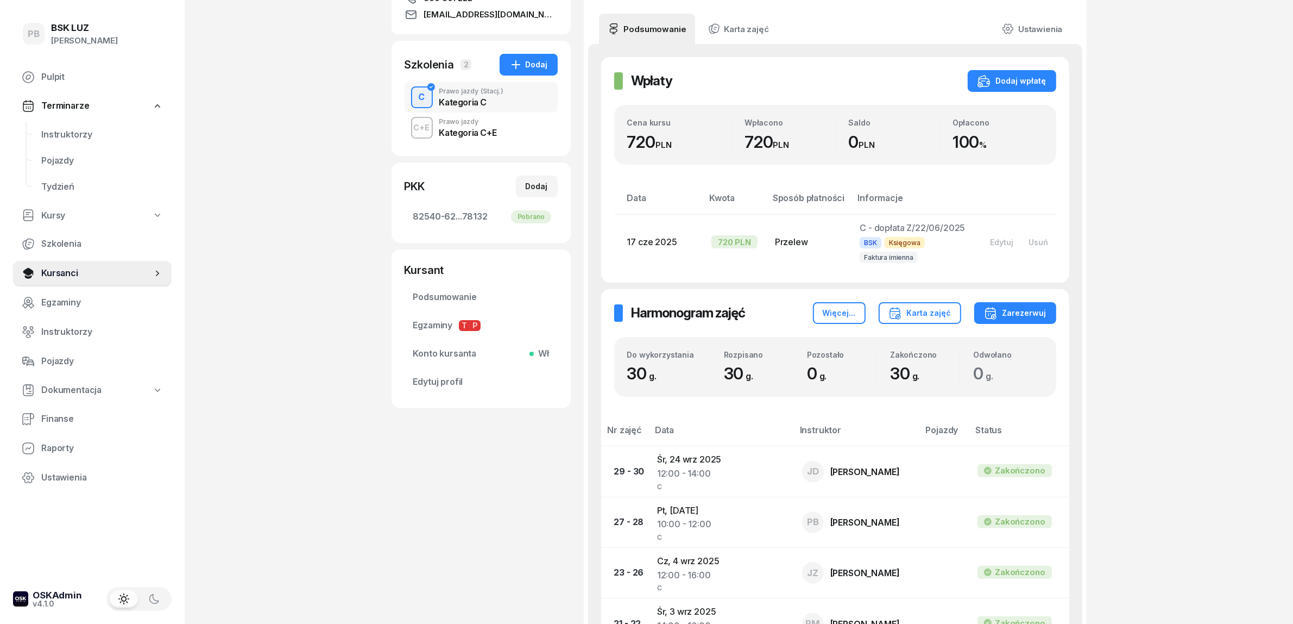
scroll to position [204, 0]
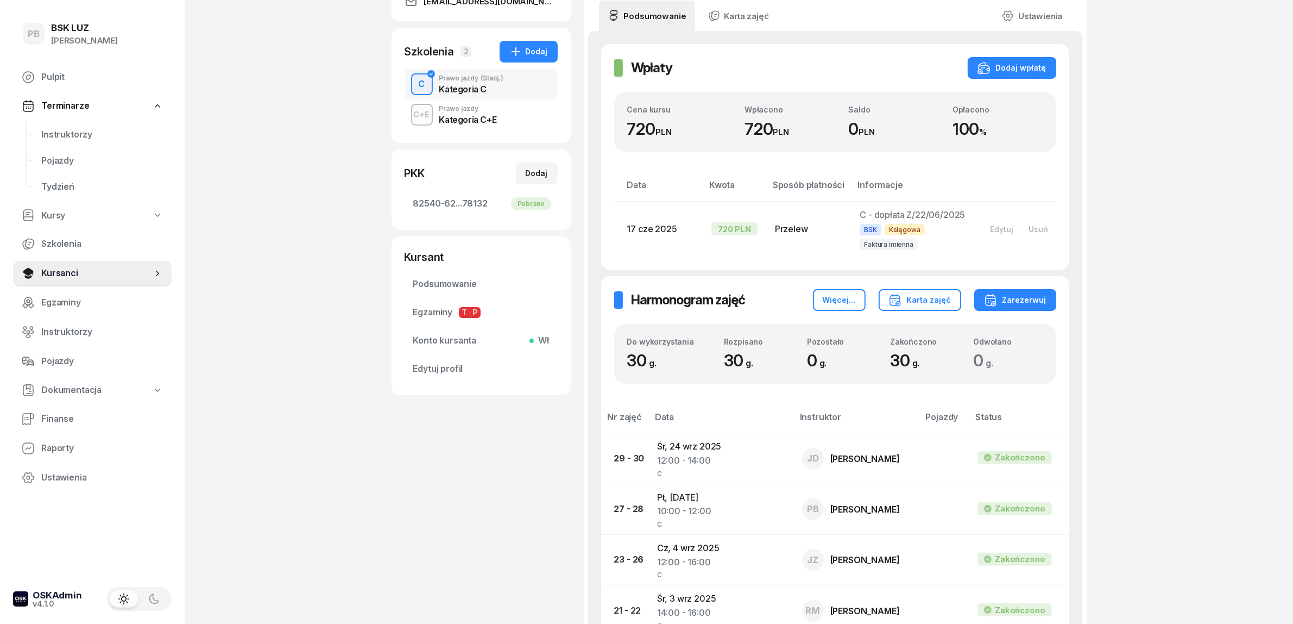
click at [499, 112] on div "C+E Prawo jazdy Kategoria C+E" at bounding box center [481, 114] width 153 height 30
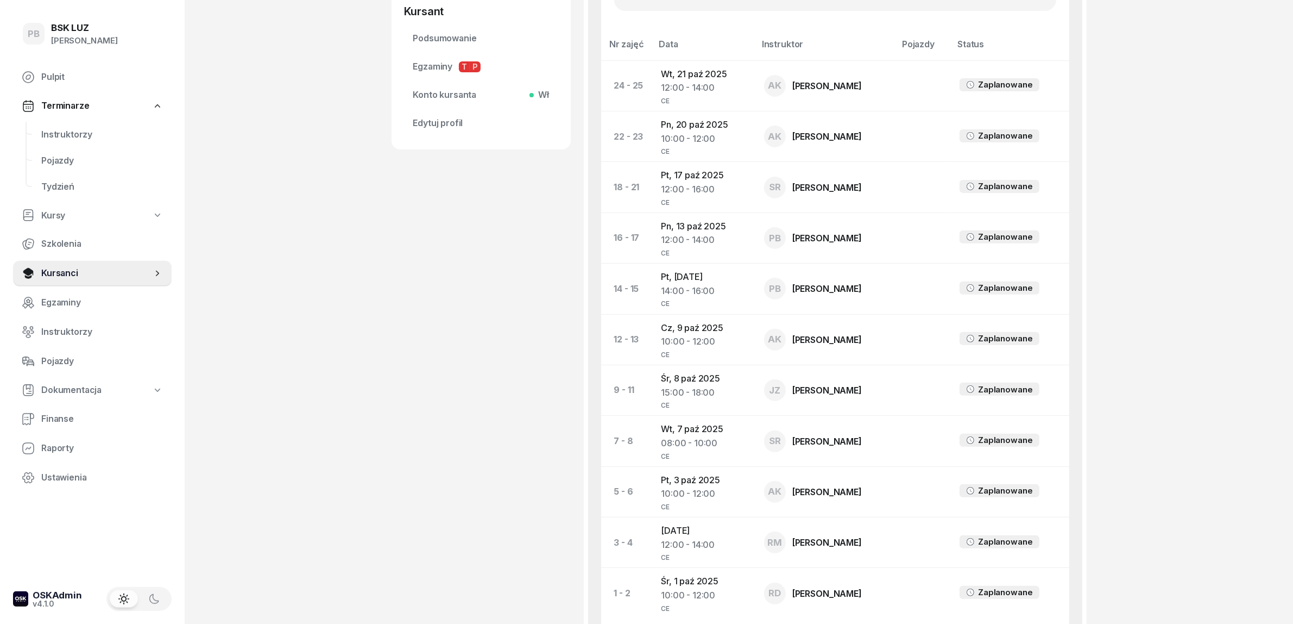
scroll to position [475, 0]
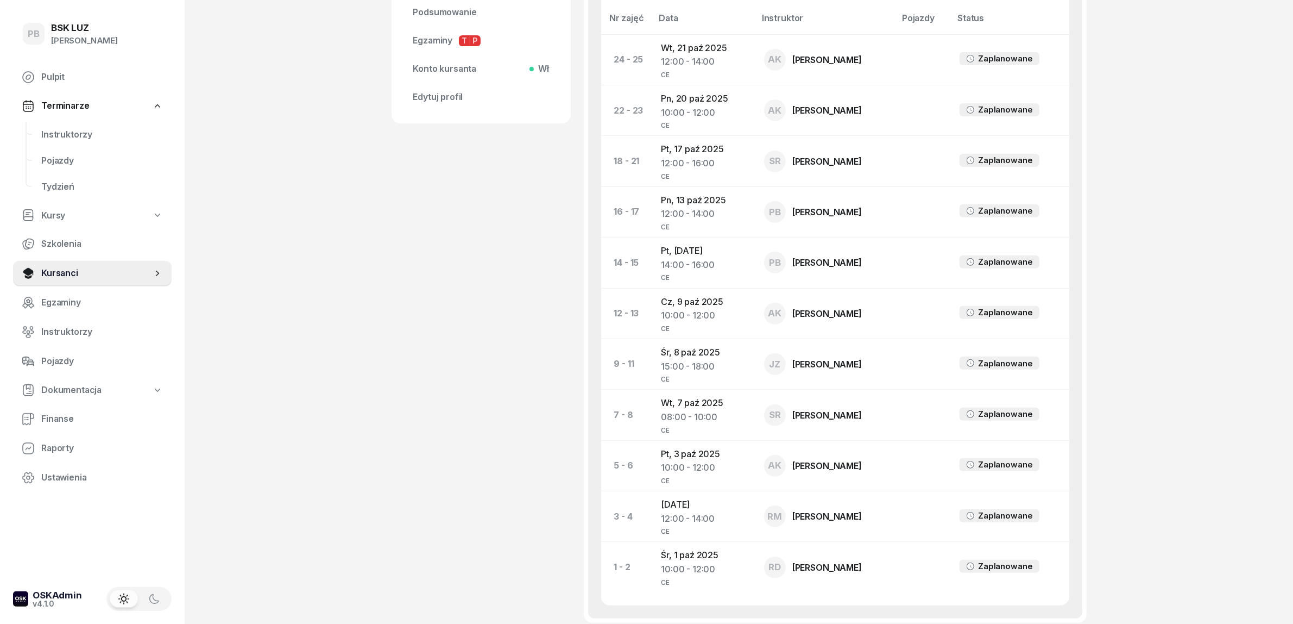
click at [466, 563] on div "[PERSON_NAME] Dodaj etykiety... 600 601 222 [EMAIL_ADDRESS][DOMAIN_NAME] PP [PE…" at bounding box center [481, 118] width 179 height 1074
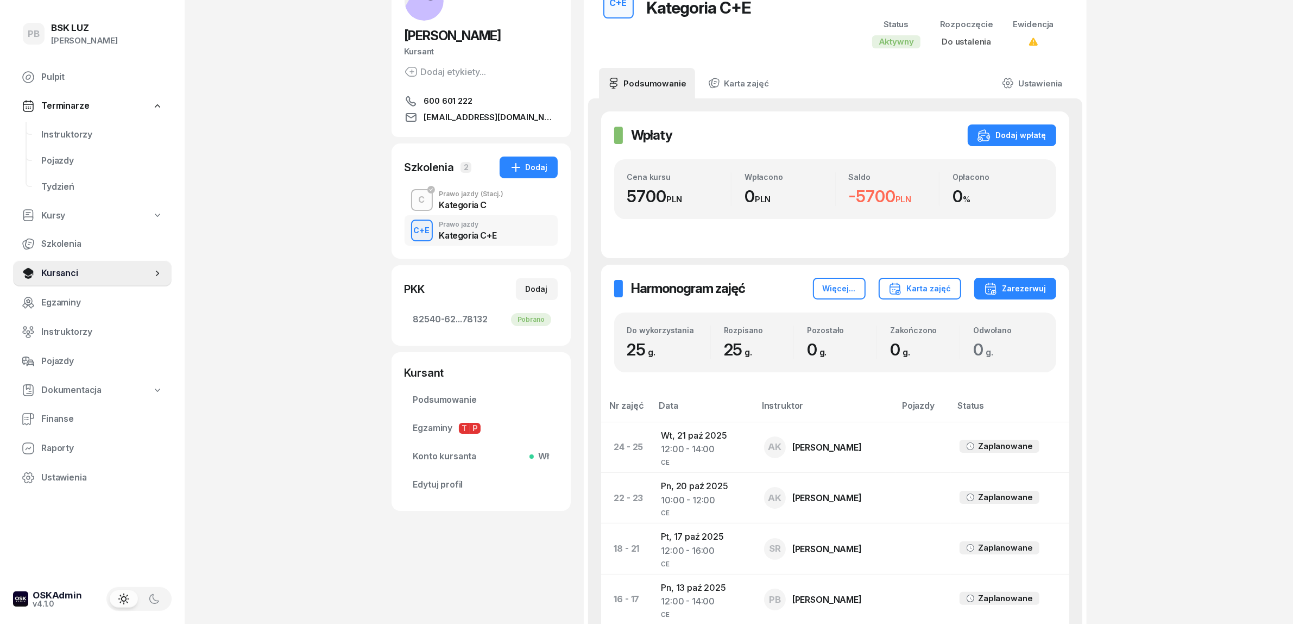
scroll to position [68, 0]
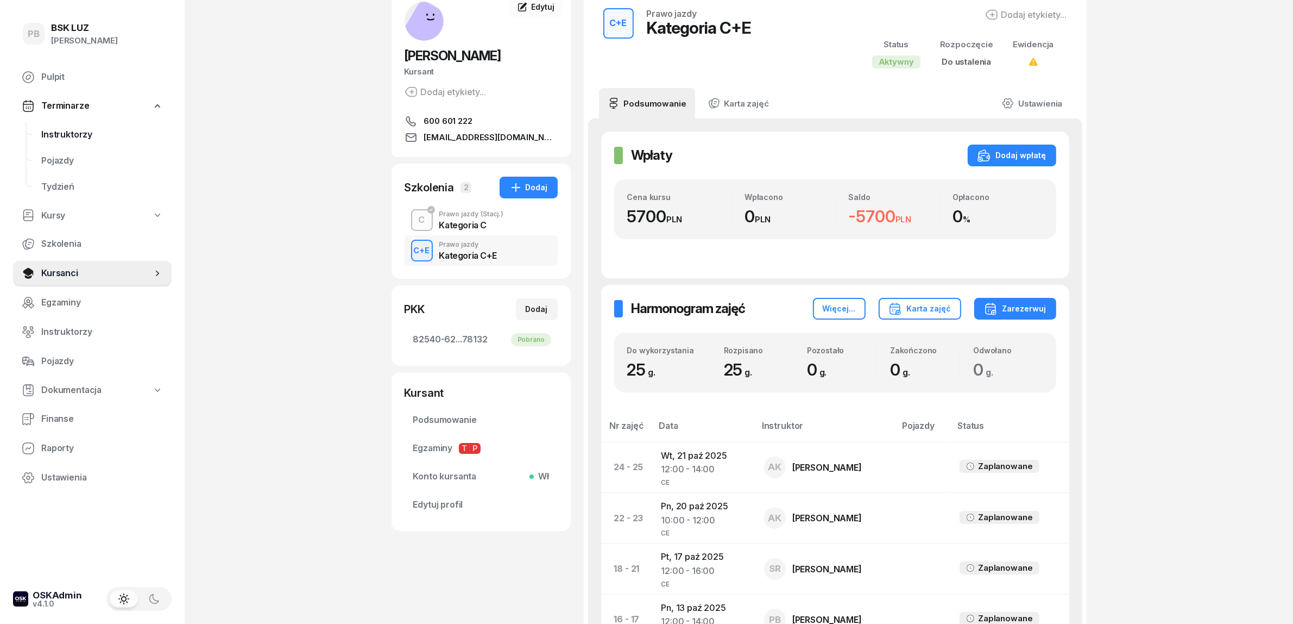
click at [89, 131] on span "Instruktorzy" at bounding box center [102, 135] width 122 height 14
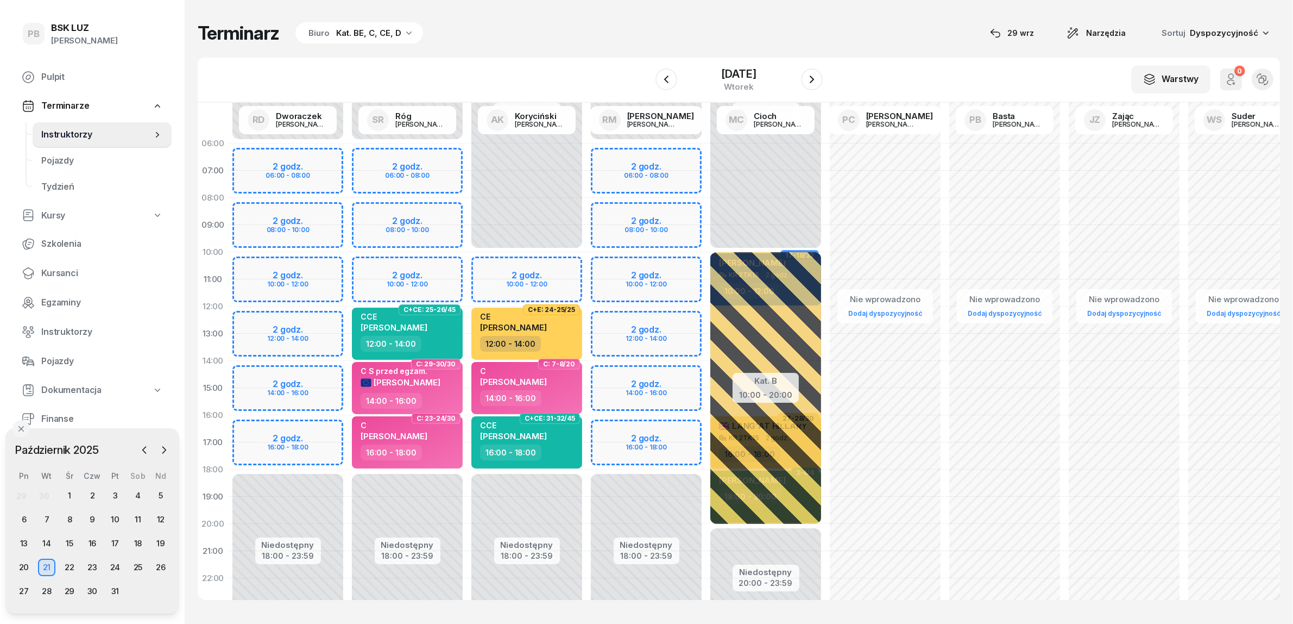
click at [528, 56] on div "Terminarz Biuro Kat. BE, C, CE, D [DATE] Narzędzia Sortuj Dyspozycyjność W Wybi…" at bounding box center [739, 310] width 1083 height 621
click at [140, 449] on icon "button" at bounding box center [144, 449] width 11 height 11
click at [523, 45] on div "Terminarz Biuro Kat. BE, C, CE, D [DATE] Narzędzia Sortuj Dyspozycyjność W Wybi…" at bounding box center [739, 310] width 1083 height 621
click at [22, 594] on div "29" at bounding box center [23, 590] width 17 height 17
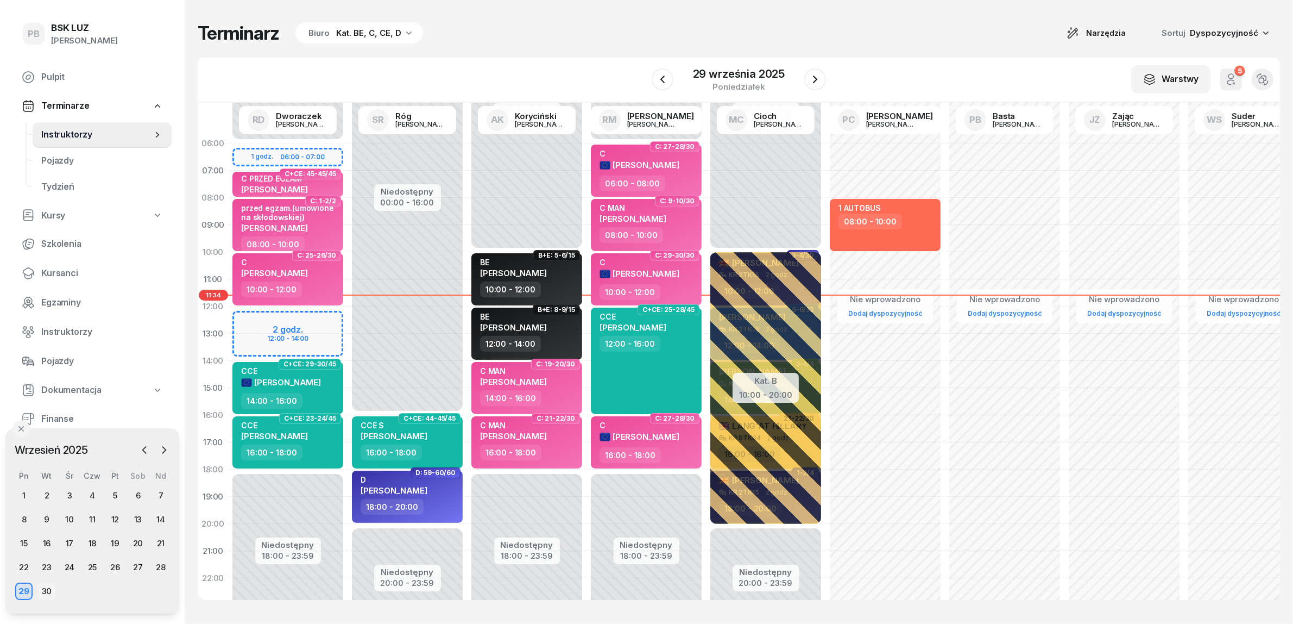
click at [42, 590] on div "30" at bounding box center [46, 590] width 17 height 17
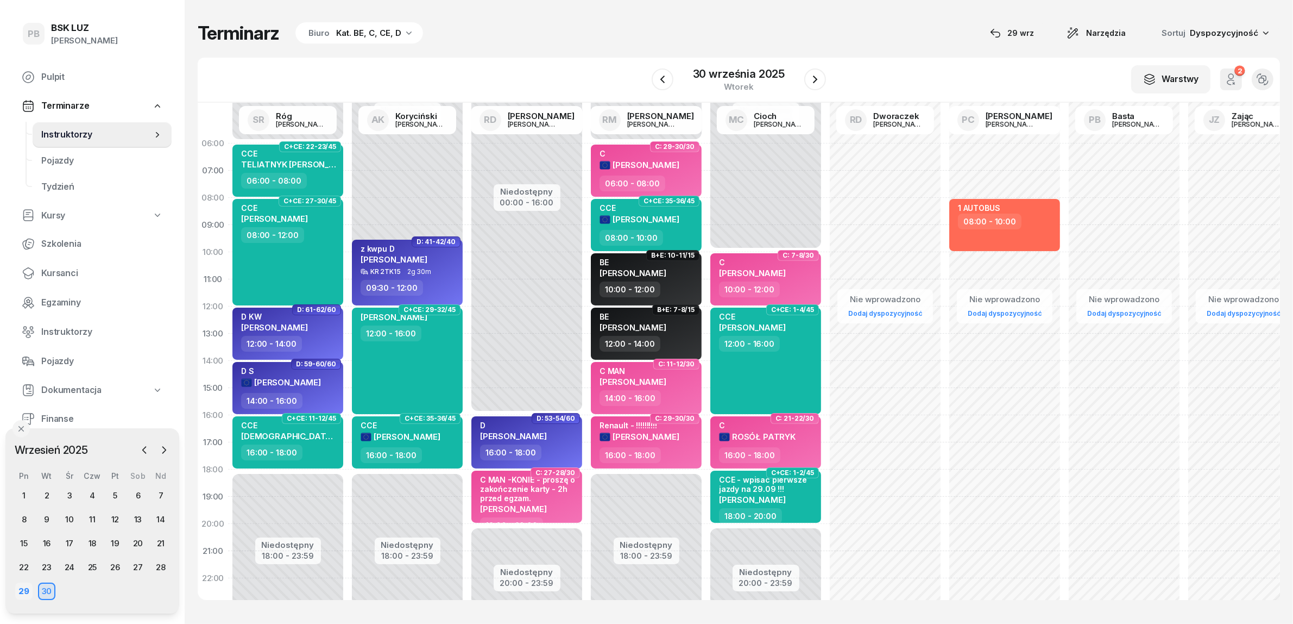
click at [21, 584] on div "29" at bounding box center [23, 590] width 17 height 17
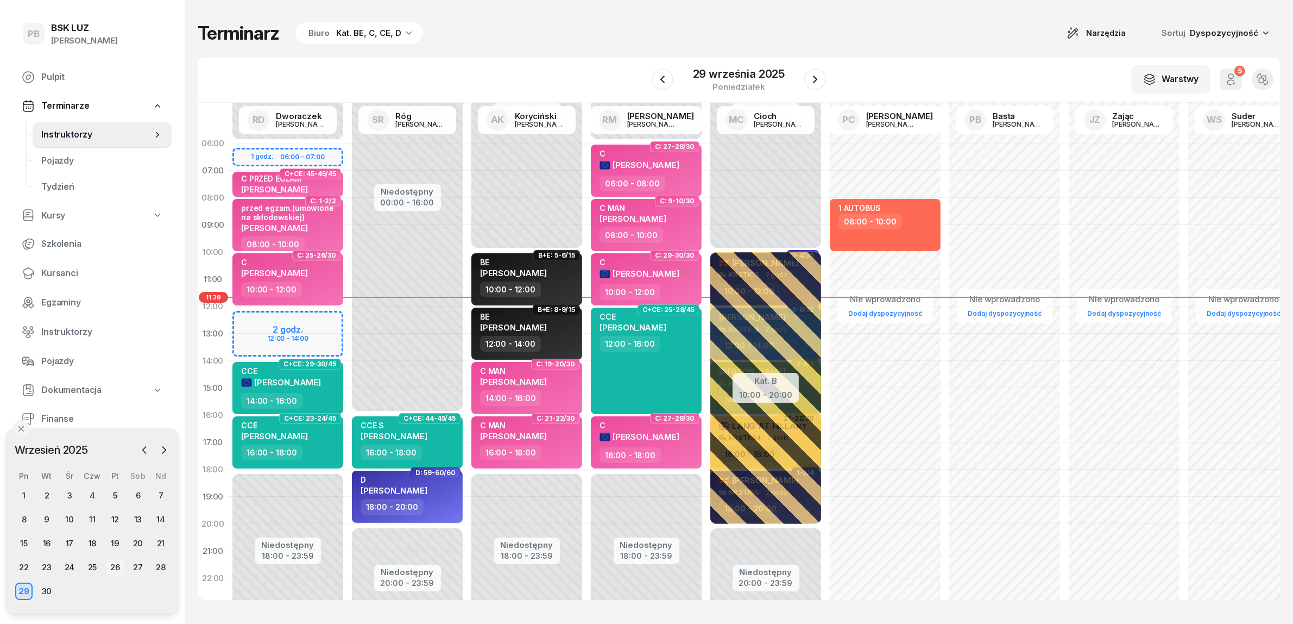
click at [121, 562] on div "26" at bounding box center [114, 566] width 17 height 17
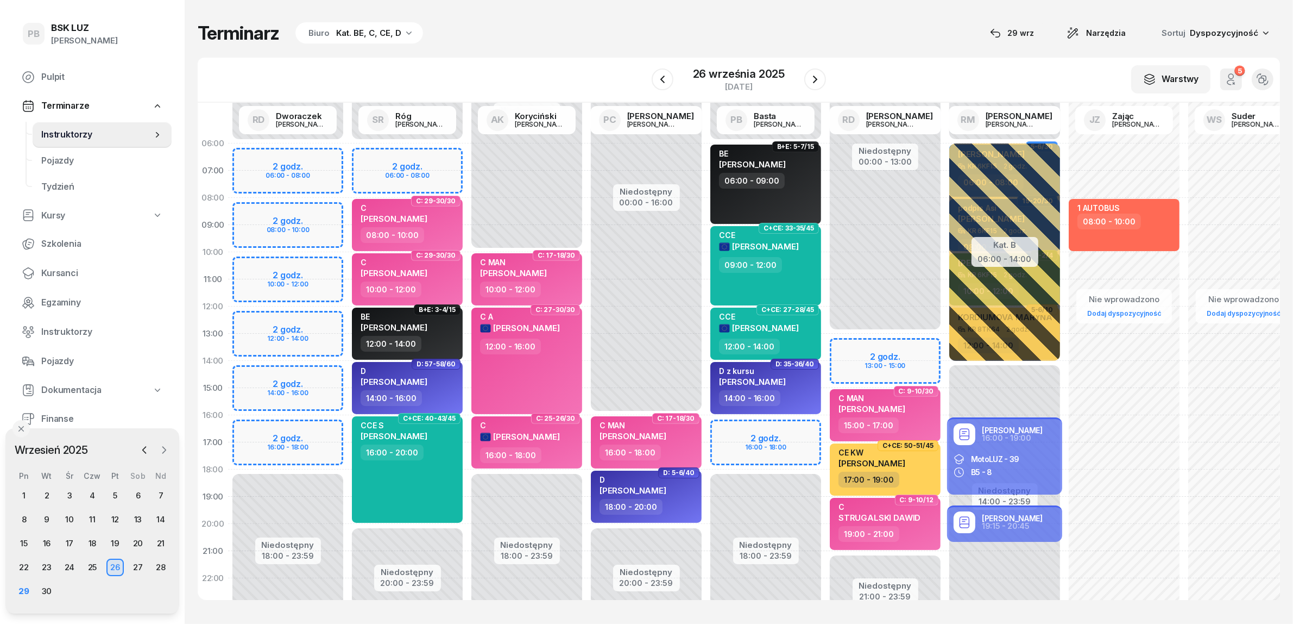
click at [161, 452] on icon "button" at bounding box center [164, 449] width 11 height 11
click at [118, 487] on div "3" at bounding box center [114, 495] width 17 height 17
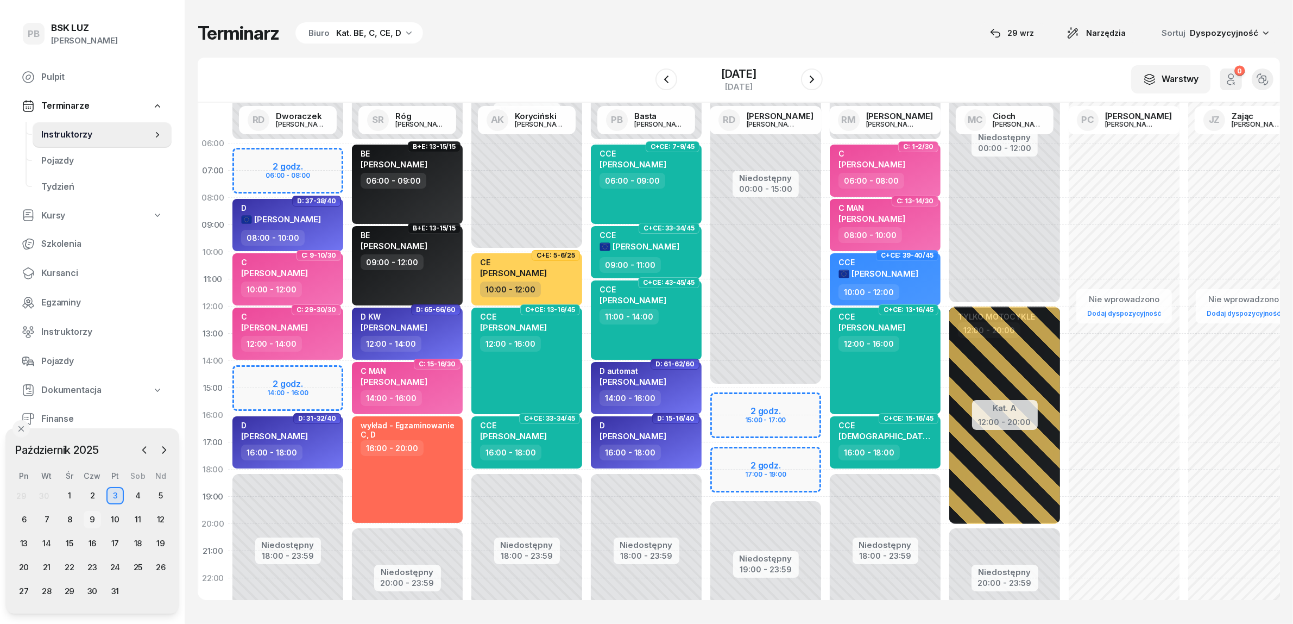
click at [94, 516] on div "9" at bounding box center [92, 519] width 17 height 17
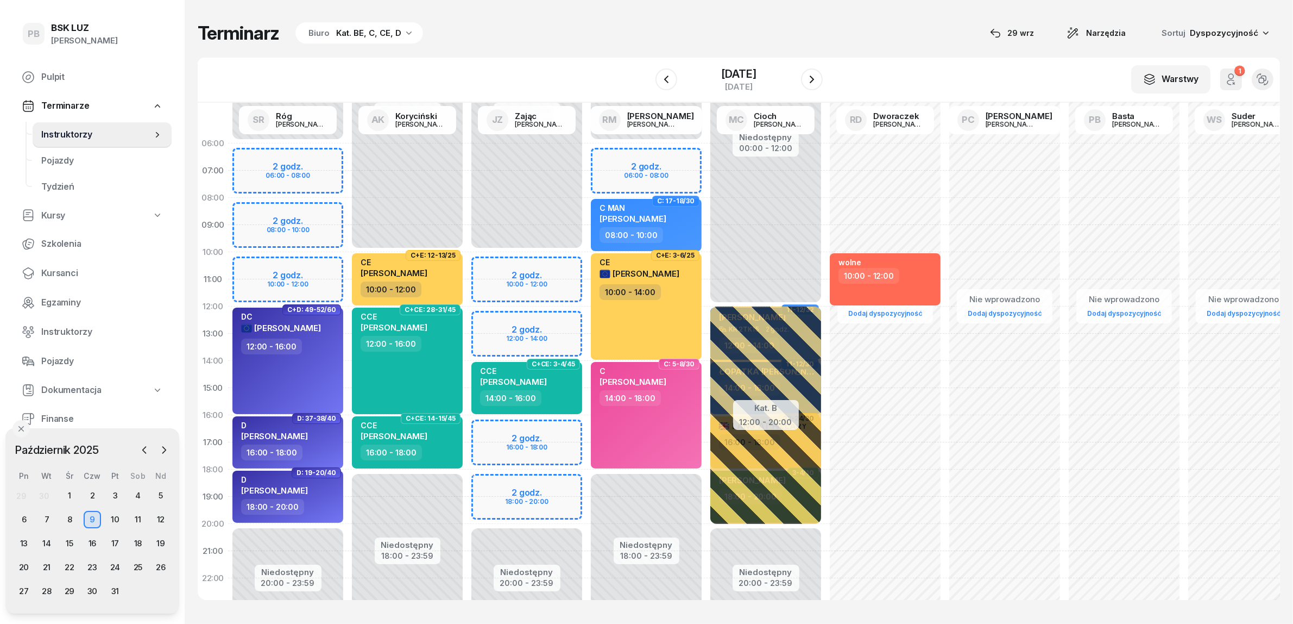
click at [488, 427] on div "Niedostępny 00:00 - 10:00 Niedostępny 20:00 - 23:59 2 godz. 10:00 - 12:00 2 god…" at bounding box center [526, 388] width 119 height 516
select select "16"
select select "18"
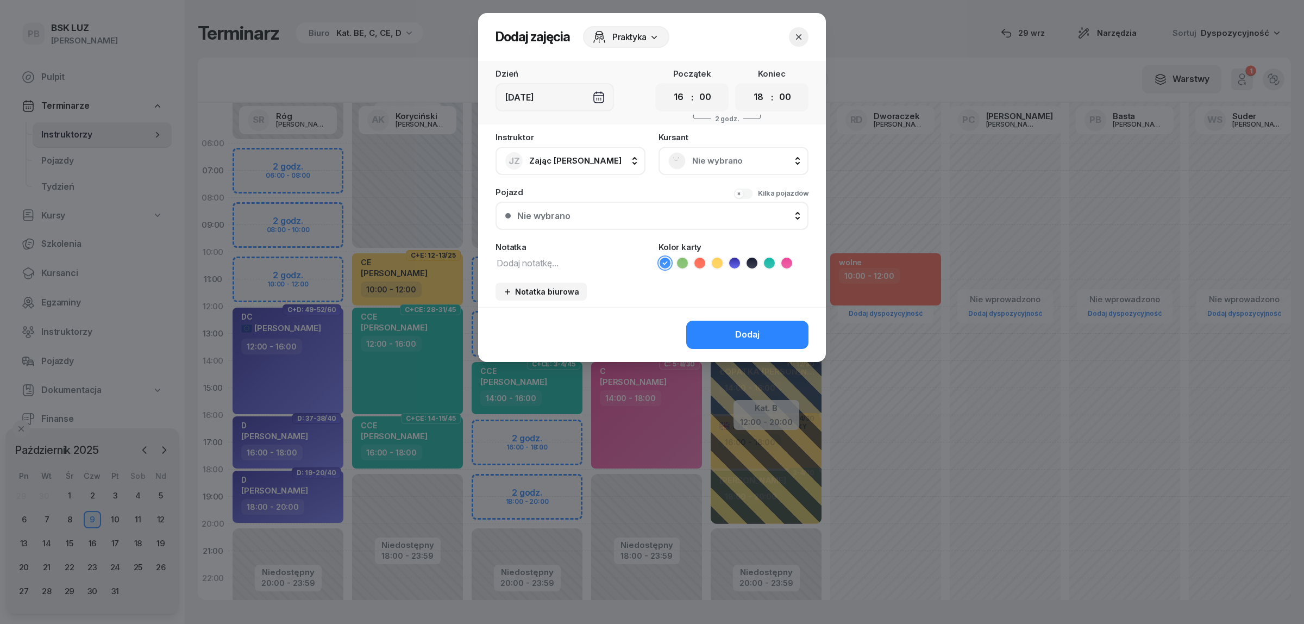
click at [703, 155] on span "Nie wybrano" at bounding box center [745, 161] width 106 height 14
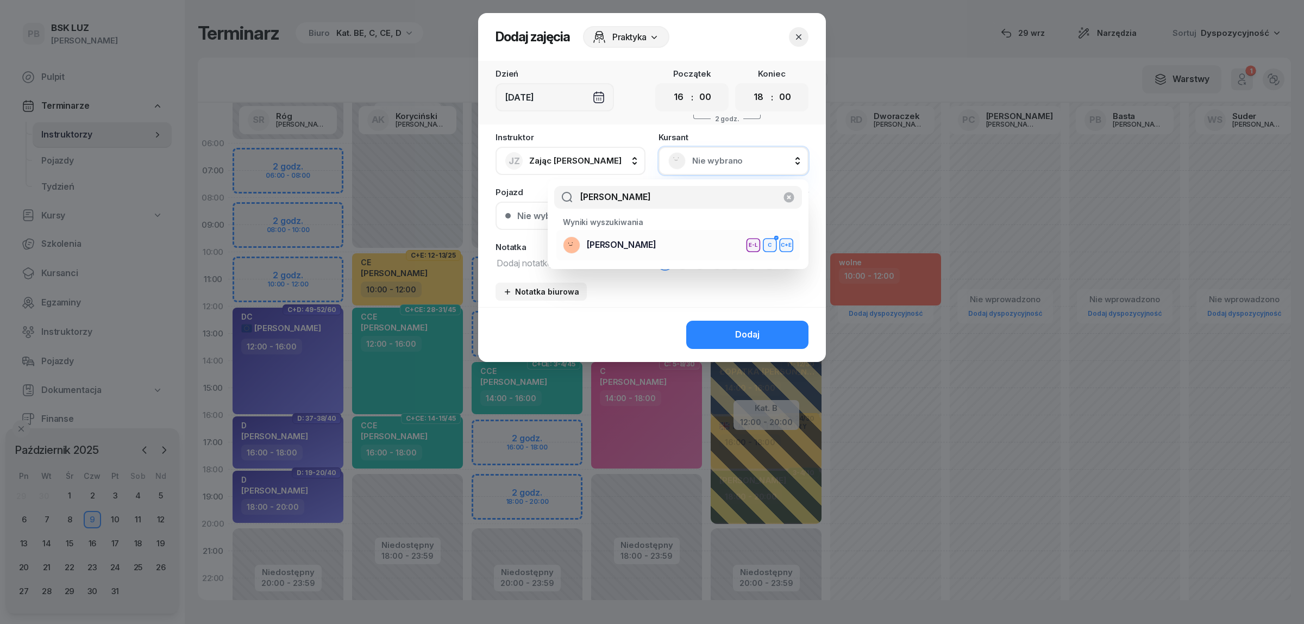
type input "[PERSON_NAME]"
click at [691, 249] on div "[PERSON_NAME] E-L C C+E" at bounding box center [678, 244] width 230 height 17
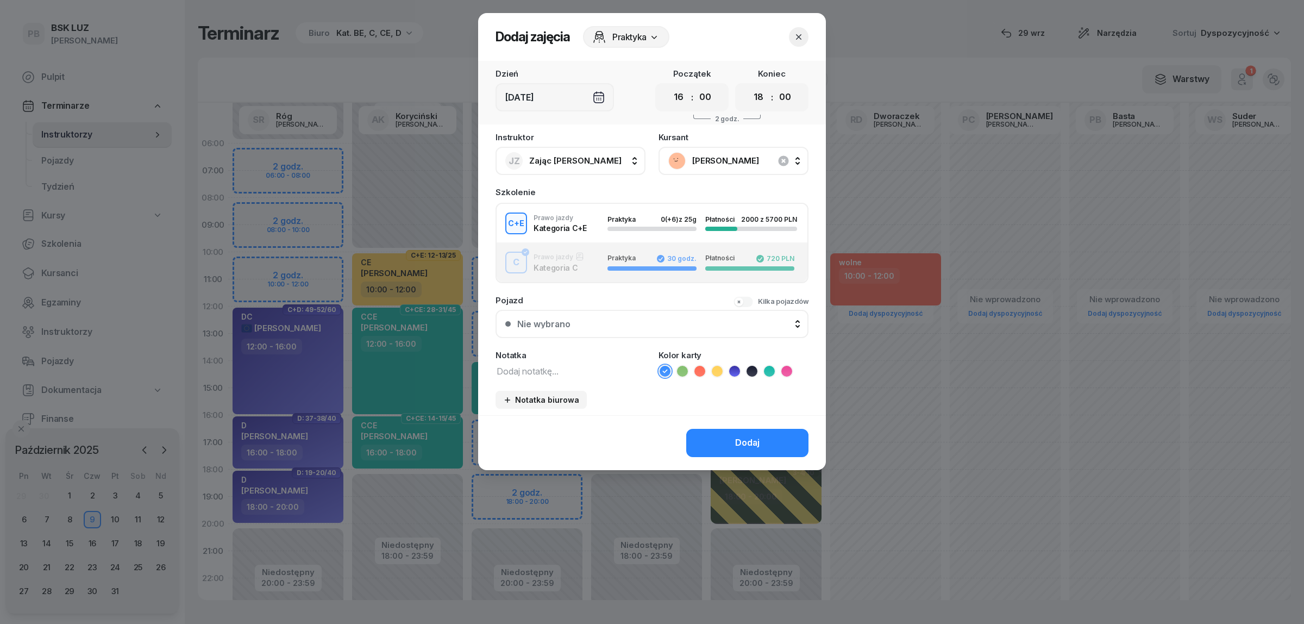
click at [717, 366] on icon at bounding box center [717, 371] width 11 height 11
click at [580, 365] on textarea at bounding box center [570, 370] width 150 height 14
type textarea "CE"
click at [724, 437] on button "Dodaj" at bounding box center [747, 443] width 122 height 28
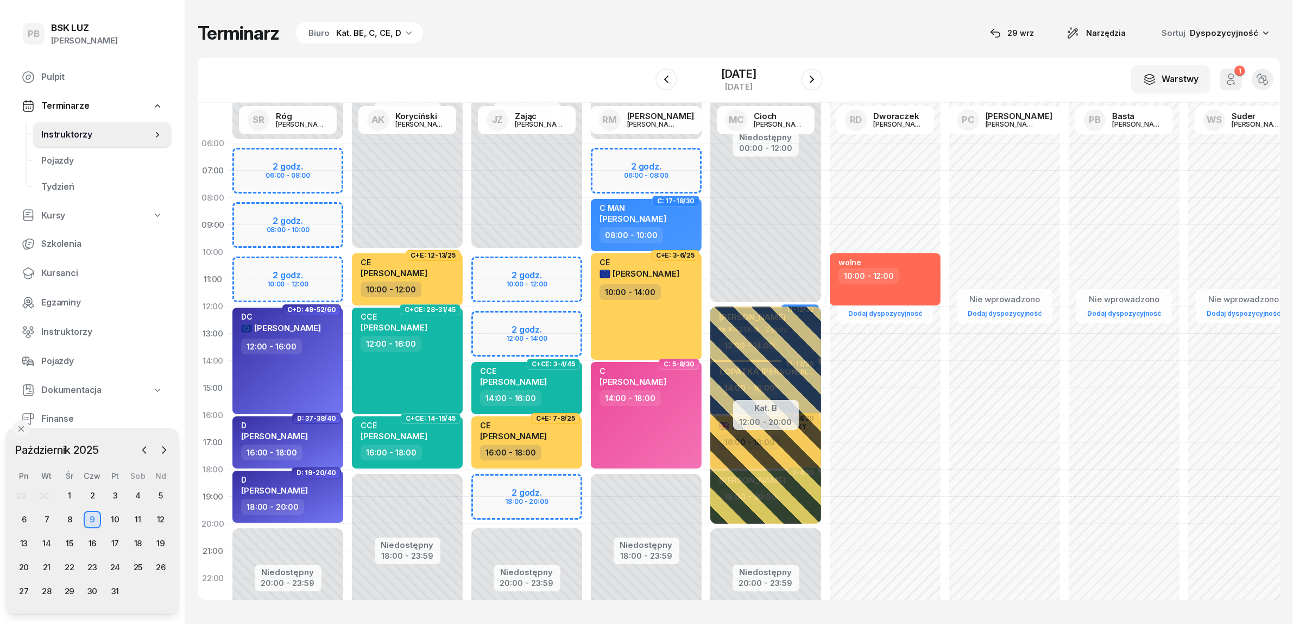
click at [522, 52] on div "Terminarz Biuro Kat. BE, C, CE, D [DATE] Narzędzia Sortuj Dyspozycyjność W Wybi…" at bounding box center [739, 310] width 1083 height 621
drag, startPoint x: 22, startPoint y: 539, endPoint x: 28, endPoint y: 544, distance: 7.7
click at [23, 539] on div "13" at bounding box center [23, 542] width 17 height 17
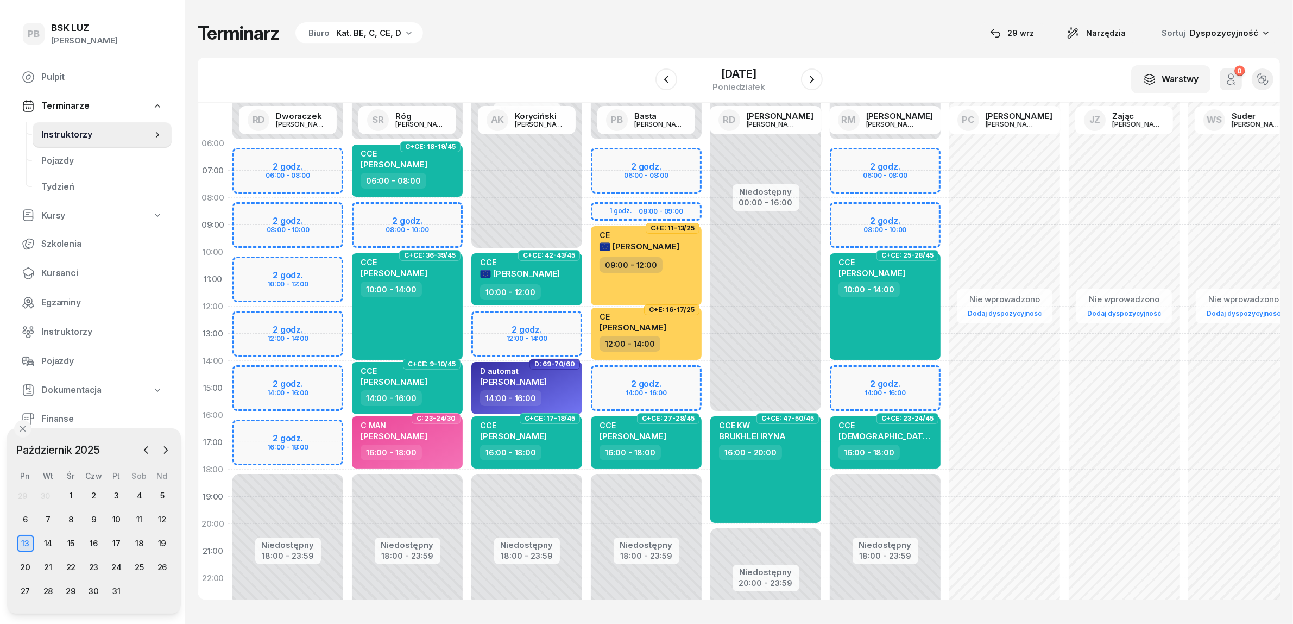
click at [592, 22] on div "Terminarz Biuro Kat. BE, C, CE, D [DATE] Narzędzia Sortuj Dyspozycyjność" at bounding box center [739, 33] width 1083 height 23
click at [852, 159] on div "Niedostępny 00:00 - 06:00 Niedostępny 18:00 - 23:59 2 godz. 06:00 - 08:00 2 god…" at bounding box center [885, 388] width 119 height 516
select select "06"
select select "08"
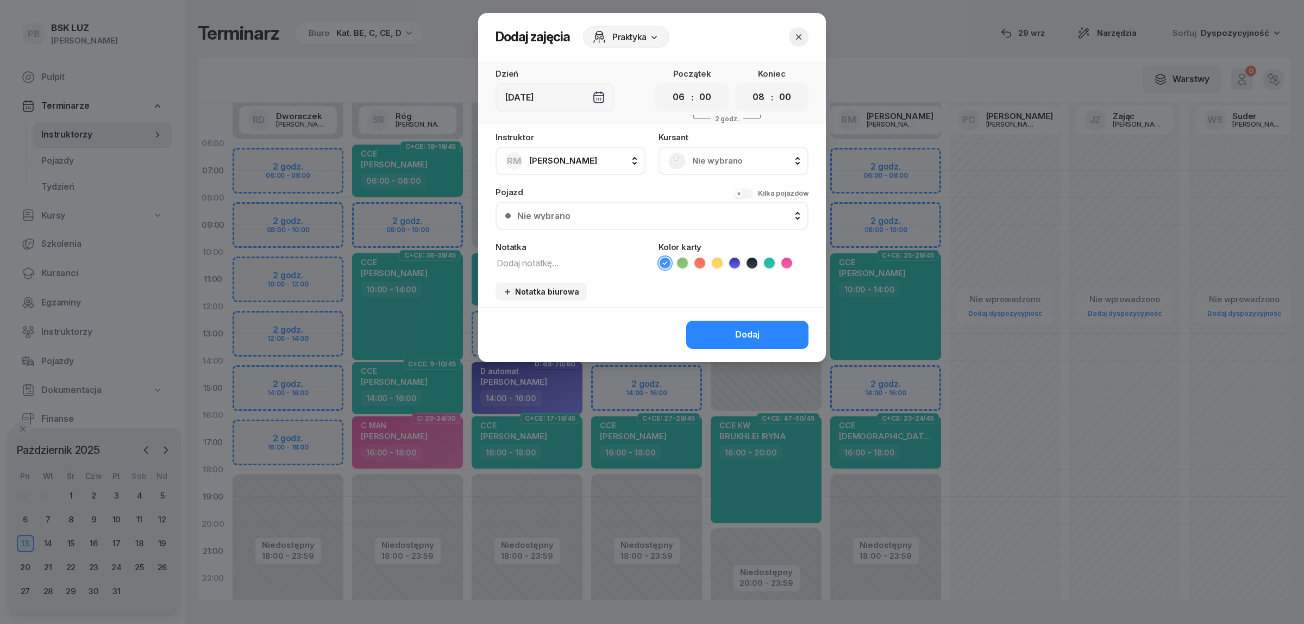
click at [725, 158] on span "Nie wybrano" at bounding box center [745, 161] width 106 height 14
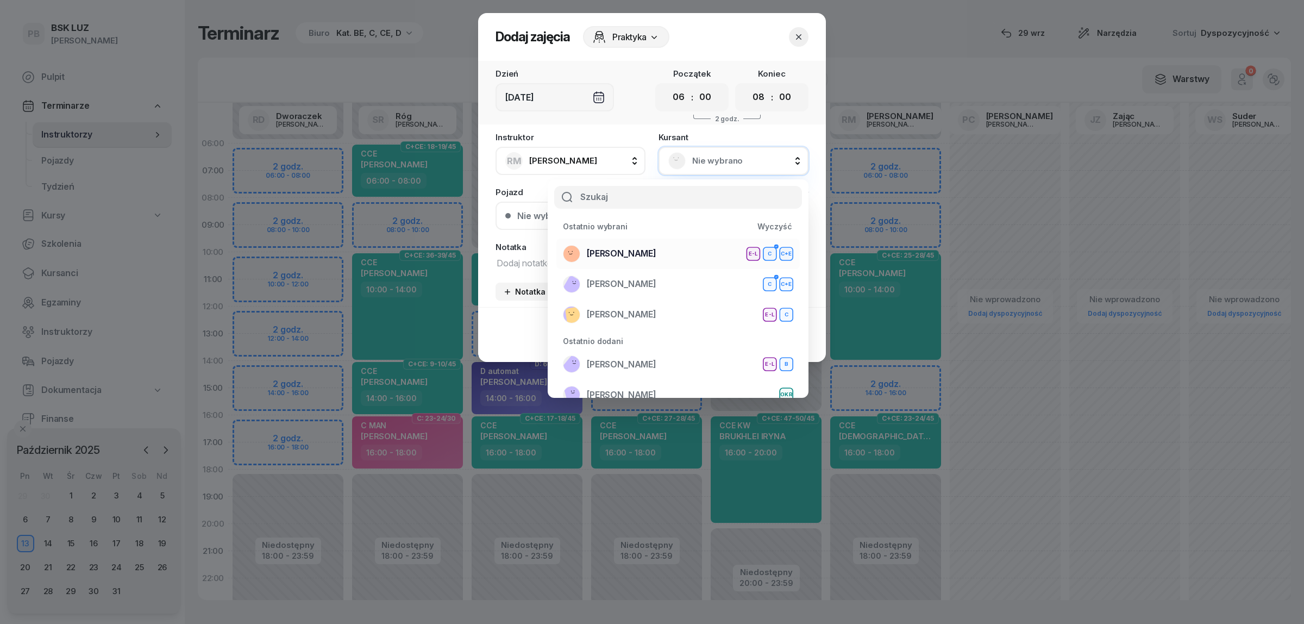
click at [688, 247] on div "[PERSON_NAME] E-L C C+E" at bounding box center [678, 253] width 230 height 17
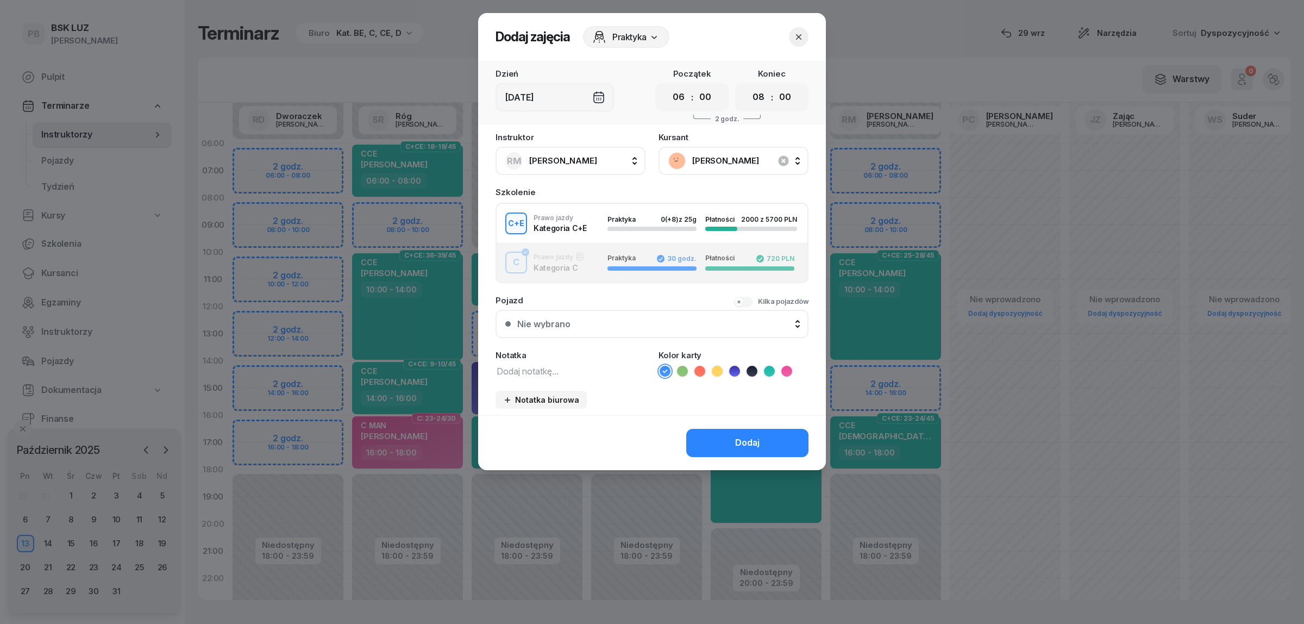
click at [616, 370] on textarea at bounding box center [570, 370] width 150 height 14
type textarea "CE"
click at [718, 366] on icon at bounding box center [717, 371] width 11 height 11
click at [716, 438] on button "Dodaj" at bounding box center [747, 443] width 122 height 28
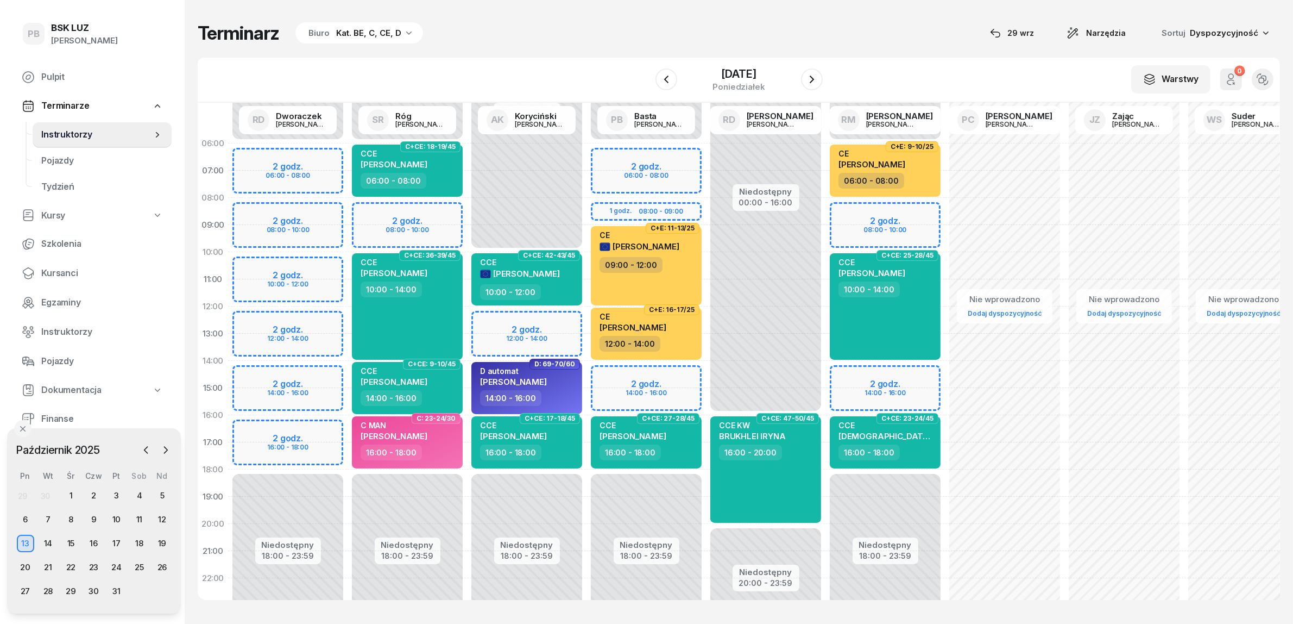
click at [588, 582] on div "Niedostępny 00:00 - 06:00 Niedostępny 18:00 - 23:59 2 godz. 06:00 - 08:00 1 god…" at bounding box center [646, 388] width 119 height 516
click at [48, 542] on div "14" at bounding box center [48, 542] width 17 height 17
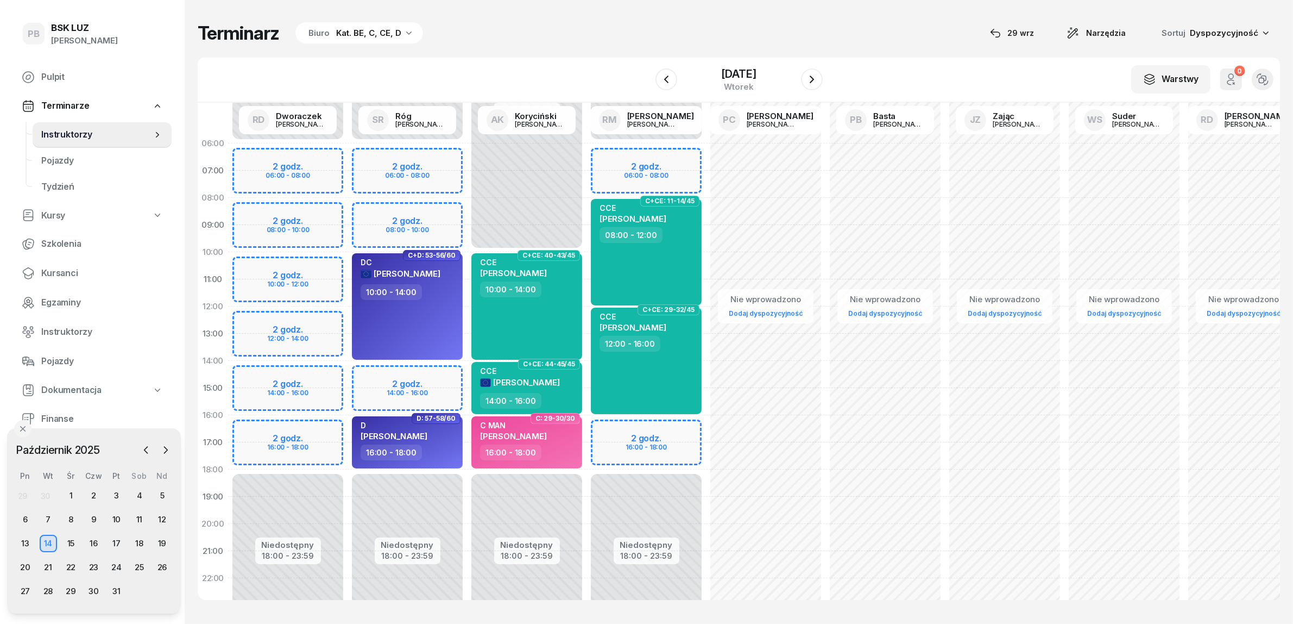
click at [416, 368] on div "Niedostępny 00:00 - 06:00 Niedostępny 18:00 - 23:59 2 godz. 06:00 - 08:00 2 god…" at bounding box center [407, 388] width 119 height 516
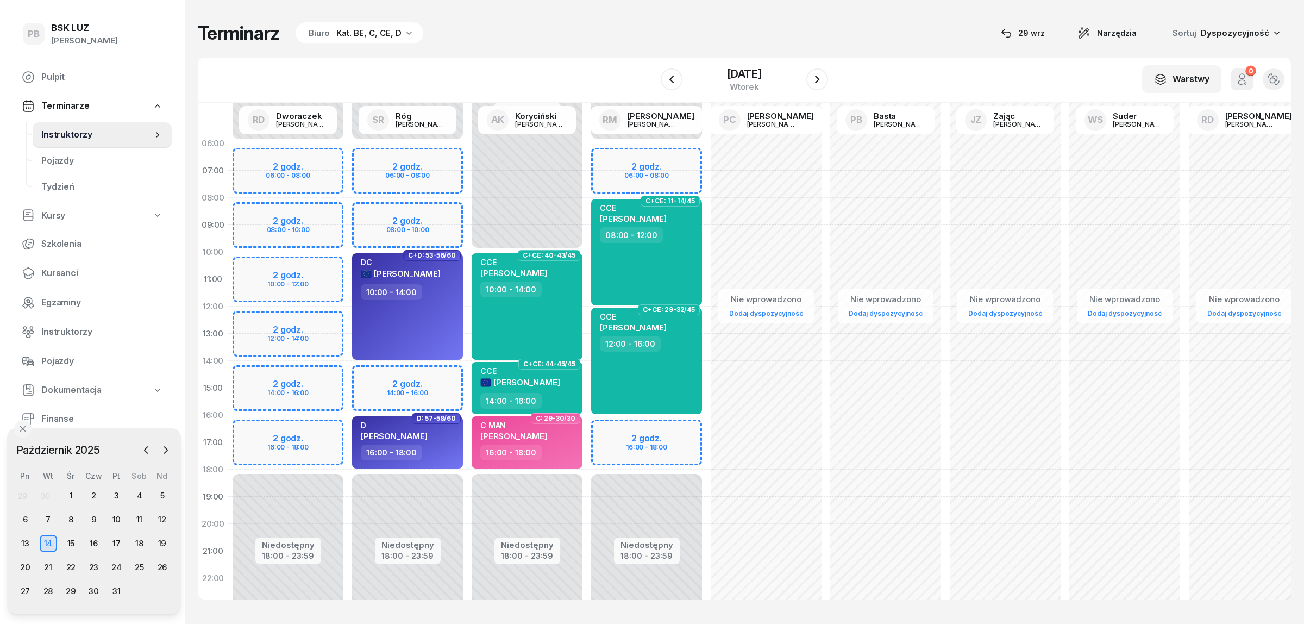
select select "14"
select select "16"
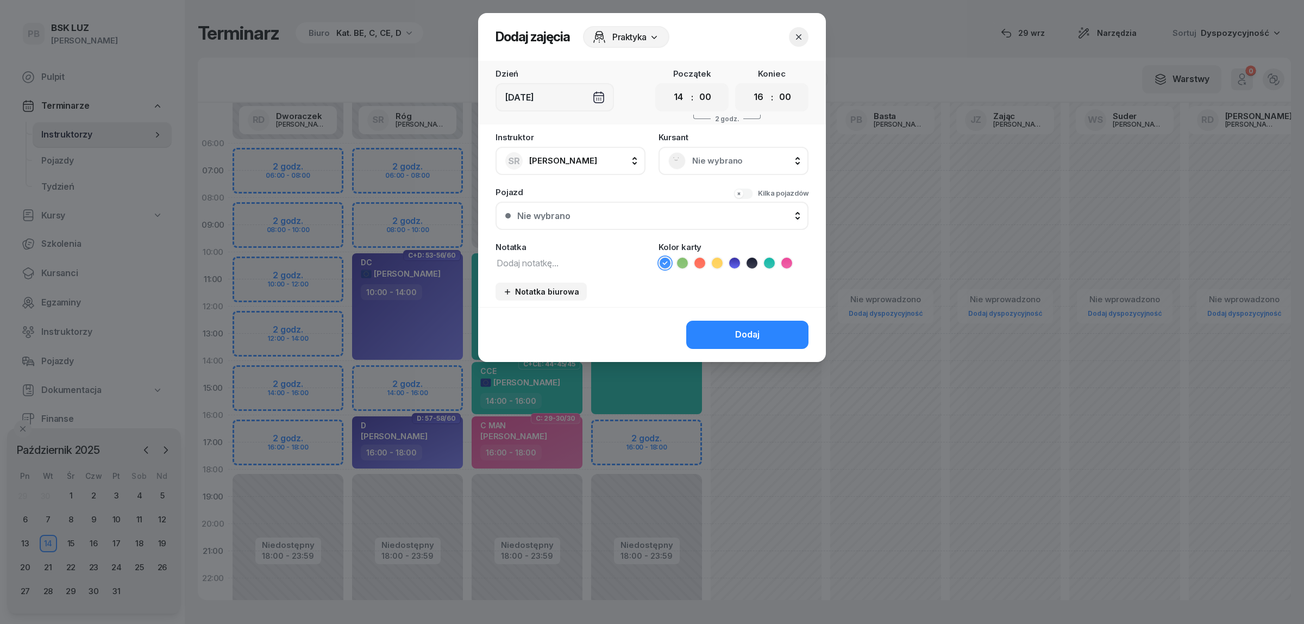
click at [767, 152] on div "Nie wybrano" at bounding box center [733, 160] width 130 height 17
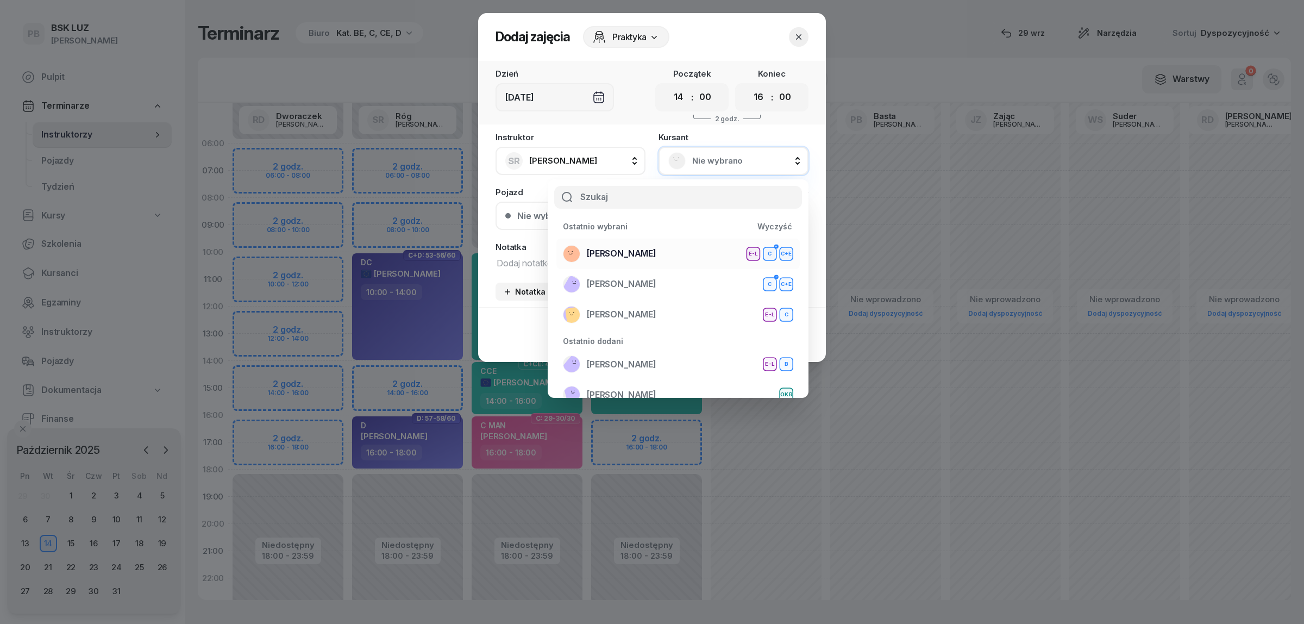
click at [712, 255] on div "[PERSON_NAME] E-L C C+E" at bounding box center [678, 253] width 230 height 17
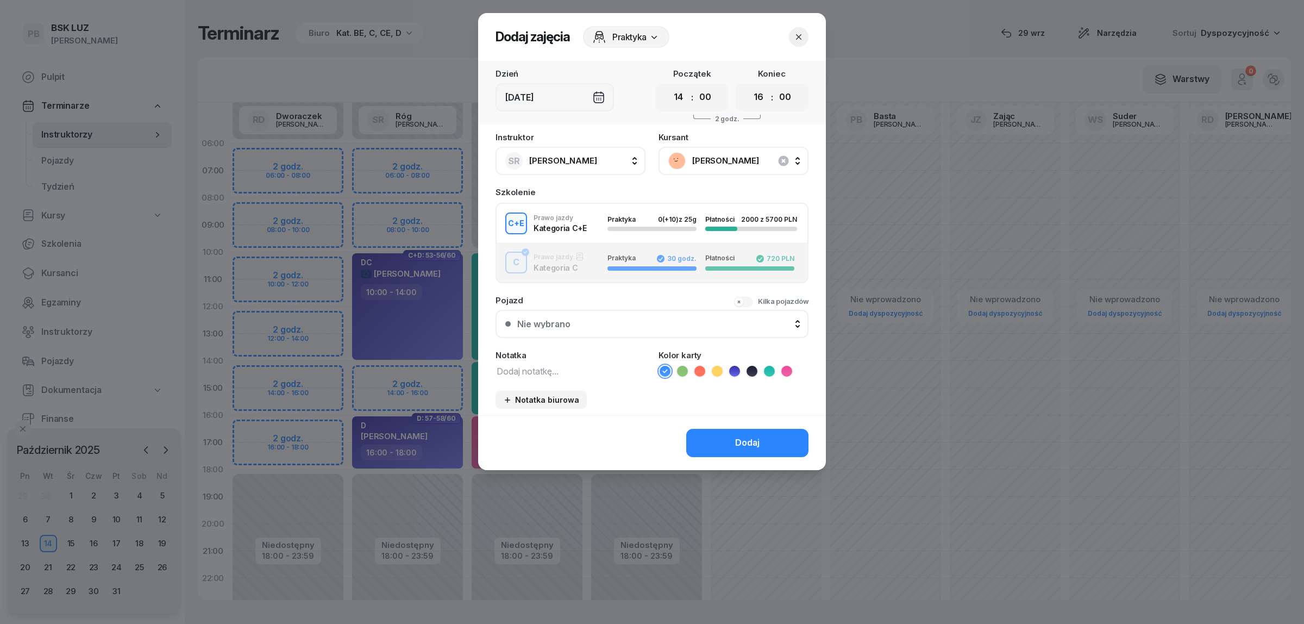
click at [582, 370] on textarea at bounding box center [570, 370] width 150 height 14
type textarea "CE"
click at [715, 366] on icon at bounding box center [717, 371] width 11 height 11
click at [723, 433] on button "Dodaj" at bounding box center [747, 443] width 122 height 28
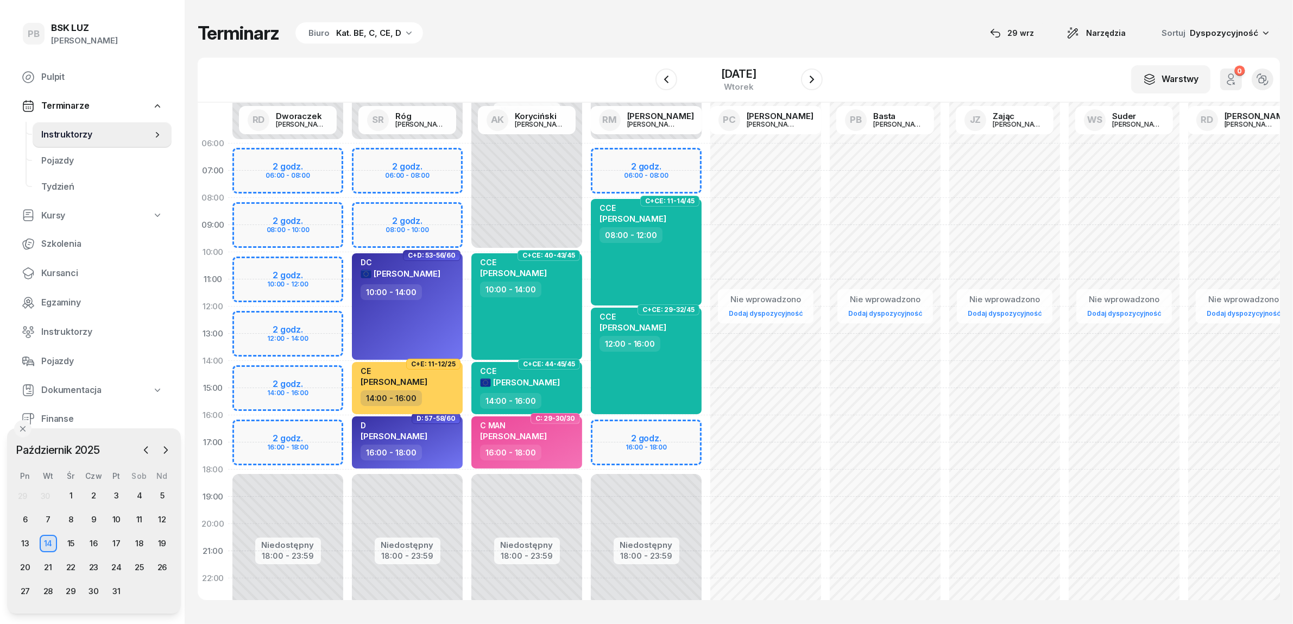
click at [617, 34] on div "Terminarz Biuro Kat. BE, C, CE, D [DATE] Narzędzia Sortuj Dyspozycyjność" at bounding box center [739, 33] width 1083 height 23
click at [814, 79] on icon "button" at bounding box center [812, 79] width 4 height 8
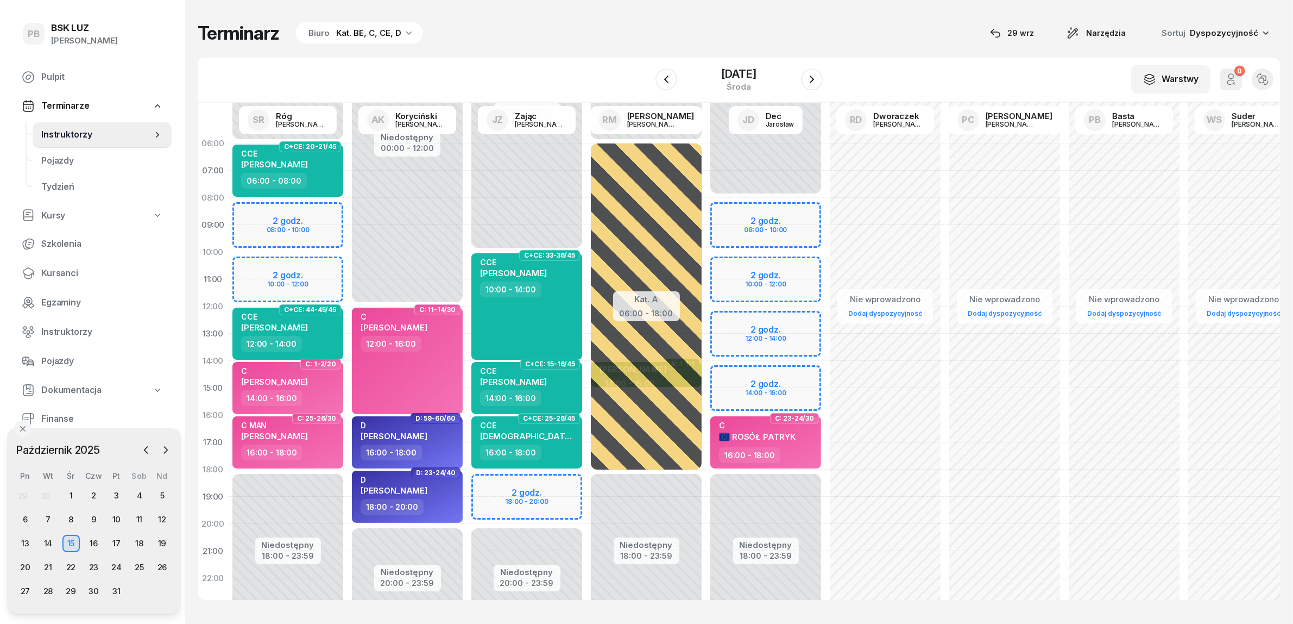
click at [588, 603] on div "Terminarz Biuro Kat. BE, C, CE, D [DATE] Narzędzia Sortuj Dyspozycyjność W Wybi…" at bounding box center [739, 310] width 1083 height 621
click at [91, 539] on div "16" at bounding box center [93, 542] width 17 height 17
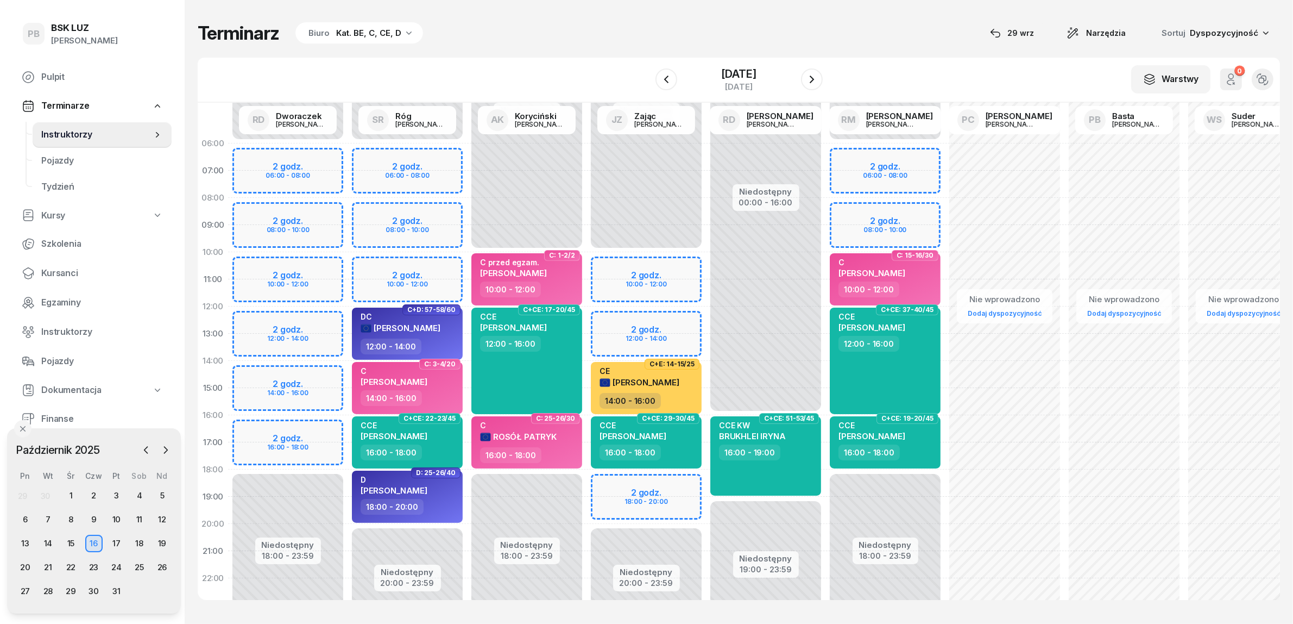
click at [669, 314] on div "Niedostępny 00:00 - 10:00 Niedostępny 20:00 - 23:59 2 godz. 10:00 - 12:00 2 god…" at bounding box center [646, 388] width 119 height 516
select select "12"
select select "14"
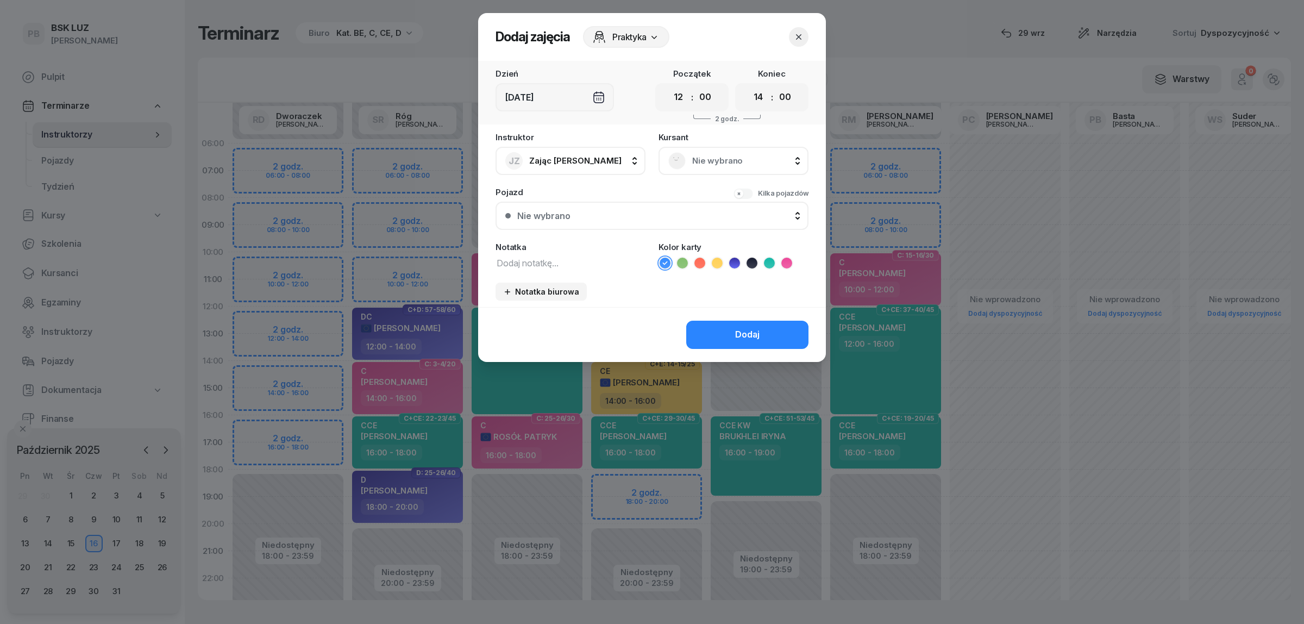
click at [745, 161] on span "Nie wybrano" at bounding box center [745, 161] width 106 height 14
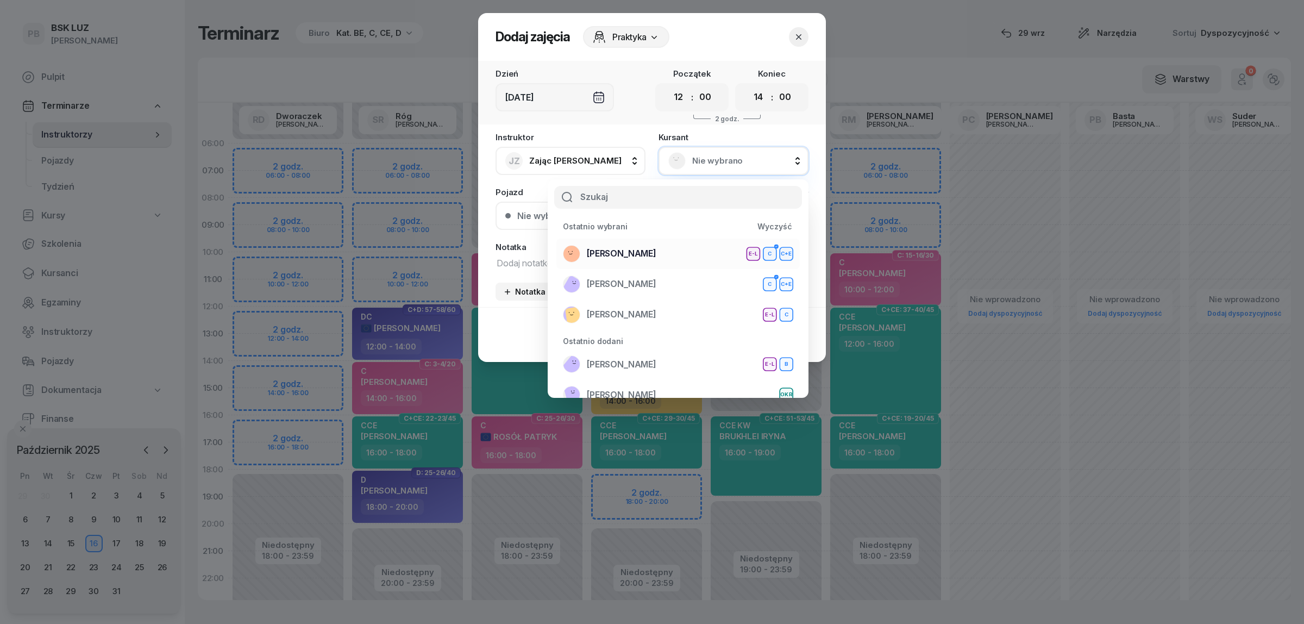
click at [695, 259] on div "[PERSON_NAME] E-L C C+E" at bounding box center [678, 253] width 230 height 17
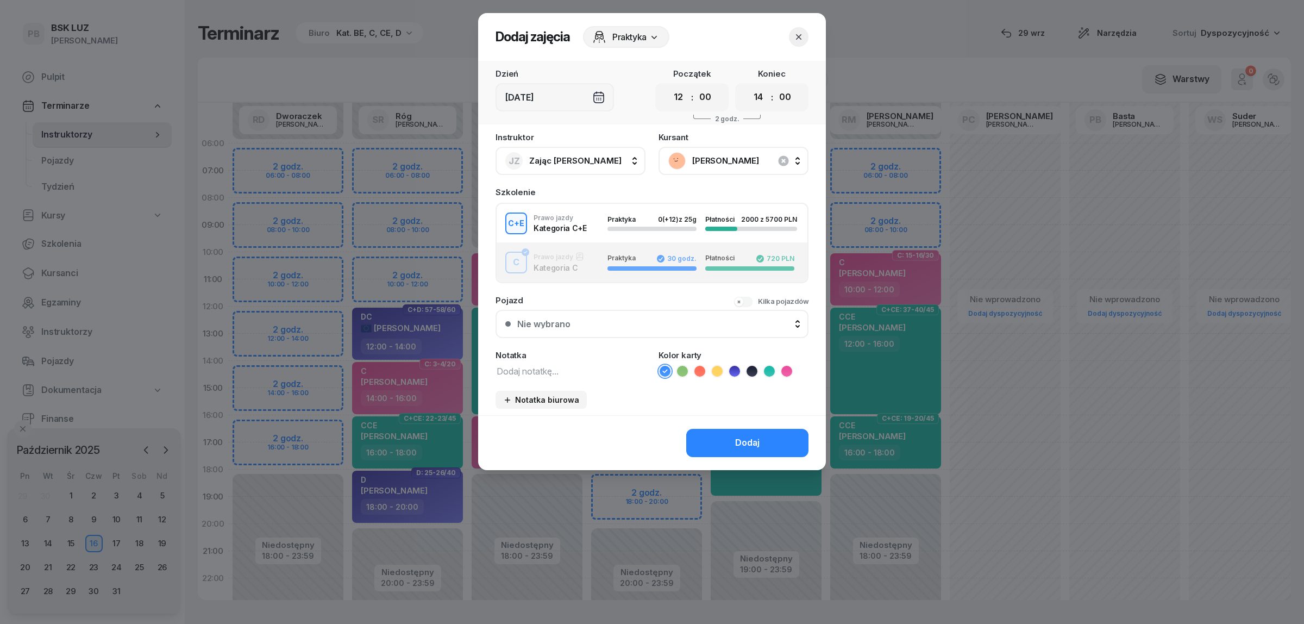
click at [554, 370] on textarea at bounding box center [570, 370] width 150 height 14
type textarea "CE"
click at [717, 368] on icon at bounding box center [717, 371] width 11 height 11
click at [728, 446] on button "Dodaj" at bounding box center [747, 443] width 122 height 28
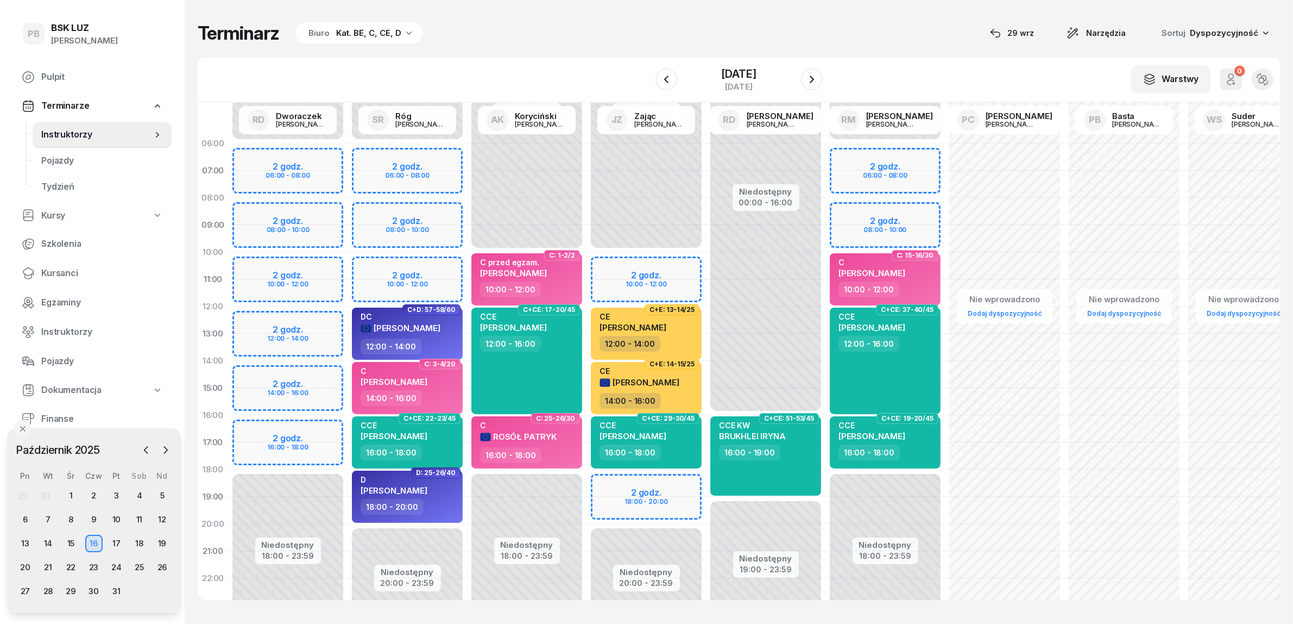
click at [781, 14] on div "Terminarz Biuro Kat. BE, C, CE, D [DATE] Narzędzia Sortuj Dyspozycyjność W Wybi…" at bounding box center [739, 310] width 1083 height 621
click at [148, 448] on icon "button" at bounding box center [146, 449] width 11 height 11
click at [28, 587] on div "29" at bounding box center [25, 590] width 17 height 17
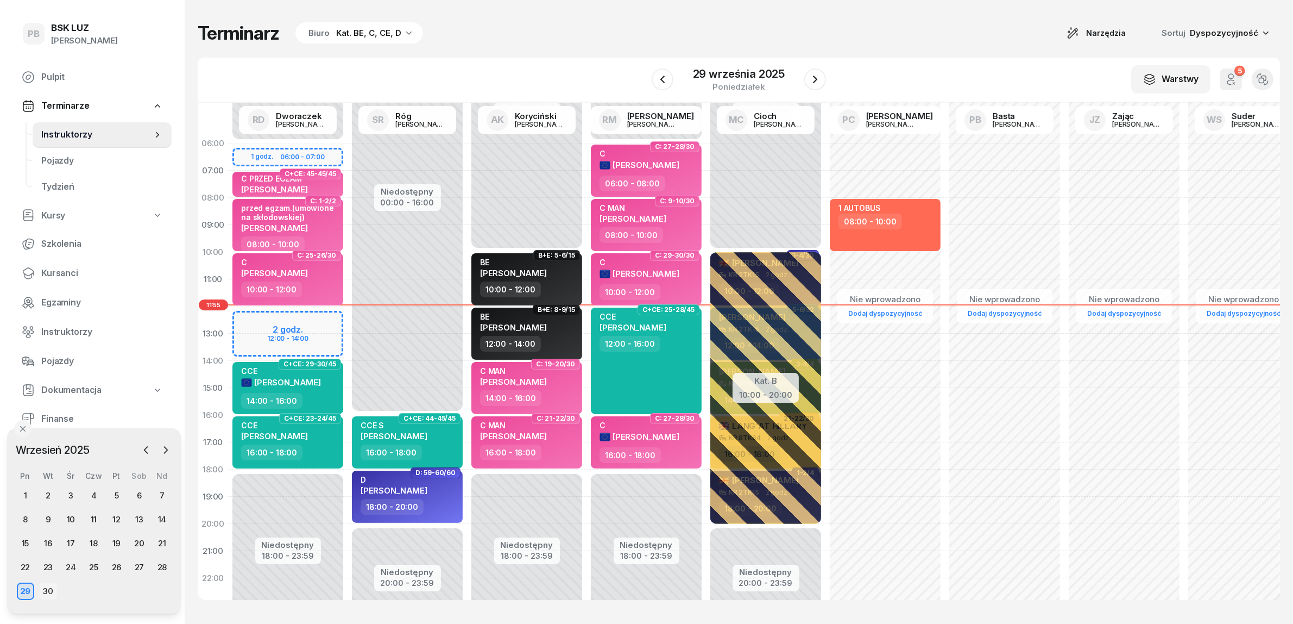
click at [52, 593] on div "30" at bounding box center [48, 590] width 17 height 17
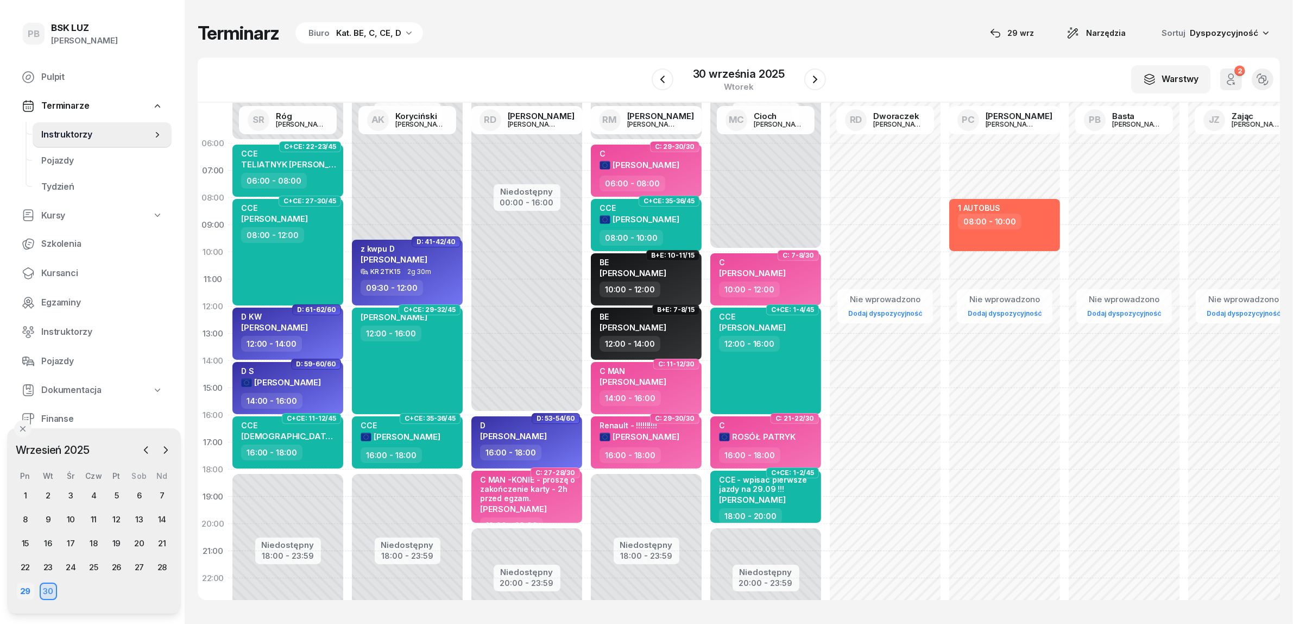
click at [26, 588] on div "29" at bounding box center [25, 590] width 17 height 17
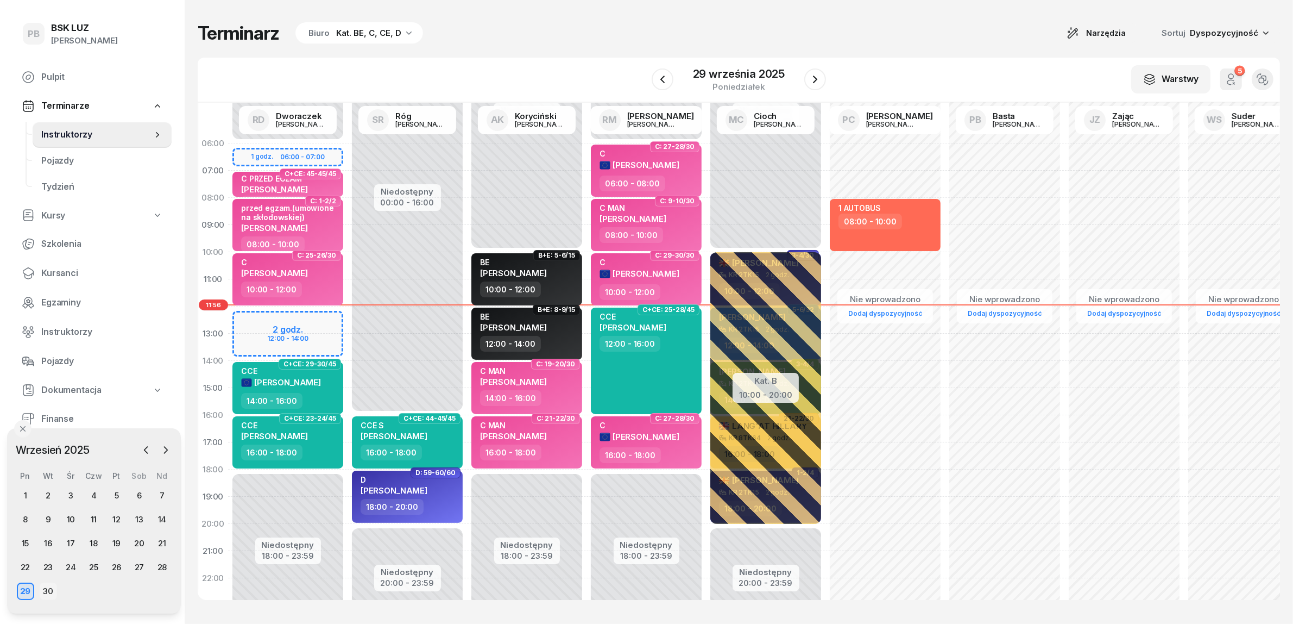
click at [46, 590] on div "30" at bounding box center [48, 590] width 17 height 17
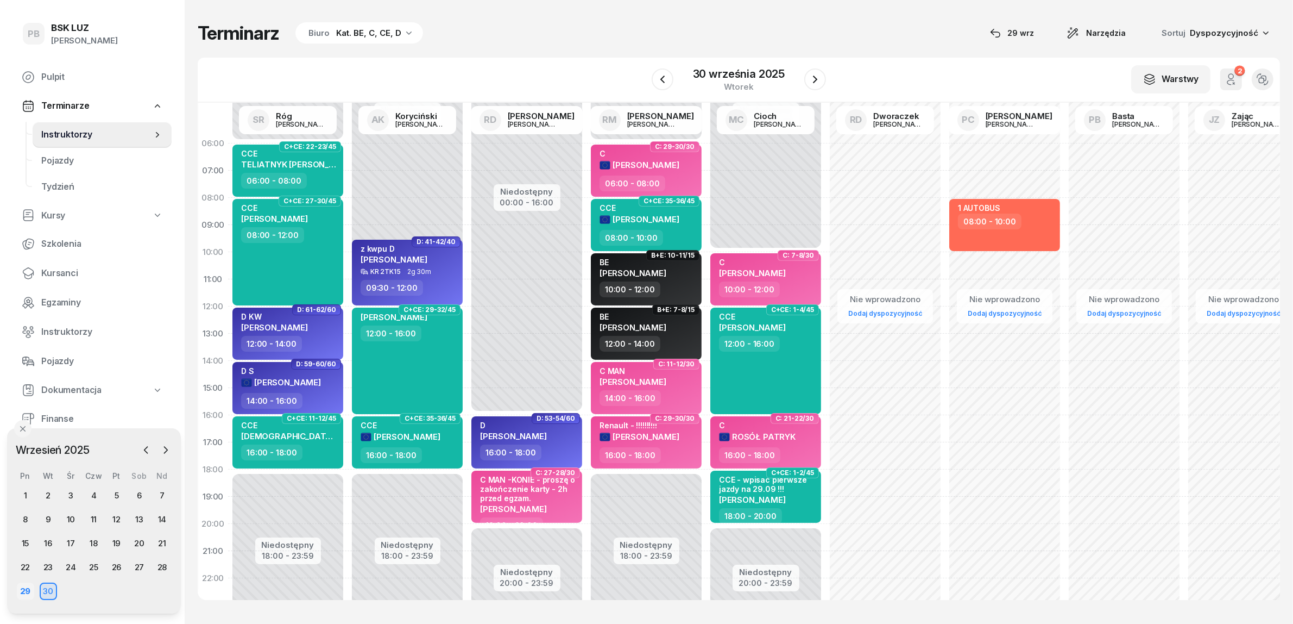
click at [26, 589] on div "29" at bounding box center [25, 590] width 17 height 17
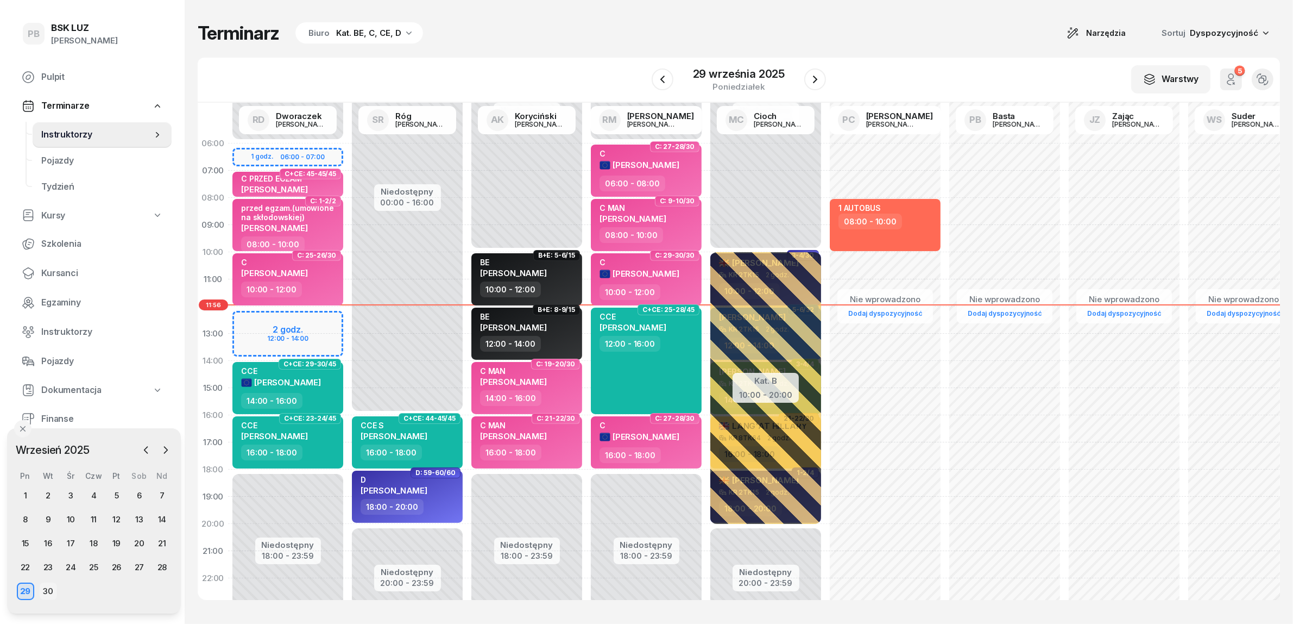
click at [51, 591] on div "30" at bounding box center [48, 590] width 17 height 17
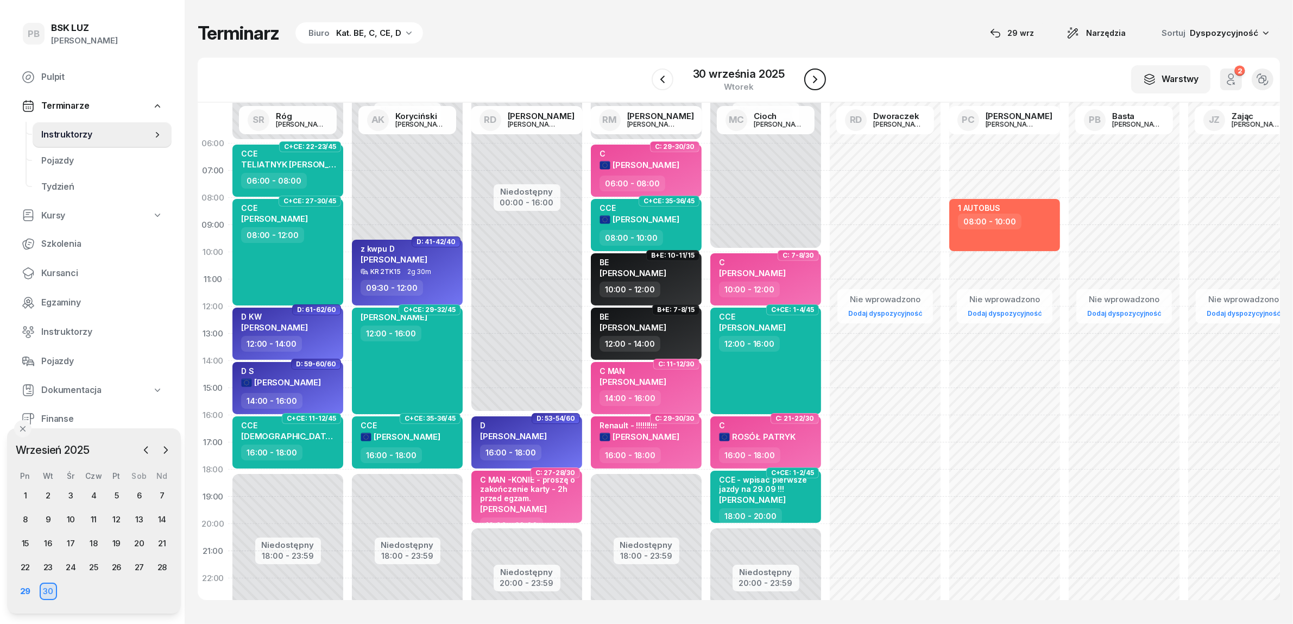
click at [818, 81] on icon "button" at bounding box center [815, 79] width 13 height 13
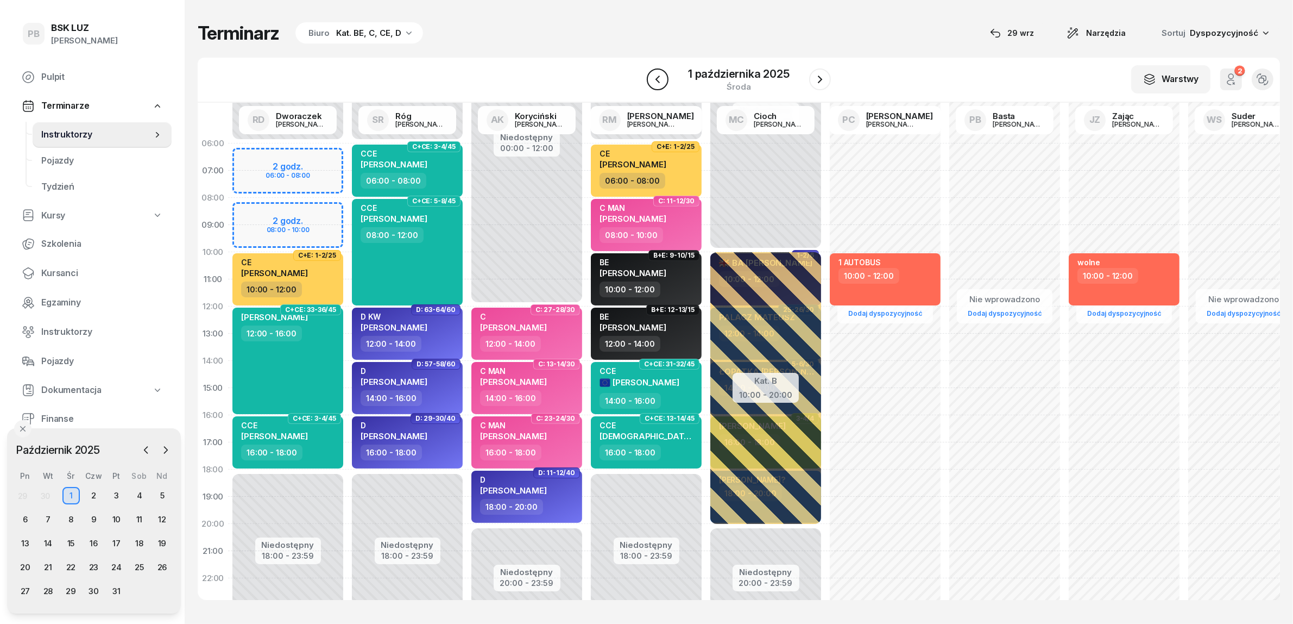
click at [648, 77] on button "button" at bounding box center [658, 79] width 22 height 22
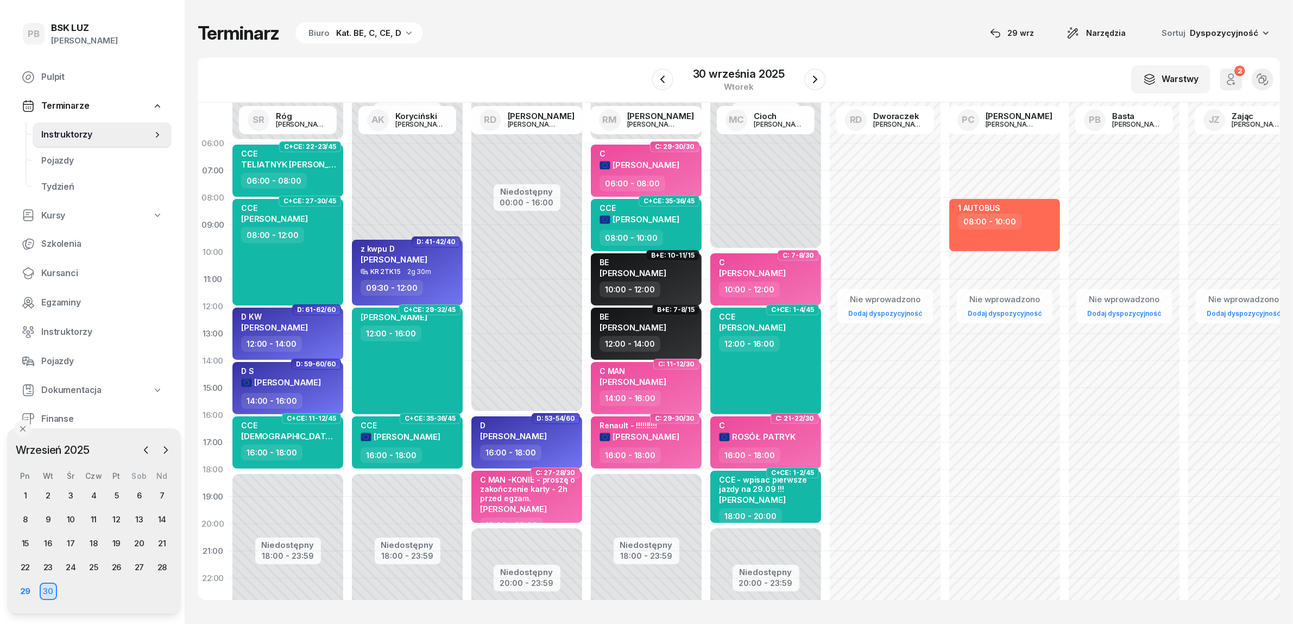
click at [506, 31] on div "Terminarz Biuro Kat. BE, C, CE, D [DATE] Narzędzia Sortuj Dyspozycyjność" at bounding box center [739, 33] width 1083 height 23
click at [885, 14] on div "Terminarz Biuro Kat. BE, C, CE, D [DATE] Narzędzia Sortuj Dyspozycyjność W Wybi…" at bounding box center [739, 310] width 1083 height 621
click at [889, 26] on div "Terminarz Biuro Kat. BE, C, CE, D [DATE] Narzędzia Sortuj Dyspozycyjność" at bounding box center [739, 33] width 1083 height 23
click at [26, 590] on div "29" at bounding box center [25, 590] width 17 height 17
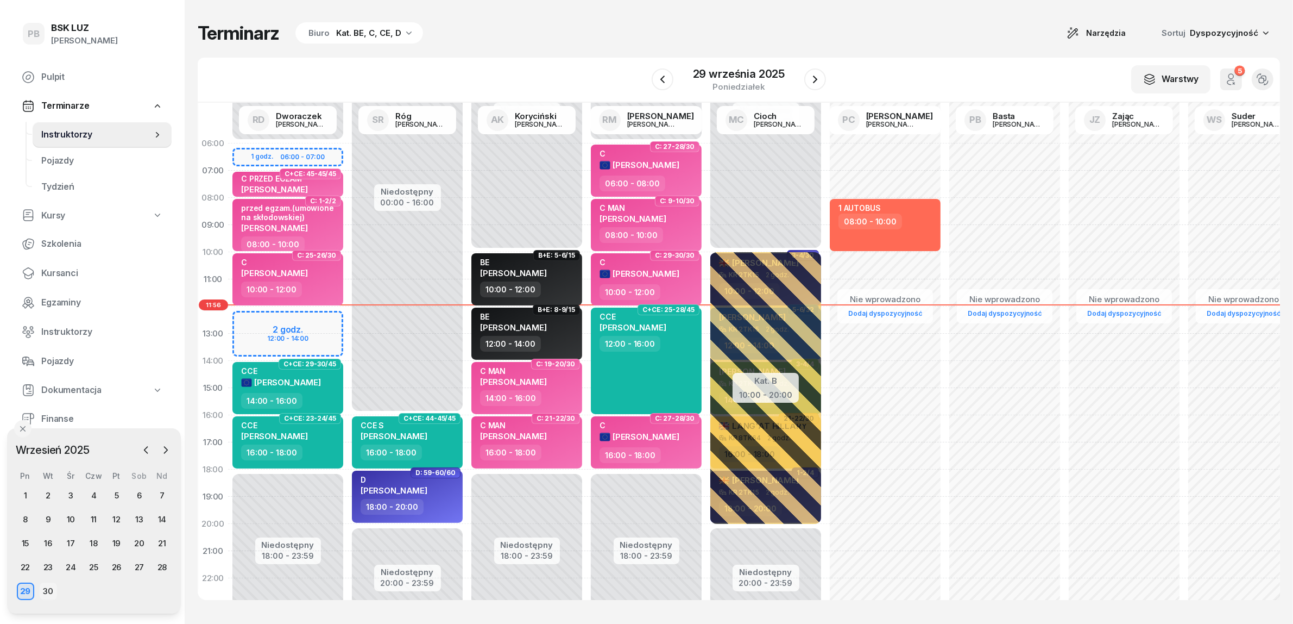
click at [43, 590] on div "30" at bounding box center [48, 590] width 17 height 17
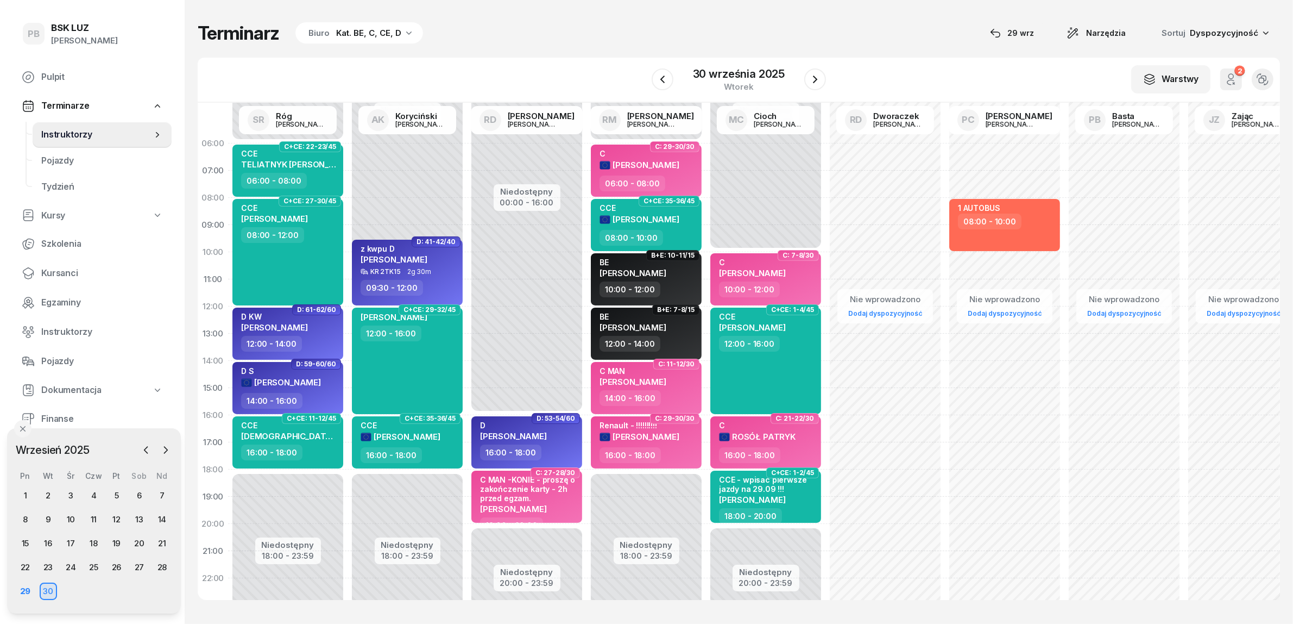
drag, startPoint x: 76, startPoint y: 270, endPoint x: 121, endPoint y: 217, distance: 69.0
click at [76, 270] on span "Kursanci" at bounding box center [102, 273] width 122 height 14
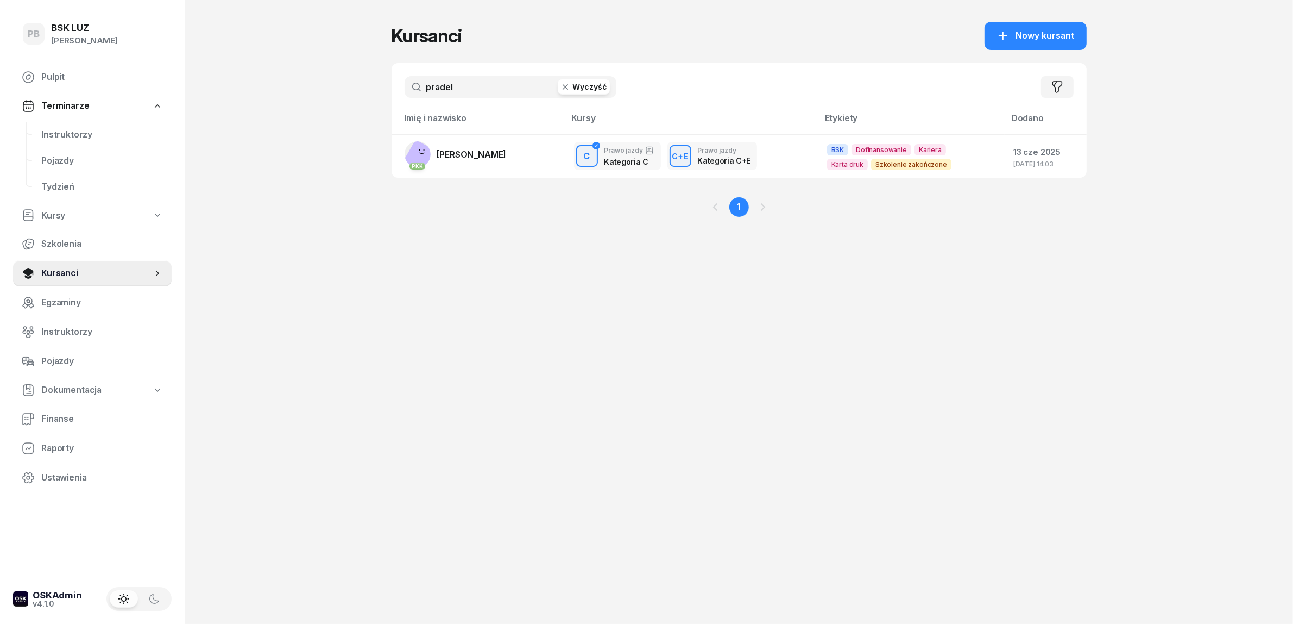
click at [469, 87] on input "pradel" at bounding box center [511, 87] width 212 height 22
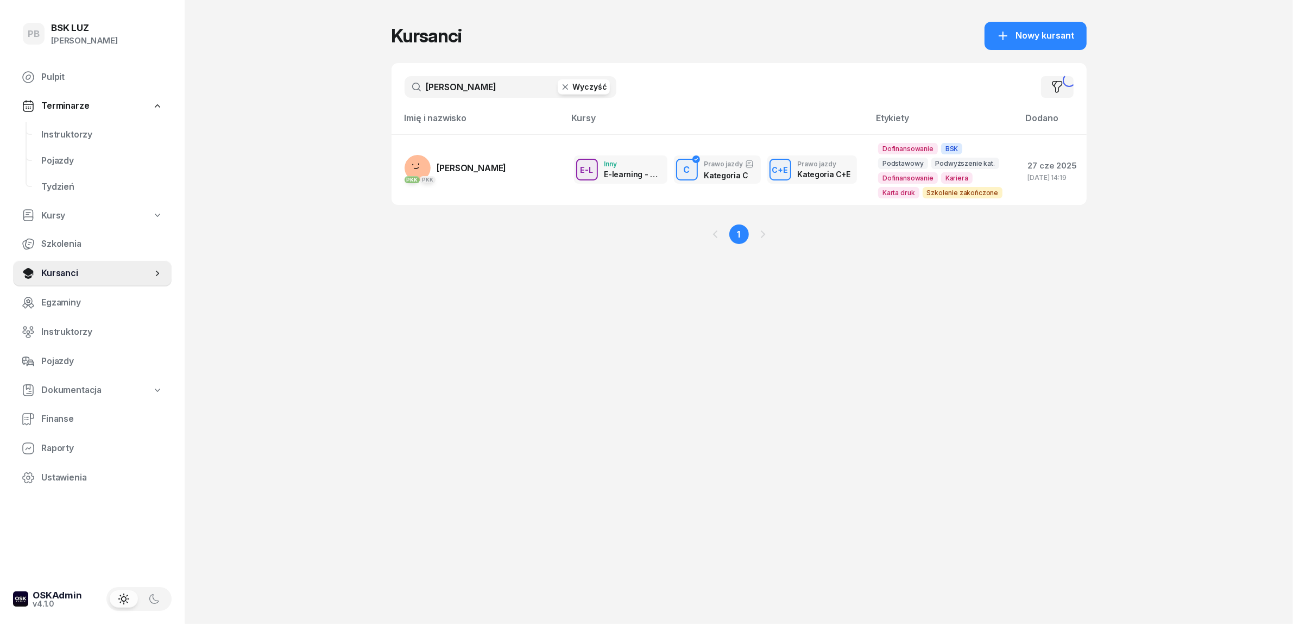
type input "[PERSON_NAME]"
click at [489, 162] on span "[PERSON_NAME]" at bounding box center [472, 167] width 70 height 11
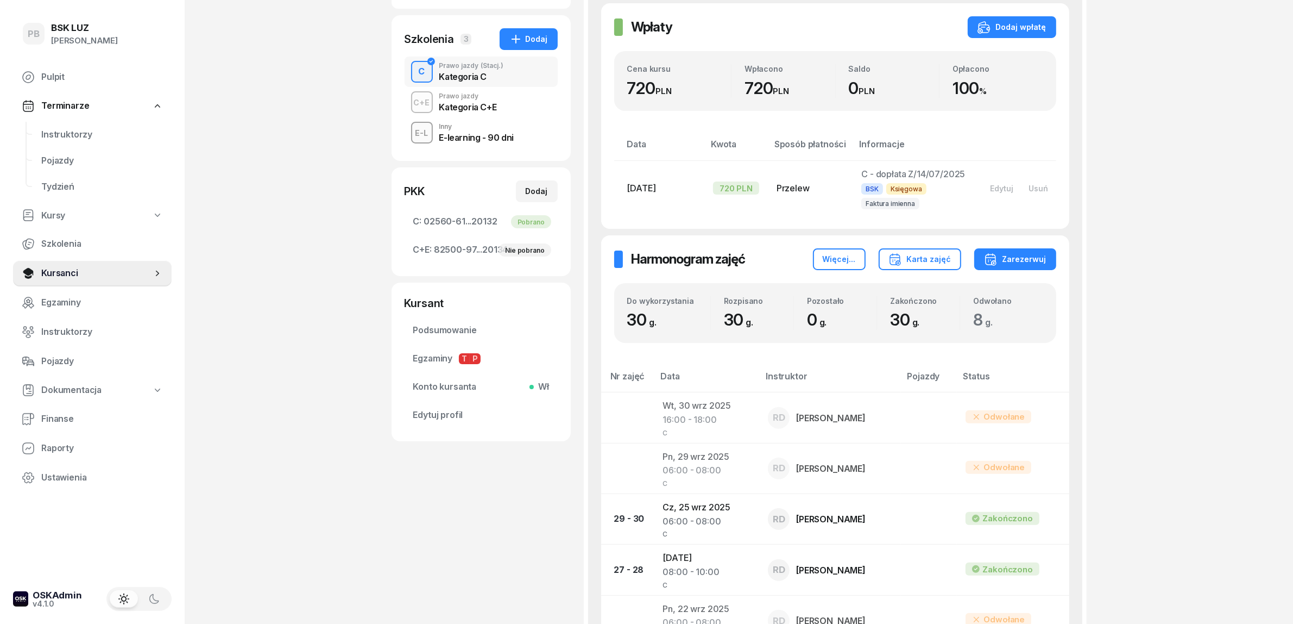
scroll to position [68, 0]
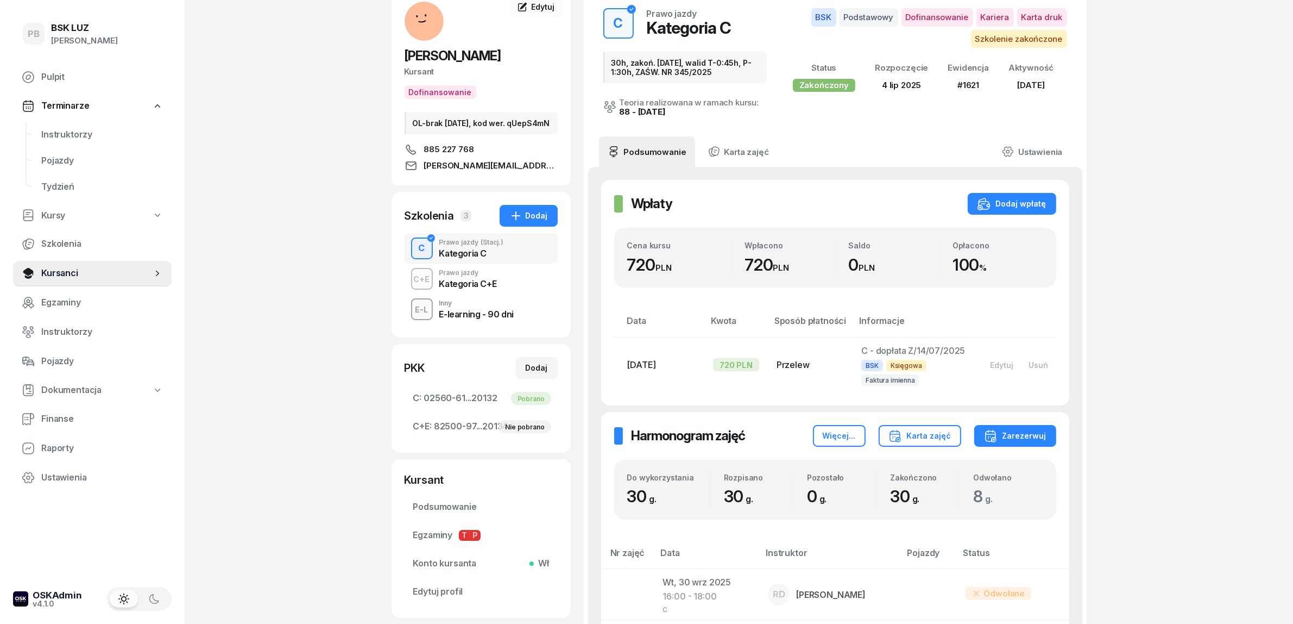
click at [495, 288] on div "Kategoria C+E" at bounding box center [468, 283] width 58 height 9
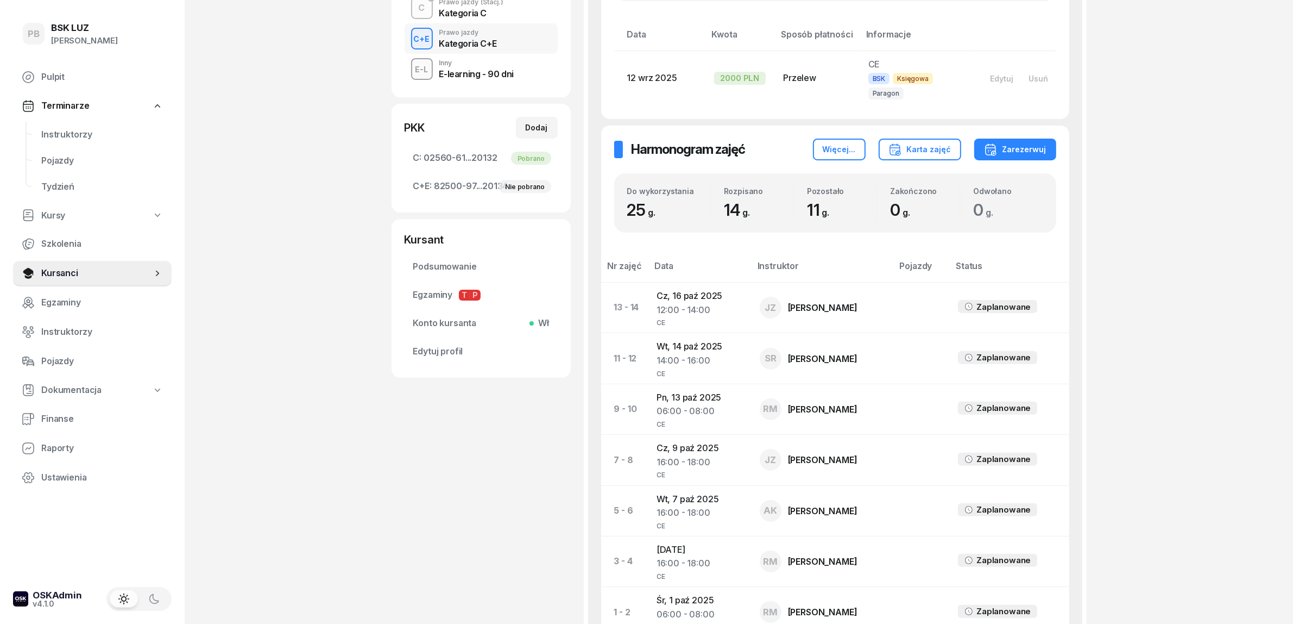
scroll to position [407, 0]
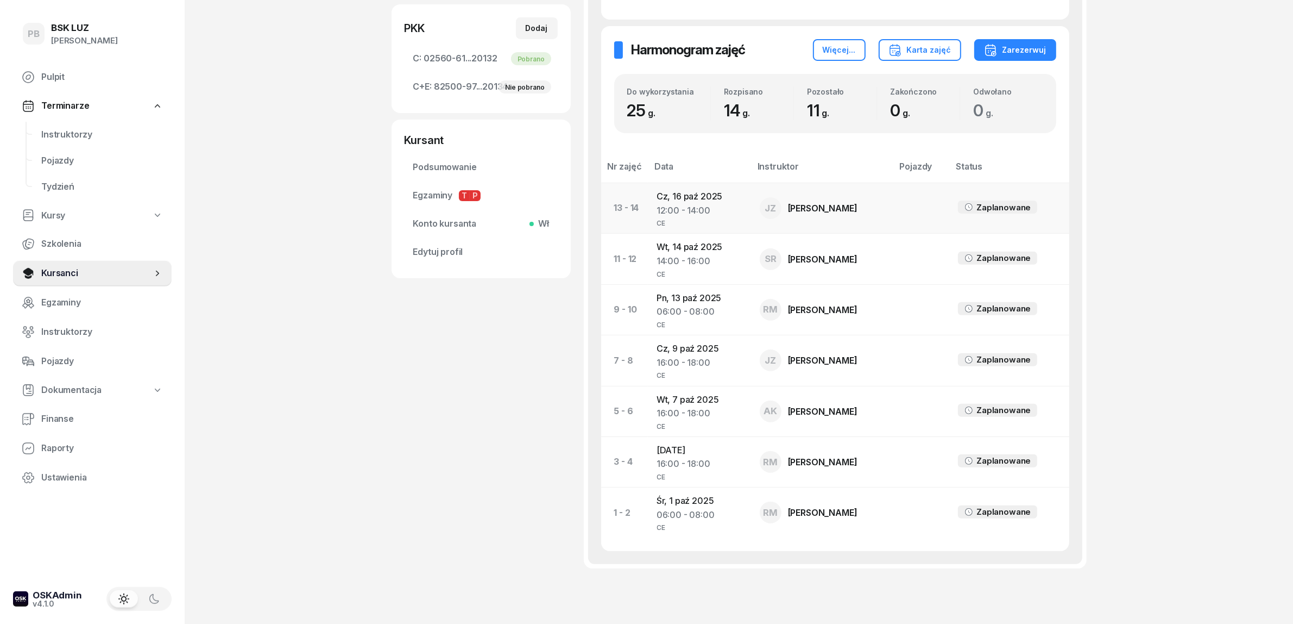
click at [693, 183] on td "[DATE] 12:00 - 14:00 CE" at bounding box center [699, 208] width 103 height 51
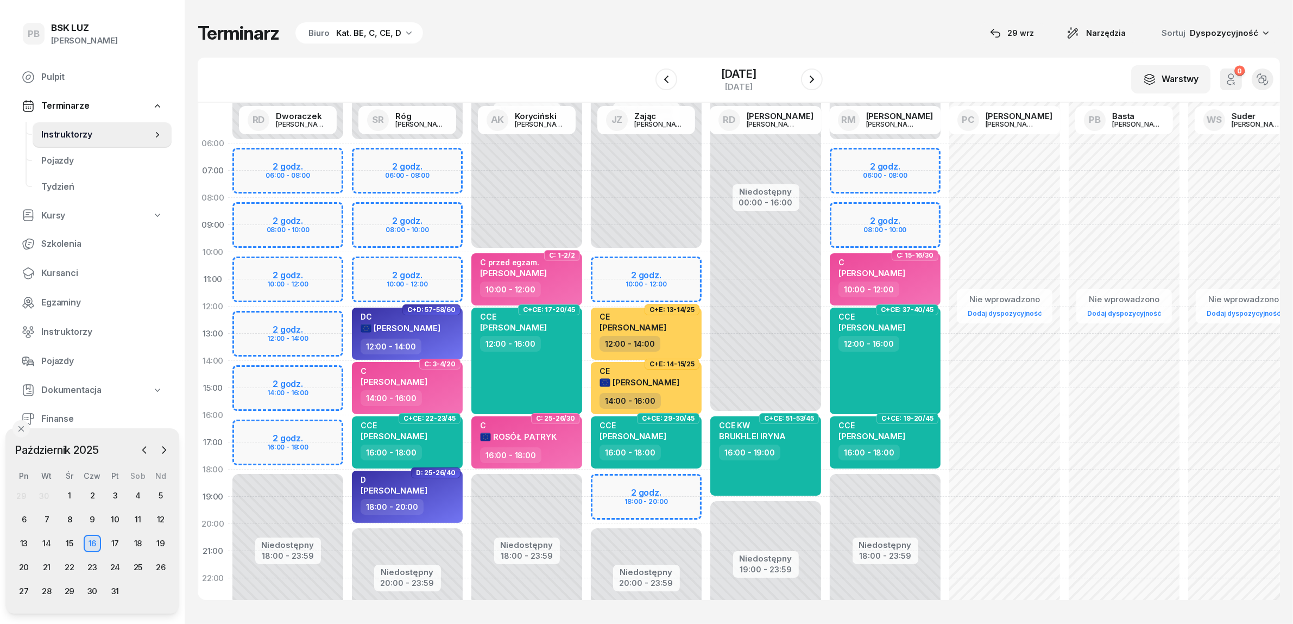
click at [609, 482] on div "Niedostępny 00:00 - 10:00 Niedostępny 20:00 - 23:59 2 godz. 10:00 - 12:00 2 god…" at bounding box center [646, 388] width 119 height 516
select select "18"
select select "20"
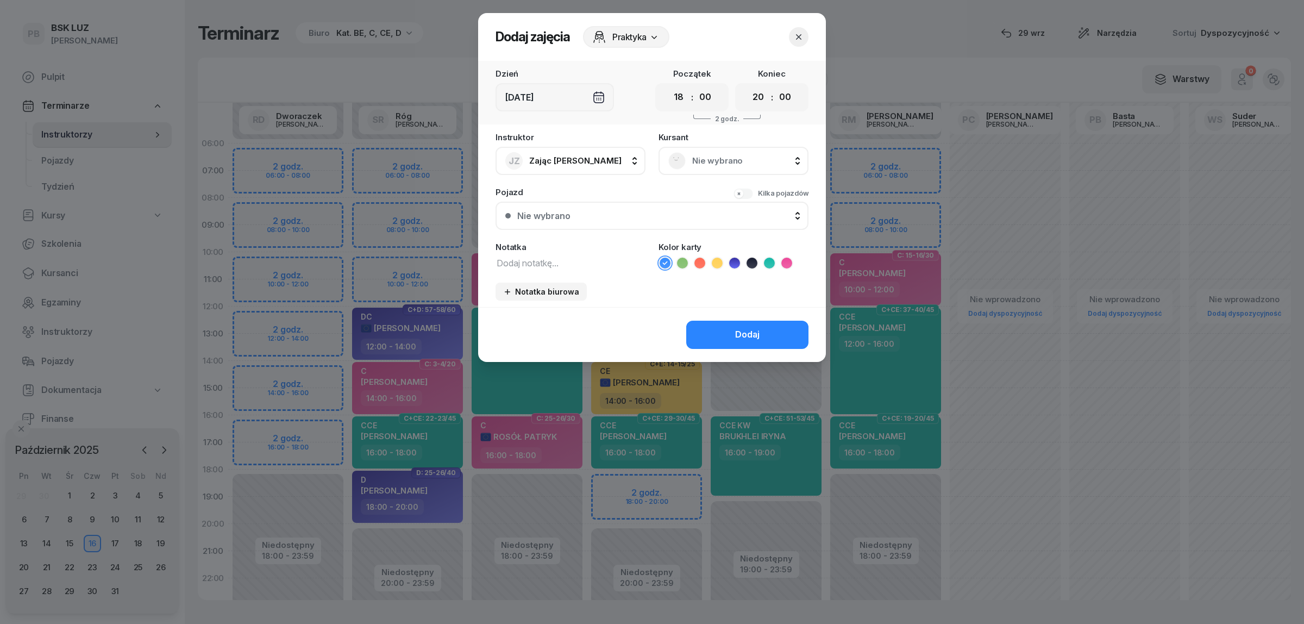
click at [742, 156] on span "Nie wybrano" at bounding box center [745, 161] width 106 height 14
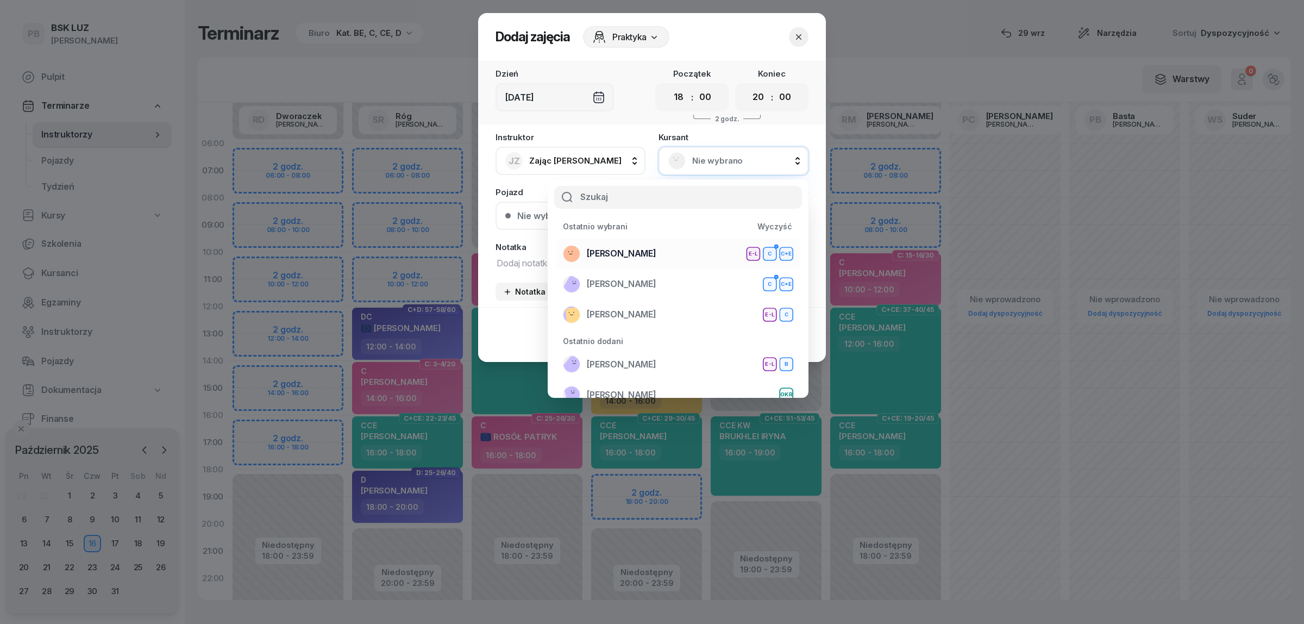
click at [656, 256] on span "[PERSON_NAME]" at bounding box center [622, 254] width 70 height 14
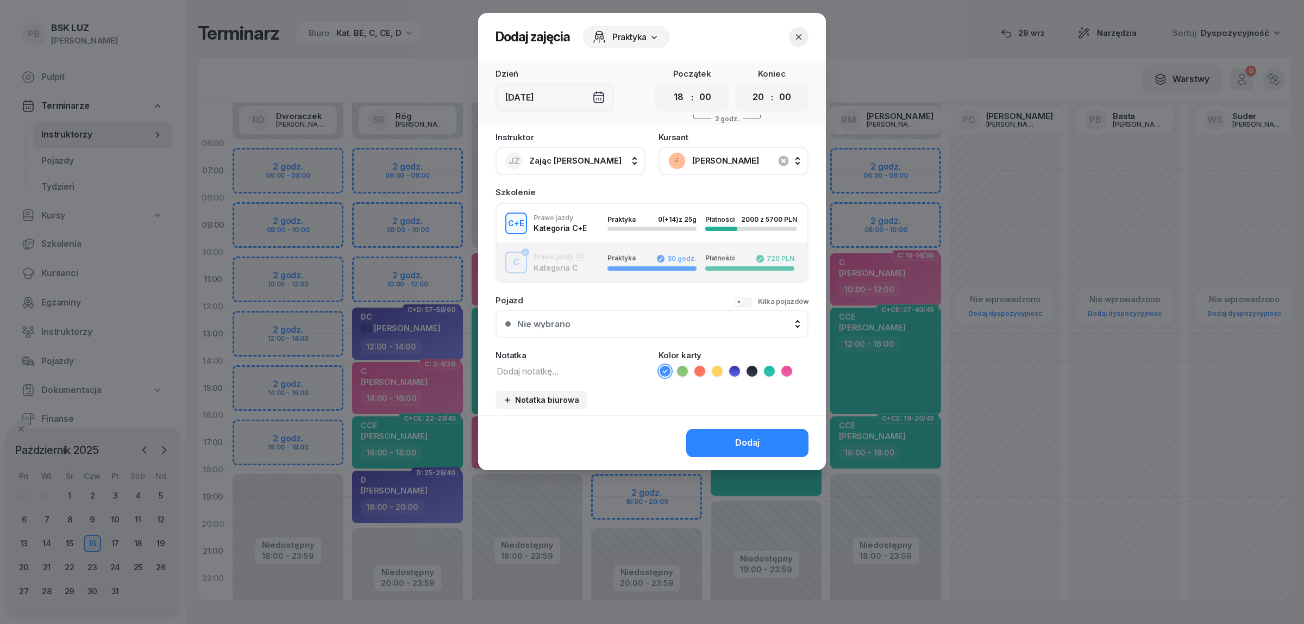
click at [720, 369] on icon at bounding box center [717, 371] width 11 height 11
click at [539, 364] on textarea at bounding box center [570, 370] width 150 height 14
type textarea "CE"
click at [732, 429] on button "Dodaj" at bounding box center [747, 443] width 122 height 28
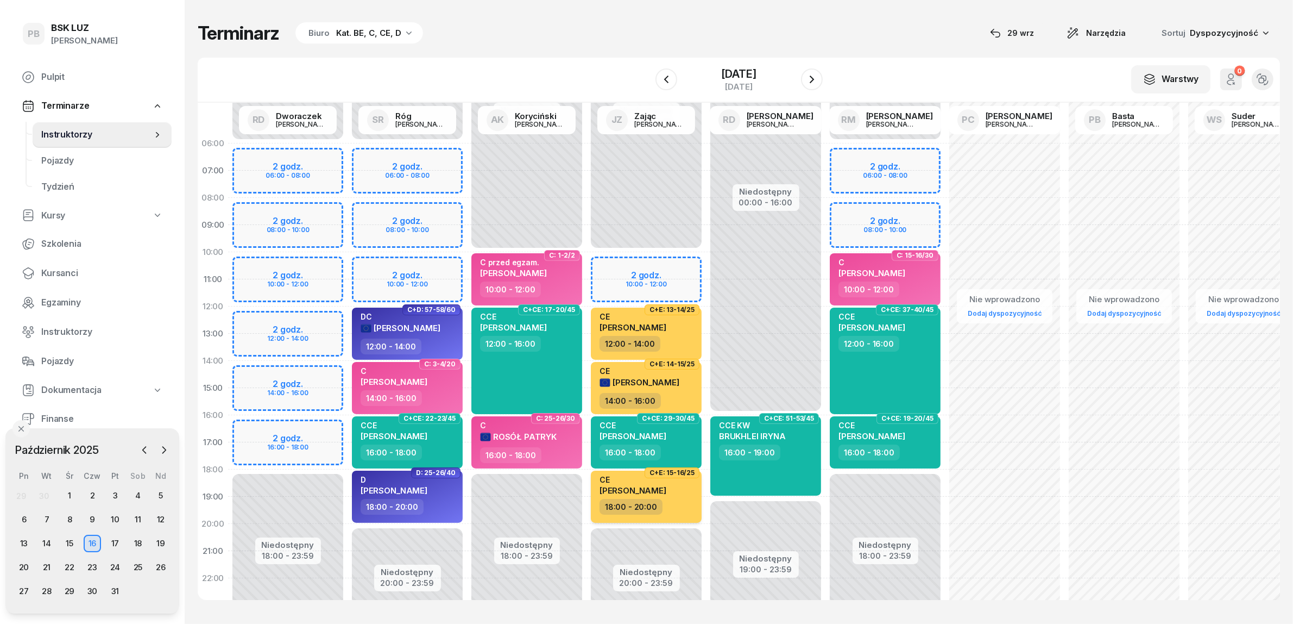
click at [666, 492] on span "[PERSON_NAME]" at bounding box center [633, 490] width 67 height 10
select select "18"
select select "20"
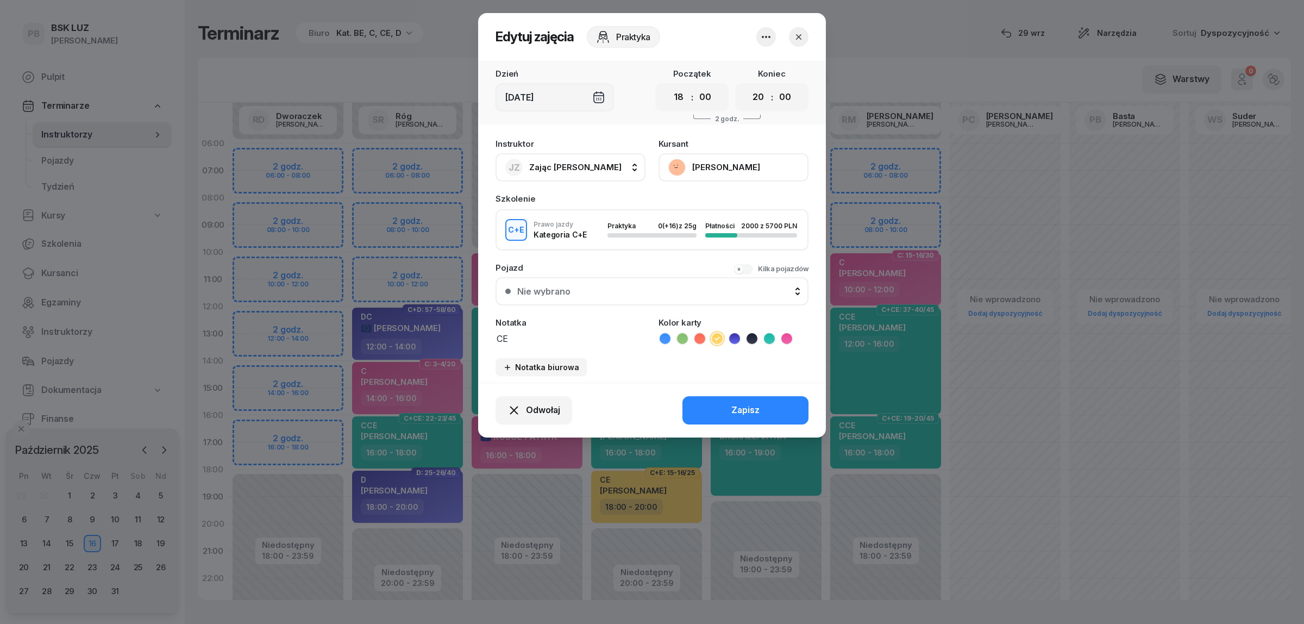
click at [748, 166] on button "[PERSON_NAME]" at bounding box center [733, 167] width 150 height 28
click at [754, 205] on link "Otwórz profil" at bounding box center [731, 203] width 143 height 27
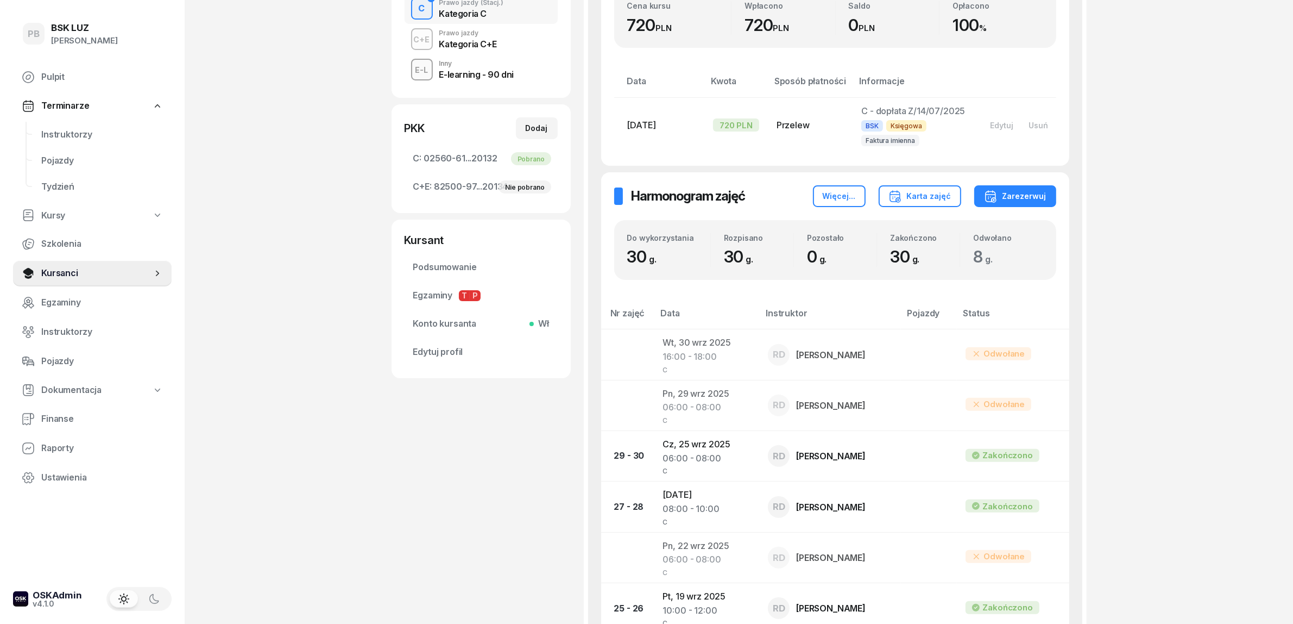
scroll to position [68, 0]
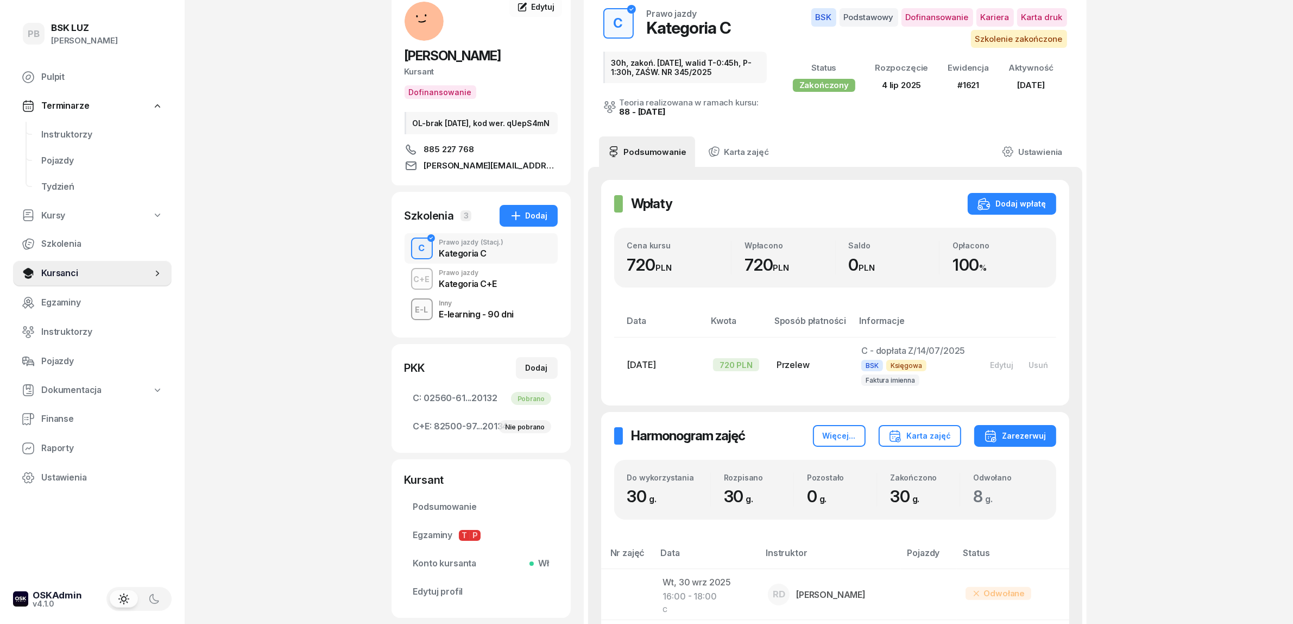
click at [463, 288] on div "Kategoria C+E" at bounding box center [468, 283] width 58 height 9
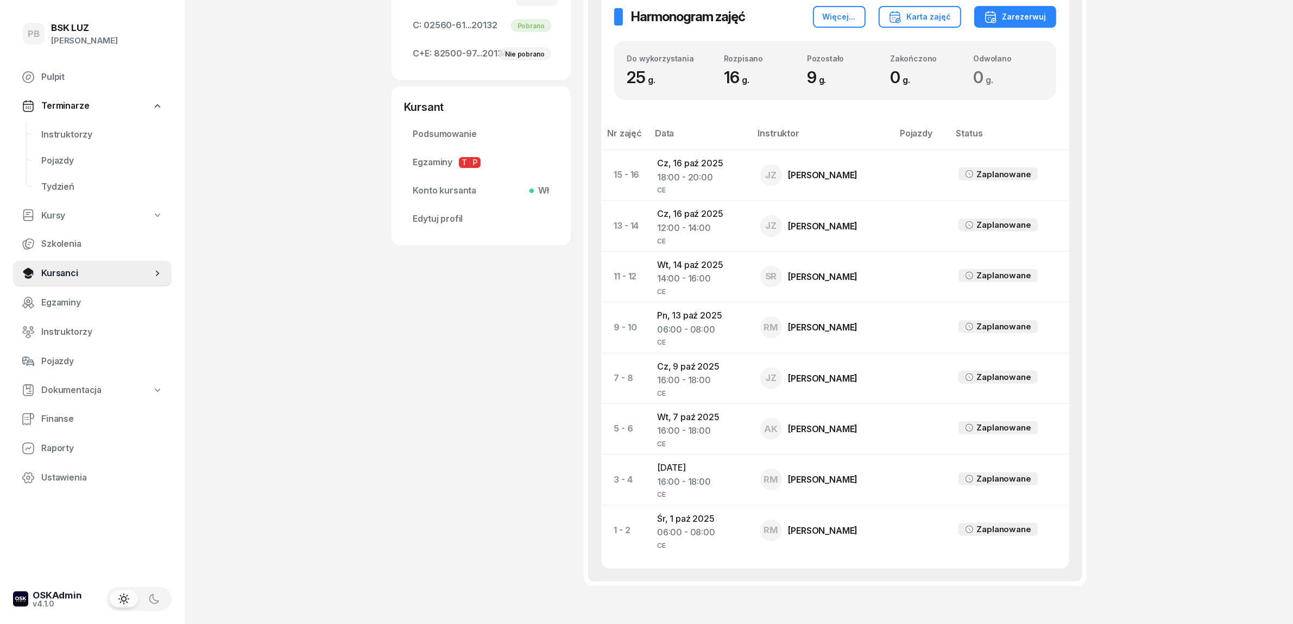
scroll to position [475, 0]
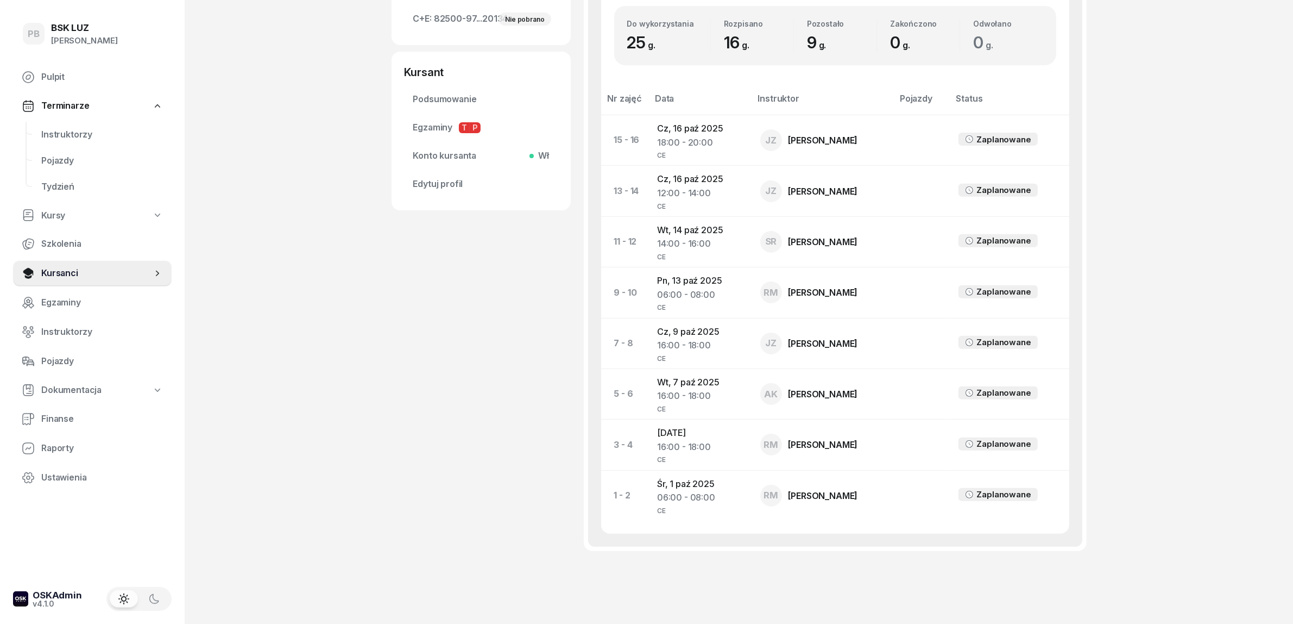
click at [451, 558] on div "[PERSON_NAME] Dofinansowanie OL-brak [DATE], kod wer. qUepS4mN 885 227 768 [PER…" at bounding box center [481, 82] width 179 height 1002
click at [87, 136] on span "Instruktorzy" at bounding box center [102, 135] width 122 height 14
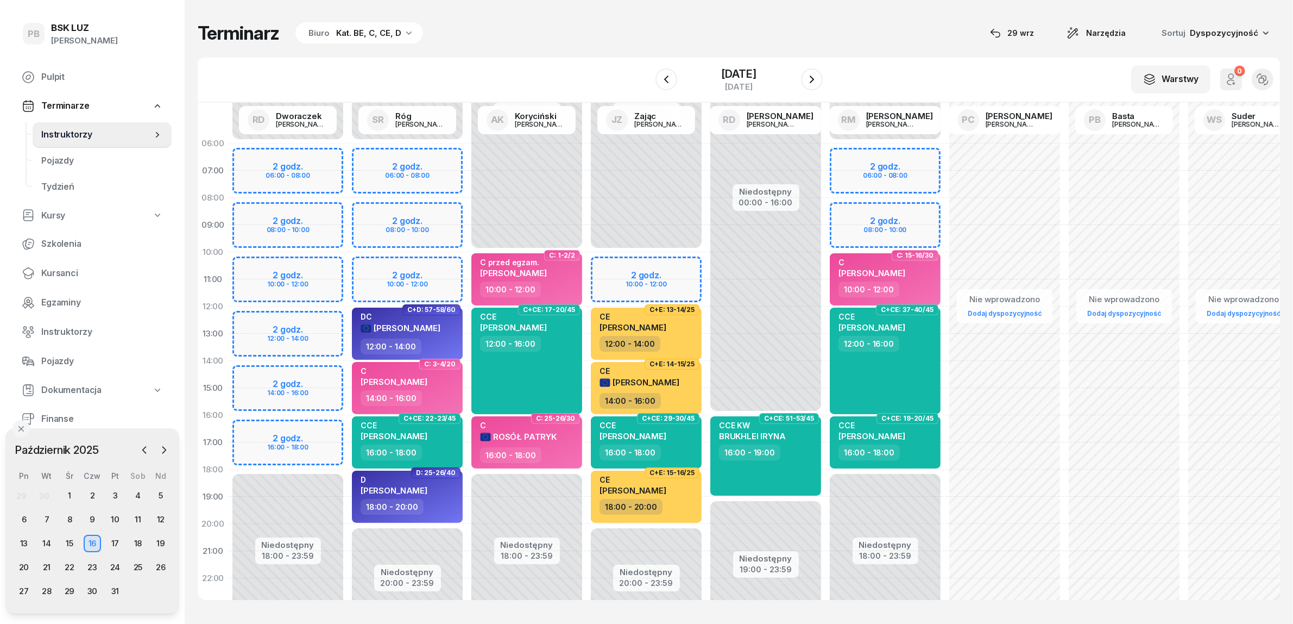
drag, startPoint x: 496, startPoint y: 26, endPoint x: 476, endPoint y: 64, distance: 42.5
click at [496, 26] on div "Terminarz Biuro Kat. BE, C, CE, D [DATE] Narzędzia Sortuj Dyspozycyjność" at bounding box center [739, 33] width 1083 height 23
click at [600, 29] on div "Terminarz Biuro Kat. BE, C, CE, D [DATE] Narzędzia Sortuj Dyspozycyjność" at bounding box center [739, 33] width 1083 height 23
click at [143, 449] on icon "button" at bounding box center [144, 449] width 3 height 7
click at [29, 590] on div "29" at bounding box center [23, 590] width 17 height 17
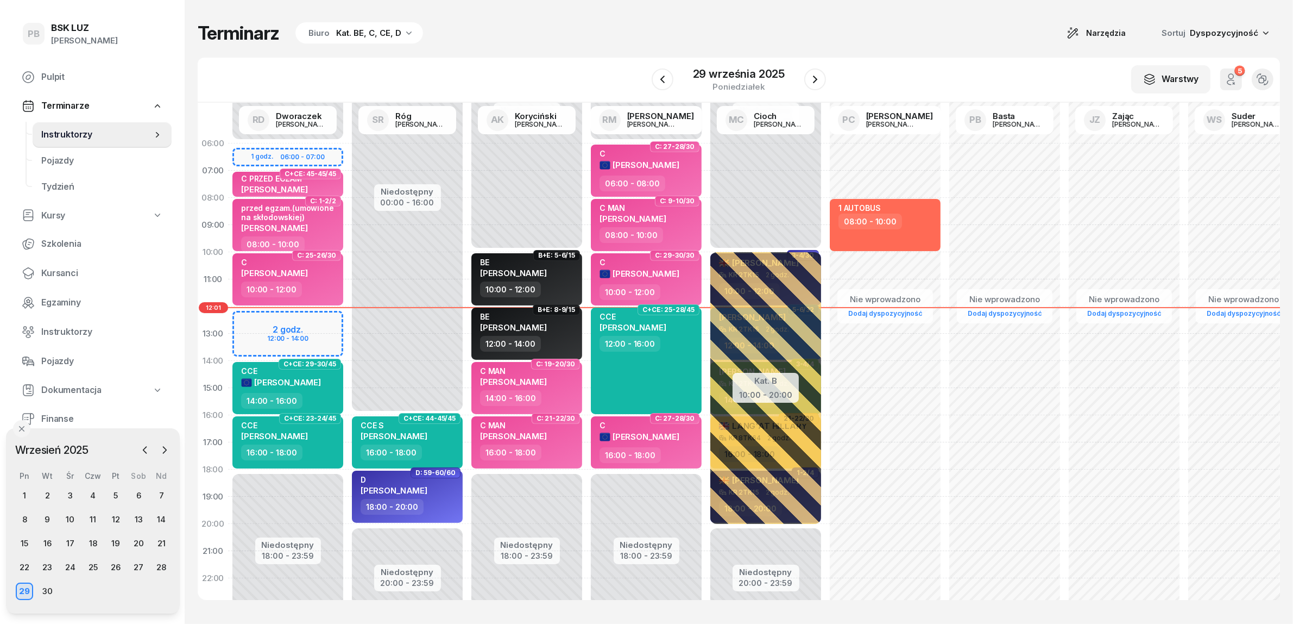
click at [567, 42] on div "Terminarz Biuro Kat. BE, C, CE, D Narzędzia Sortuj Dyspozycyjność" at bounding box center [739, 33] width 1083 height 23
click at [810, 83] on icon "button" at bounding box center [815, 79] width 13 height 13
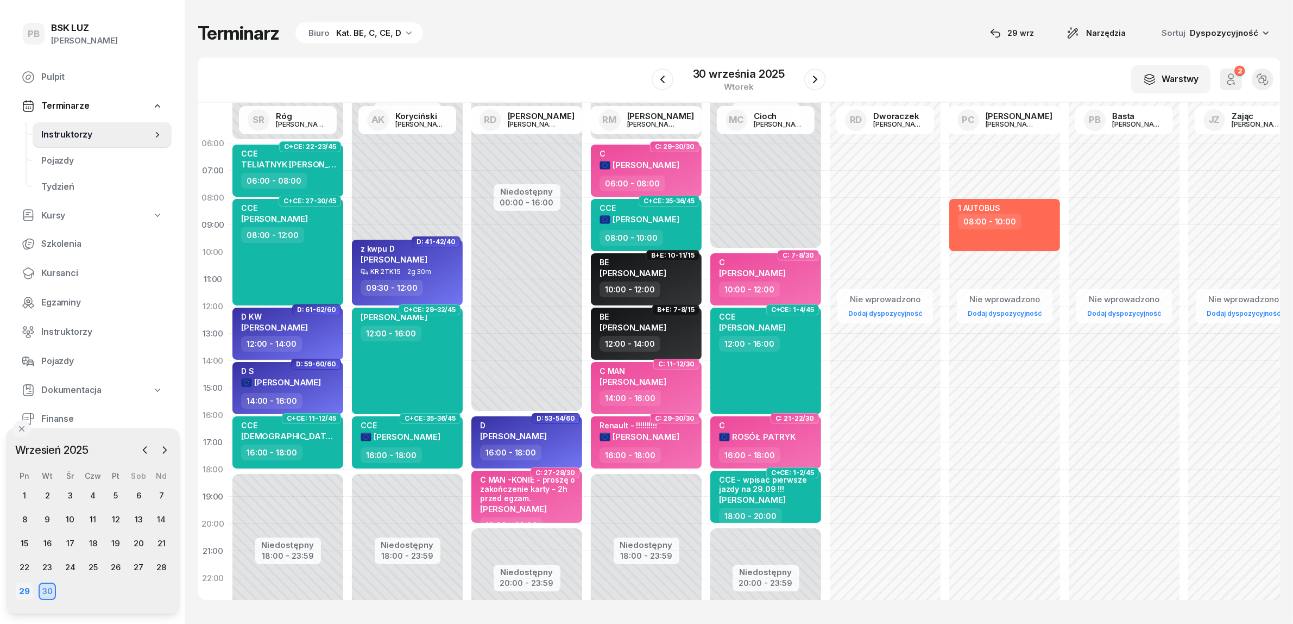
click at [28, 590] on div "29" at bounding box center [24, 590] width 17 height 17
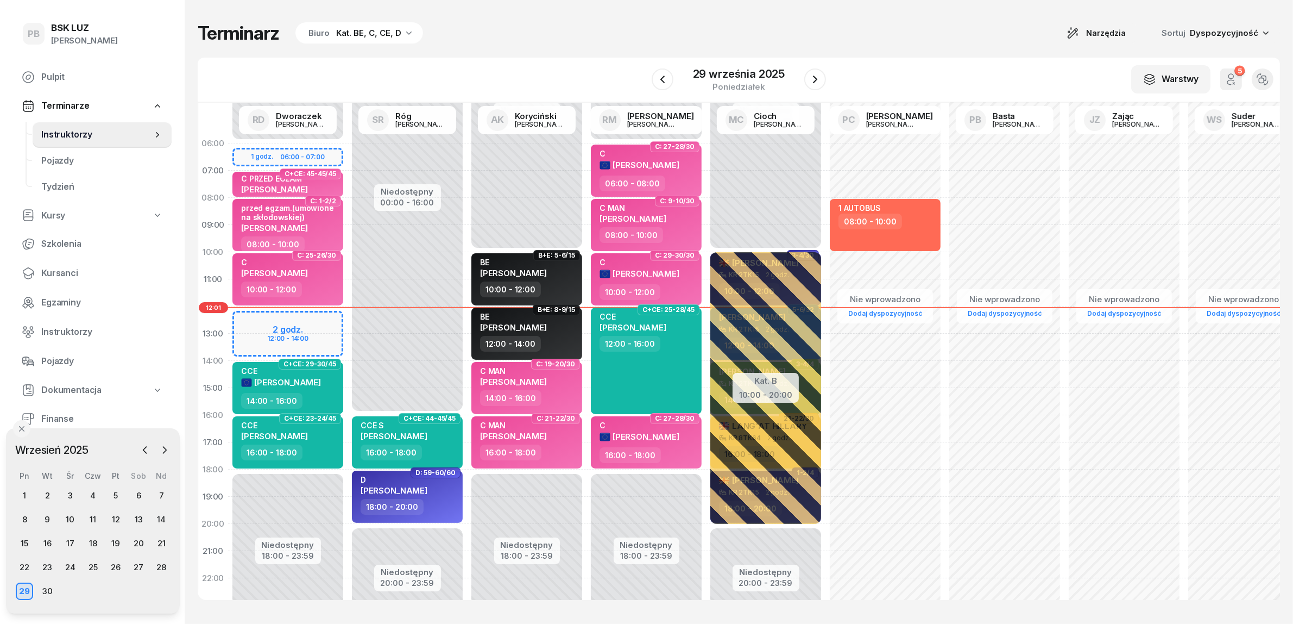
click at [349, 29] on div "Kat. BE, C, CE, D" at bounding box center [368, 33] width 65 height 13
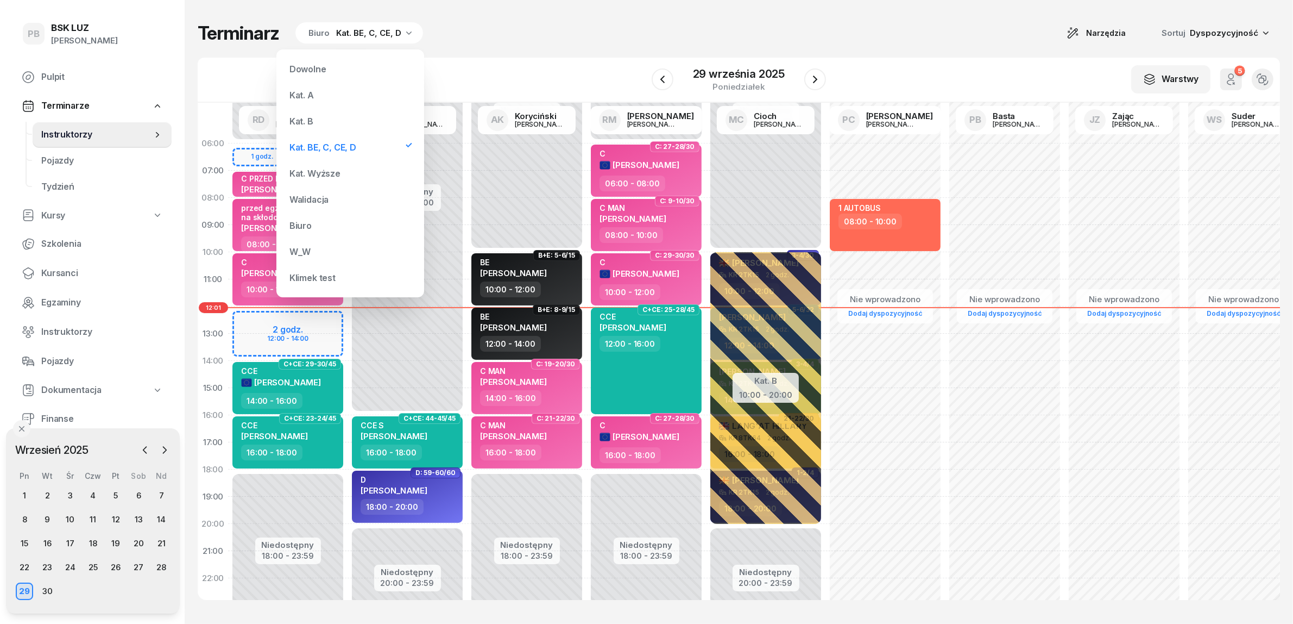
click at [337, 91] on div "Kat. A" at bounding box center [350, 95] width 130 height 22
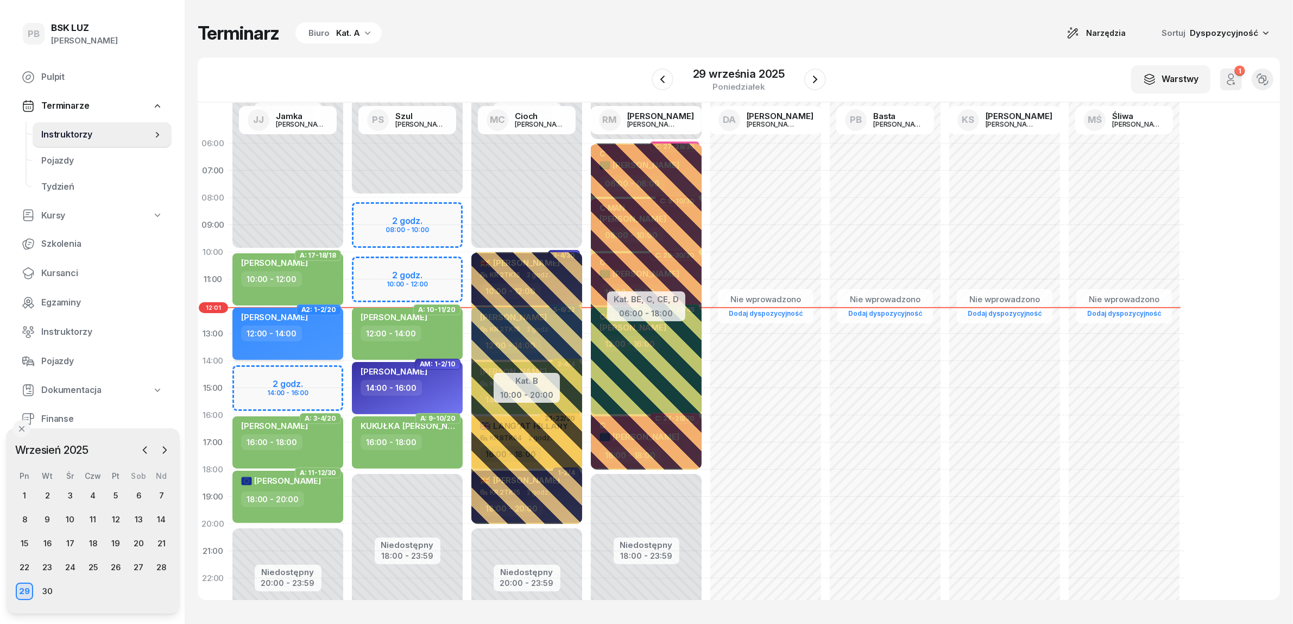
click at [329, 334] on div "12:00 - 14:00" at bounding box center [289, 333] width 96 height 16
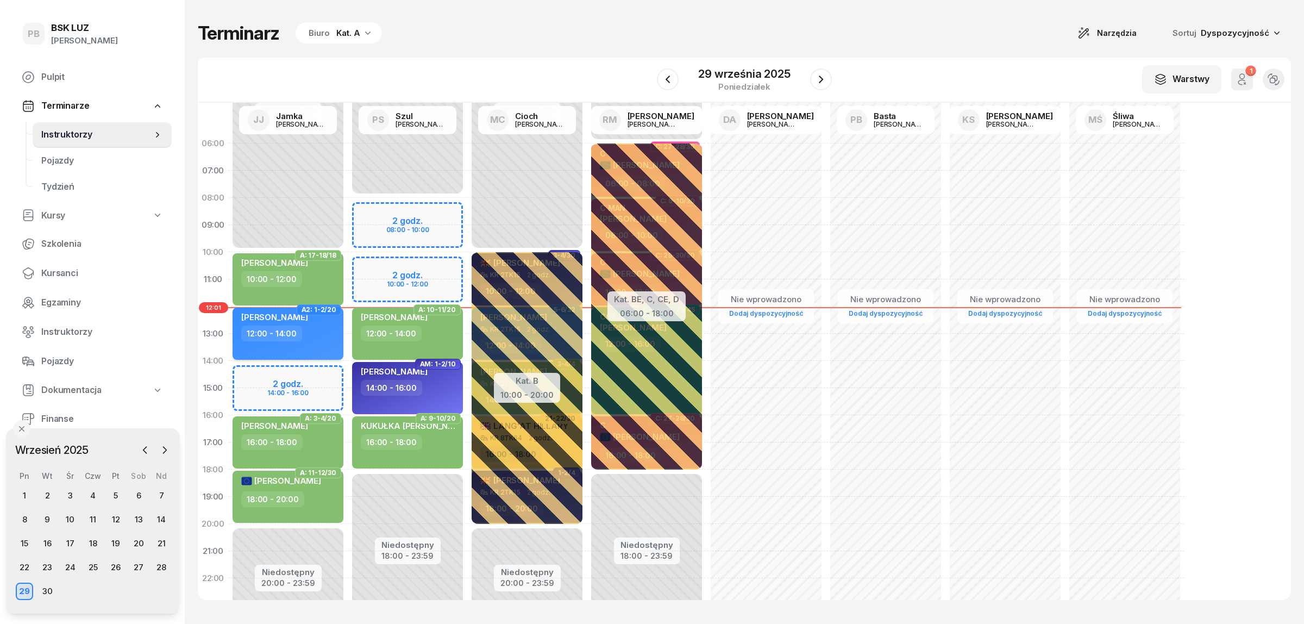
select select "12"
select select "14"
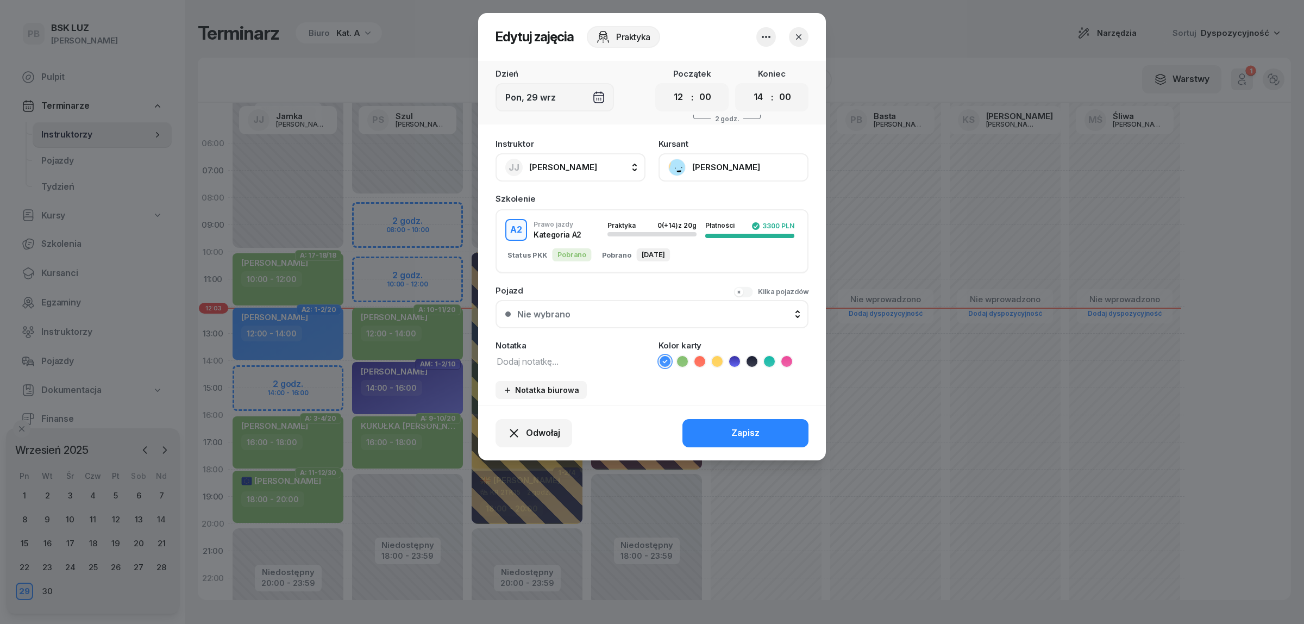
click at [795, 37] on icon "button" at bounding box center [798, 37] width 11 height 11
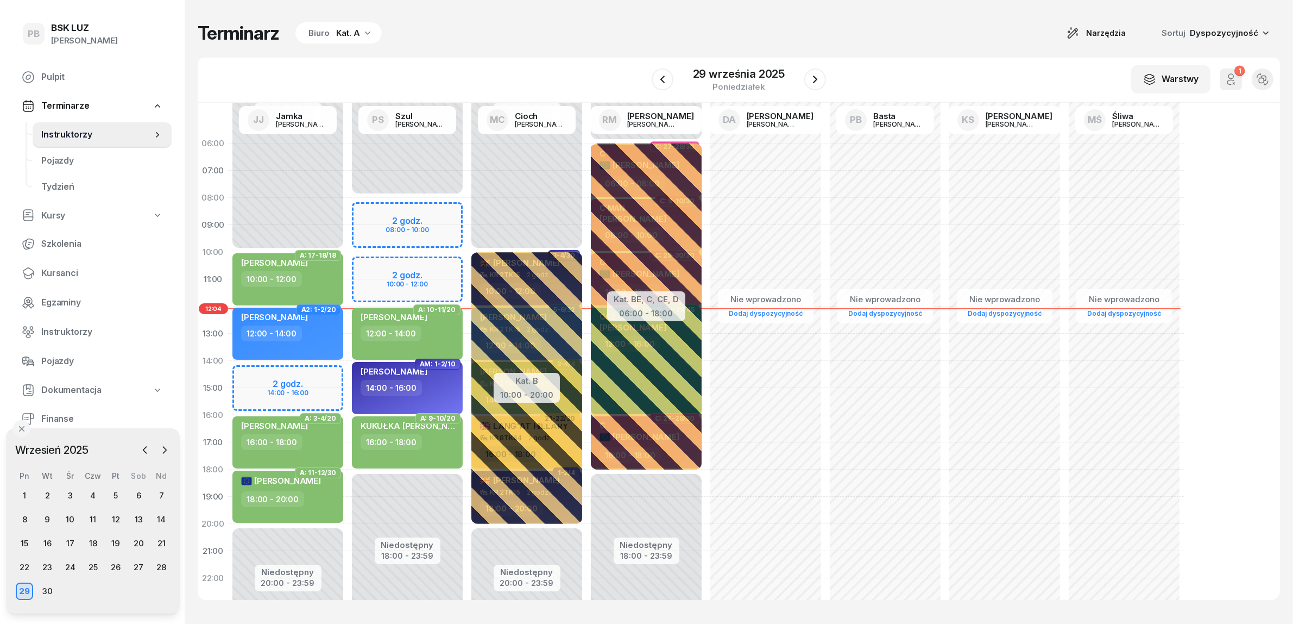
click at [358, 31] on div "Biuro Kat. A" at bounding box center [338, 33] width 86 height 22
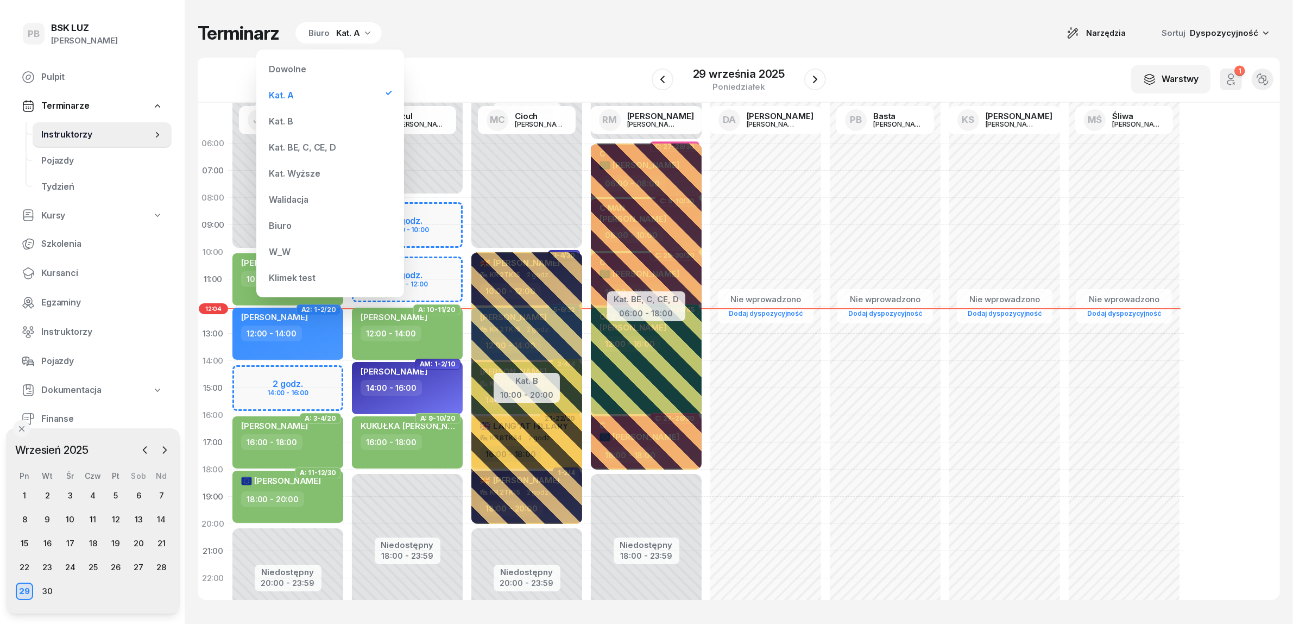
click at [328, 143] on div "Kat. BE, C, CE, D" at bounding box center [302, 147] width 67 height 9
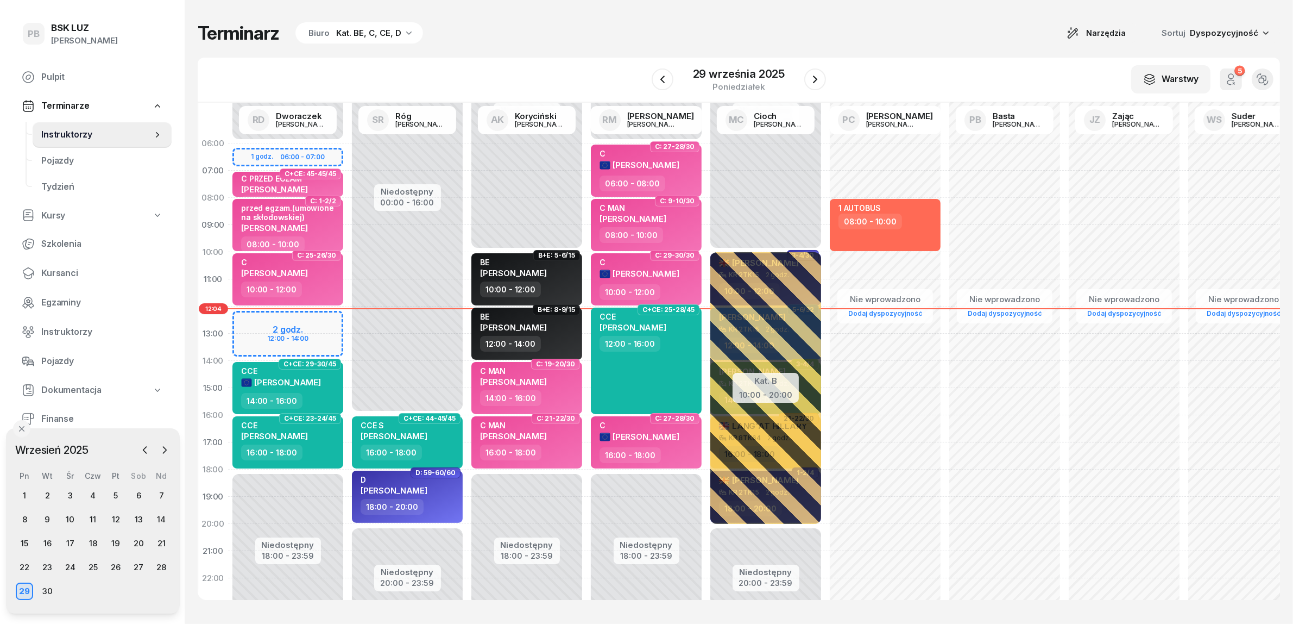
click at [524, 44] on div "Terminarz Biuro Kat. BE, C, CE, D Narzędzia Sortuj Dyspozycyjność" at bounding box center [739, 33] width 1083 height 23
click at [715, 15] on div "Terminarz Biuro Kat. BE, C, CE, D Narzędzia Sortuj Dyspozycyjność W Wybierz AK …" at bounding box center [739, 310] width 1083 height 621
click at [915, 20] on div "Terminarz Biuro Kat. BE, C, CE, D Narzędzia Sortuj Dyspozycyjność W Wybierz AK …" at bounding box center [739, 310] width 1083 height 621
click at [815, 79] on icon "button" at bounding box center [815, 79] width 13 height 13
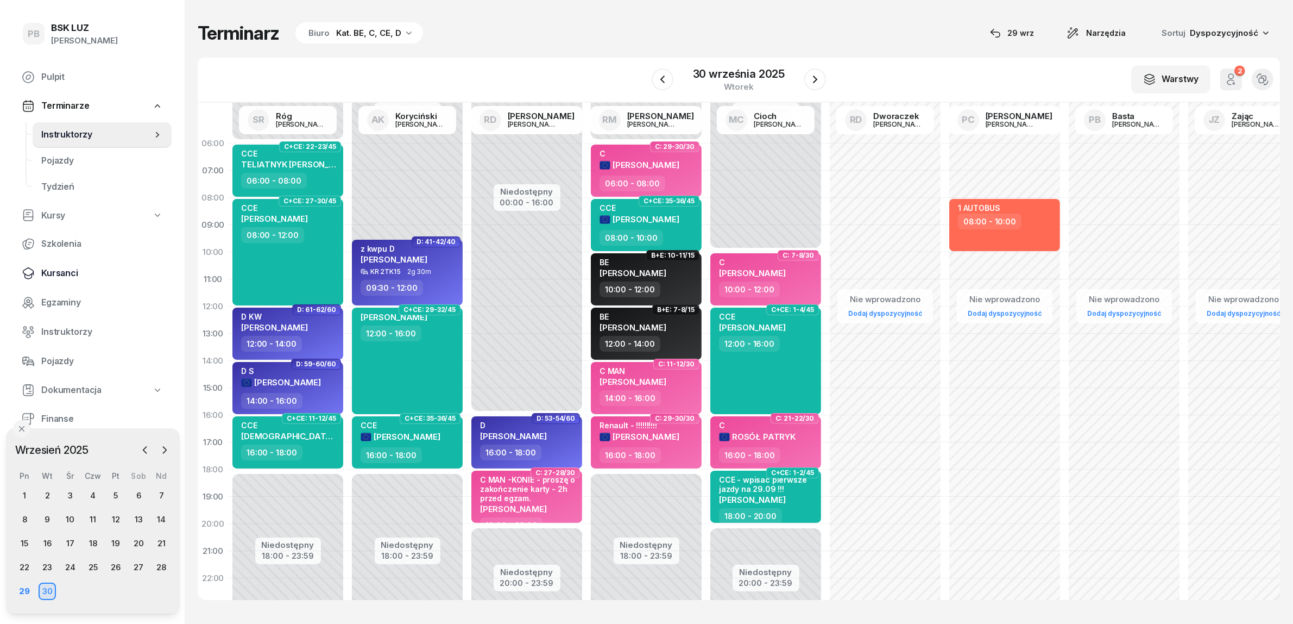
click at [60, 267] on span "Kursanci" at bounding box center [102, 273] width 122 height 14
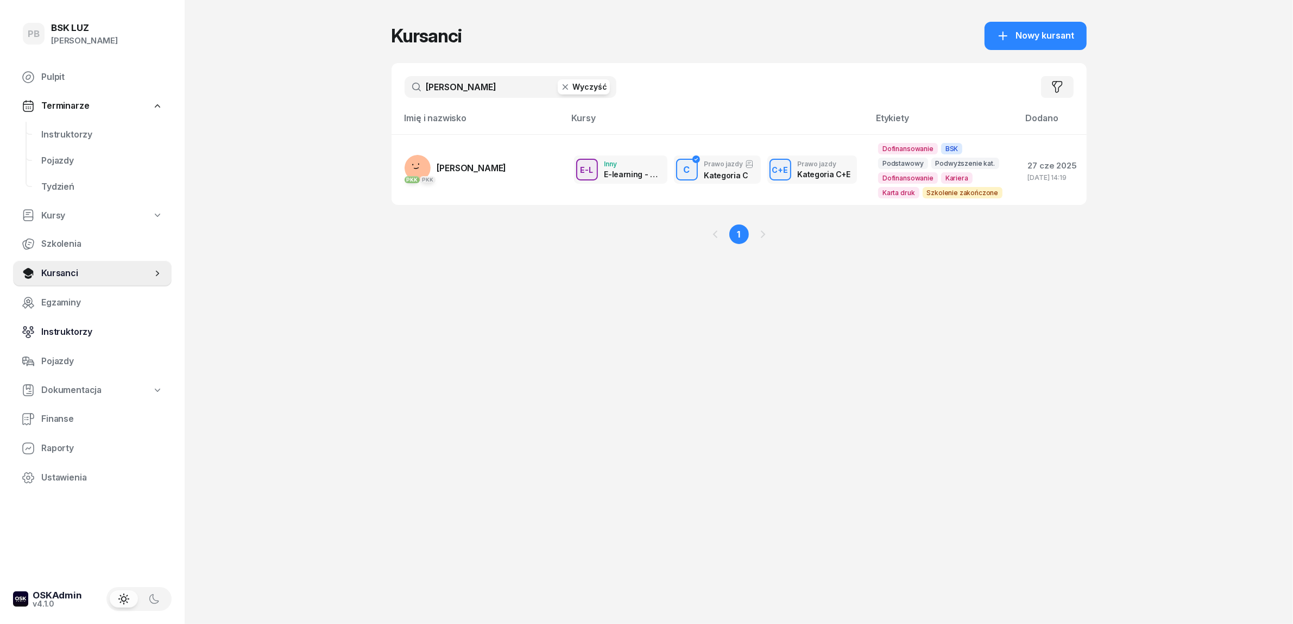
click at [67, 329] on span "Instruktorzy" at bounding box center [102, 332] width 122 height 14
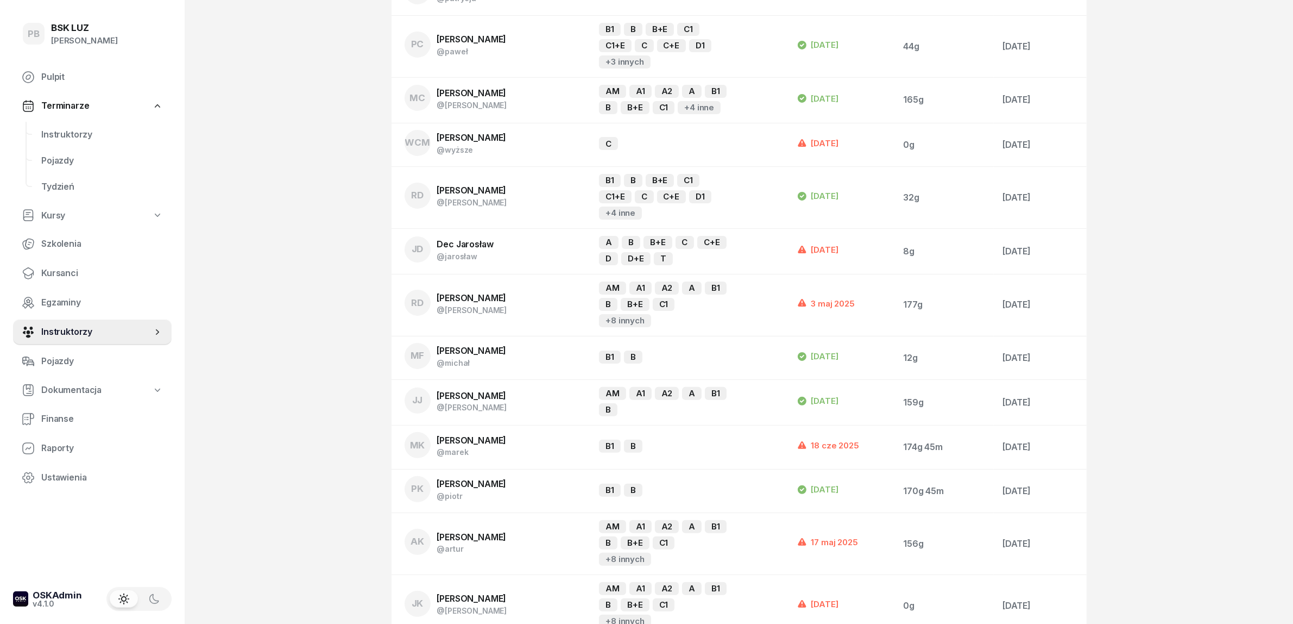
scroll to position [272, 0]
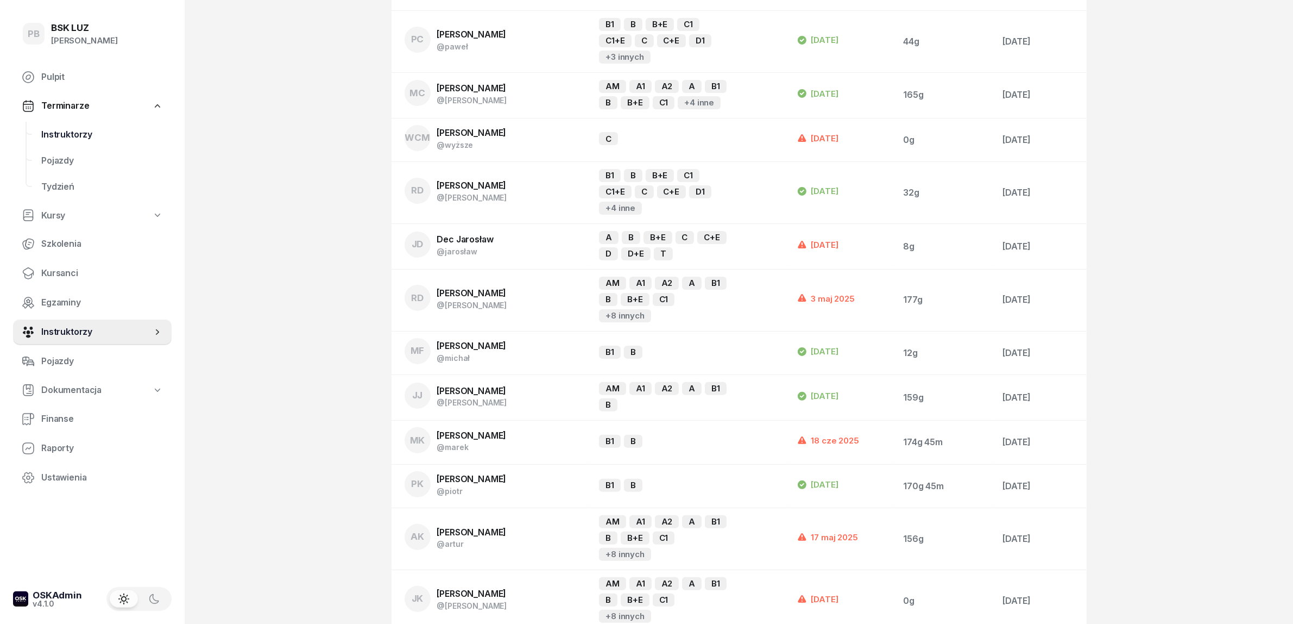
click at [75, 133] on span "Instruktorzy" at bounding box center [102, 135] width 122 height 14
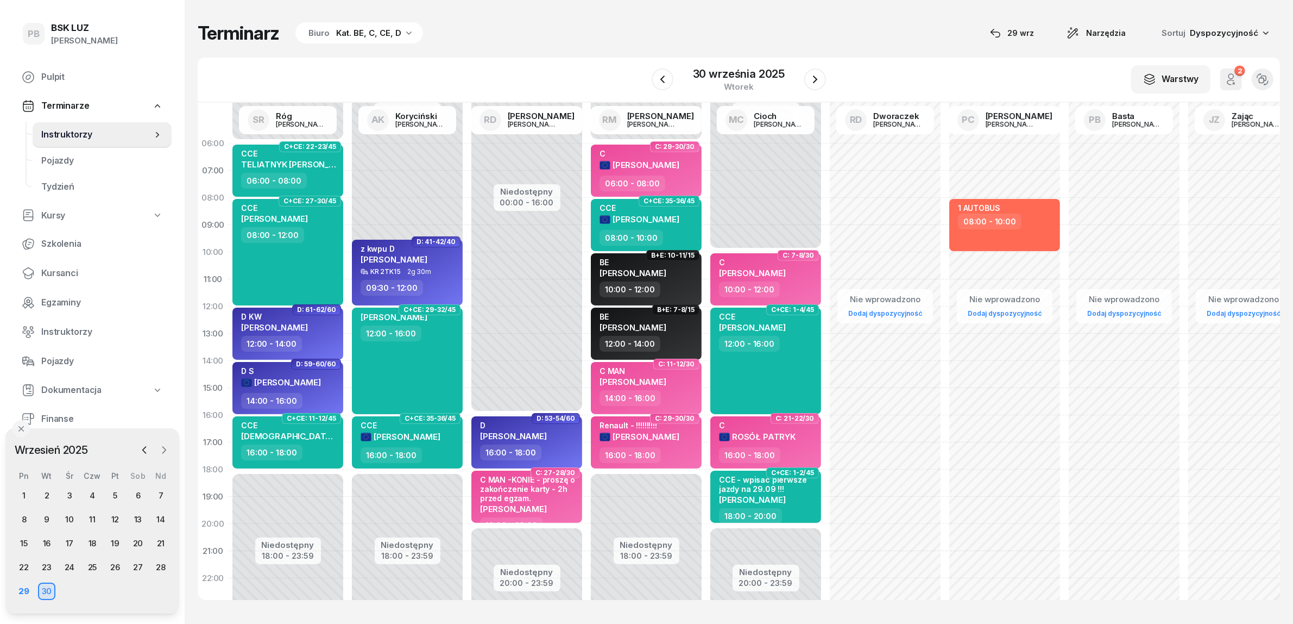
click at [164, 449] on icon "button" at bounding box center [164, 449] width 11 height 11
click at [163, 447] on icon "button" at bounding box center [164, 449] width 3 height 7
click at [146, 450] on icon "button" at bounding box center [144, 449] width 11 height 11
click at [26, 590] on div "29" at bounding box center [23, 590] width 17 height 17
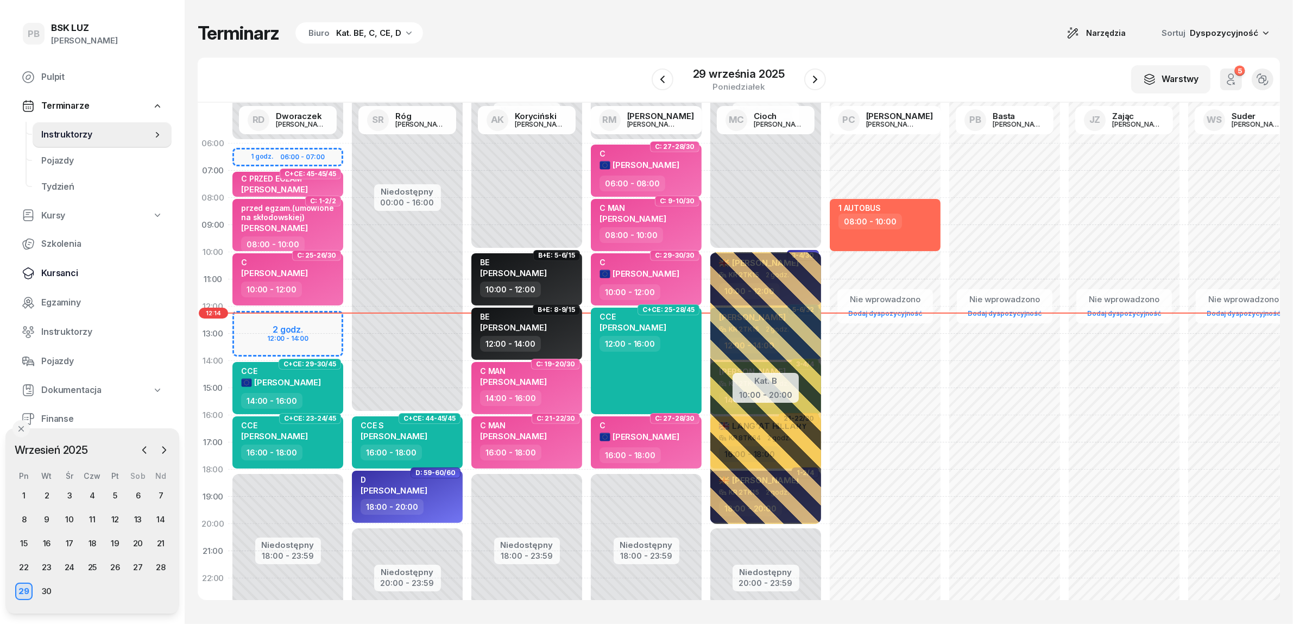
click at [54, 270] on span "Kursanci" at bounding box center [102, 273] width 122 height 14
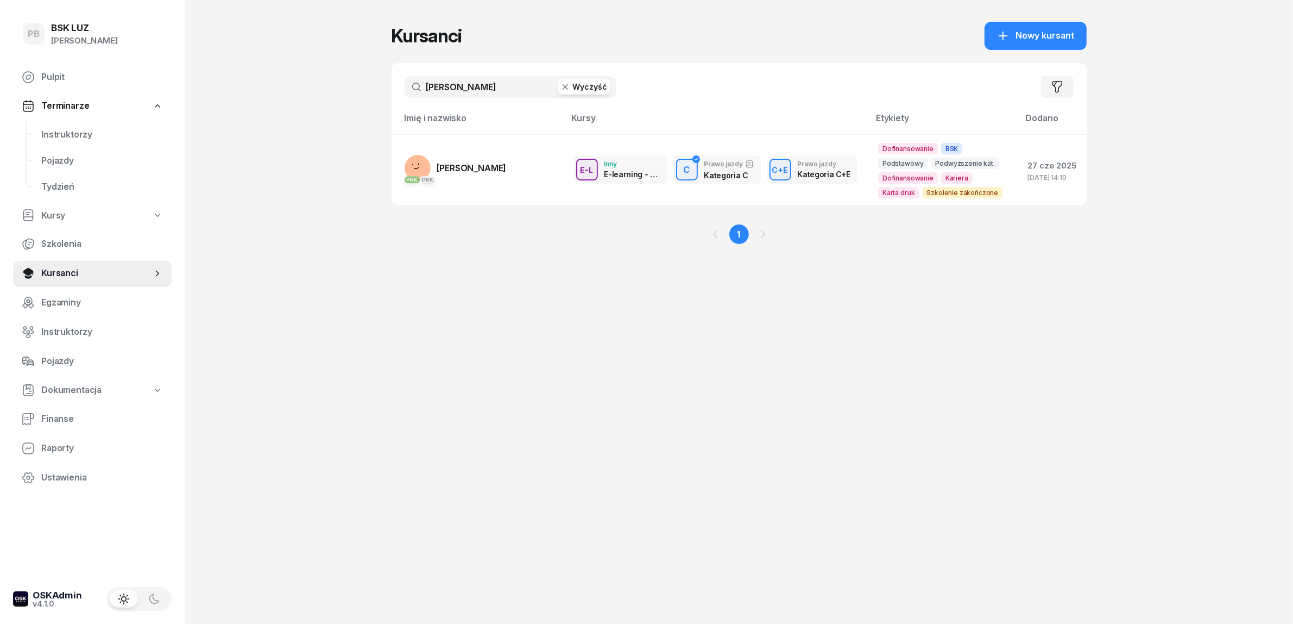
click at [454, 91] on input "[PERSON_NAME]" at bounding box center [511, 87] width 212 height 22
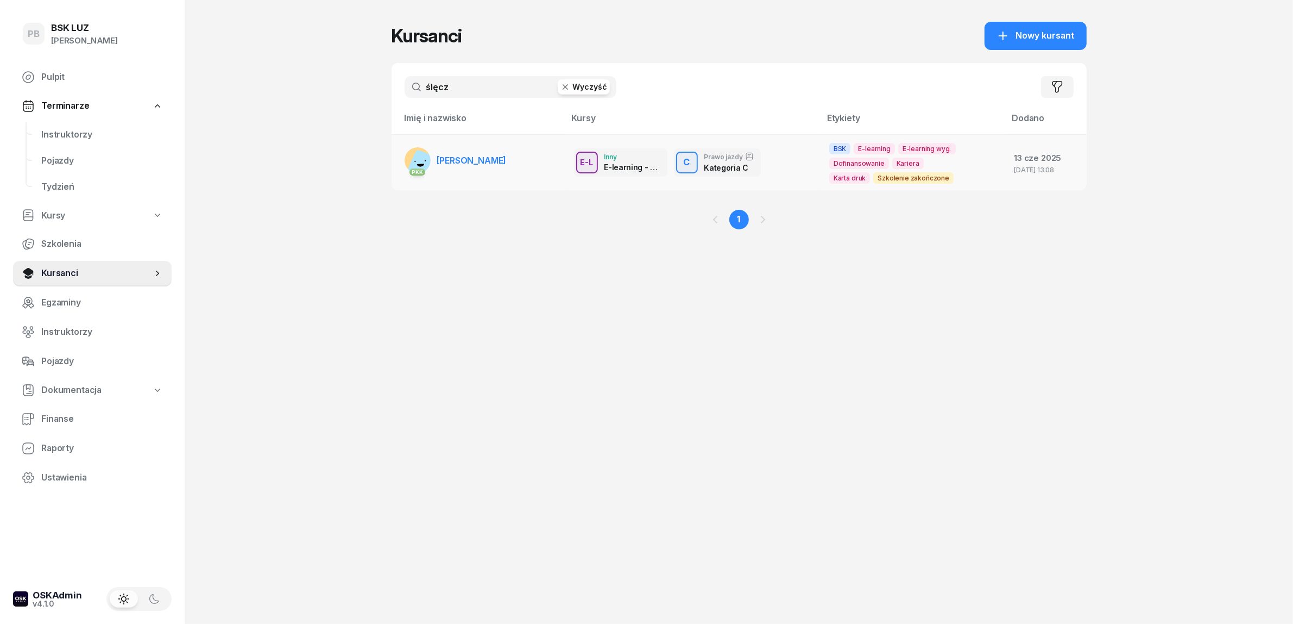
type input "ślęcz"
click at [482, 162] on span "[PERSON_NAME]" at bounding box center [472, 160] width 70 height 11
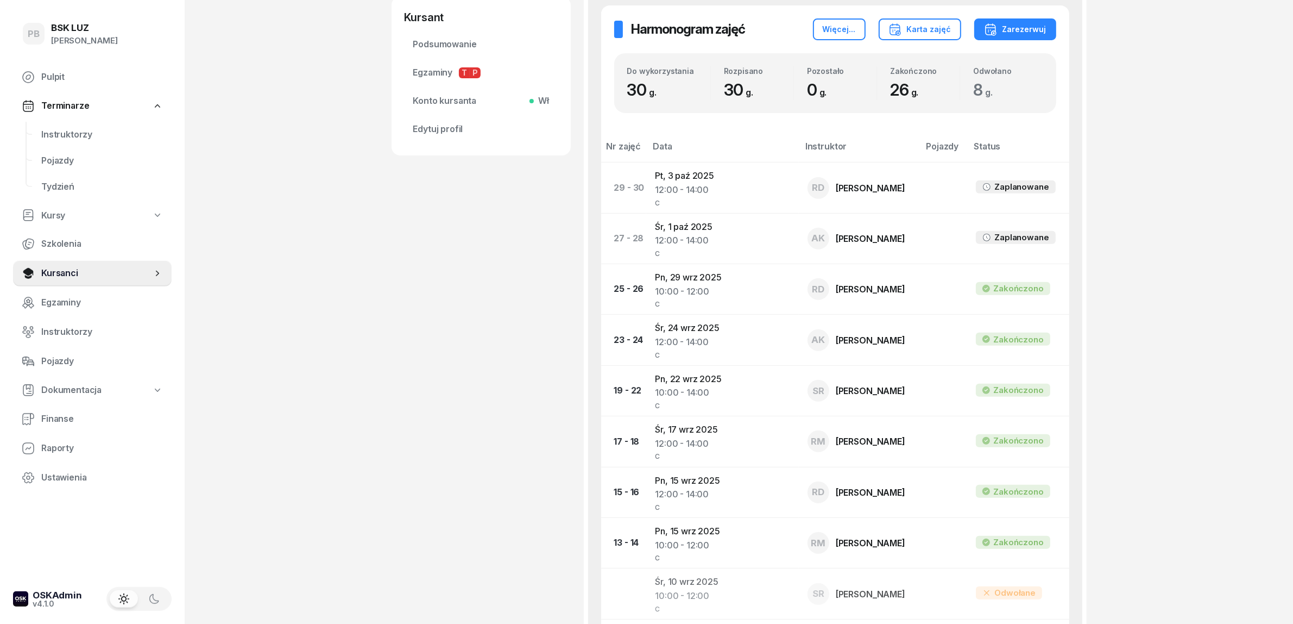
scroll to position [475, 0]
click at [407, 405] on div "ŚLĘCZKA MATEUSZ Kursant Dodaj etykiety... OL-brak 2030-06-12, 695 336 320 MATTS…" at bounding box center [481, 359] width 179 height 1556
click at [83, 134] on span "Instruktorzy" at bounding box center [102, 135] width 122 height 14
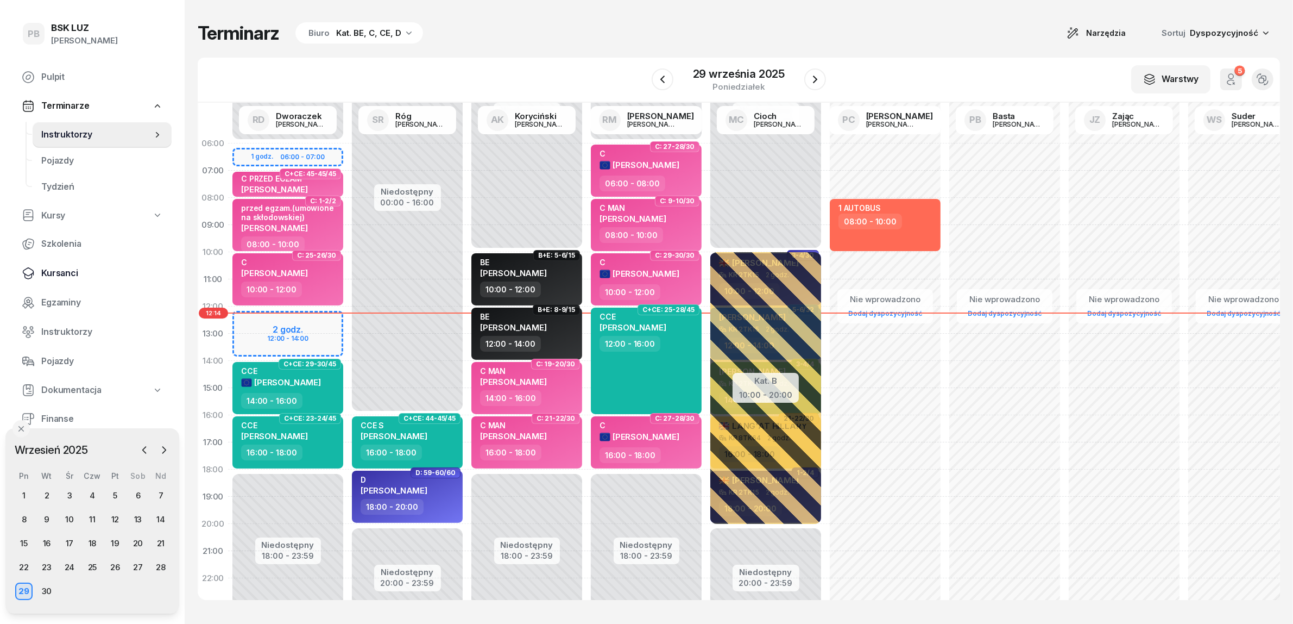
drag, startPoint x: 60, startPoint y: 270, endPoint x: 93, endPoint y: 272, distance: 32.6
click at [61, 272] on span "Kursanci" at bounding box center [102, 273] width 122 height 14
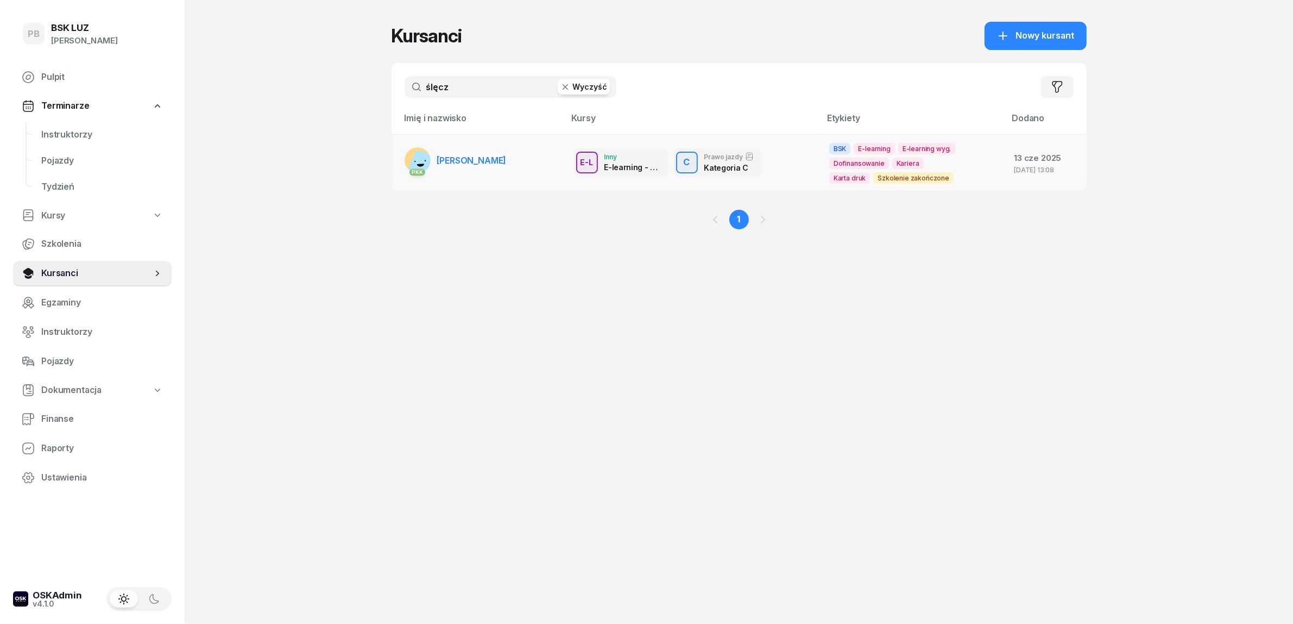
click at [507, 161] on span "[PERSON_NAME]" at bounding box center [472, 160] width 70 height 11
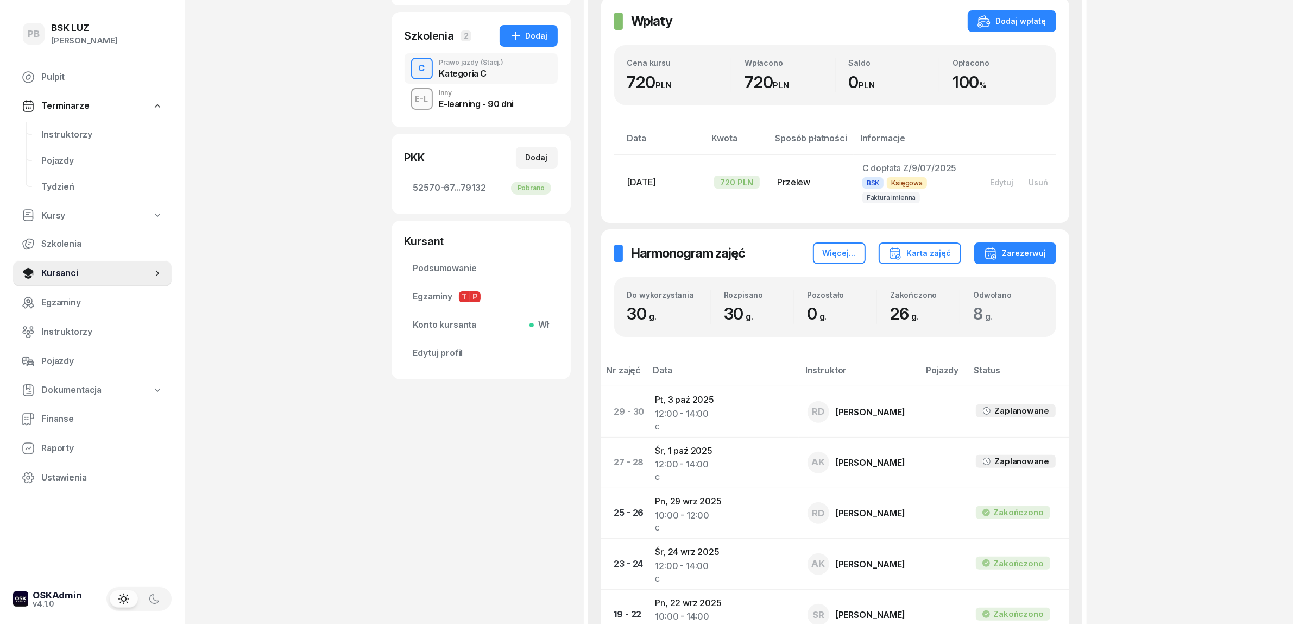
scroll to position [407, 0]
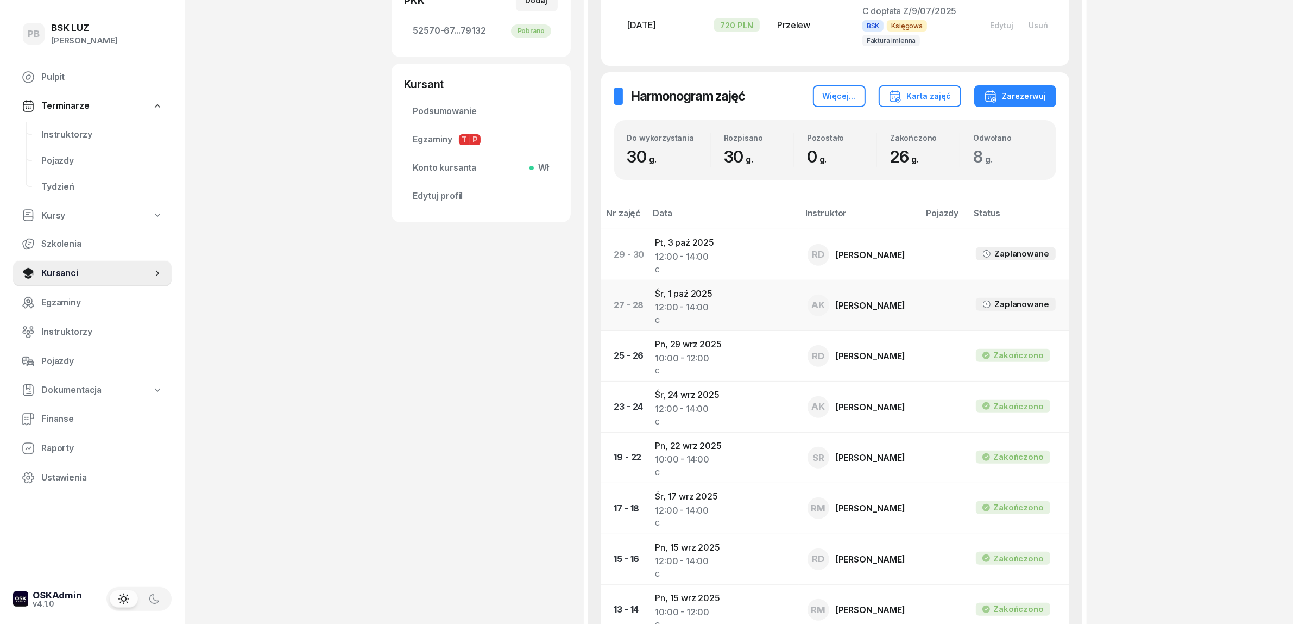
click at [687, 288] on td "Śr, 1 paź 2025 12:00 - 14:00 C" at bounding box center [722, 305] width 153 height 51
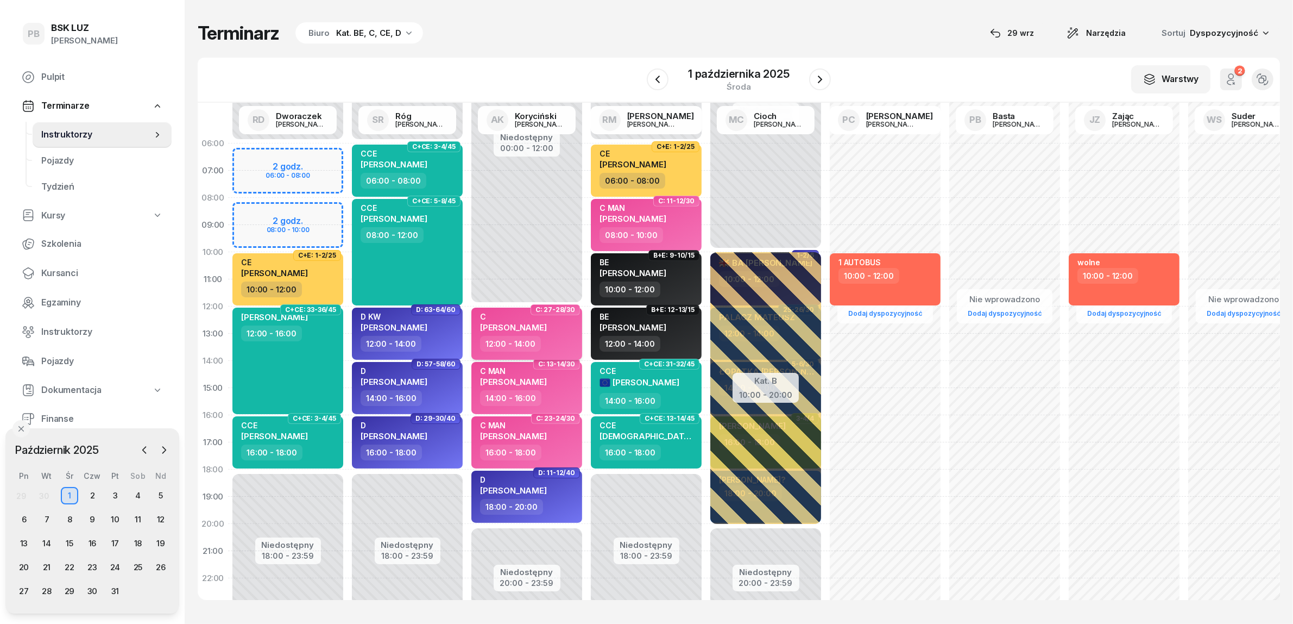
click at [562, 334] on div "C ŚLĘCZKA MATEUSZ" at bounding box center [528, 324] width 96 height 24
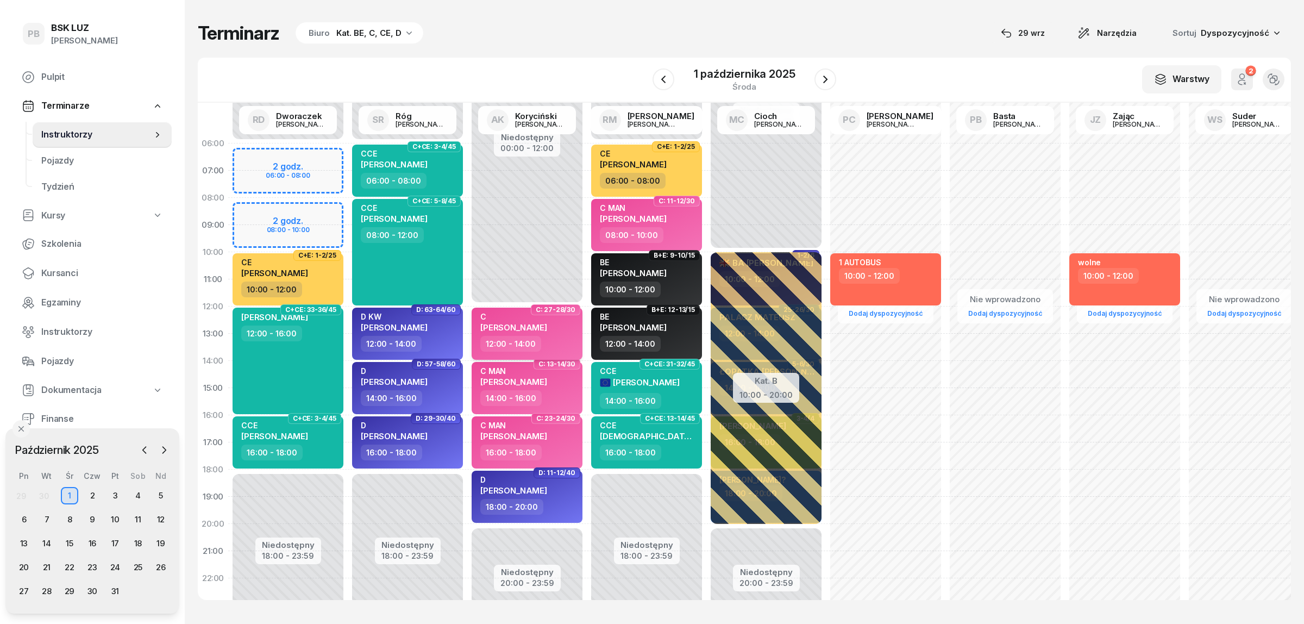
select select "12"
select select "14"
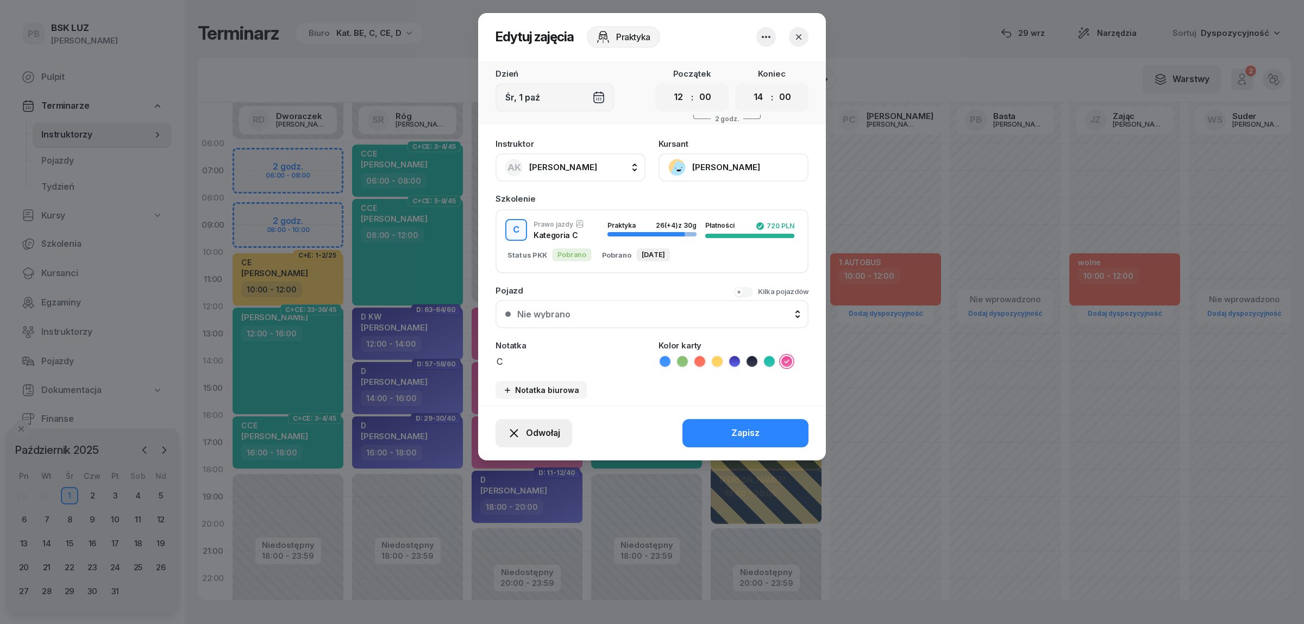
click at [538, 426] on span "Odwołaj" at bounding box center [543, 433] width 34 height 14
click at [508, 366] on div "Kursant odwołał" at bounding box center [514, 365] width 64 height 14
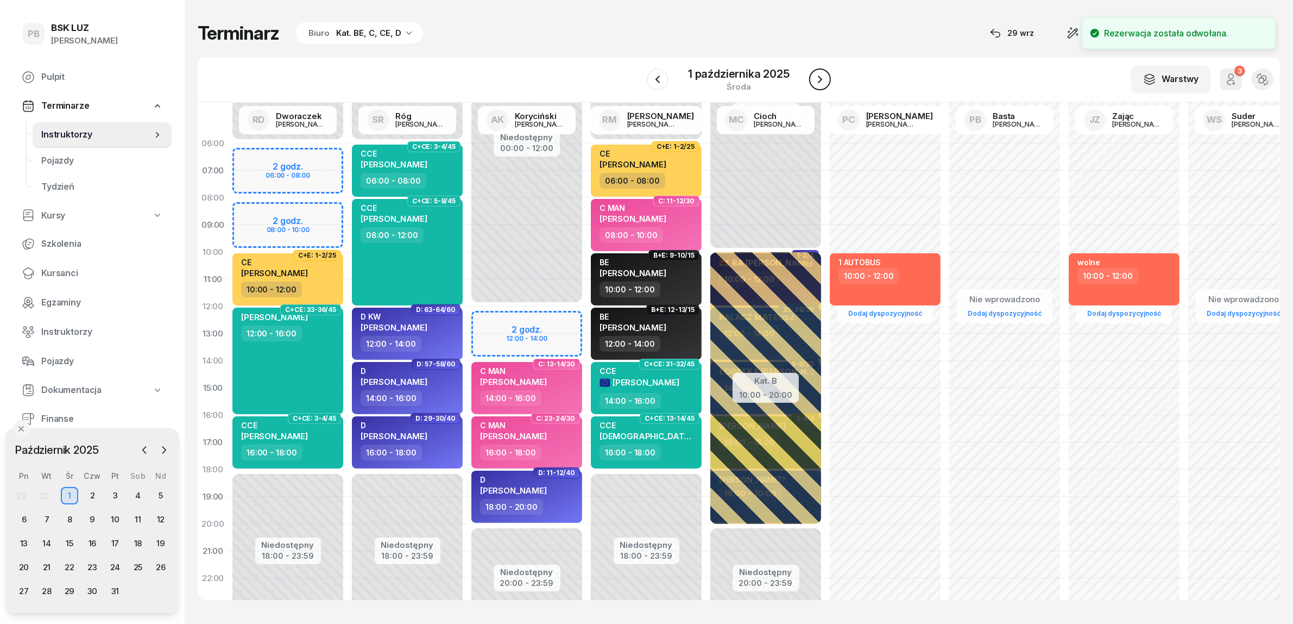
click at [826, 79] on icon "button" at bounding box center [820, 79] width 13 height 13
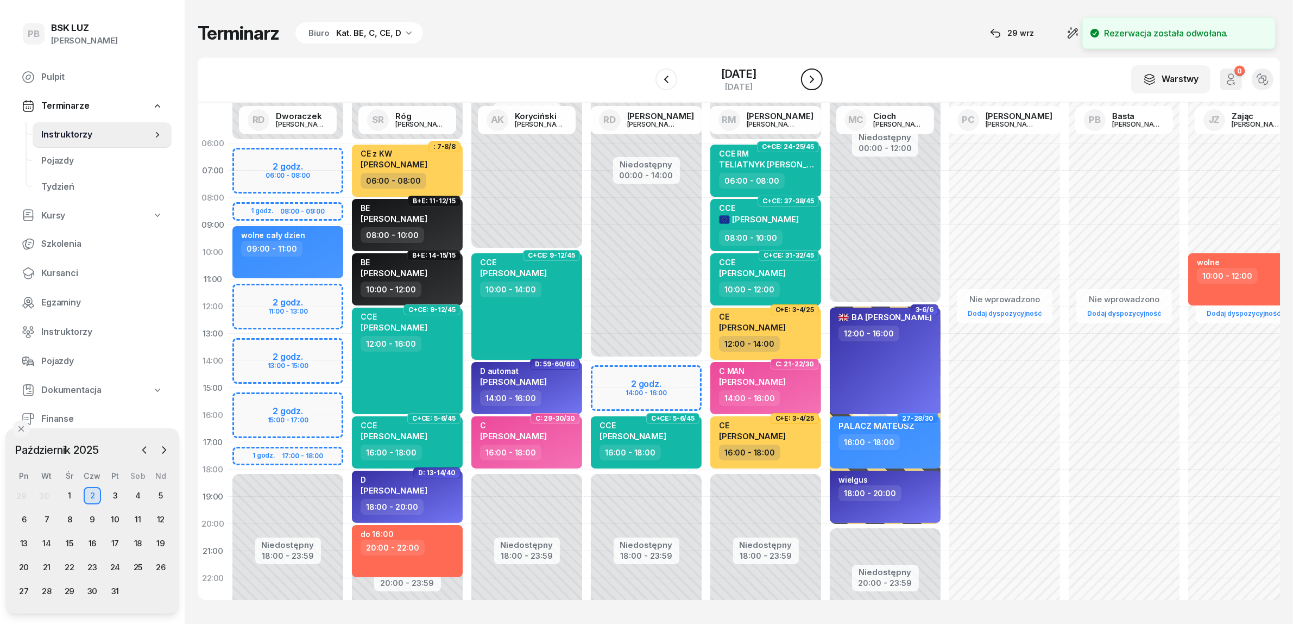
click at [819, 79] on icon "button" at bounding box center [812, 79] width 13 height 13
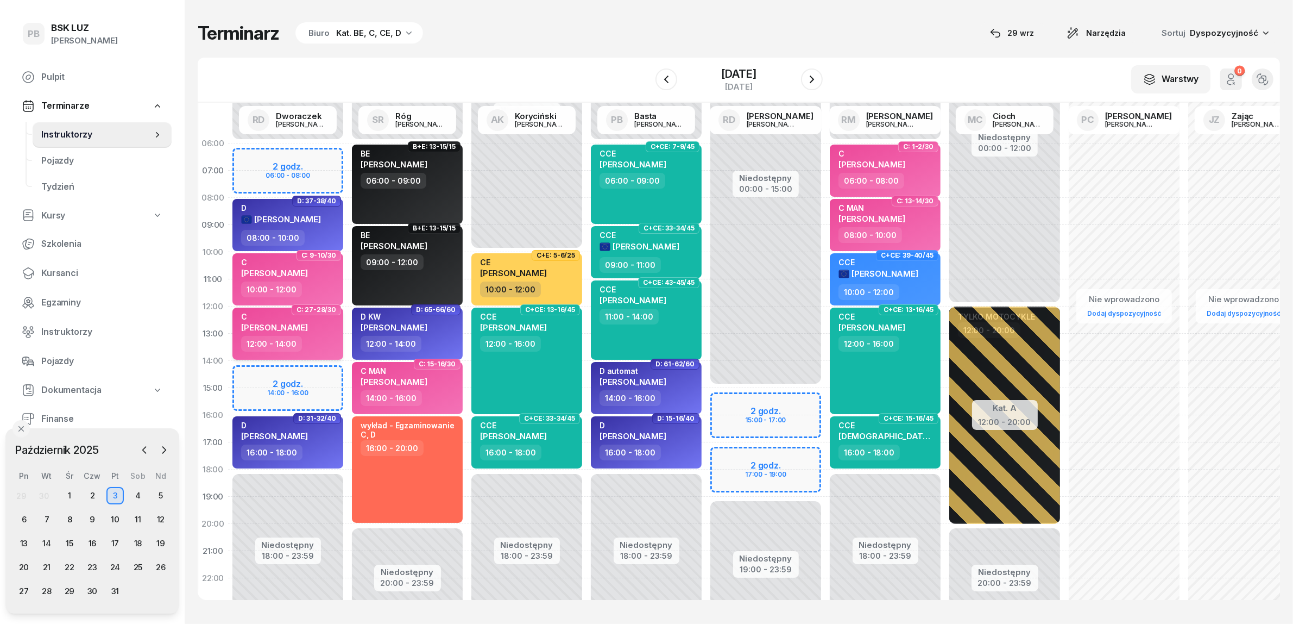
click at [321, 340] on div "12:00 - 14:00" at bounding box center [289, 344] width 96 height 16
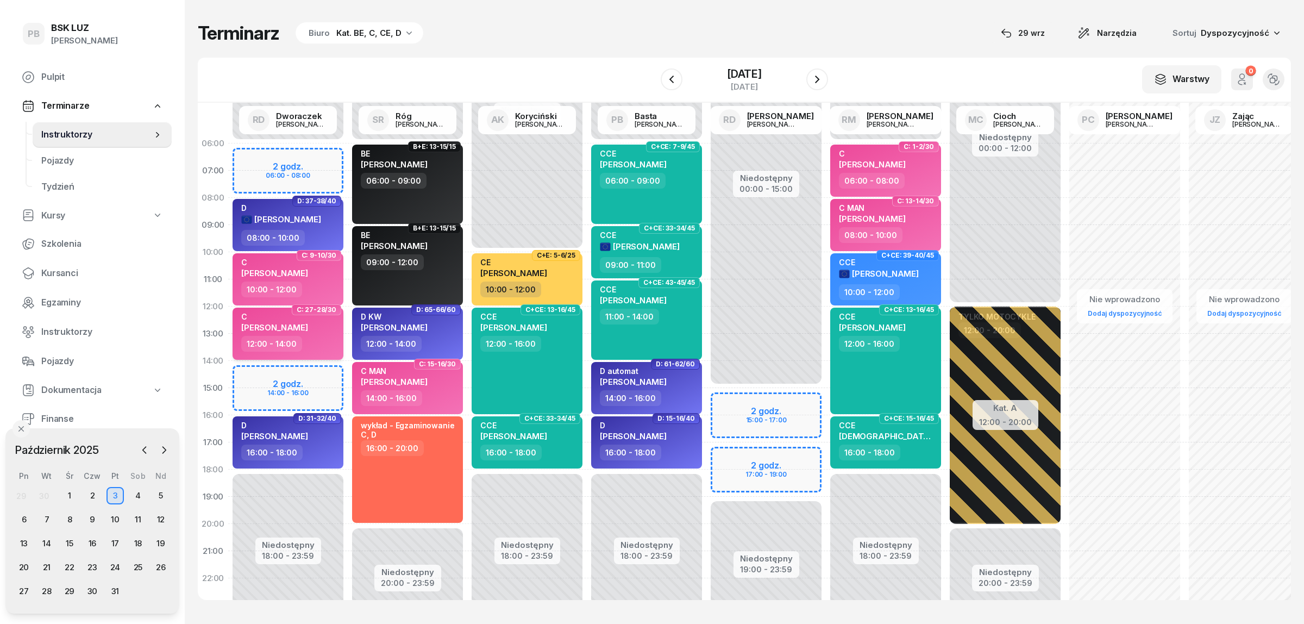
select select "12"
select select "14"
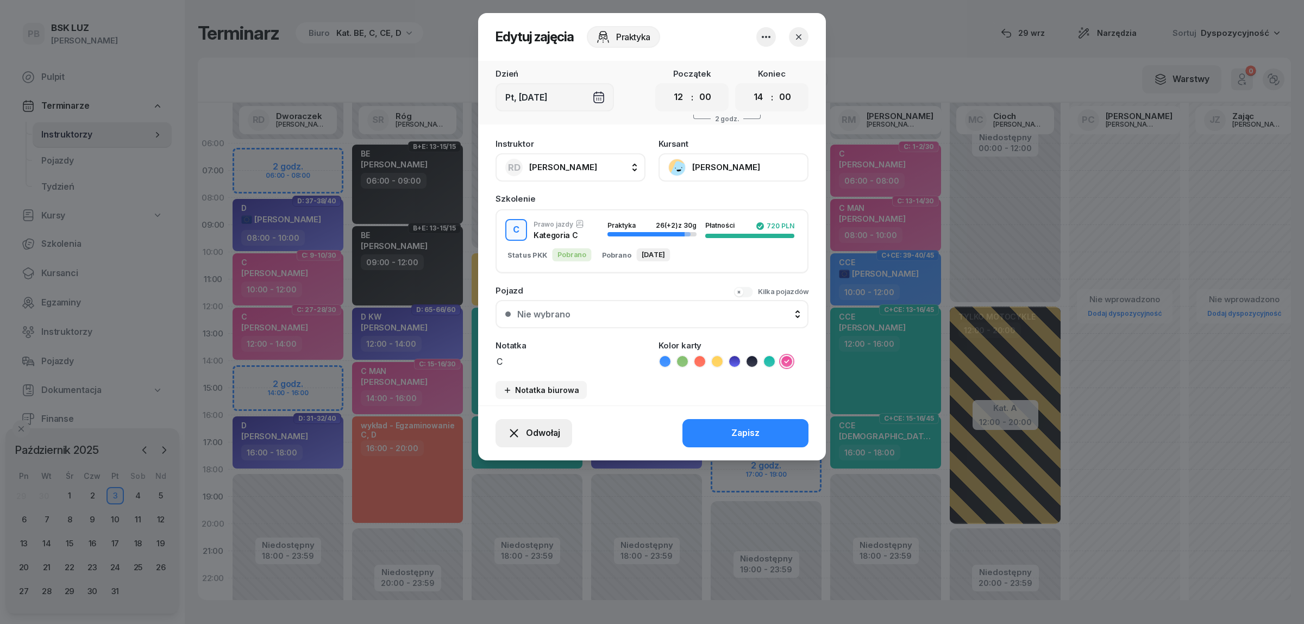
click at [556, 435] on span "Odwołaj" at bounding box center [543, 433] width 34 height 14
click at [539, 366] on div "Kursant odwołał" at bounding box center [514, 365] width 64 height 14
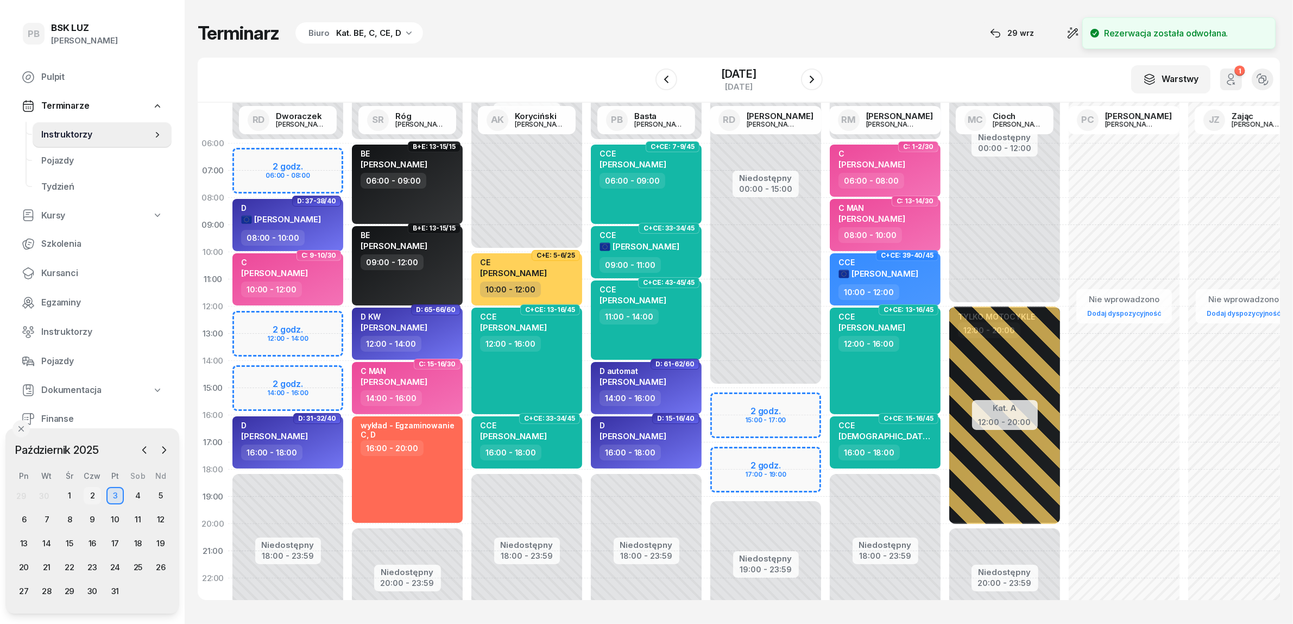
click at [87, 490] on div "2" at bounding box center [92, 495] width 17 height 17
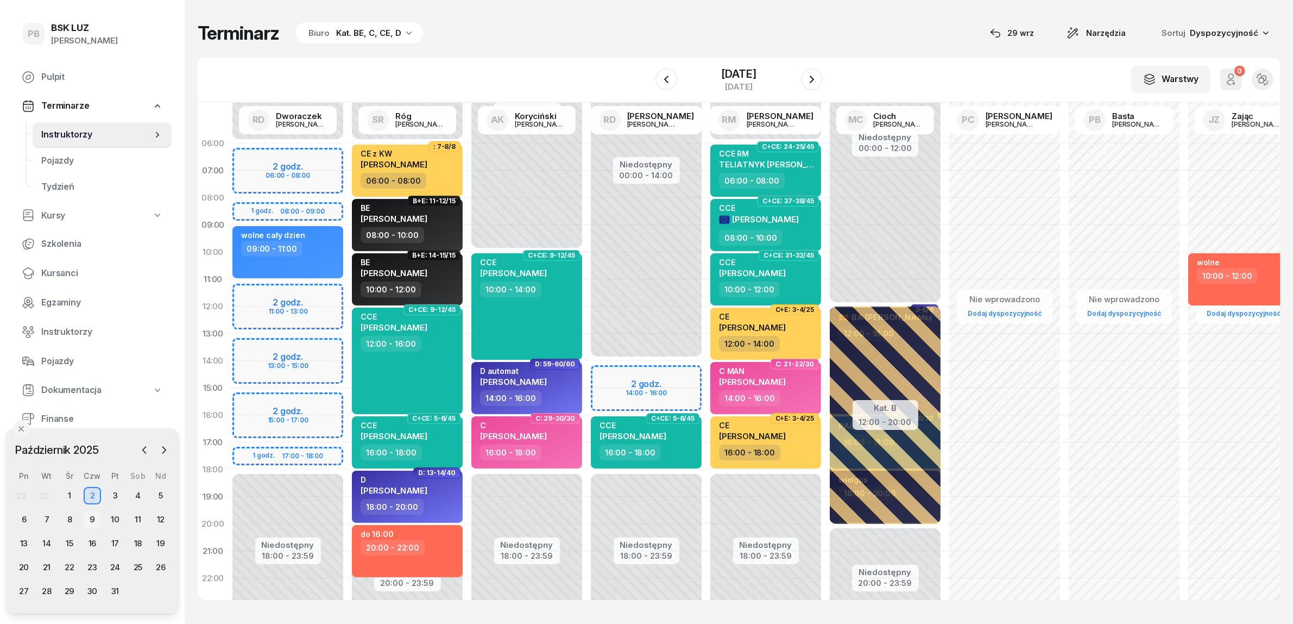
click at [90, 520] on div "9" at bounding box center [92, 519] width 17 height 17
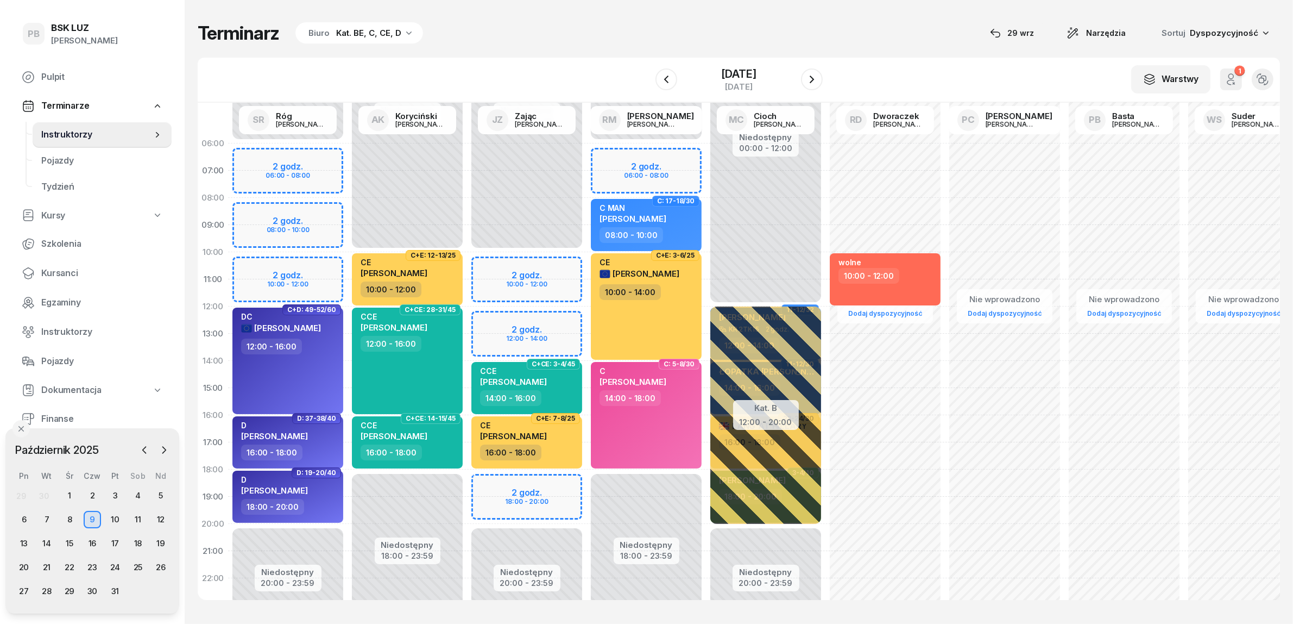
click at [324, 267] on div "Niedostępny 00:00 - 06:00 Niedostępny 20:00 - 23:59 2 godz. 06:00 - 08:00 2 god…" at bounding box center [287, 388] width 119 height 516
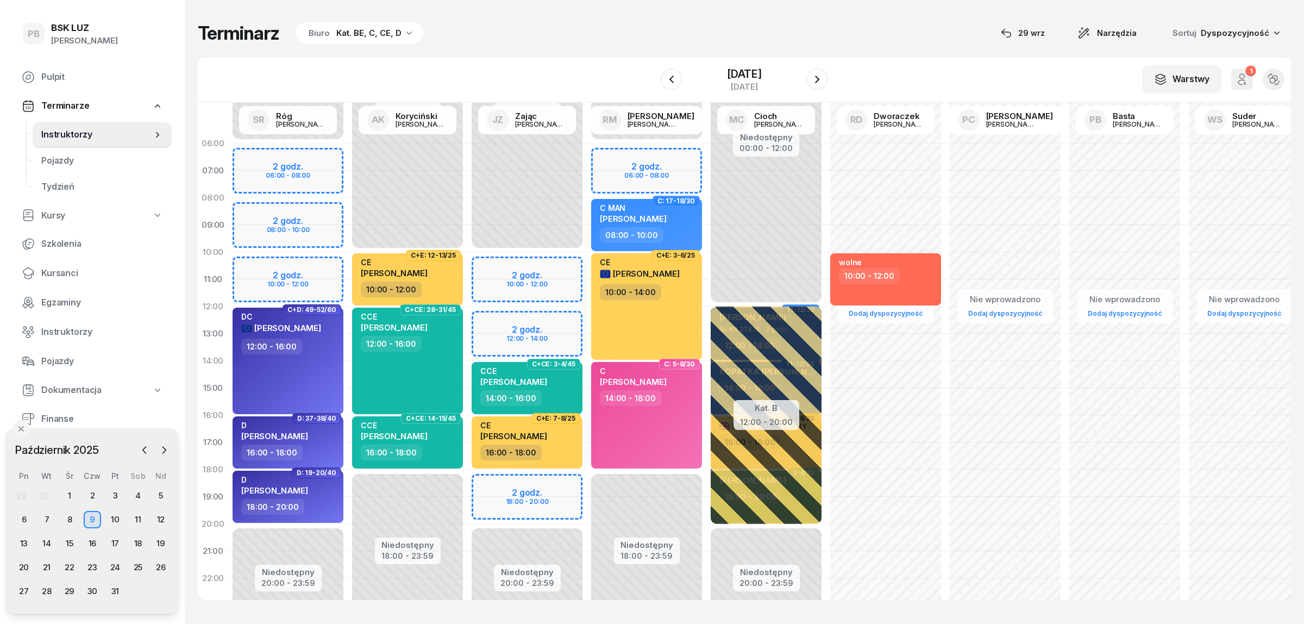
select select "10"
select select "12"
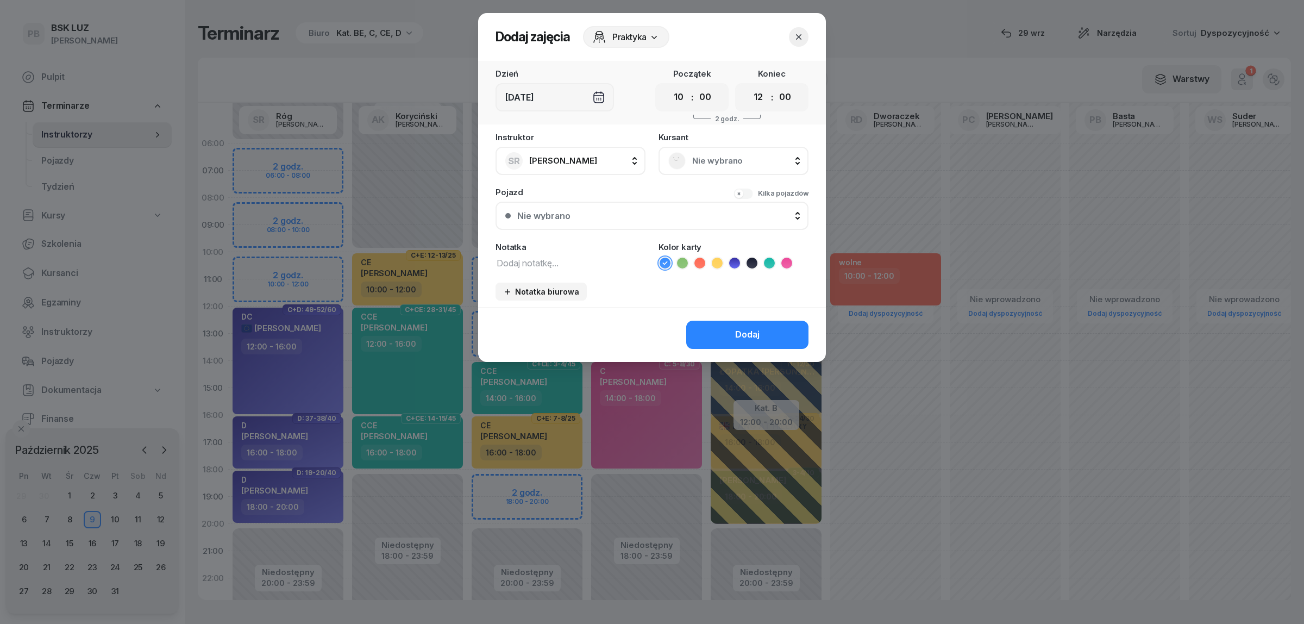
click at [759, 156] on span "Nie wybrano" at bounding box center [745, 161] width 106 height 14
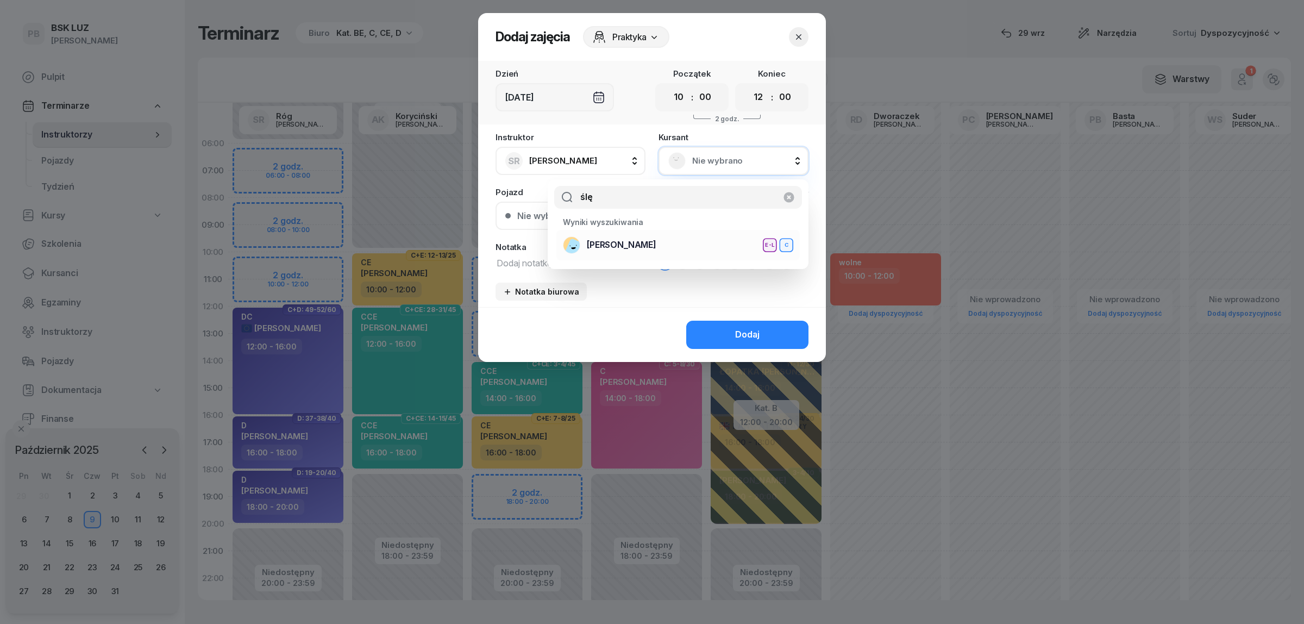
type input "ślę"
click at [608, 245] on span "[PERSON_NAME]" at bounding box center [622, 245] width 70 height 14
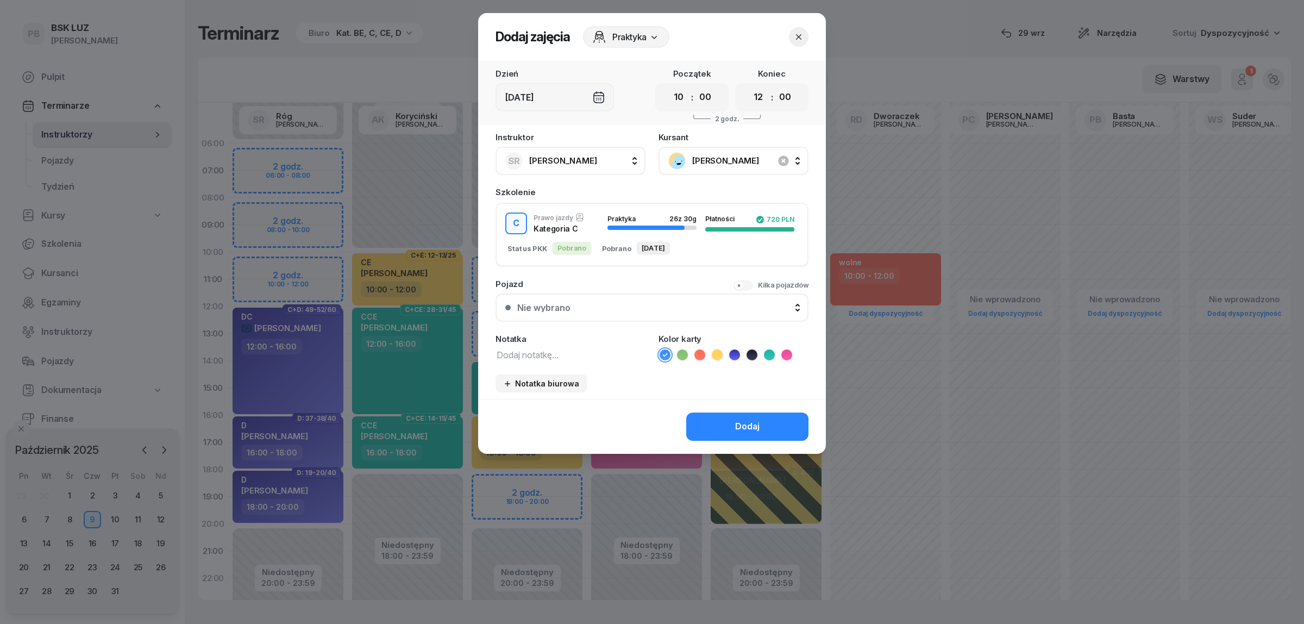
click at [789, 354] on icon at bounding box center [786, 354] width 11 height 11
click at [750, 421] on div "Dodaj" at bounding box center [747, 426] width 24 height 14
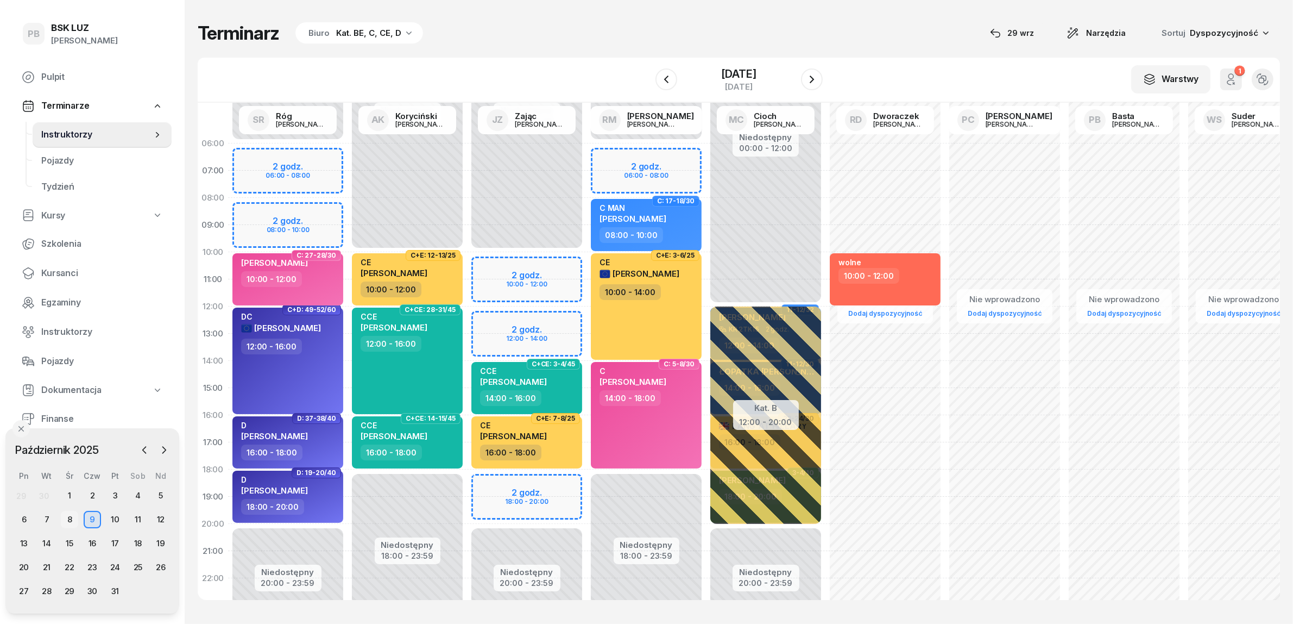
click at [68, 520] on div "8" at bounding box center [69, 519] width 17 height 17
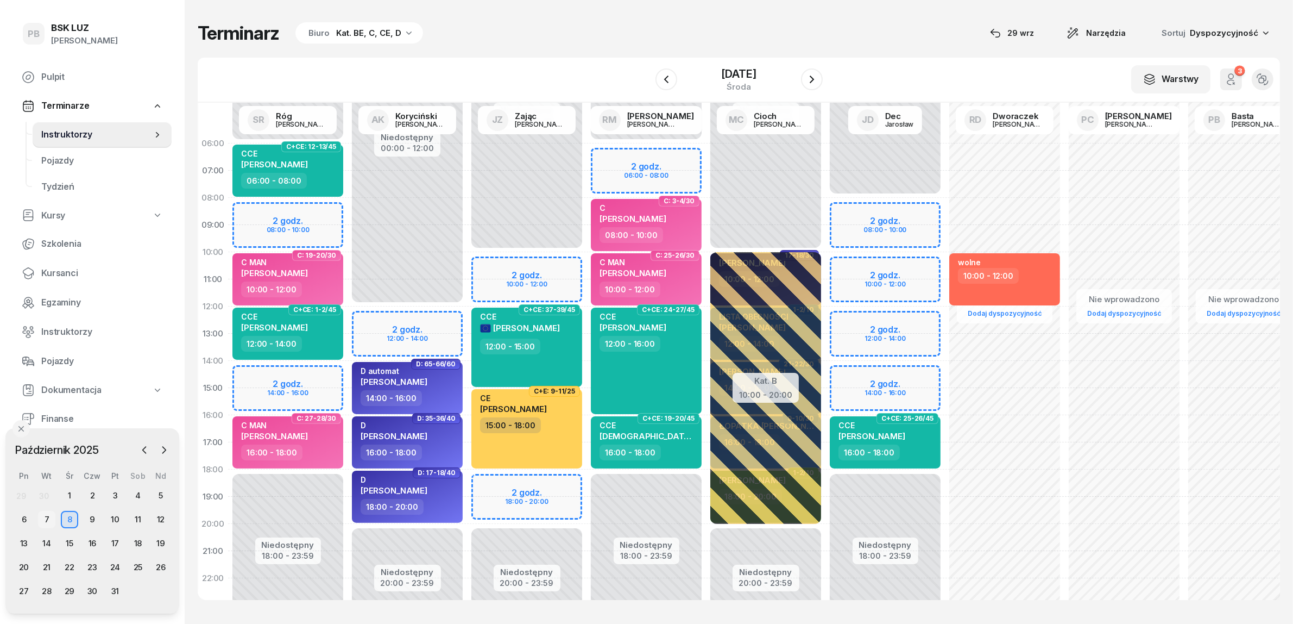
click at [46, 522] on div "7" at bounding box center [46, 519] width 17 height 17
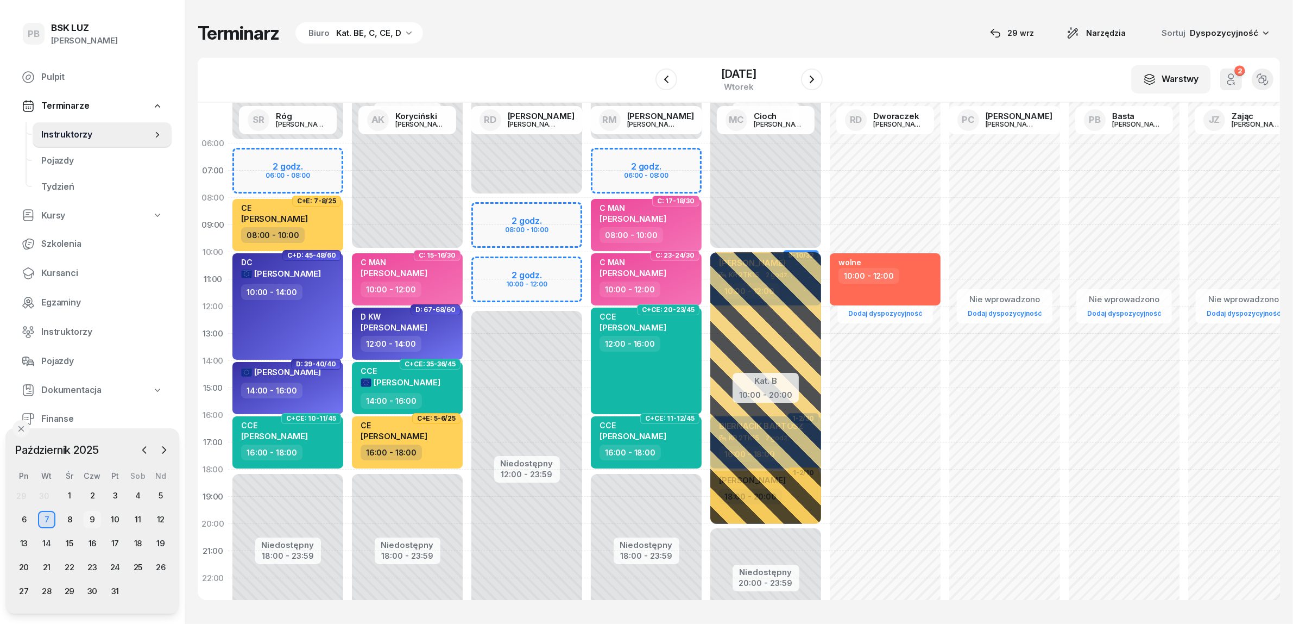
click at [93, 514] on div "9" at bounding box center [92, 519] width 17 height 17
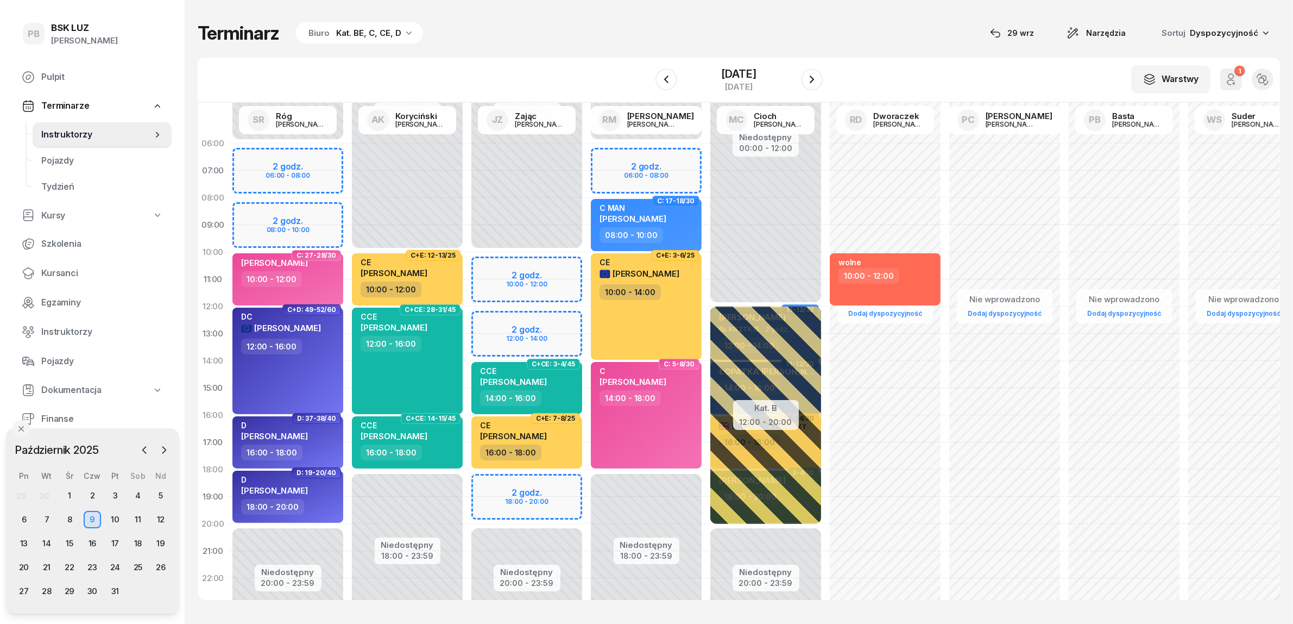
click at [628, 54] on div "Terminarz Biuro Kat. BE, C, CE, D [DATE] Narzędzia Sortuj Dyspozycyjność W Wybi…" at bounding box center [739, 310] width 1083 height 621
click at [68, 519] on div "8" at bounding box center [69, 519] width 17 height 17
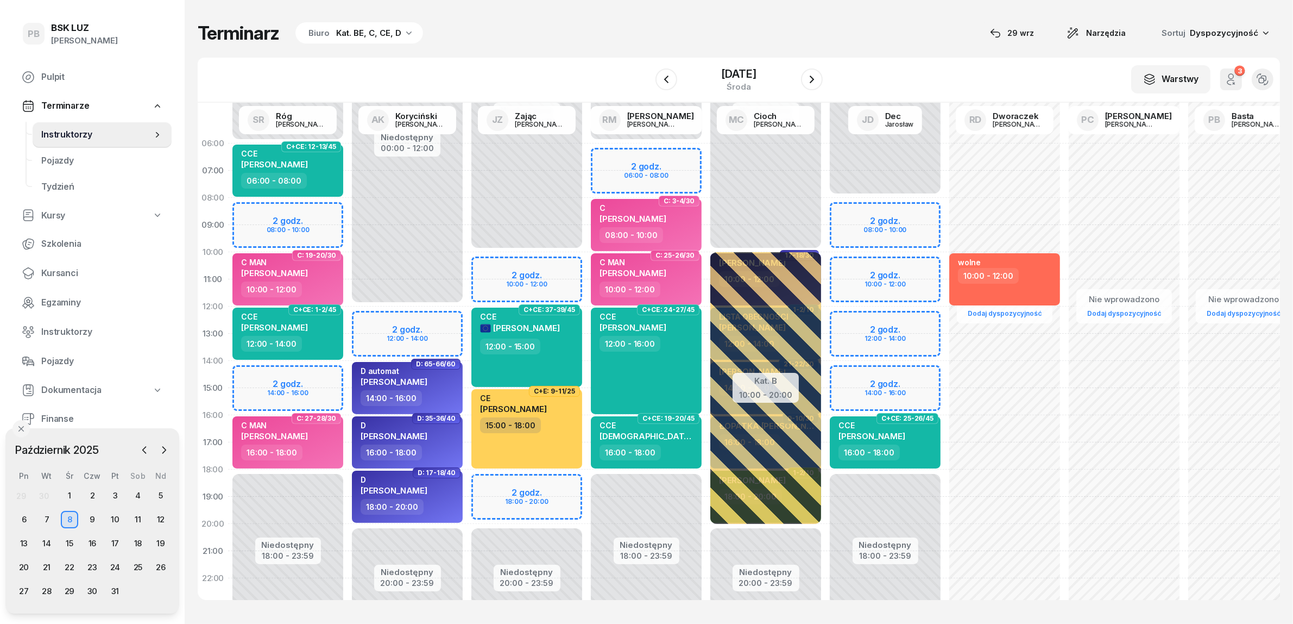
click at [492, 266] on div "Niedostępny 00:00 - 10:00 Niedostępny 20:00 - 23:59 2 godz. 10:00 - 12:00 2 god…" at bounding box center [526, 388] width 119 height 516
select select "10"
select select "12"
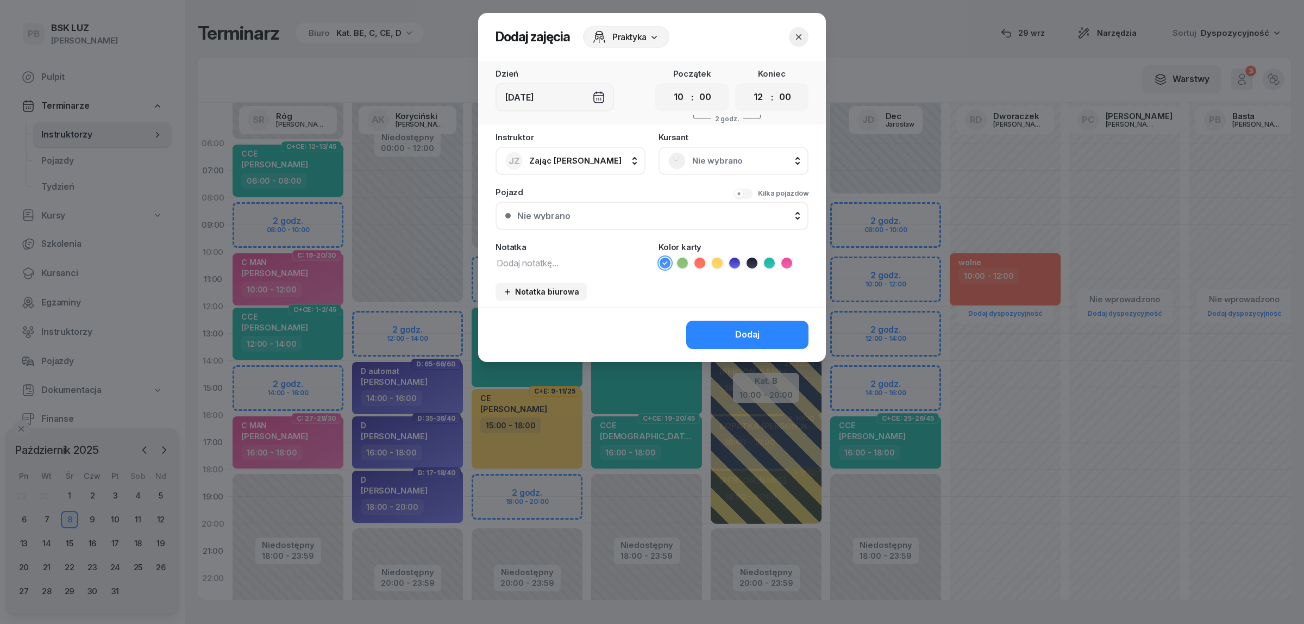
click at [703, 162] on span "Nie wybrano" at bounding box center [745, 161] width 106 height 14
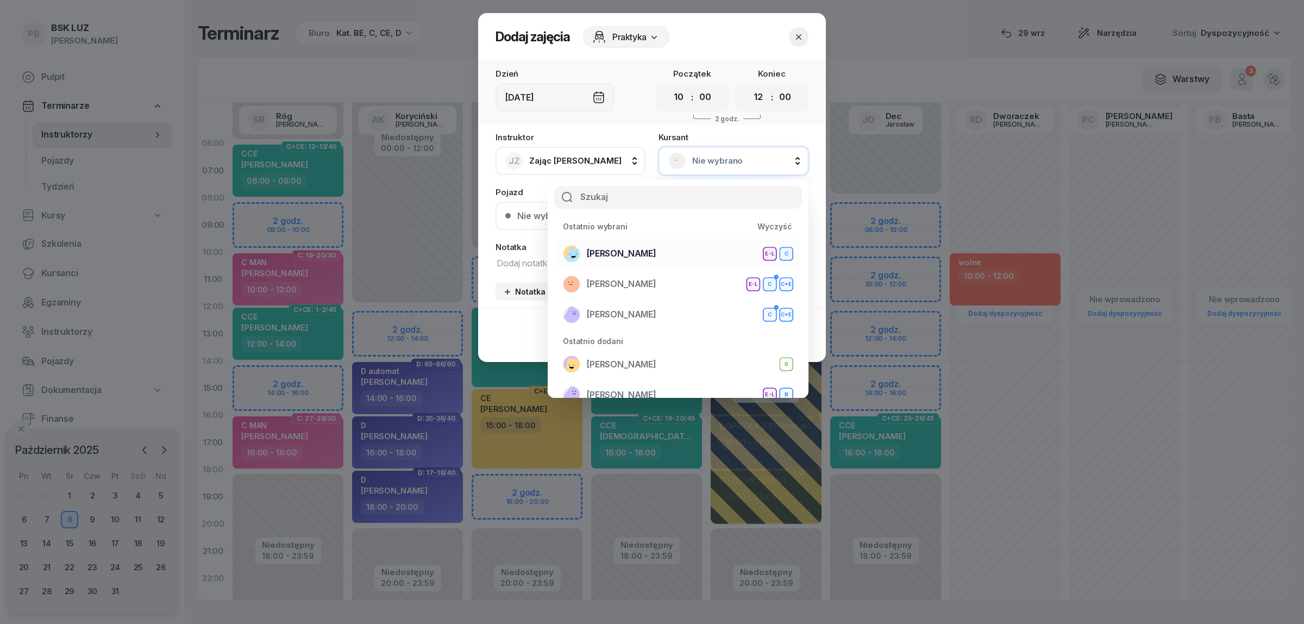
click at [622, 250] on span "[PERSON_NAME]" at bounding box center [622, 254] width 70 height 14
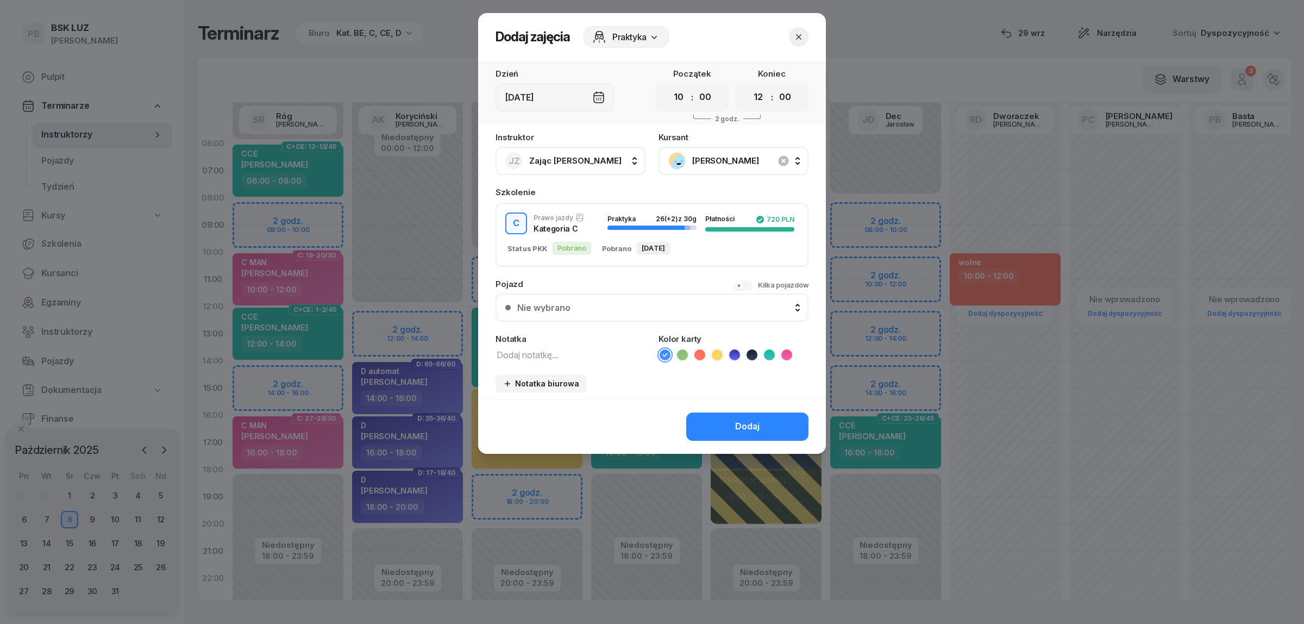
click at [788, 351] on icon at bounding box center [786, 354] width 11 height 11
click at [721, 421] on button "Dodaj" at bounding box center [747, 426] width 122 height 28
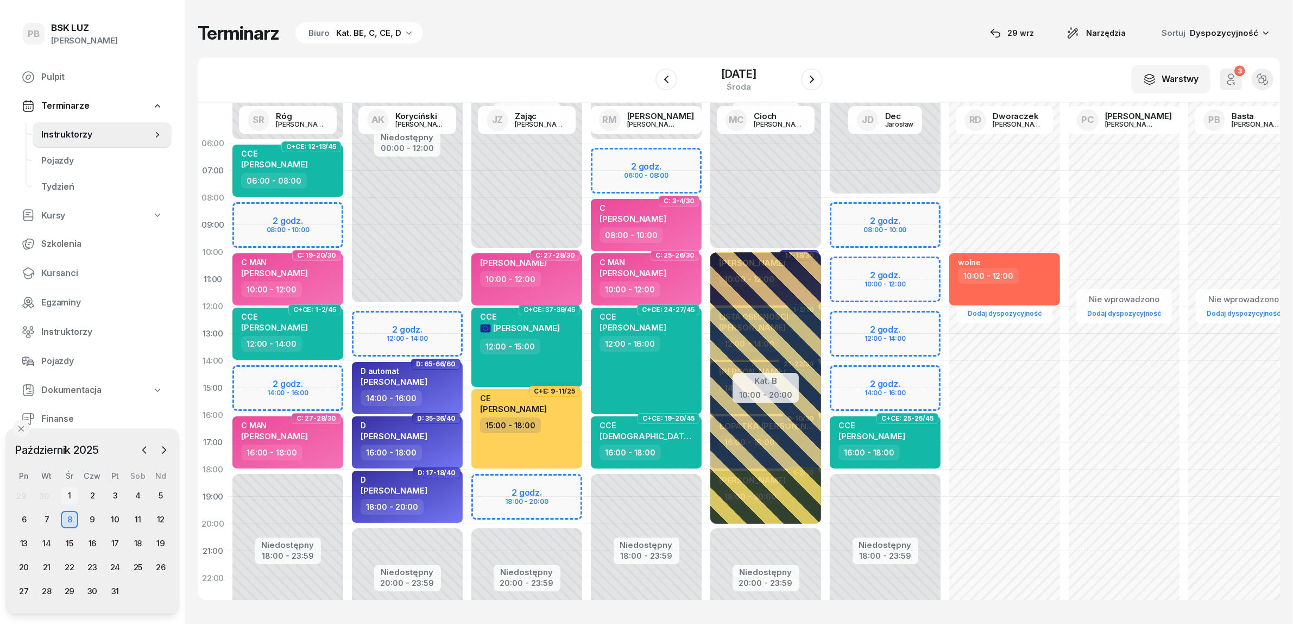
click at [70, 492] on div "1" at bounding box center [69, 495] width 17 height 17
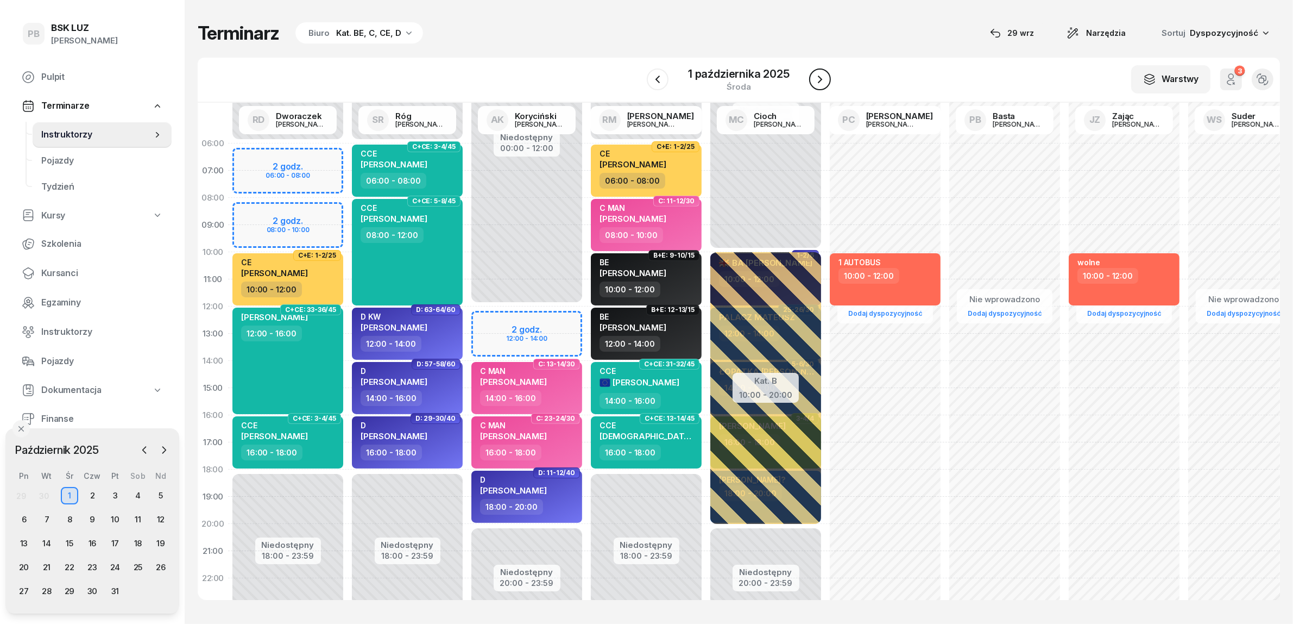
click at [818, 76] on icon "button" at bounding box center [820, 79] width 4 height 8
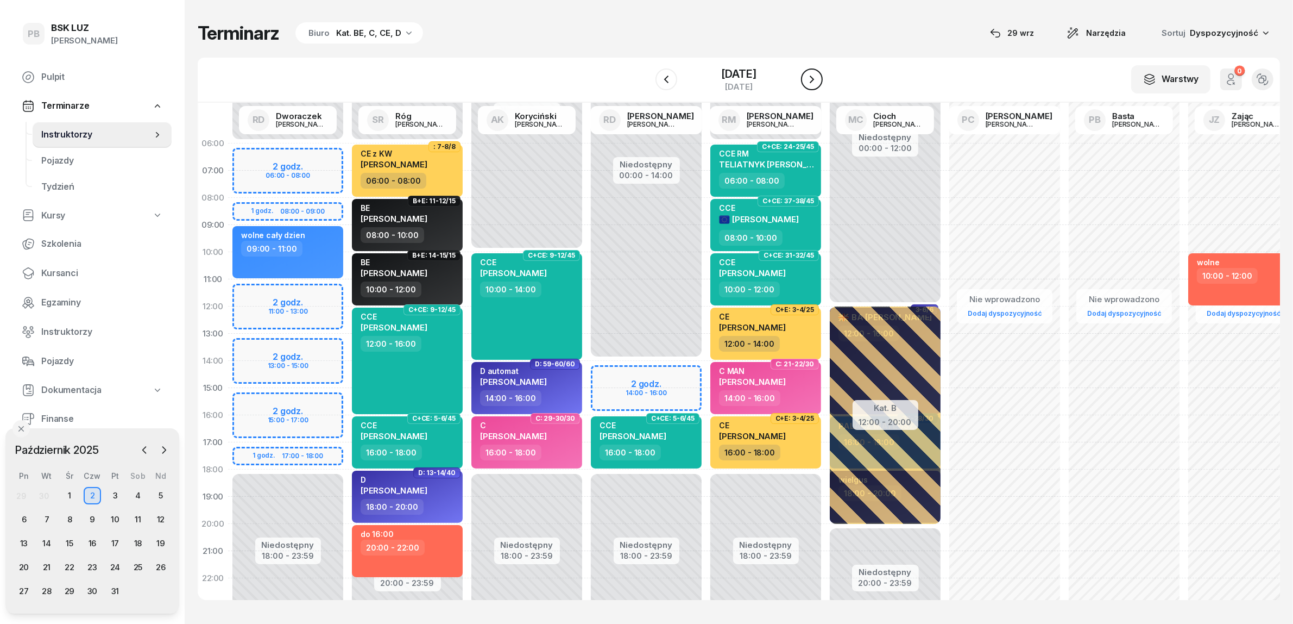
click at [818, 76] on icon "button" at bounding box center [812, 79] width 13 height 13
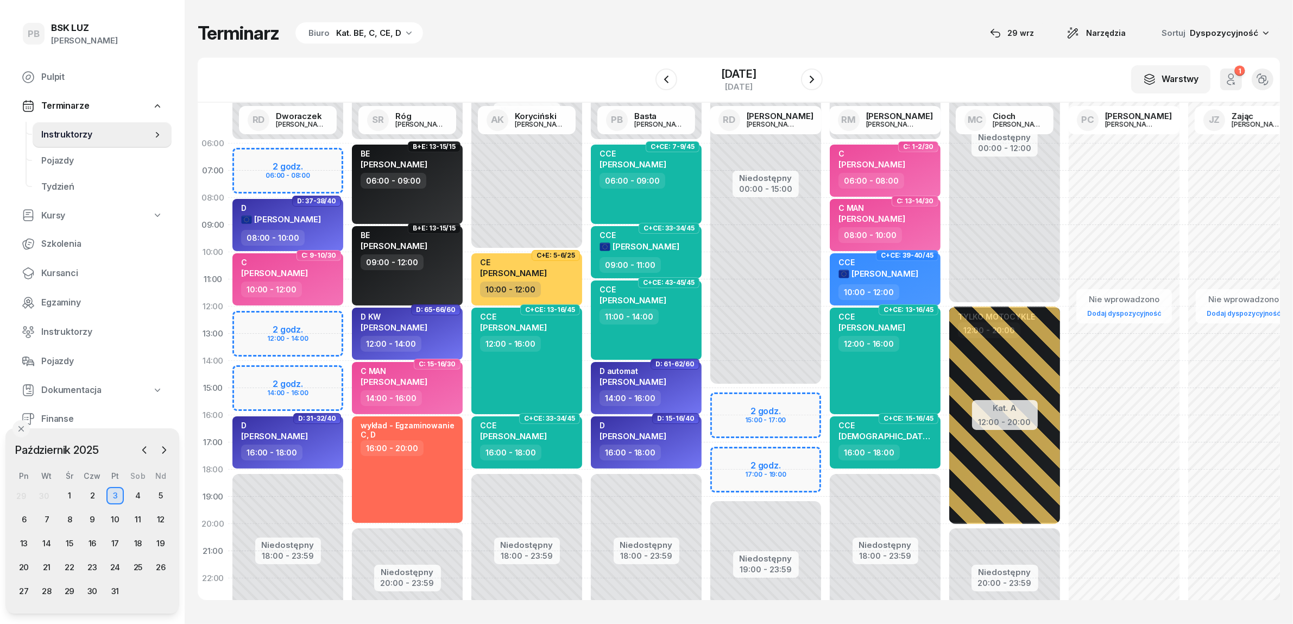
click at [685, 26] on div "Terminarz Biuro Kat. BE, C, CE, D [DATE] Narzędzia Sortuj Dyspozycyjność" at bounding box center [739, 33] width 1083 height 23
click at [608, 55] on div "Terminarz Biuro Kat. BE, C, CE, D 29 wrz Narzędzia Sortuj Dyspozycyjność W Wybi…" at bounding box center [739, 310] width 1083 height 621
click at [92, 520] on div "9" at bounding box center [92, 519] width 17 height 17
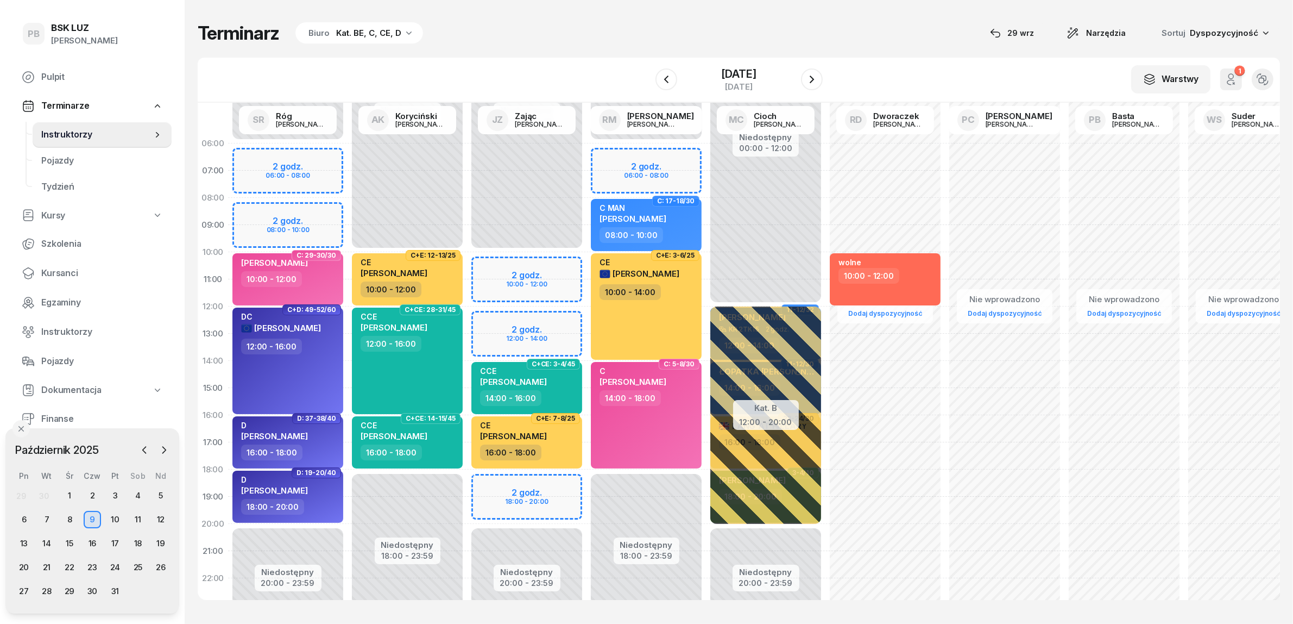
click at [544, 36] on div "Terminarz Biuro Kat. BE, C, CE, D [DATE] Narzędzia Sortuj Dyspozycyjność" at bounding box center [739, 33] width 1083 height 23
click at [60, 268] on span "Kursanci" at bounding box center [102, 273] width 122 height 14
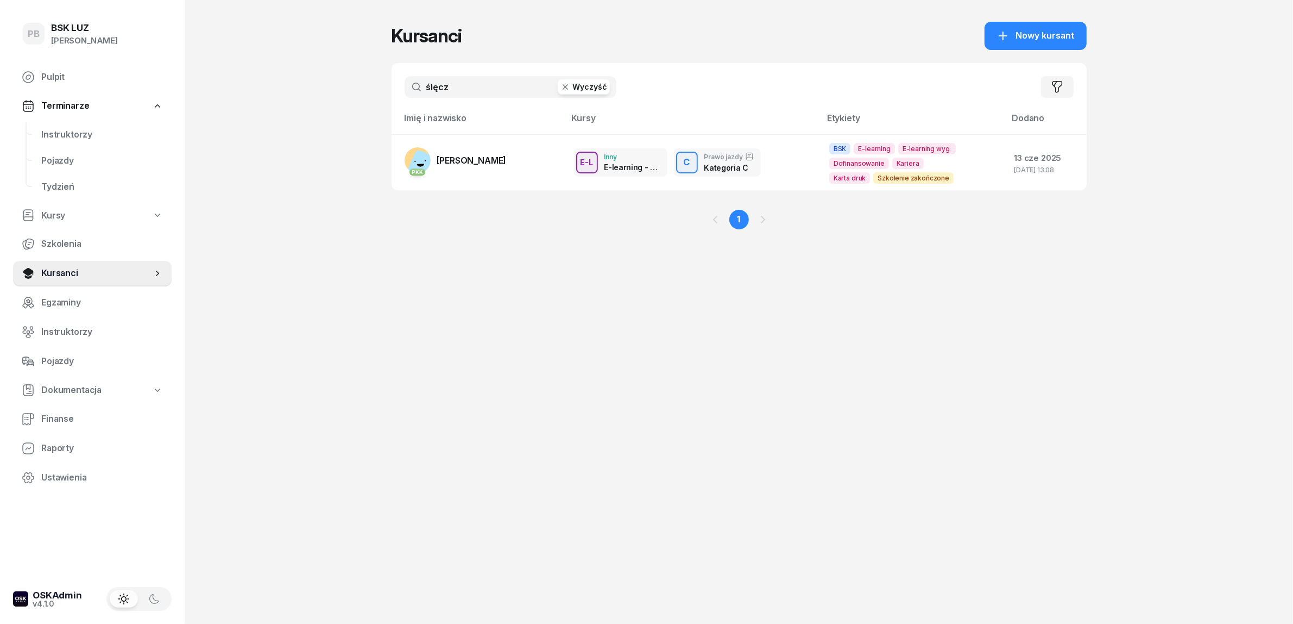
drag, startPoint x: 452, startPoint y: 86, endPoint x: 372, endPoint y: 83, distance: 79.9
click at [372, 83] on div "PB BSK LUZ Patrycja Bogdanowicz Pulpit Terminarze Instruktorzy Pojazdy Tydzień …" at bounding box center [646, 312] width 1293 height 624
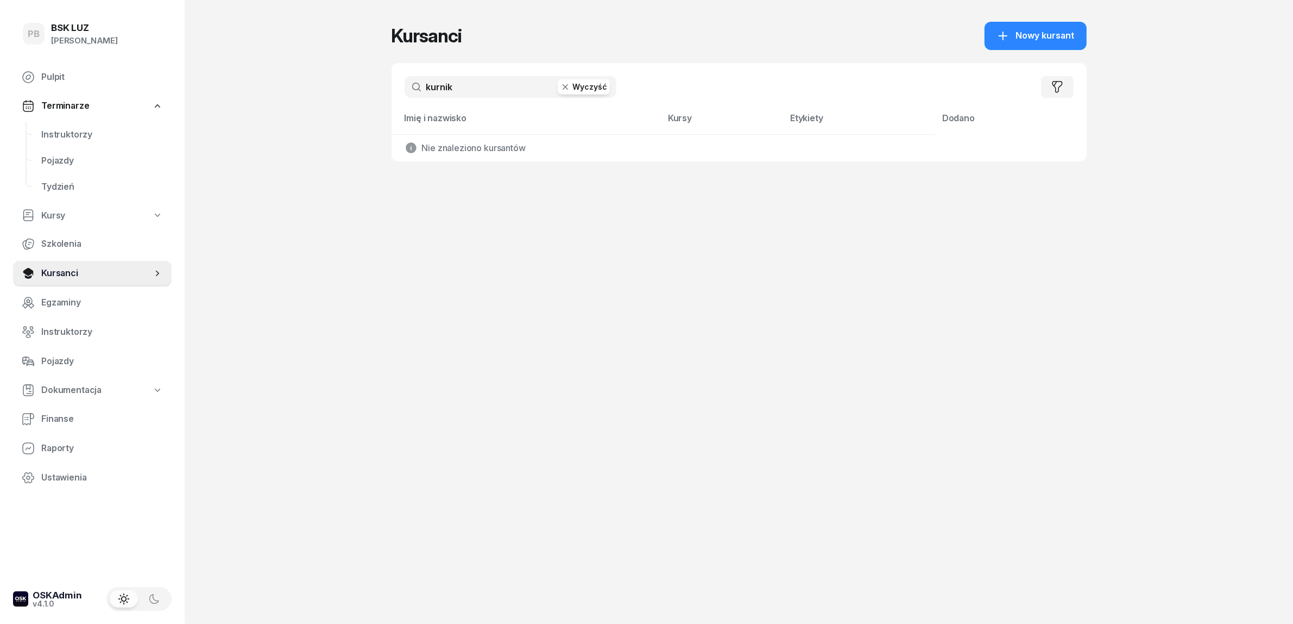
drag, startPoint x: 497, startPoint y: 85, endPoint x: 223, endPoint y: 143, distance: 280.4
click at [320, 105] on div "PB BSK LUZ Patrycja Bogdanowicz Pulpit Terminarze Instruktorzy Pojazdy Tydzień …" at bounding box center [646, 312] width 1293 height 624
type input "kurnik"
click at [77, 327] on span "Instruktorzy" at bounding box center [102, 332] width 122 height 14
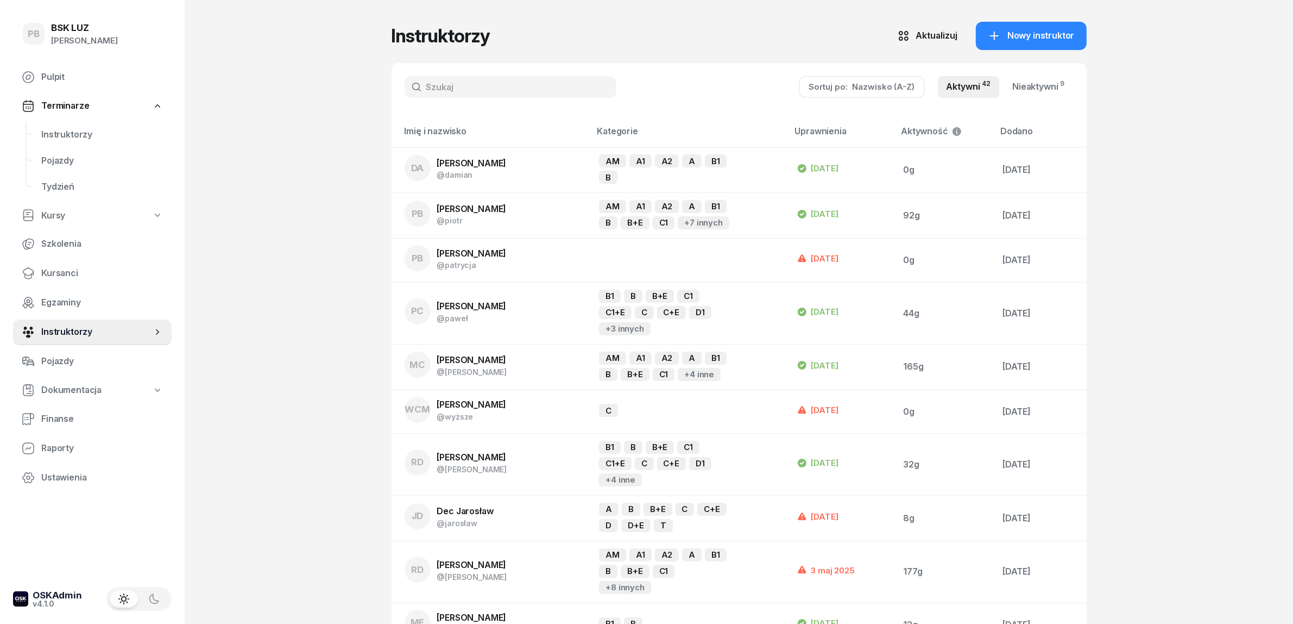
click at [489, 82] on input "text" at bounding box center [511, 87] width 212 height 22
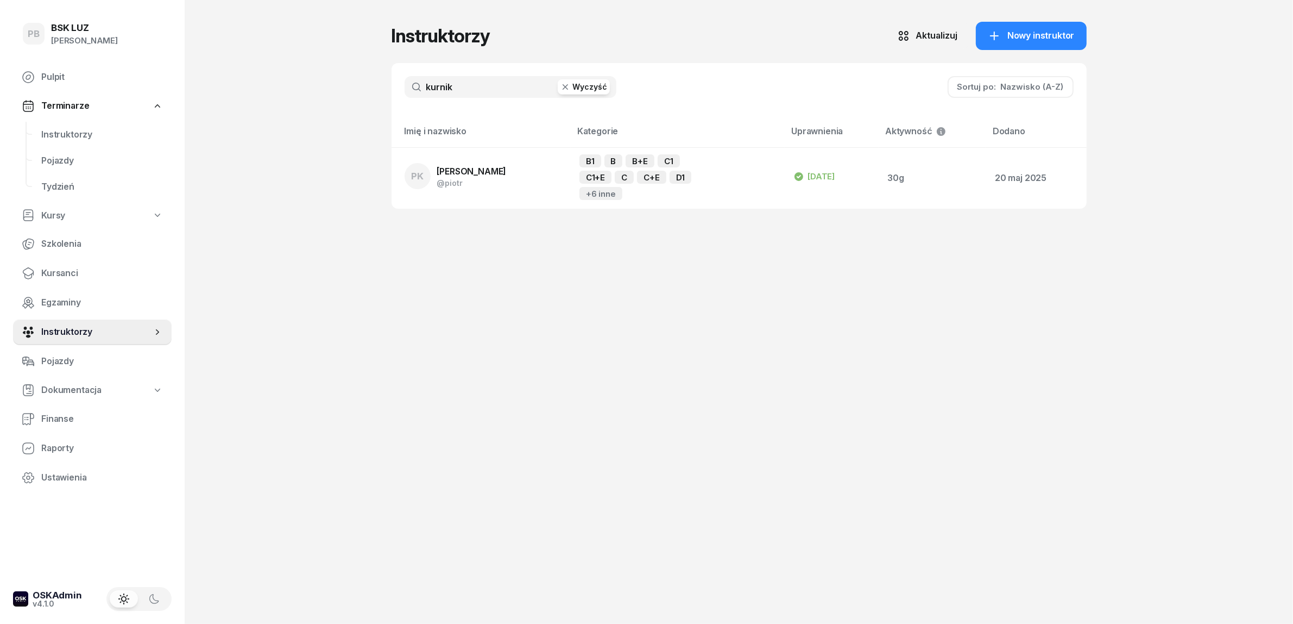
type input "kurnik"
click at [470, 172] on span "[PERSON_NAME]" at bounding box center [472, 171] width 70 height 11
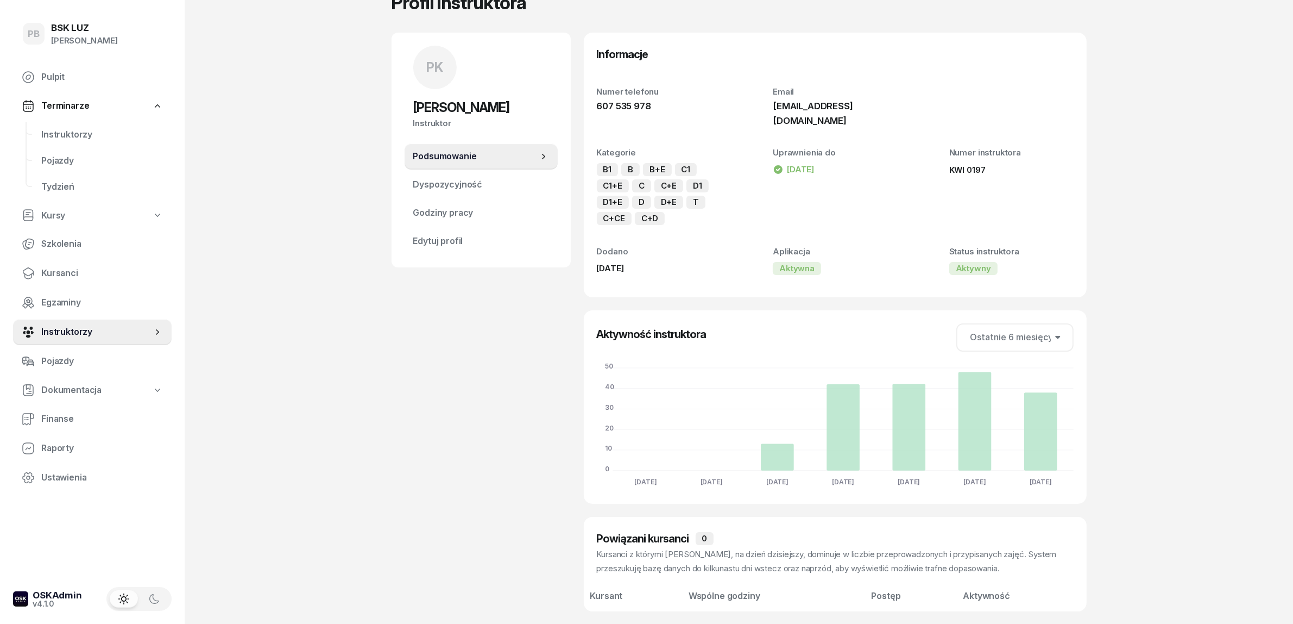
scroll to position [68, 0]
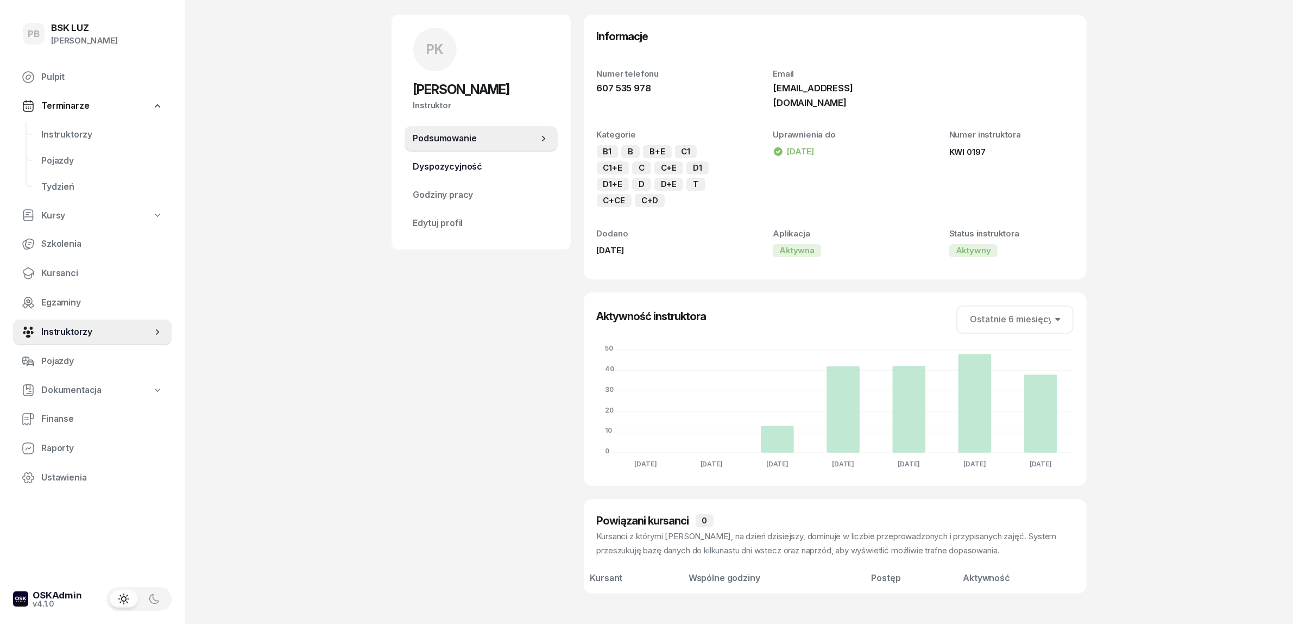
click at [476, 163] on span "Dyspozycyjność" at bounding box center [481, 167] width 136 height 14
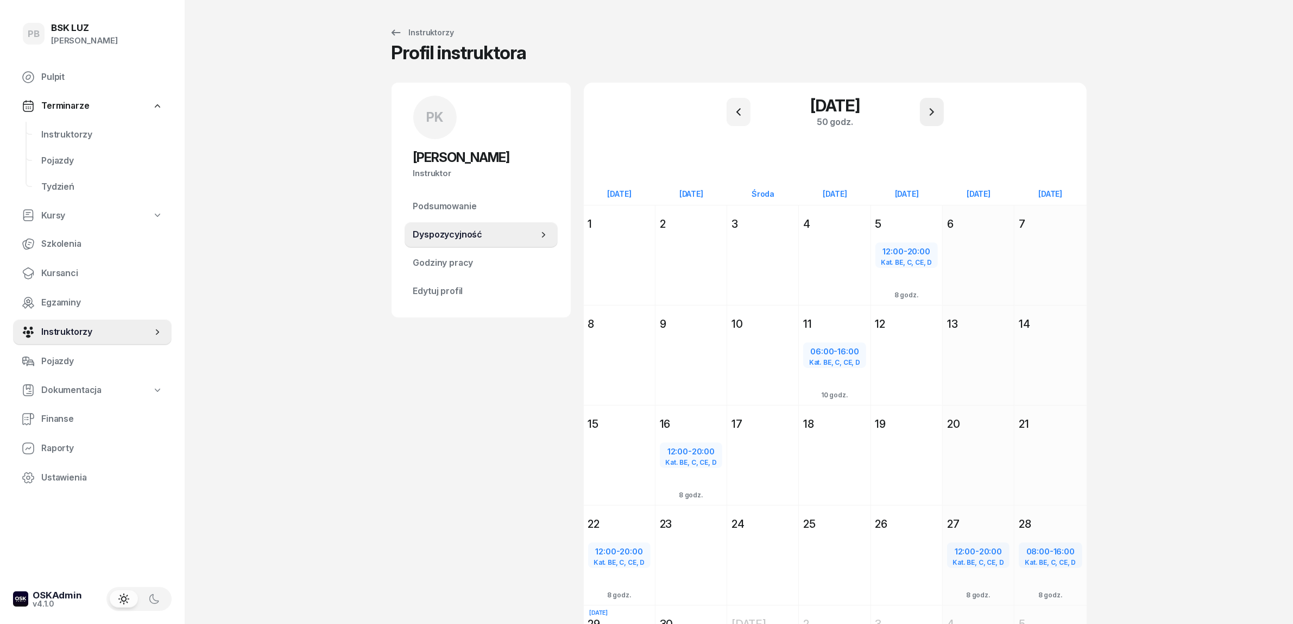
click at [922, 104] on button "button" at bounding box center [932, 112] width 24 height 28
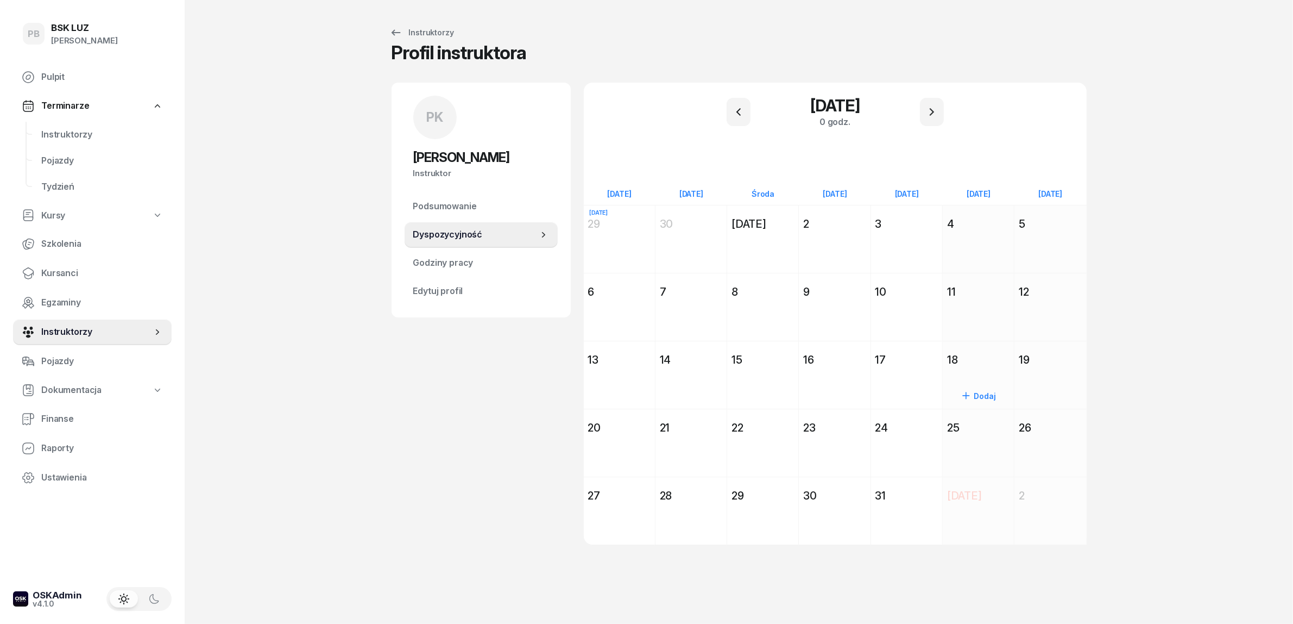
click at [989, 394] on div "Dodaj" at bounding box center [978, 395] width 62 height 17
select select "08"
select select "16"
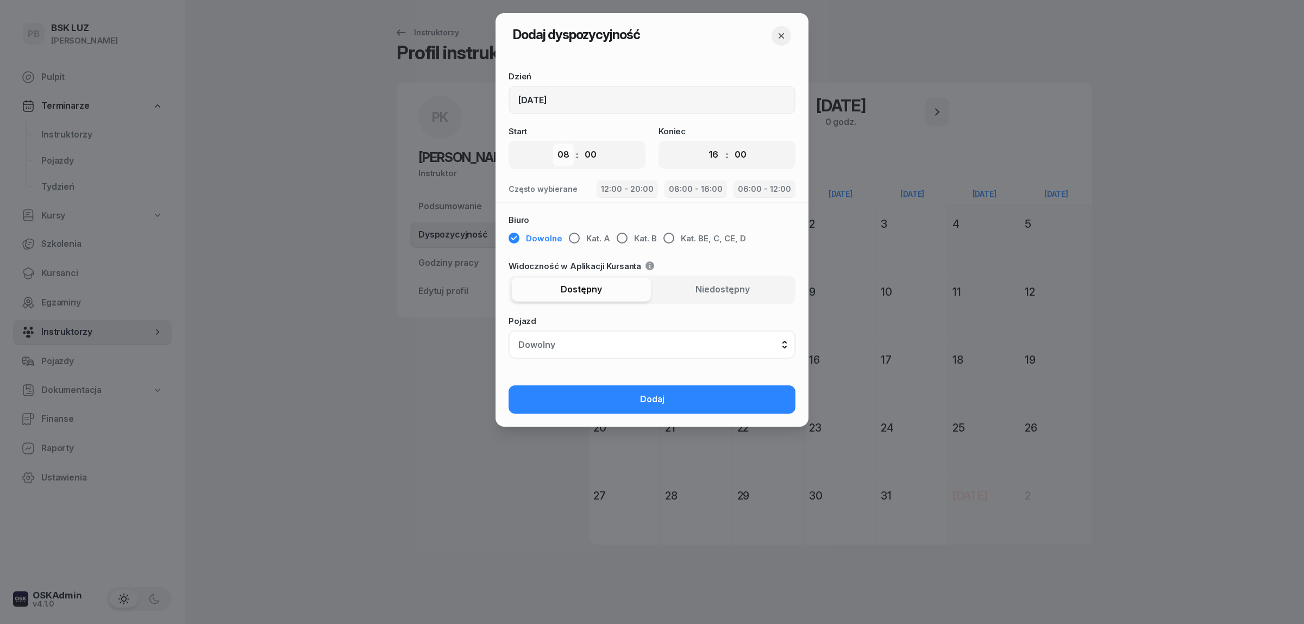
click at [568, 154] on select "00 01 02 03 04 05 06 07 08 09 10 11 12 13 14 15 16 17 18 19 20 21 22 23" at bounding box center [563, 154] width 21 height 23
select select "12"
click at [553, 143] on select "00 01 02 03 04 05 06 07 08 09 10 11 12 13 14 15 16 17 18 19 20 21 22 23" at bounding box center [563, 154] width 21 height 23
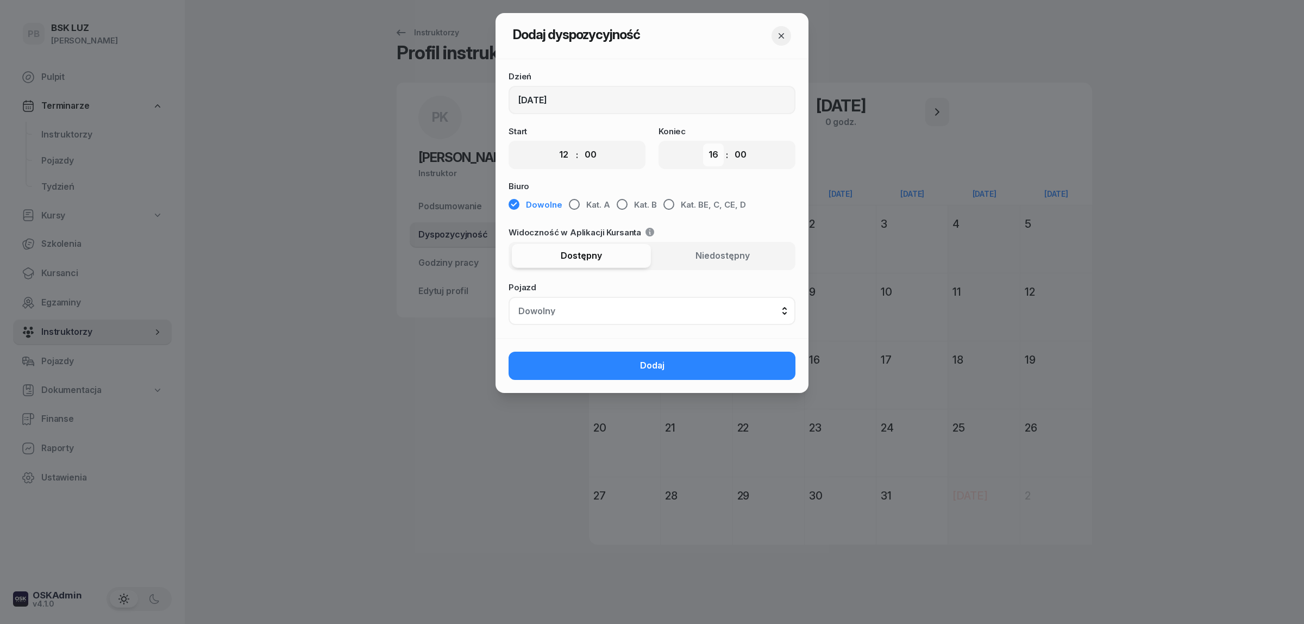
click at [713, 156] on select "00 01 02 03 04 05 06 07 08 09 10 11 12 13 14 15 16 17 18 19 20 21 22 23" at bounding box center [713, 154] width 21 height 23
select select "20"
click at [703, 143] on select "00 01 02 03 04 05 06 07 08 09 10 11 12 13 14 15 16 17 18 19 20 21 22 23" at bounding box center [713, 154] width 21 height 23
click at [683, 207] on span "Kat. BE, C, CE, D" at bounding box center [713, 205] width 65 height 14
click at [680, 364] on button "Dodaj" at bounding box center [651, 365] width 287 height 28
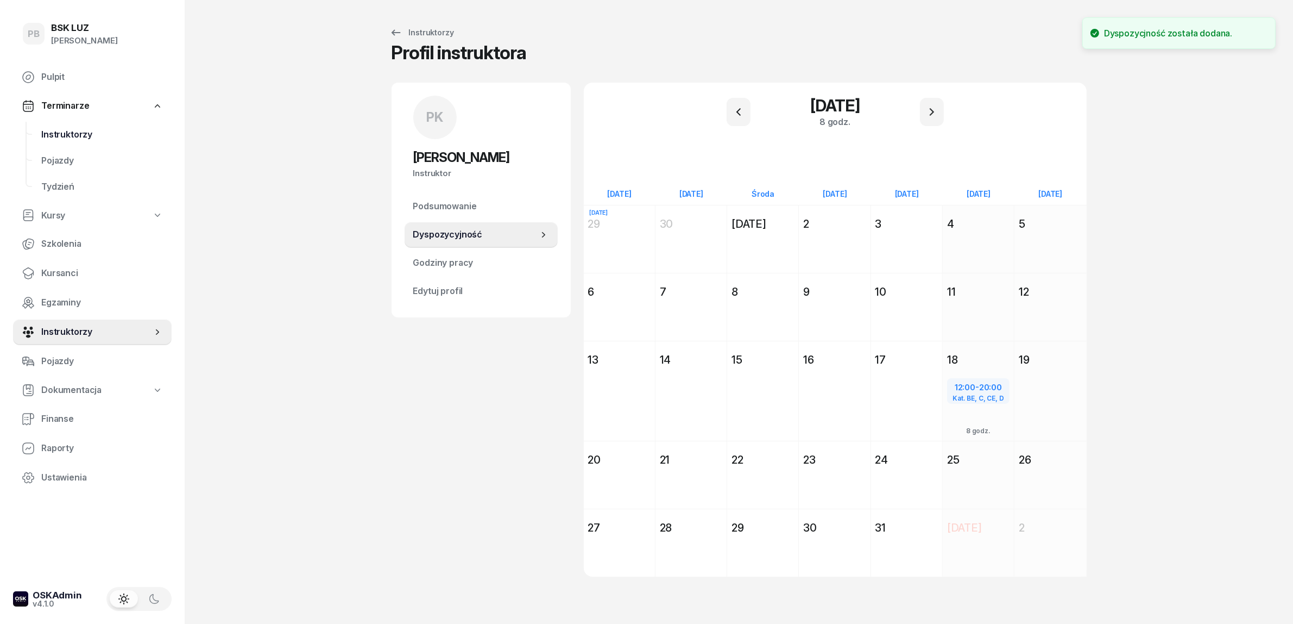
click at [49, 131] on span "Instruktorzy" at bounding box center [102, 135] width 122 height 14
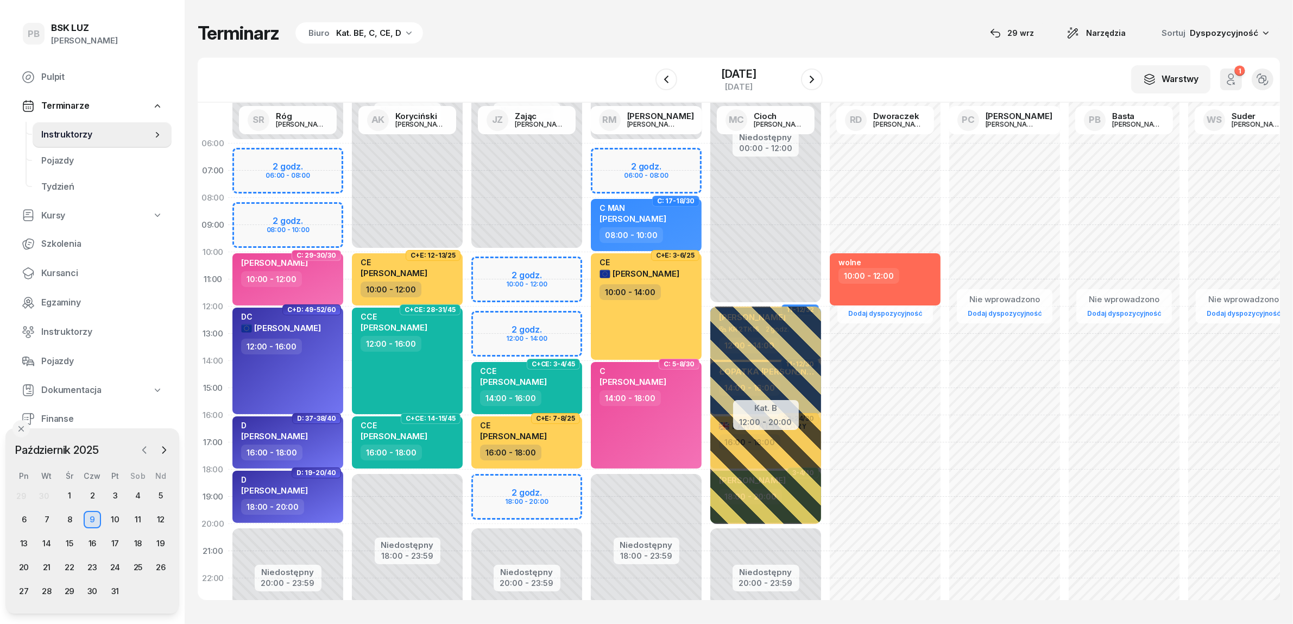
click at [142, 445] on icon "button" at bounding box center [144, 449] width 11 height 11
click at [144, 564] on div "27" at bounding box center [137, 566] width 17 height 17
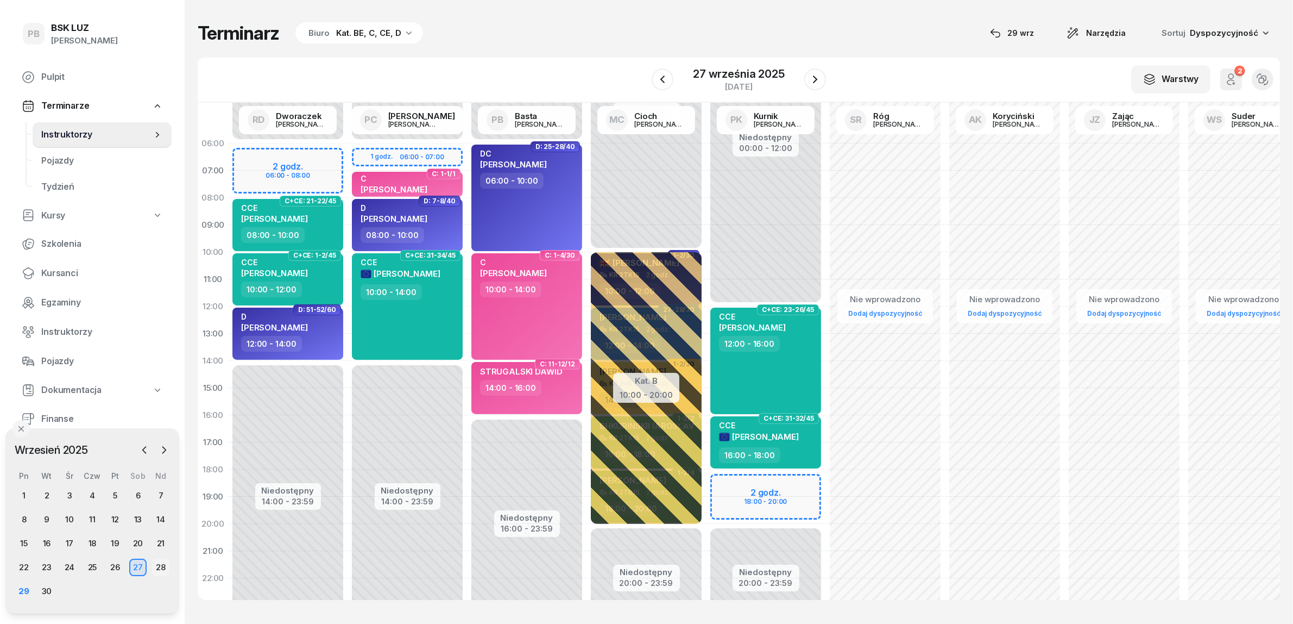
click at [161, 568] on div "28" at bounding box center [160, 566] width 17 height 17
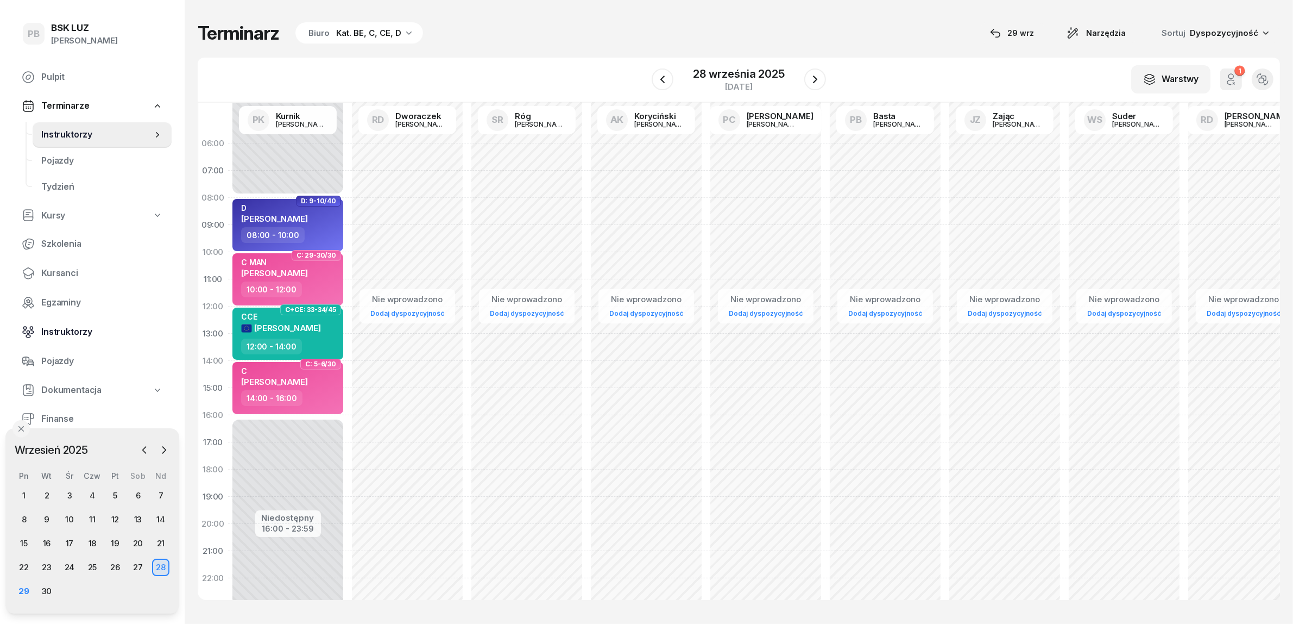
click at [57, 337] on span "Instruktorzy" at bounding box center [102, 332] width 122 height 14
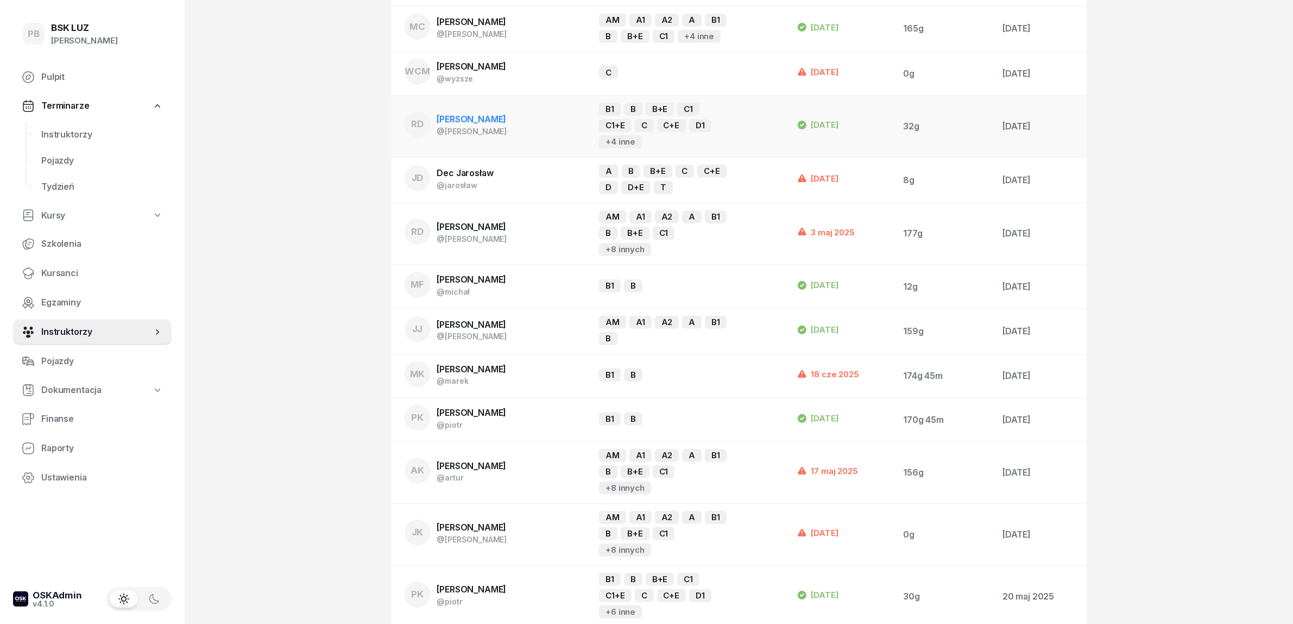
scroll to position [339, 0]
click at [470, 582] on span "[PERSON_NAME]" at bounding box center [472, 587] width 70 height 11
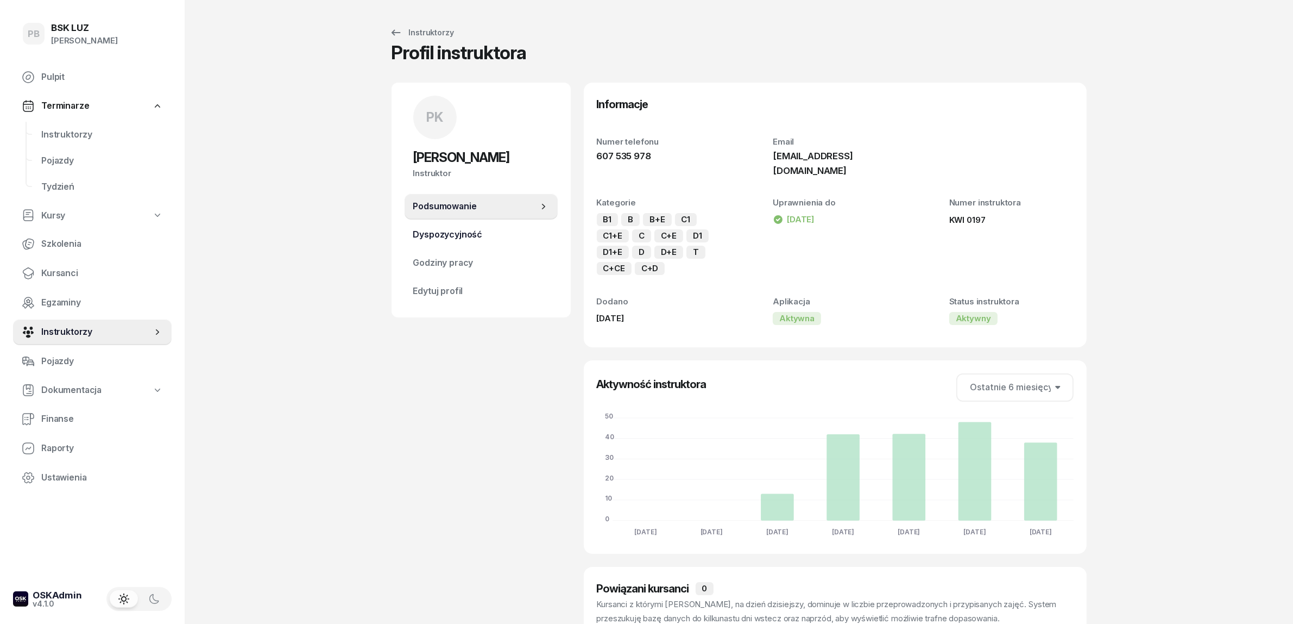
click at [464, 237] on span "Dyspozycyjność" at bounding box center [481, 235] width 136 height 14
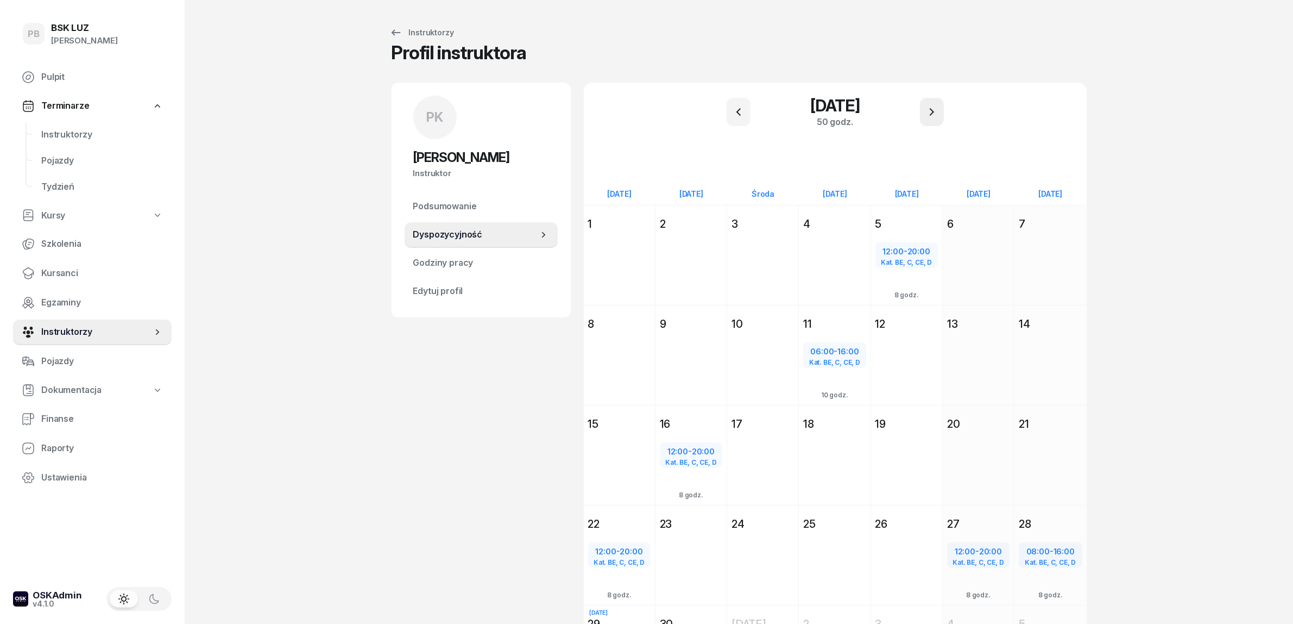
click at [936, 112] on icon "button" at bounding box center [932, 111] width 13 height 13
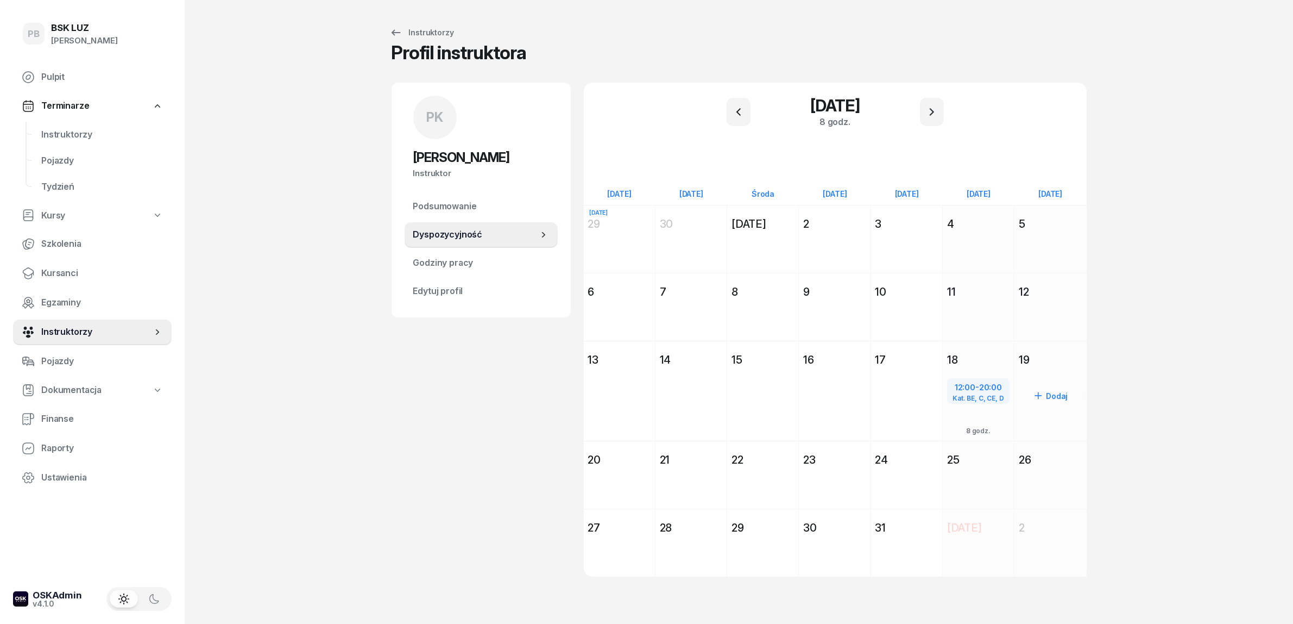
click at [1049, 393] on div "Dodaj" at bounding box center [1050, 395] width 63 height 17
select select "08"
select select "16"
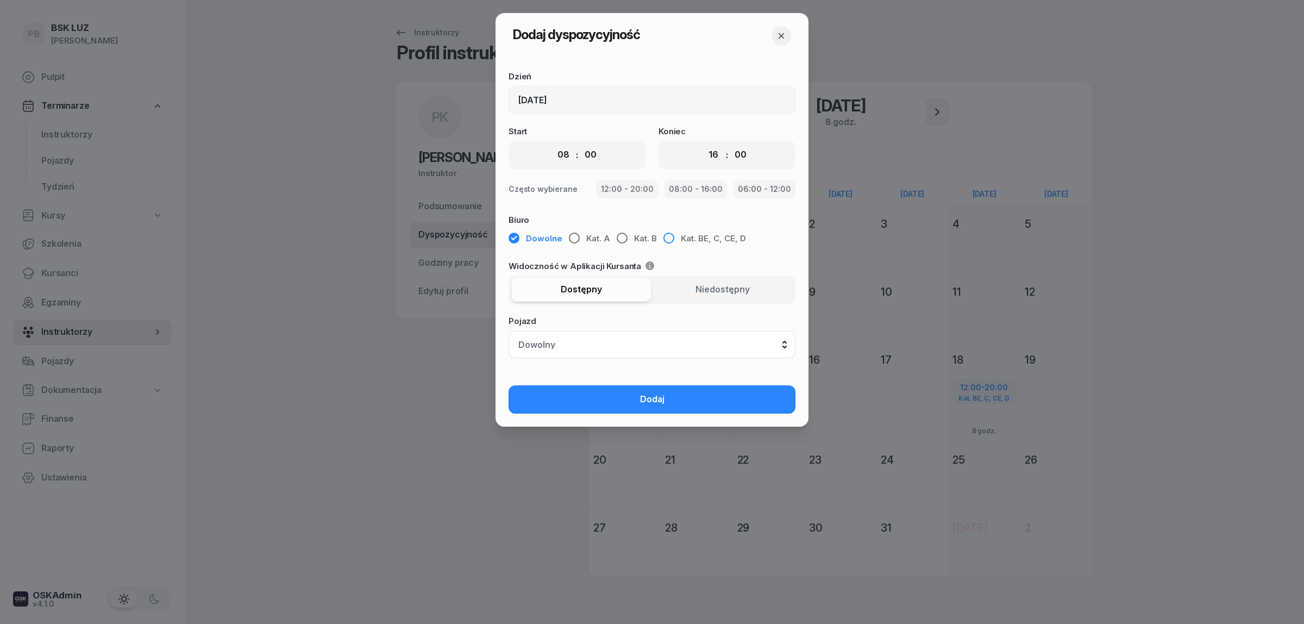
click at [688, 235] on span "Kat. BE, C, CE, D" at bounding box center [713, 238] width 65 height 14
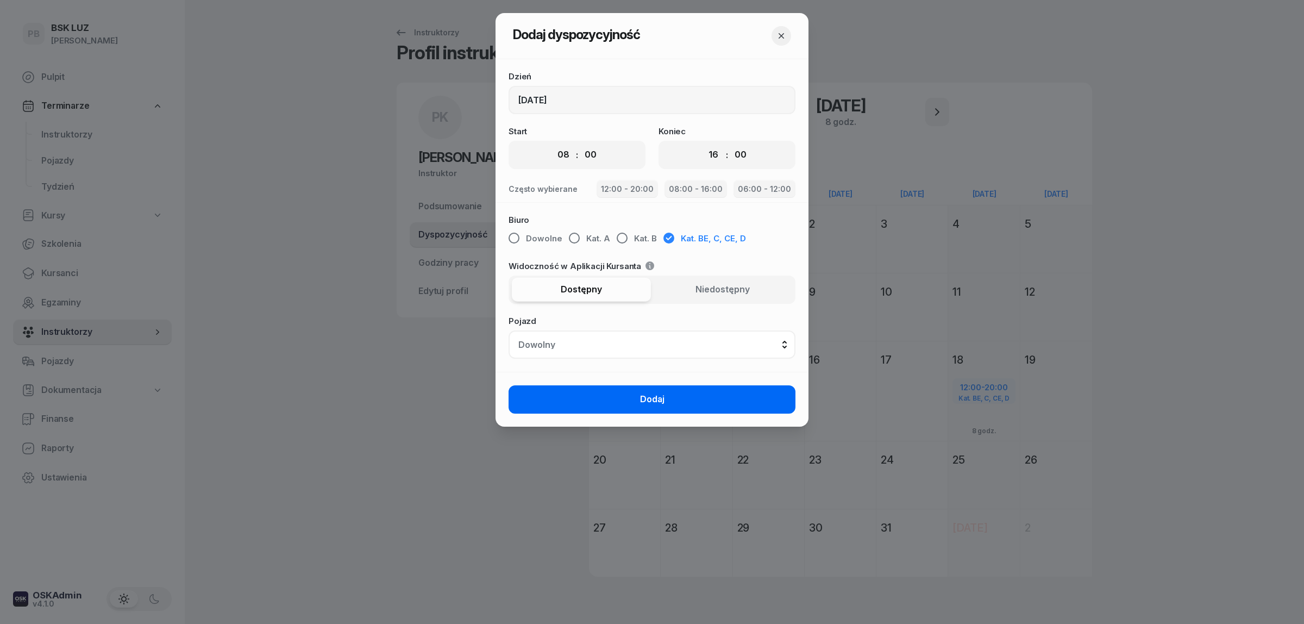
click at [677, 394] on button "Dodaj" at bounding box center [651, 399] width 287 height 28
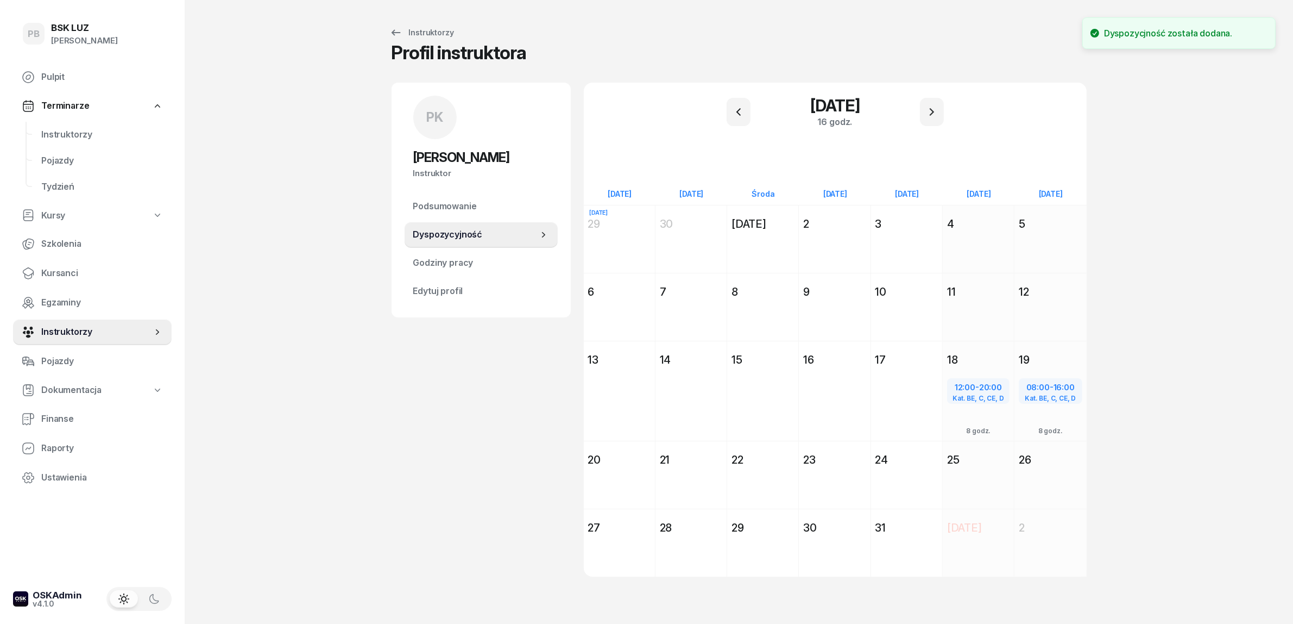
click at [473, 421] on div "PK Piotr Kurnik Instruktor PK Piotr Kurnik @piotr Wyślij wiadomość PK Piotr Kur…" at bounding box center [481, 343] width 179 height 520
click at [48, 274] on span "Kursanci" at bounding box center [102, 273] width 122 height 14
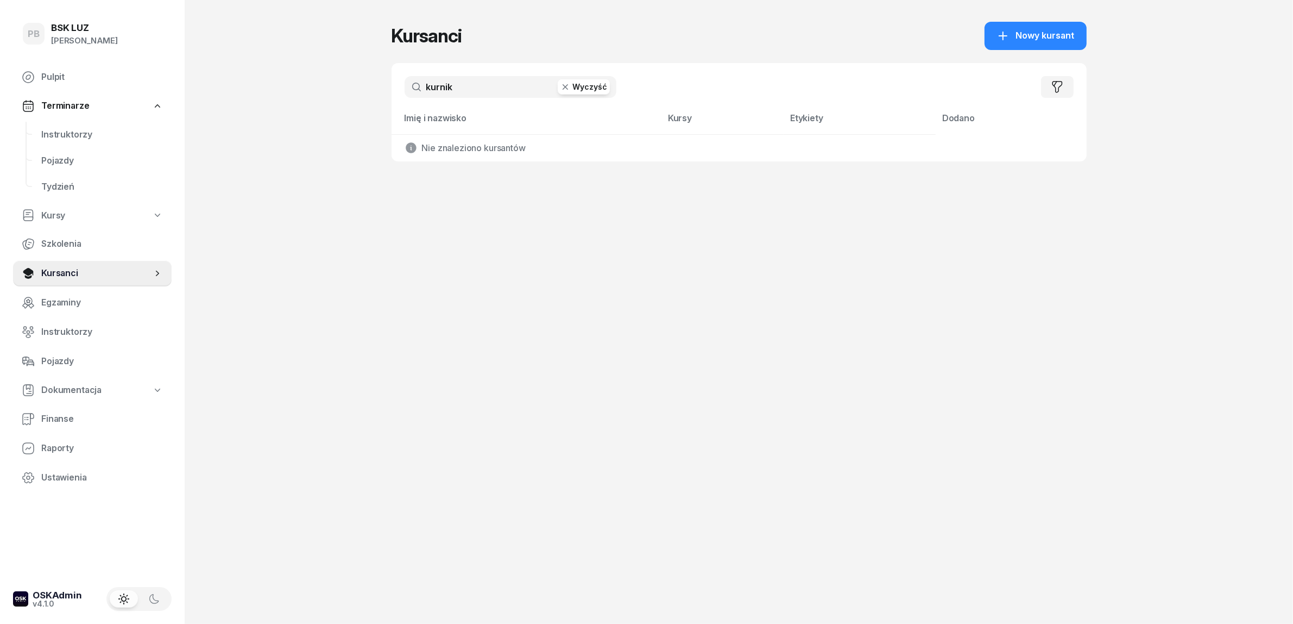
drag, startPoint x: 487, startPoint y: 85, endPoint x: 402, endPoint y: 84, distance: 84.7
click at [402, 84] on div "kurnik Wyczyść Filtruj" at bounding box center [739, 87] width 695 height 48
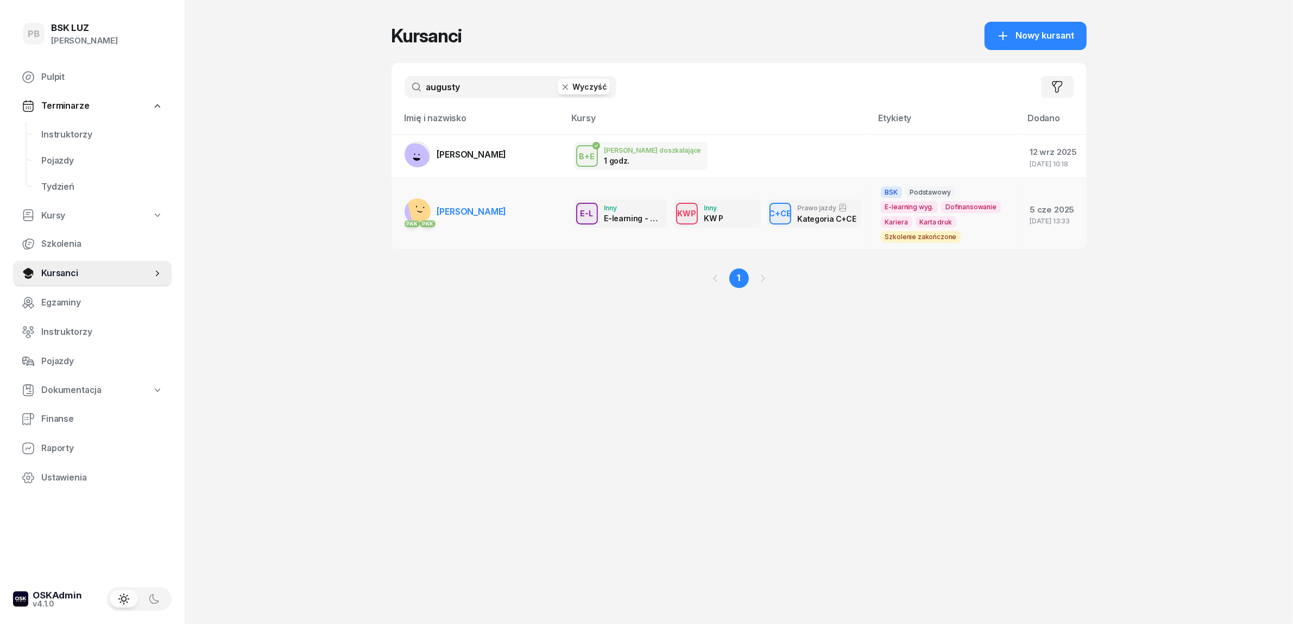
type input "augusty"
click at [478, 213] on span "[PERSON_NAME]" at bounding box center [472, 211] width 70 height 11
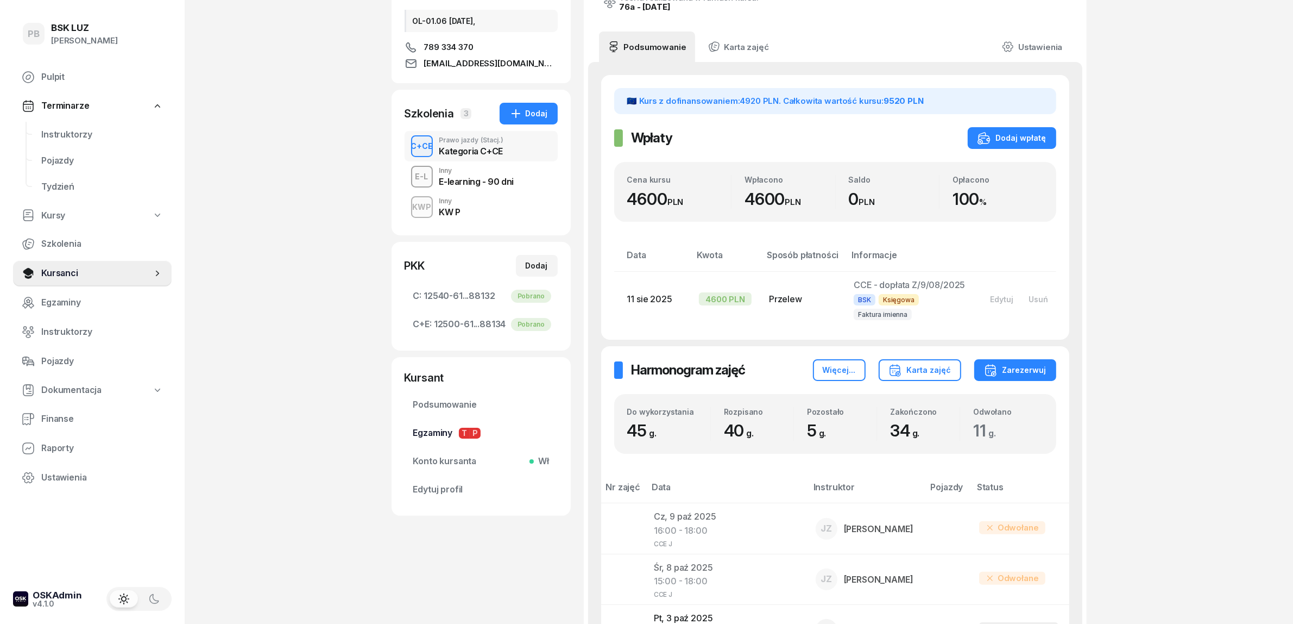
scroll to position [68, 0]
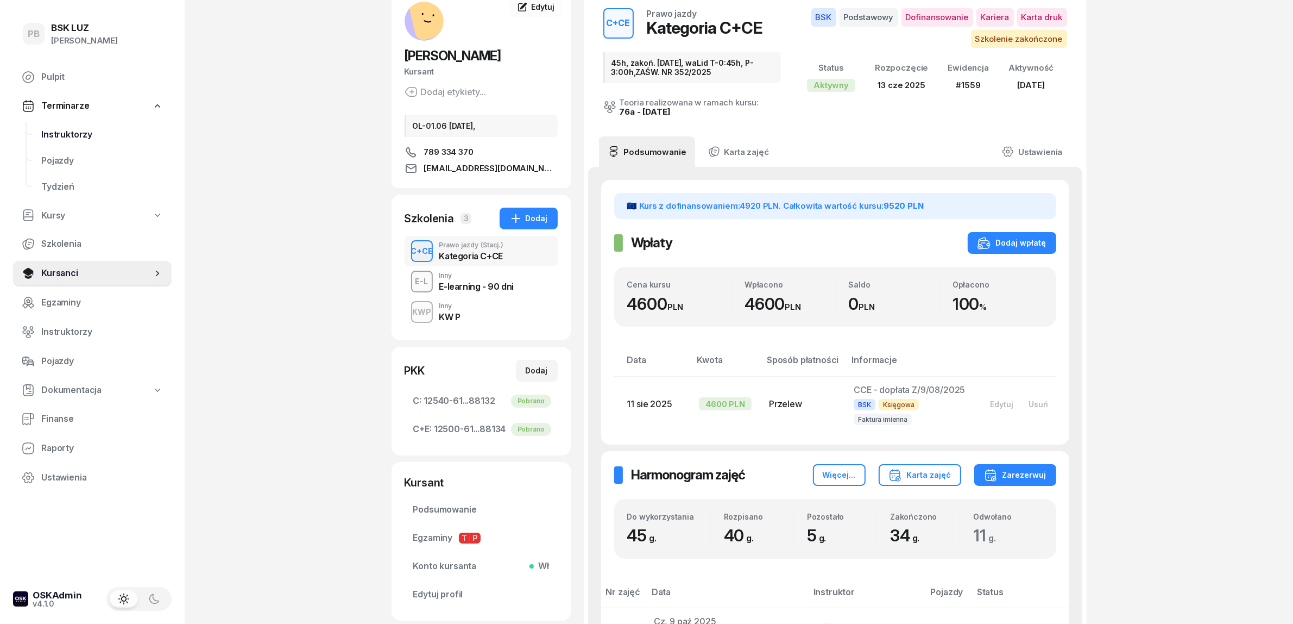
click at [73, 124] on link "Instruktorzy" at bounding box center [102, 135] width 139 height 26
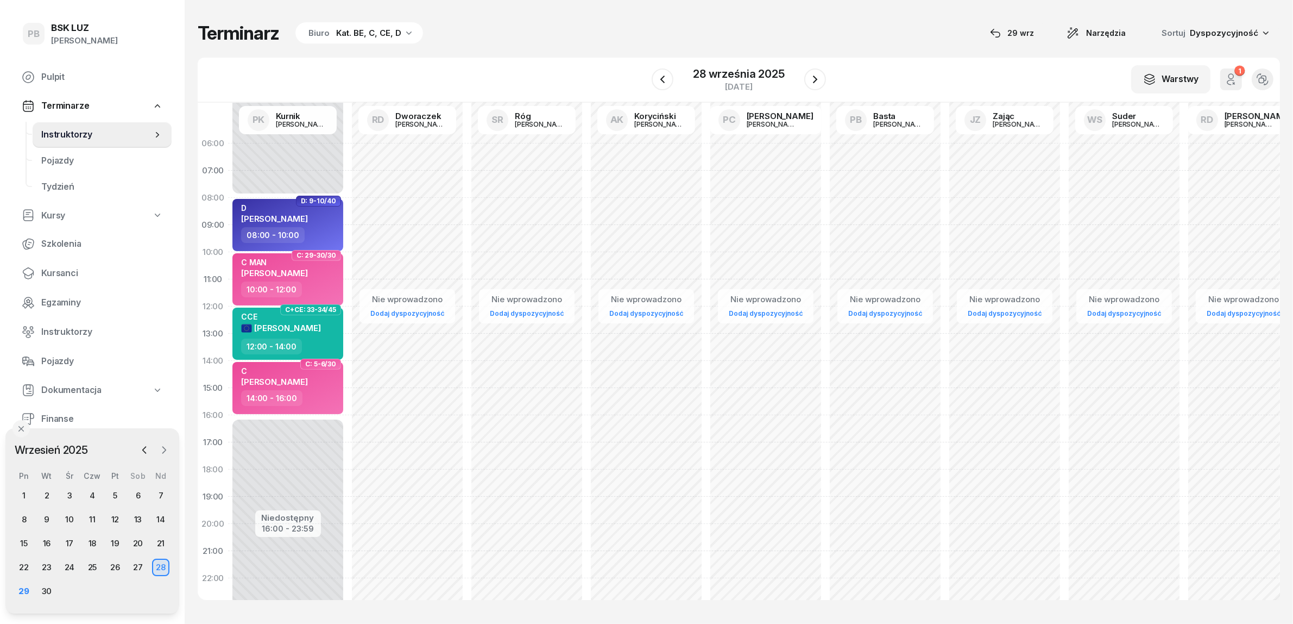
click at [159, 448] on icon "button" at bounding box center [164, 449] width 11 height 11
click at [142, 544] on div "18" at bounding box center [137, 542] width 17 height 17
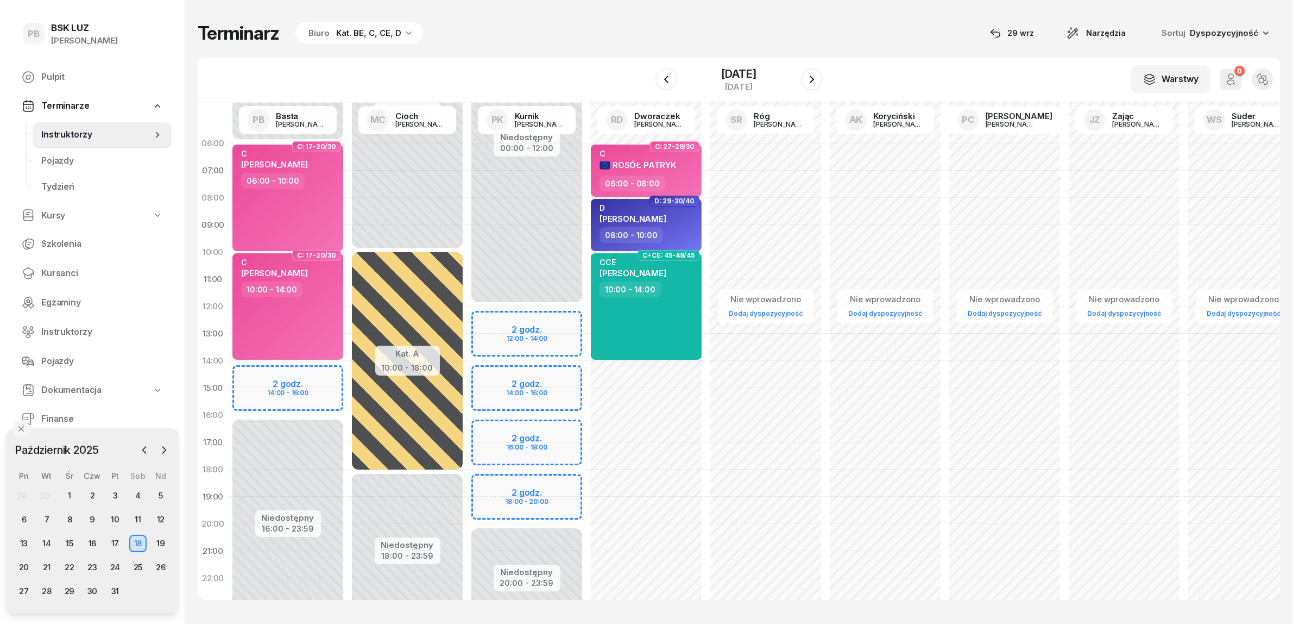
click at [483, 450] on div "Niedostępny 00:00 - 12:00 Niedostępny 20:00 - 23:59 2 godz. 12:00 - 14:00 2 god…" at bounding box center [526, 388] width 119 height 516
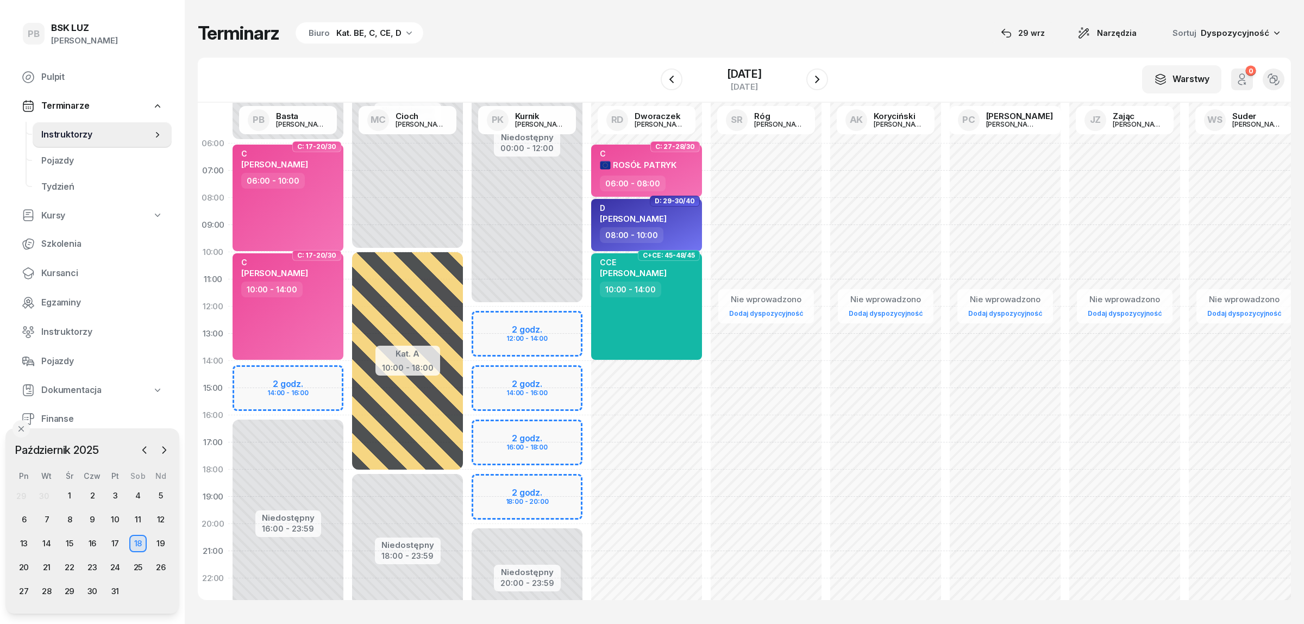
select select "17"
select select "19"
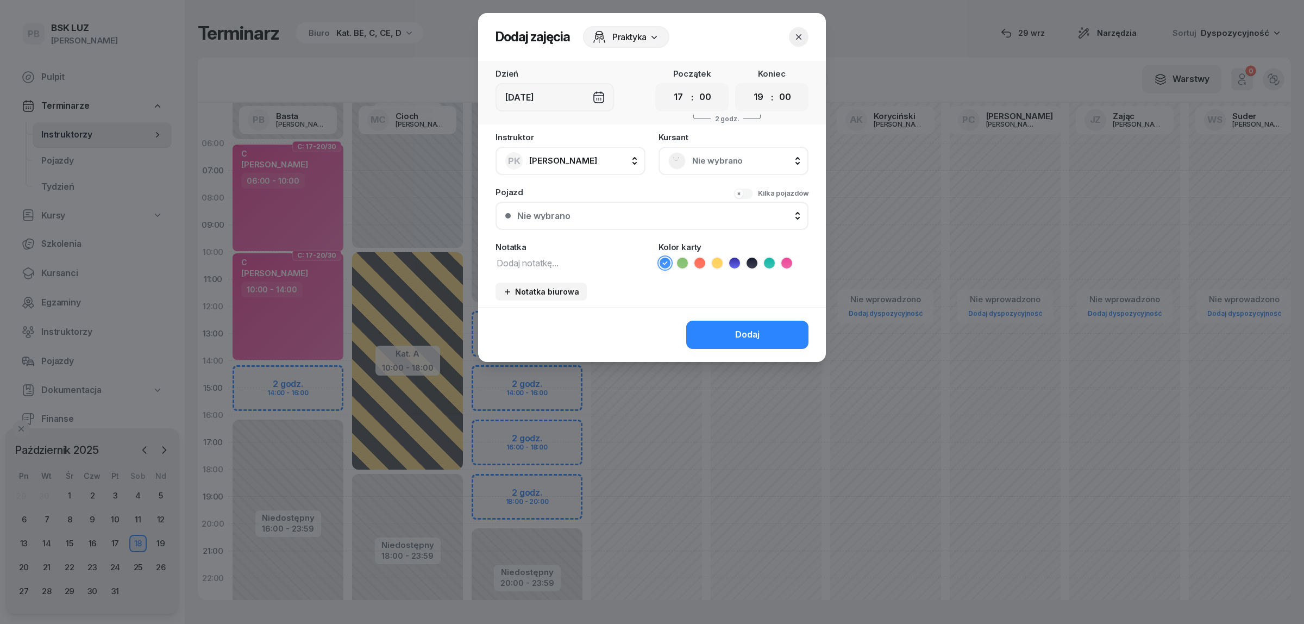
click at [723, 166] on span "Nie wybrano" at bounding box center [745, 161] width 106 height 14
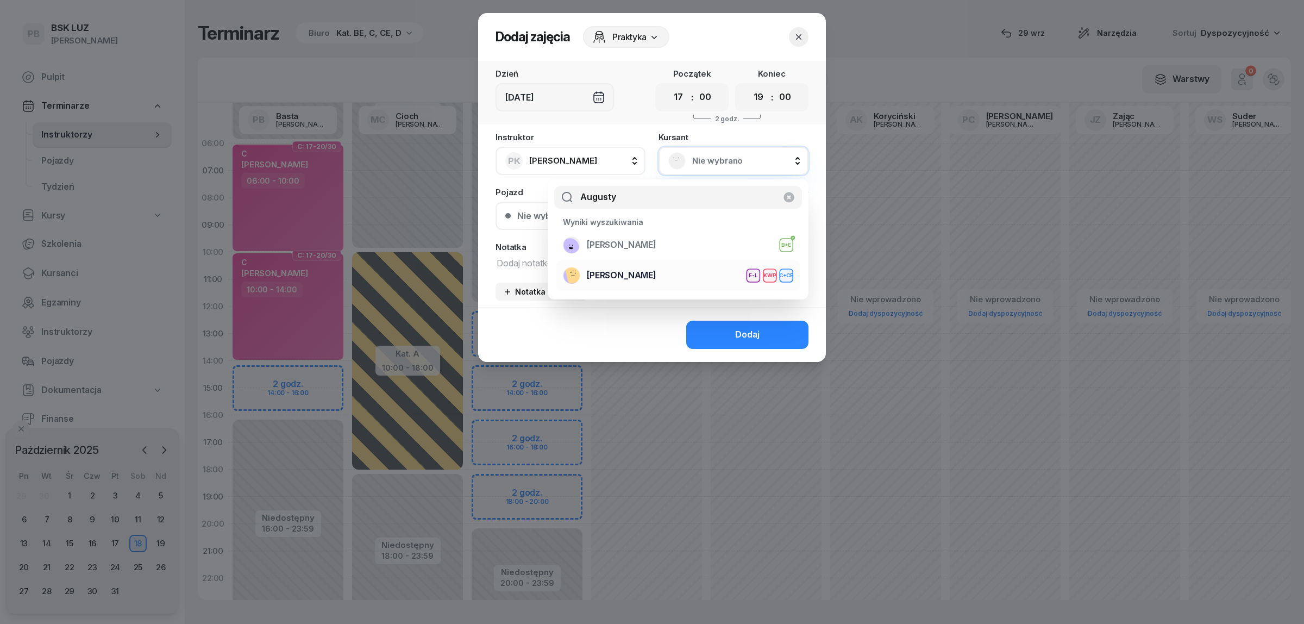
type input "Augusty"
click at [656, 270] on span "[PERSON_NAME]" at bounding box center [622, 275] width 70 height 14
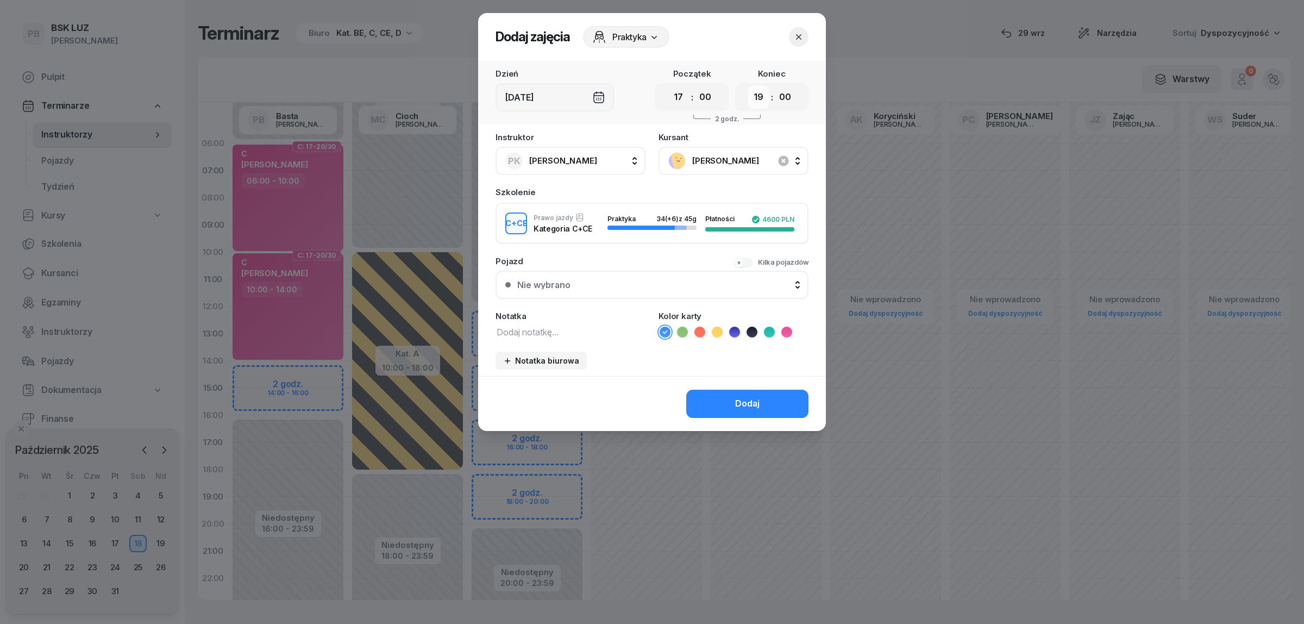
drag, startPoint x: 753, startPoint y: 96, endPoint x: 754, endPoint y: 106, distance: 10.9
click at [753, 96] on select "00 01 02 03 04 05 06 07 08 09 10 11 12 13 14 15 16 17 18 19 20 21 22 23" at bounding box center [758, 97] width 21 height 23
select select "20"
click at [748, 86] on select "00 01 02 03 04 05 06 07 08 09 10 11 12 13 14 15 16 17 18 19 20 21 22 23" at bounding box center [758, 97] width 21 height 23
click at [769, 330] on icon at bounding box center [769, 331] width 11 height 11
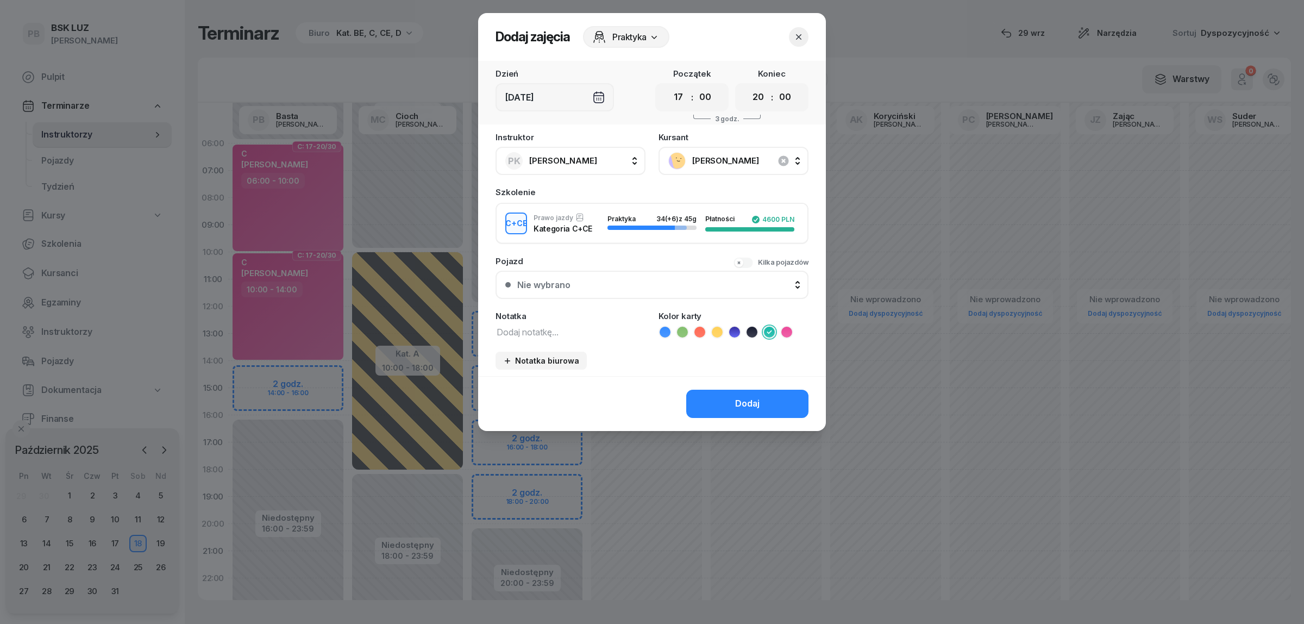
click at [574, 331] on textarea at bounding box center [570, 331] width 150 height 14
type textarea "CCE"
click at [720, 395] on button "Dodaj" at bounding box center [747, 403] width 122 height 28
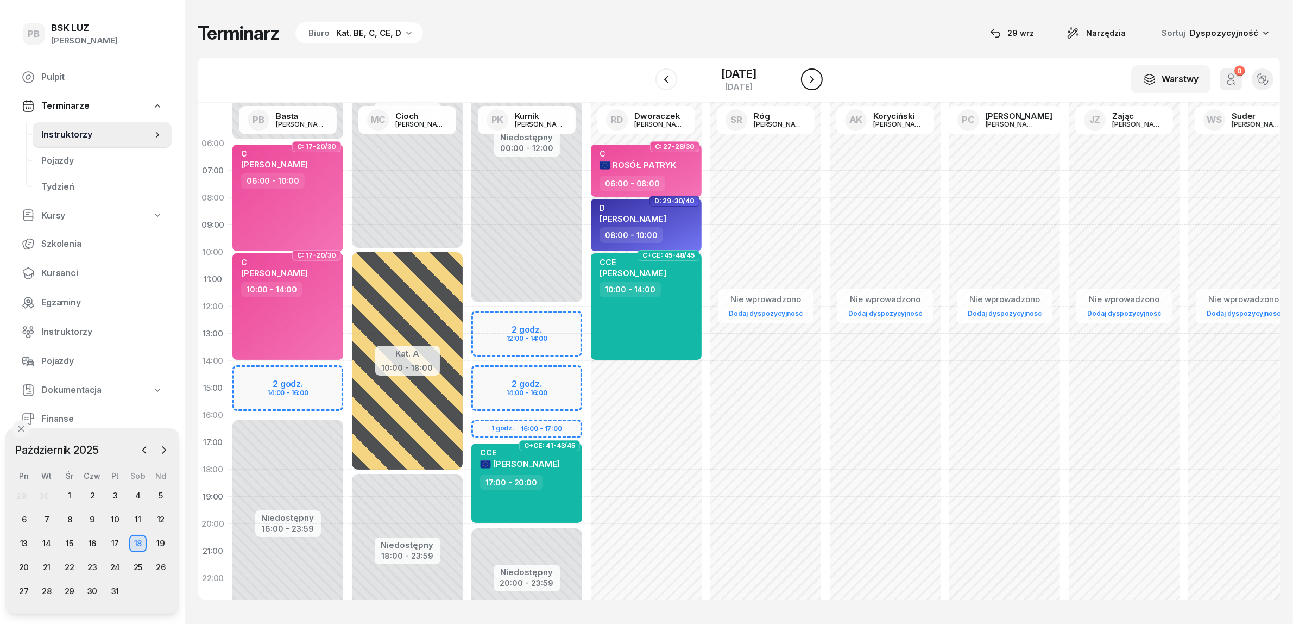
click at [819, 80] on icon "button" at bounding box center [812, 79] width 13 height 13
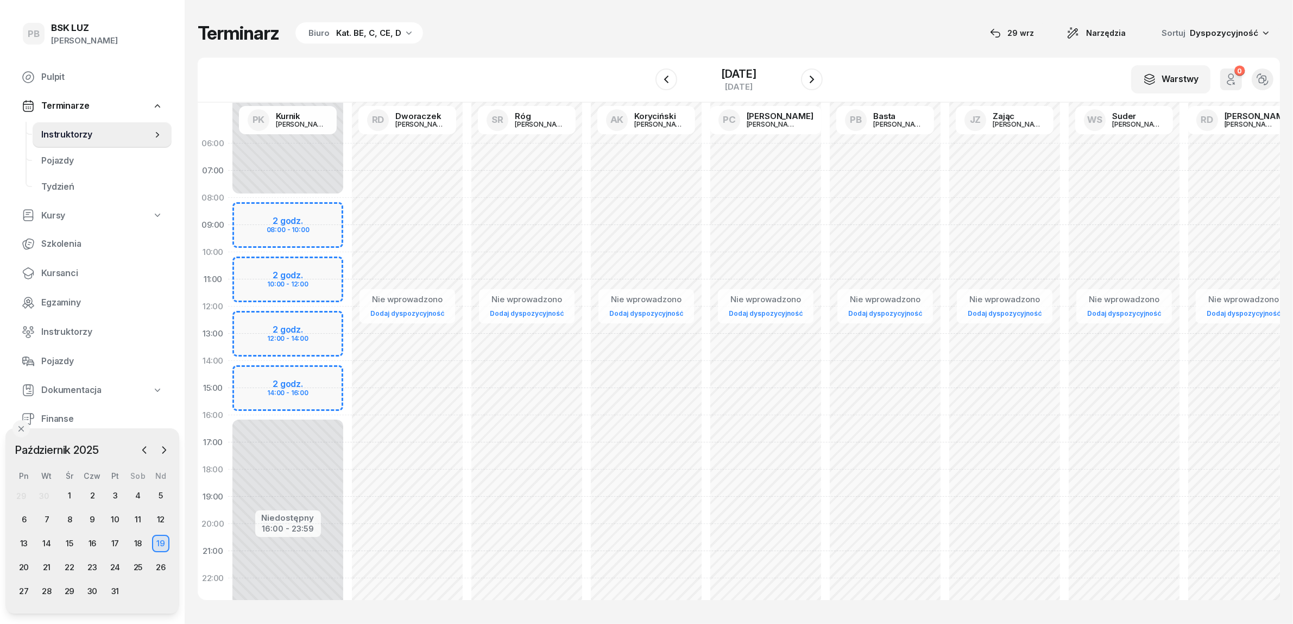
click at [242, 268] on div "Niedostępny 00:00 - 08:00 Niedostępny 16:00 - 23:59 2 godz. 08:00 - 10:00 2 god…" at bounding box center [287, 388] width 119 height 516
select select "10"
select select "12"
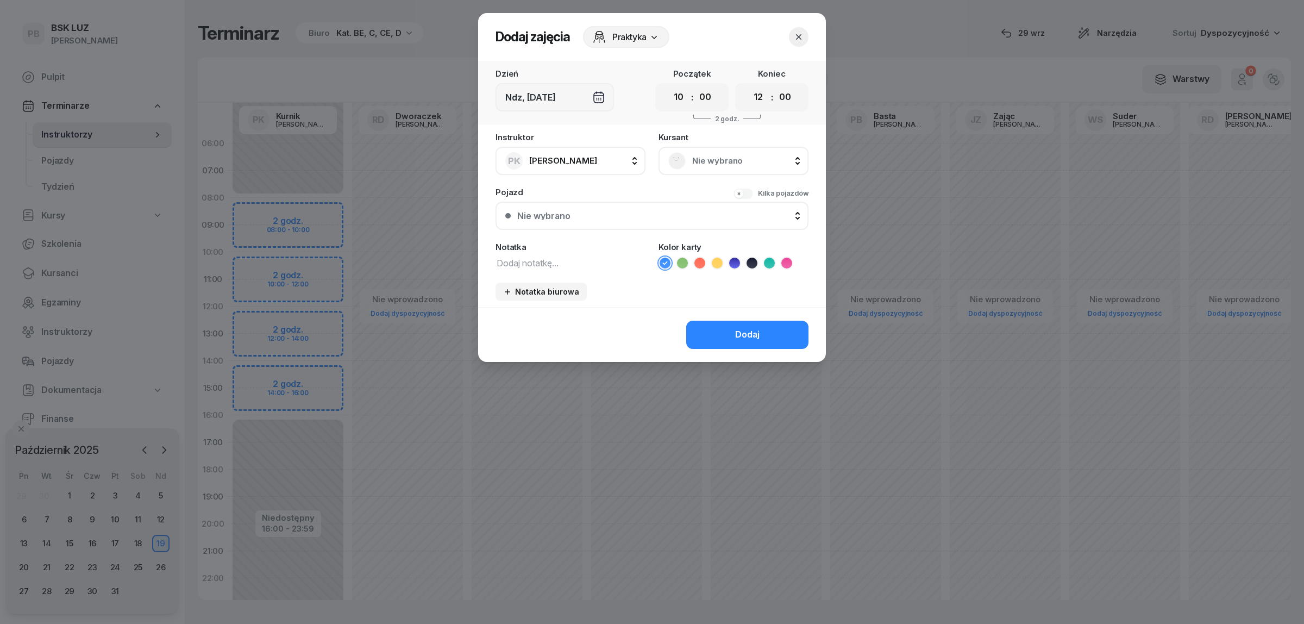
click at [734, 155] on span "Nie wybrano" at bounding box center [745, 161] width 106 height 14
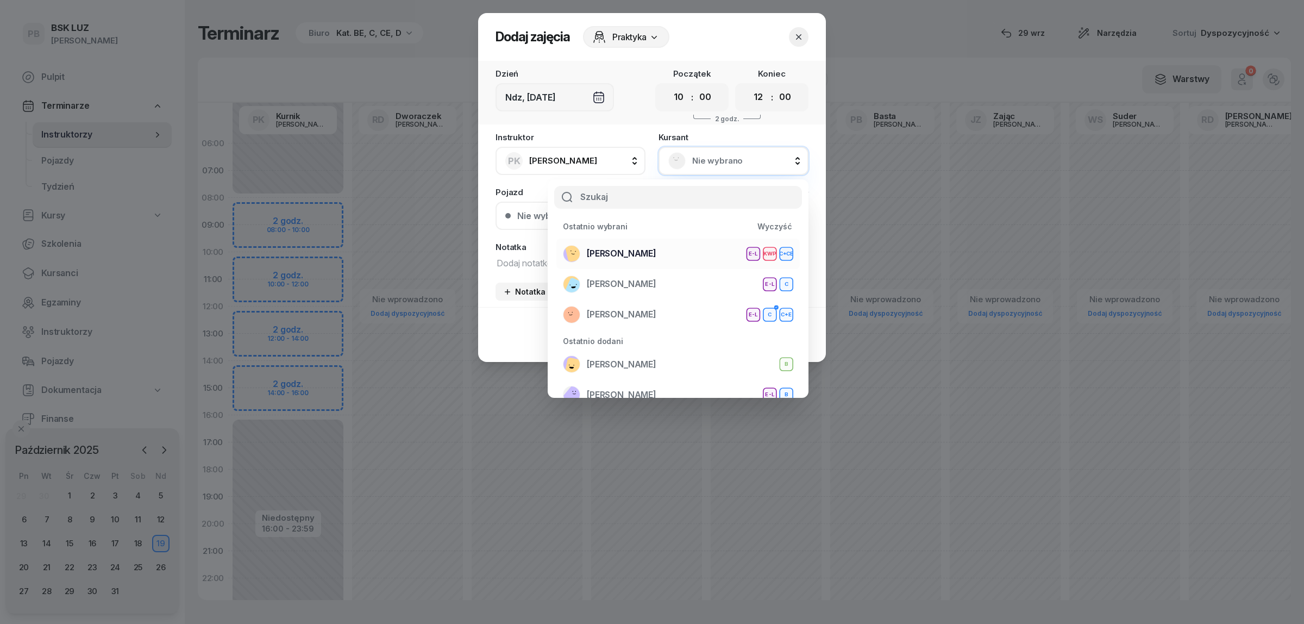
click at [631, 247] on span "[PERSON_NAME]" at bounding box center [622, 254] width 70 height 14
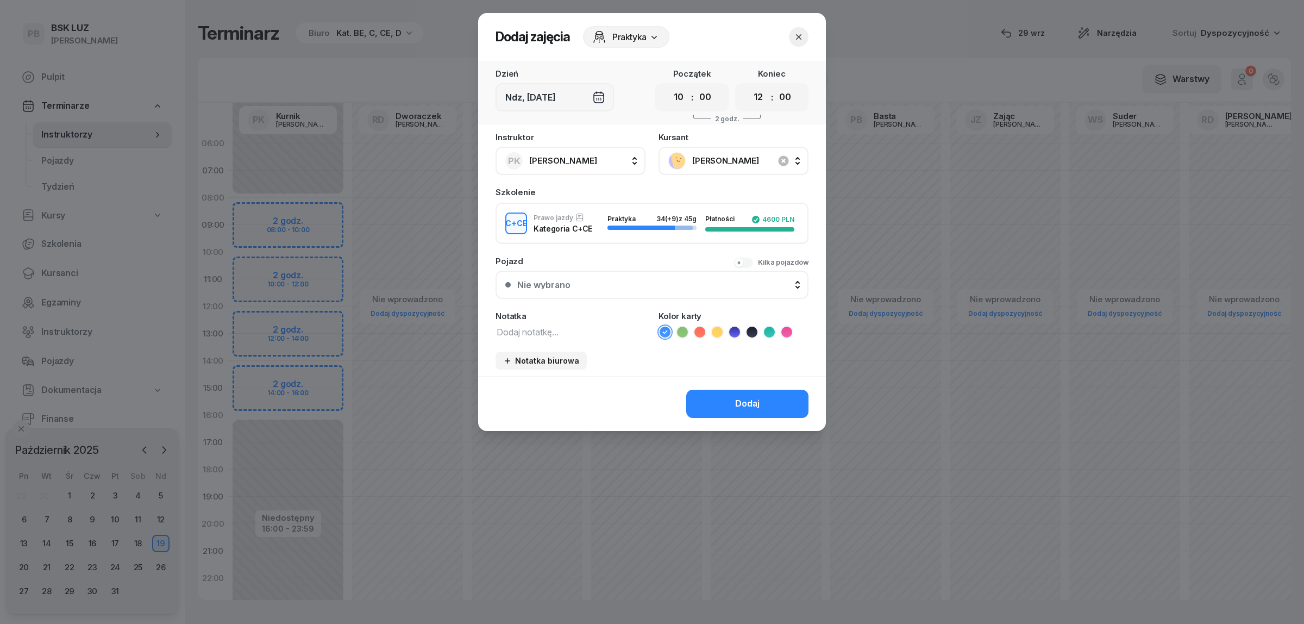
click at [514, 329] on textarea at bounding box center [570, 331] width 150 height 14
type textarea "CCE"
click at [771, 329] on icon at bounding box center [769, 331] width 11 height 11
click at [736, 392] on button "Dodaj" at bounding box center [747, 403] width 122 height 28
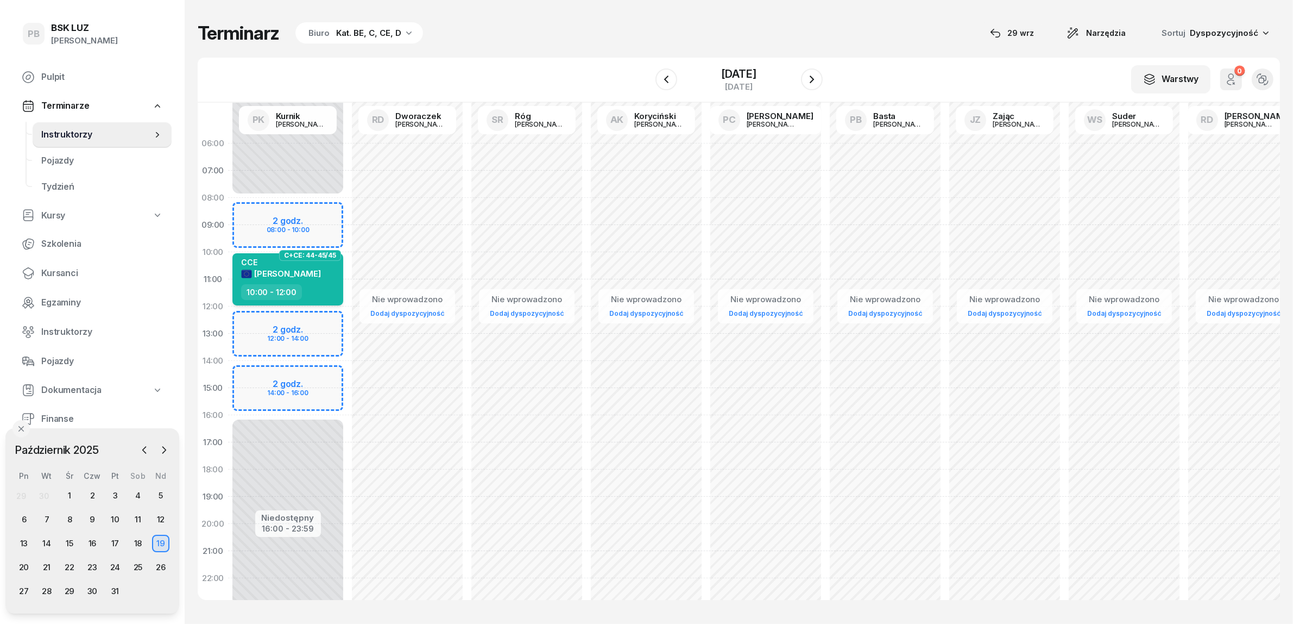
click at [300, 264] on div "CCE" at bounding box center [281, 261] width 80 height 9
select select "10"
select select "12"
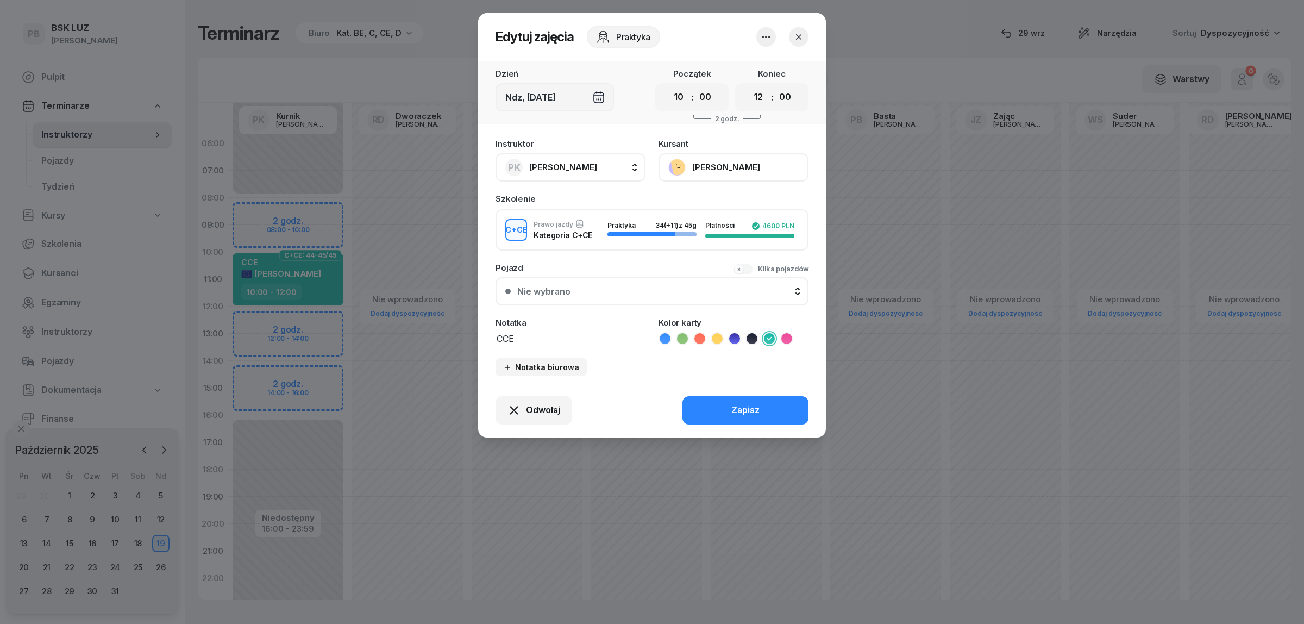
click at [726, 163] on button "[PERSON_NAME]" at bounding box center [733, 167] width 150 height 28
click at [721, 197] on link "Otwórz profil" at bounding box center [731, 203] width 143 height 27
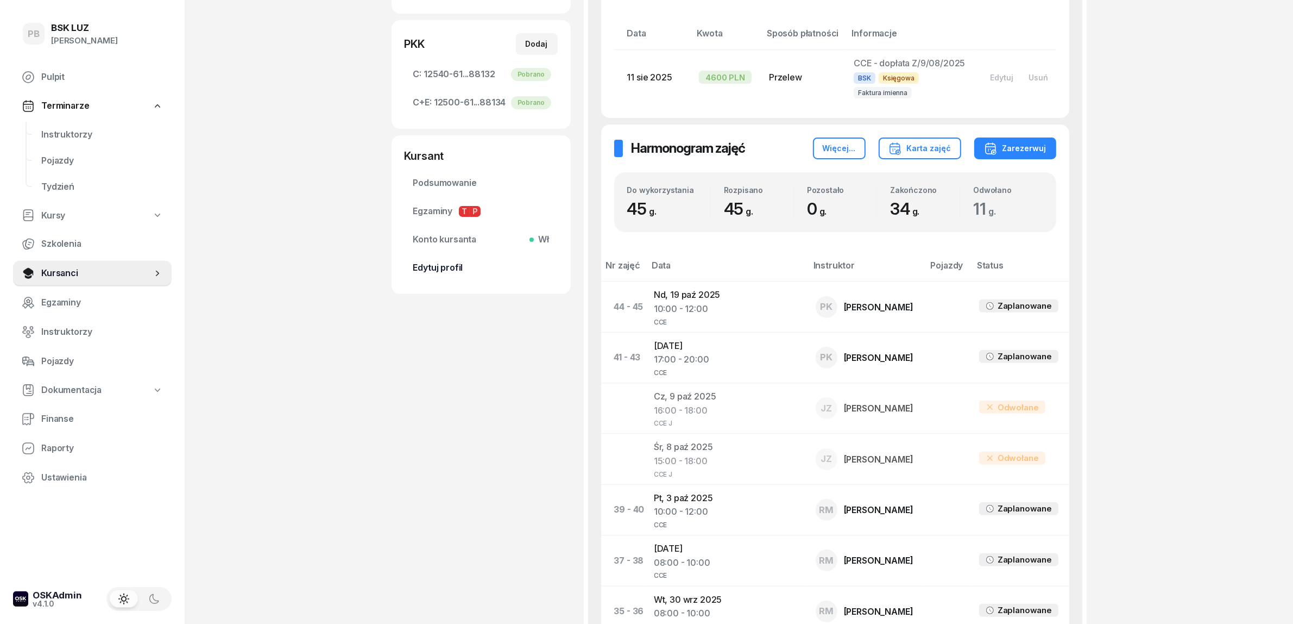
scroll to position [407, 0]
